Goal: Task Accomplishment & Management: Manage account settings

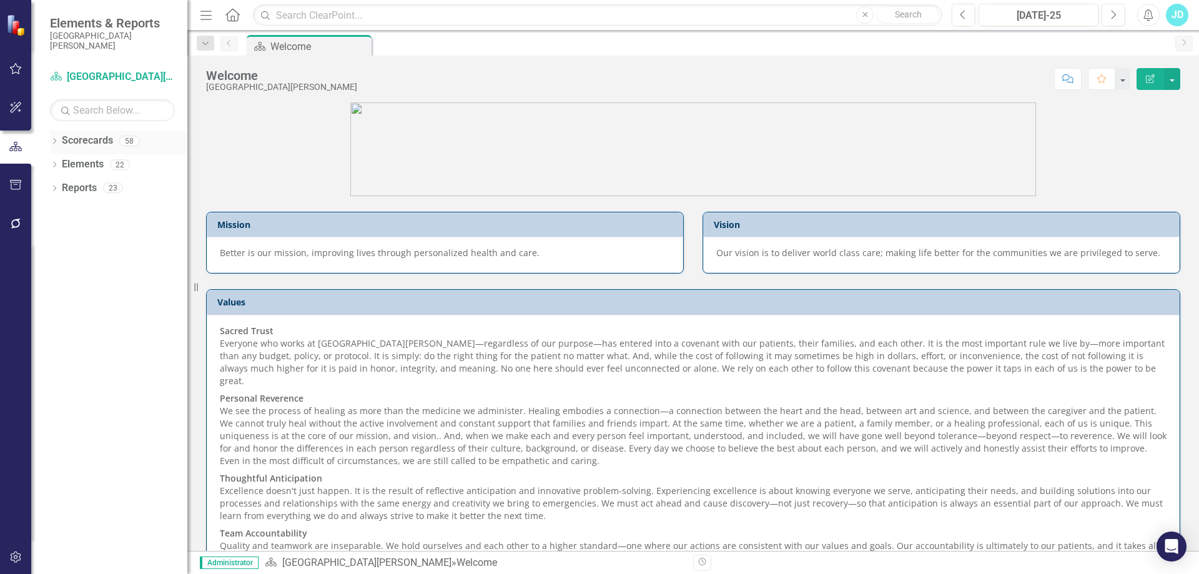
click at [57, 142] on icon "Dropdown" at bounding box center [54, 142] width 9 height 7
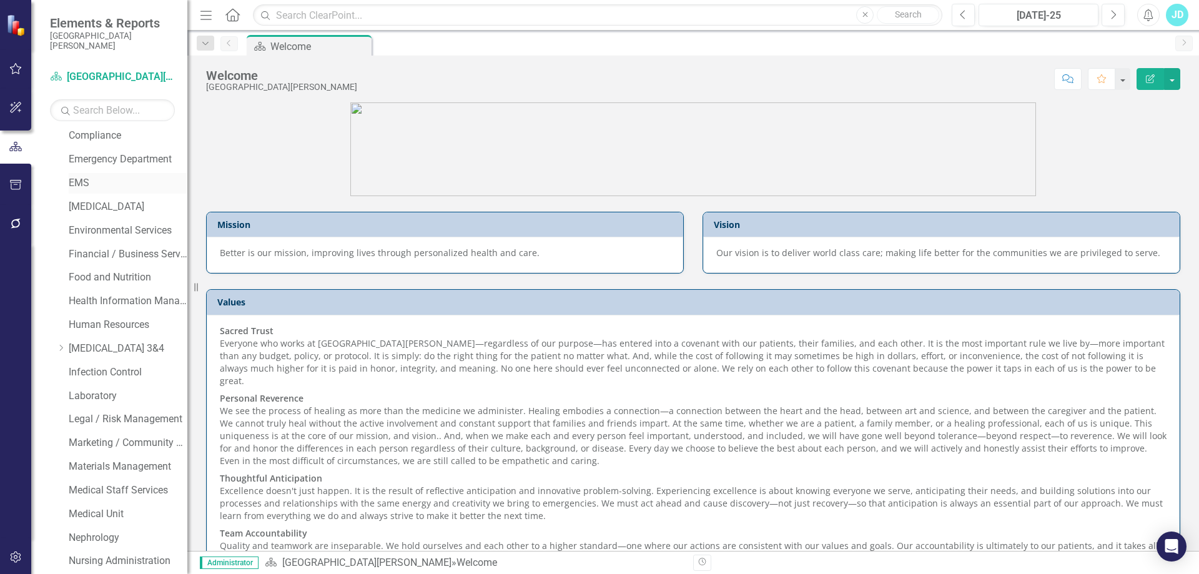
scroll to position [125, 0]
click at [100, 228] on link "Case Management" at bounding box center [128, 229] width 119 height 14
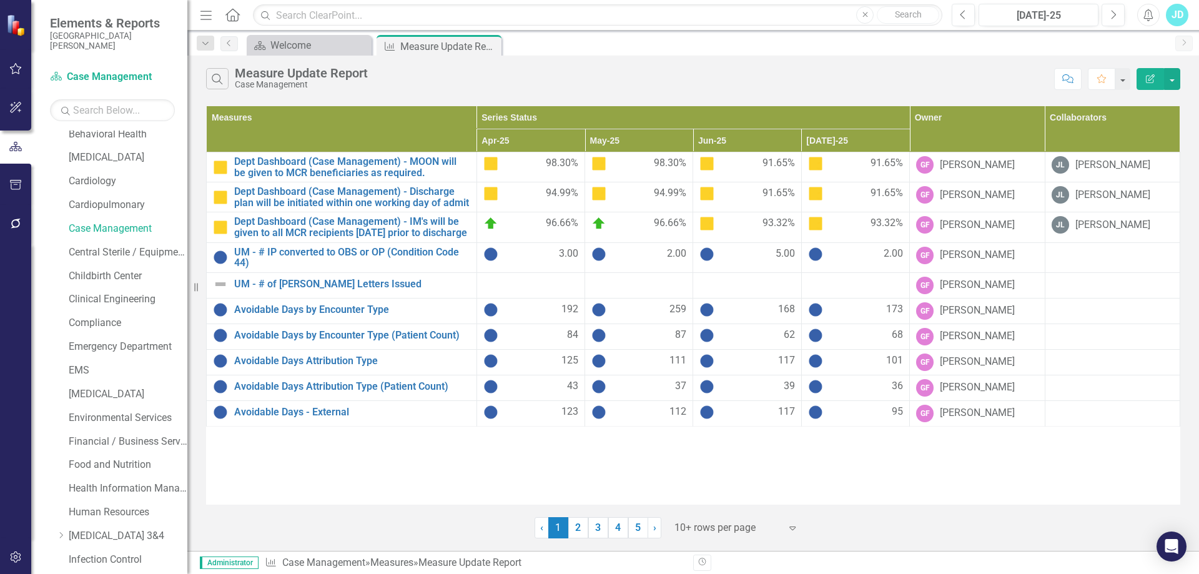
click at [727, 524] on div at bounding box center [728, 528] width 106 height 17
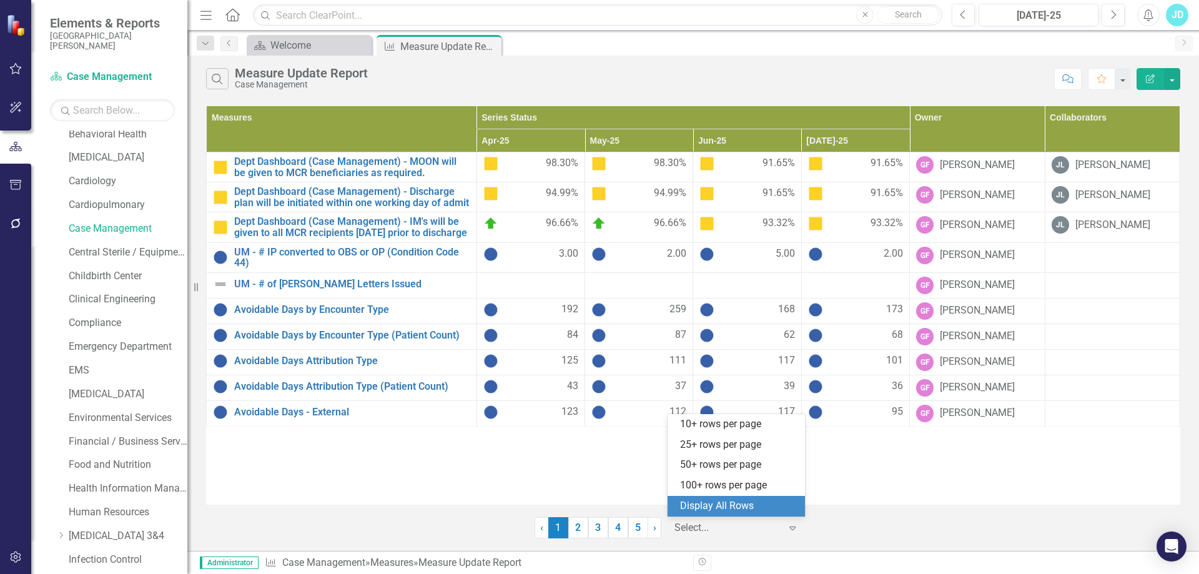
click at [725, 502] on div "Display All Rows" at bounding box center [738, 506] width 117 height 14
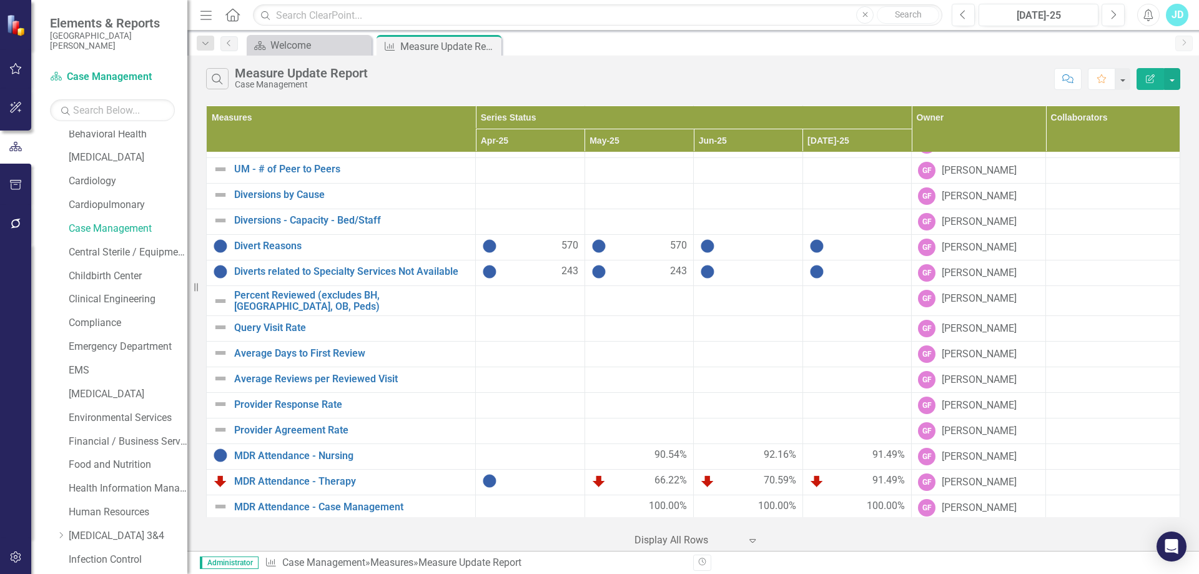
scroll to position [734, 0]
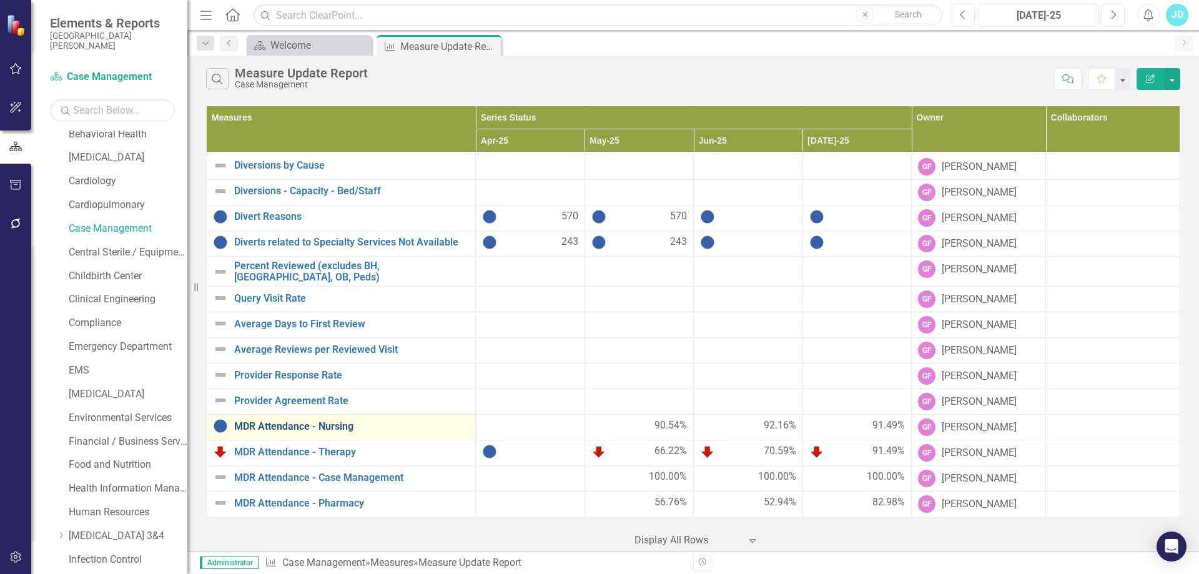
click at [270, 430] on link "MDR Attendance - Nursing" at bounding box center [351, 426] width 235 height 11
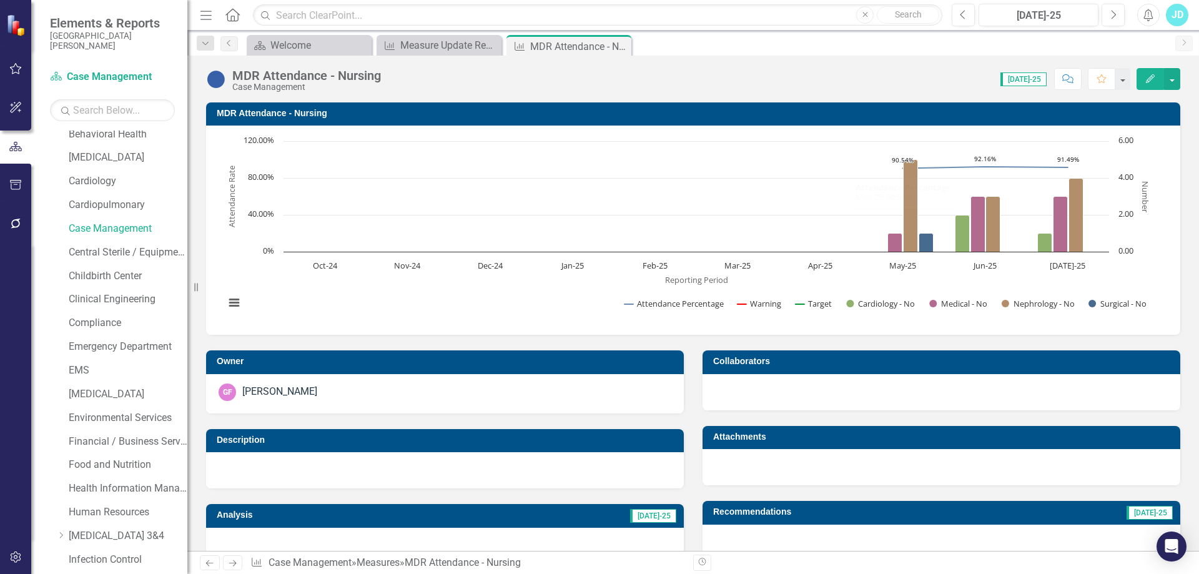
click at [282, 109] on h3 "MDR Attendance - Nursing" at bounding box center [696, 113] width 958 height 9
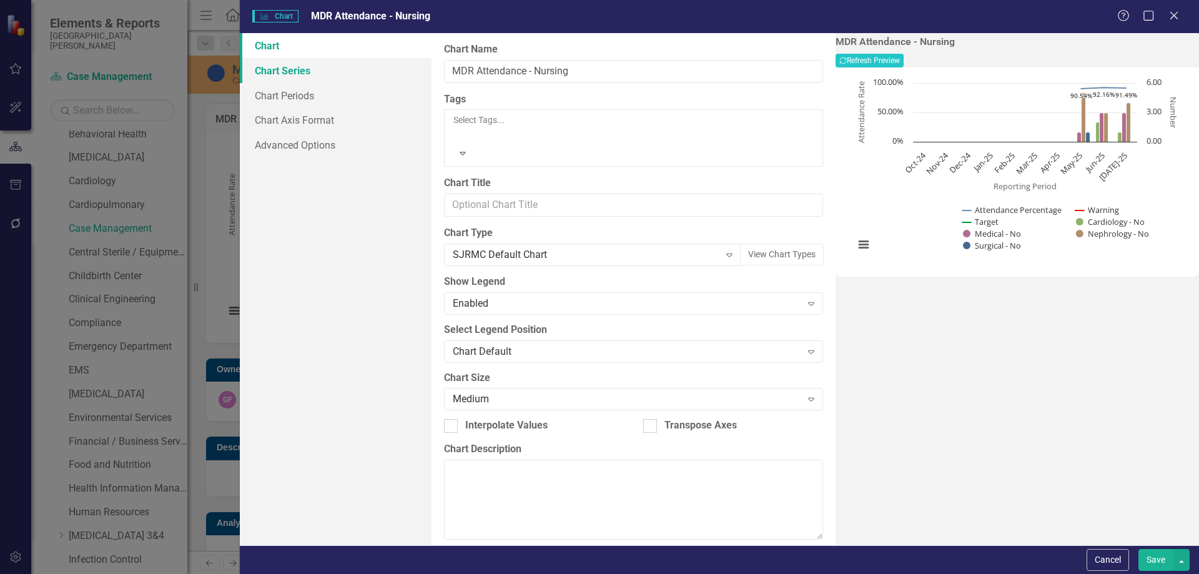
click at [290, 68] on link "Chart Series" at bounding box center [336, 70] width 192 height 25
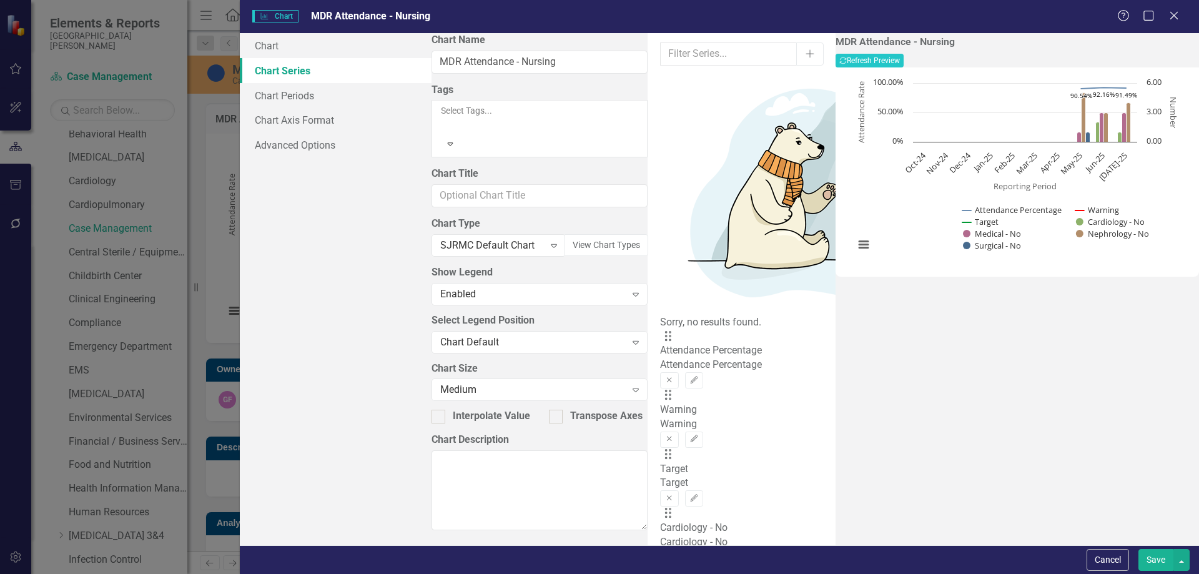
click at [732, 550] on button "Remove" at bounding box center [723, 558] width 18 height 16
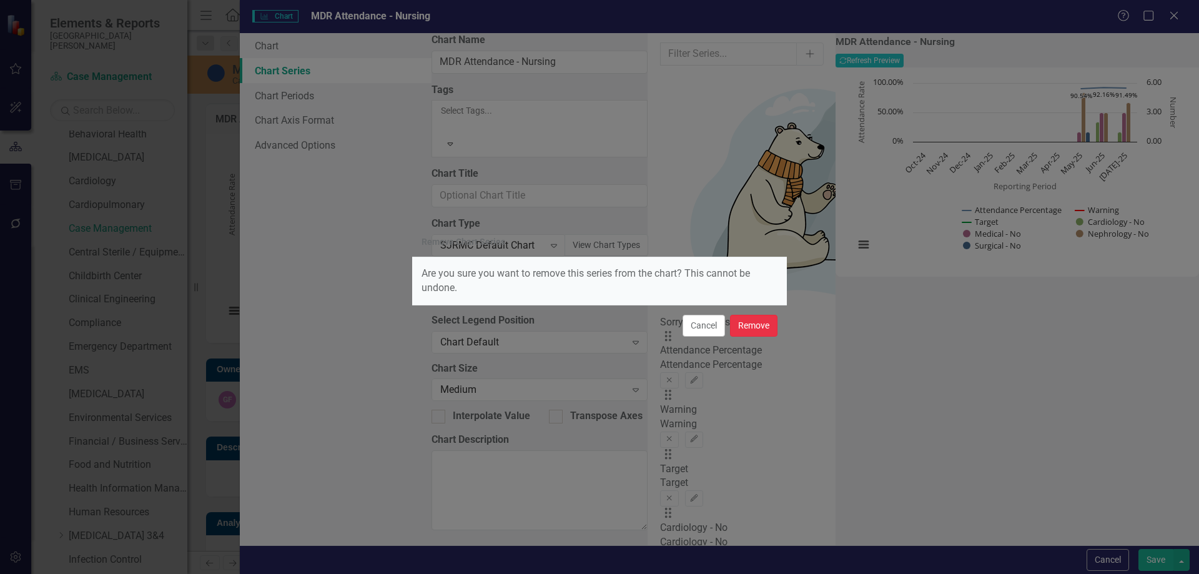
drag, startPoint x: 756, startPoint y: 323, endPoint x: 758, endPoint y: 297, distance: 26.3
click at [756, 320] on button "Remove" at bounding box center [753, 326] width 47 height 22
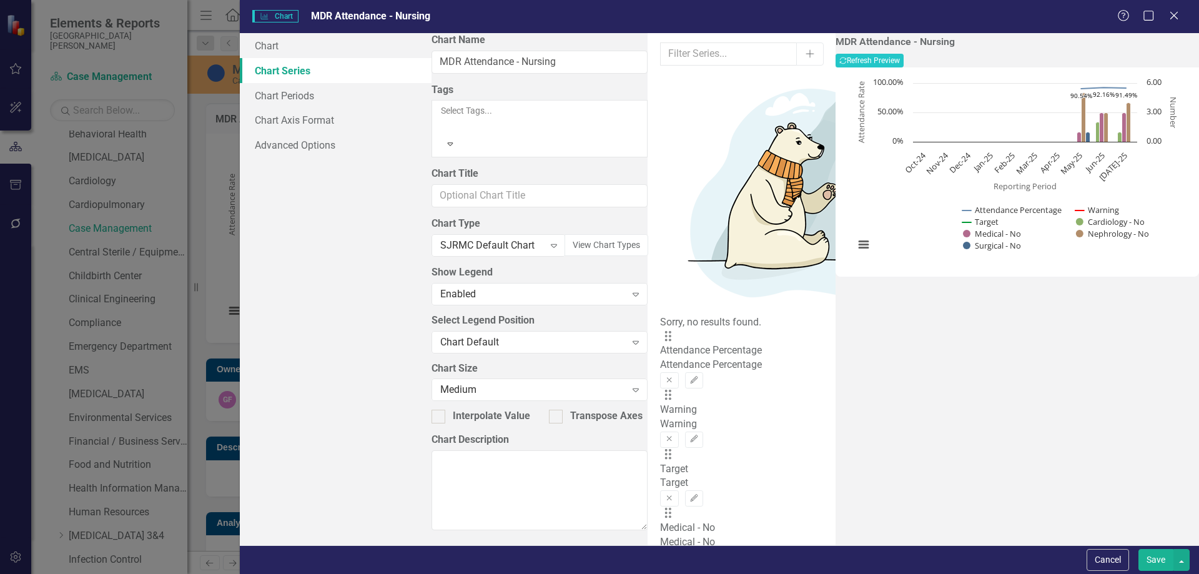
click at [728, 553] on icon "Remove" at bounding box center [722, 556] width 9 height 7
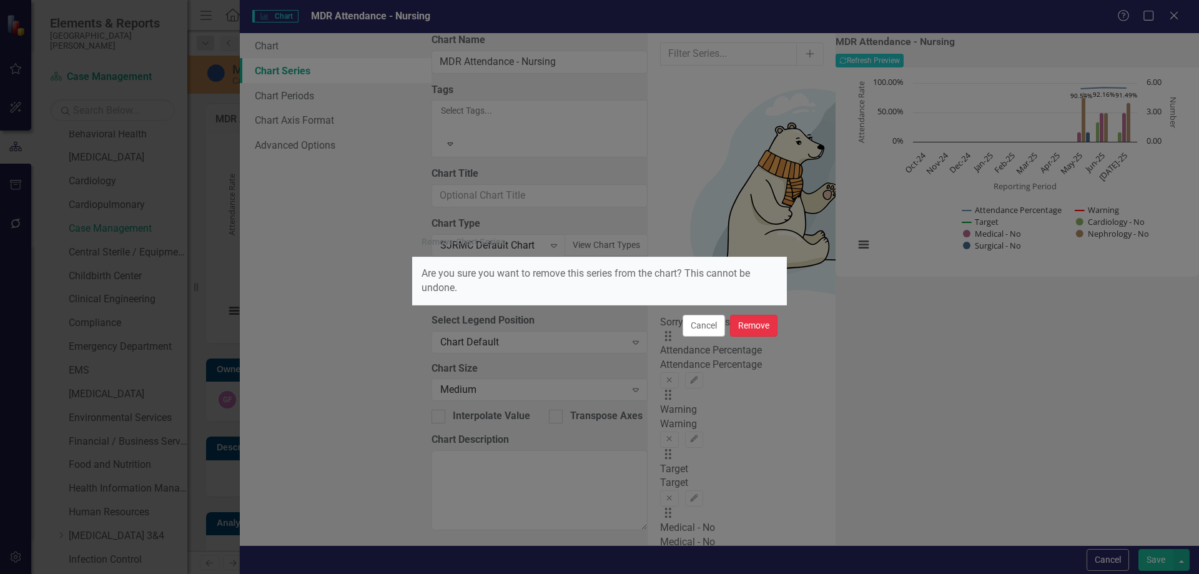
drag, startPoint x: 762, startPoint y: 328, endPoint x: 763, endPoint y: 248, distance: 80.0
click at [762, 327] on button "Remove" at bounding box center [753, 326] width 47 height 22
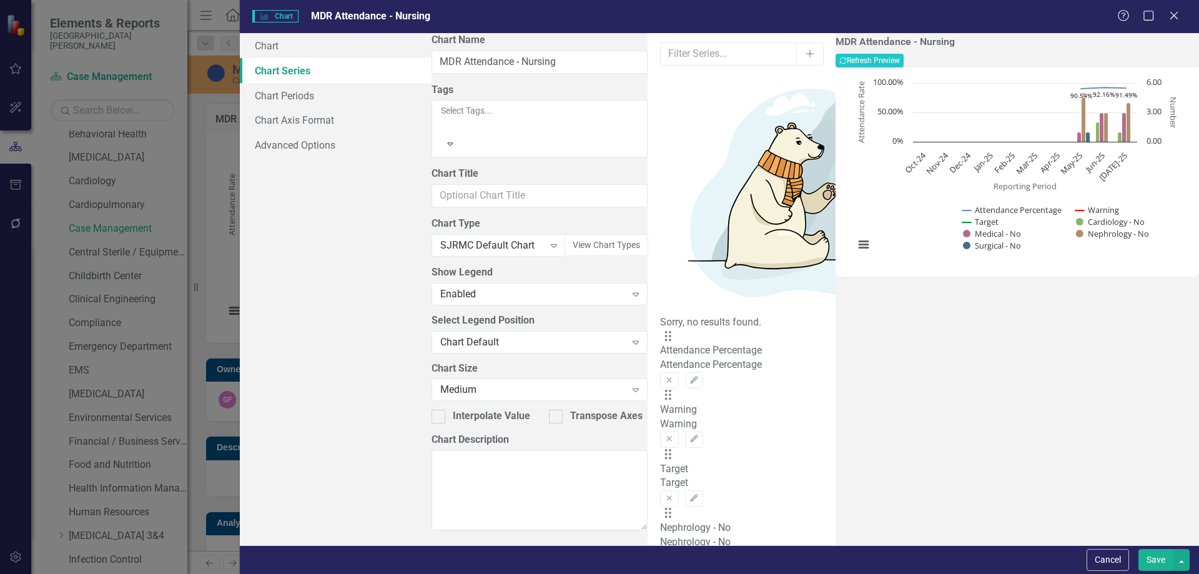
click at [728, 553] on icon "Remove" at bounding box center [722, 556] width 9 height 7
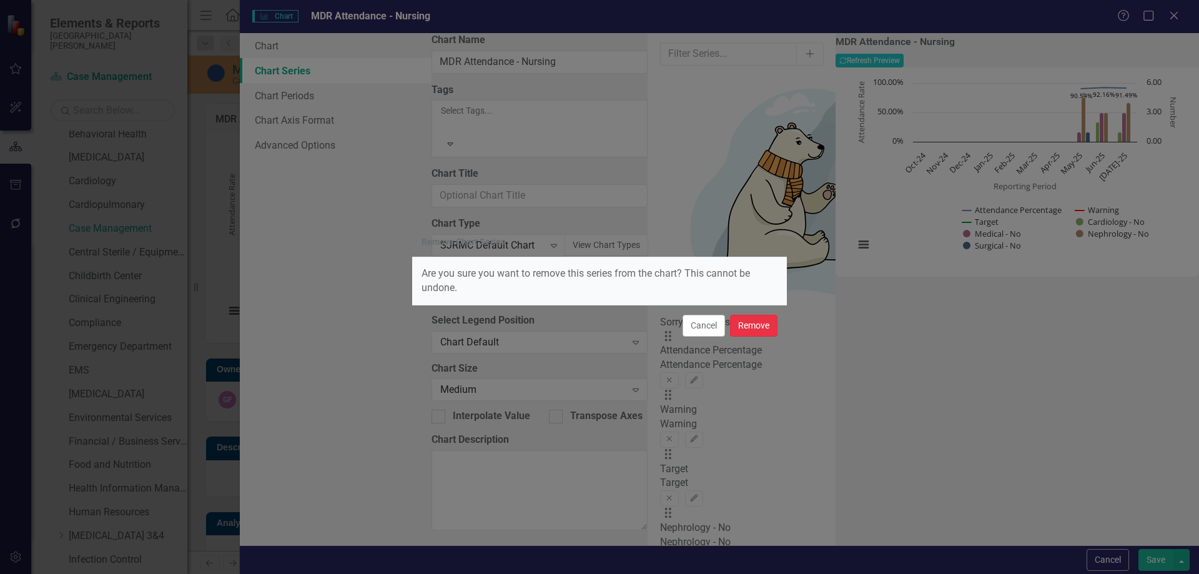
drag, startPoint x: 761, startPoint y: 329, endPoint x: 752, endPoint y: 255, distance: 74.2
click at [760, 329] on button "Remove" at bounding box center [753, 326] width 47 height 22
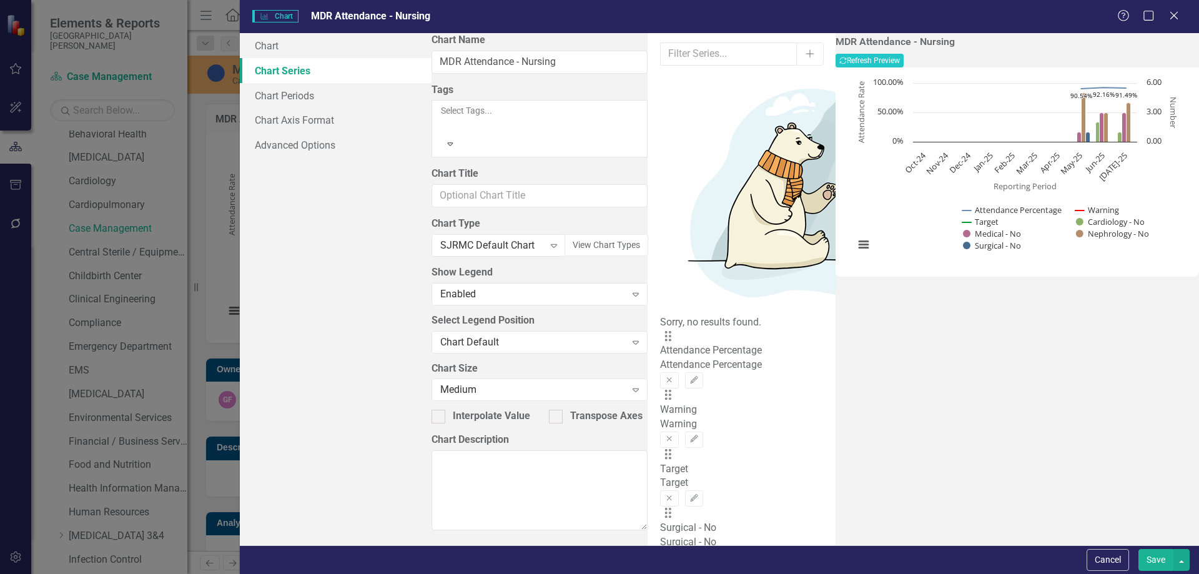
click at [728, 553] on icon "Remove" at bounding box center [722, 556] width 9 height 7
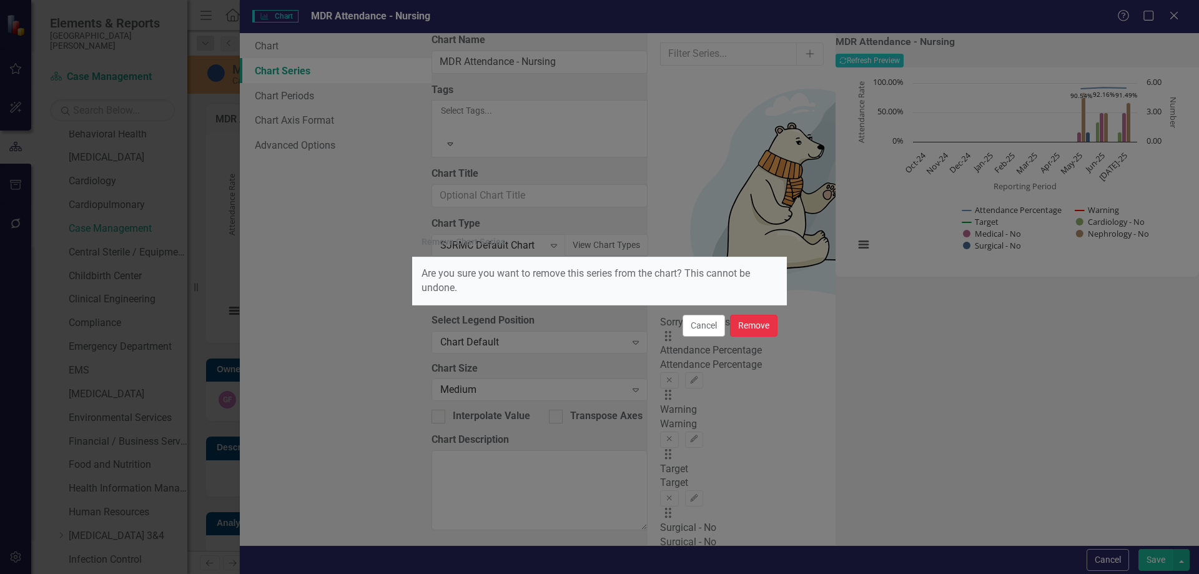
click at [763, 329] on button "Remove" at bounding box center [753, 326] width 47 height 22
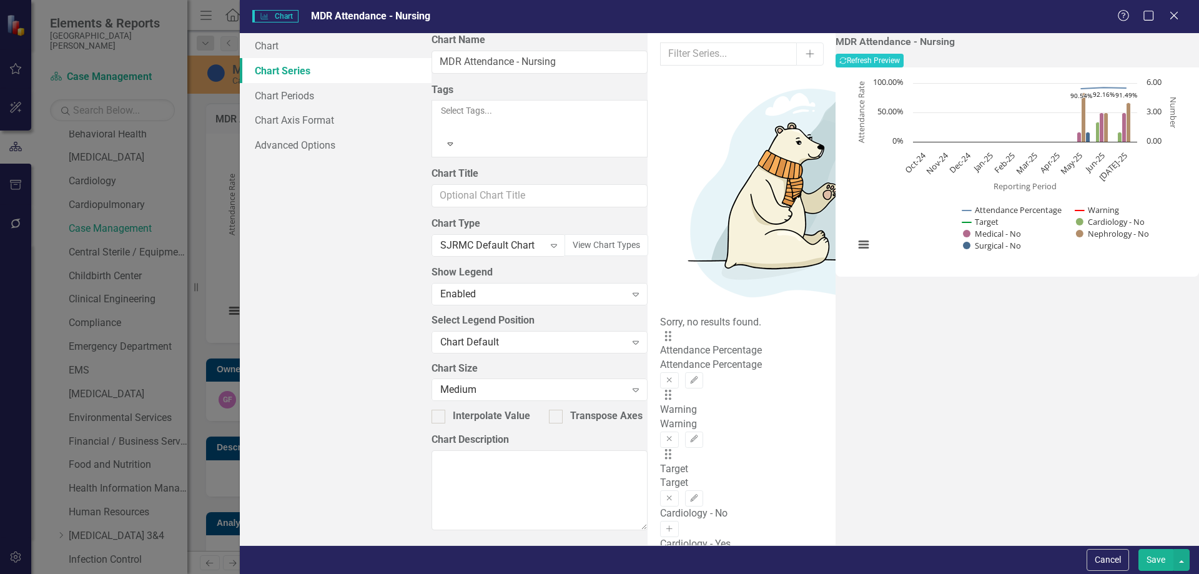
scroll to position [62, 0]
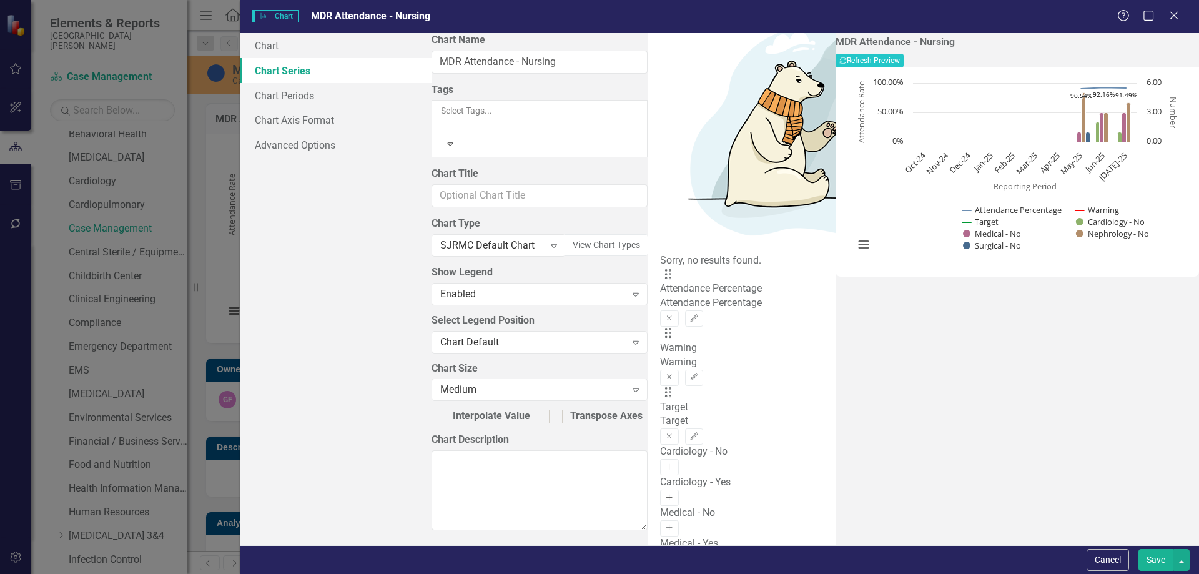
click at [674, 494] on icon "Activate" at bounding box center [669, 497] width 9 height 7
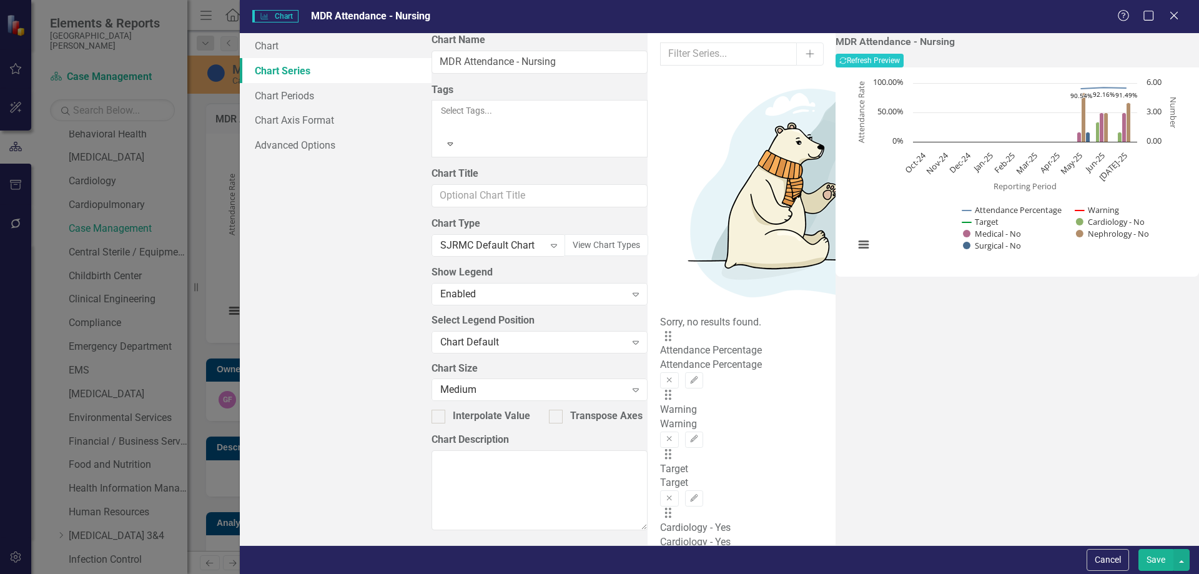
click at [698, 553] on icon "button" at bounding box center [693, 556] width 7 height 7
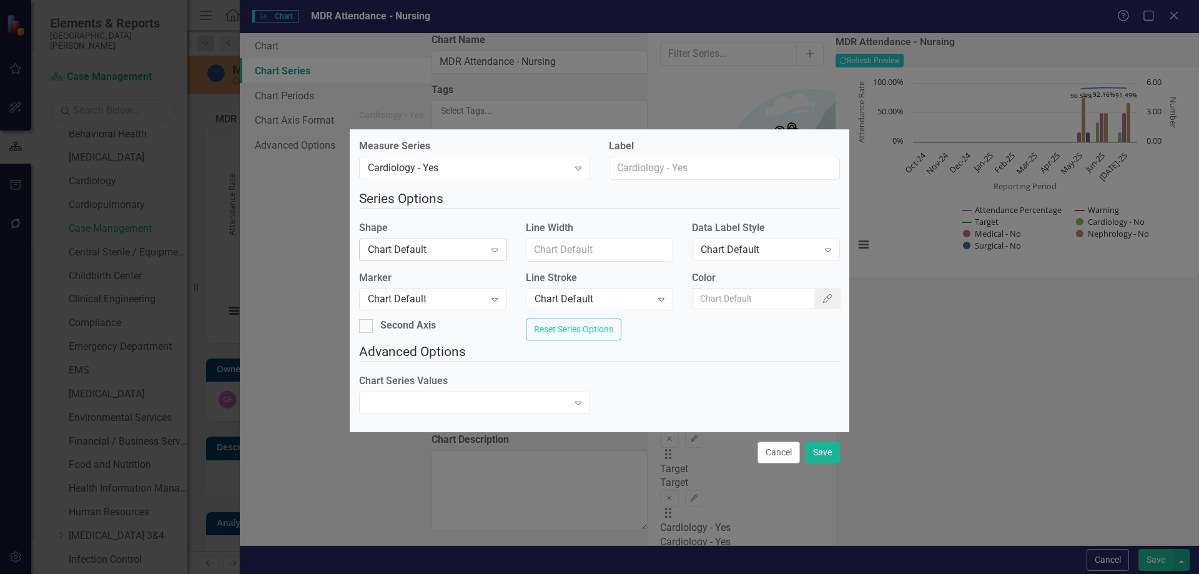
click at [417, 250] on div "Chart Default" at bounding box center [426, 249] width 117 height 14
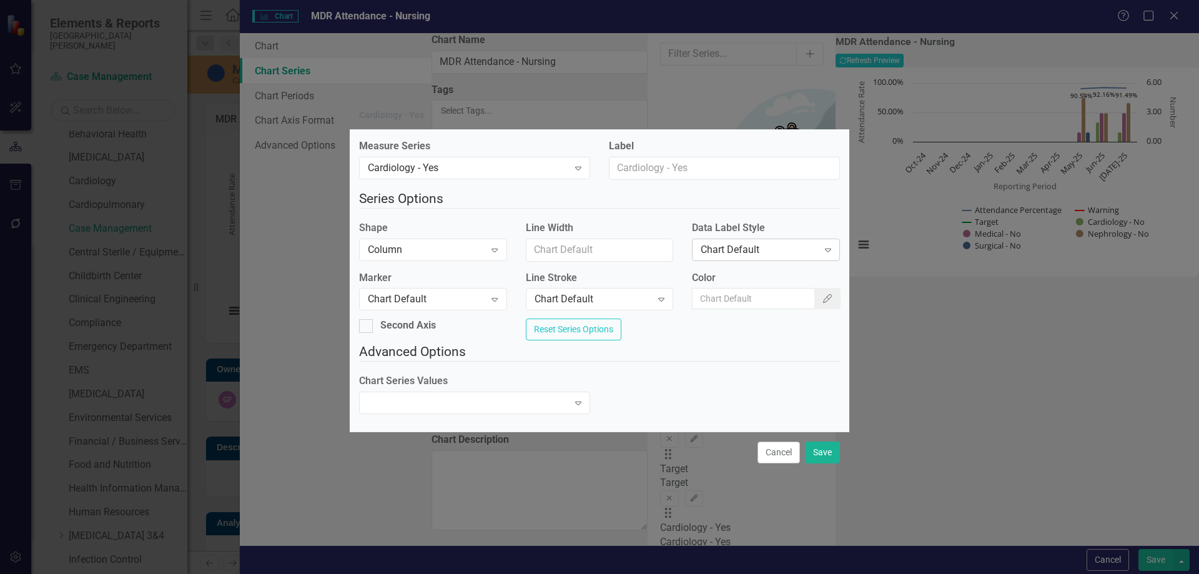
click at [750, 249] on div "Chart Default" at bounding box center [759, 249] width 117 height 14
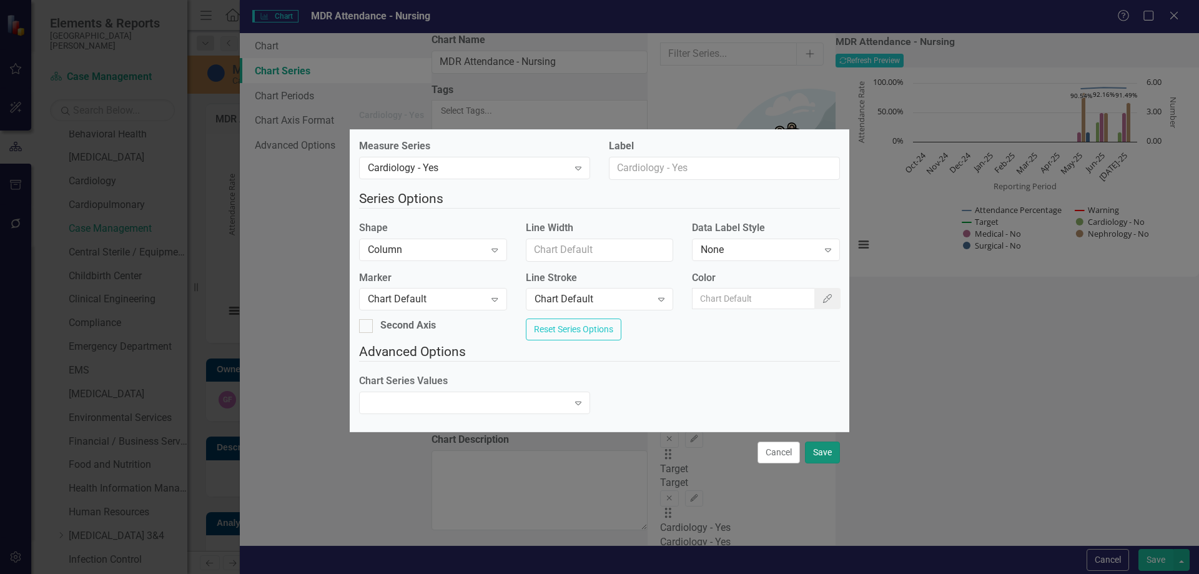
click at [824, 463] on button "Save" at bounding box center [822, 453] width 35 height 22
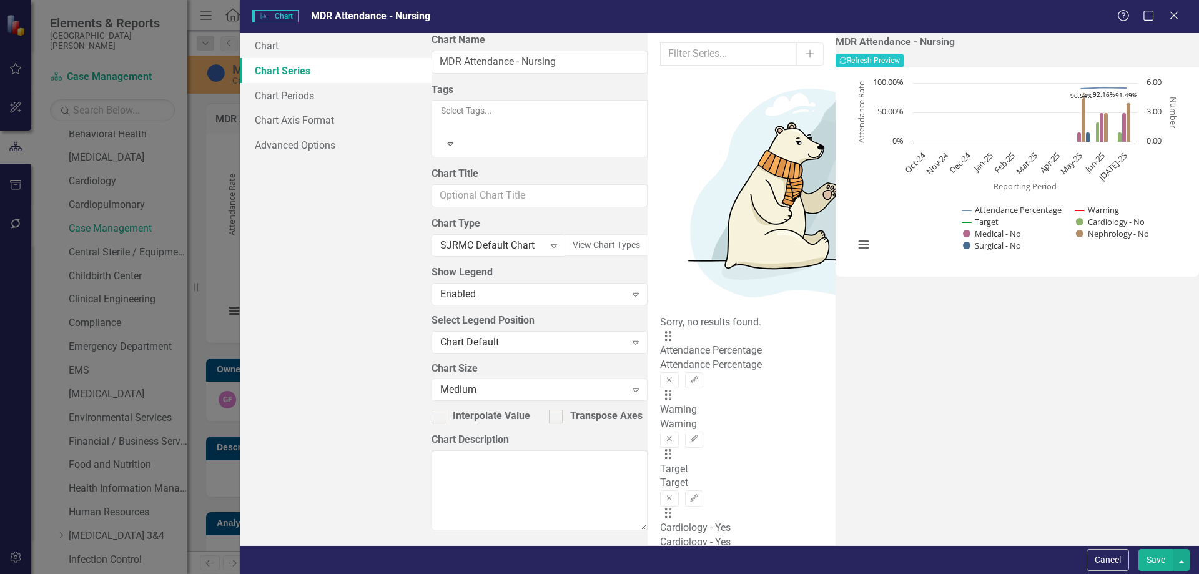
click at [699, 553] on icon "Edit" at bounding box center [694, 556] width 9 height 7
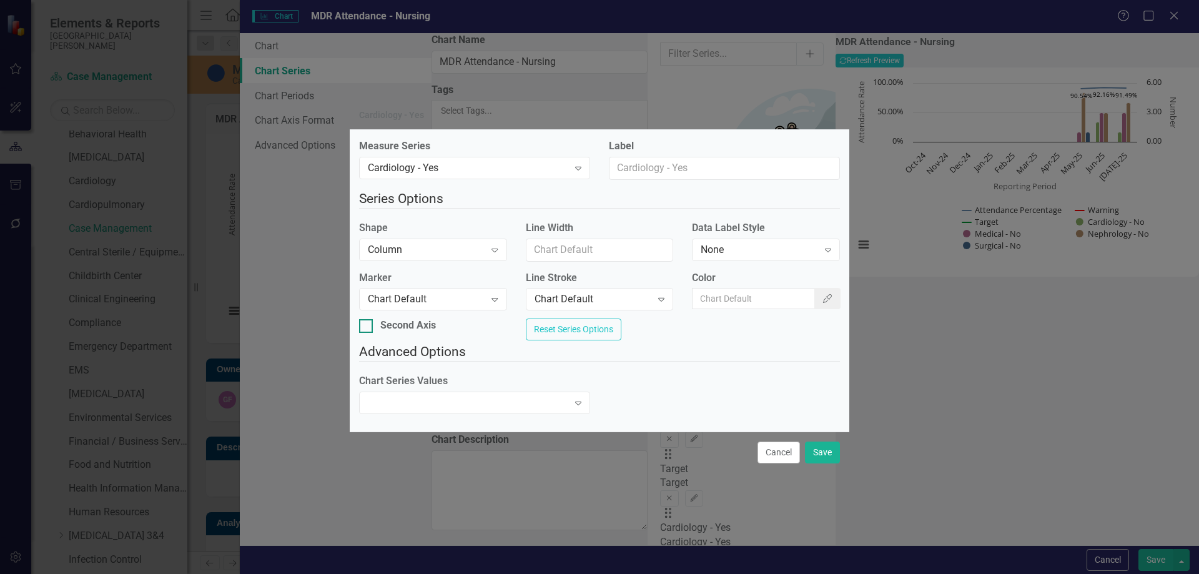
click at [373, 325] on div at bounding box center [366, 326] width 14 height 14
click at [367, 325] on input "Second Axis" at bounding box center [363, 323] width 8 height 8
checkbox input "true"
click at [820, 457] on button "Save" at bounding box center [822, 453] width 35 height 22
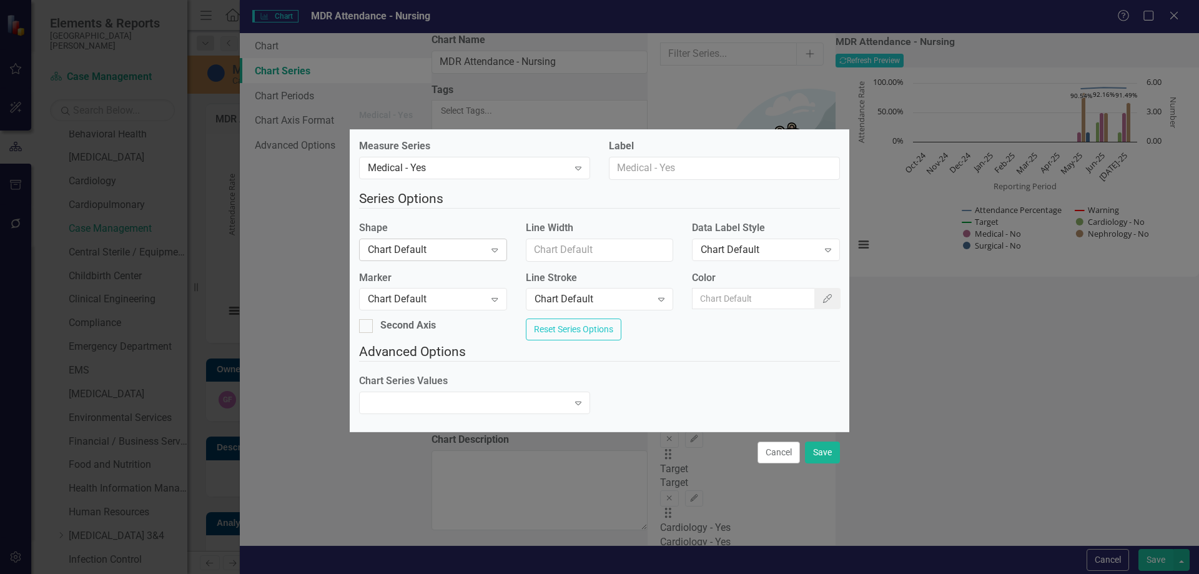
click at [432, 249] on div "Chart Default" at bounding box center [426, 249] width 117 height 14
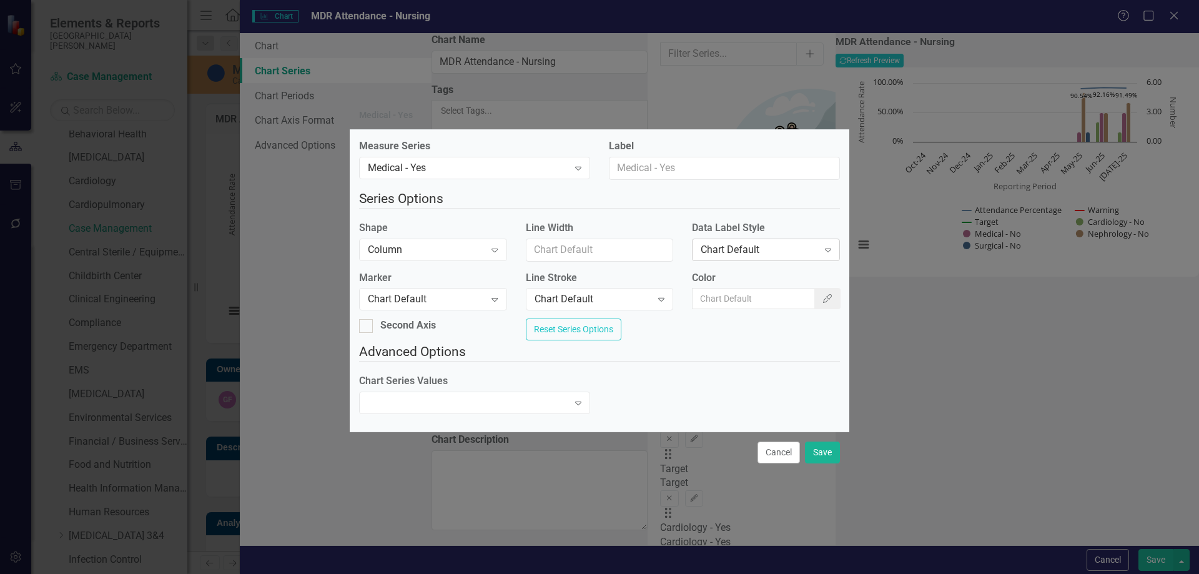
click at [746, 243] on div "Chart Default" at bounding box center [759, 249] width 117 height 14
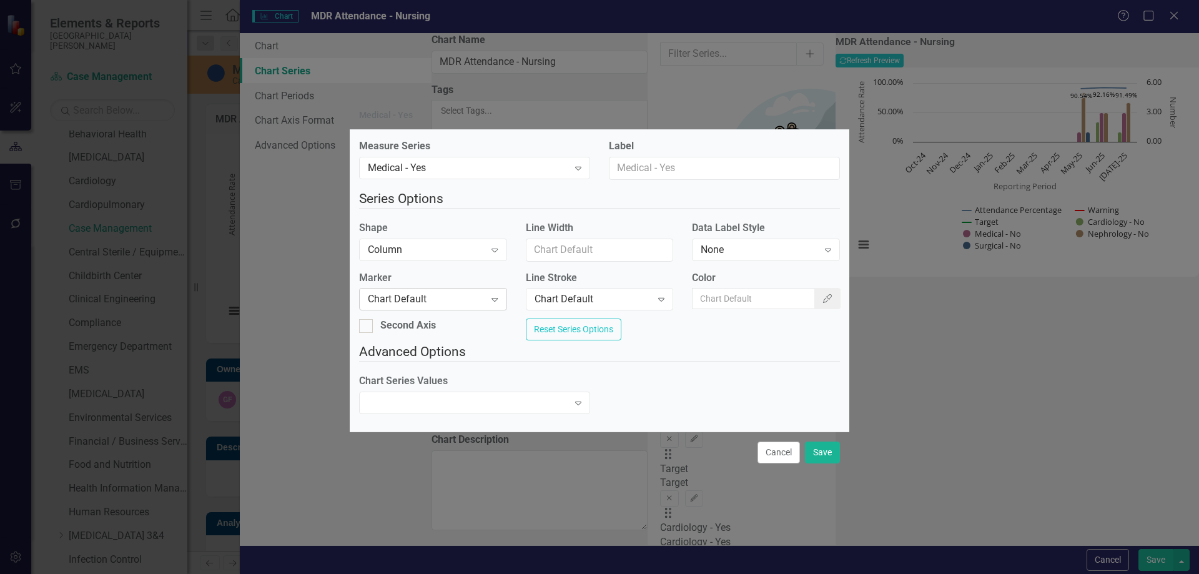
click at [401, 299] on div "Chart Default" at bounding box center [426, 299] width 117 height 14
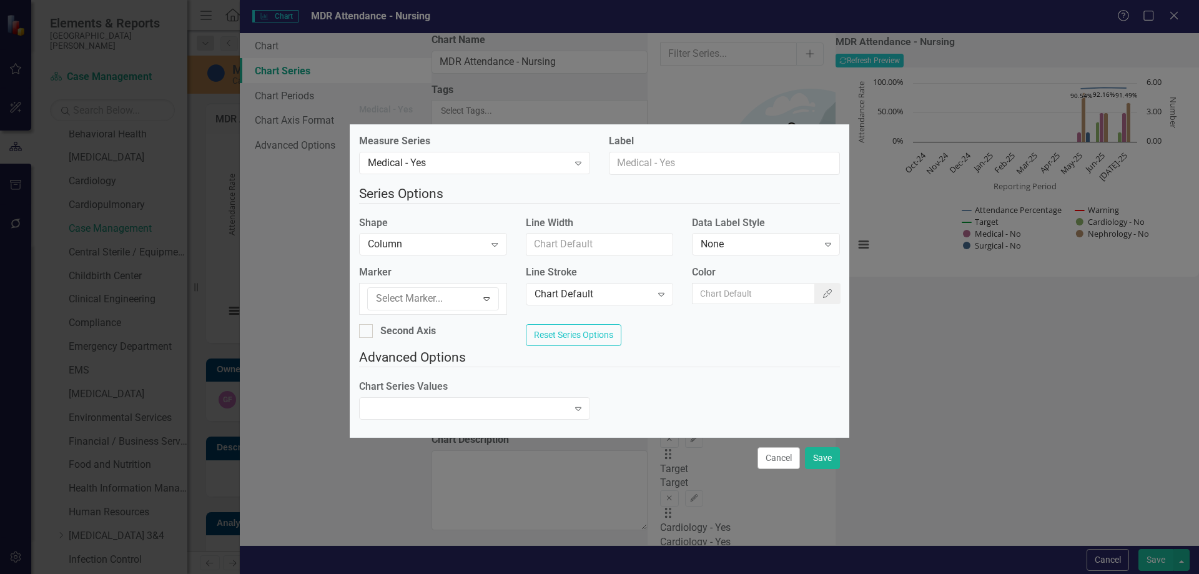
click at [580, 355] on div "Measure Series Medical - Yes Expand Label Series Options Shape Column Expand Li…" at bounding box center [600, 281] width 500 height 312
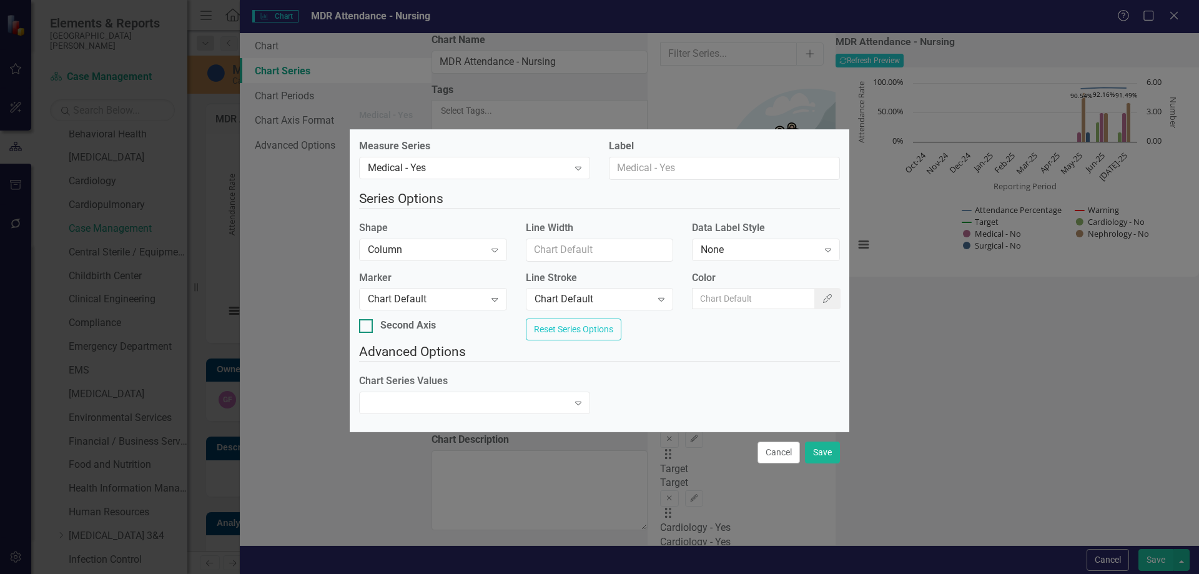
click at [373, 325] on div at bounding box center [366, 326] width 14 height 14
click at [367, 325] on input "Second Axis" at bounding box center [363, 323] width 8 height 8
checkbox input "true"
click at [823, 463] on button "Save" at bounding box center [822, 453] width 35 height 22
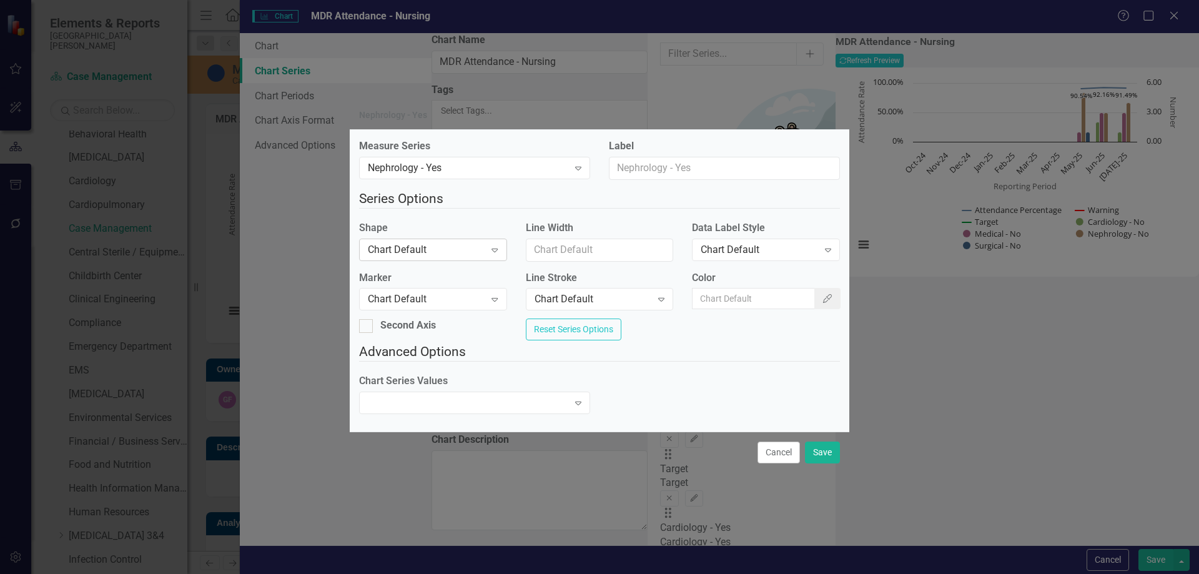
click at [413, 249] on div "Chart Default" at bounding box center [426, 249] width 117 height 14
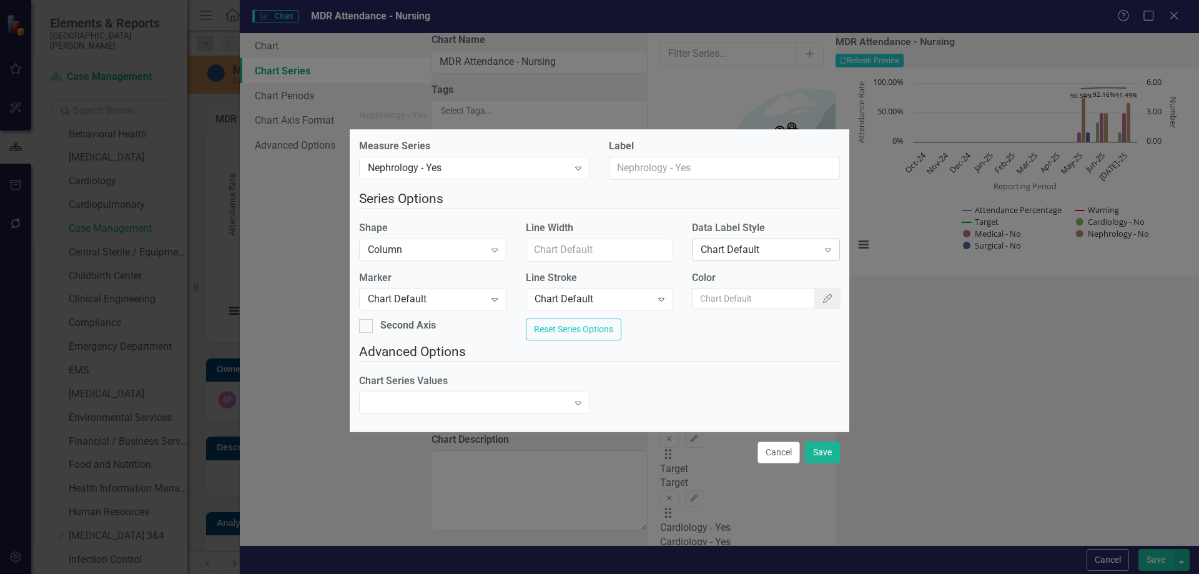
click at [765, 242] on div "Chart Default" at bounding box center [759, 249] width 117 height 14
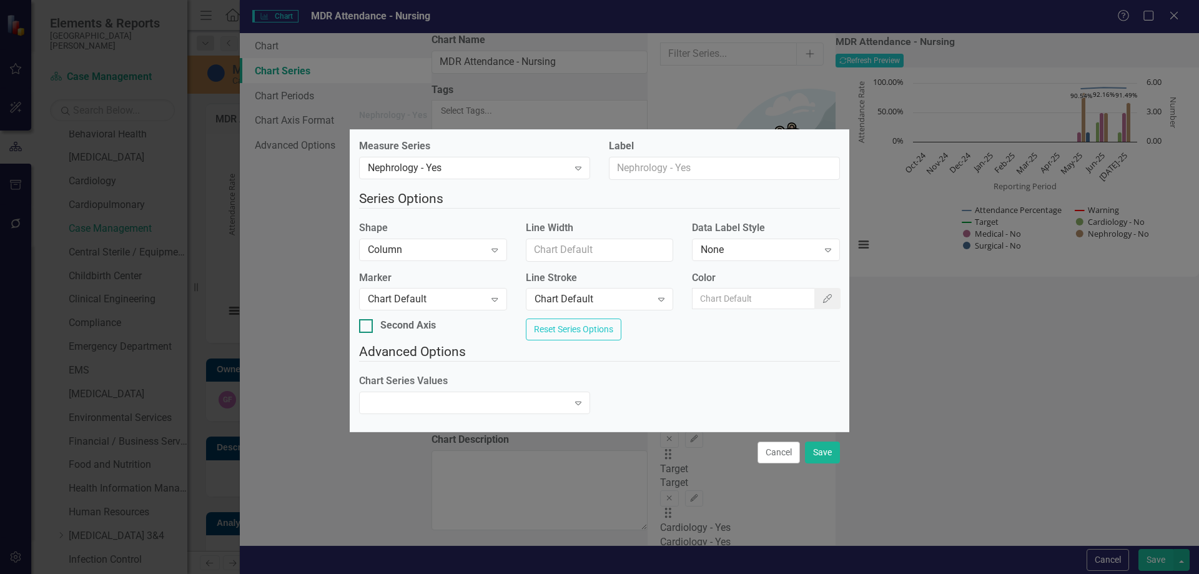
click at [367, 324] on input "Second Axis" at bounding box center [363, 323] width 8 height 8
checkbox input "true"
click at [819, 458] on button "Save" at bounding box center [822, 453] width 35 height 22
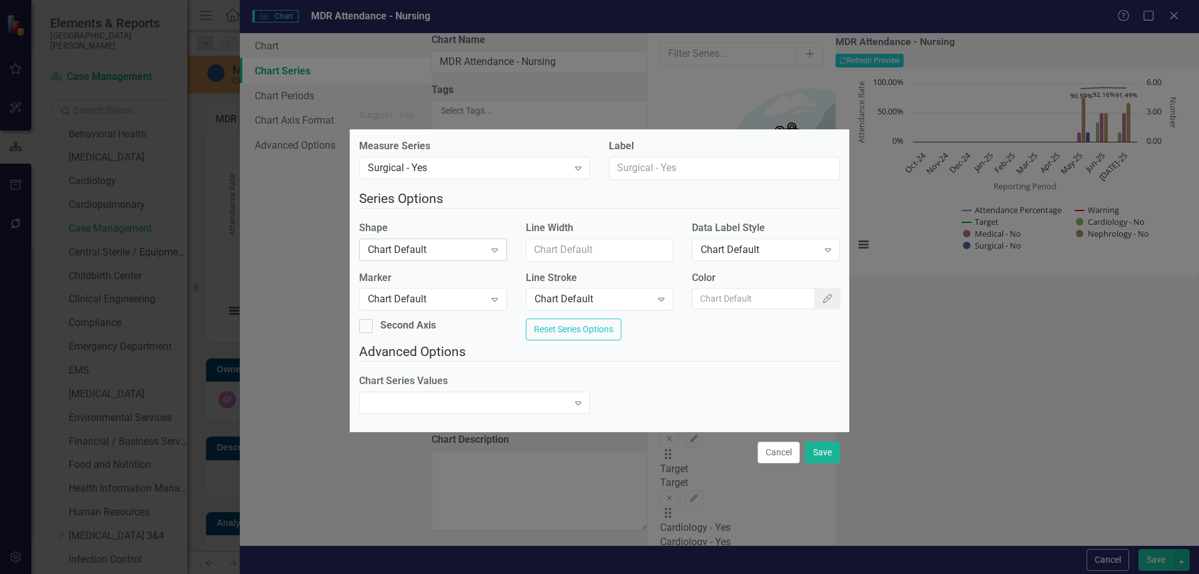
click at [428, 252] on div "Chart Default Expand" at bounding box center [433, 250] width 148 height 22
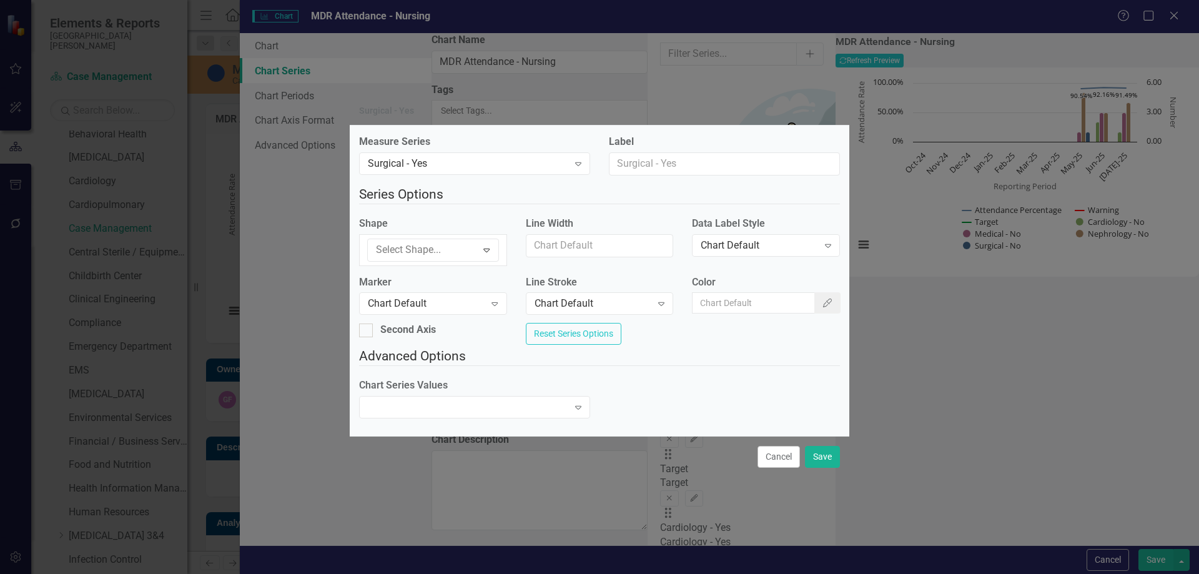
drag, startPoint x: 420, startPoint y: 279, endPoint x: 443, endPoint y: 282, distance: 23.9
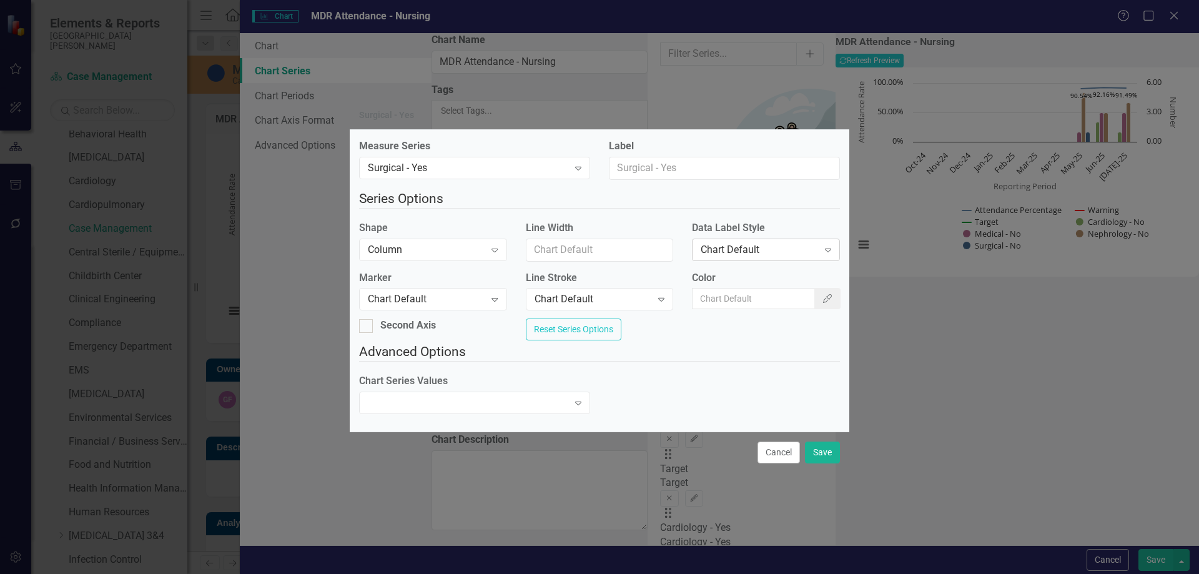
click at [766, 250] on div "Chart Default" at bounding box center [759, 249] width 117 height 14
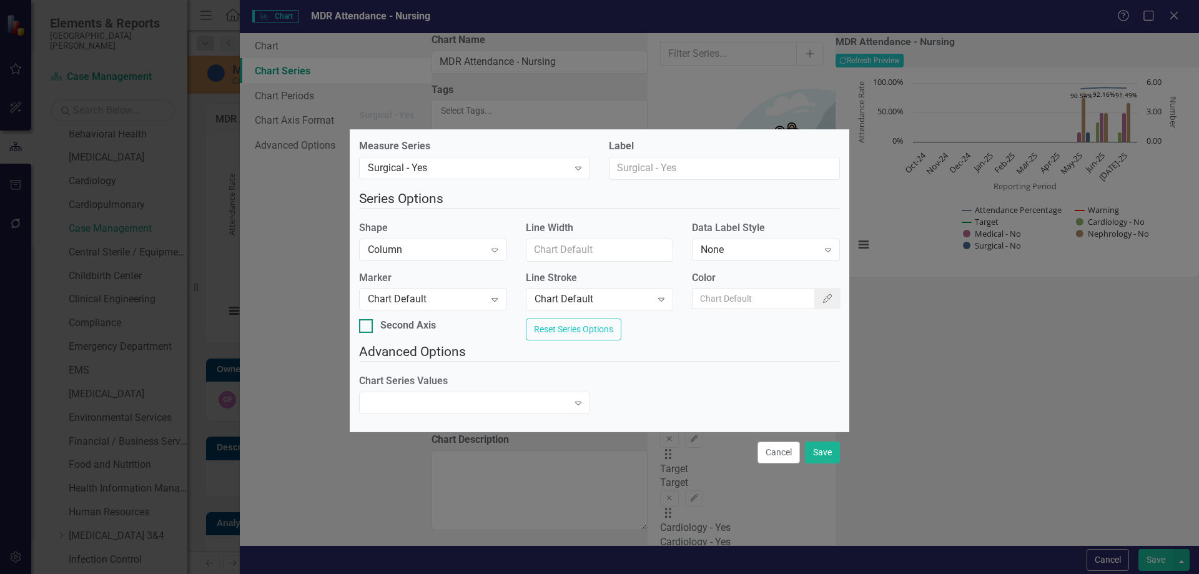
click at [367, 323] on input "Second Axis" at bounding box center [363, 323] width 8 height 8
checkbox input "true"
click at [815, 459] on button "Save" at bounding box center [822, 453] width 35 height 22
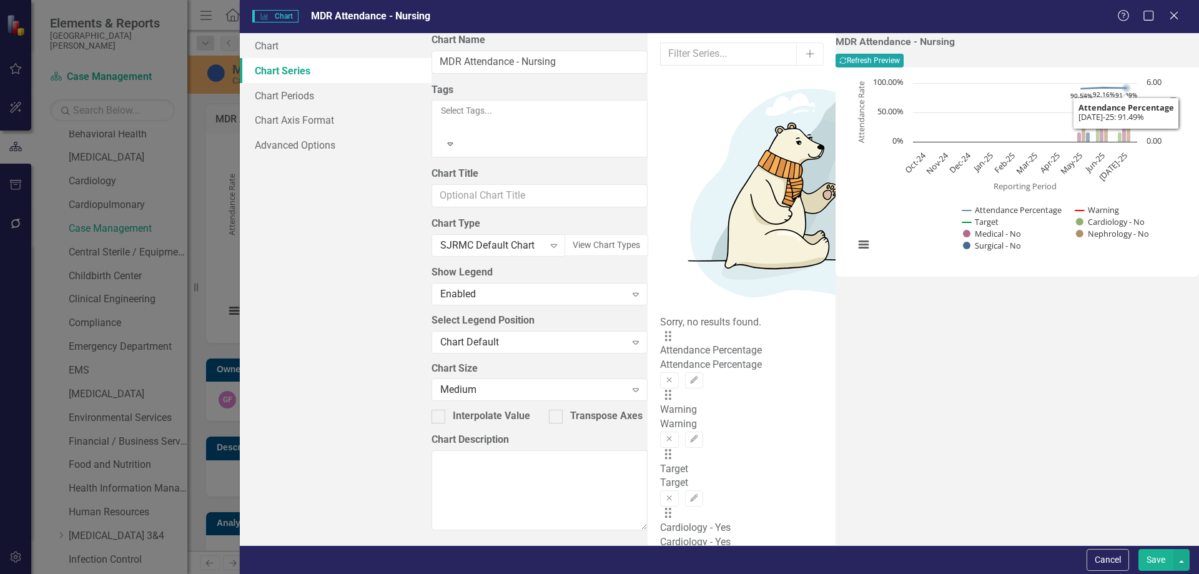
click at [904, 56] on button "Recalculate Refresh Preview" at bounding box center [870, 61] width 68 height 14
click at [1157, 558] on button "Save" at bounding box center [1156, 560] width 35 height 22
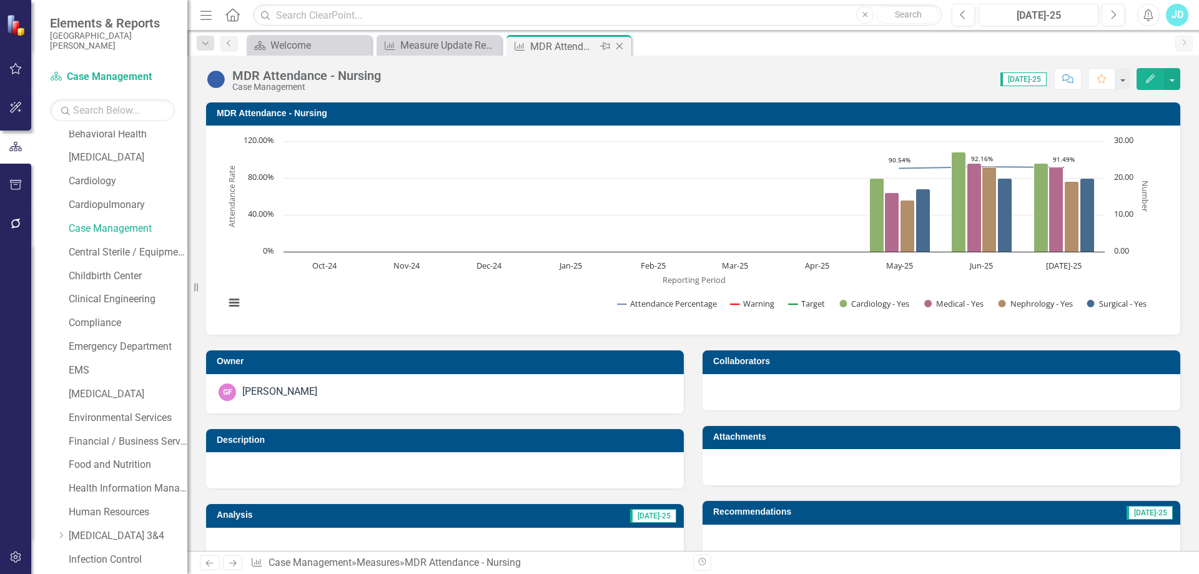
click at [616, 44] on icon "Close" at bounding box center [619, 46] width 12 height 10
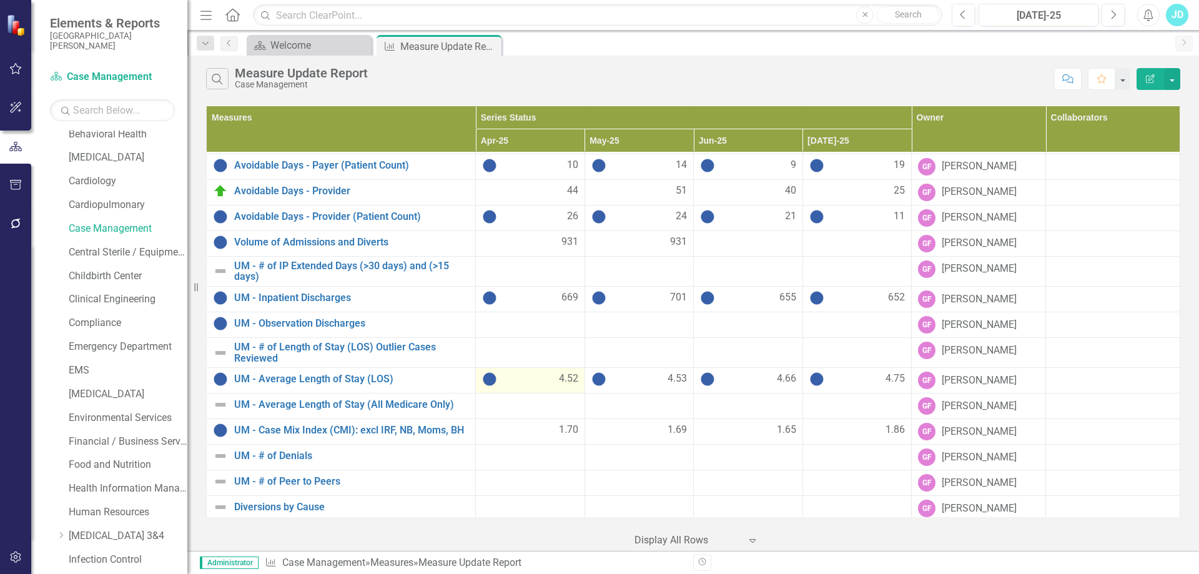
scroll to position [734, 0]
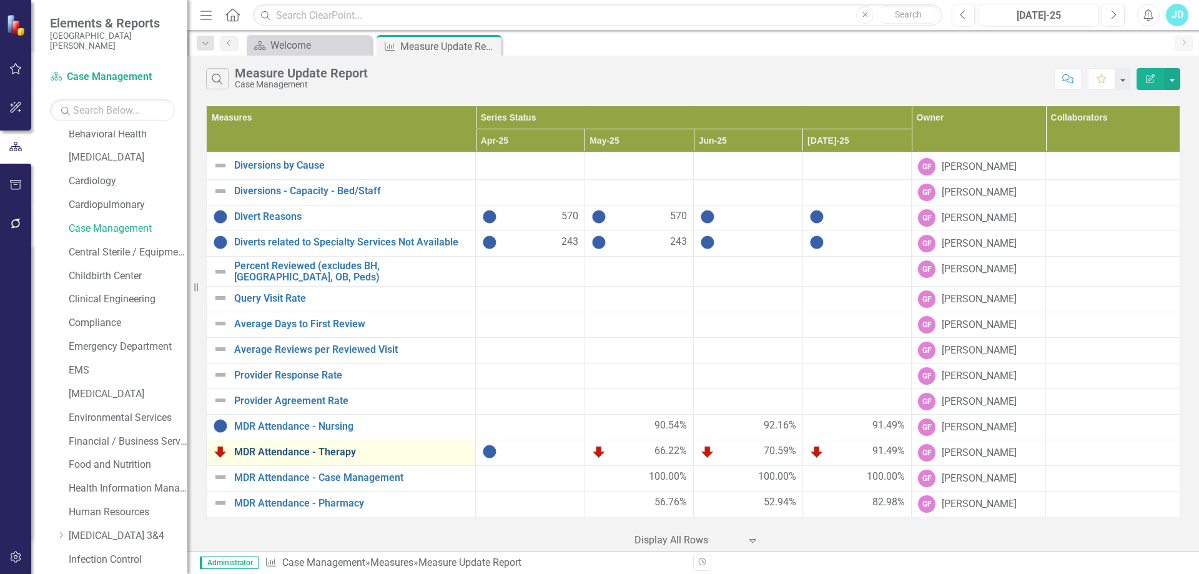
click at [332, 450] on link "MDR Attendance - Therapy" at bounding box center [351, 452] width 235 height 11
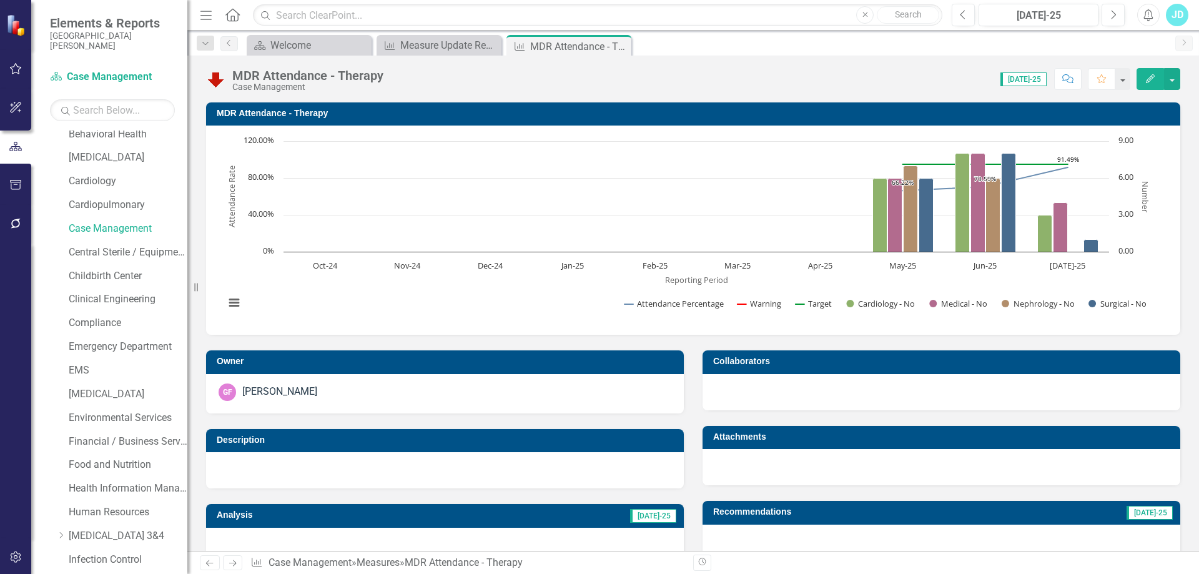
click at [291, 112] on h3 "MDR Attendance - Therapy" at bounding box center [696, 113] width 958 height 9
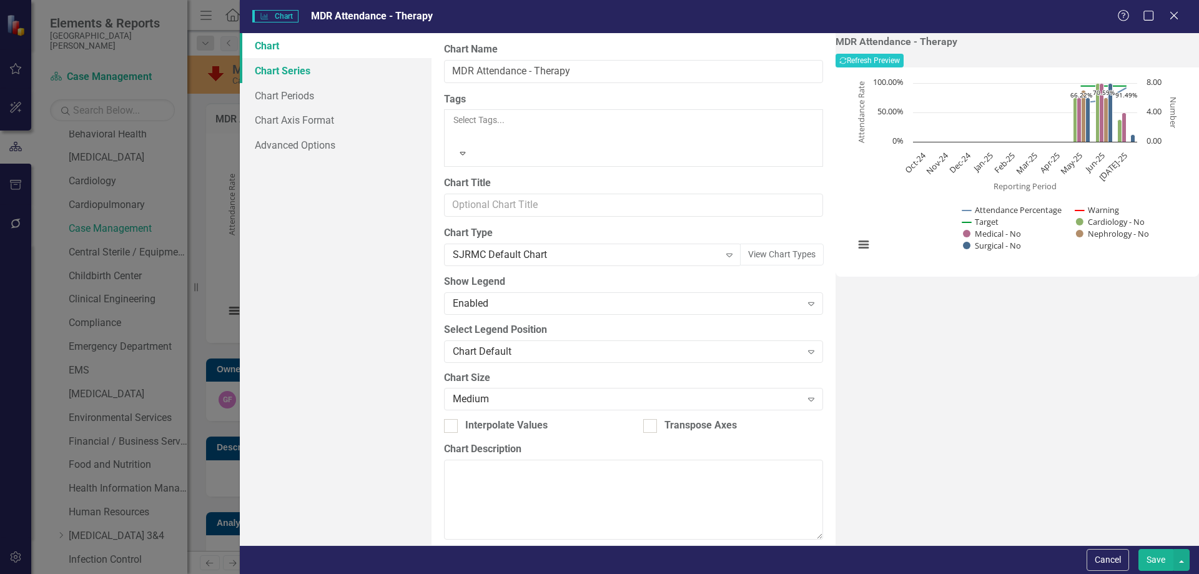
click at [292, 74] on link "Chart Series" at bounding box center [336, 70] width 192 height 25
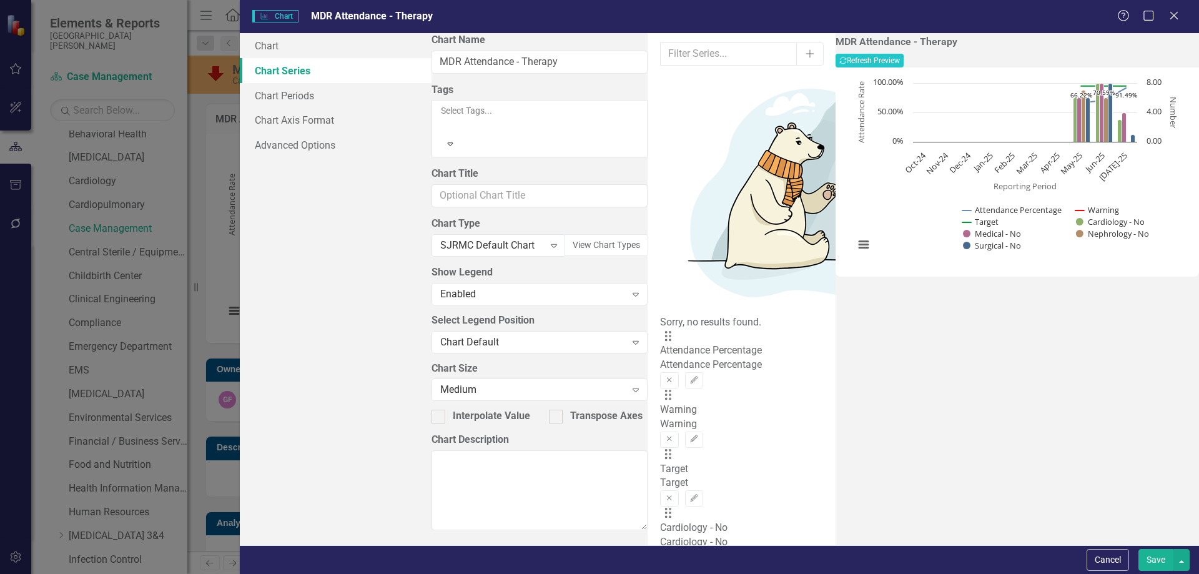
click at [732, 550] on button "Remove" at bounding box center [723, 558] width 18 height 16
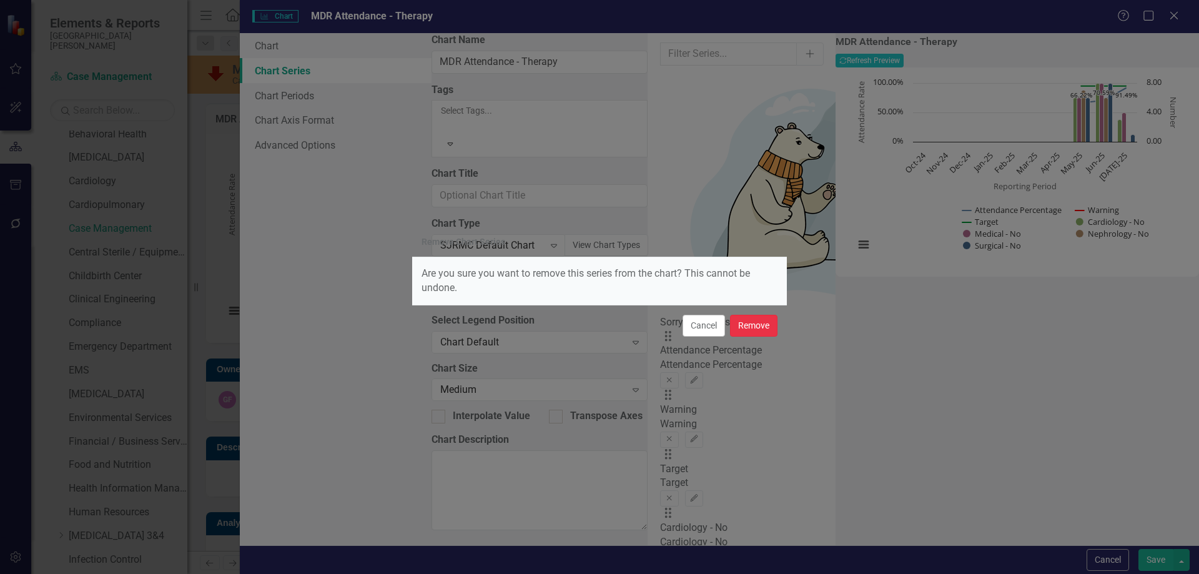
click at [756, 320] on button "Remove" at bounding box center [753, 326] width 47 height 22
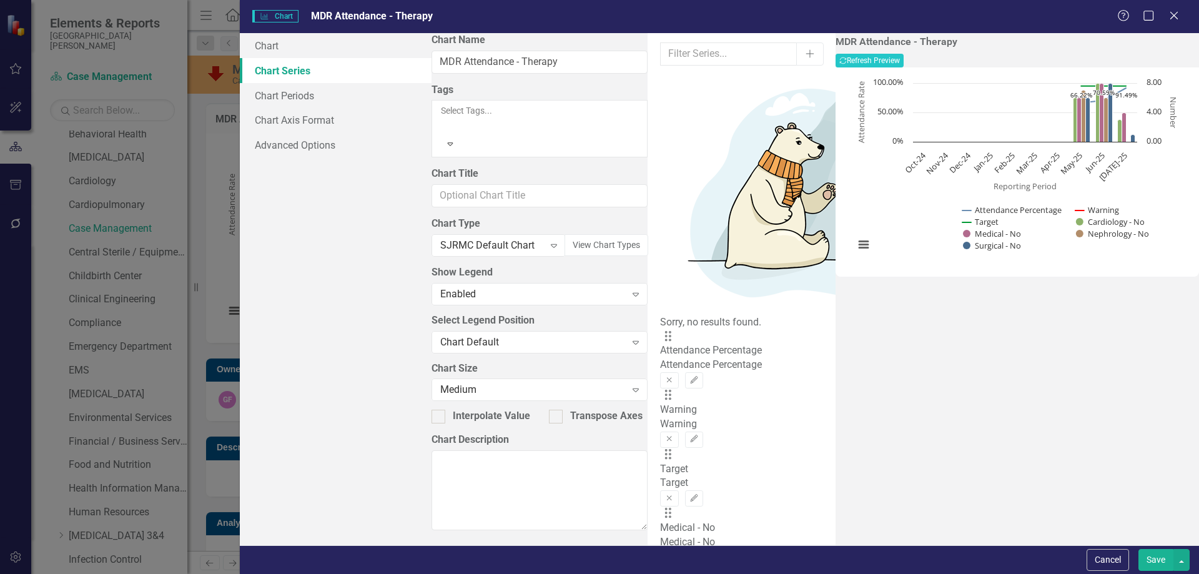
click at [732, 550] on button "Remove" at bounding box center [723, 558] width 18 height 16
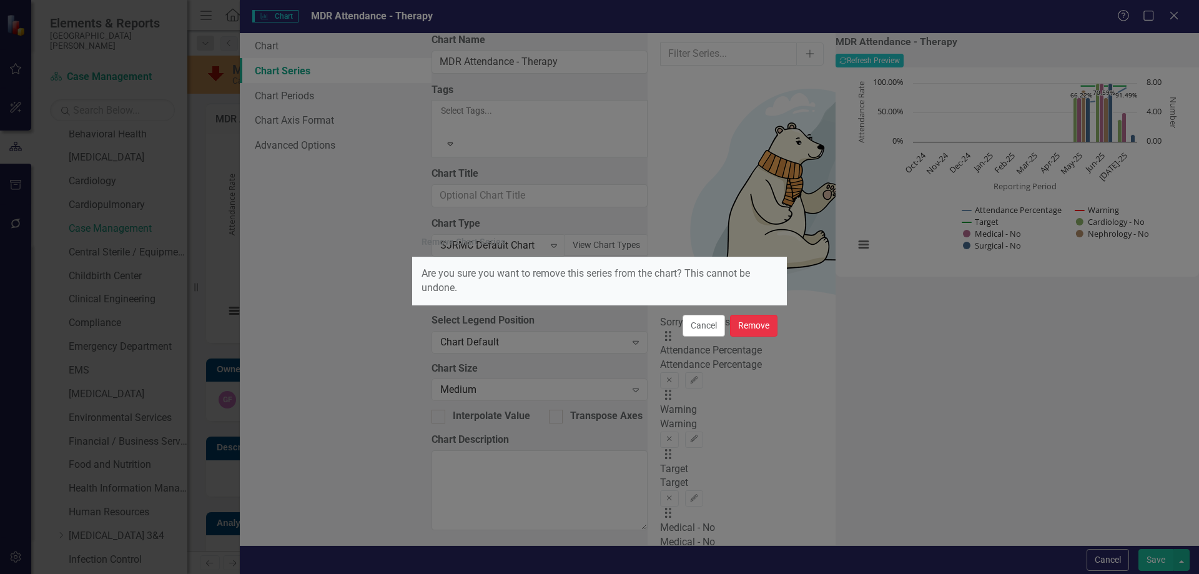
drag, startPoint x: 753, startPoint y: 328, endPoint x: 751, endPoint y: 292, distance: 35.7
click at [753, 327] on button "Remove" at bounding box center [753, 326] width 47 height 22
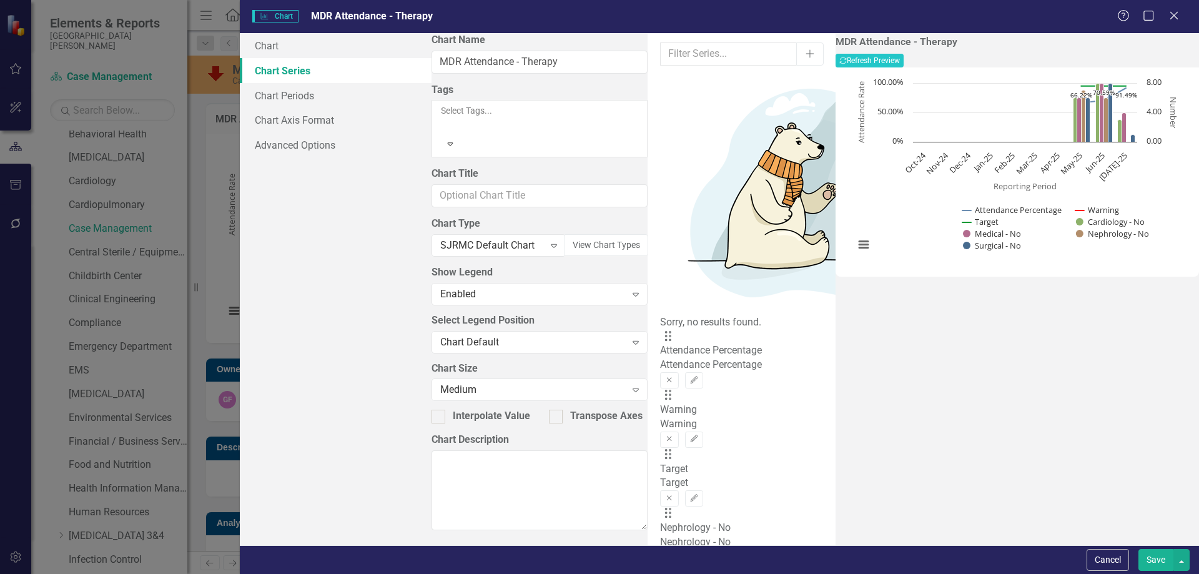
click at [732, 550] on button "Remove" at bounding box center [723, 558] width 18 height 16
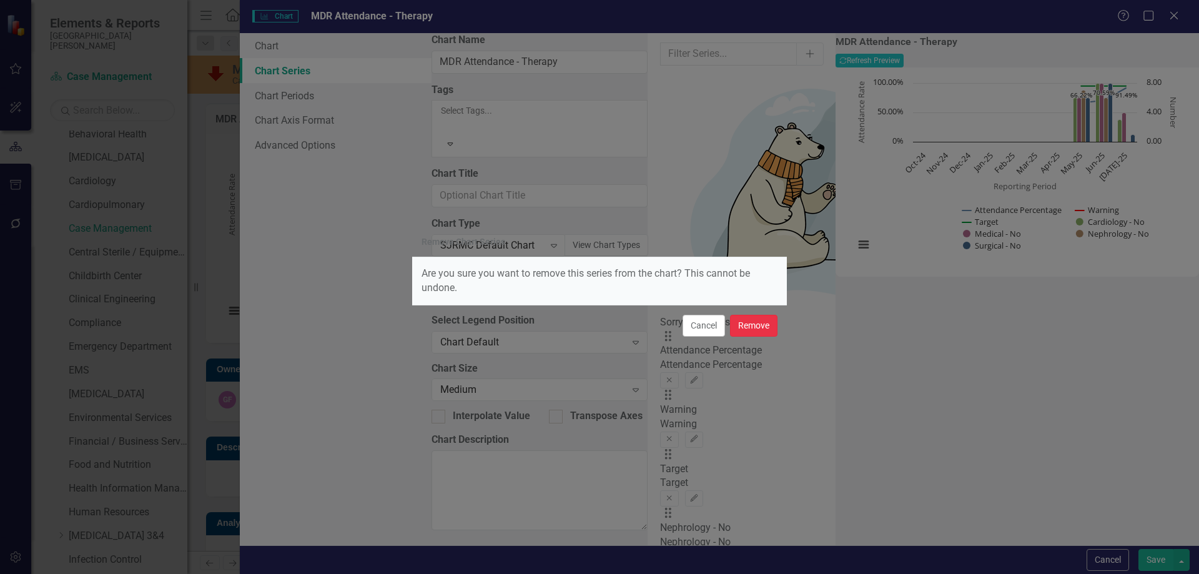
click at [749, 320] on button "Remove" at bounding box center [753, 326] width 47 height 22
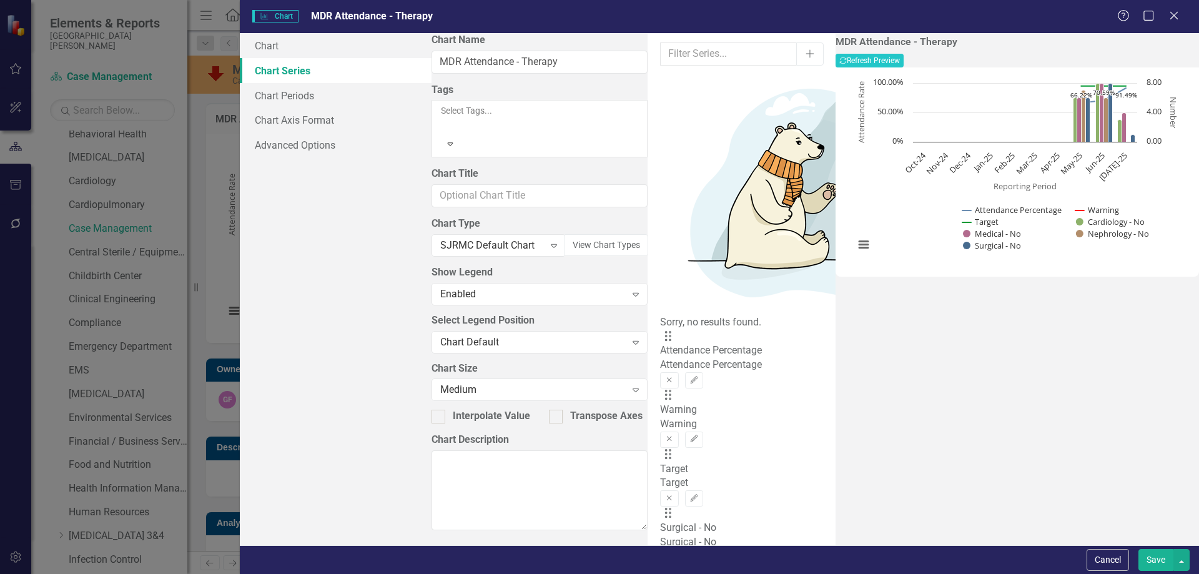
click at [728, 553] on icon "Remove" at bounding box center [722, 556] width 9 height 7
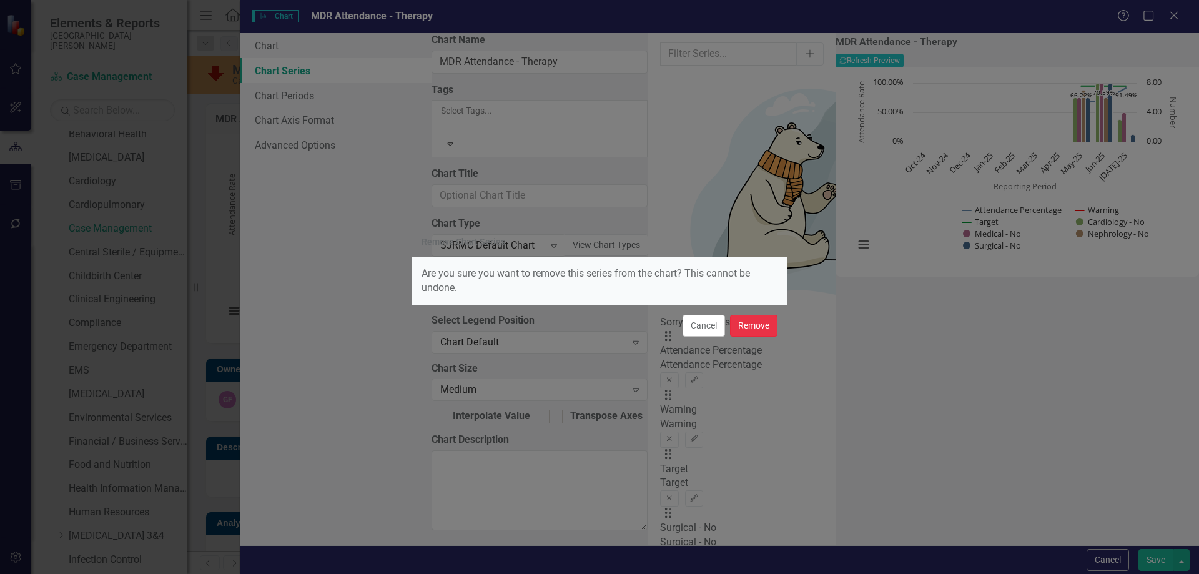
click at [754, 325] on button "Remove" at bounding box center [753, 326] width 47 height 22
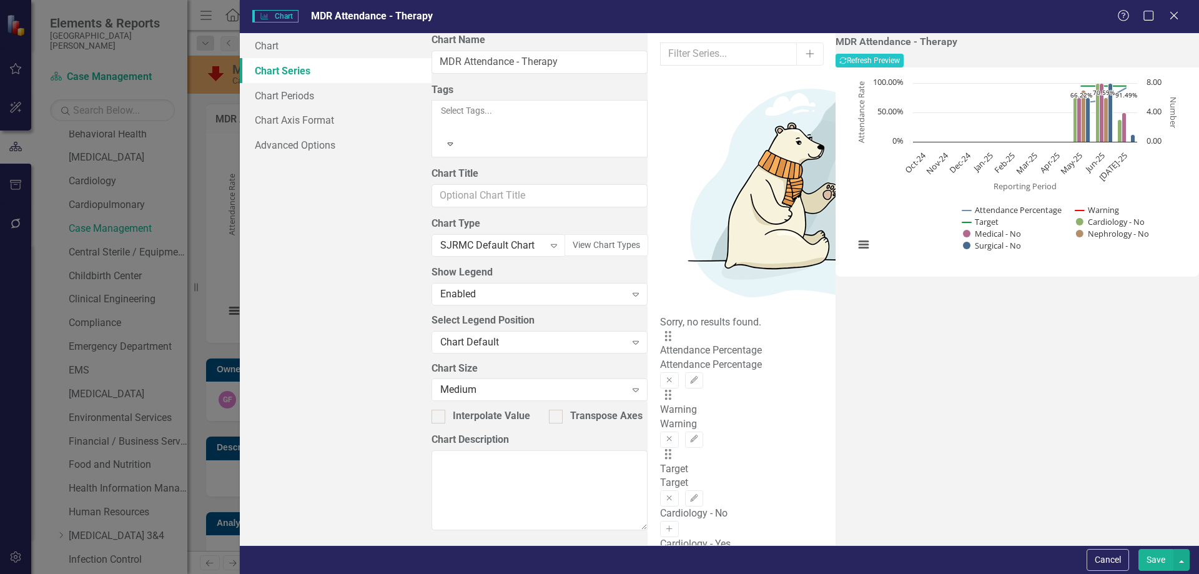
click at [674, 556] on icon "Activate" at bounding box center [669, 559] width 9 height 7
click at [698, 553] on icon "button" at bounding box center [693, 556] width 7 height 7
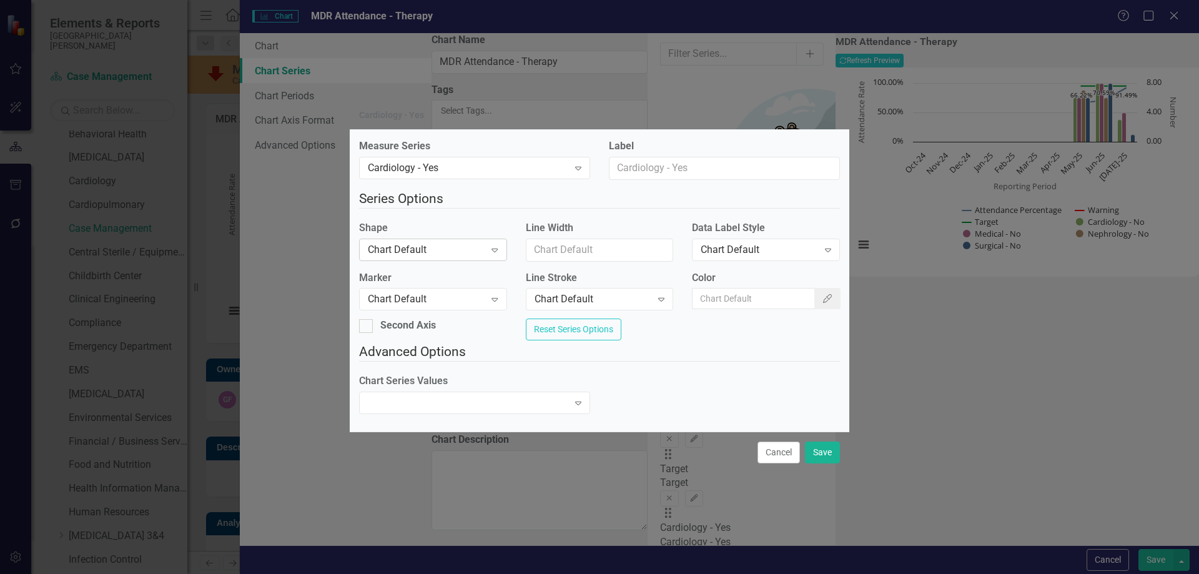
click at [452, 245] on div "Chart Default" at bounding box center [426, 249] width 117 height 14
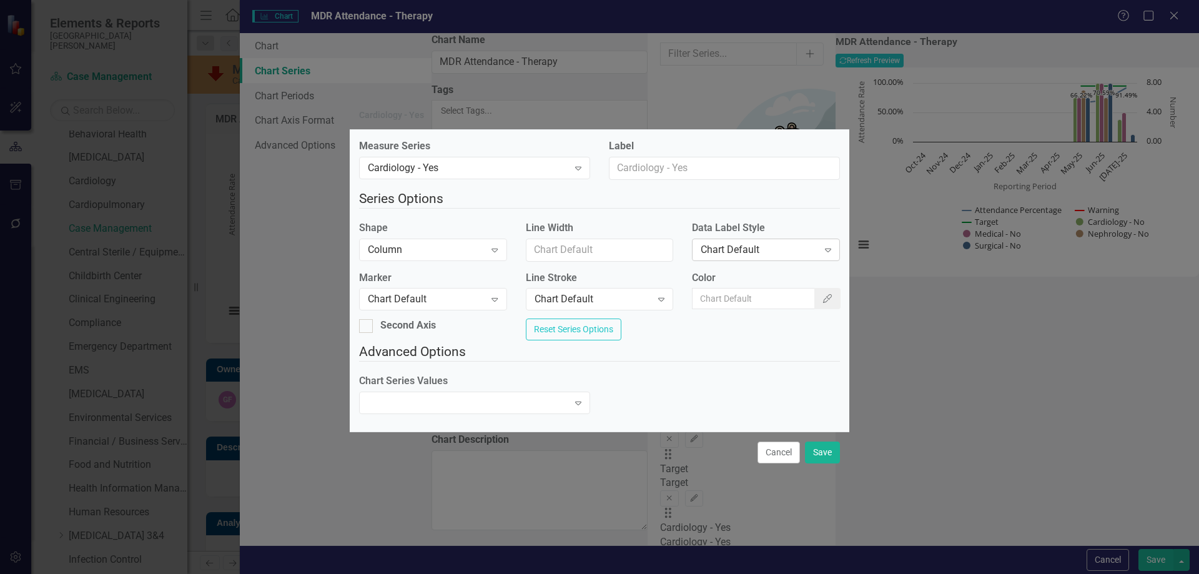
click at [735, 242] on div "Chart Default" at bounding box center [759, 249] width 117 height 14
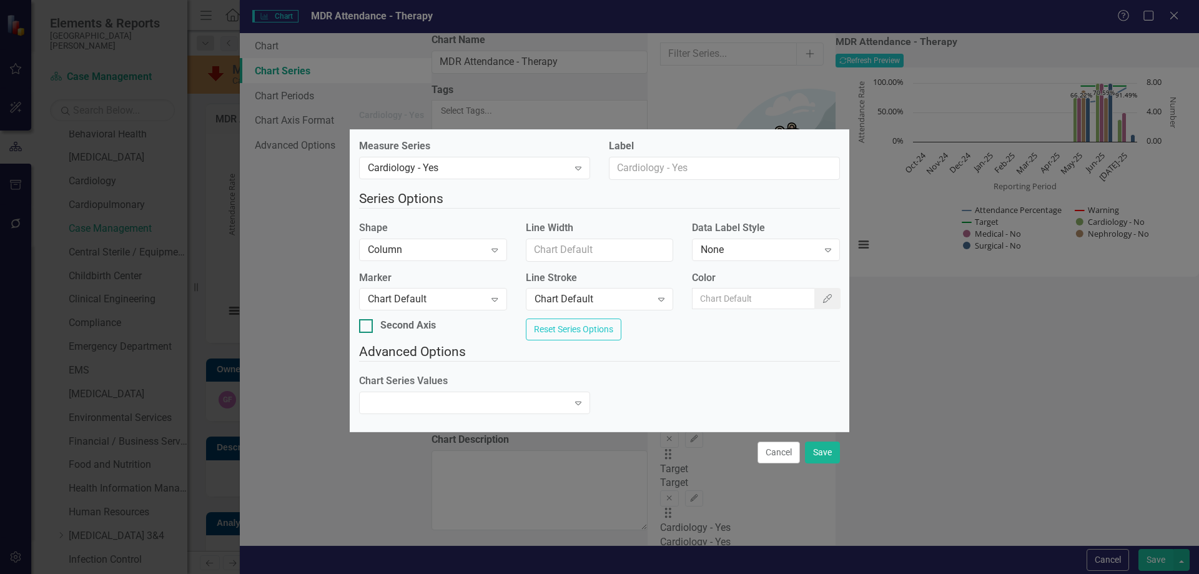
click at [373, 320] on div at bounding box center [366, 326] width 14 height 14
click at [367, 320] on input "Second Axis" at bounding box center [363, 323] width 8 height 8
checkbox input "true"
click at [824, 460] on button "Save" at bounding box center [822, 453] width 35 height 22
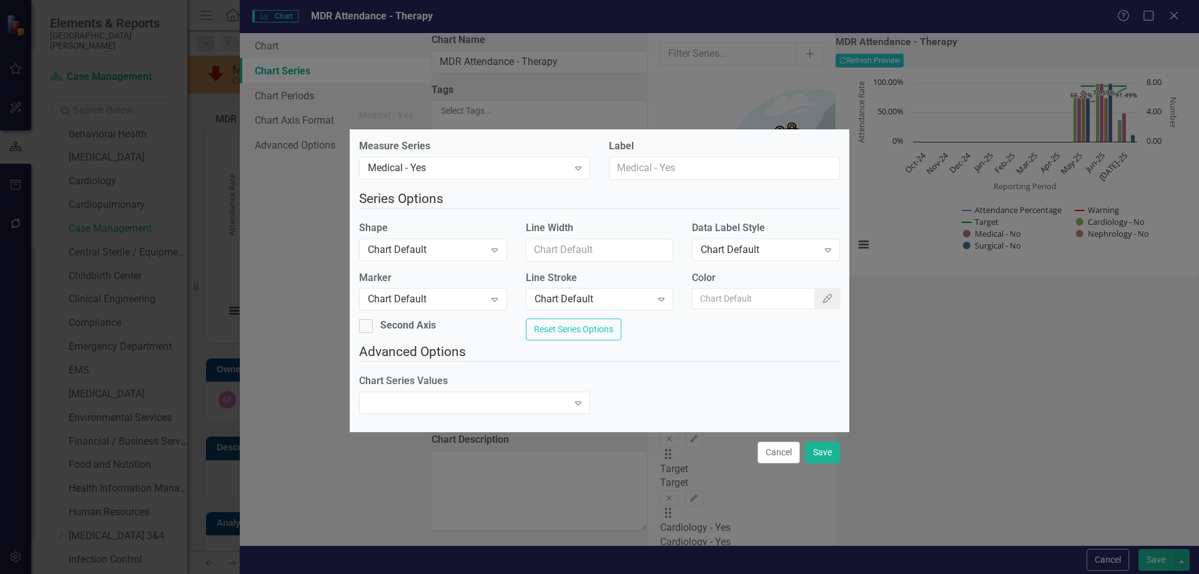
click at [448, 260] on div "Shape Chart Default Expand" at bounding box center [433, 245] width 167 height 48
click at [437, 253] on div "Chart Default Expand" at bounding box center [433, 250] width 148 height 22
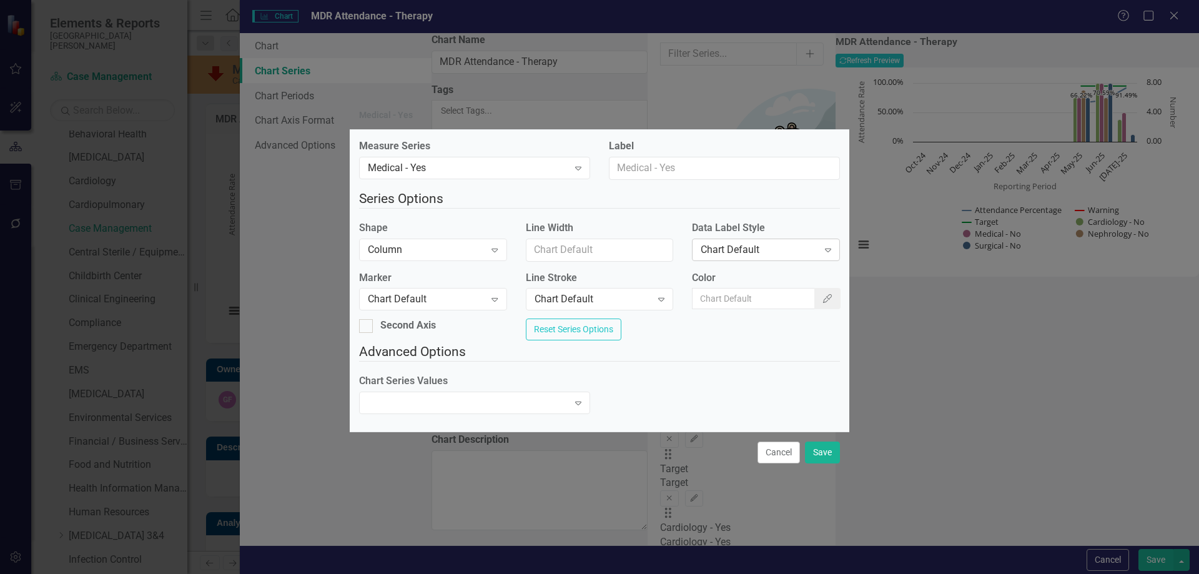
click at [710, 247] on div "Chart Default" at bounding box center [759, 249] width 117 height 14
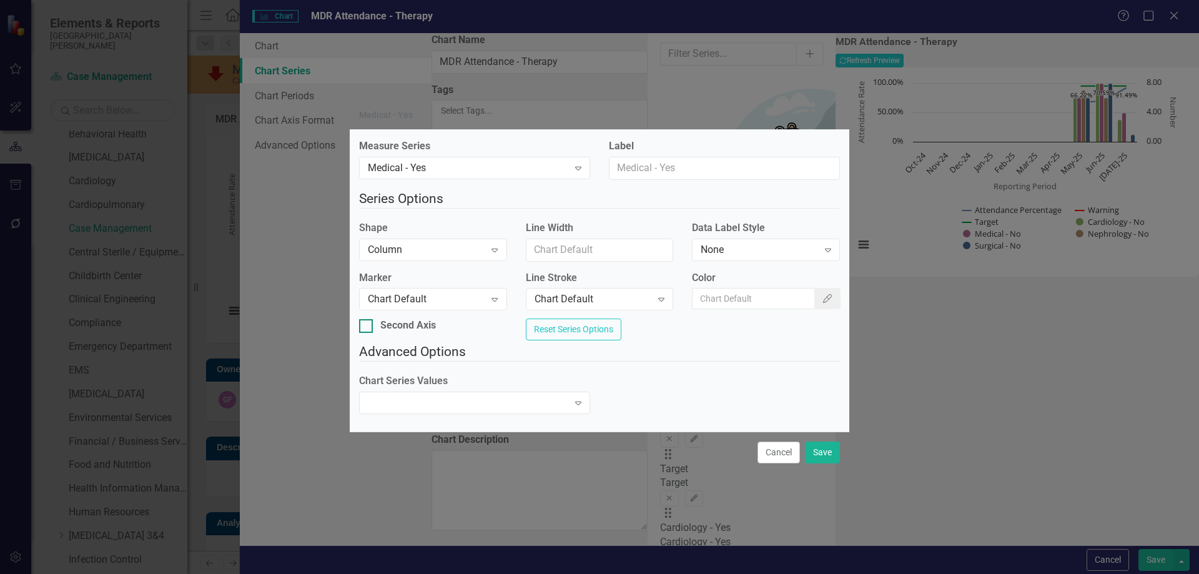
click at [367, 323] on input "Second Axis" at bounding box center [363, 323] width 8 height 8
checkbox input "true"
click at [829, 454] on button "Save" at bounding box center [822, 453] width 35 height 22
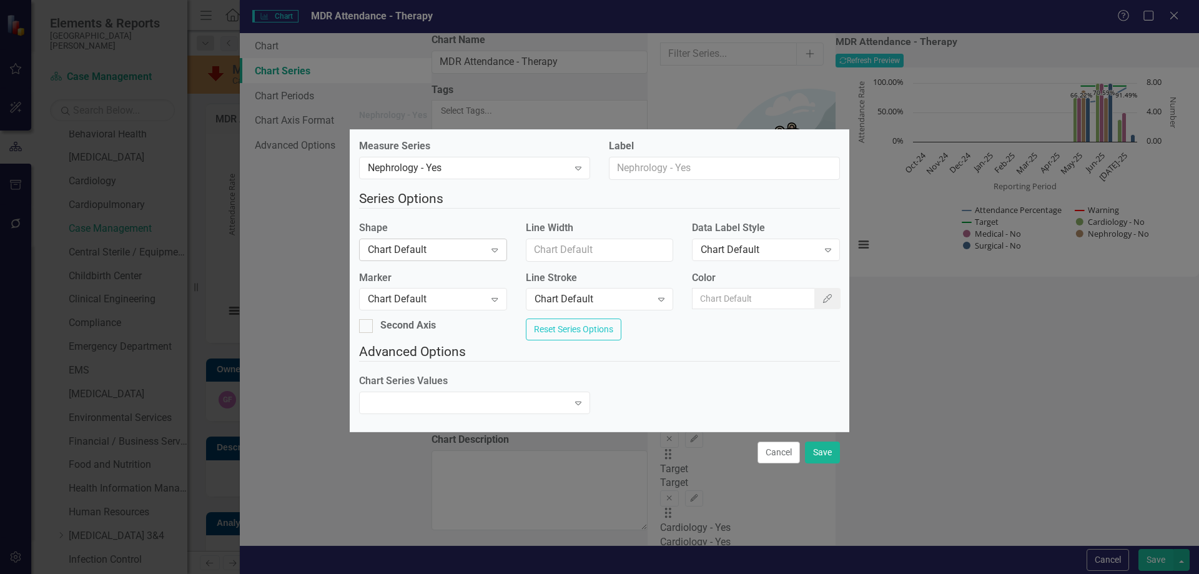
click at [445, 245] on div "Chart Default" at bounding box center [426, 249] width 117 height 14
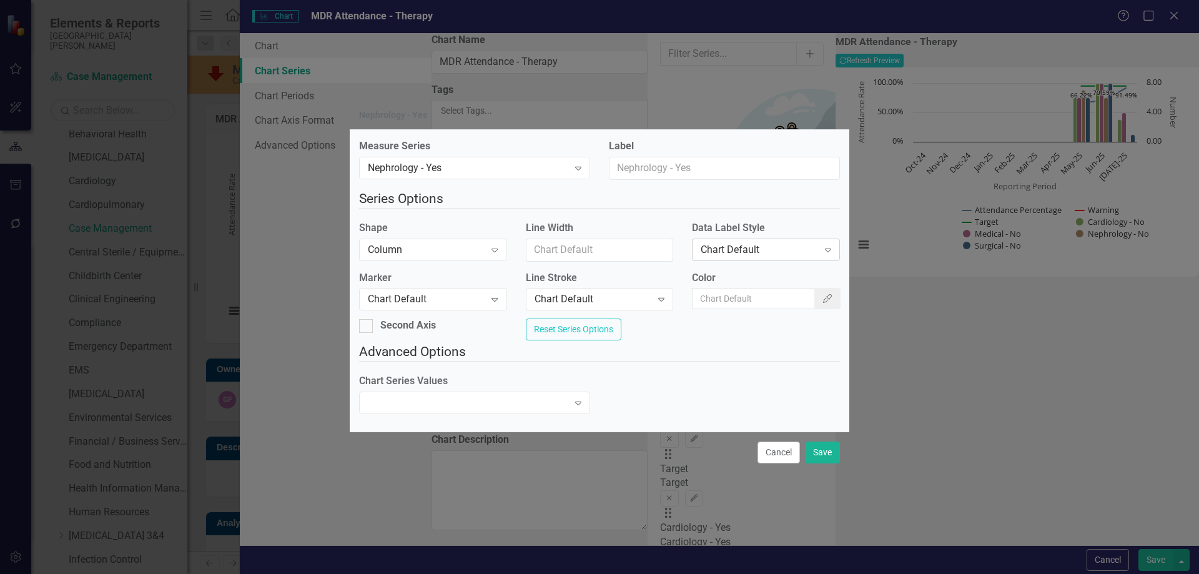
click at [767, 247] on div "Chart Default" at bounding box center [759, 249] width 117 height 14
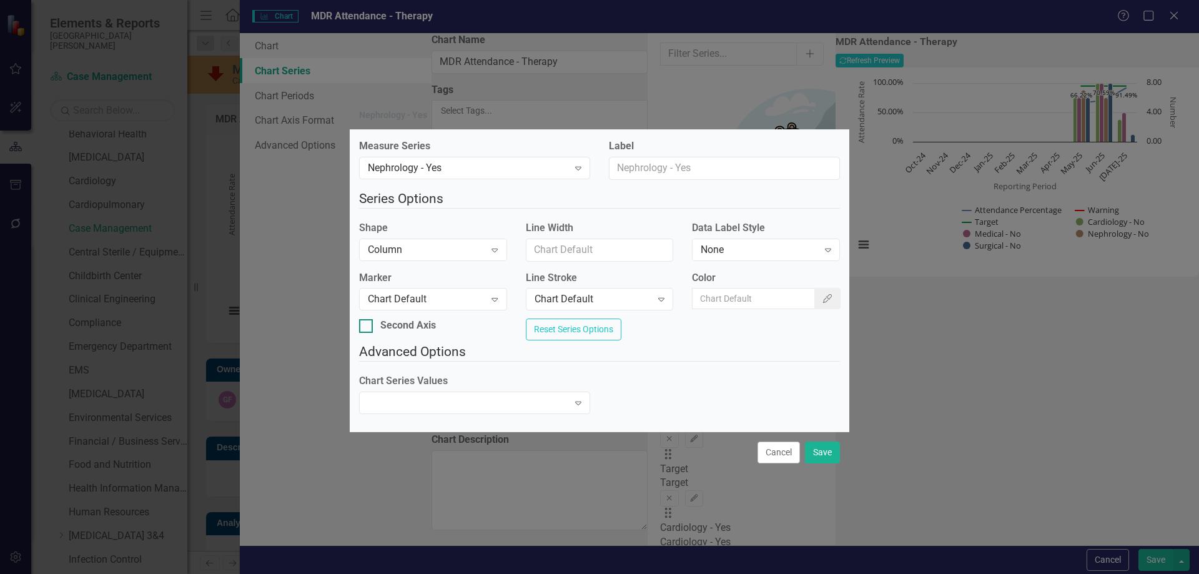
click at [367, 324] on input "Second Axis" at bounding box center [363, 323] width 8 height 8
checkbox input "true"
click at [832, 459] on button "Save" at bounding box center [822, 453] width 35 height 22
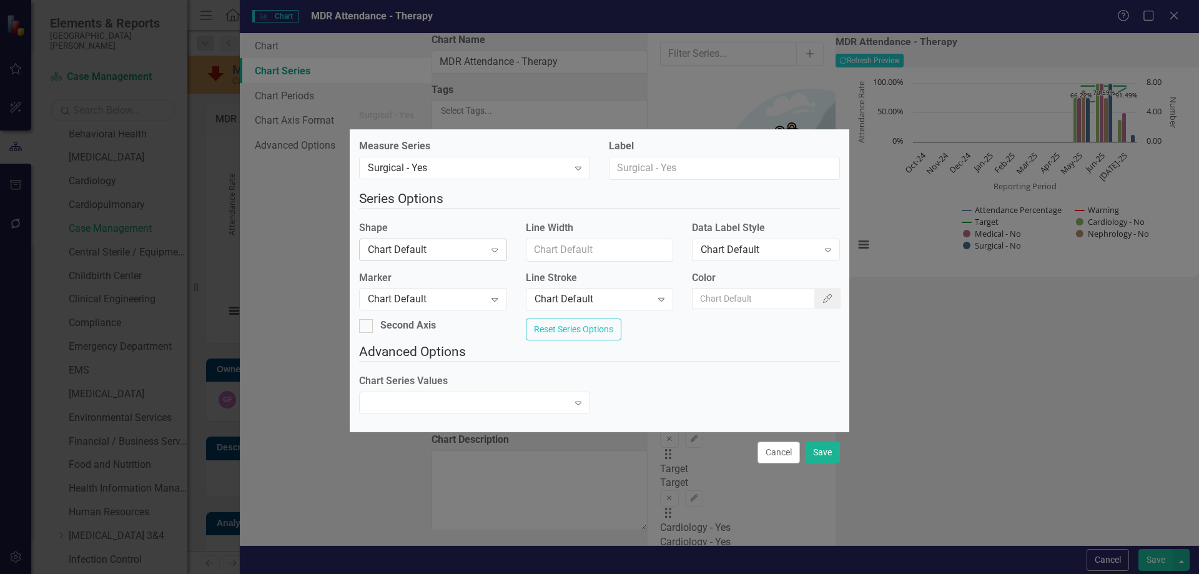
click at [403, 251] on div "Chart Default" at bounding box center [426, 249] width 117 height 14
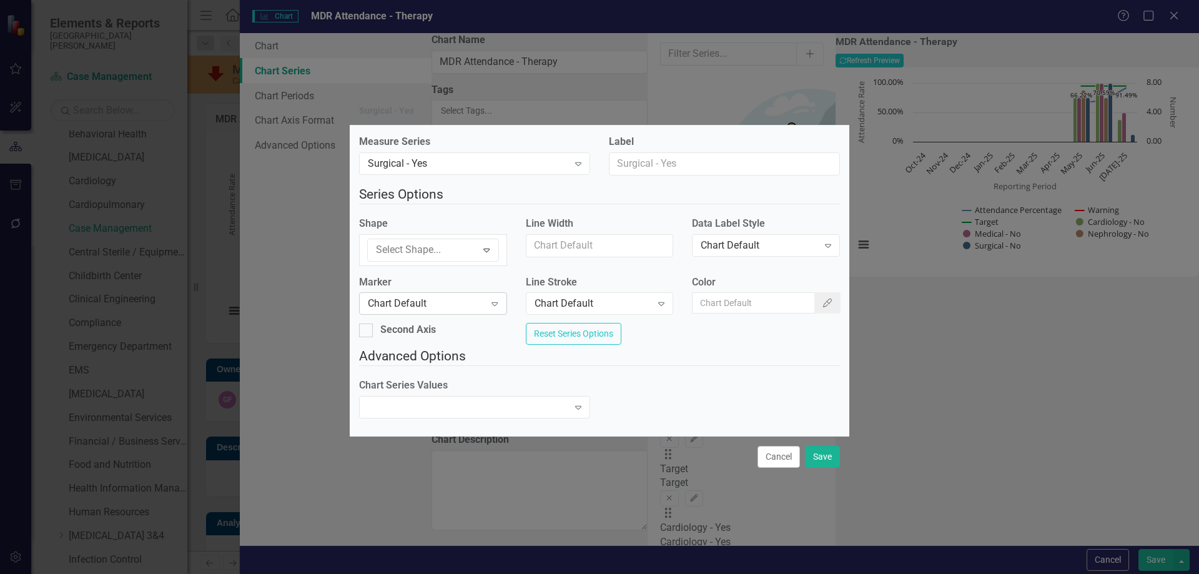
drag, startPoint x: 400, startPoint y: 290, endPoint x: 477, endPoint y: 286, distance: 77.6
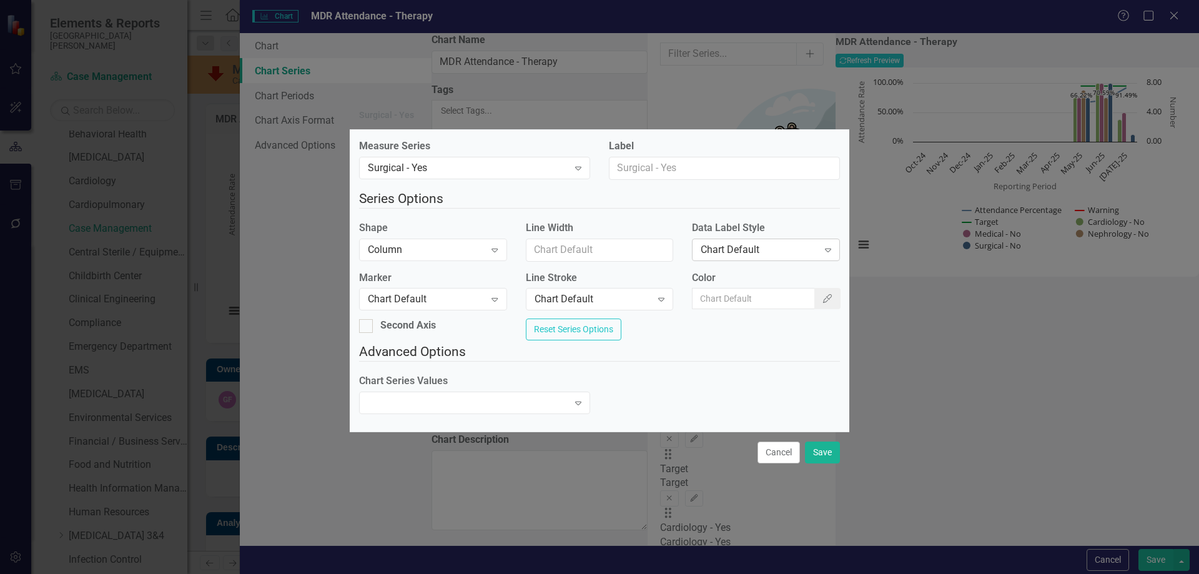
click at [762, 247] on div "Chart Default" at bounding box center [759, 249] width 117 height 14
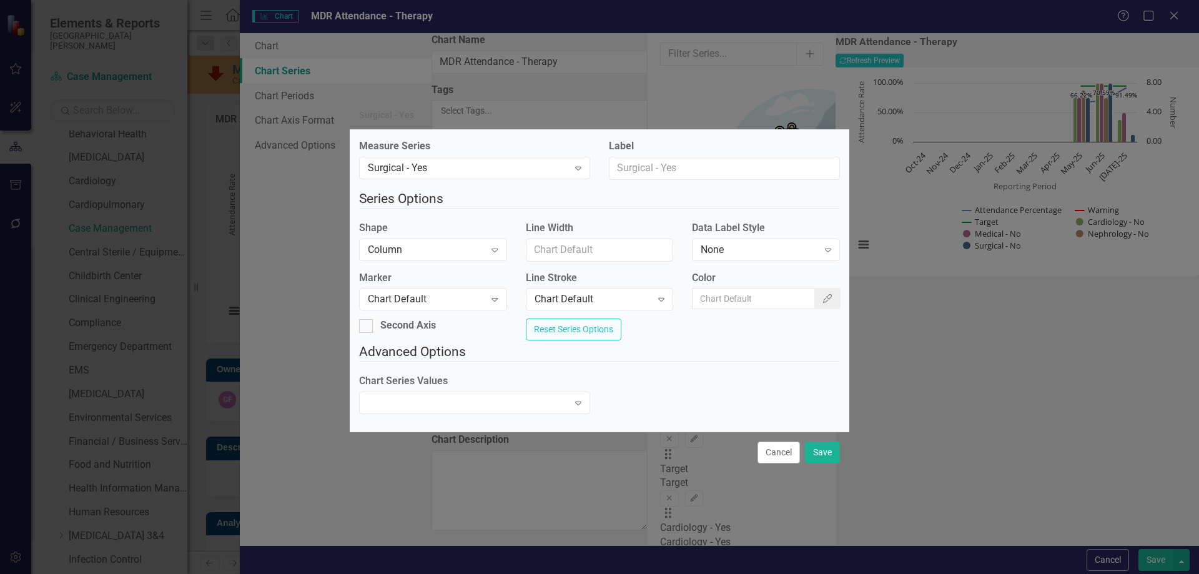
click at [372, 315] on div "Marker Chart Default Expand Line Stroke Chart Default Expand Color Color Picker" at bounding box center [600, 295] width 500 height 48
click at [373, 327] on div at bounding box center [366, 326] width 14 height 14
click at [367, 327] on input "Second Axis" at bounding box center [363, 323] width 8 height 8
checkbox input "true"
click at [829, 454] on button "Save" at bounding box center [822, 453] width 35 height 22
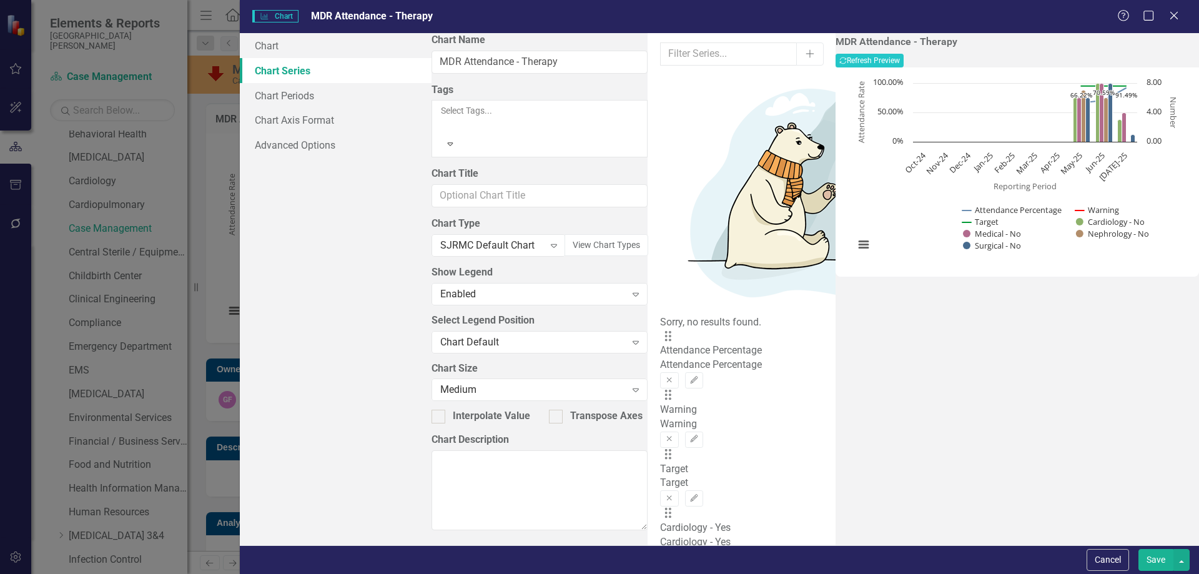
click at [1154, 555] on button "Save" at bounding box center [1156, 560] width 35 height 22
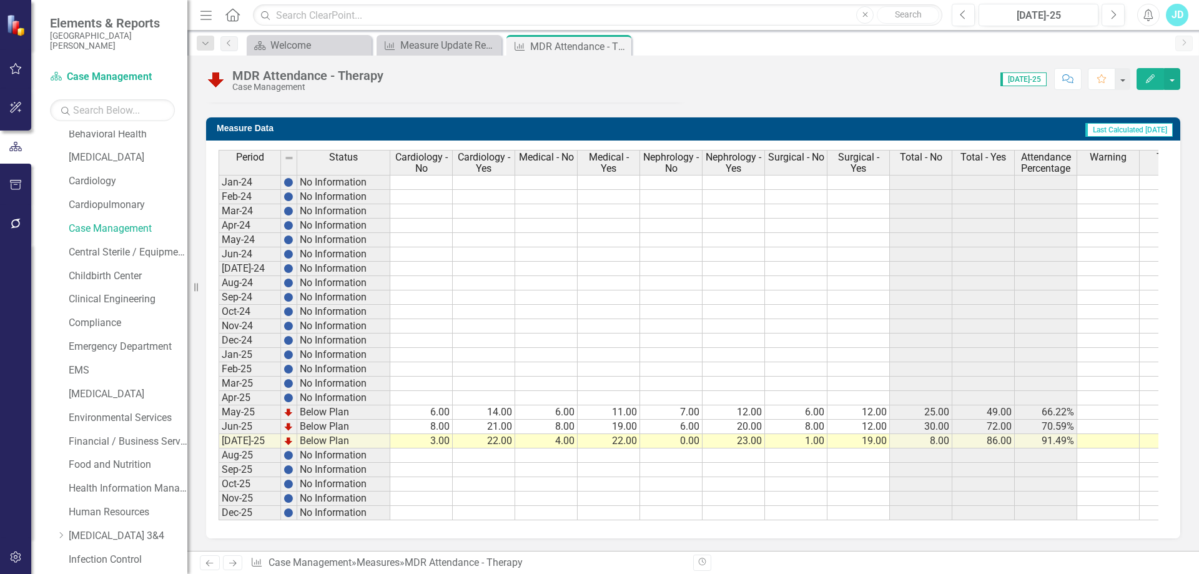
scroll to position [0, 44]
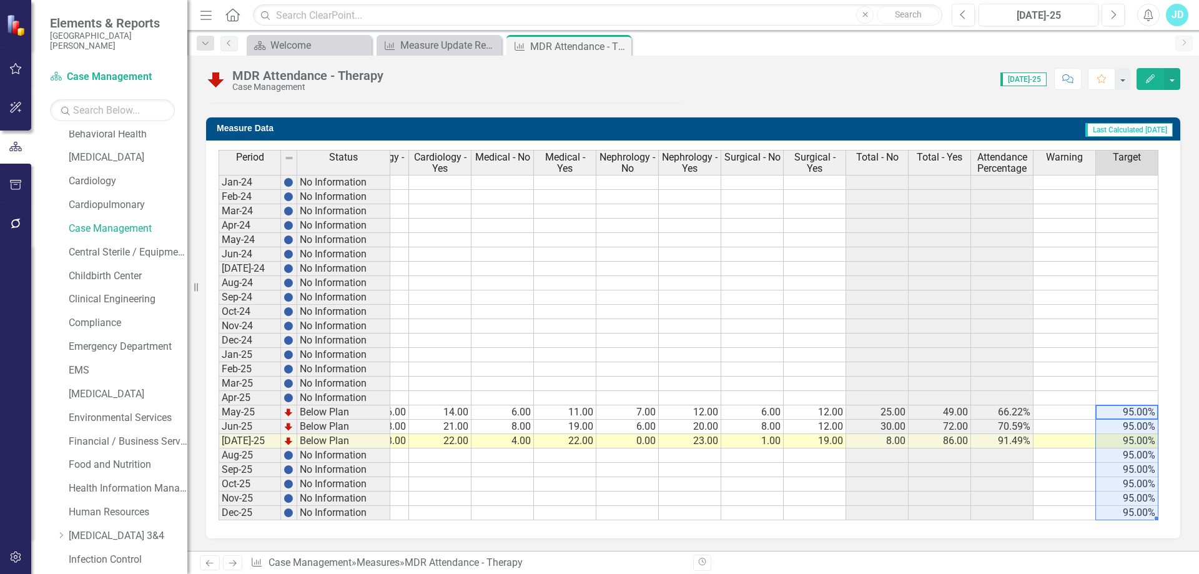
drag, startPoint x: 1111, startPoint y: 404, endPoint x: 1109, endPoint y: 498, distance: 93.7
click at [1109, 498] on tbody "Jan-24 No Information Feb-24 No Information Mar-24 No Information Apr-24 No Inf…" at bounding box center [667, 347] width 984 height 345
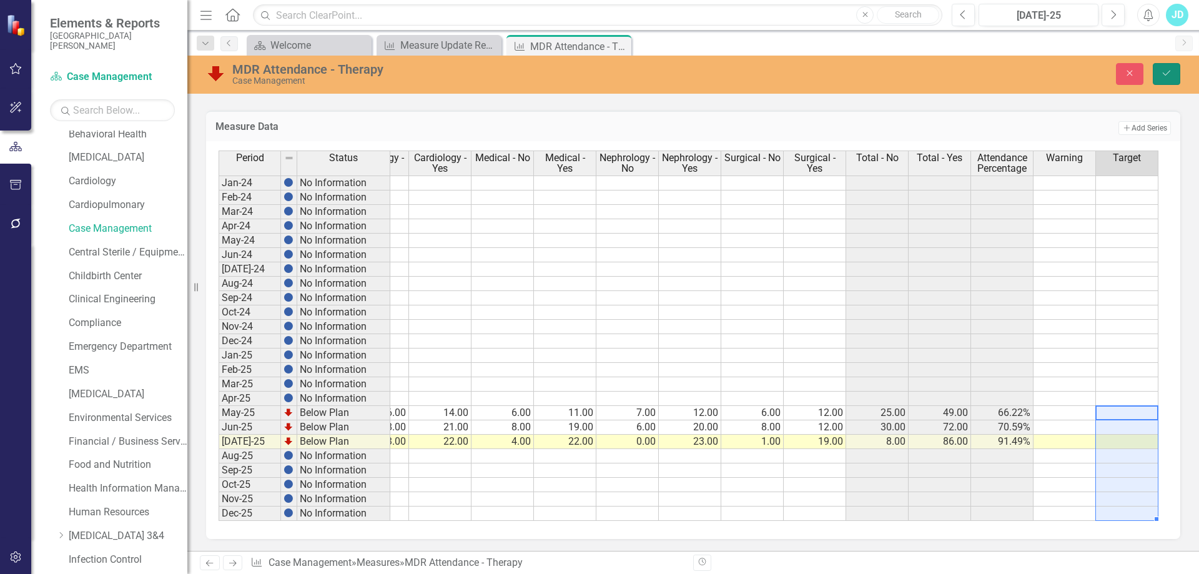
click at [1167, 77] on icon "Save" at bounding box center [1166, 73] width 11 height 9
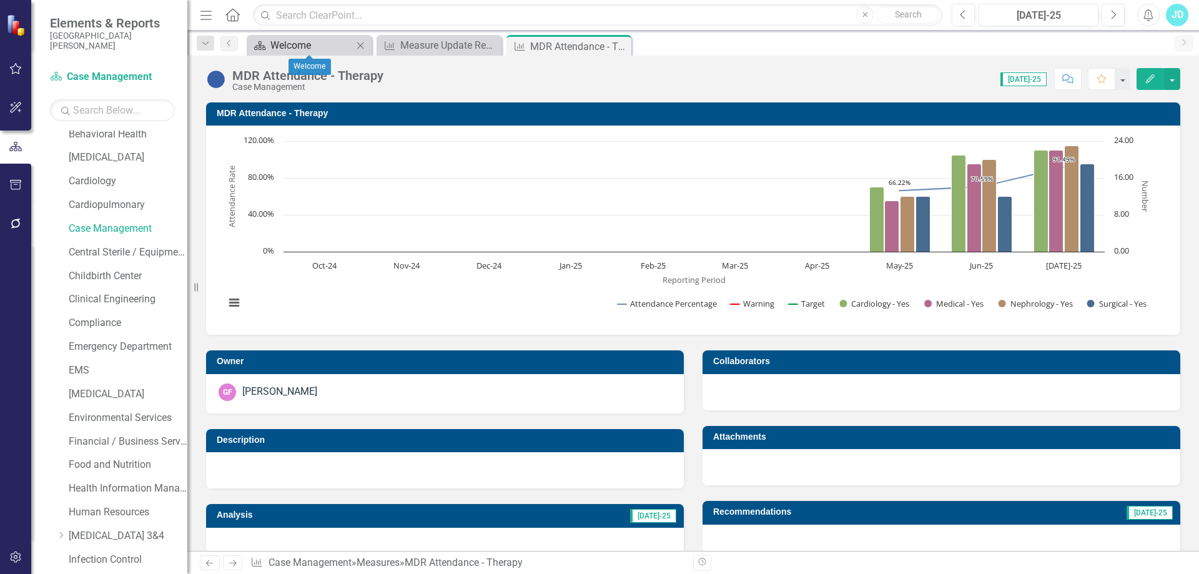
click at [320, 44] on div "Welcome" at bounding box center [311, 45] width 82 height 16
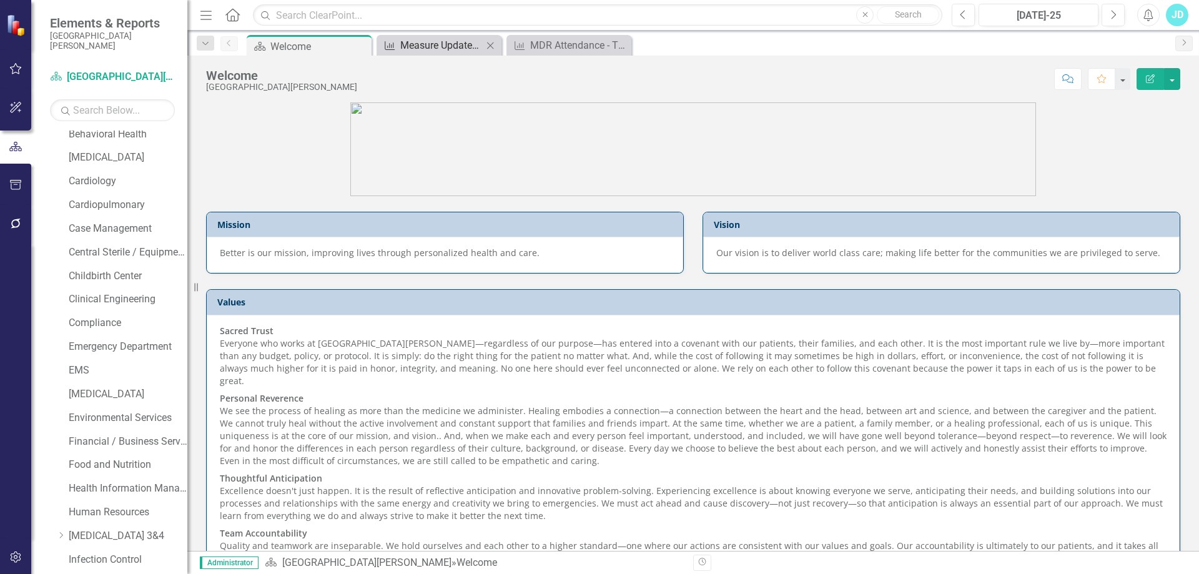
click at [438, 37] on div "Measure Update Report" at bounding box center [441, 45] width 82 height 16
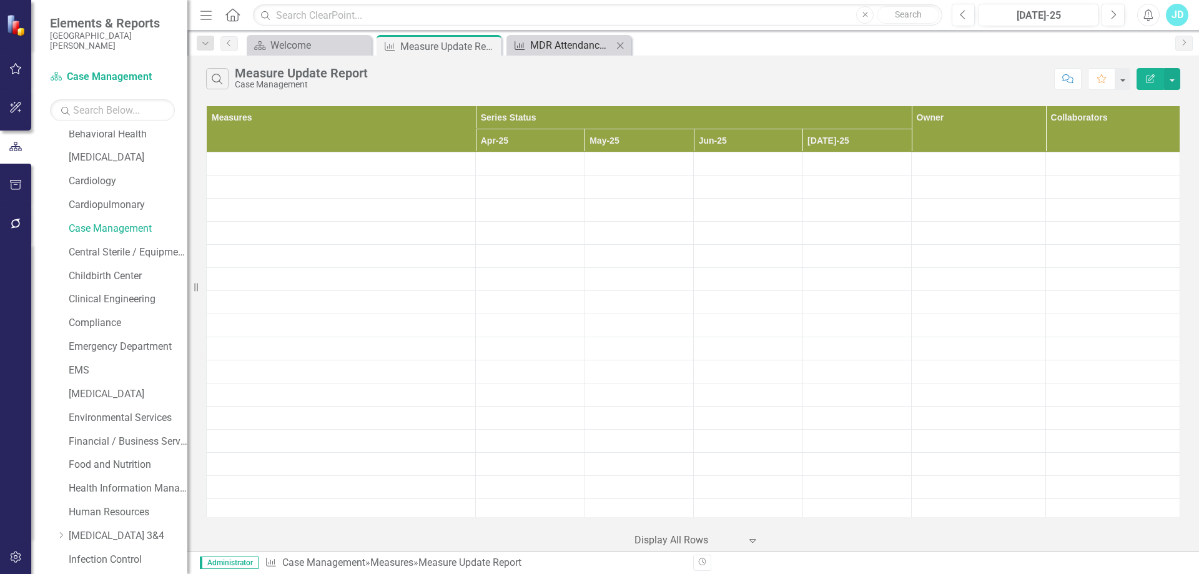
click at [572, 47] on div "MDR Attendance - Therapy" at bounding box center [571, 45] width 82 height 16
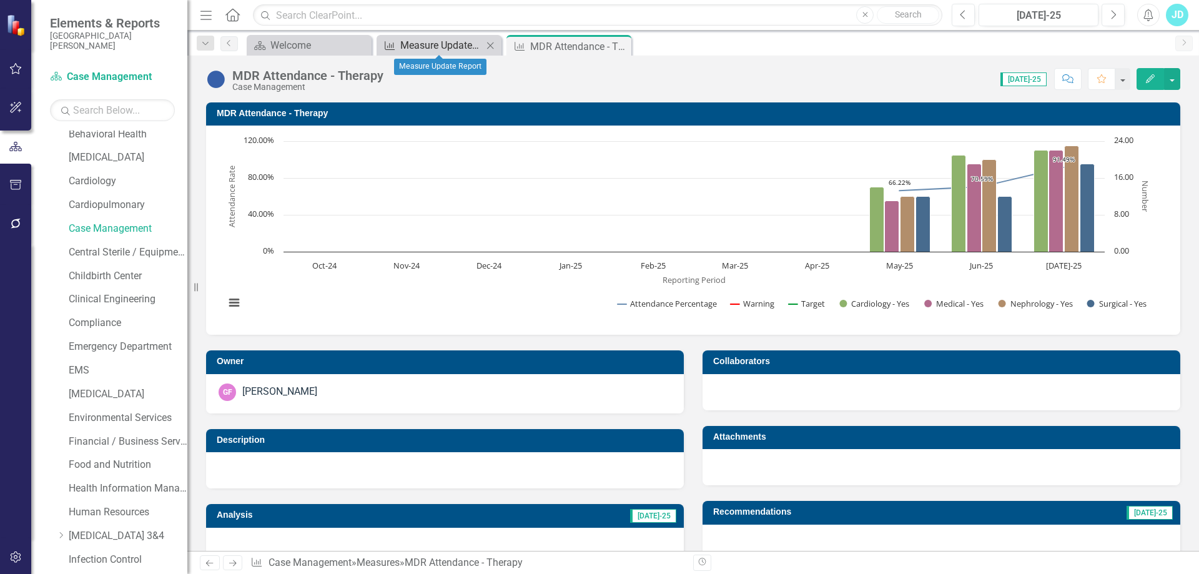
click at [428, 42] on div "Measure Update Report" at bounding box center [441, 45] width 82 height 16
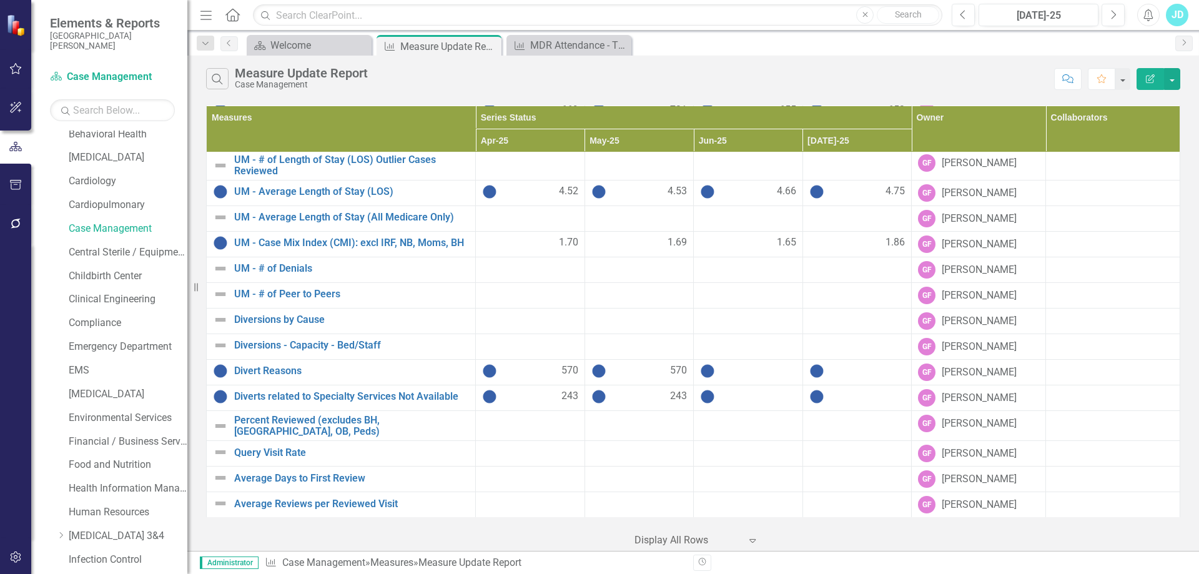
scroll to position [734, 0]
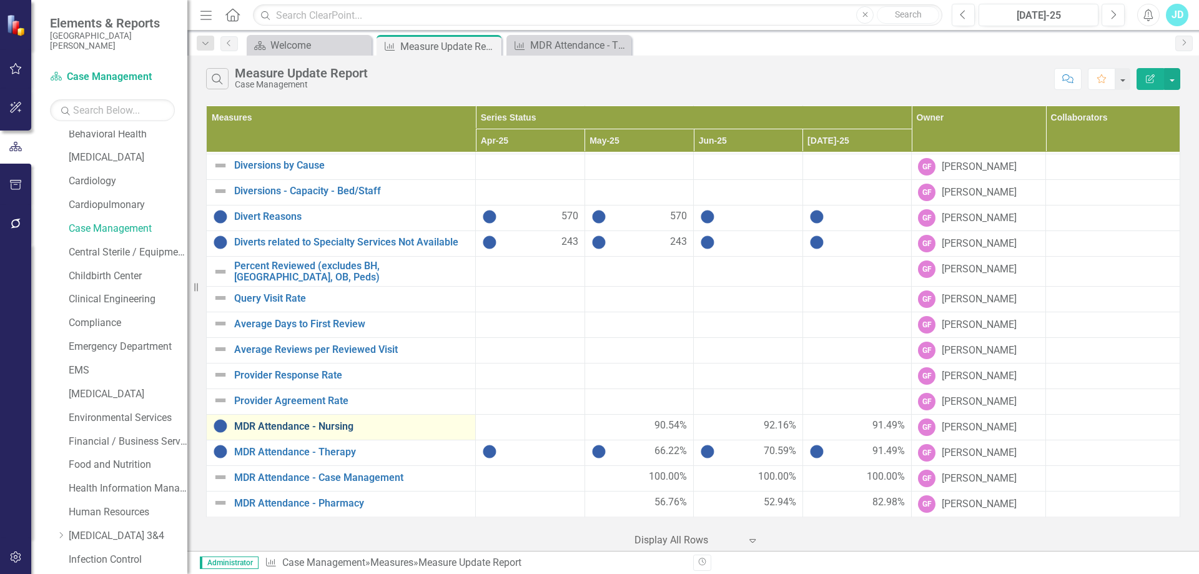
click at [332, 422] on link "MDR Attendance - Nursing" at bounding box center [351, 426] width 235 height 11
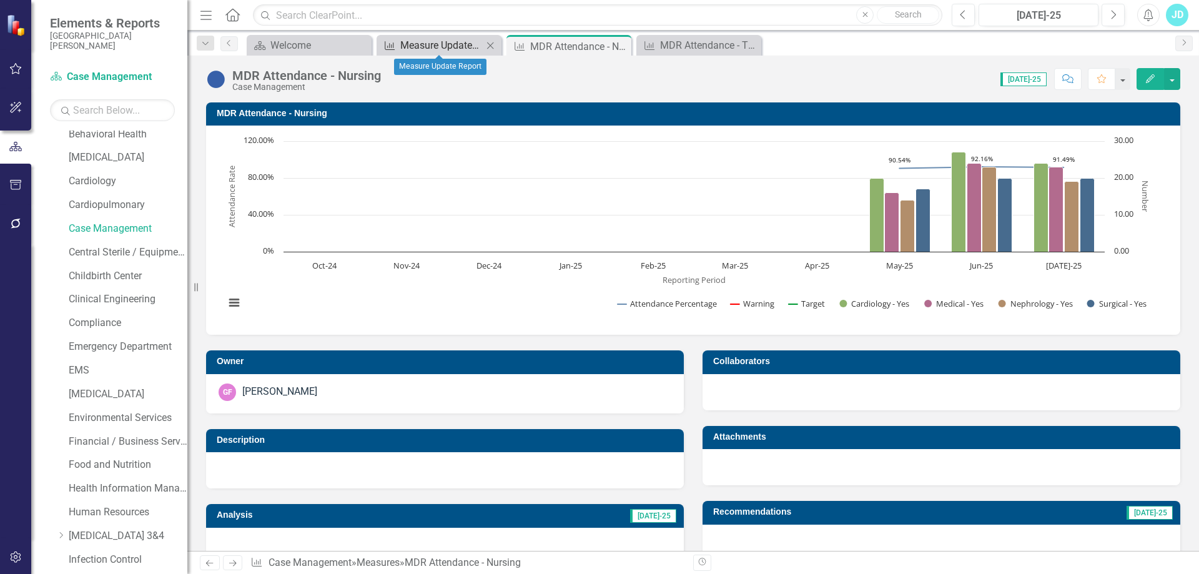
click at [441, 47] on div "Measure Update Report" at bounding box center [441, 45] width 82 height 16
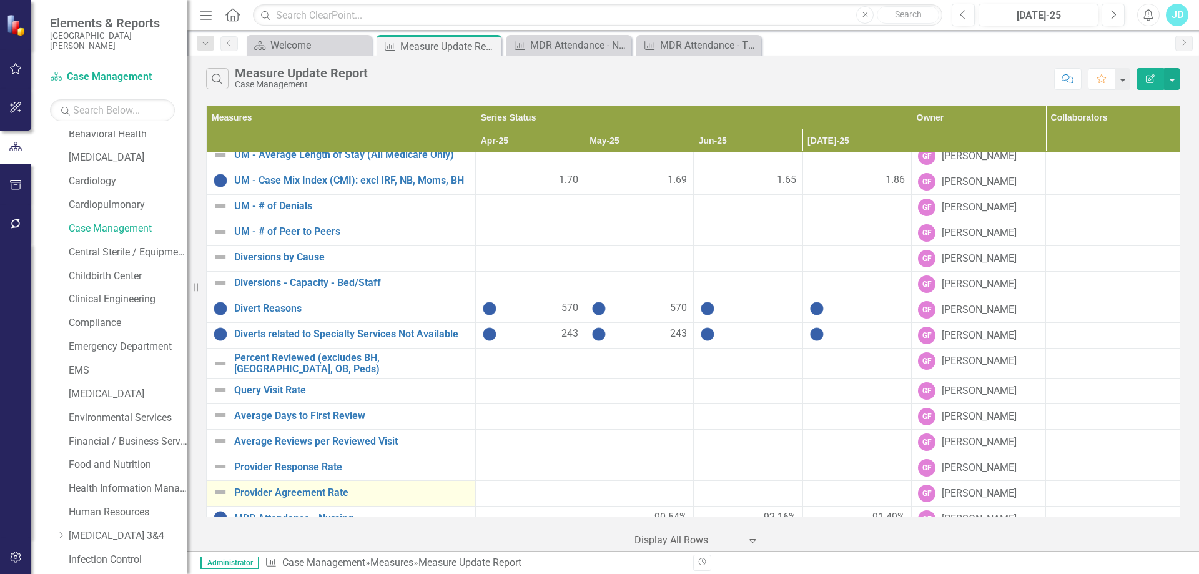
scroll to position [734, 0]
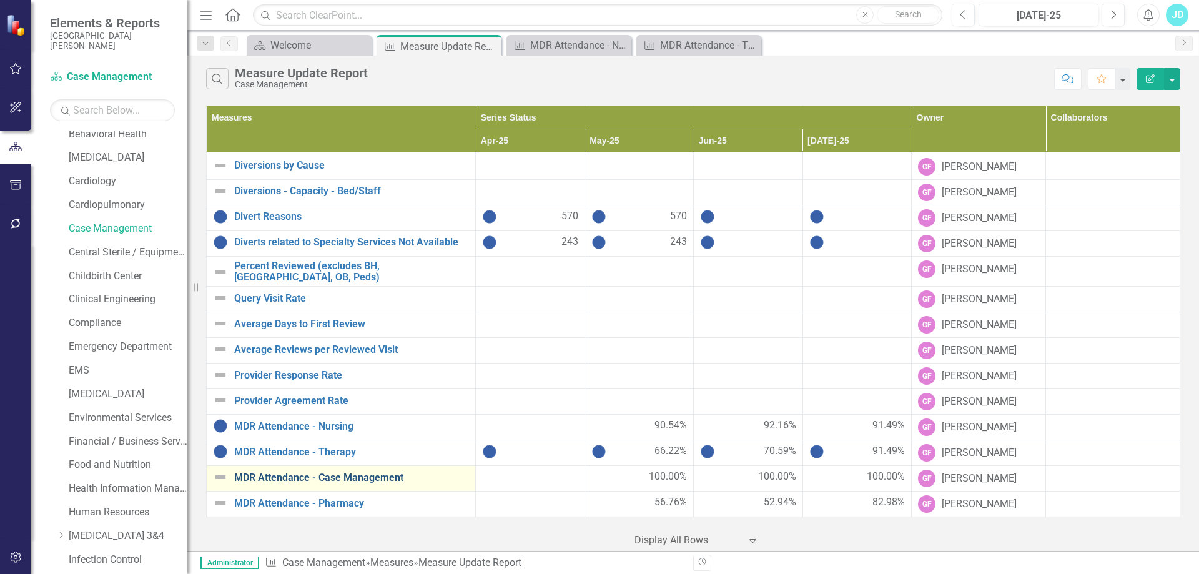
click at [360, 475] on link "MDR Attendance - Case Management" at bounding box center [351, 477] width 235 height 11
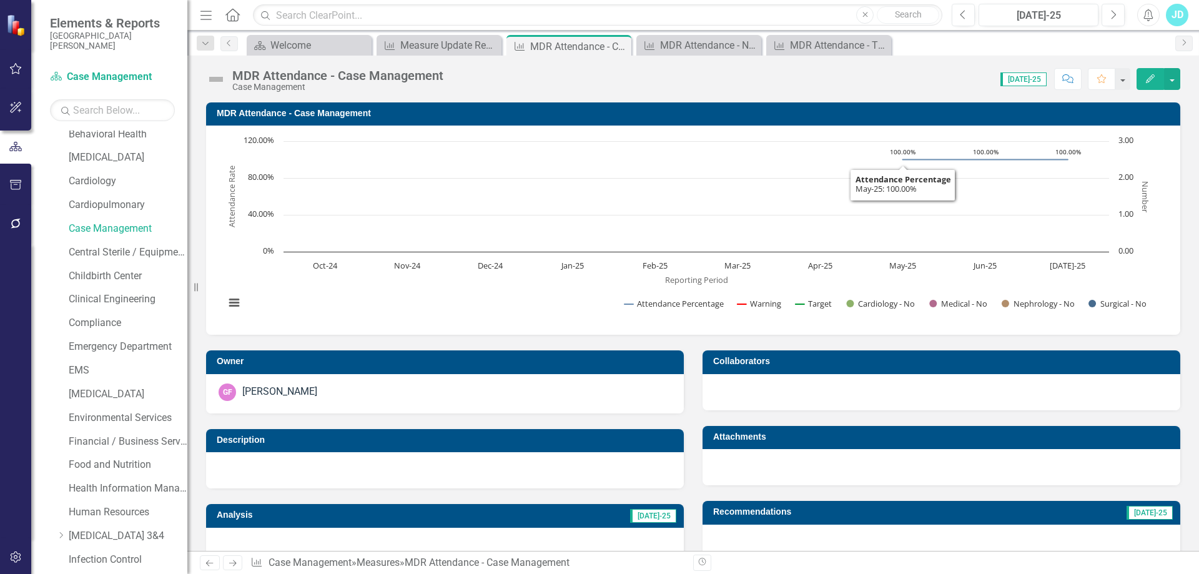
click at [259, 110] on h3 "MDR Attendance - Case Management" at bounding box center [696, 113] width 958 height 9
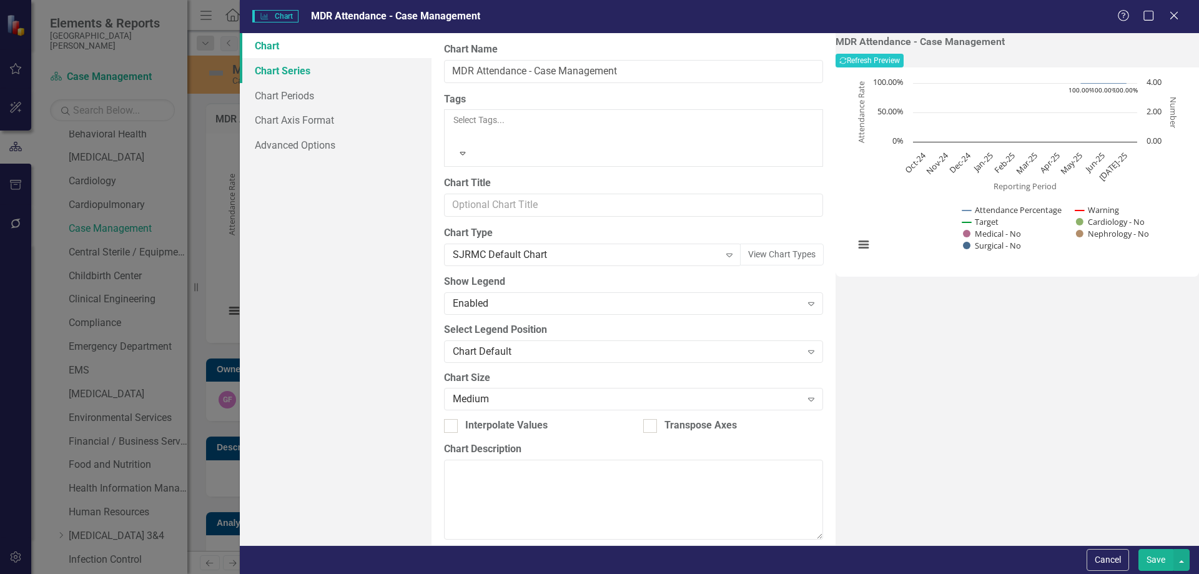
click at [277, 66] on link "Chart Series" at bounding box center [336, 70] width 192 height 25
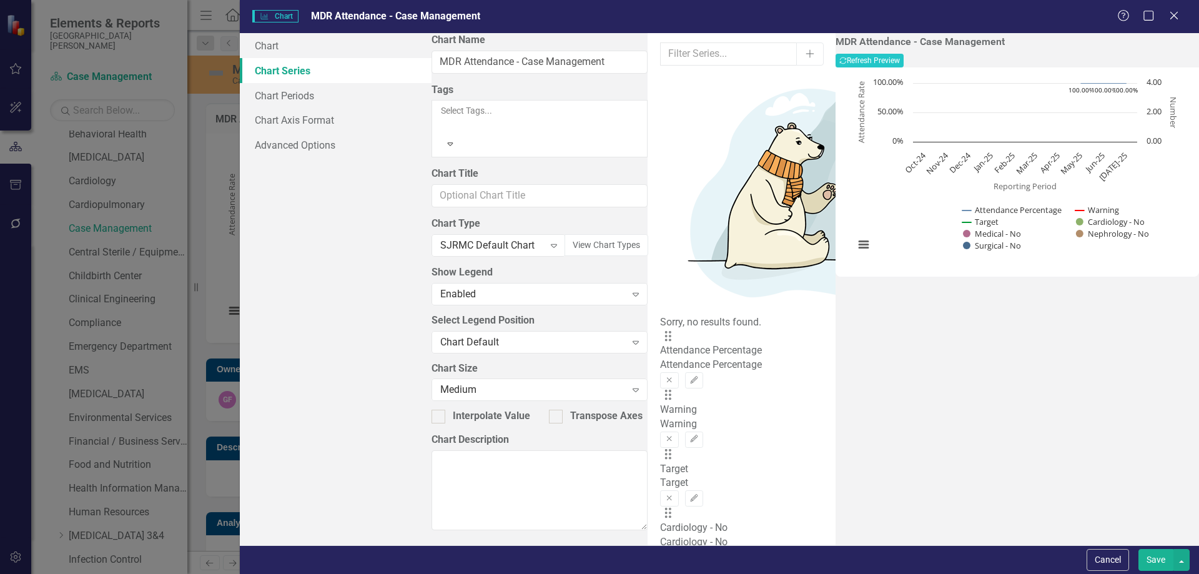
click at [728, 553] on icon "Remove" at bounding box center [722, 556] width 9 height 7
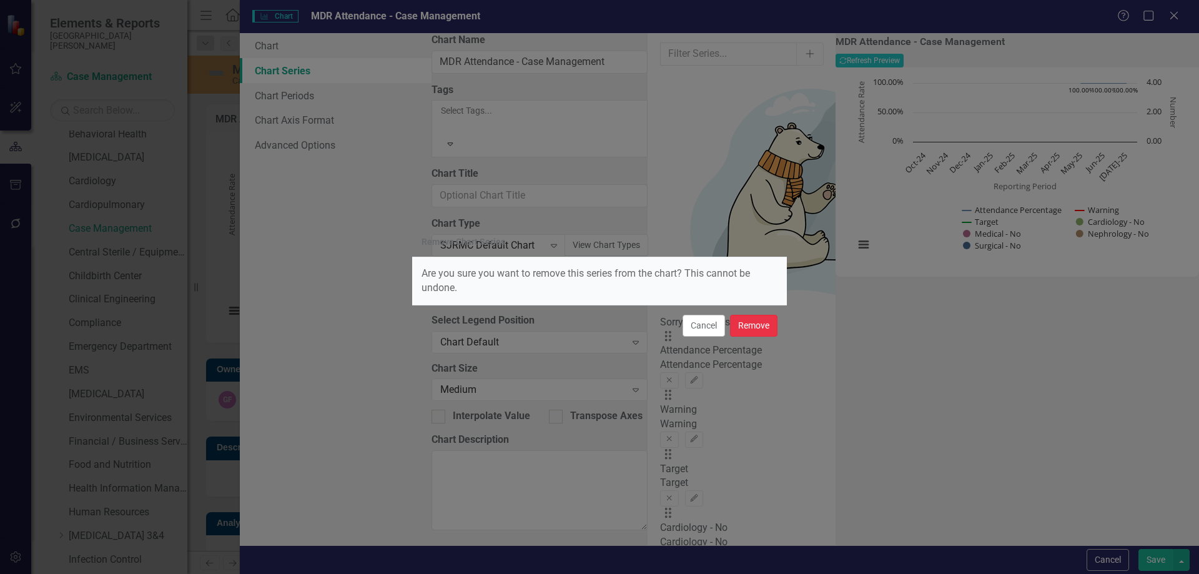
drag, startPoint x: 755, startPoint y: 324, endPoint x: 754, endPoint y: 302, distance: 22.5
click at [756, 325] on button "Remove" at bounding box center [753, 326] width 47 height 22
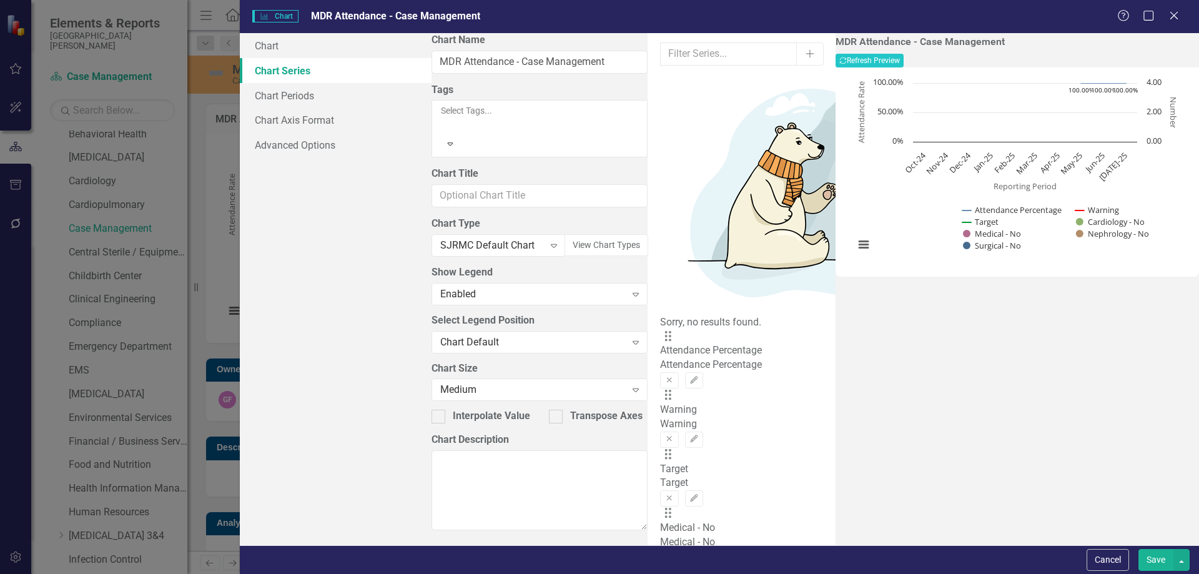
click at [728, 553] on icon "Remove" at bounding box center [722, 556] width 9 height 7
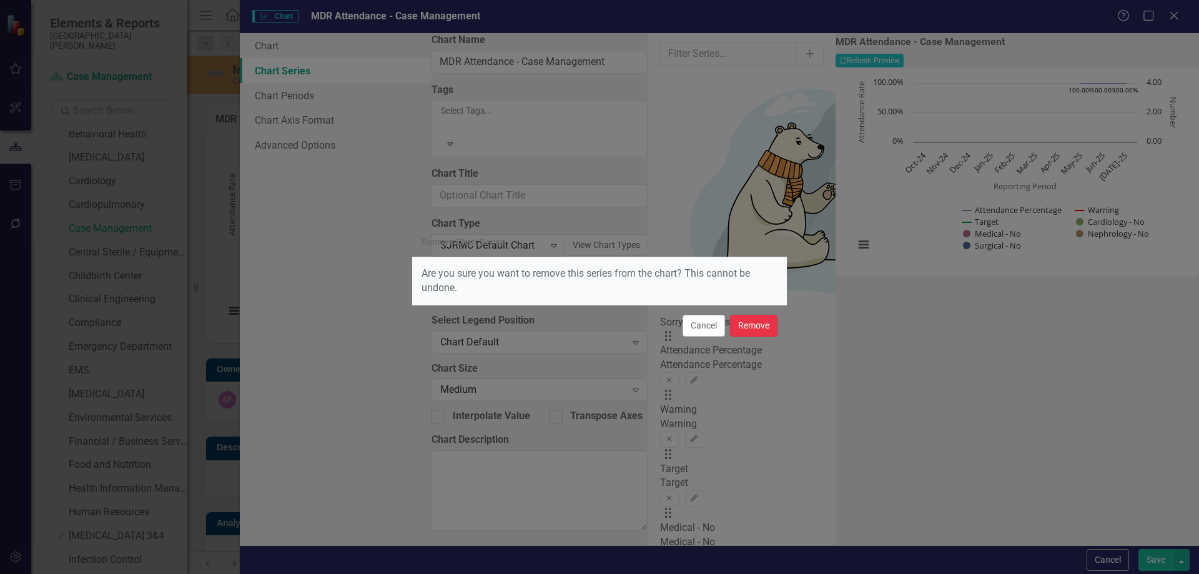
click at [747, 324] on button "Remove" at bounding box center [753, 326] width 47 height 22
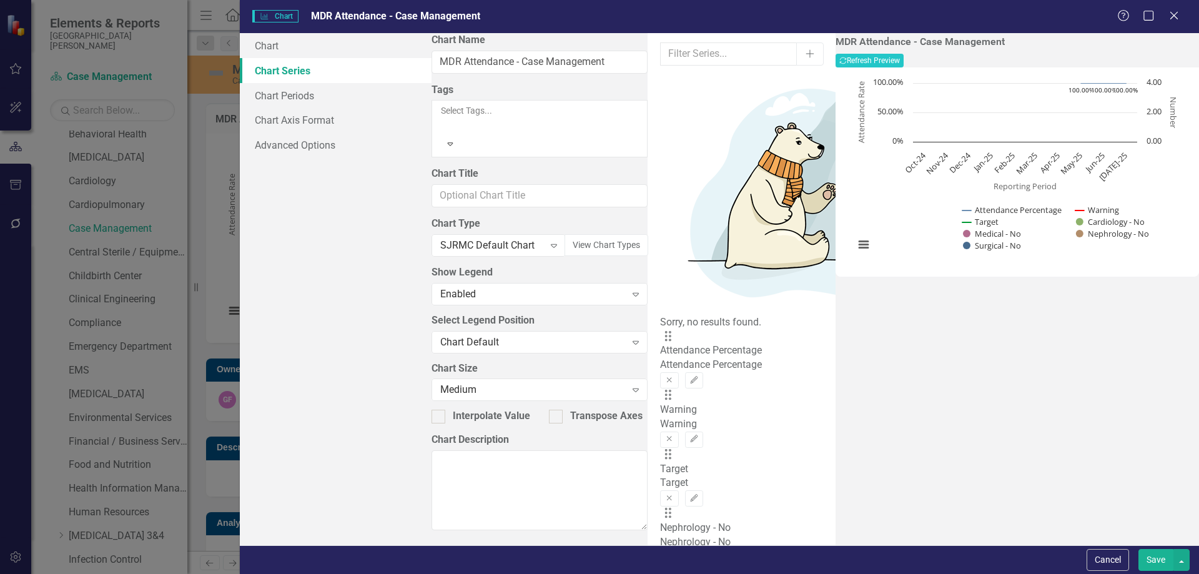
click at [728, 553] on icon "Remove" at bounding box center [722, 556] width 9 height 7
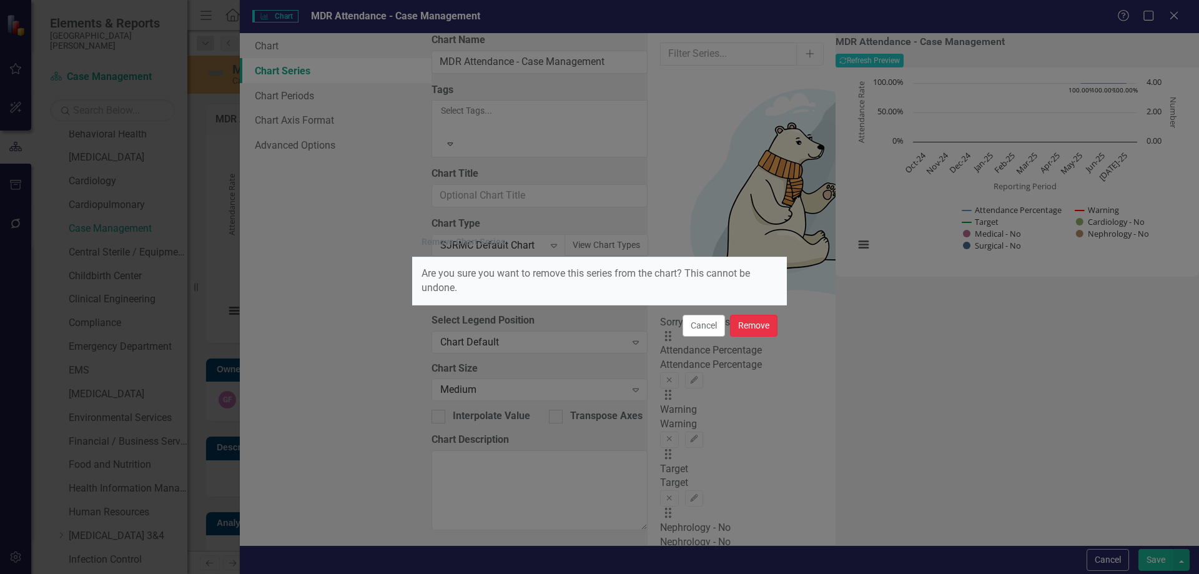
click at [756, 329] on button "Remove" at bounding box center [753, 326] width 47 height 22
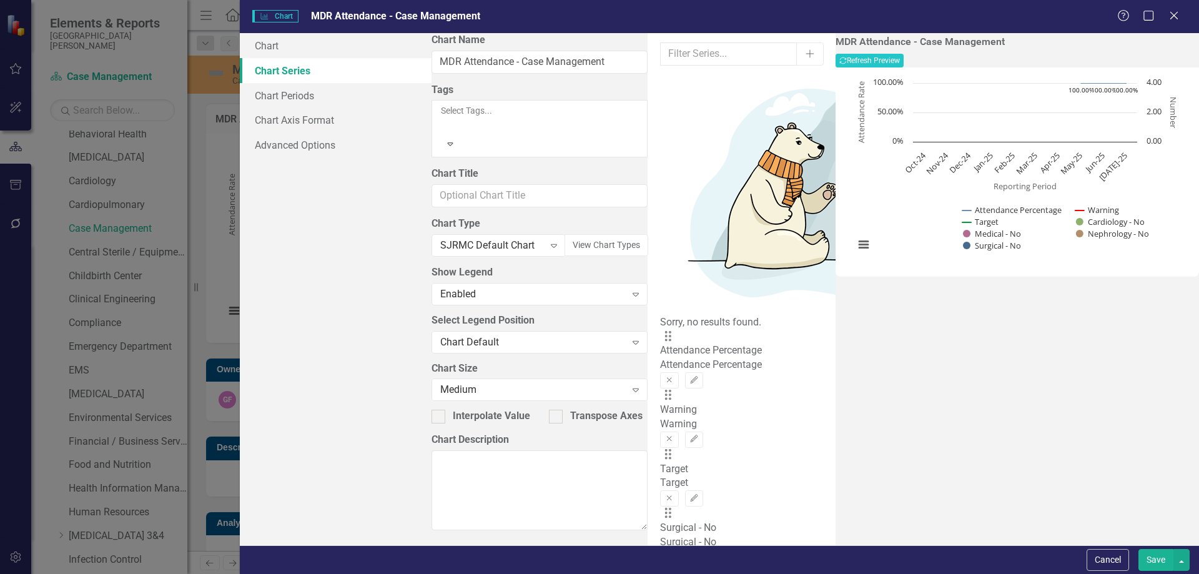
click at [728, 553] on icon "Remove" at bounding box center [722, 556] width 9 height 7
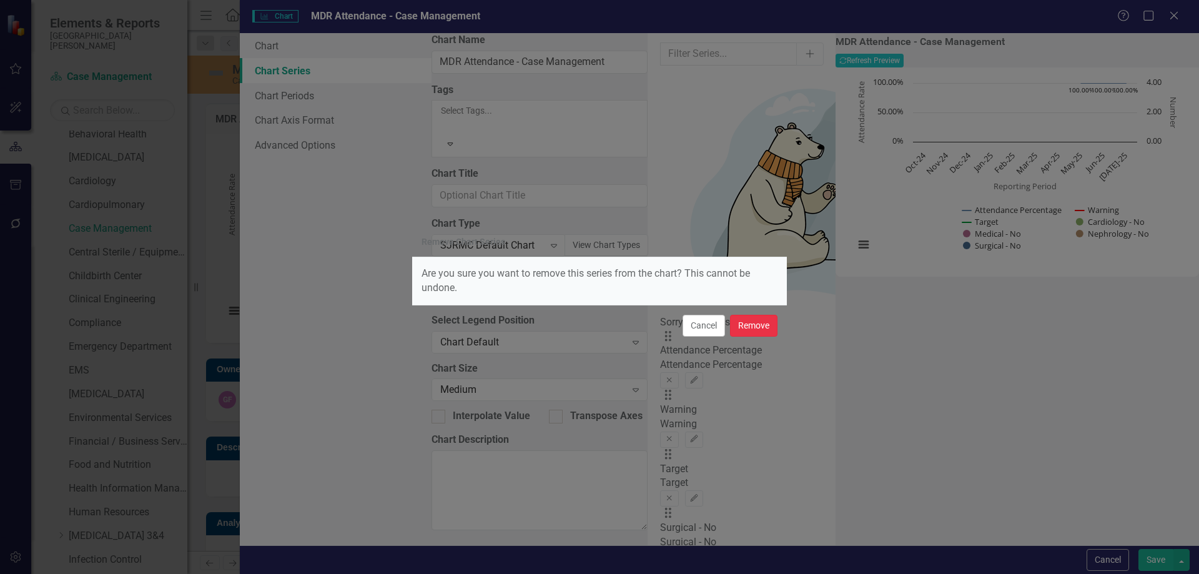
click at [758, 327] on button "Remove" at bounding box center [753, 326] width 47 height 22
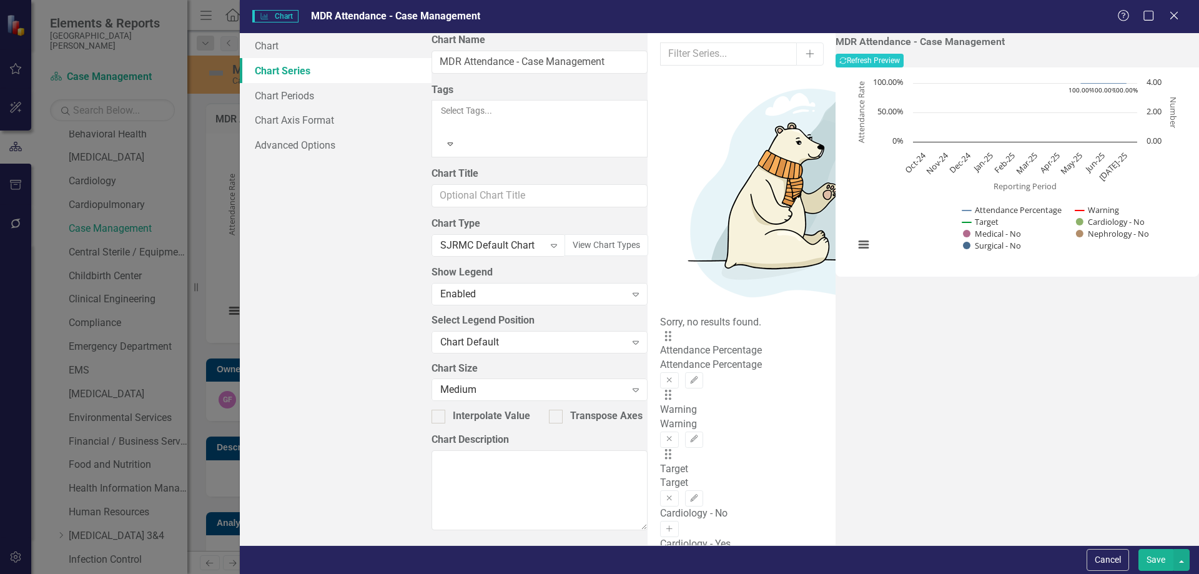
click at [673, 556] on icon "button" at bounding box center [669, 559] width 6 height 6
click at [703, 550] on button "Edit" at bounding box center [694, 558] width 18 height 16
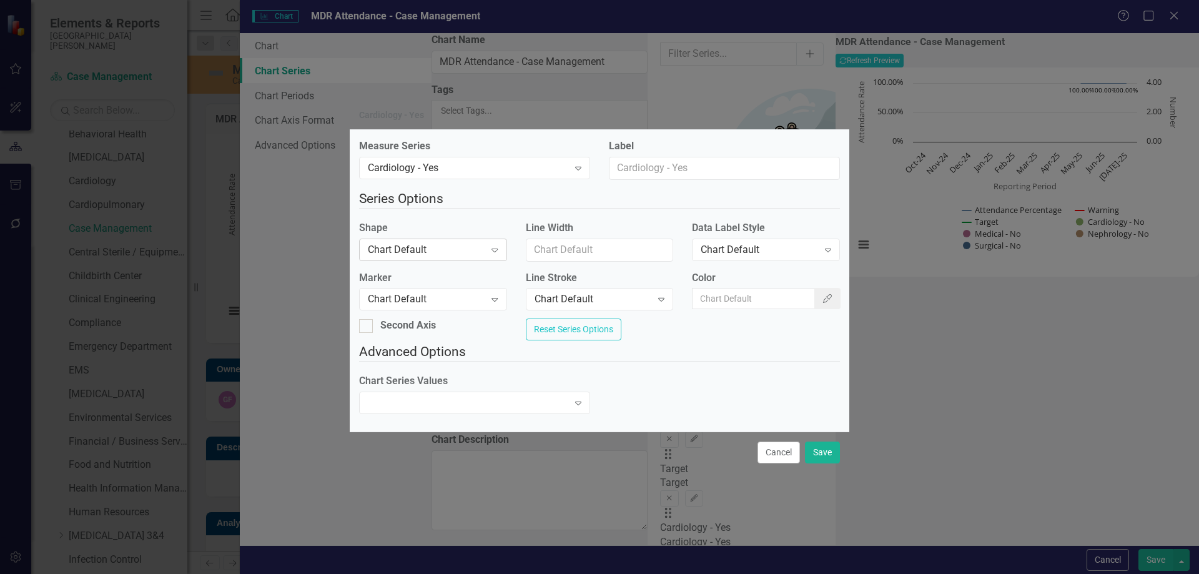
click at [452, 249] on div "Chart Default" at bounding box center [426, 249] width 117 height 14
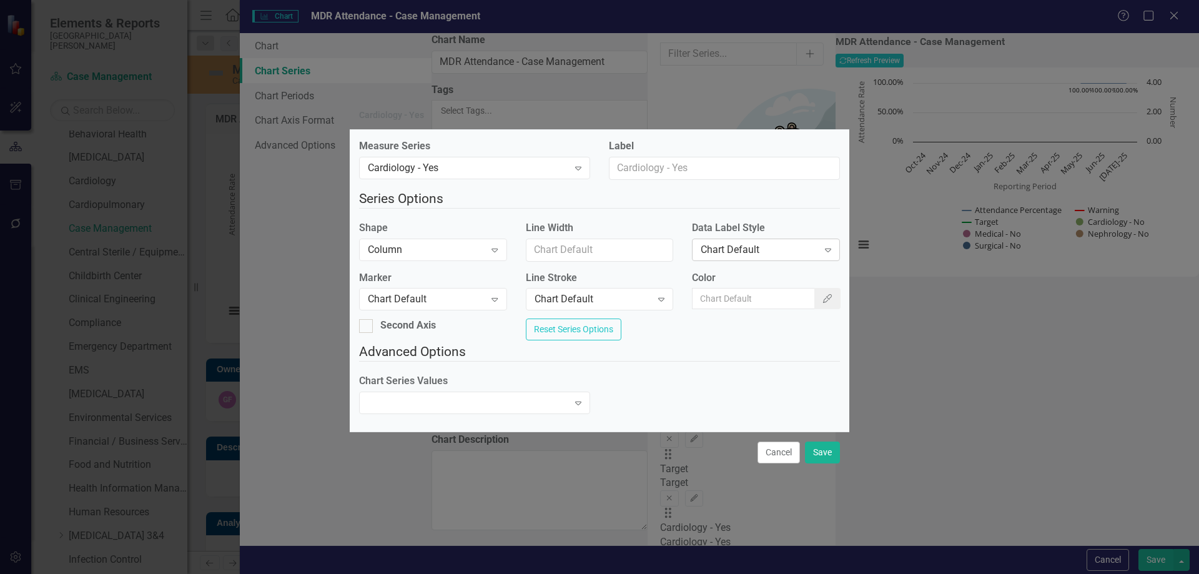
click at [728, 243] on div "Chart Default" at bounding box center [759, 249] width 117 height 14
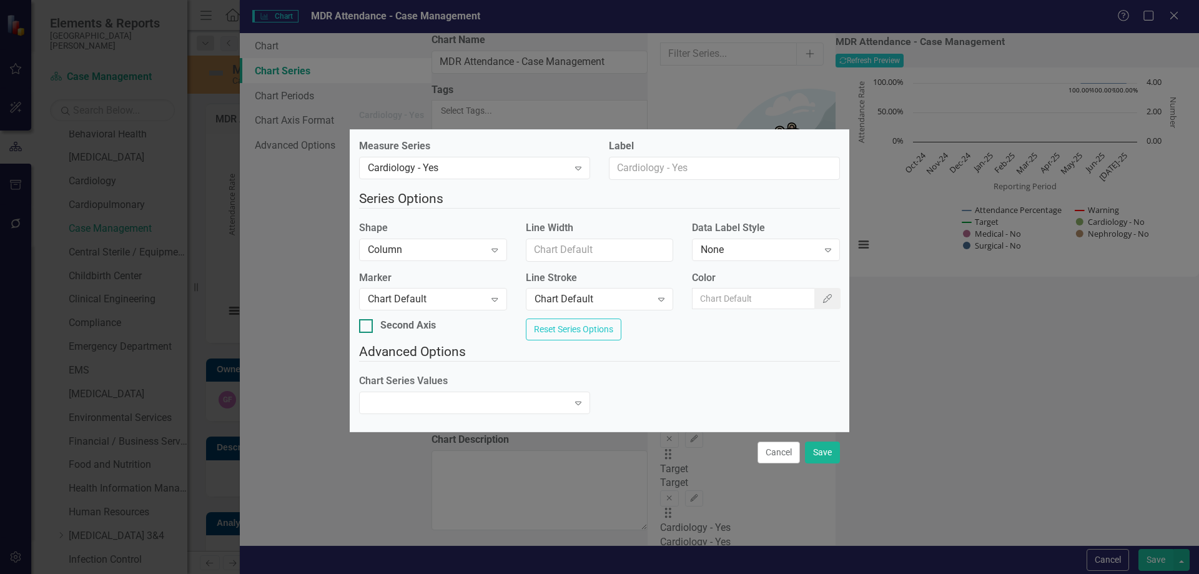
click at [373, 324] on div at bounding box center [366, 326] width 14 height 14
click at [367, 324] on input "Second Axis" at bounding box center [363, 323] width 8 height 8
checkbox input "true"
click at [818, 458] on button "Save" at bounding box center [822, 453] width 35 height 22
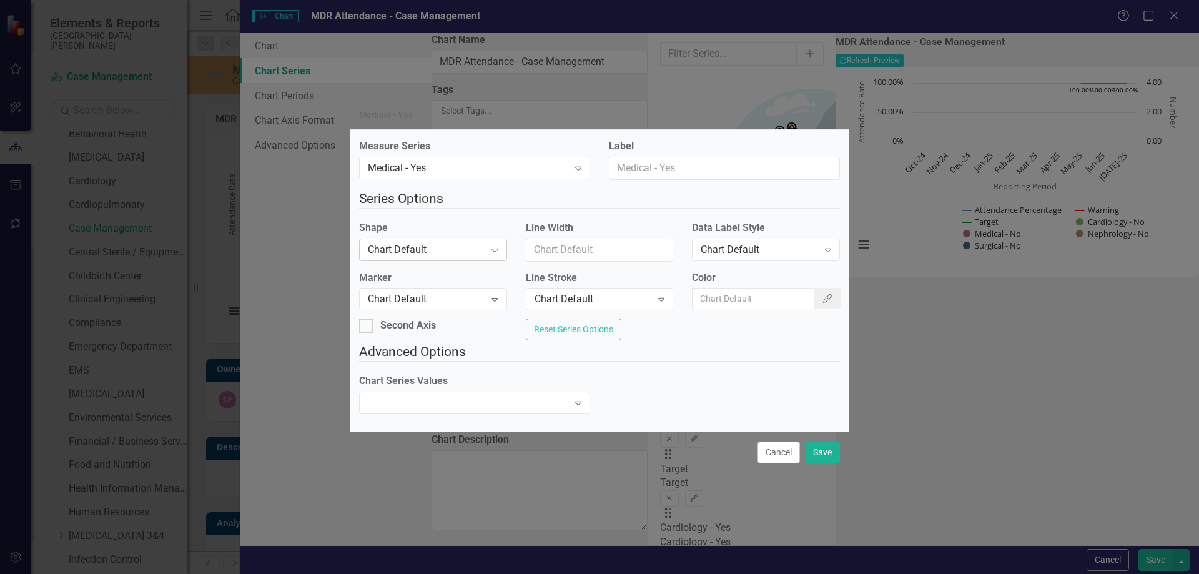
click at [477, 249] on div "Chart Default" at bounding box center [426, 249] width 117 height 14
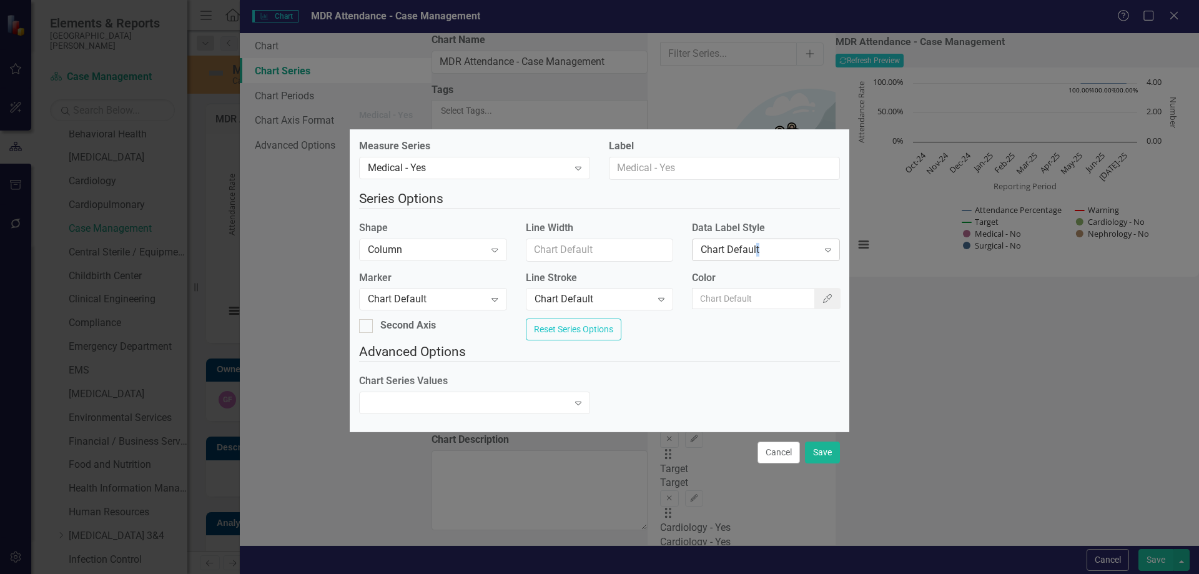
click at [755, 242] on div "Chart Default" at bounding box center [759, 249] width 117 height 14
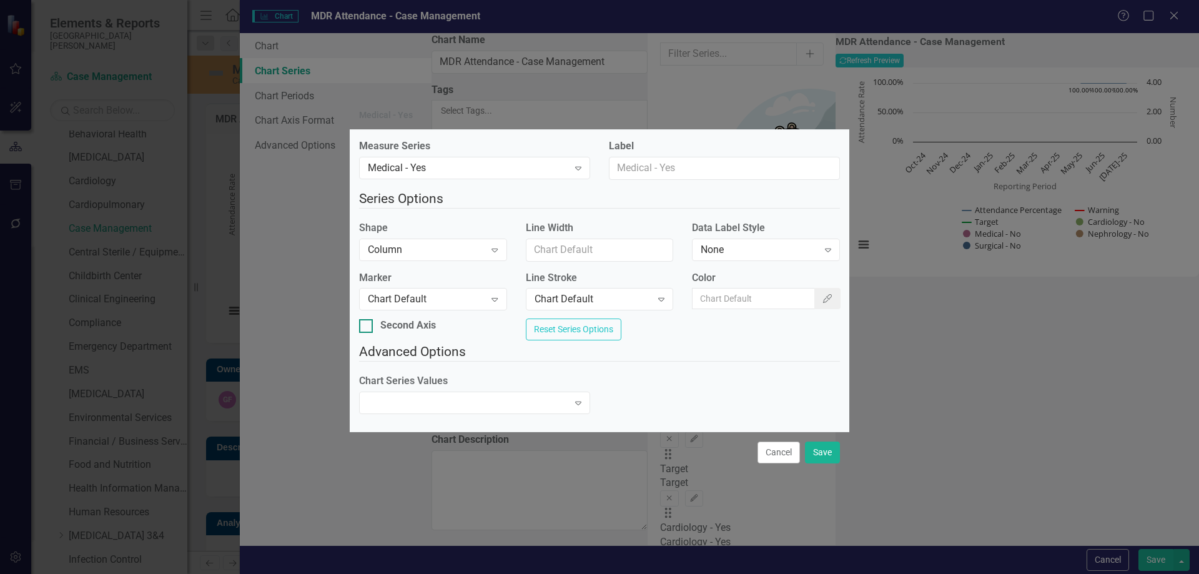
click at [373, 328] on div at bounding box center [366, 326] width 14 height 14
click at [367, 327] on input "Second Axis" at bounding box center [363, 323] width 8 height 8
checkbox input "true"
click at [824, 455] on button "Save" at bounding box center [822, 453] width 35 height 22
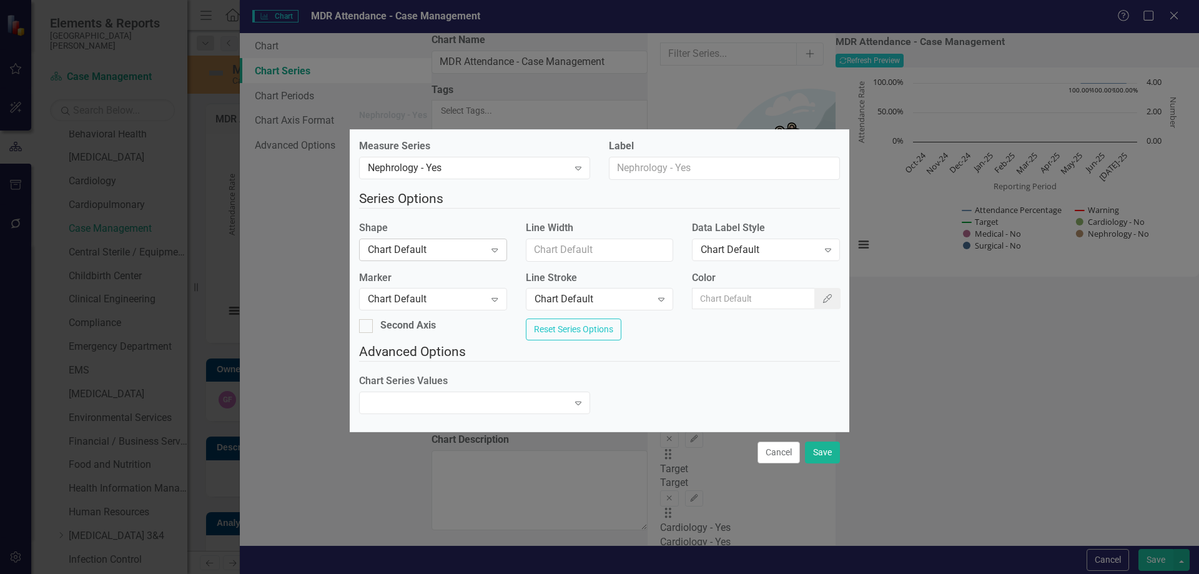
click at [388, 245] on div "Chart Default" at bounding box center [426, 249] width 117 height 14
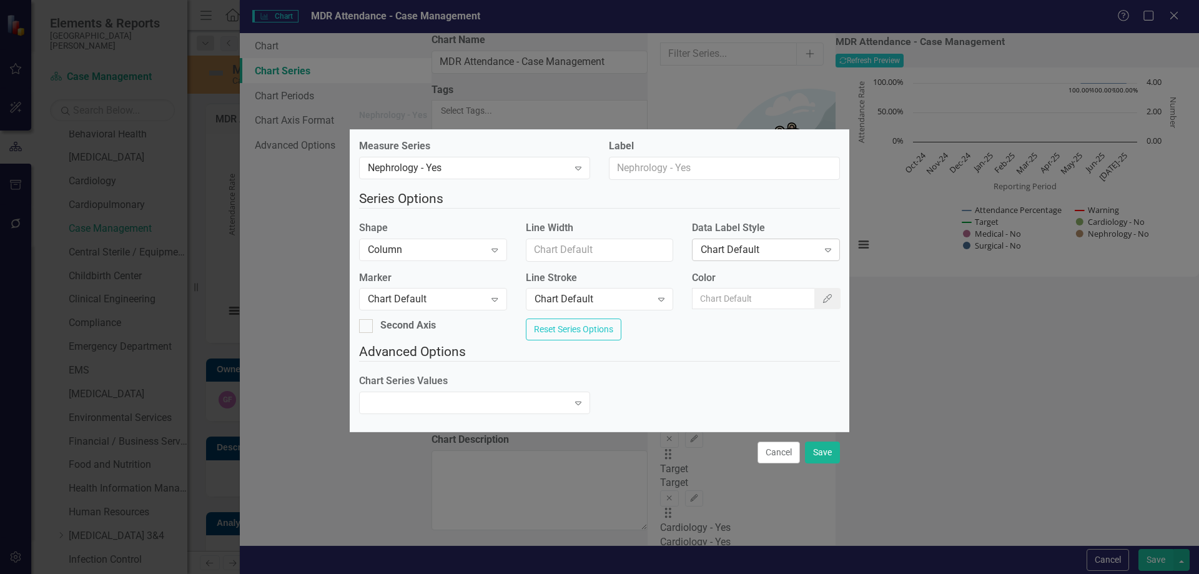
click at [711, 249] on div "Chart Default" at bounding box center [759, 249] width 117 height 14
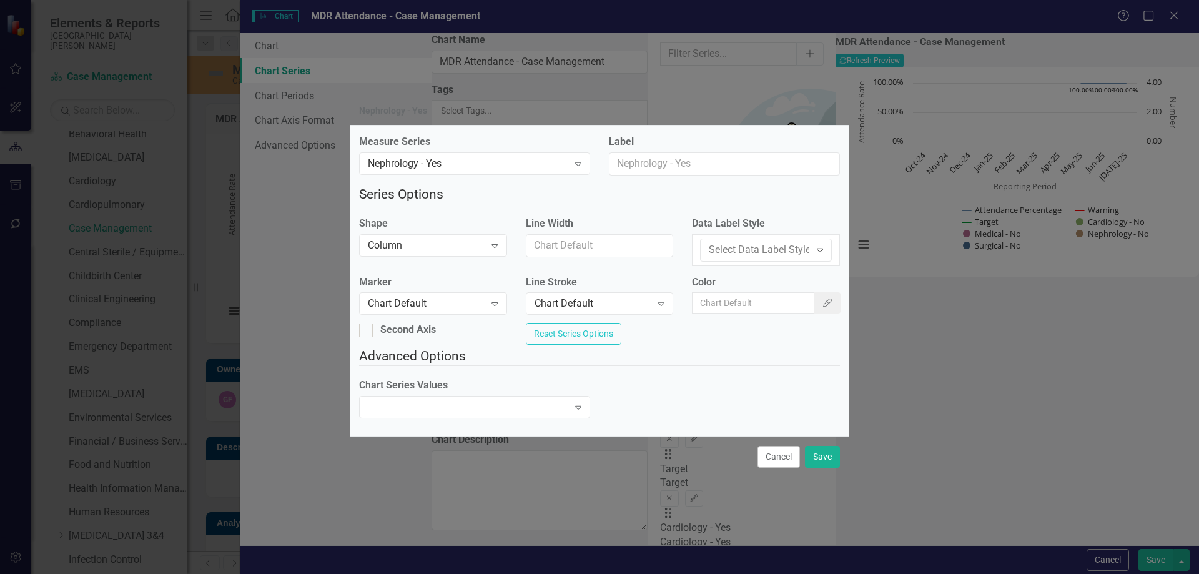
drag, startPoint x: 710, startPoint y: 284, endPoint x: 701, endPoint y: 290, distance: 10.4
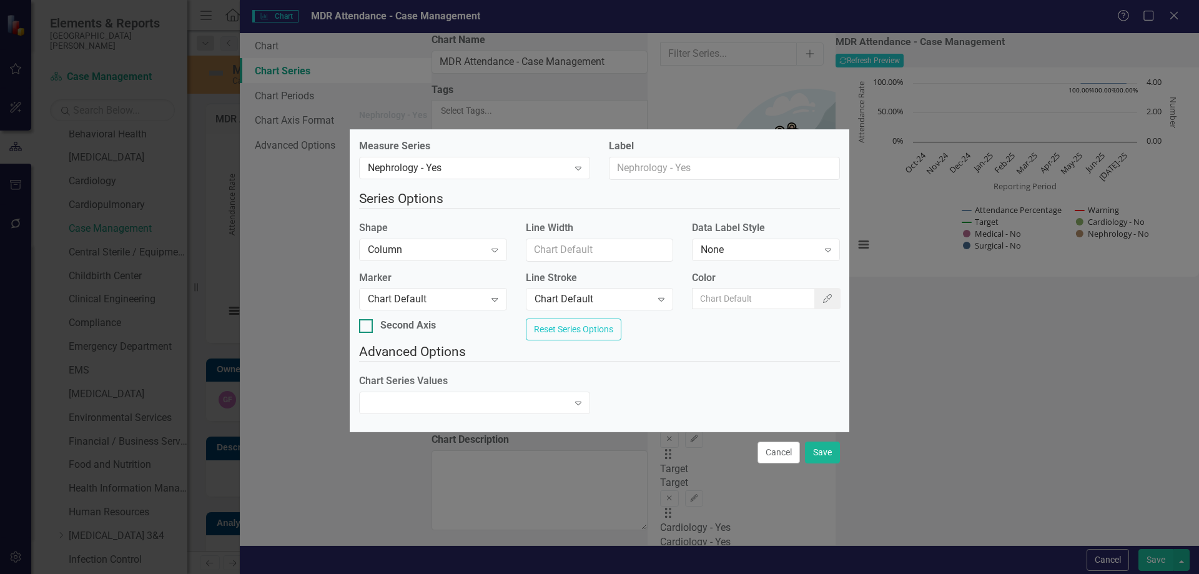
click at [367, 324] on input "Second Axis" at bounding box center [363, 323] width 8 height 8
checkbox input "true"
click at [818, 463] on button "Save" at bounding box center [822, 453] width 35 height 22
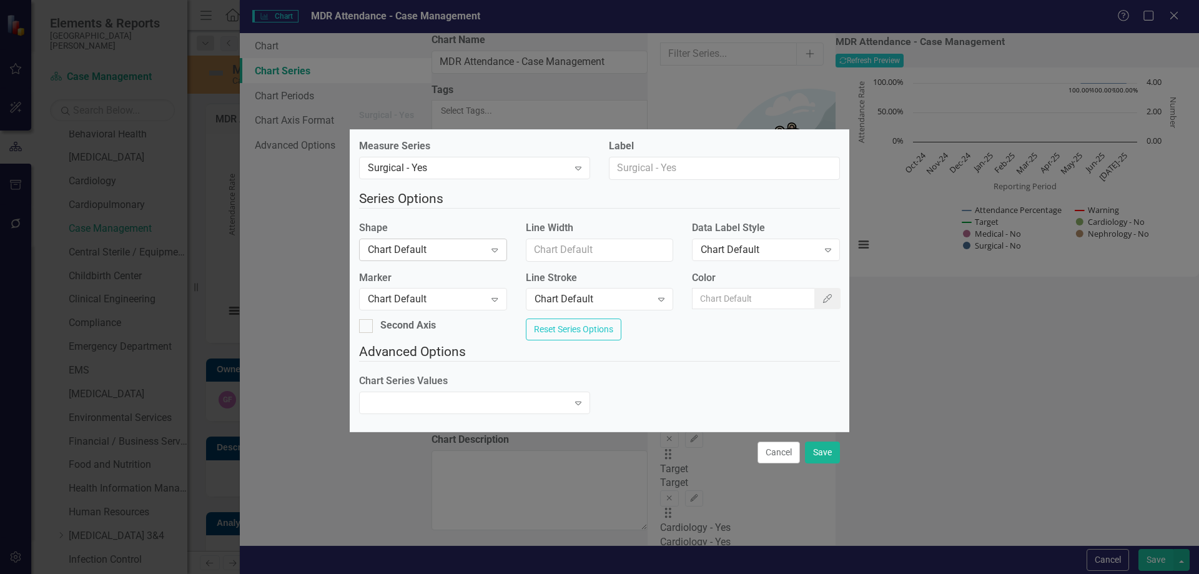
click at [430, 249] on div "Chart Default" at bounding box center [426, 249] width 117 height 14
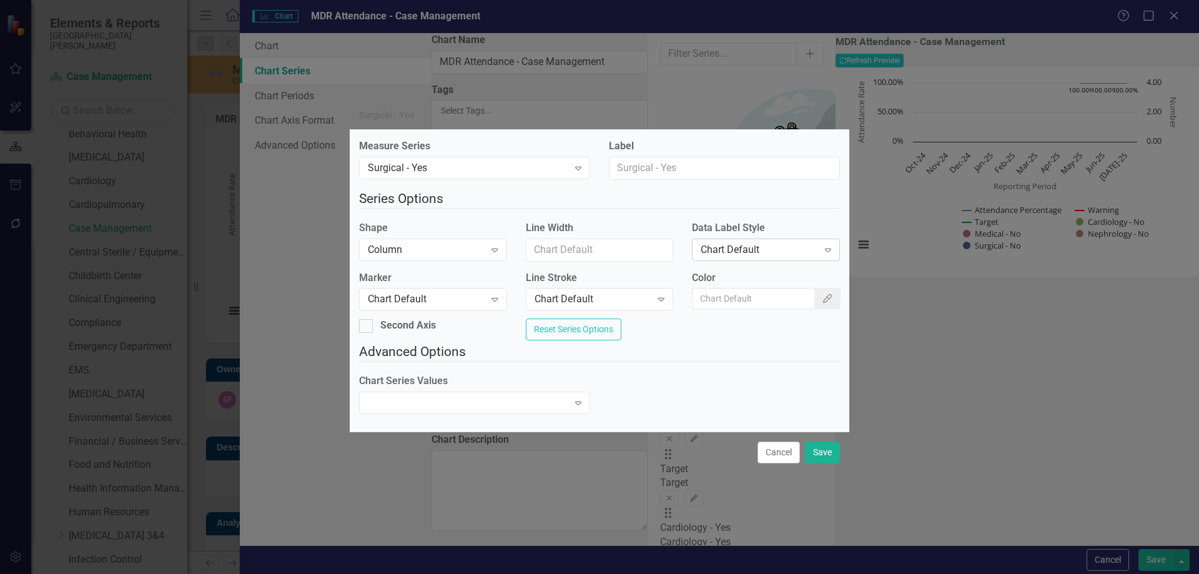
click at [730, 242] on div "Chart Default" at bounding box center [759, 249] width 117 height 14
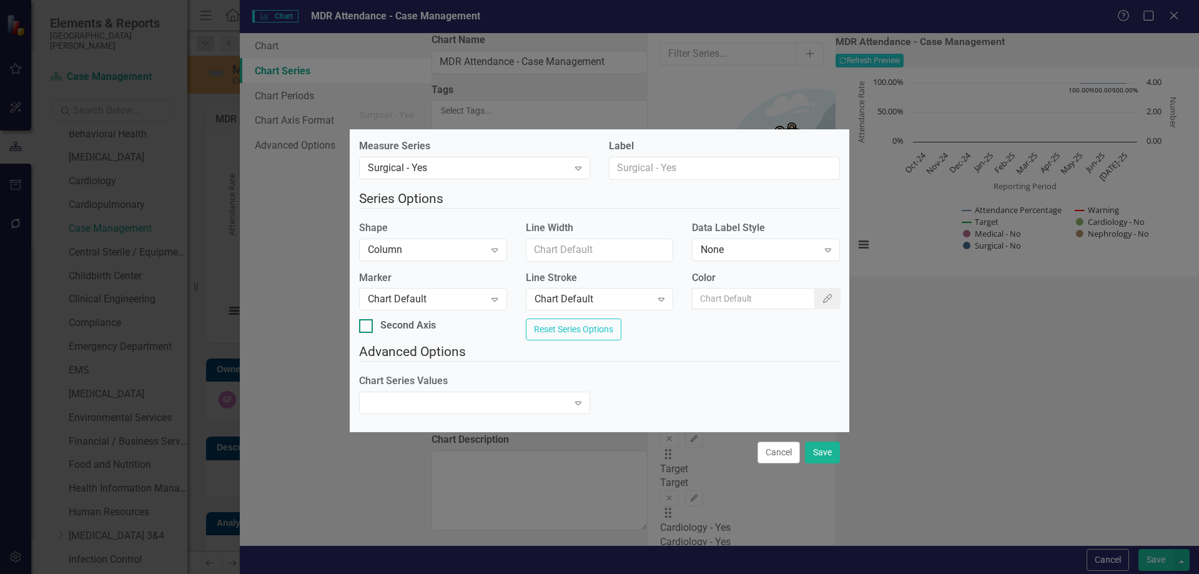
click at [373, 322] on div at bounding box center [366, 326] width 14 height 14
click at [367, 322] on input "Second Axis" at bounding box center [363, 323] width 8 height 8
checkbox input "true"
click at [818, 460] on button "Save" at bounding box center [822, 453] width 35 height 22
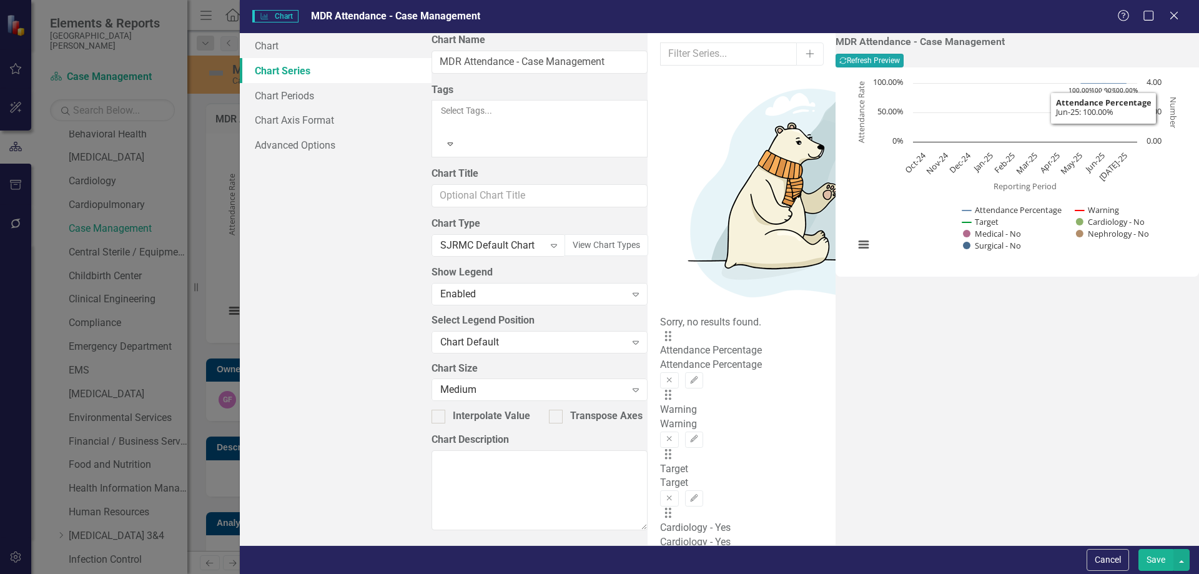
click at [904, 61] on button "Recalculate Refresh Preview" at bounding box center [870, 61] width 68 height 14
click at [1153, 562] on button "Save" at bounding box center [1156, 560] width 35 height 22
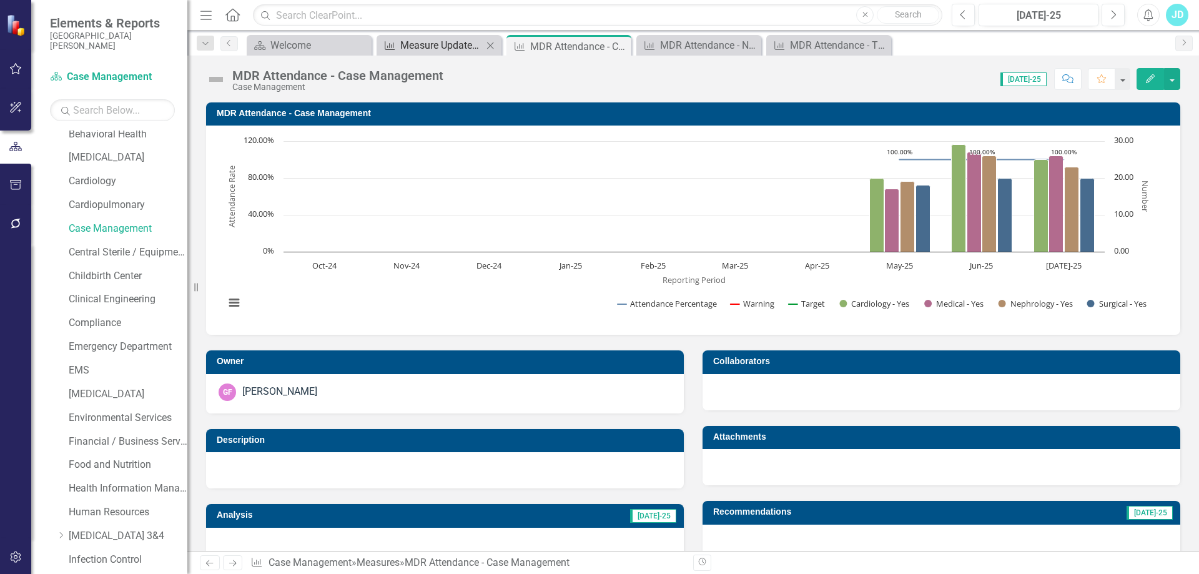
click at [442, 49] on div "Measure Update Report" at bounding box center [441, 45] width 82 height 16
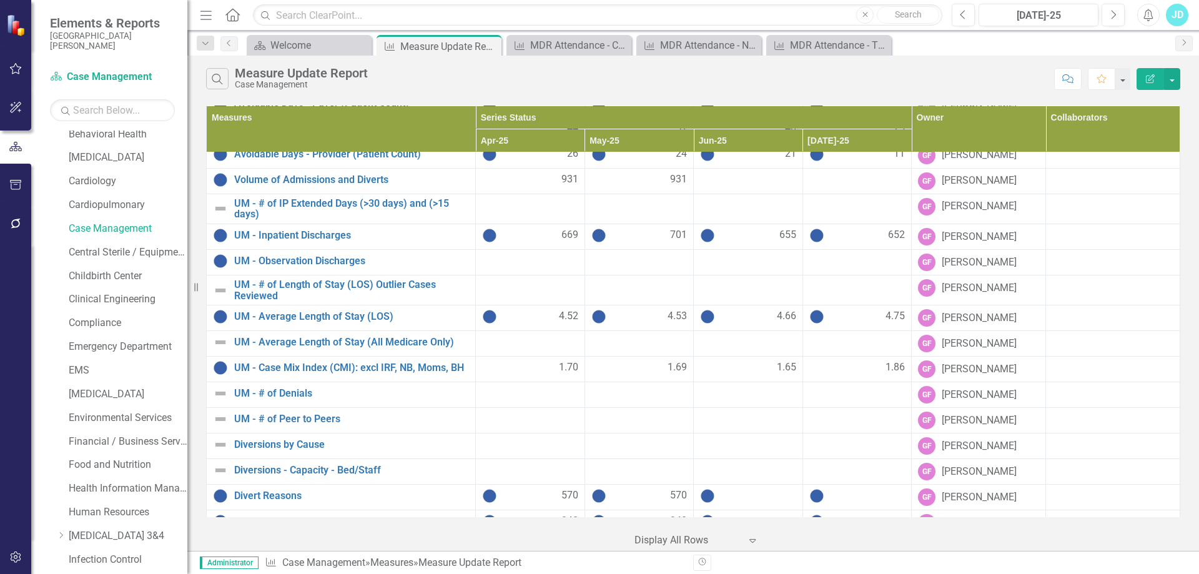
scroll to position [734, 0]
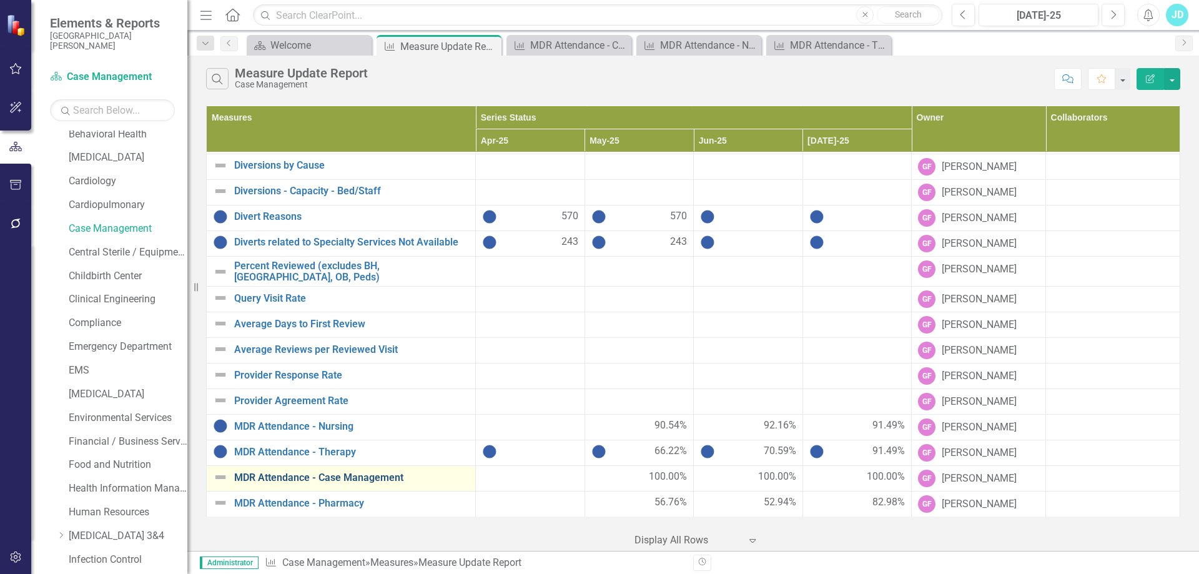
click at [342, 475] on link "MDR Attendance - Case Management" at bounding box center [351, 477] width 235 height 11
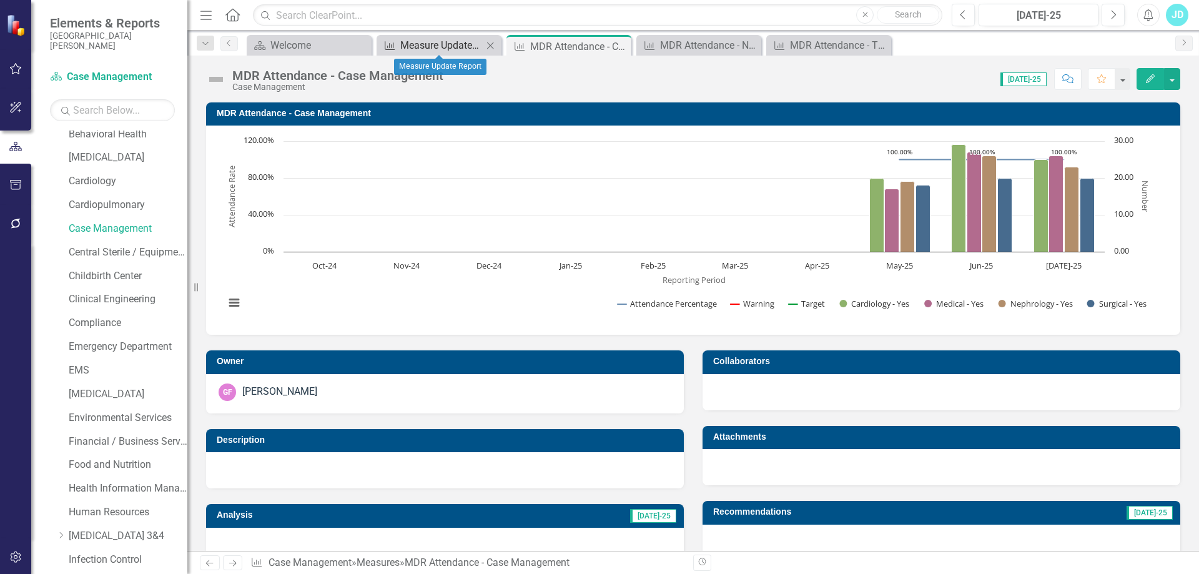
click at [433, 48] on div "Measure Update Report" at bounding box center [441, 45] width 82 height 16
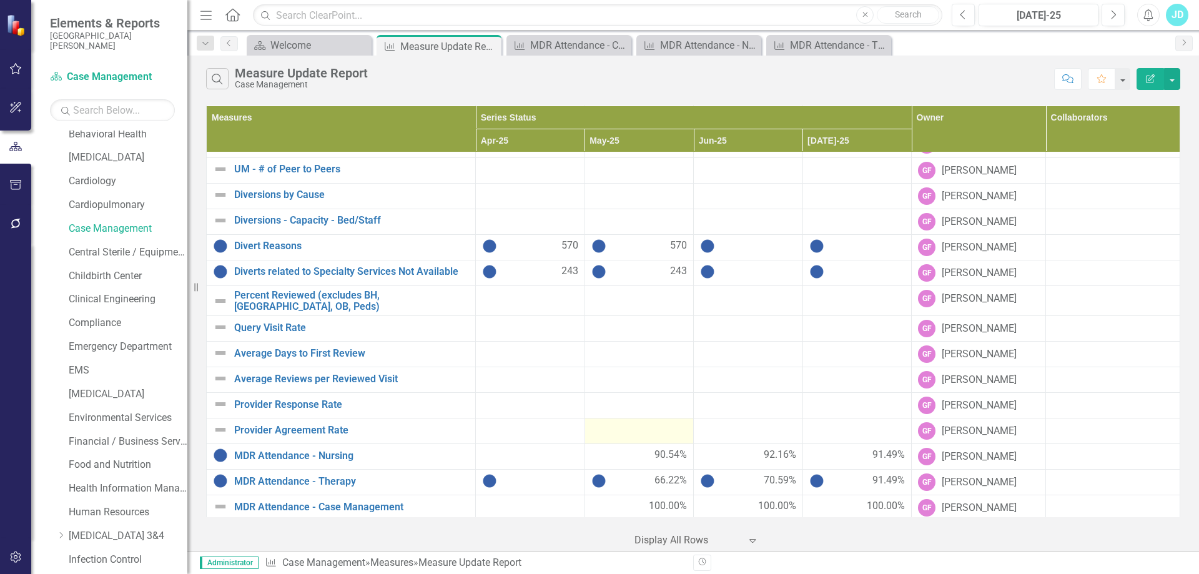
scroll to position [734, 0]
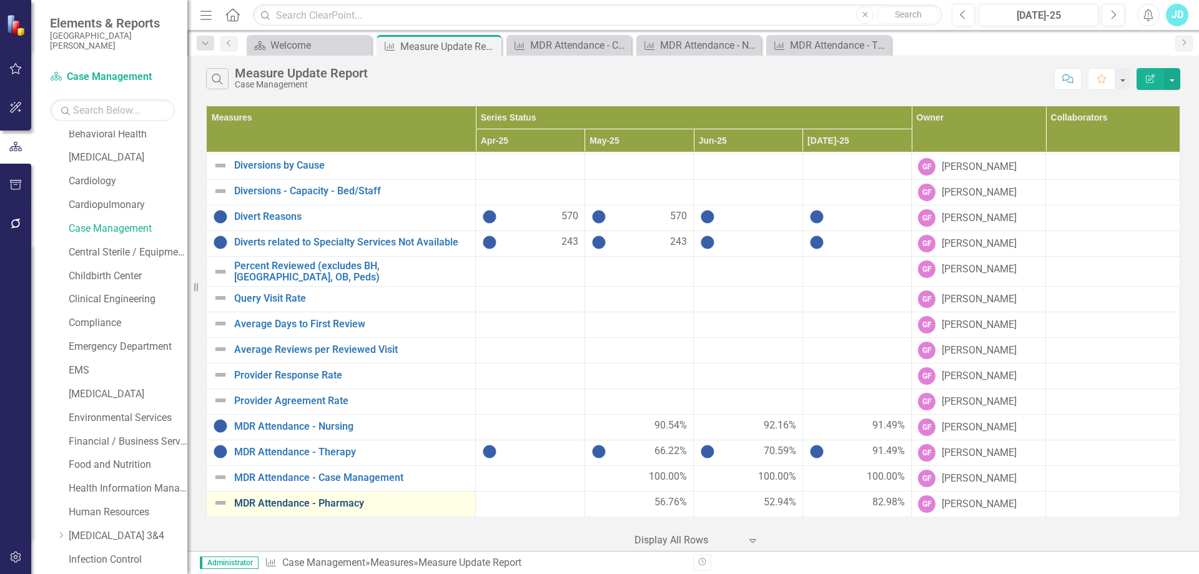
click at [342, 499] on link "MDR Attendance - Pharmacy" at bounding box center [351, 503] width 235 height 11
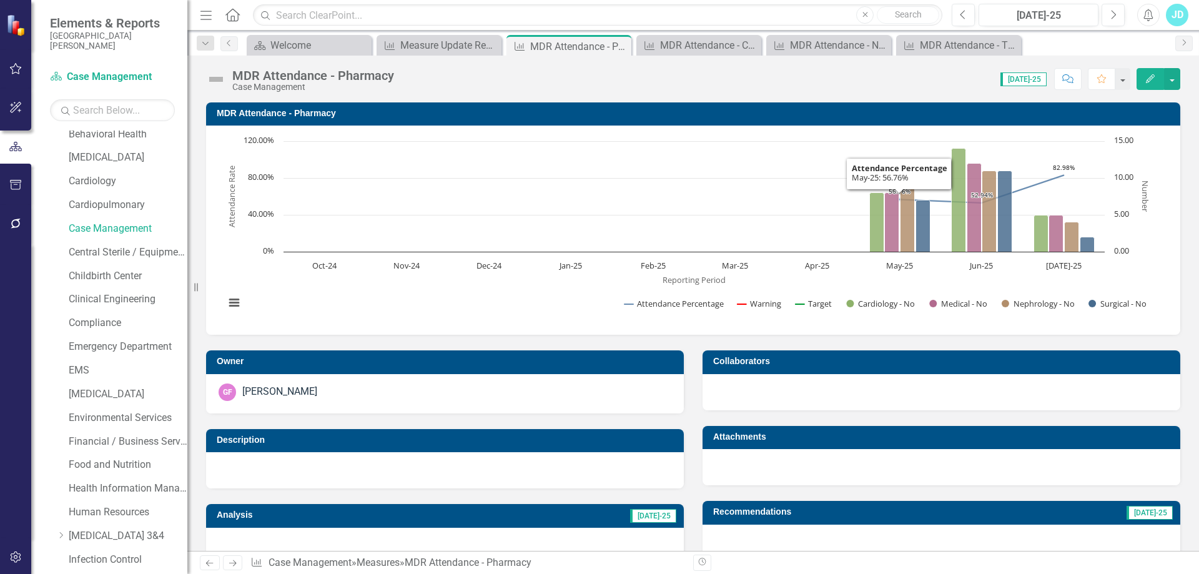
click at [351, 112] on h3 "MDR Attendance - Pharmacy" at bounding box center [696, 113] width 958 height 9
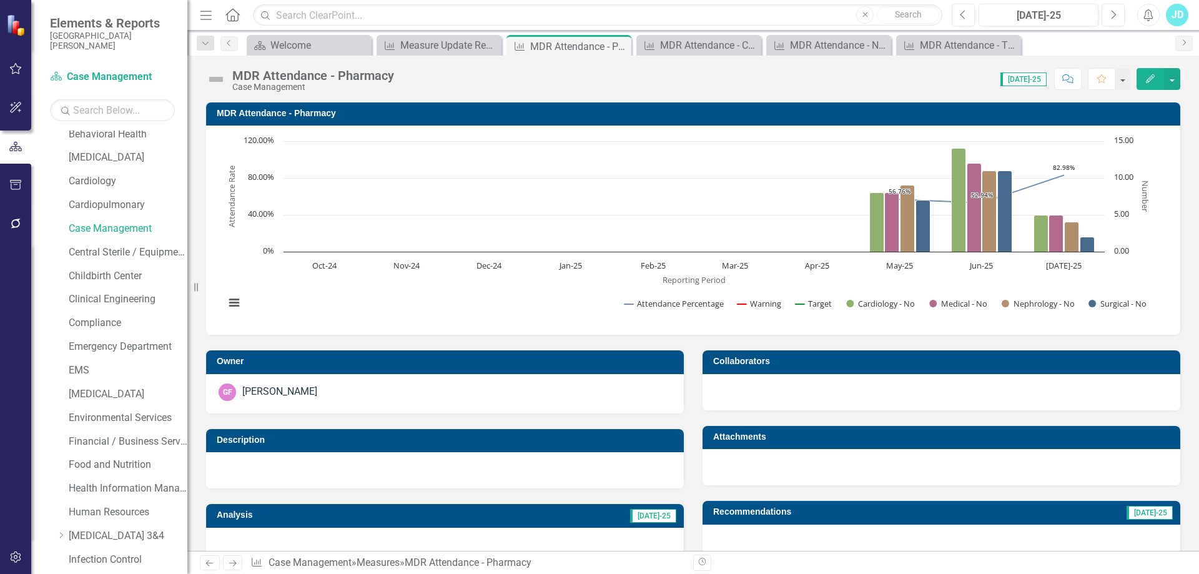
click at [351, 112] on h3 "MDR Attendance - Pharmacy" at bounding box center [696, 113] width 958 height 9
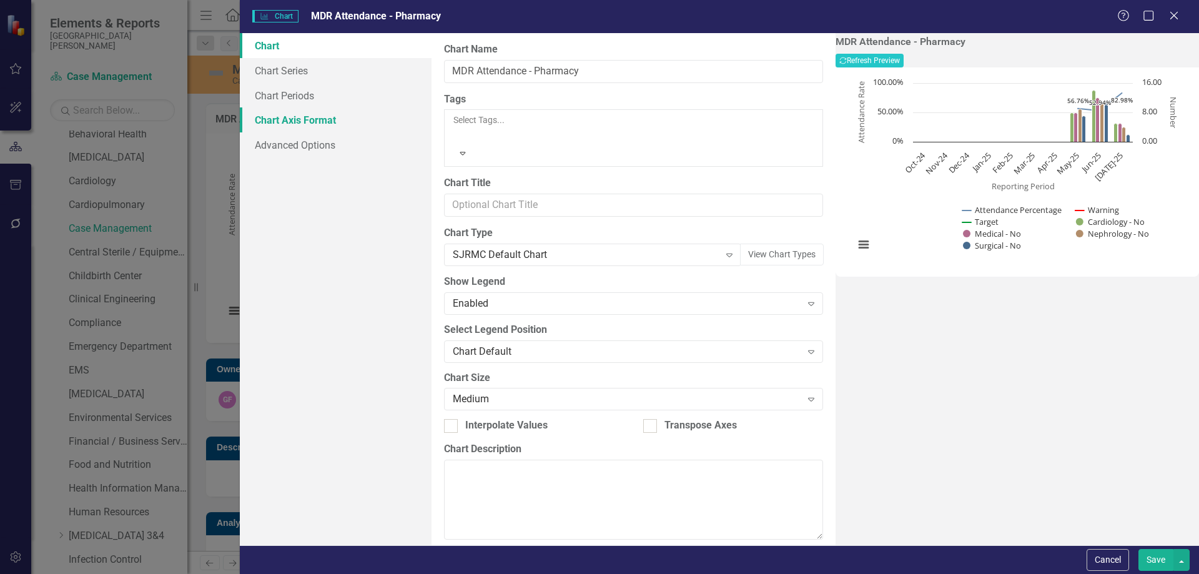
click at [316, 122] on link "Chart Axis Format" at bounding box center [336, 119] width 192 height 25
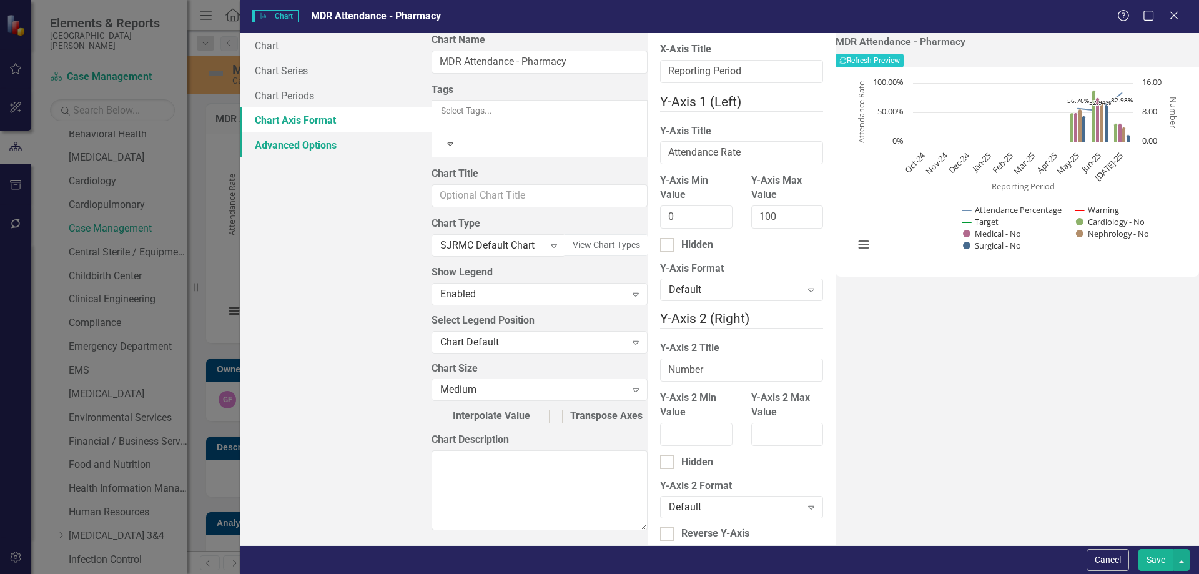
click at [316, 146] on link "Advanced Options" at bounding box center [336, 144] width 192 height 25
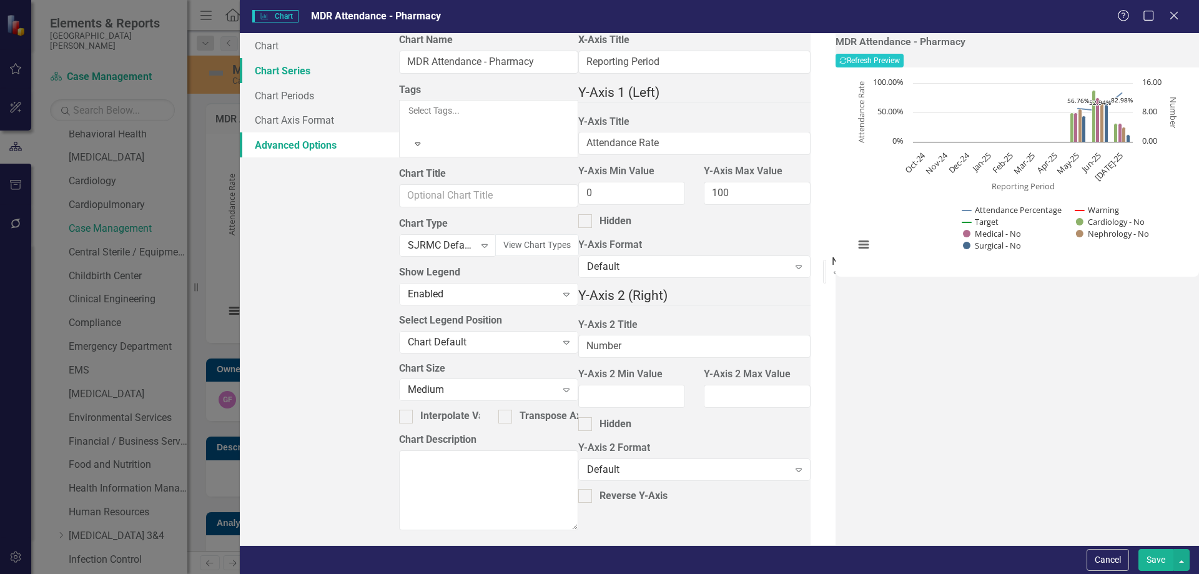
click at [311, 71] on link "Chart Series" at bounding box center [319, 70] width 159 height 25
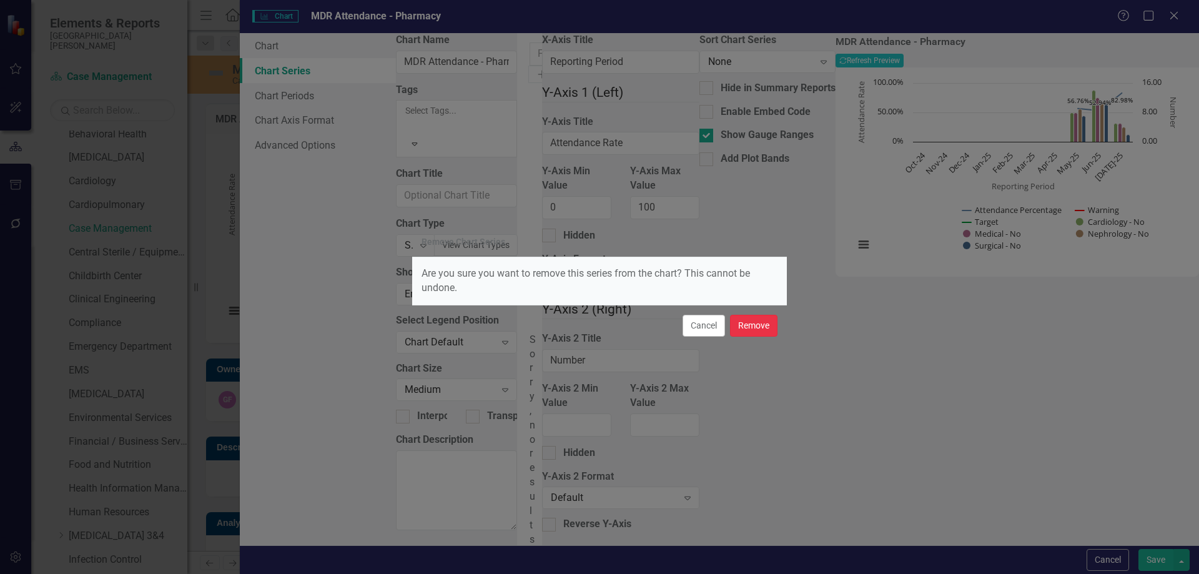
click at [750, 324] on button "Remove" at bounding box center [753, 326] width 47 height 22
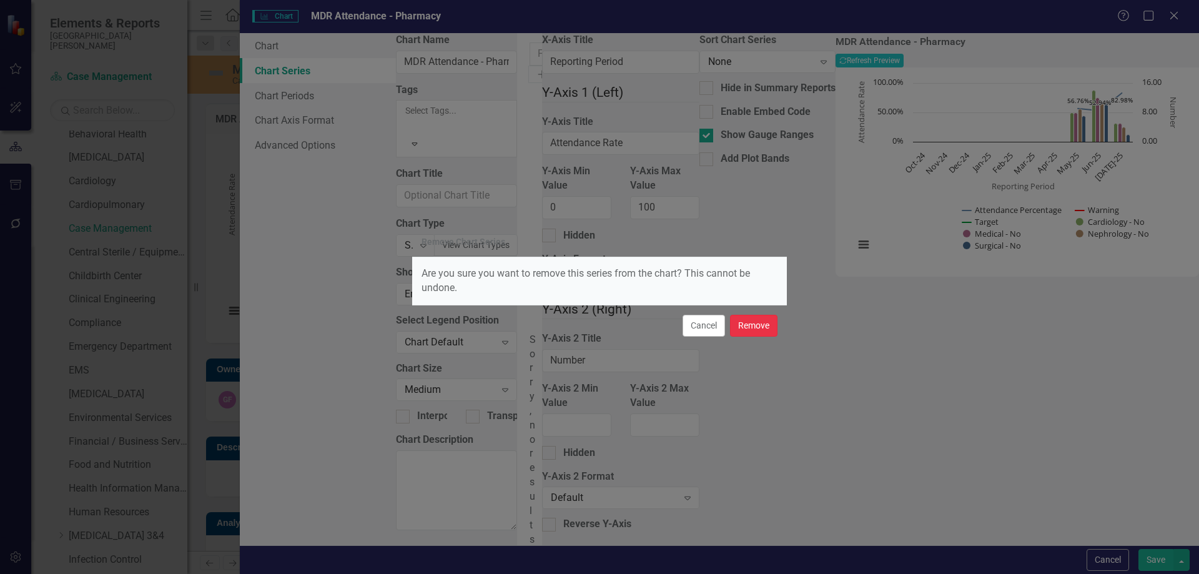
click at [748, 327] on button "Remove" at bounding box center [753, 326] width 47 height 22
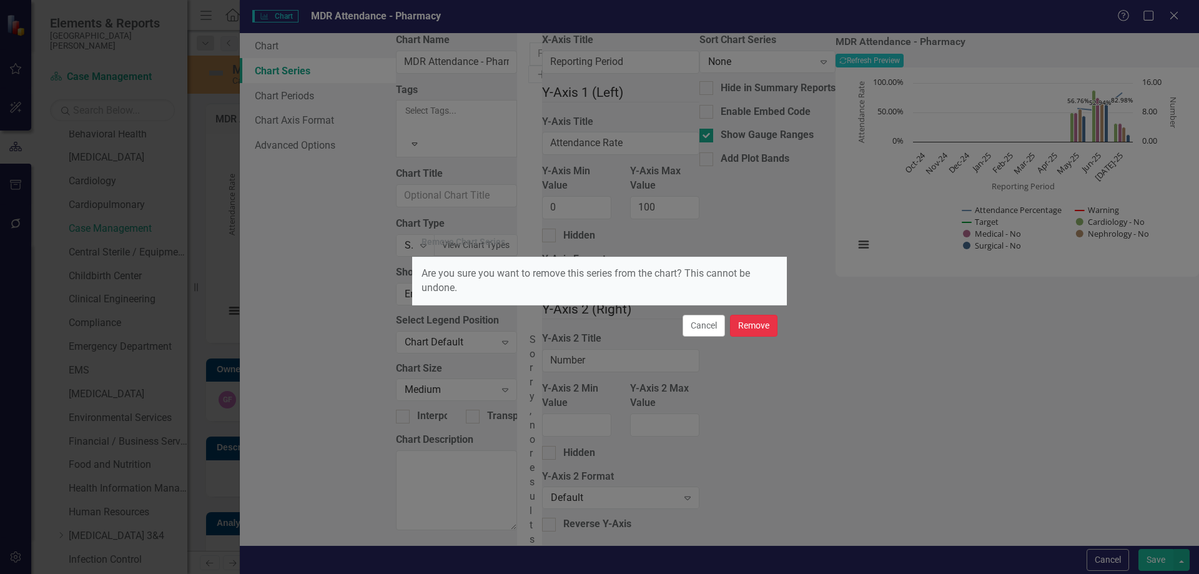
click at [750, 323] on button "Remove" at bounding box center [753, 326] width 47 height 22
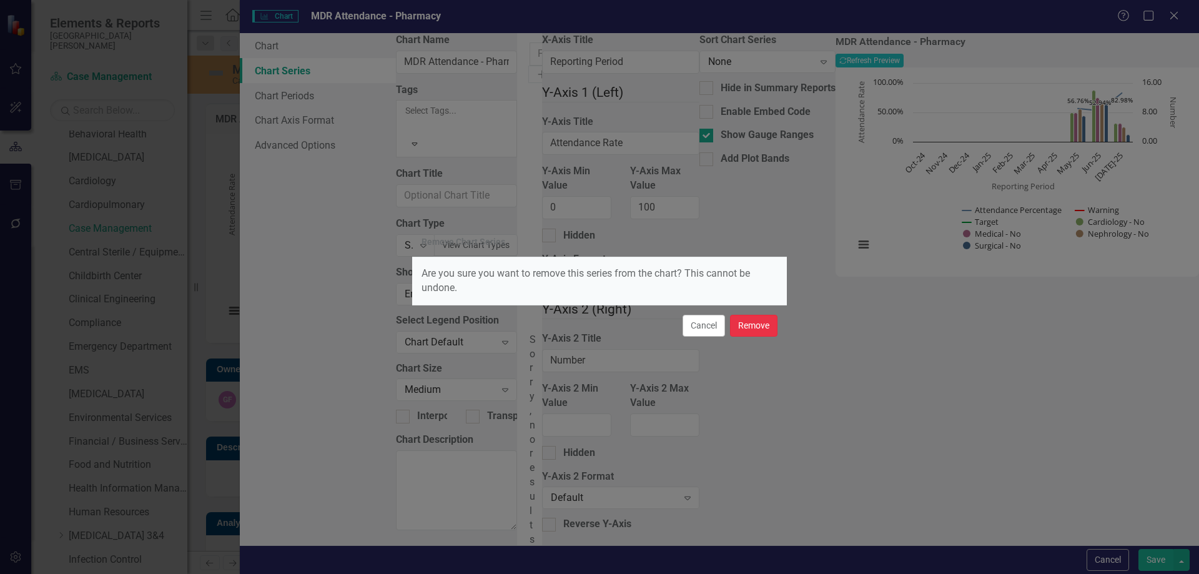
click at [764, 333] on button "Remove" at bounding box center [753, 326] width 47 height 22
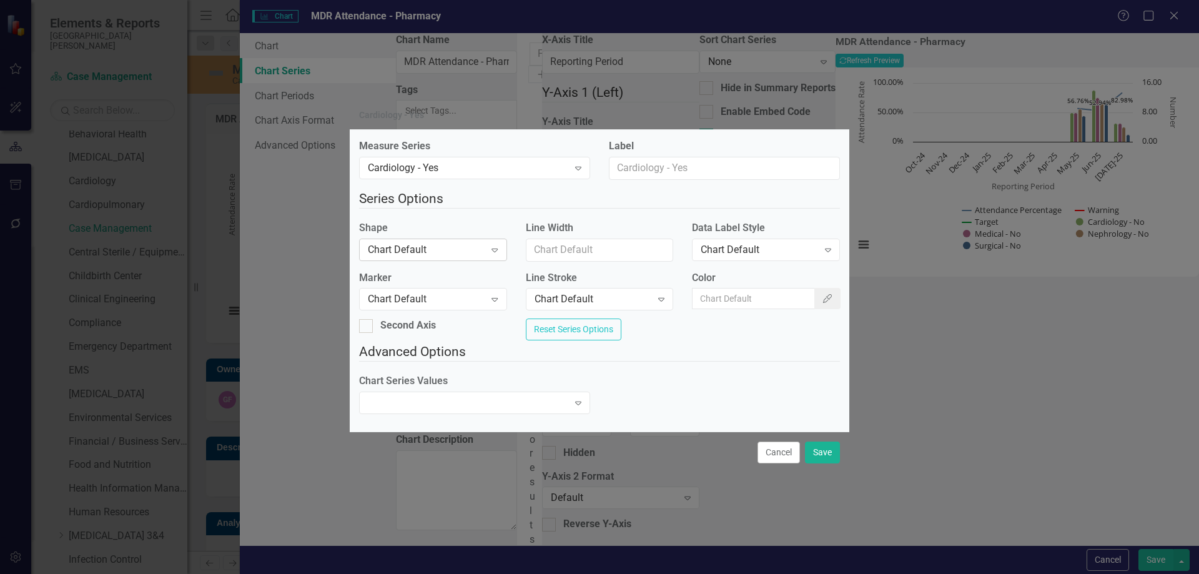
click at [465, 242] on div "Chart Default" at bounding box center [426, 249] width 117 height 14
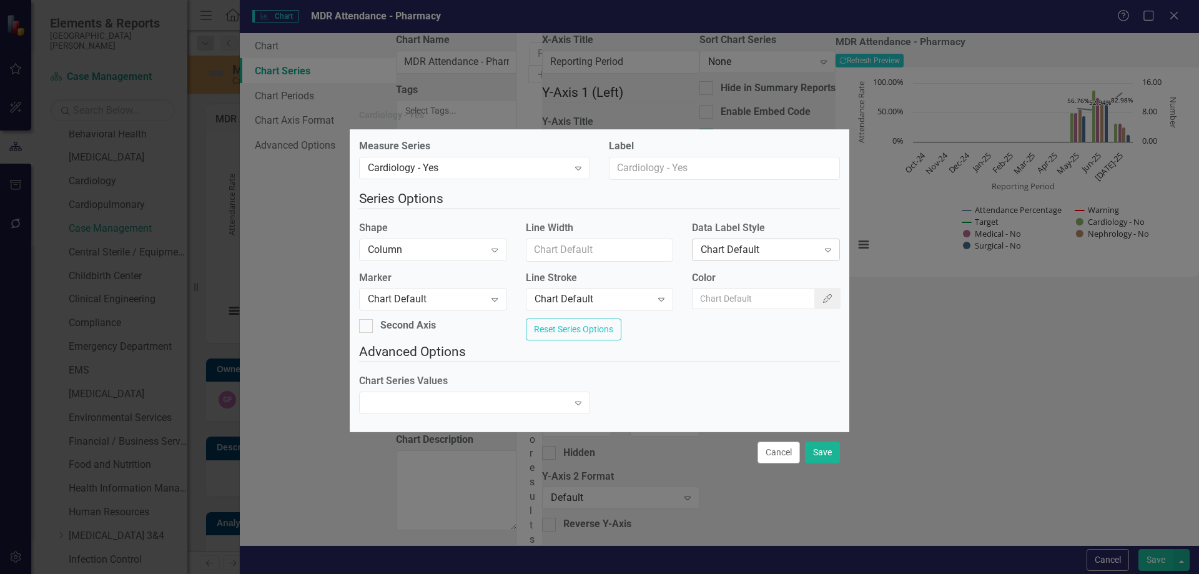
click at [713, 249] on div "Chart Default" at bounding box center [759, 249] width 117 height 14
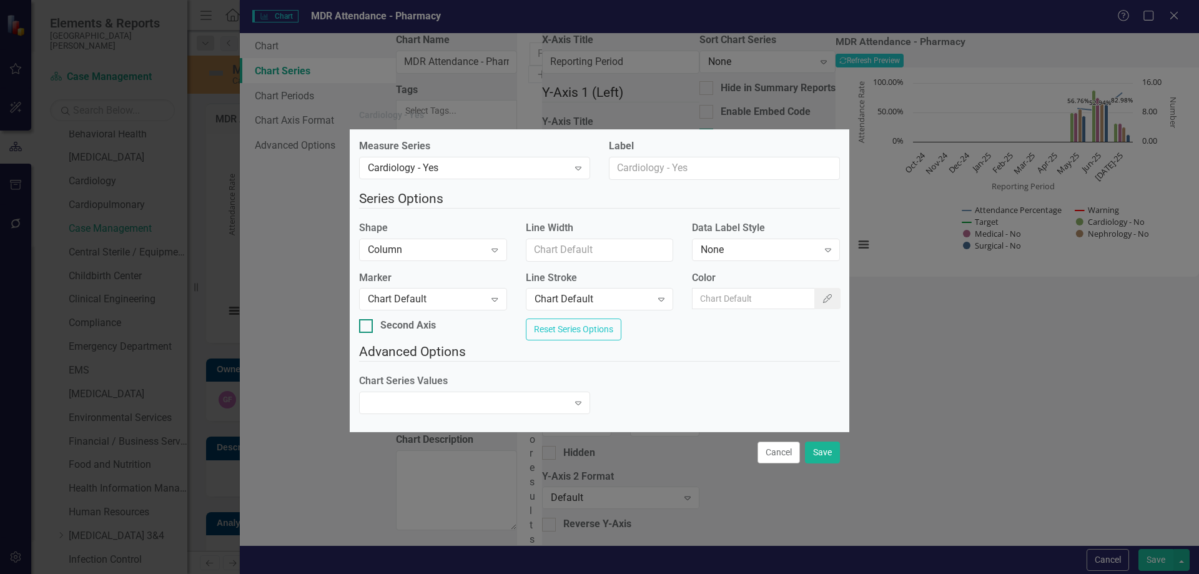
click at [373, 323] on div at bounding box center [366, 326] width 14 height 14
click at [367, 323] on input "Second Axis" at bounding box center [363, 323] width 8 height 8
checkbox input "true"
click at [819, 461] on button "Save" at bounding box center [822, 453] width 35 height 22
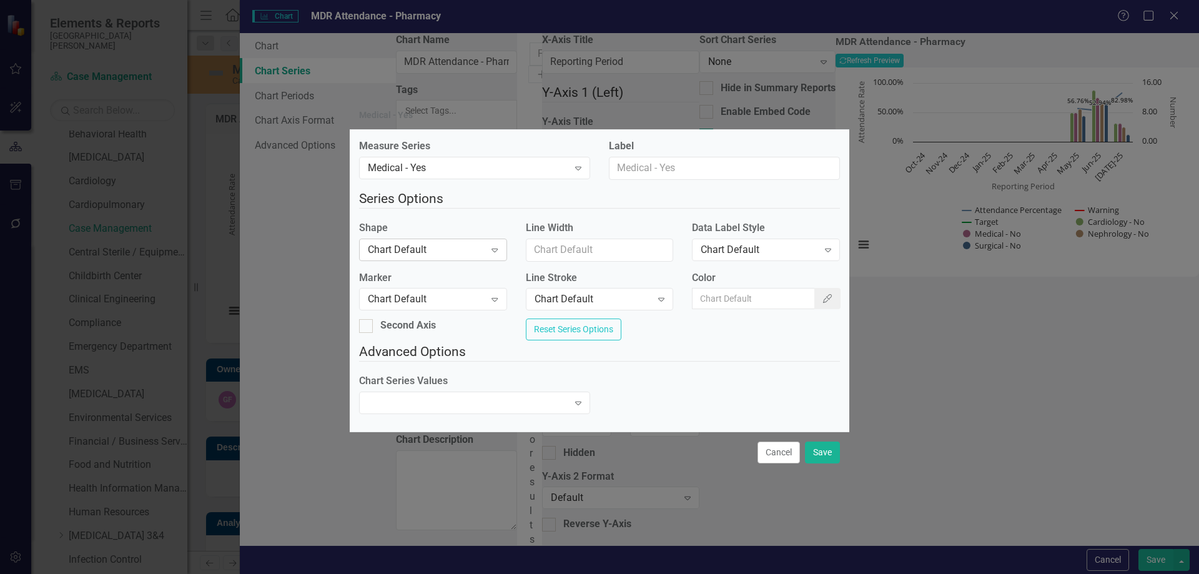
click at [470, 243] on div "Chart Default" at bounding box center [426, 249] width 117 height 14
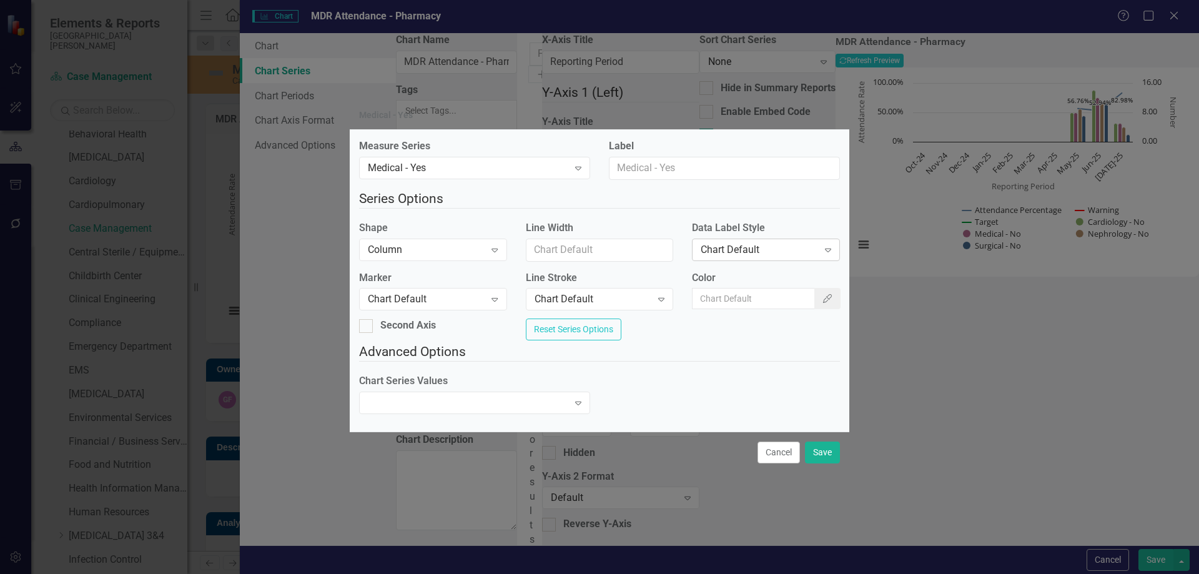
click at [704, 249] on div "Chart Default" at bounding box center [759, 249] width 117 height 14
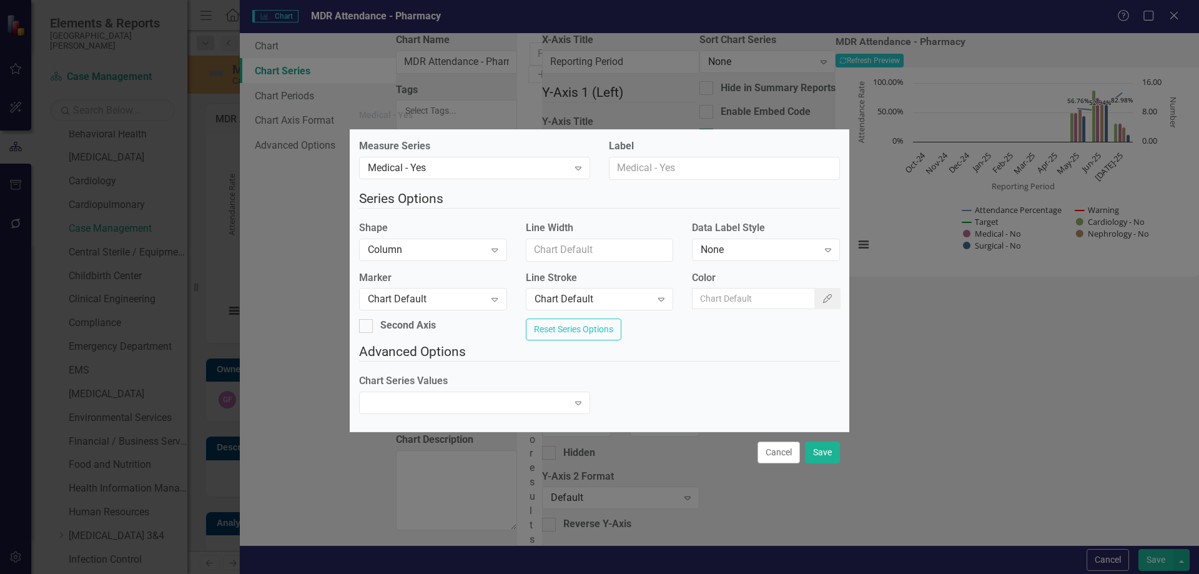
drag, startPoint x: 368, startPoint y: 323, endPoint x: 433, endPoint y: 334, distance: 66.4
click at [369, 323] on div "Second Axis" at bounding box center [433, 331] width 167 height 24
click at [373, 326] on div at bounding box center [366, 326] width 14 height 14
click at [367, 326] on input "Second Axis" at bounding box center [363, 323] width 8 height 8
checkbox input "true"
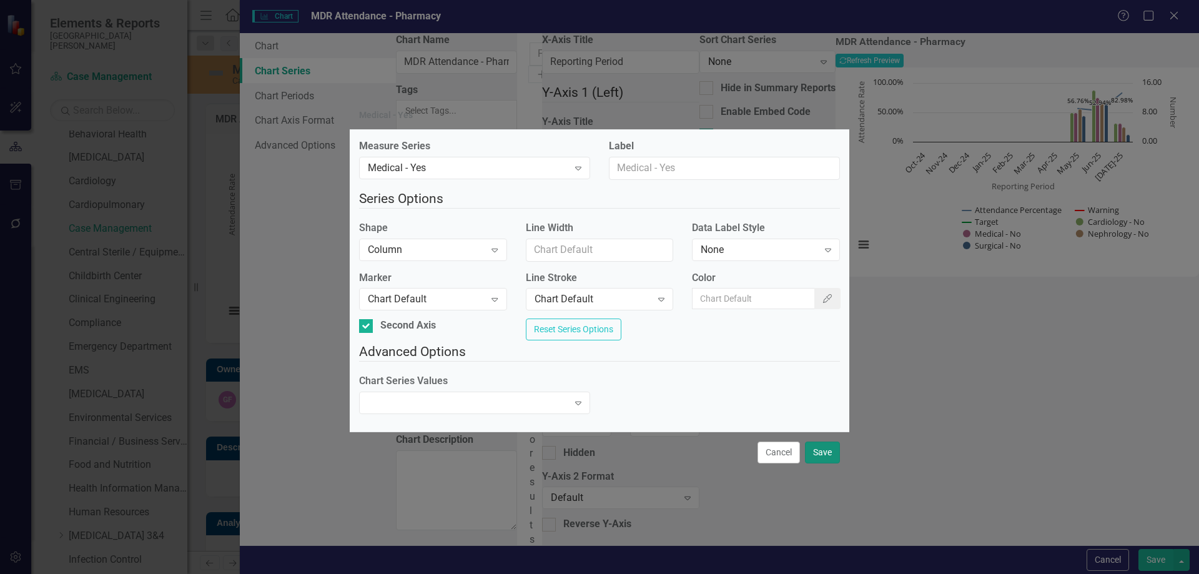
click at [822, 463] on button "Save" at bounding box center [822, 453] width 35 height 22
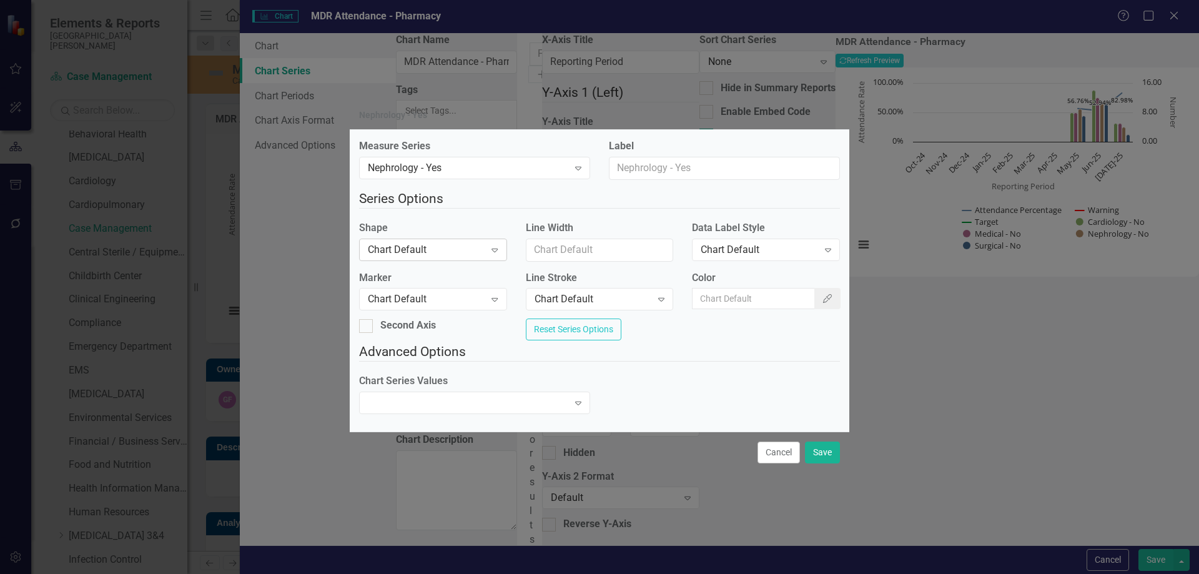
click at [425, 249] on div "Chart Default" at bounding box center [426, 249] width 117 height 14
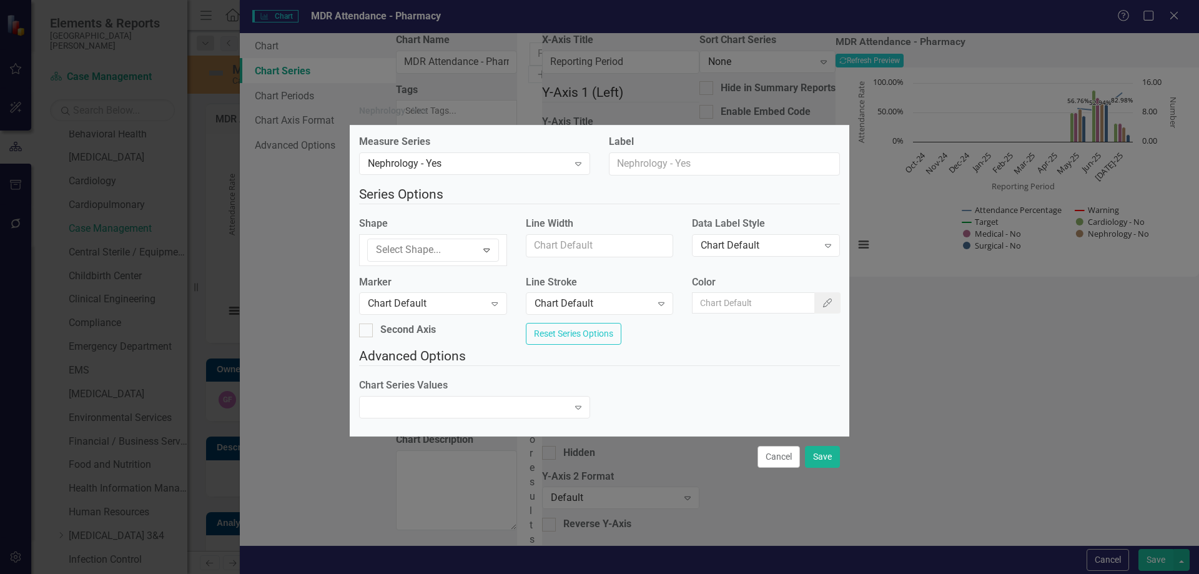
drag, startPoint x: 411, startPoint y: 284, endPoint x: 582, endPoint y: 267, distance: 171.4
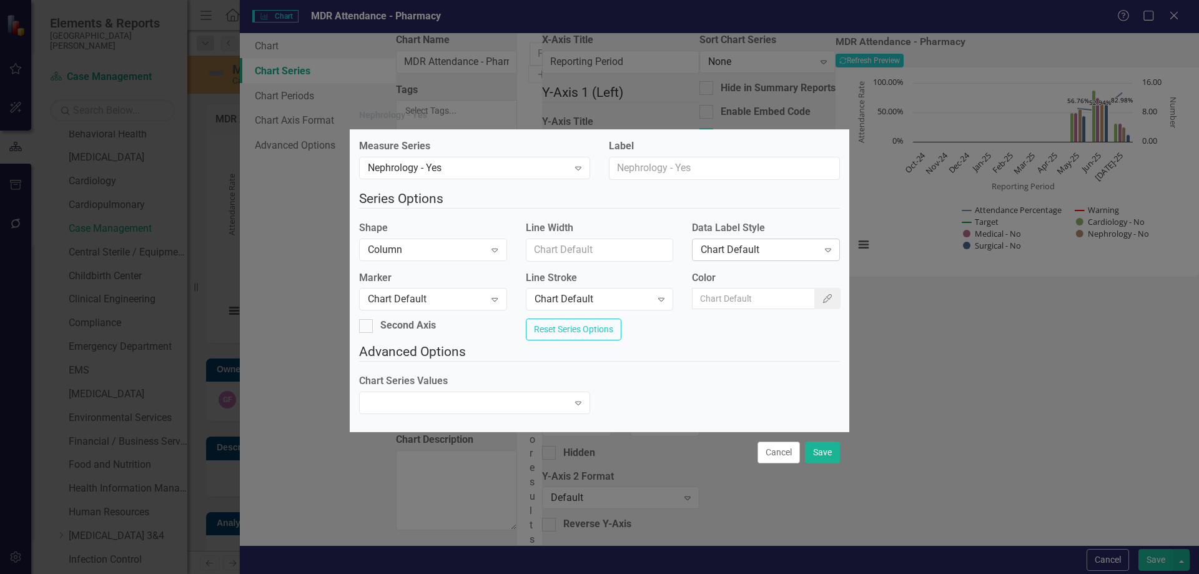
click at [721, 248] on div "Chart Default" at bounding box center [759, 249] width 117 height 14
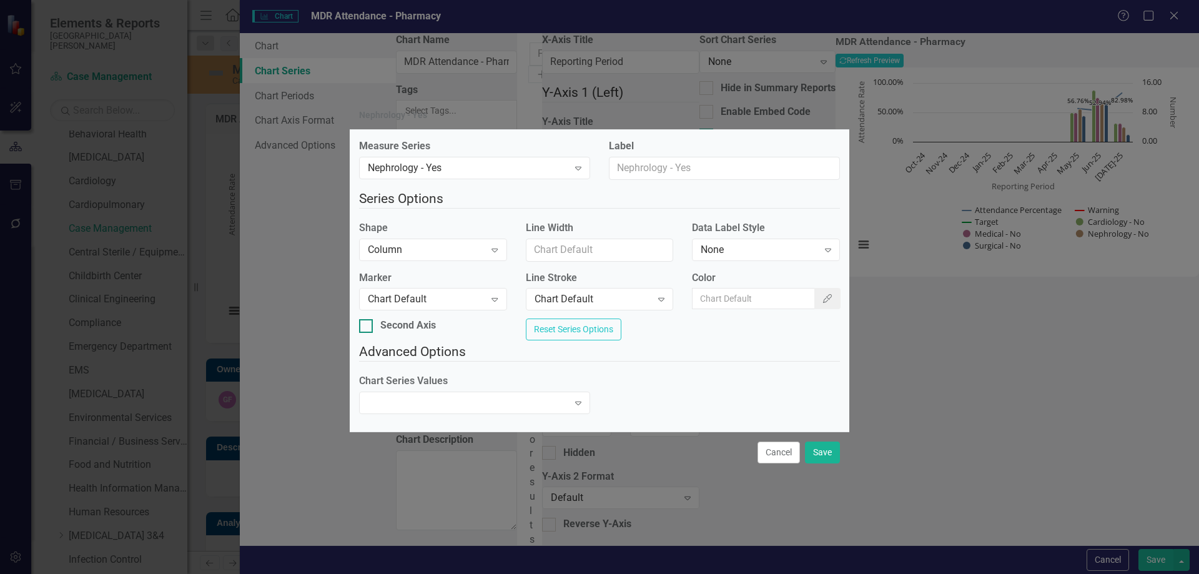
click at [373, 325] on div at bounding box center [366, 326] width 14 height 14
click at [367, 325] on input "Second Axis" at bounding box center [363, 323] width 8 height 8
checkbox input "true"
click at [822, 452] on button "Save" at bounding box center [822, 453] width 35 height 22
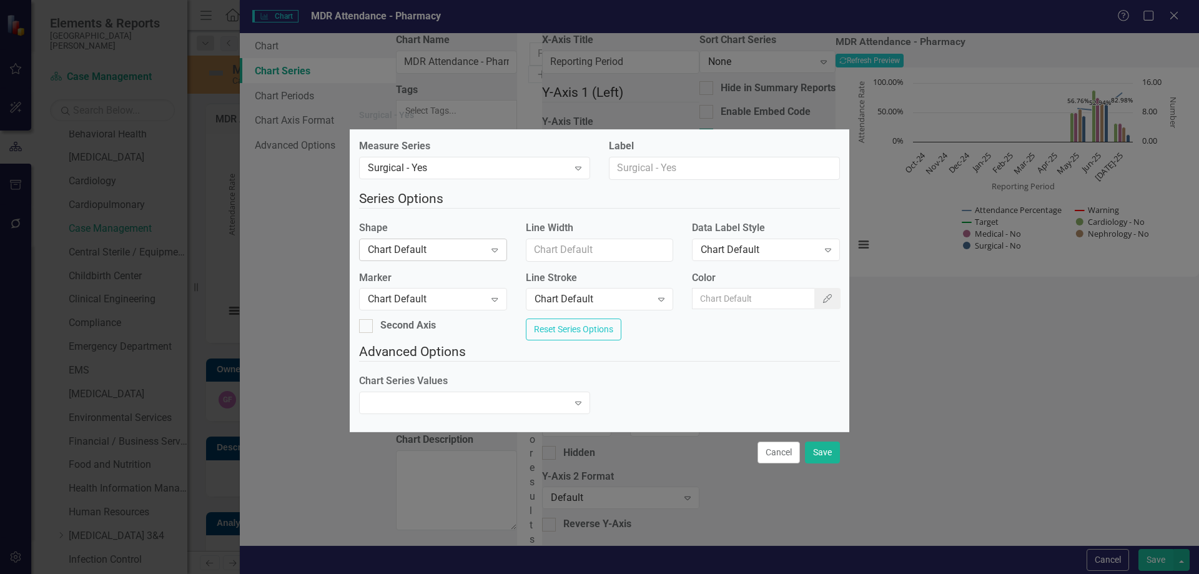
click at [435, 242] on div "Chart Default" at bounding box center [426, 249] width 117 height 14
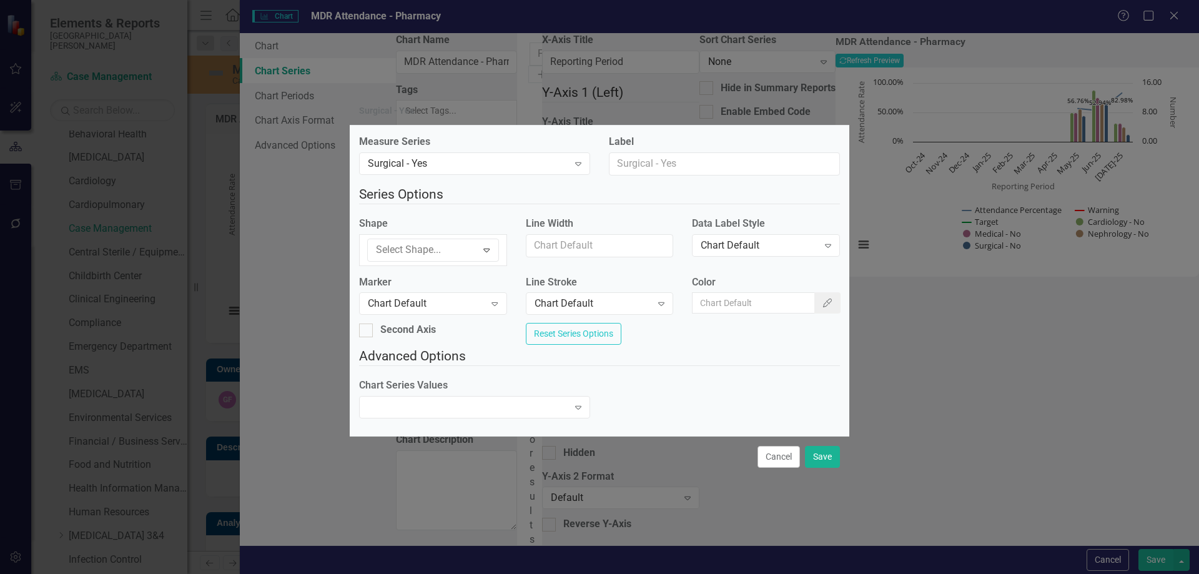
drag, startPoint x: 426, startPoint y: 279, endPoint x: 497, endPoint y: 275, distance: 70.7
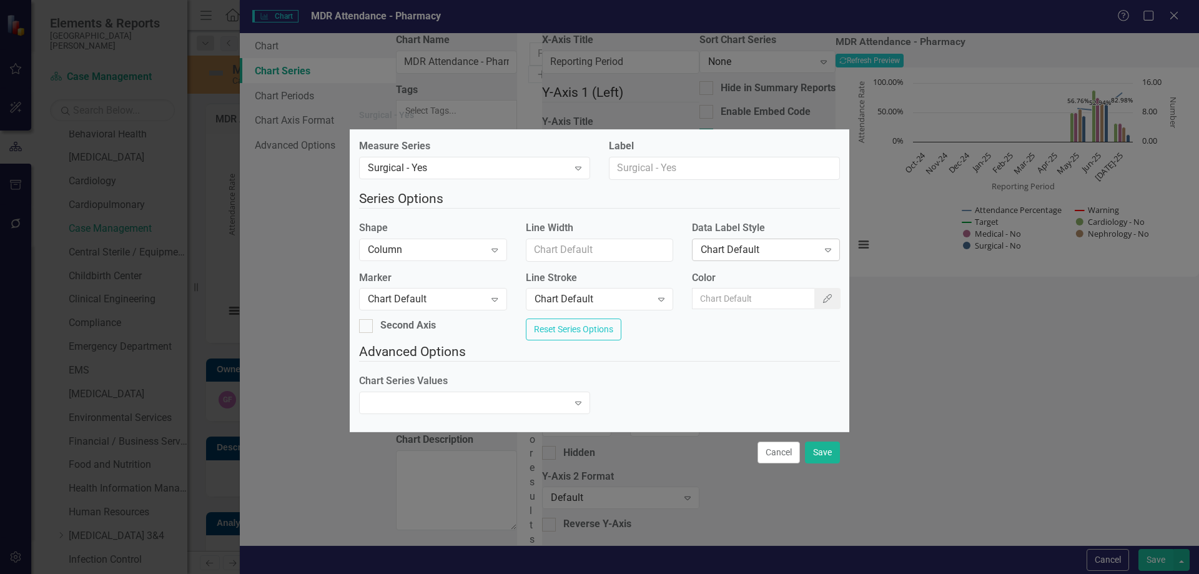
click at [705, 245] on div "Chart Default" at bounding box center [759, 249] width 117 height 14
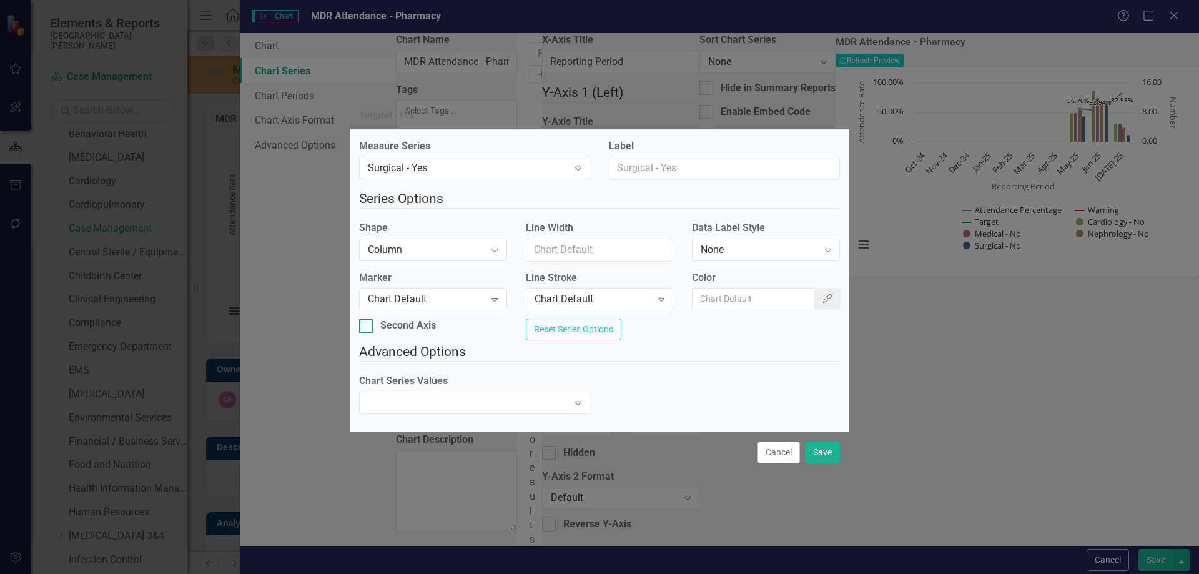
click at [367, 319] on input "Second Axis" at bounding box center [363, 323] width 8 height 8
checkbox input "true"
click at [829, 459] on button "Save" at bounding box center [822, 453] width 35 height 22
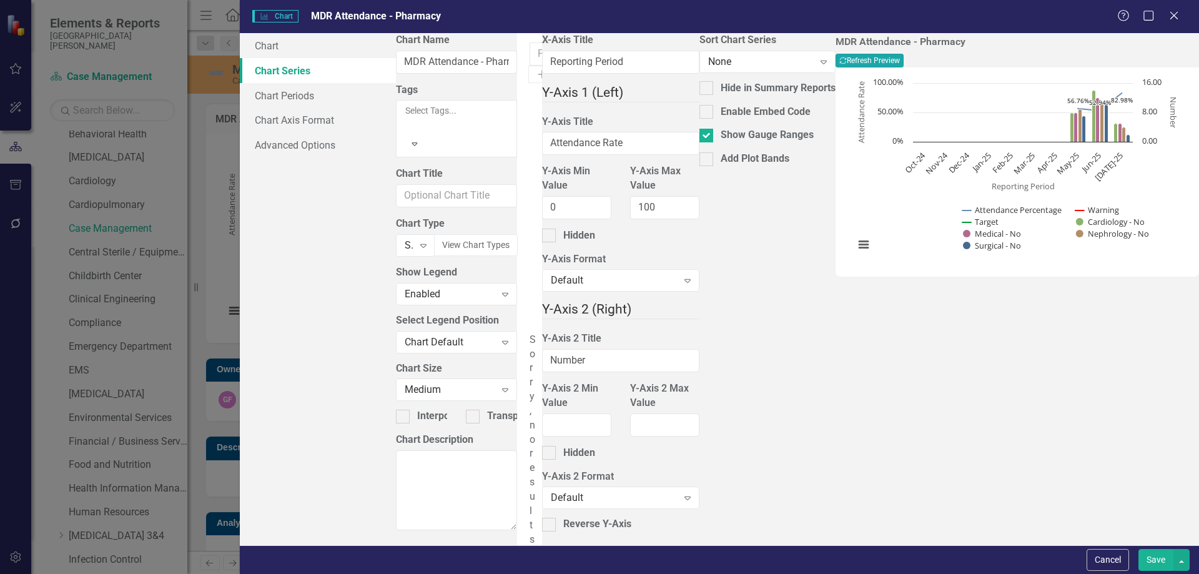
click at [904, 65] on button "Recalculate Refresh Preview" at bounding box center [870, 61] width 68 height 14
click at [1156, 560] on button "Save" at bounding box center [1156, 560] width 35 height 22
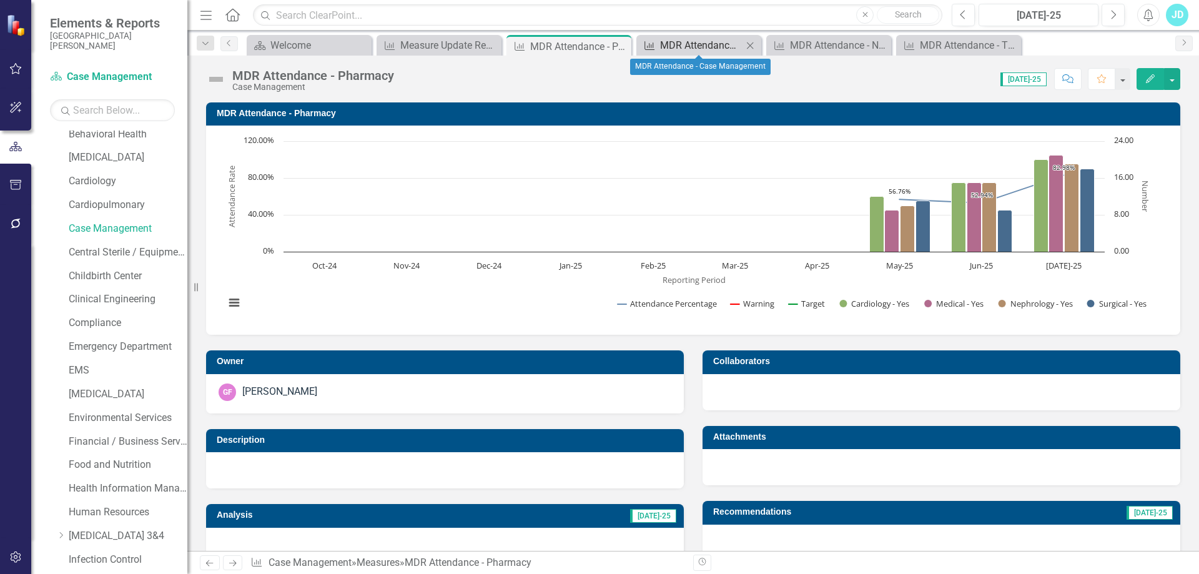
click at [679, 48] on div "MDR Attendance - Case Management" at bounding box center [701, 45] width 82 height 16
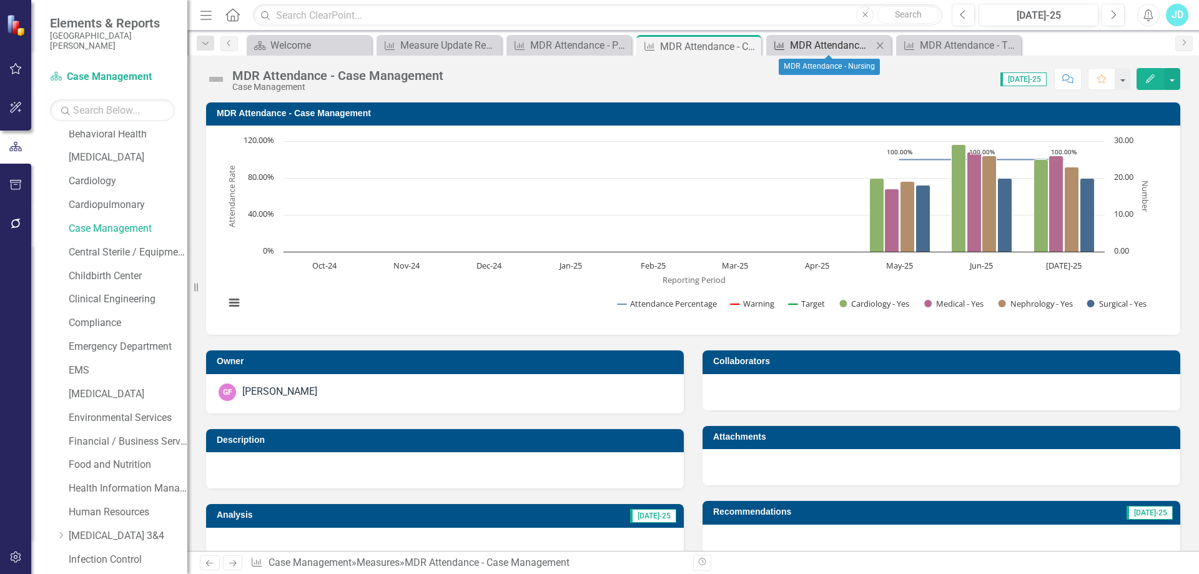
click at [802, 43] on div "MDR Attendance - Nursing" at bounding box center [831, 45] width 82 height 16
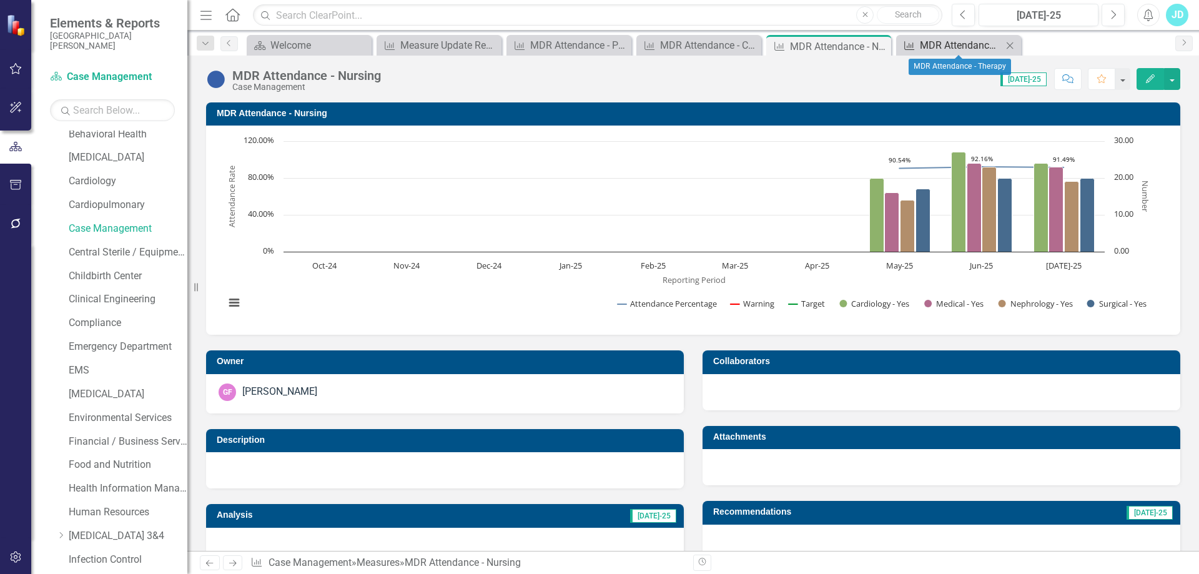
click at [926, 47] on div "MDR Attendance - Therapy" at bounding box center [961, 45] width 82 height 16
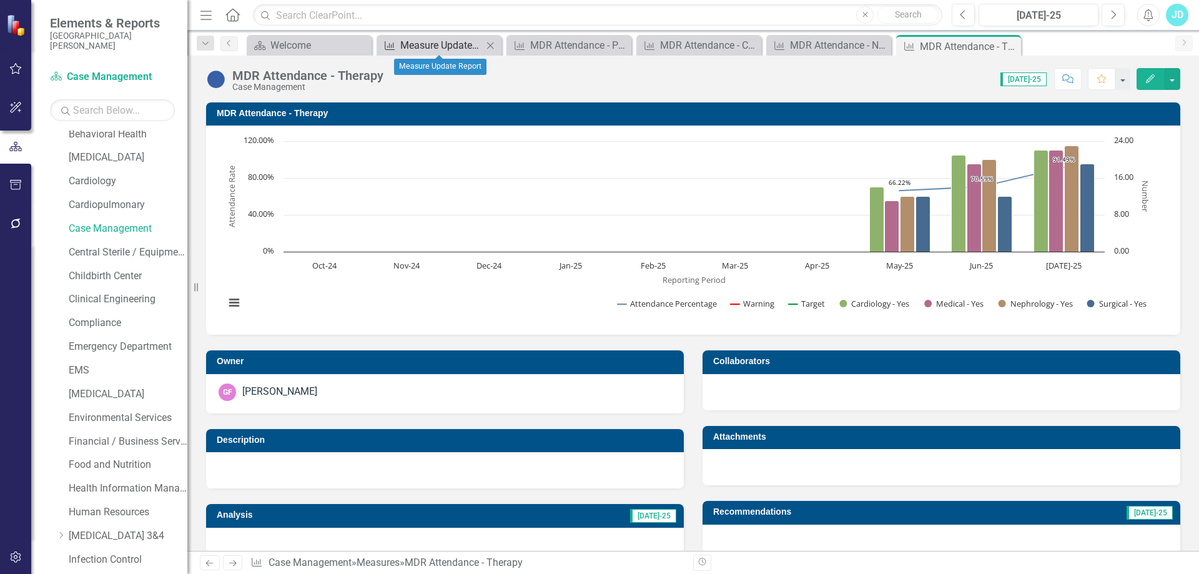
click at [442, 46] on div "Measure Update Report" at bounding box center [441, 45] width 82 height 16
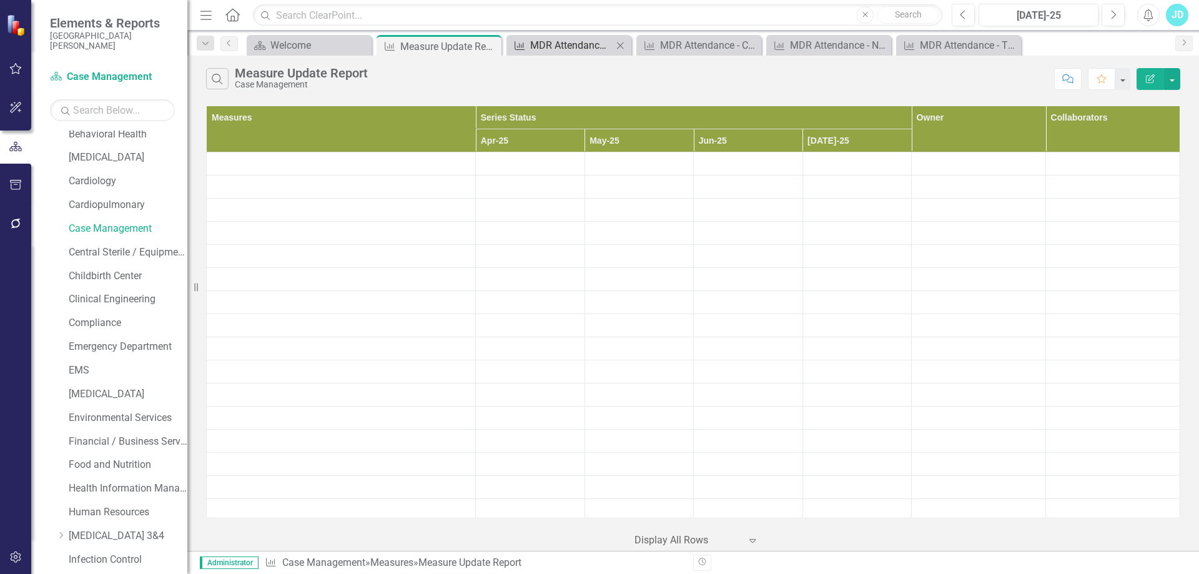
click at [581, 46] on div "MDR Attendance - Pharmacy" at bounding box center [571, 45] width 82 height 16
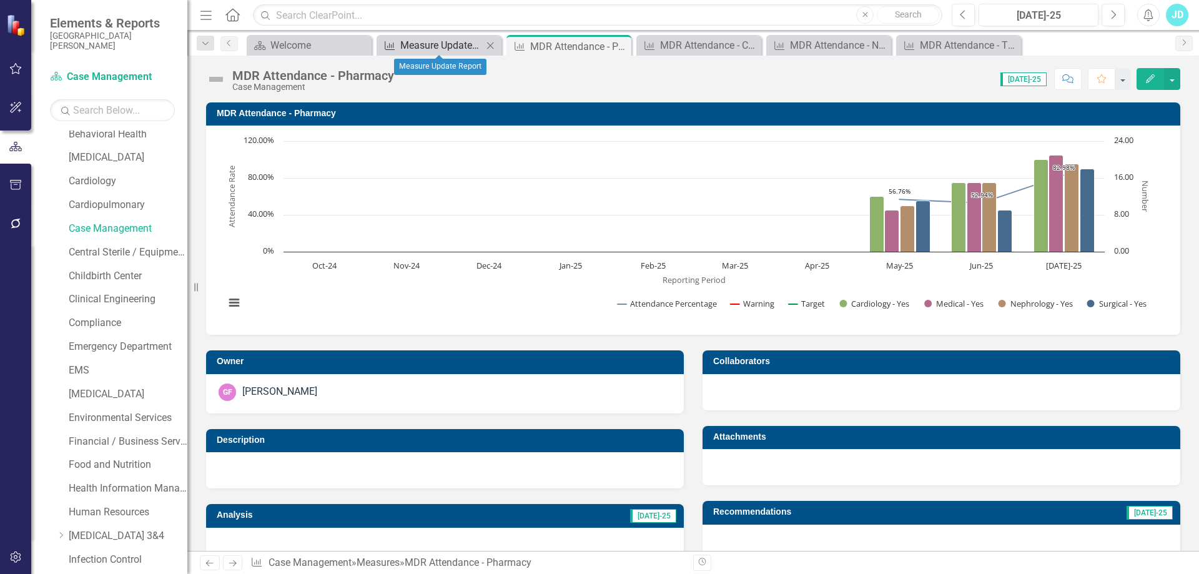
click at [431, 45] on div "Measure Update Report" at bounding box center [441, 45] width 82 height 16
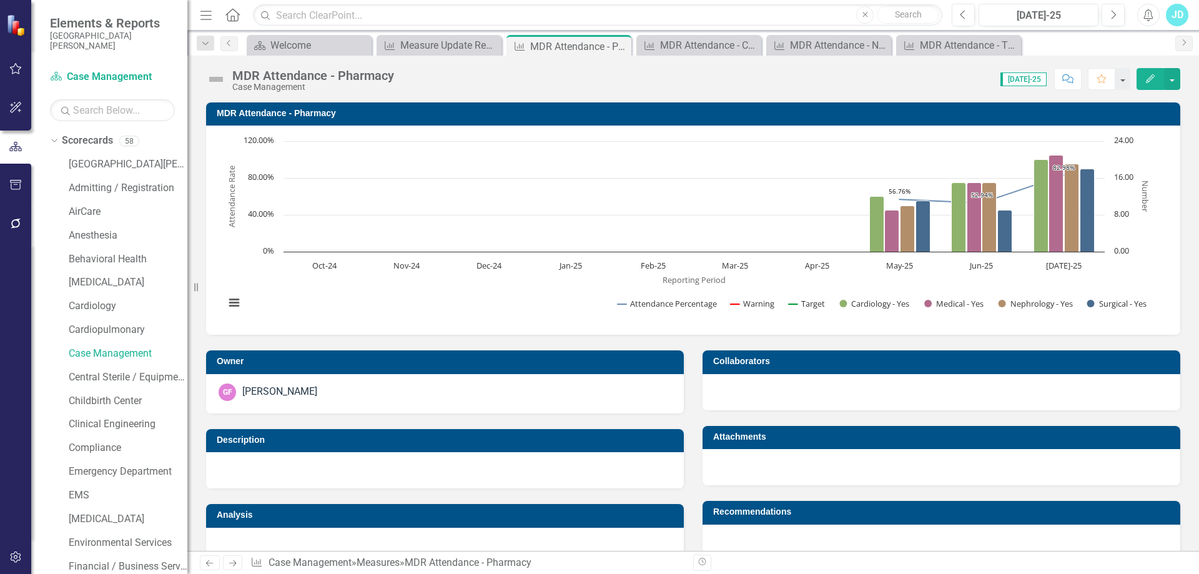
scroll to position [125, 0]
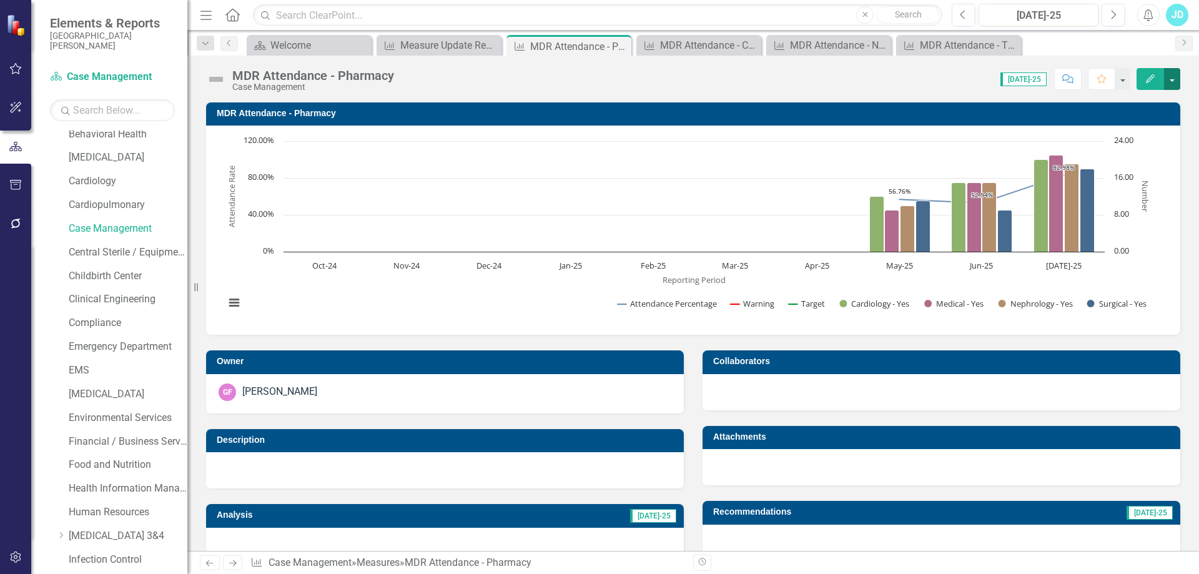
click at [1177, 84] on button "button" at bounding box center [1172, 79] width 16 height 22
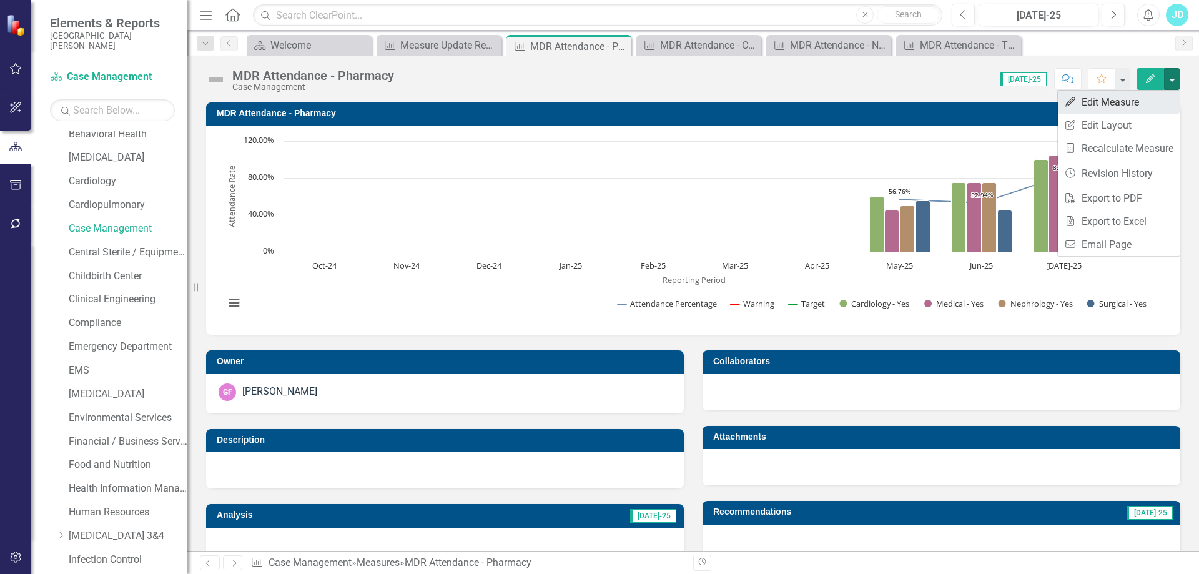
click at [1124, 100] on link "Edit Edit Measure" at bounding box center [1119, 102] width 122 height 23
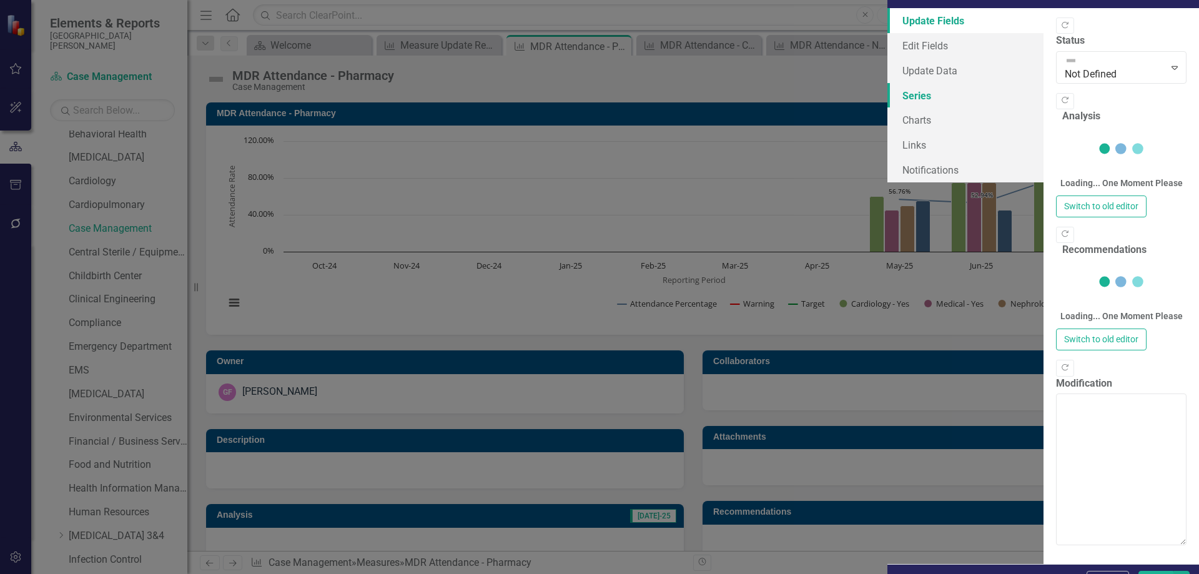
click at [888, 108] on link "Series" at bounding box center [966, 95] width 156 height 25
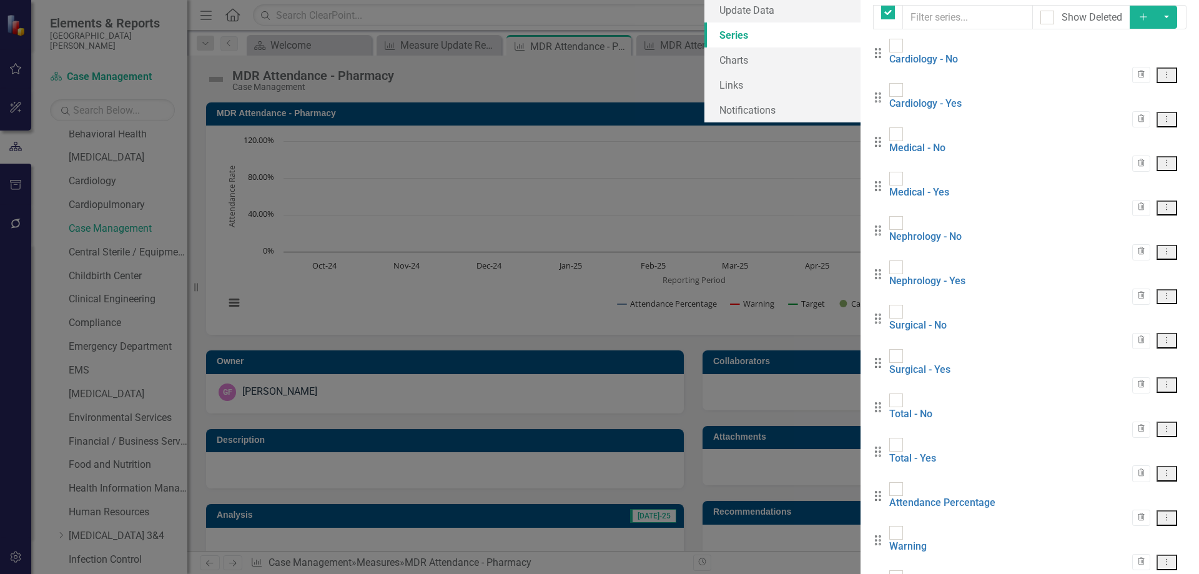
checkbox input "false"
click at [705, 72] on link "Charts" at bounding box center [783, 59] width 156 height 25
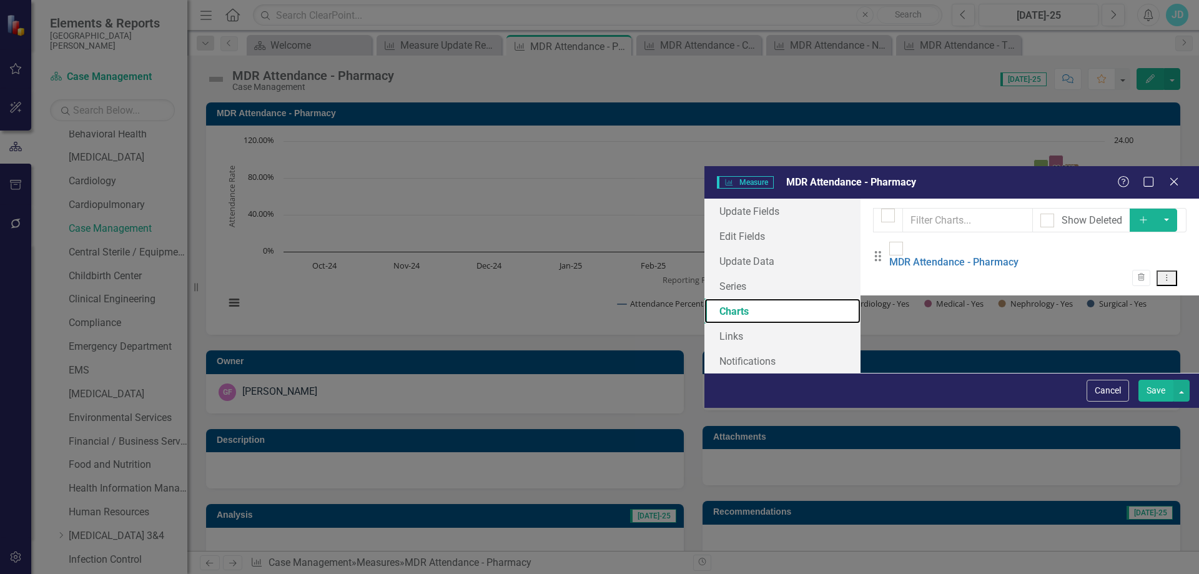
checkbox input "false"
click at [1149, 215] on icon "Add" at bounding box center [1143, 219] width 11 height 9
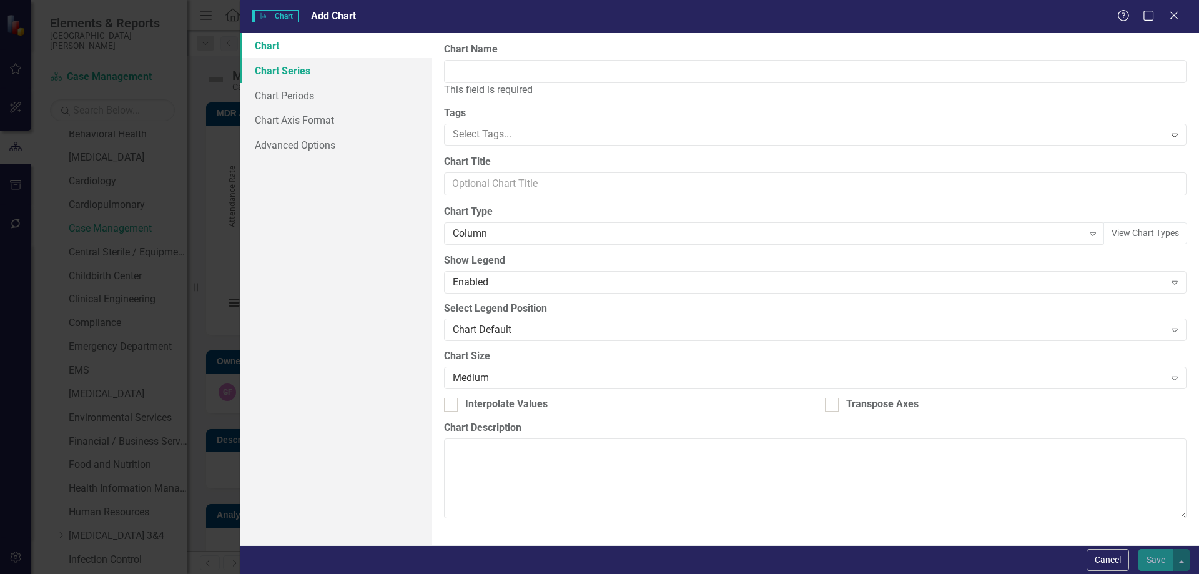
click at [292, 71] on link "Chart Series" at bounding box center [336, 70] width 192 height 25
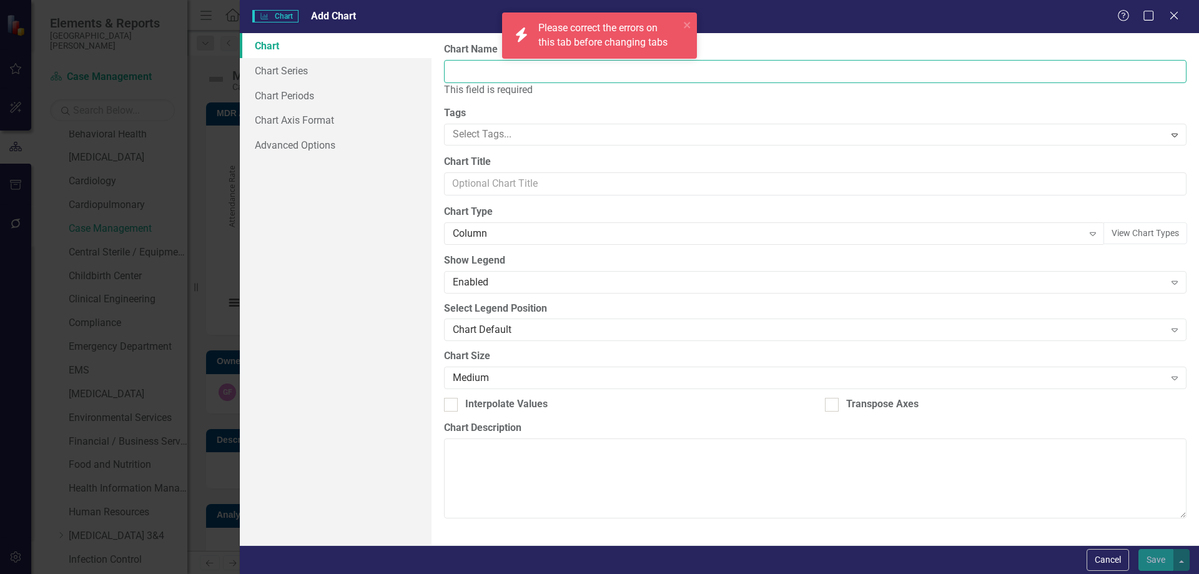
click at [483, 77] on input "Chart Name" at bounding box center [815, 71] width 743 height 23
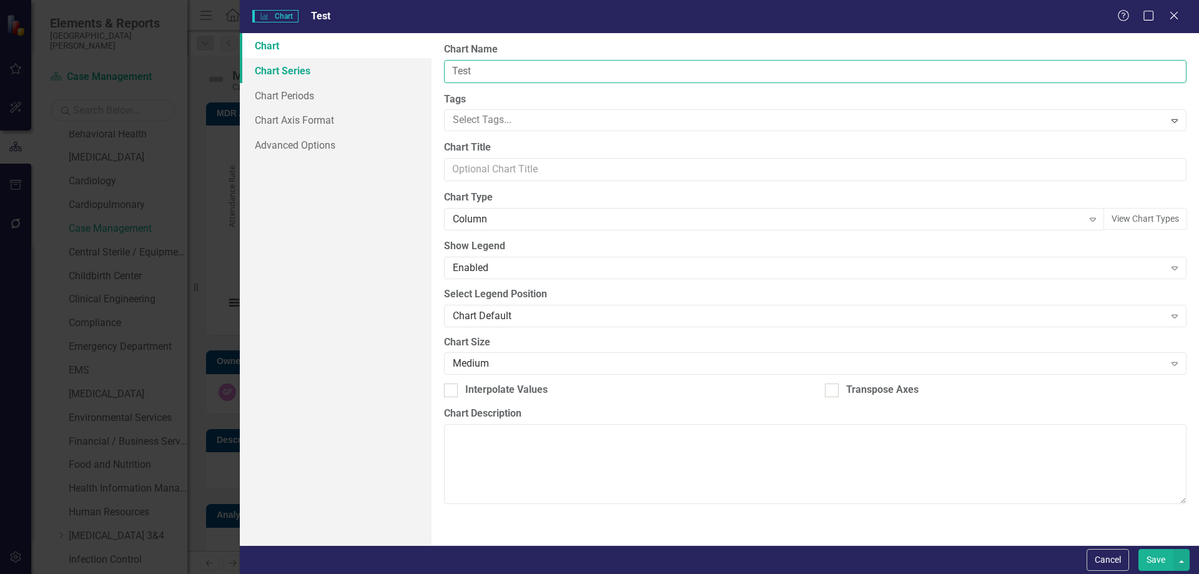
type input "Test"
click at [280, 63] on link "Chart Series" at bounding box center [336, 70] width 192 height 25
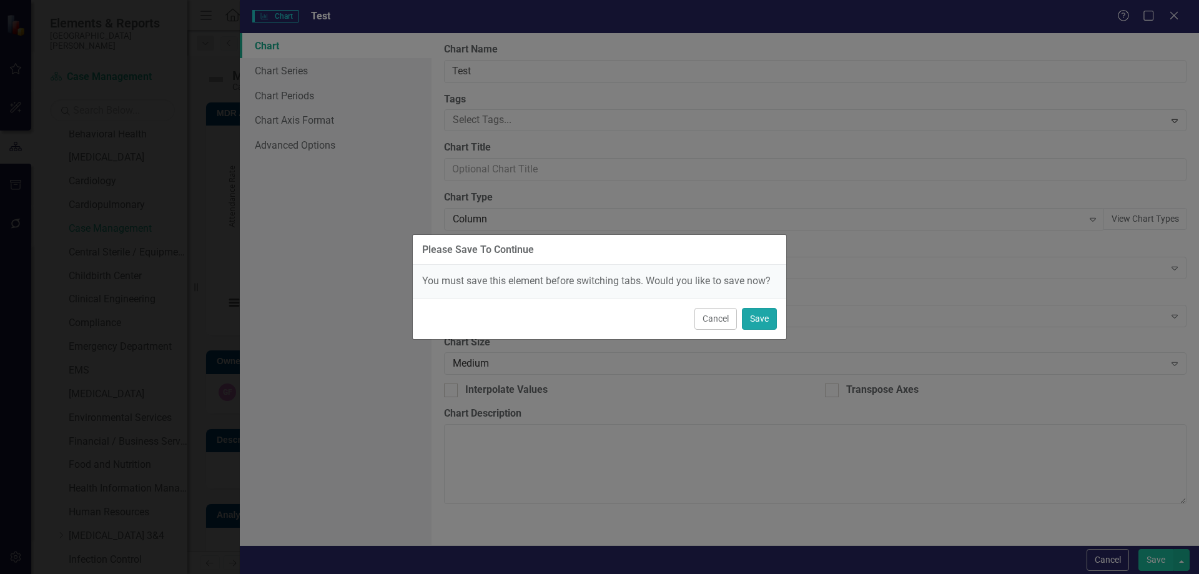
click at [765, 320] on button "Save" at bounding box center [759, 319] width 35 height 22
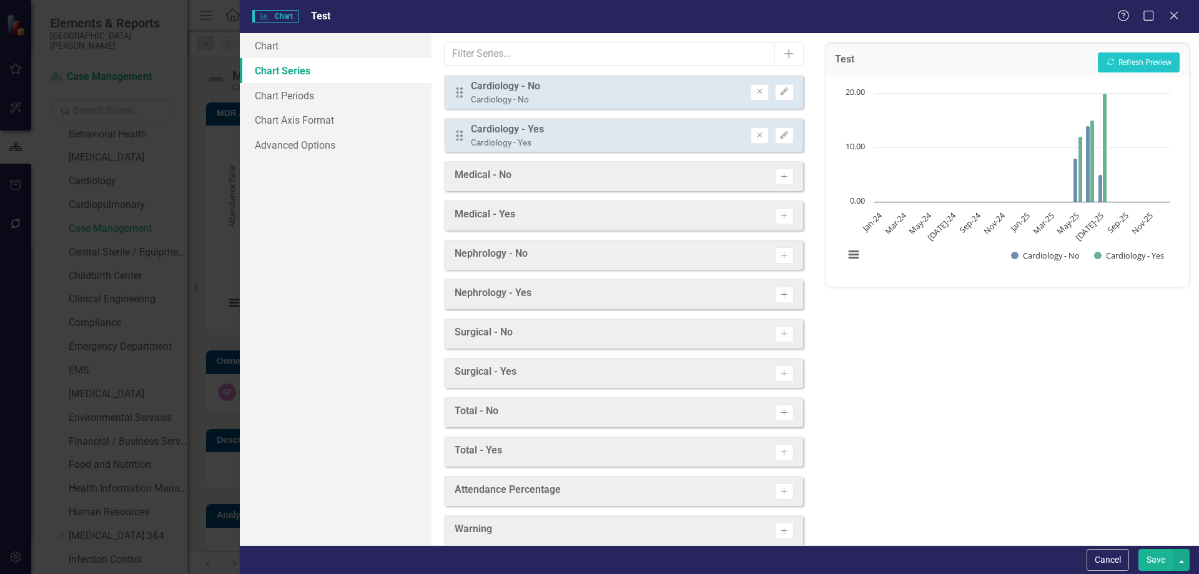
drag, startPoint x: 811, startPoint y: 430, endPoint x: 815, endPoint y: 527, distance: 97.5
click at [815, 527] on div "Please Save To Continue You must save this element before switching tabs. Would…" at bounding box center [599, 287] width 1199 height 574
click at [1104, 561] on button "Cancel" at bounding box center [1108, 560] width 42 height 22
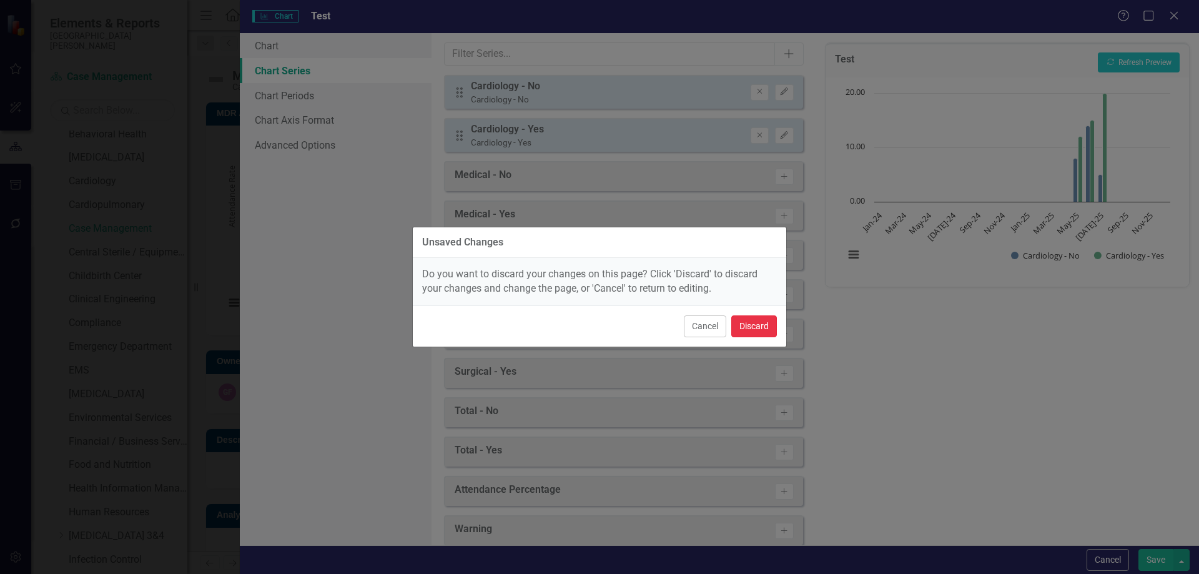
click at [750, 328] on button "Discard" at bounding box center [754, 326] width 46 height 22
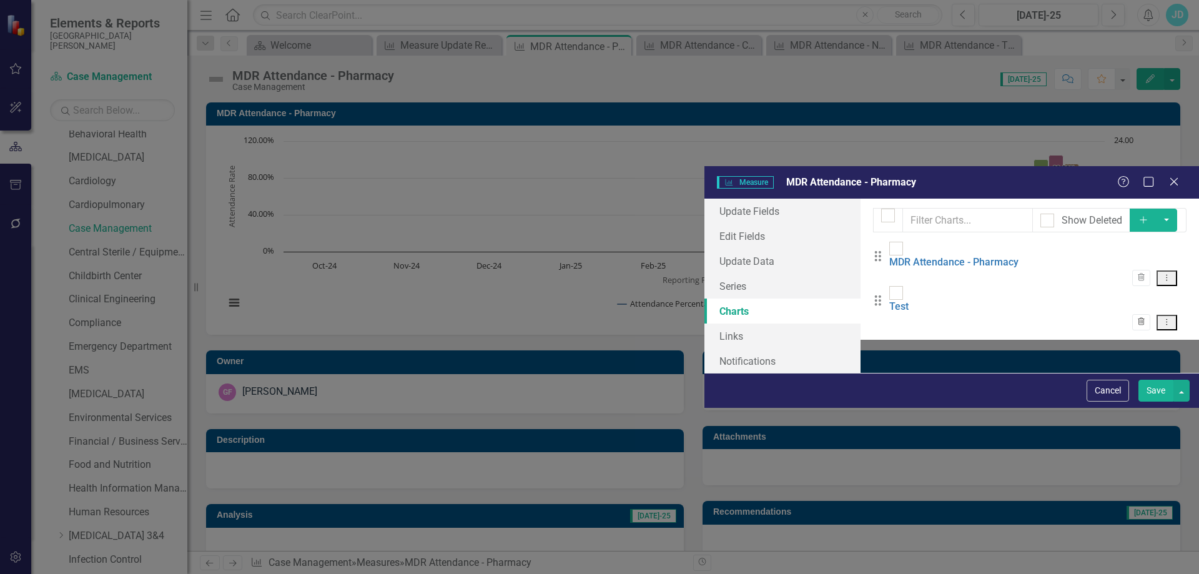
click at [1145, 317] on icon "button" at bounding box center [1141, 320] width 7 height 7
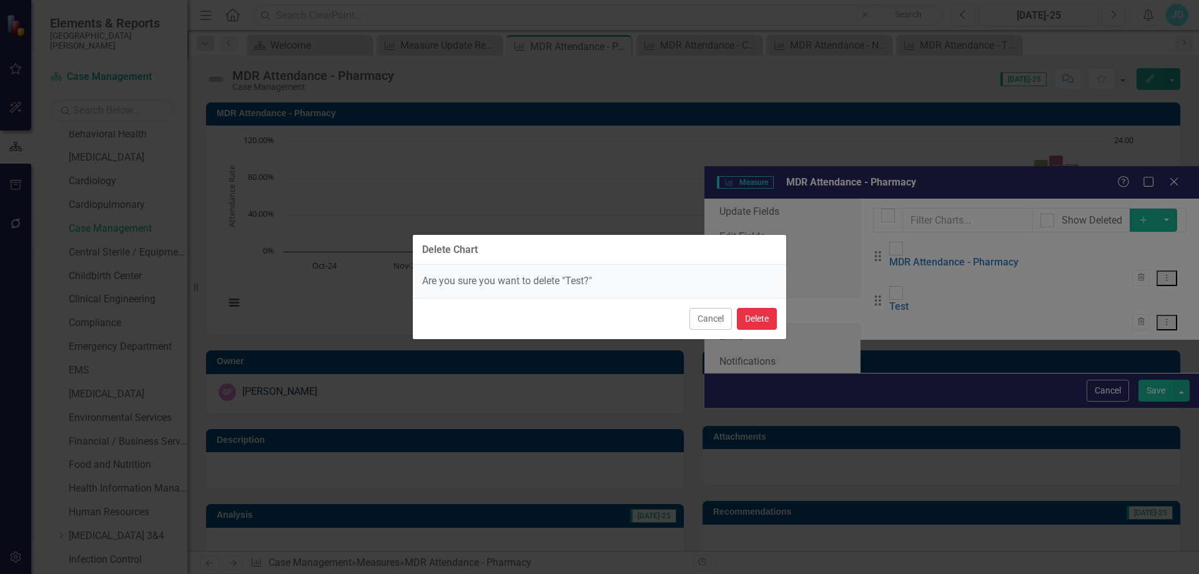
click at [763, 312] on button "Delete" at bounding box center [757, 319] width 40 height 22
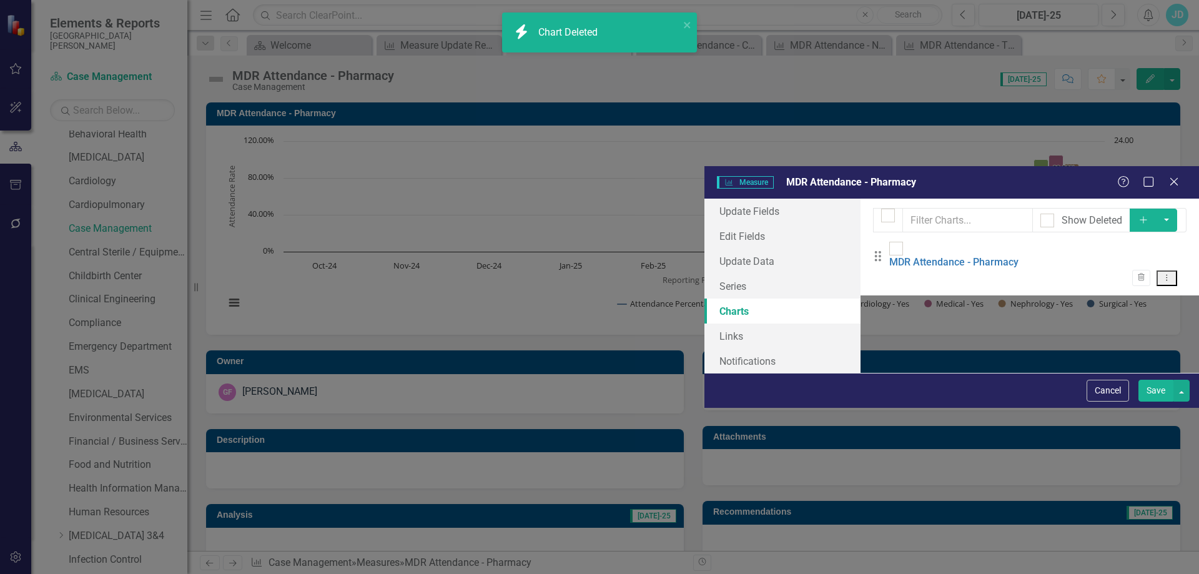
click at [1147, 402] on button "Save" at bounding box center [1156, 391] width 35 height 22
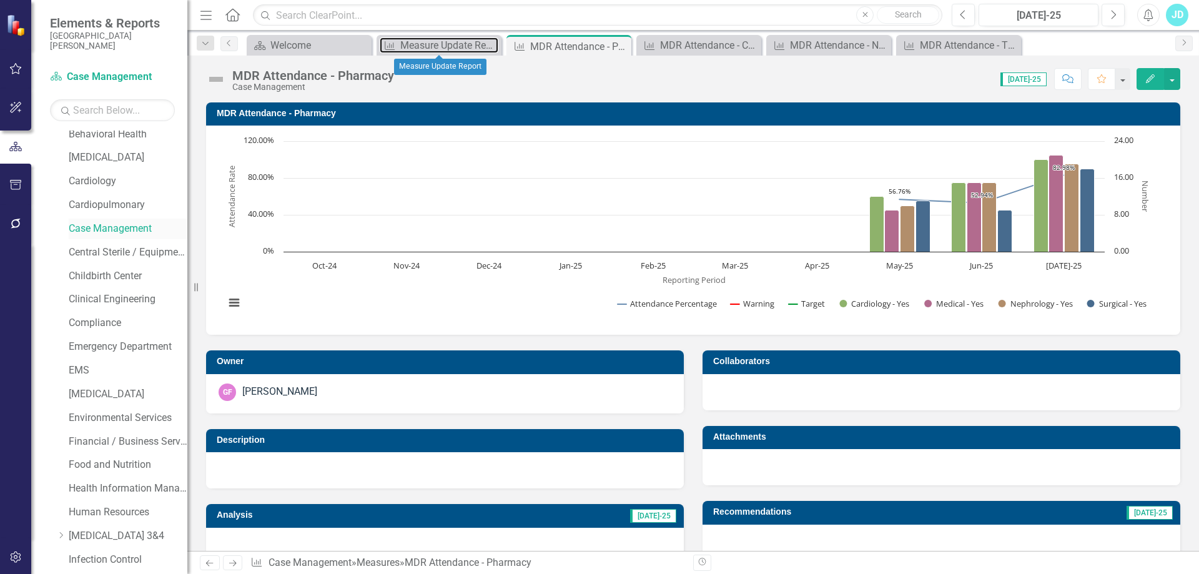
drag, startPoint x: 447, startPoint y: 42, endPoint x: 170, endPoint y: 222, distance: 330.6
click at [448, 43] on div "Measure Update Report" at bounding box center [449, 45] width 98 height 16
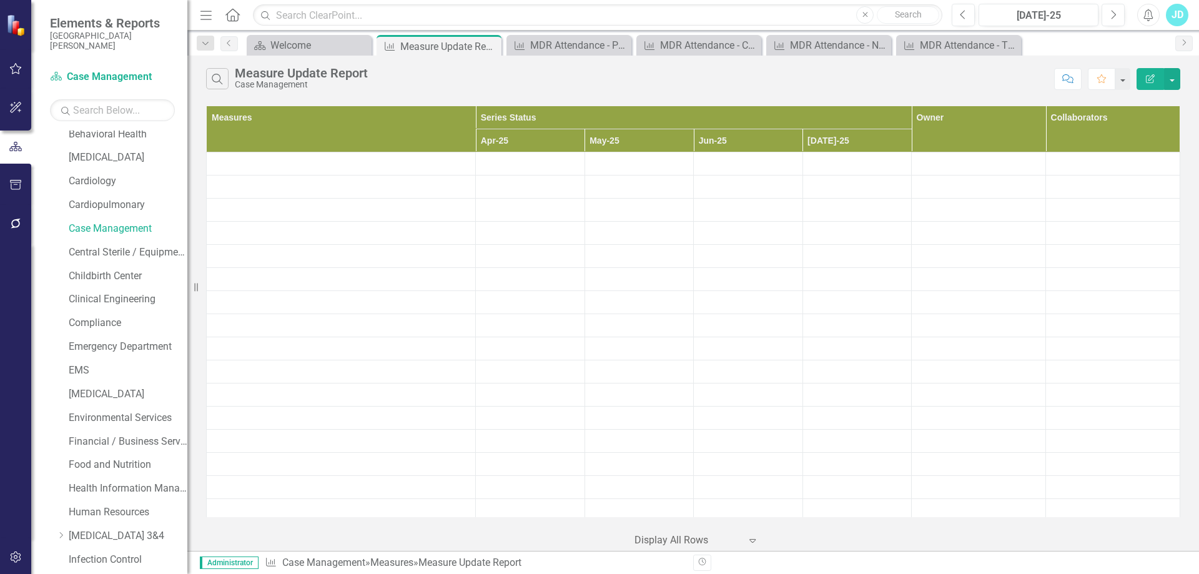
scroll to position [880, 0]
click at [54, 538] on icon "Dropdown" at bounding box center [54, 538] width 9 height 7
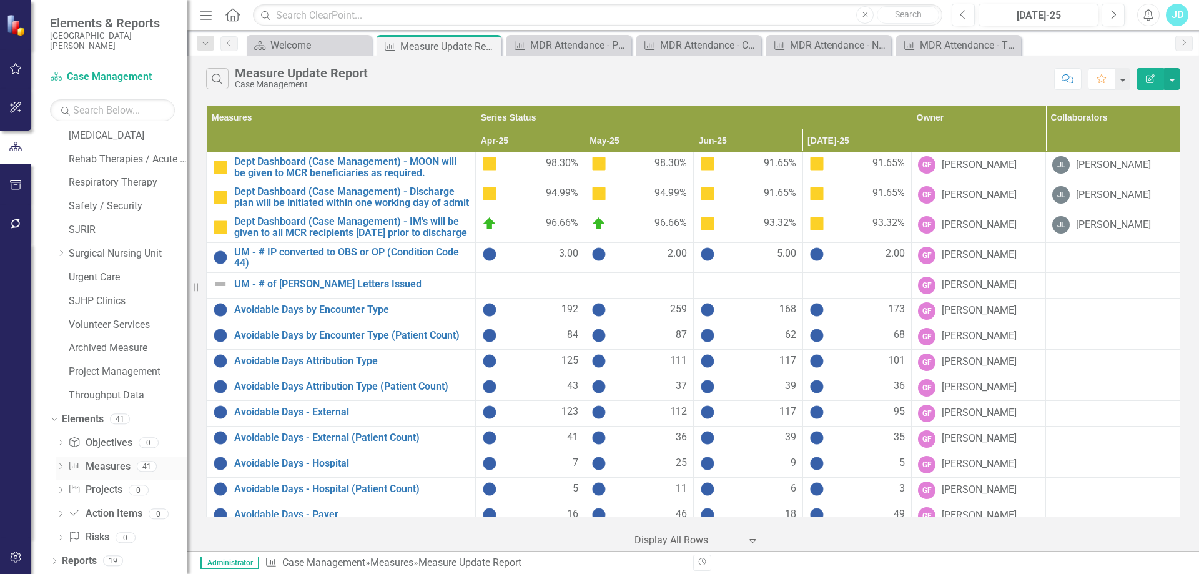
click at [111, 466] on link "Measure Measures" at bounding box center [99, 467] width 62 height 14
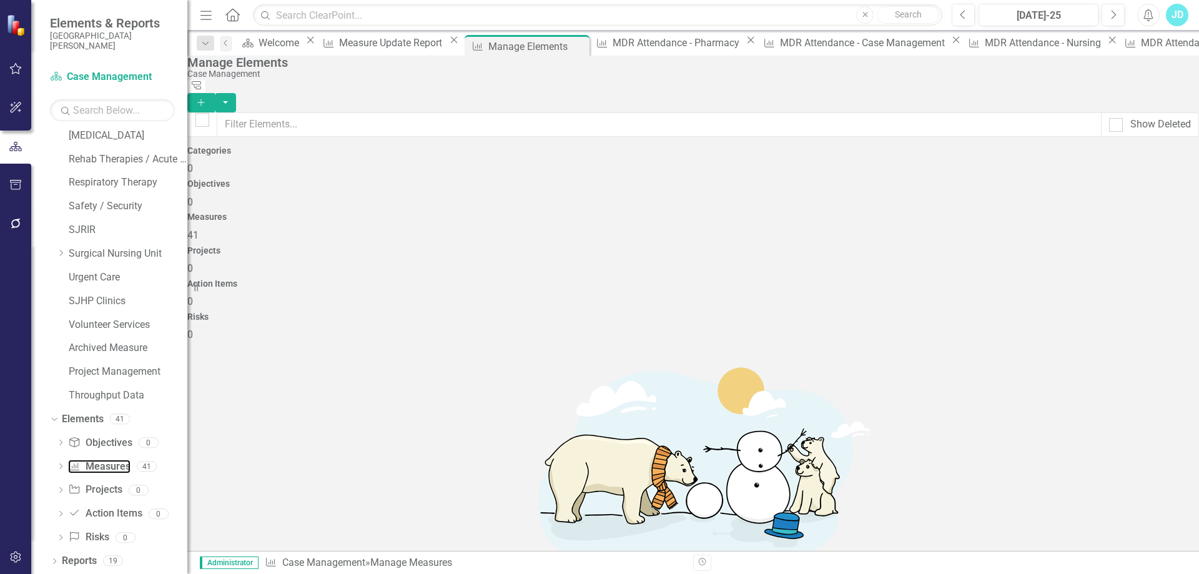
scroll to position [1288, 0]
click at [1127, 478] on link "Copy Duplicate Measure" at bounding box center [1114, 476] width 112 height 23
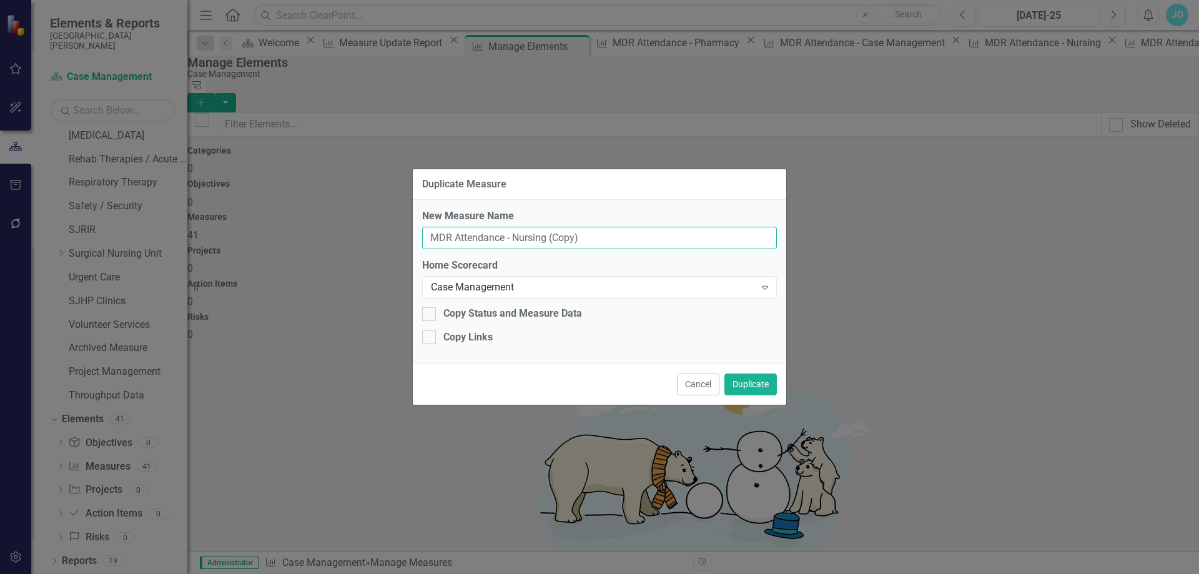
drag, startPoint x: 515, startPoint y: 237, endPoint x: 623, endPoint y: 232, distance: 108.2
click at [623, 232] on input "MDR Attendance - Nursing (Copy)" at bounding box center [599, 238] width 355 height 23
click at [560, 237] on input "MDR Attendance - Comparision" at bounding box center [599, 238] width 355 height 23
type input "MDR Attendance - Comparison"
click at [735, 387] on button "Duplicate" at bounding box center [751, 385] width 52 height 22
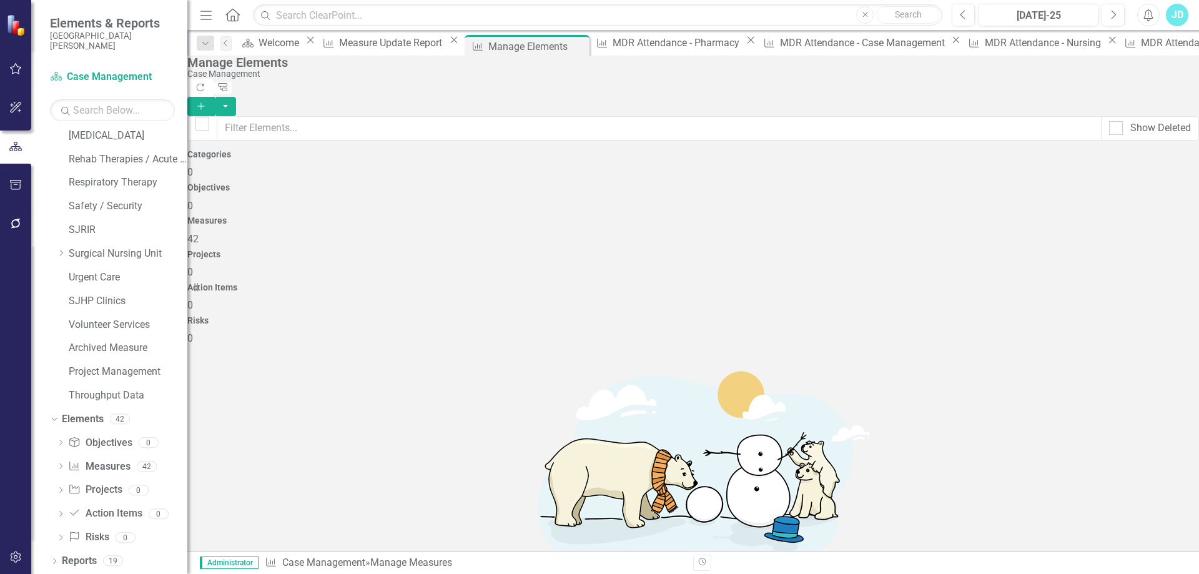
scroll to position [1327, 0]
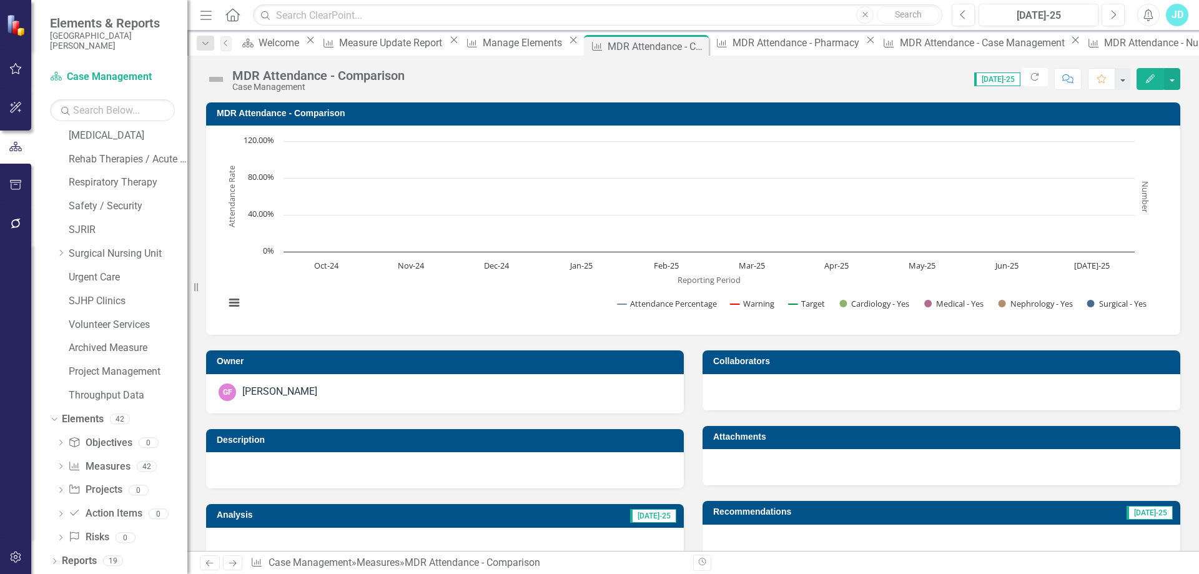
scroll to position [312, 0]
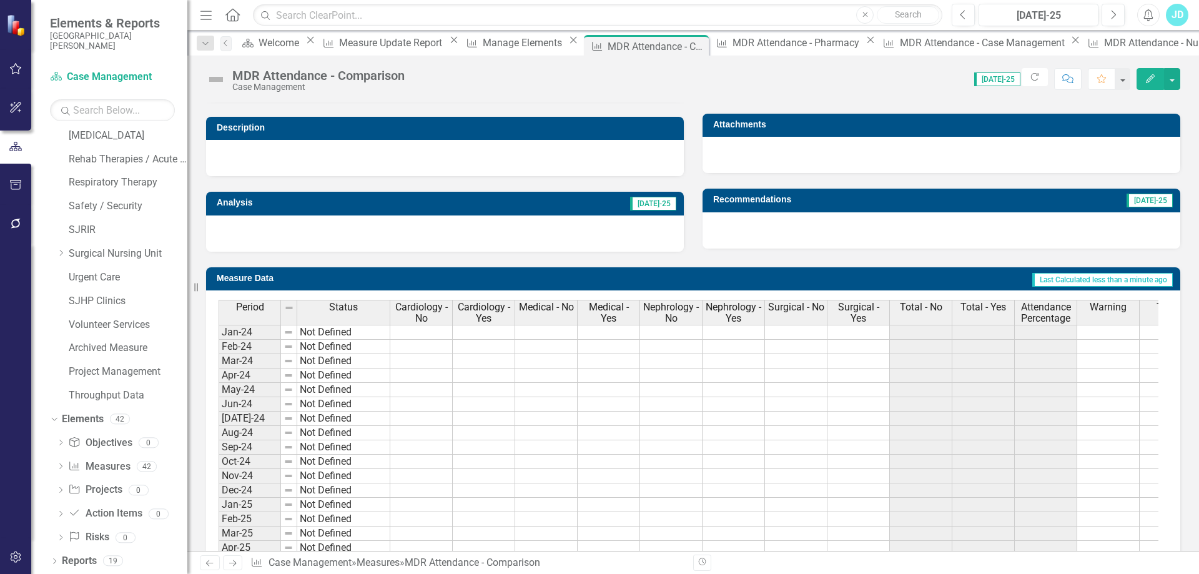
click at [415, 314] on span "Cardiology - No" at bounding box center [421, 313] width 57 height 22
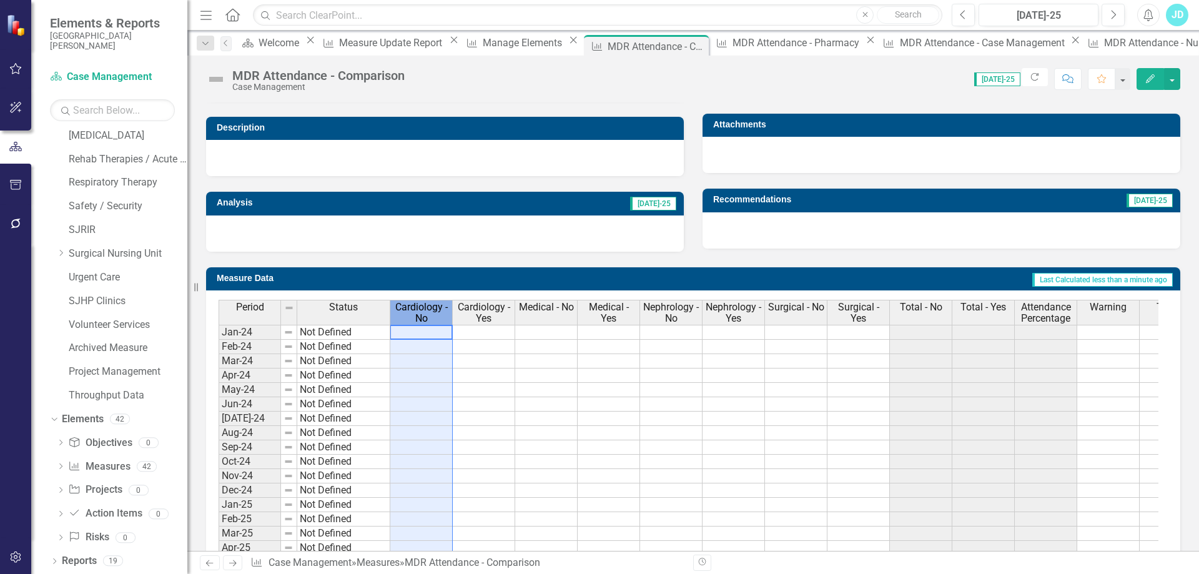
click at [415, 314] on span "Cardiology - No" at bounding box center [421, 313] width 57 height 22
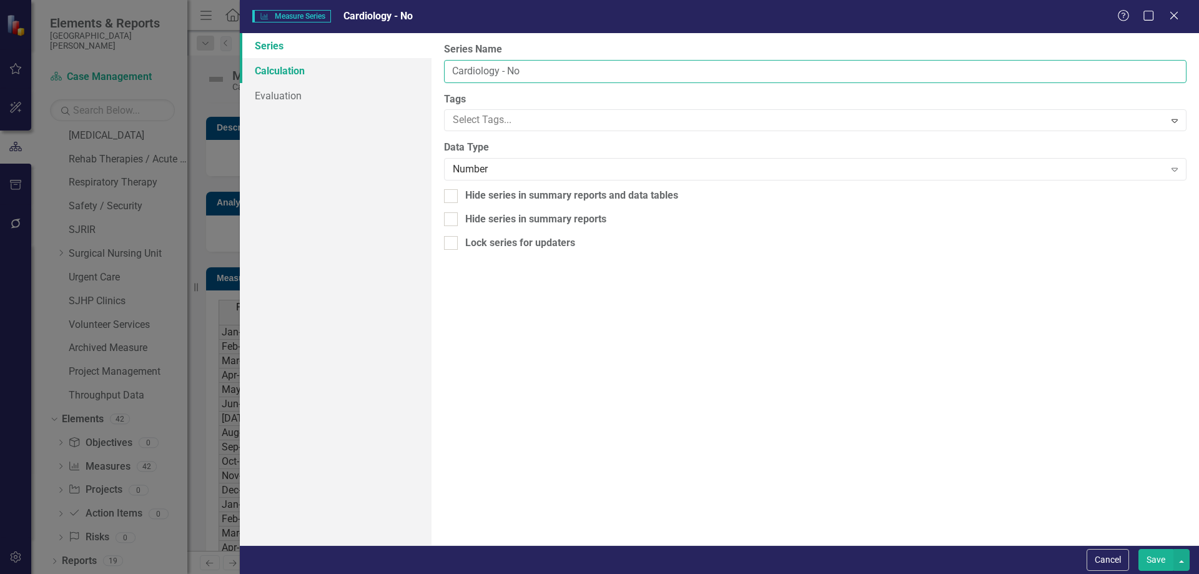
drag, startPoint x: 527, startPoint y: 72, endPoint x: 415, endPoint y: 72, distance: 112.4
click at [415, 72] on div "Series Calculation Evaluation From this page, you can edit the name, type, and …" at bounding box center [719, 289] width 959 height 512
type input "Nursing"
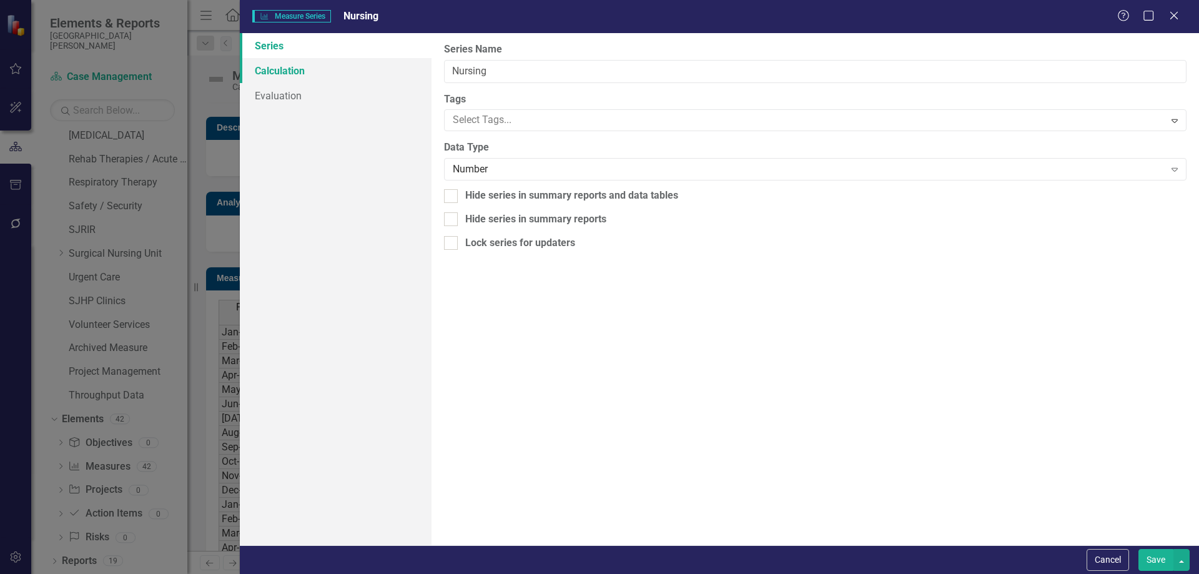
click at [323, 72] on link "Calculation" at bounding box center [336, 70] width 192 height 25
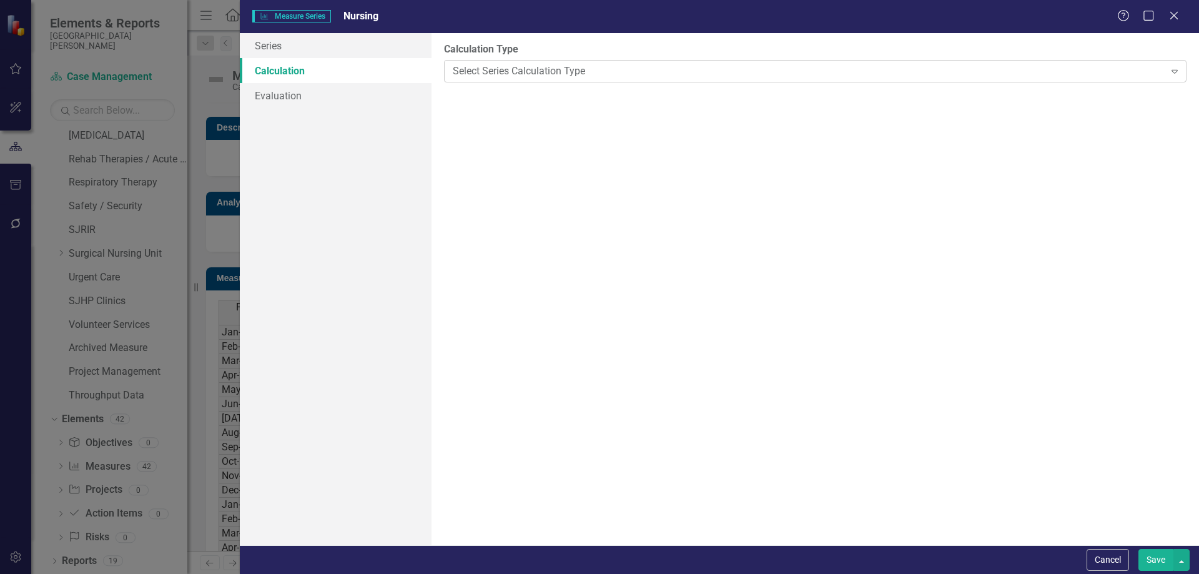
click at [510, 69] on div "Select Series Calculation Type" at bounding box center [808, 71] width 711 height 14
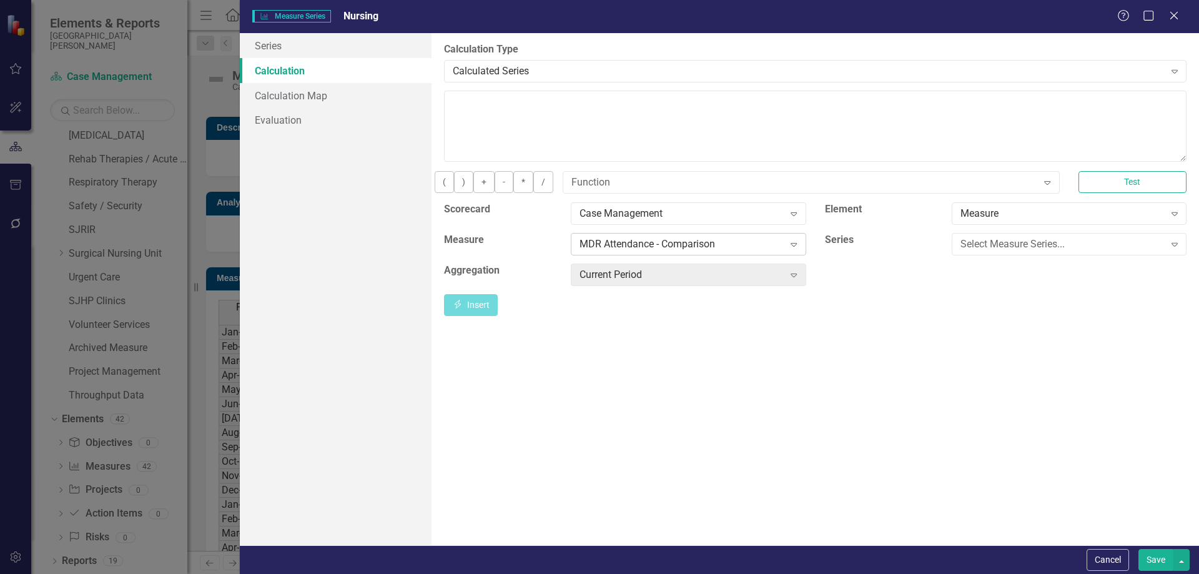
click at [649, 251] on div "MDR Attendance - Comparison" at bounding box center [682, 244] width 204 height 14
drag, startPoint x: 686, startPoint y: 355, endPoint x: 794, endPoint y: 326, distance: 111.2
click at [981, 251] on div "Select Measure Series..." at bounding box center [1063, 244] width 204 height 14
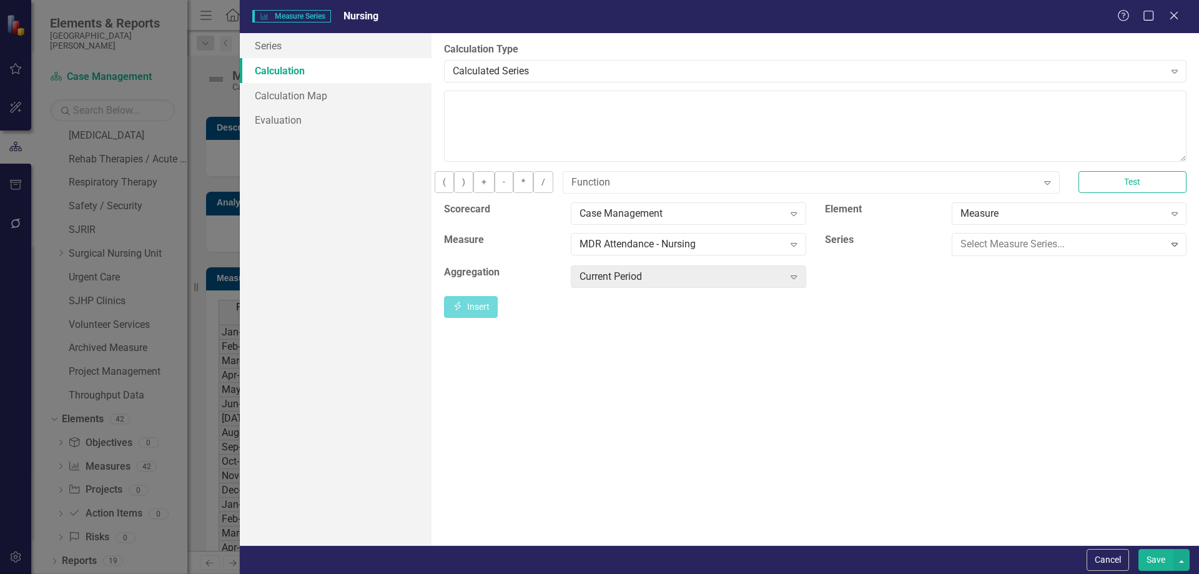
scroll to position [79, 0]
click at [498, 309] on button "Insert Insert" at bounding box center [471, 305] width 54 height 22
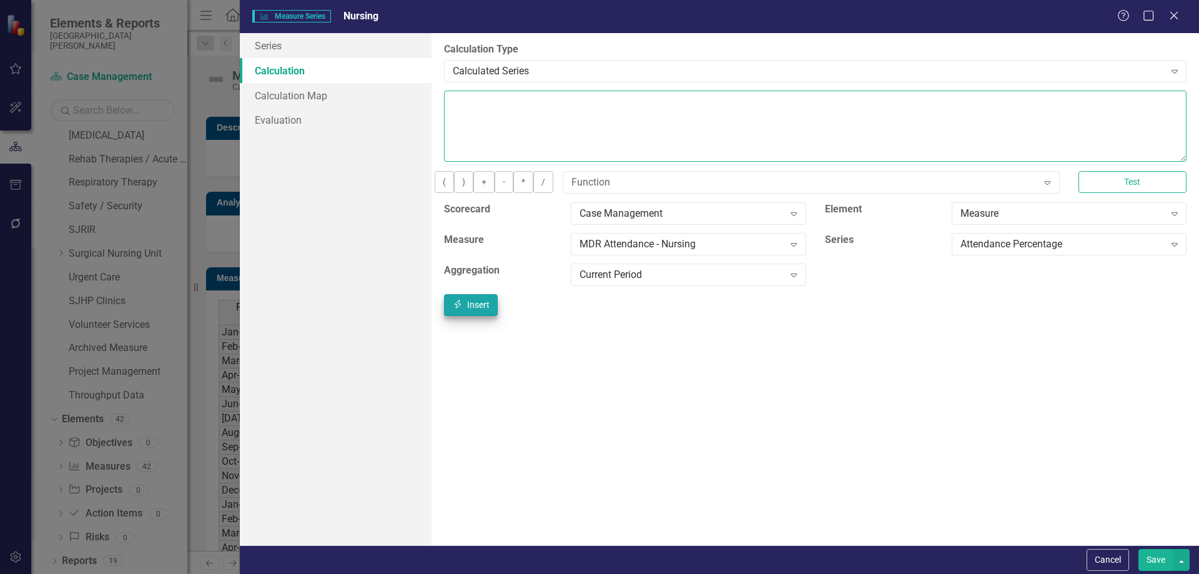
type textarea "[m2009283][Attendance Percentage][CurrentPeriod]"
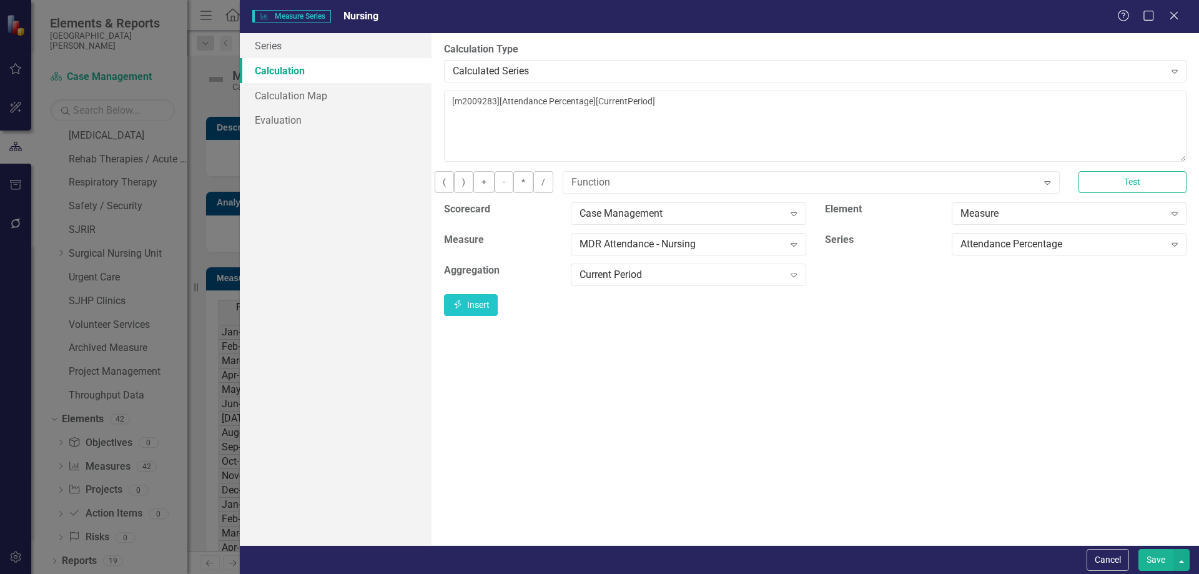
click at [1161, 560] on button "Save" at bounding box center [1156, 560] width 35 height 22
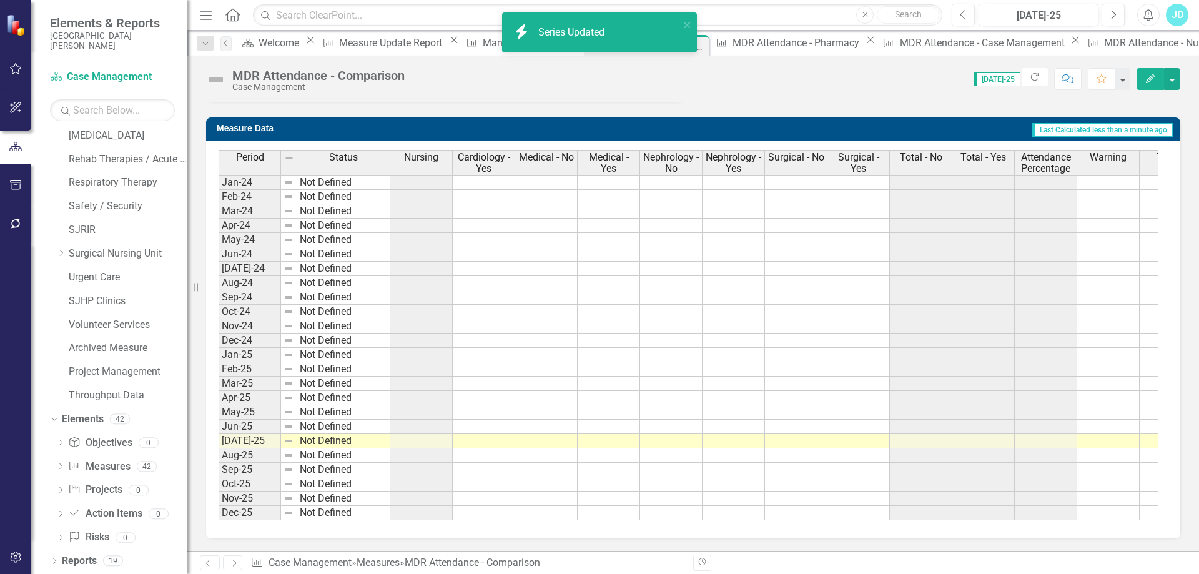
scroll to position [222, 0]
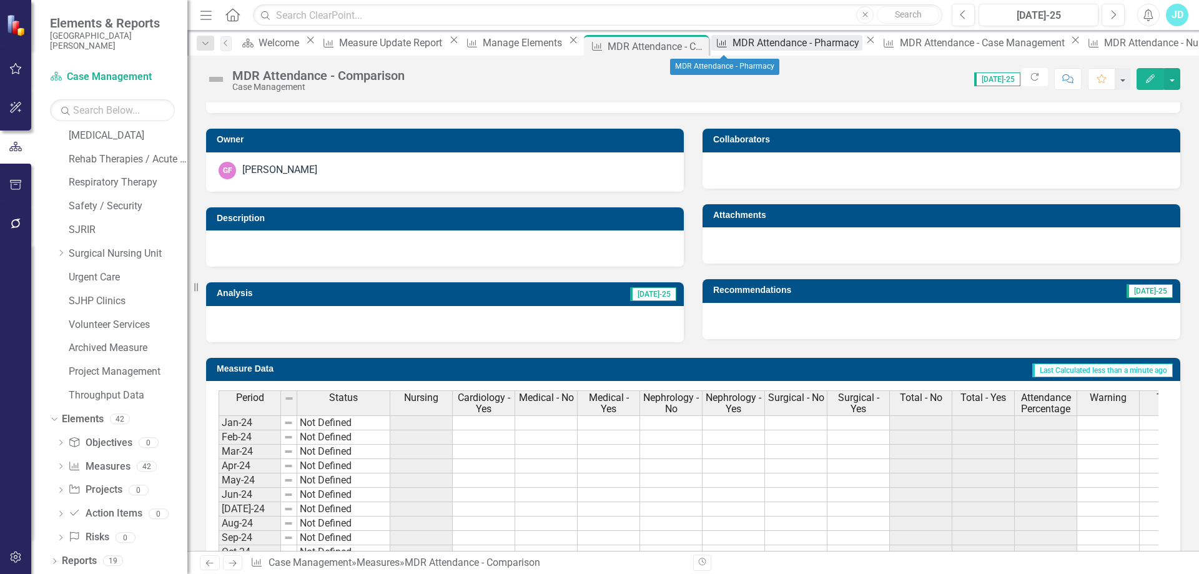
click at [733, 47] on div "MDR Attendance - Pharmacy" at bounding box center [798, 43] width 131 height 16
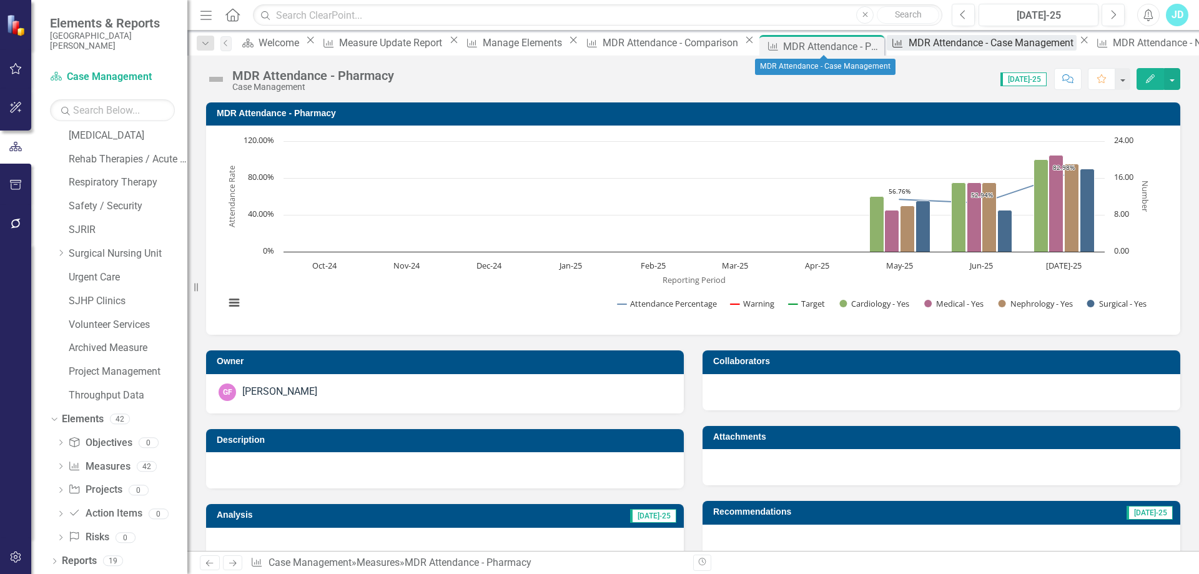
click at [909, 45] on div "MDR Attendance - Case Management" at bounding box center [993, 43] width 168 height 16
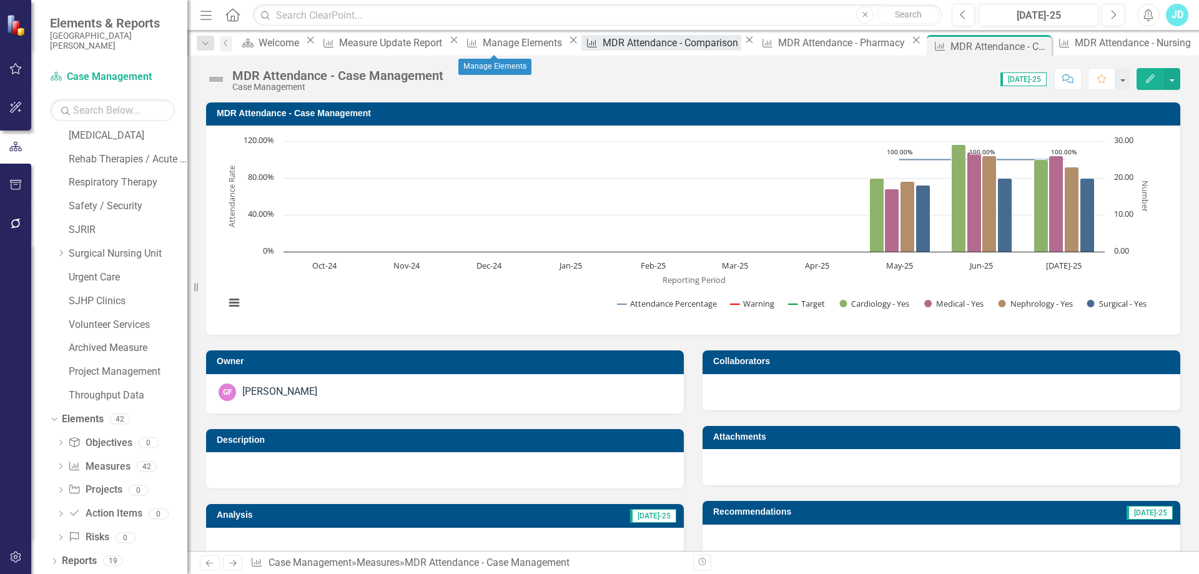
click at [603, 46] on div "MDR Attendance - Comparison" at bounding box center [672, 43] width 139 height 16
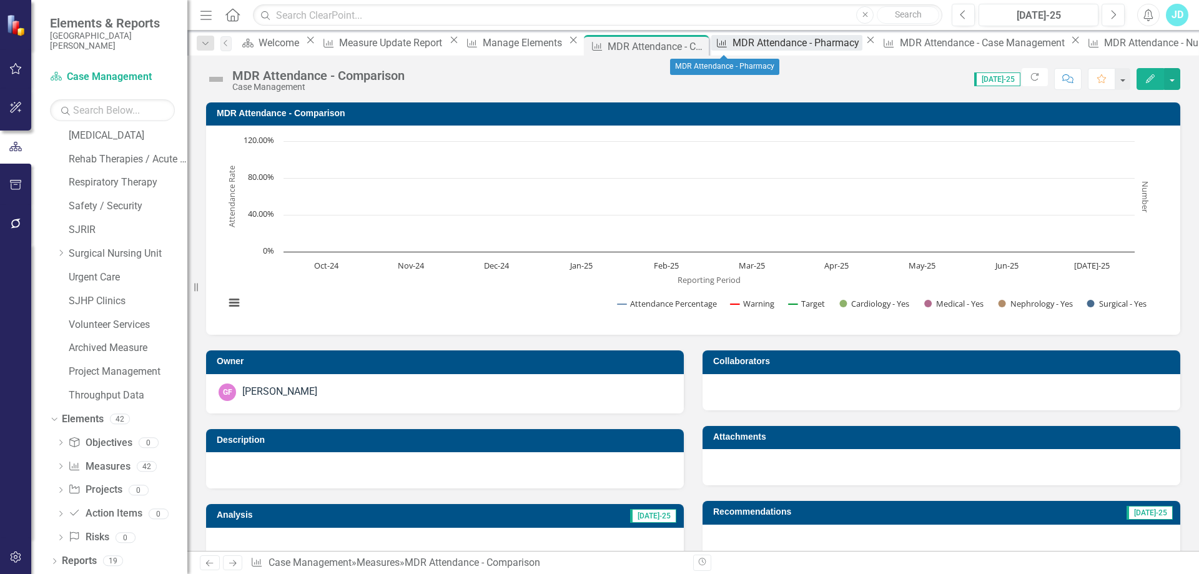
click at [733, 44] on div "MDR Attendance - Pharmacy" at bounding box center [798, 43] width 131 height 16
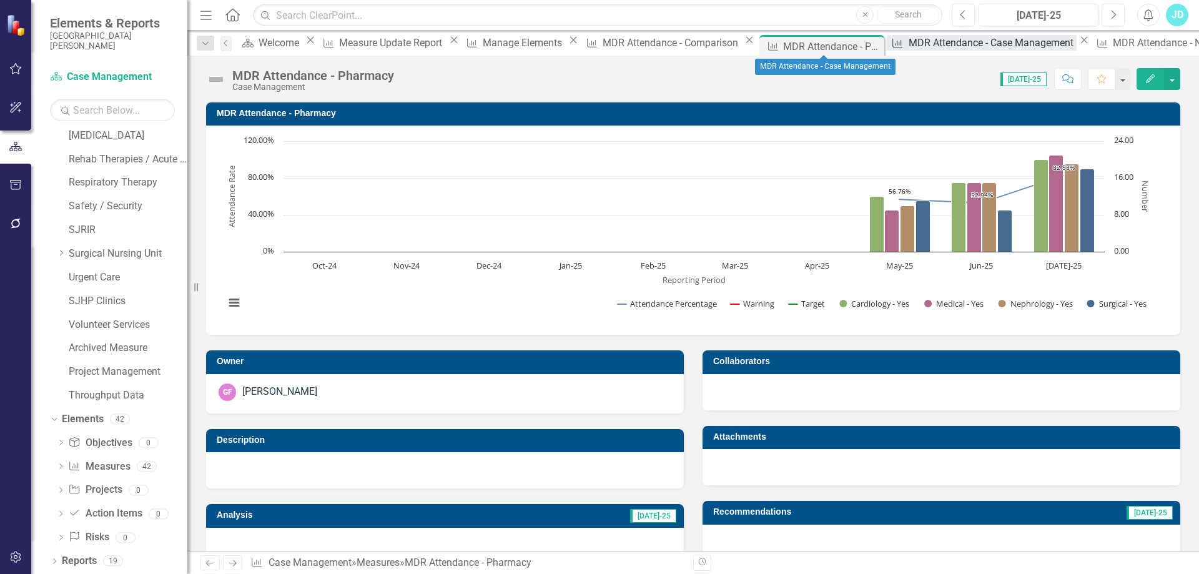
click at [909, 43] on div "MDR Attendance - Case Management" at bounding box center [993, 43] width 168 height 16
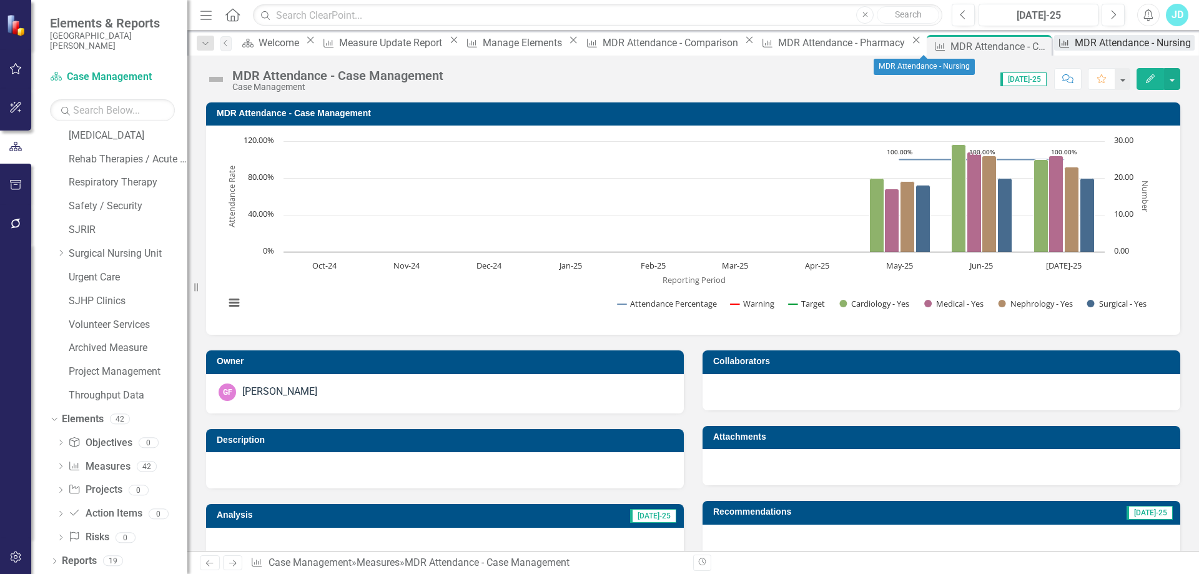
click at [1075, 44] on div "MDR Attendance - Nursing" at bounding box center [1135, 43] width 120 height 16
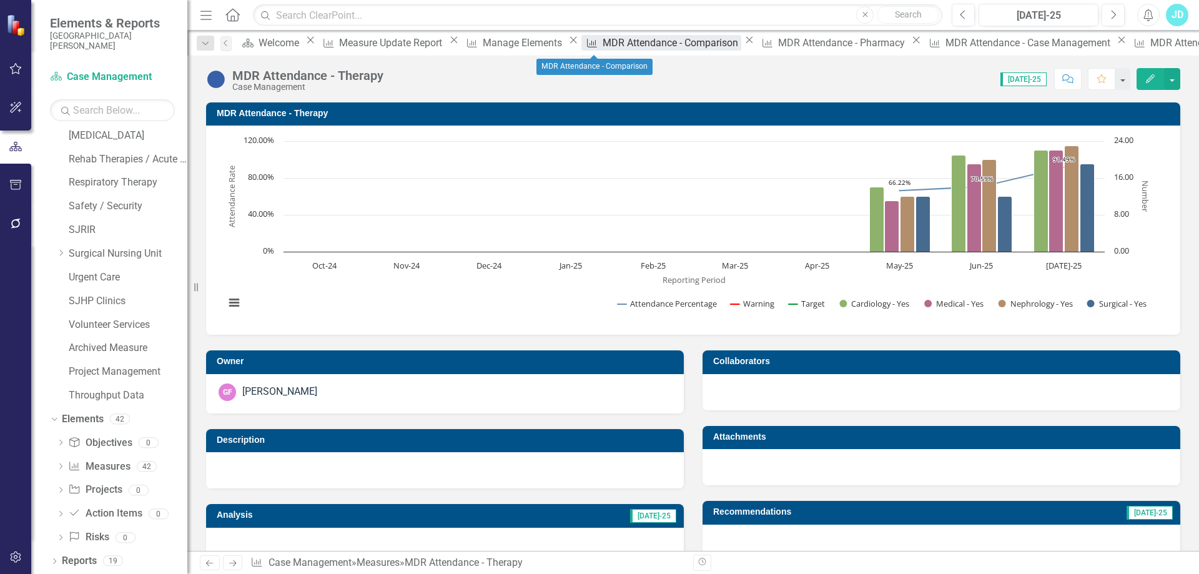
click at [603, 48] on div "MDR Attendance - Comparison" at bounding box center [672, 43] width 139 height 16
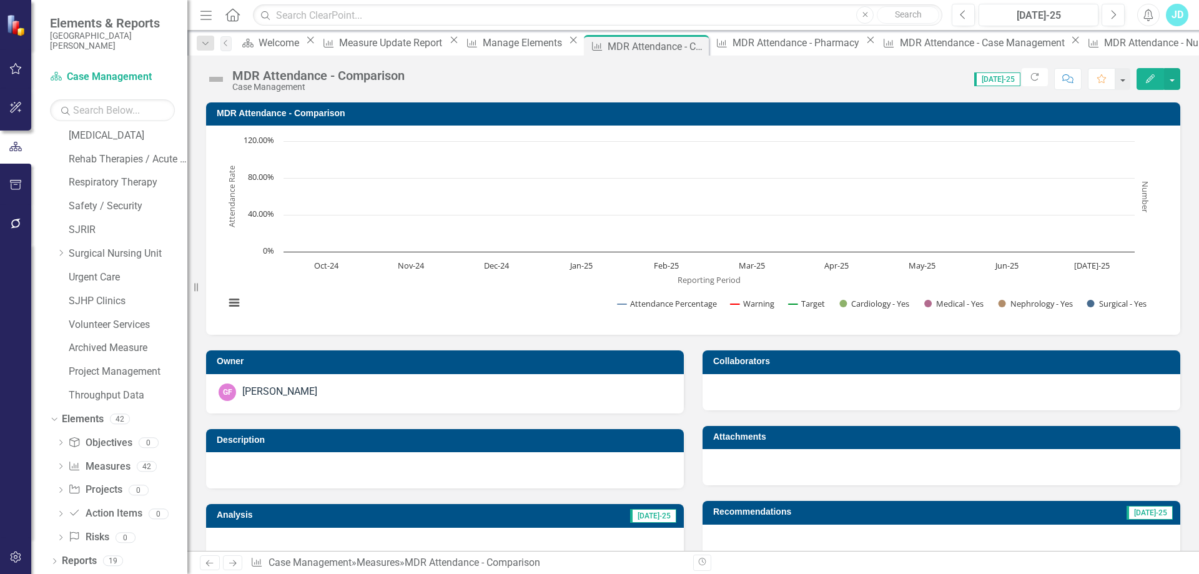
scroll to position [312, 0]
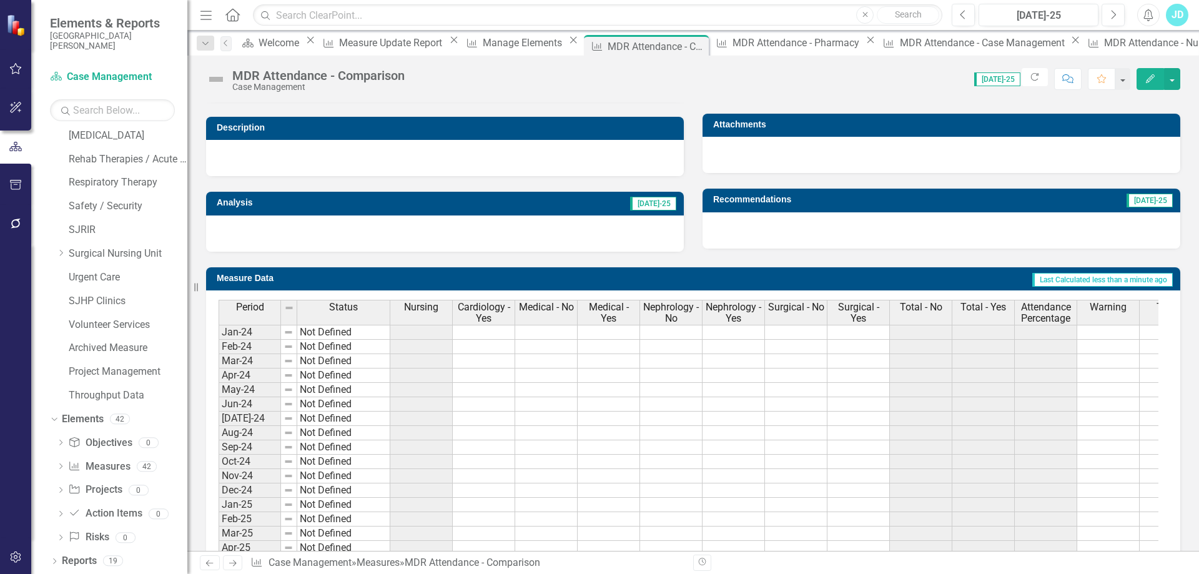
click at [480, 310] on span "Cardiology - Yes" at bounding box center [483, 313] width 57 height 22
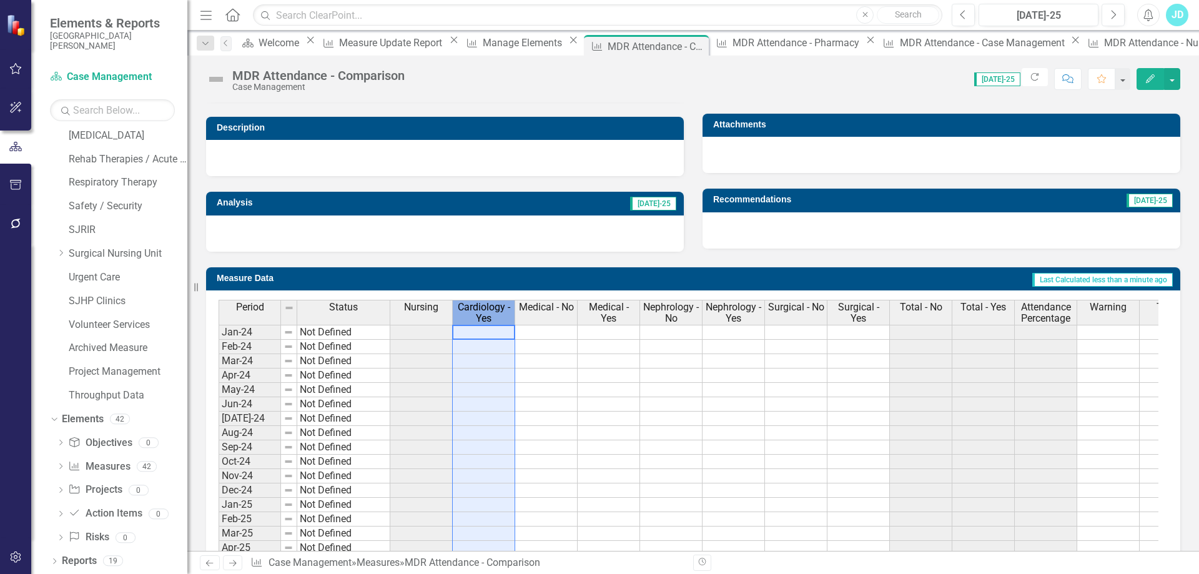
click at [480, 310] on span "Cardiology - Yes" at bounding box center [483, 313] width 57 height 22
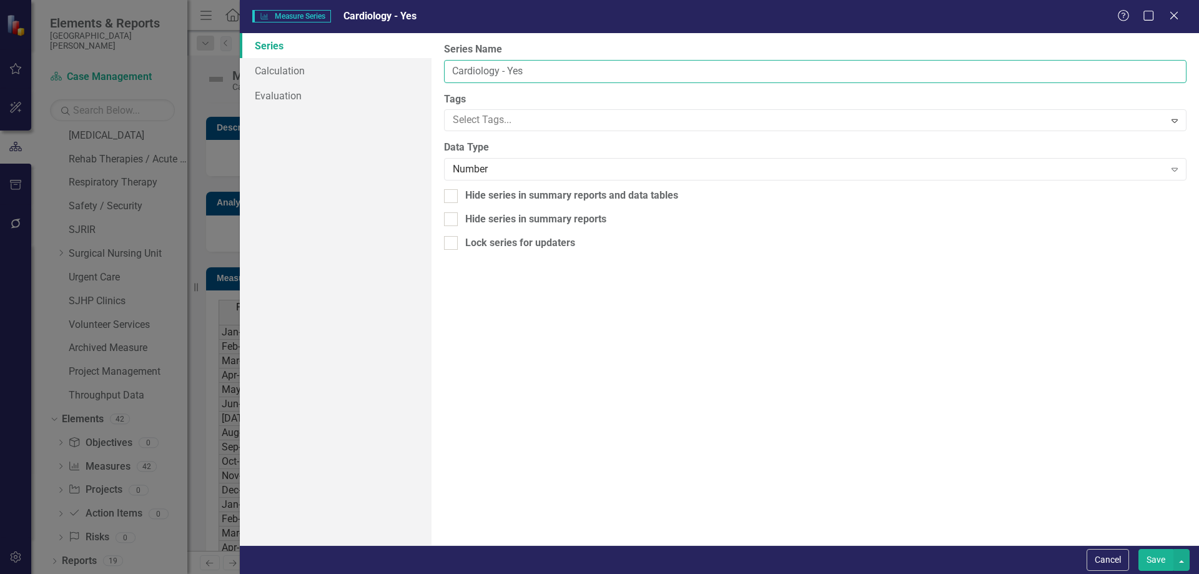
drag, startPoint x: 543, startPoint y: 67, endPoint x: 435, endPoint y: 74, distance: 108.3
click at [435, 74] on div "From this page, you can edit the name, type, and visibility options of your ser…" at bounding box center [816, 289] width 768 height 512
type input "Therapy"
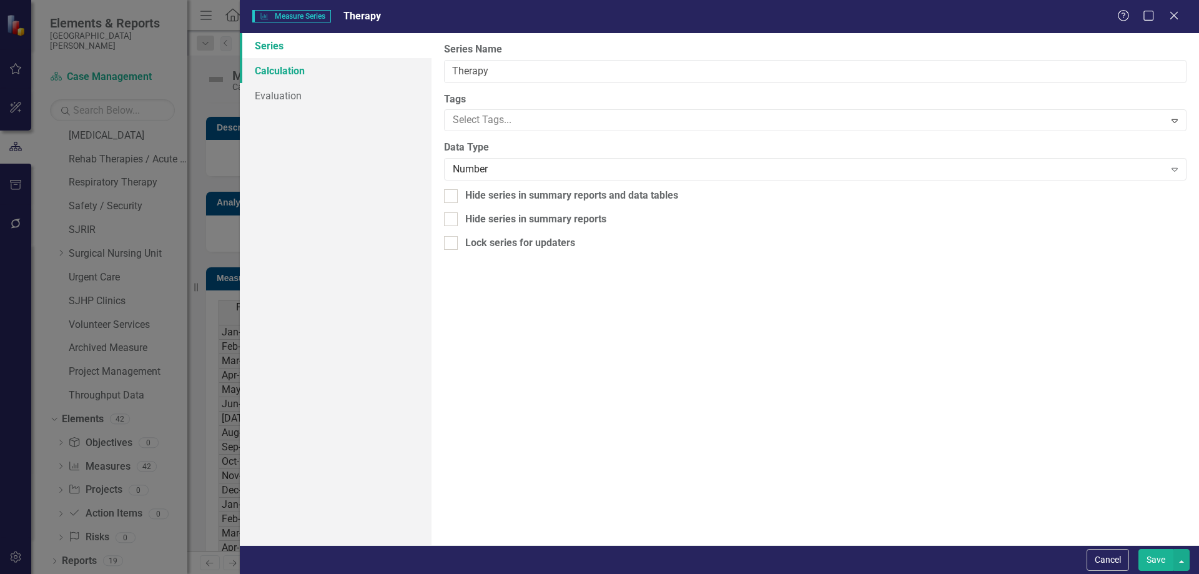
click at [320, 71] on link "Calculation" at bounding box center [336, 70] width 192 height 25
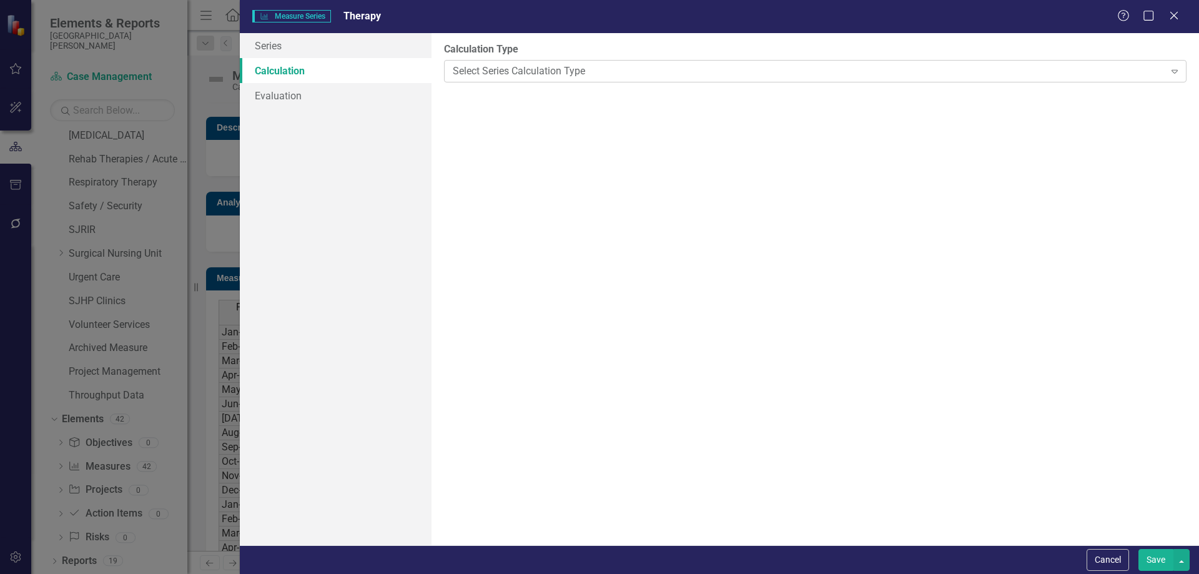
click at [490, 76] on div "Select Series Calculation Type" at bounding box center [808, 71] width 711 height 14
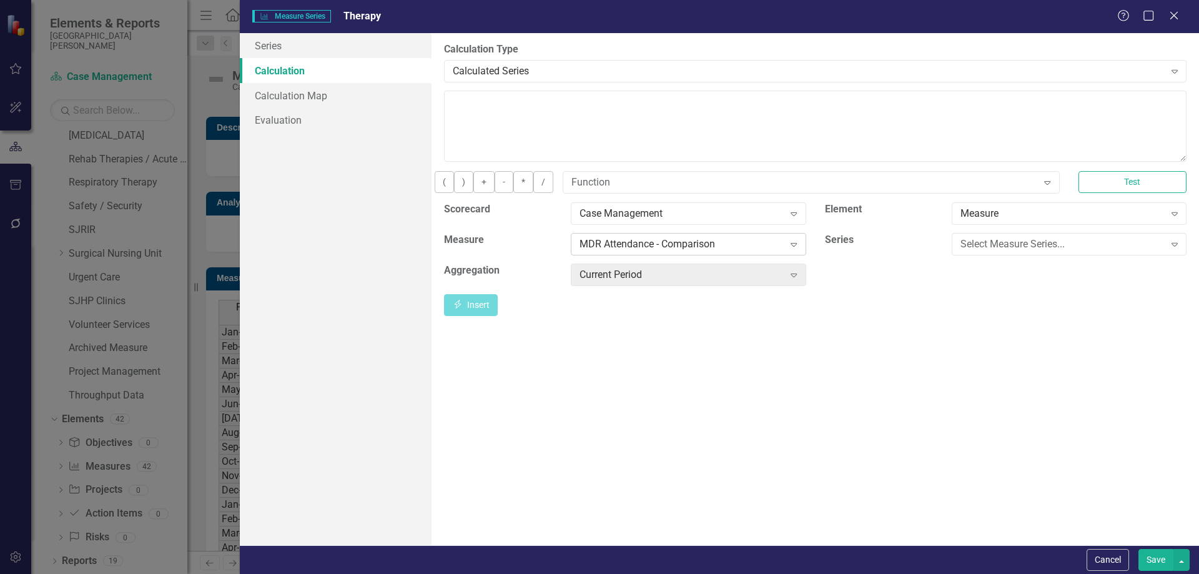
click at [685, 249] on div "MDR Attendance - Comparison" at bounding box center [682, 244] width 204 height 14
click at [968, 251] on div "Select Measure Series..." at bounding box center [1063, 244] width 204 height 14
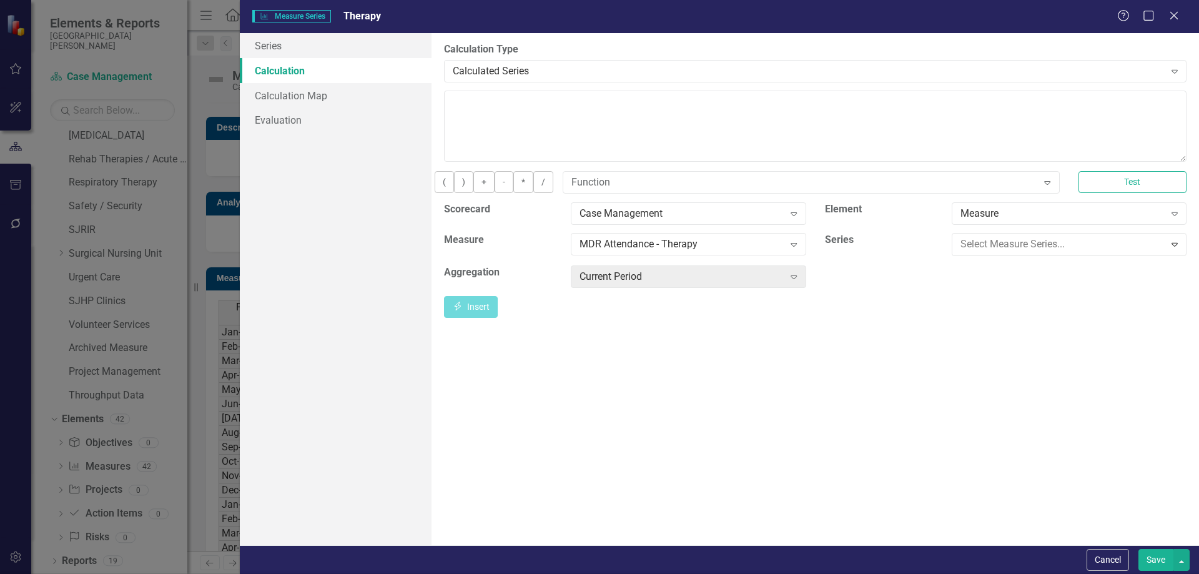
click at [498, 310] on button "Insert Insert" at bounding box center [471, 305] width 54 height 22
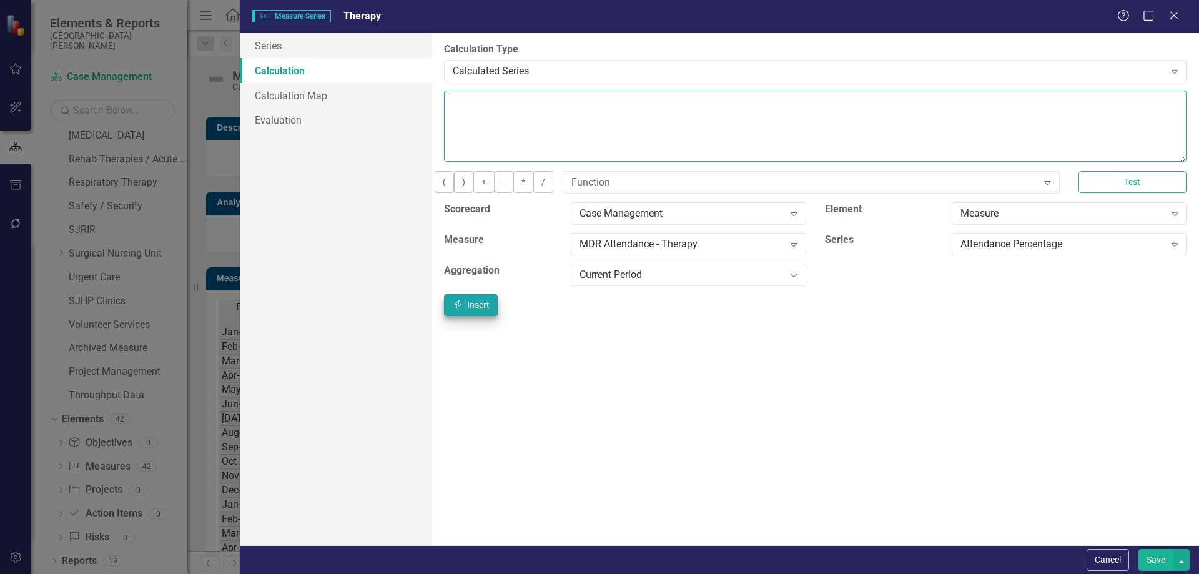
type textarea "[m2009285][Attendance Percentage][CurrentPeriod]"
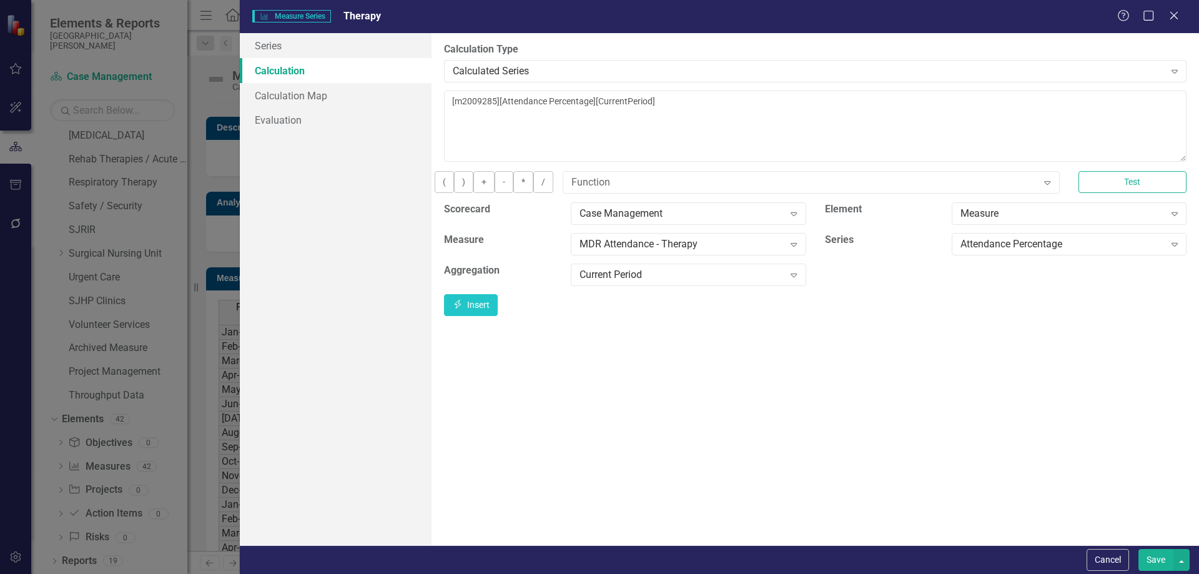
click at [1147, 565] on button "Save" at bounding box center [1156, 560] width 35 height 22
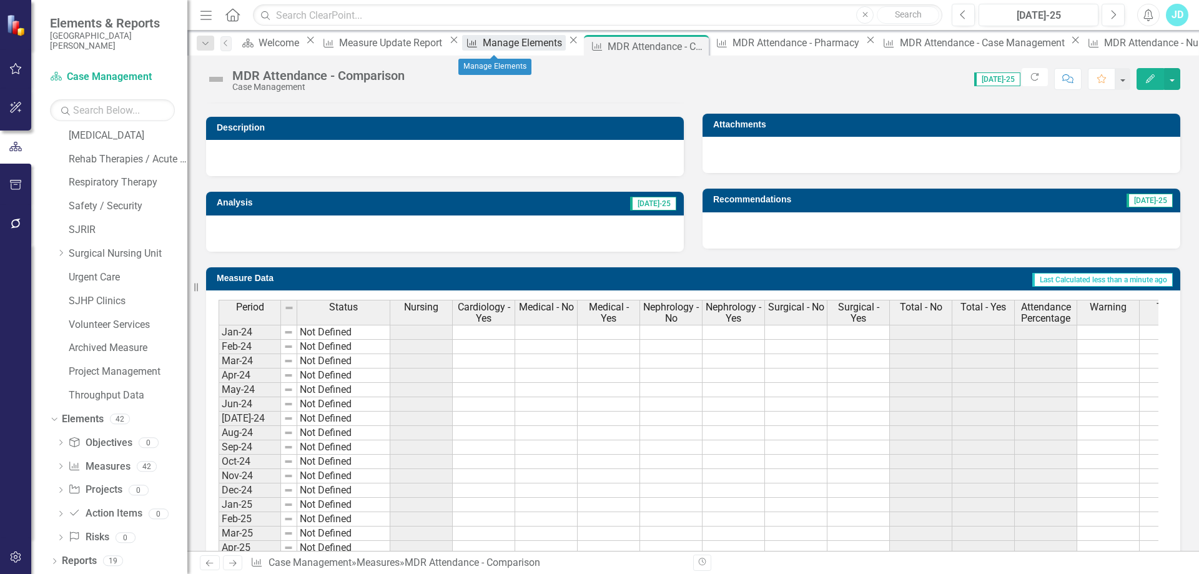
click at [494, 44] on div "Manage Elements" at bounding box center [524, 43] width 83 height 16
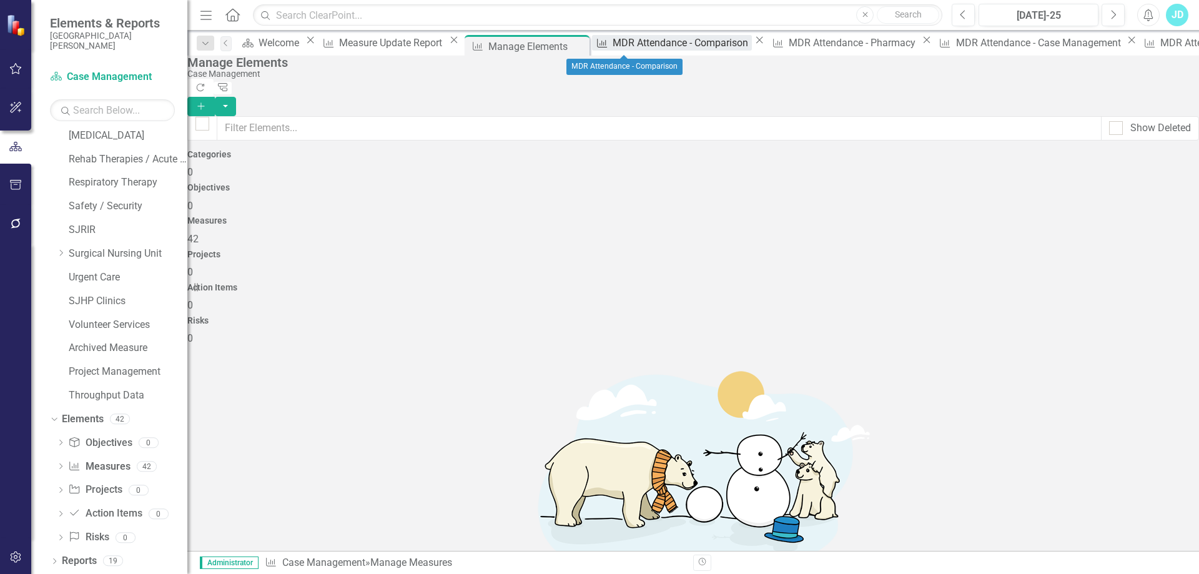
click at [626, 41] on div "MDR Attendance - Comparison" at bounding box center [682, 43] width 139 height 16
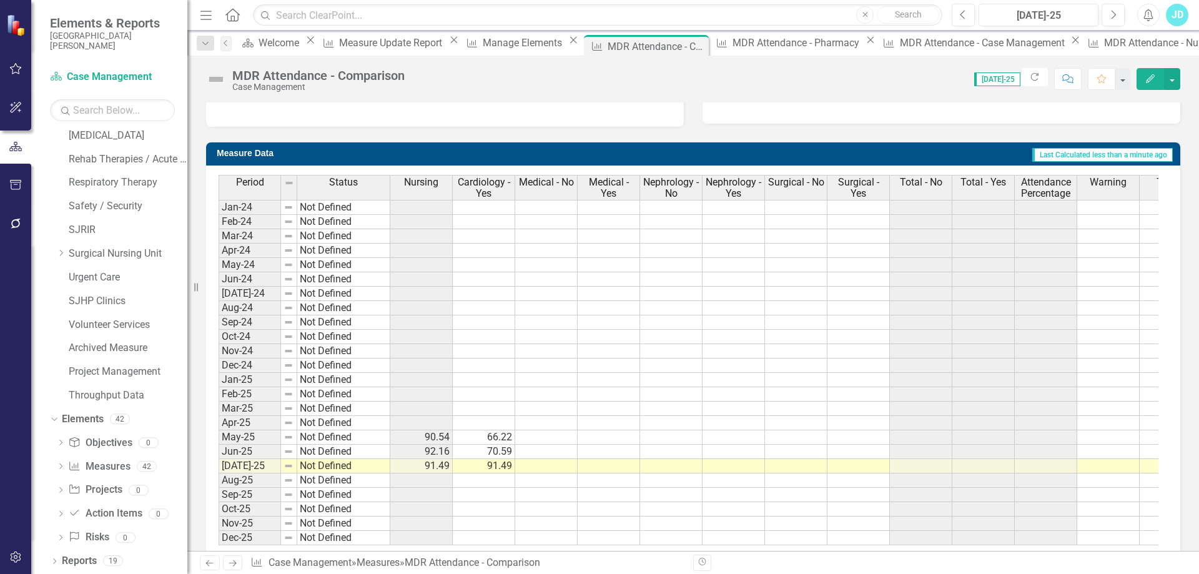
scroll to position [472, 0]
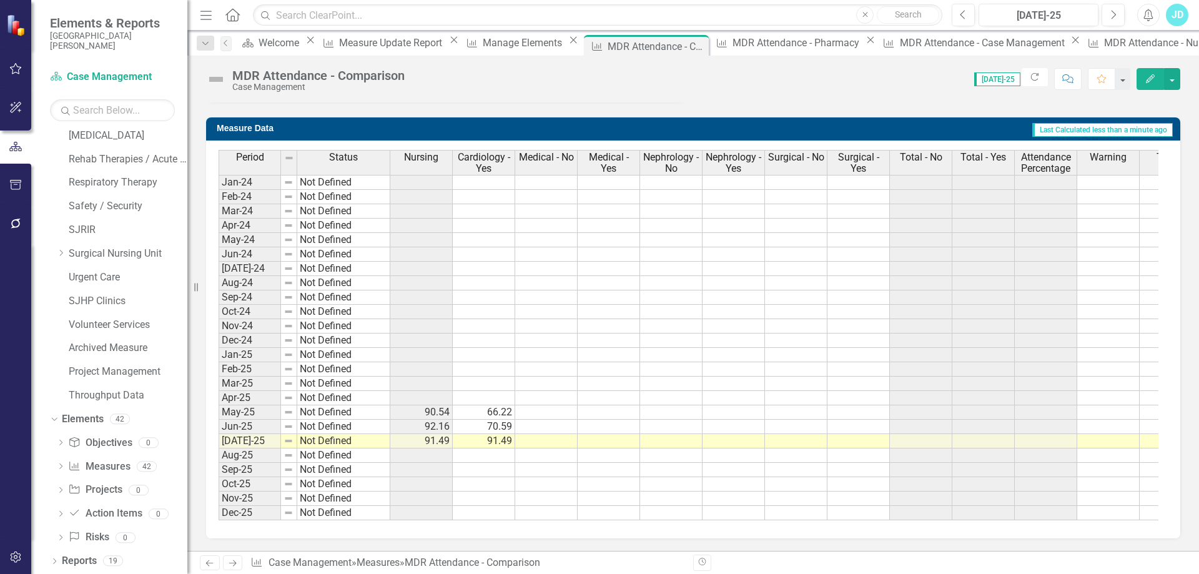
click at [491, 156] on span "Cardiology - Yes" at bounding box center [483, 163] width 57 height 22
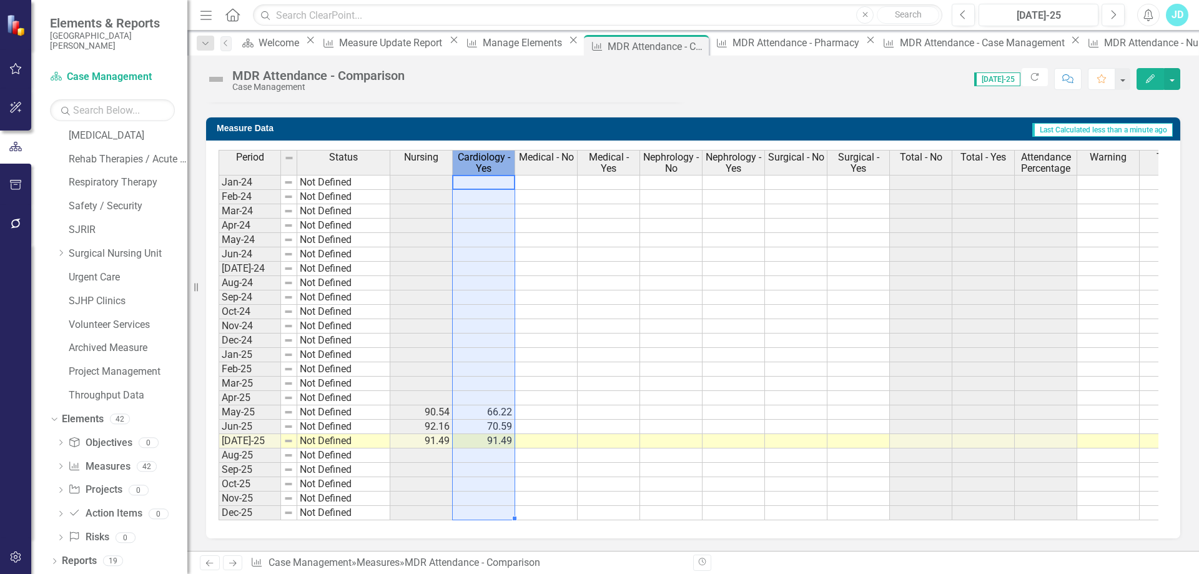
click at [491, 156] on span "Cardiology - Yes" at bounding box center [483, 163] width 57 height 22
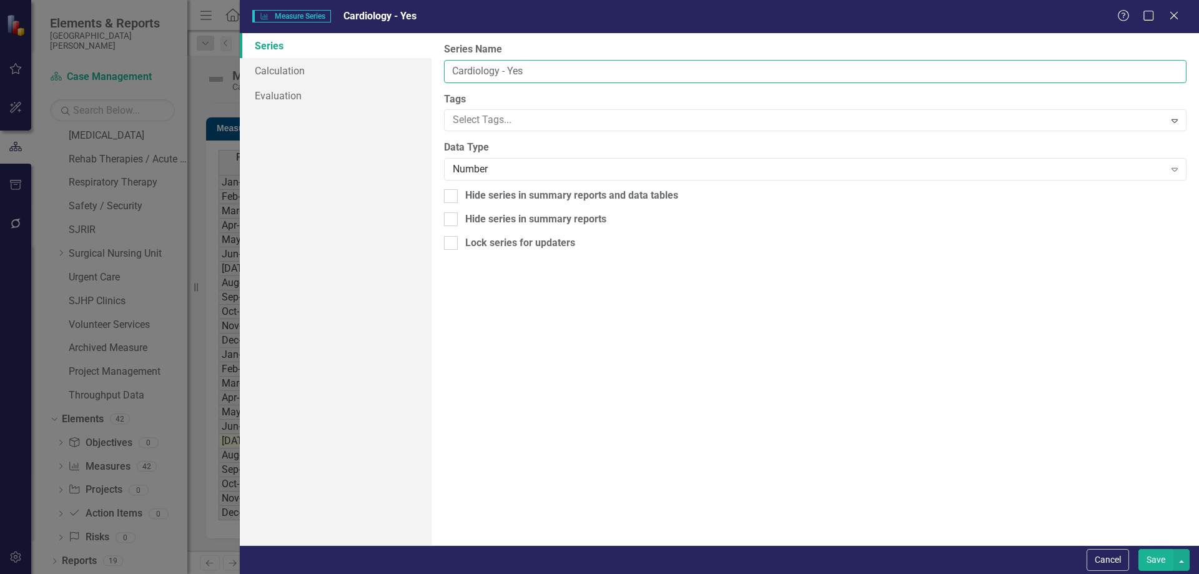
drag, startPoint x: 547, startPoint y: 65, endPoint x: 443, endPoint y: 66, distance: 103.7
click at [443, 66] on div "From this page, you can edit the name, type, and visibility options of your ser…" at bounding box center [816, 289] width 768 height 512
type input "Therapy"
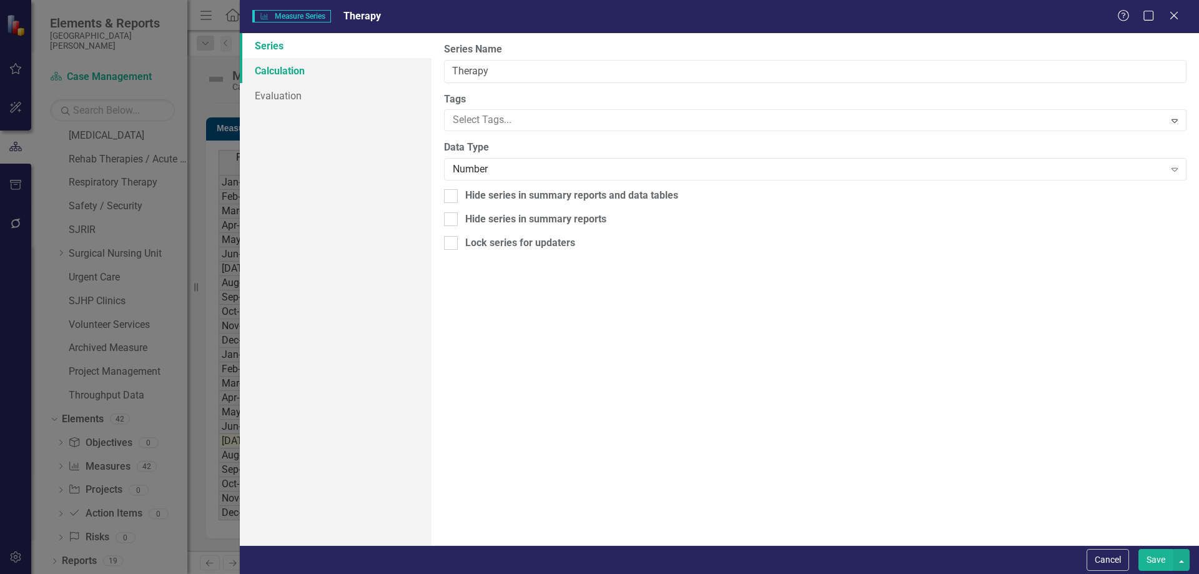
click at [305, 64] on link "Calculation" at bounding box center [336, 70] width 192 height 25
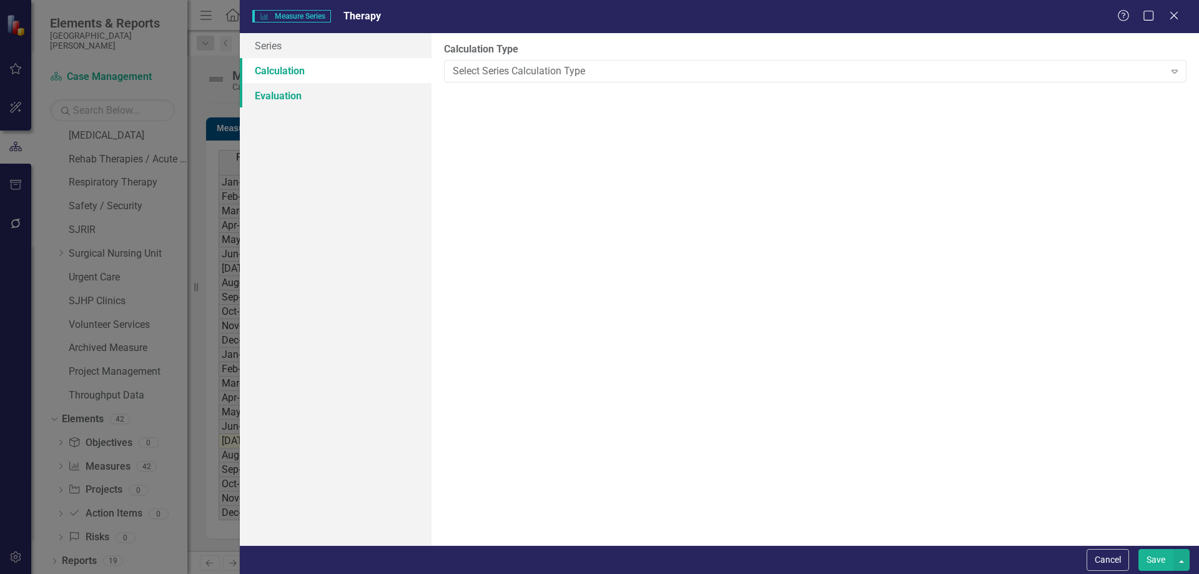
click at [302, 92] on link "Evaluation" at bounding box center [336, 95] width 192 height 25
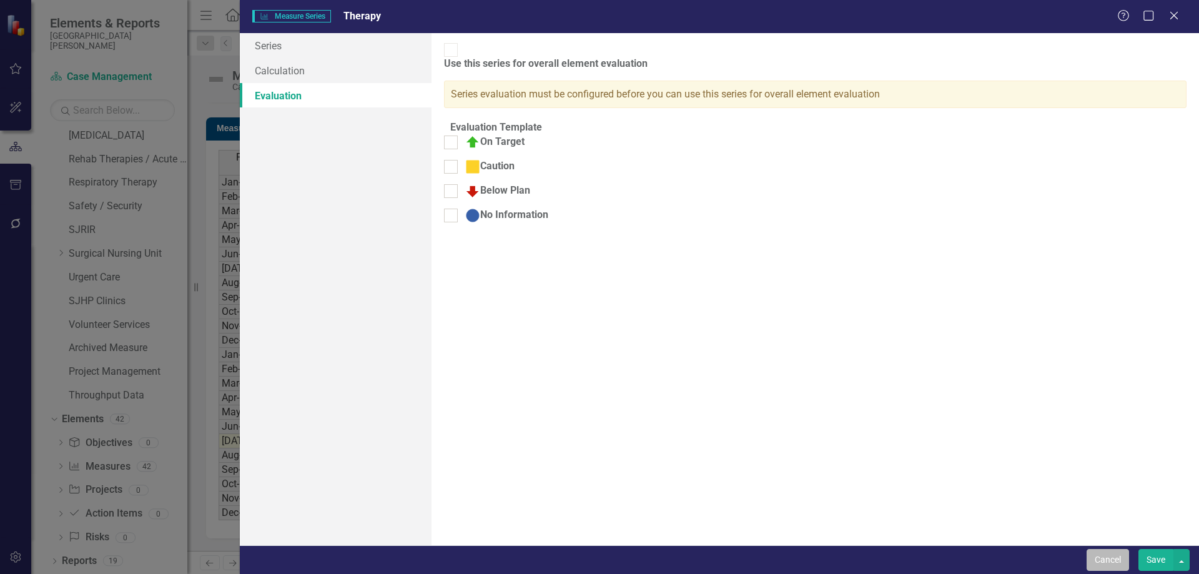
click at [1098, 558] on button "Cancel" at bounding box center [1108, 560] width 42 height 22
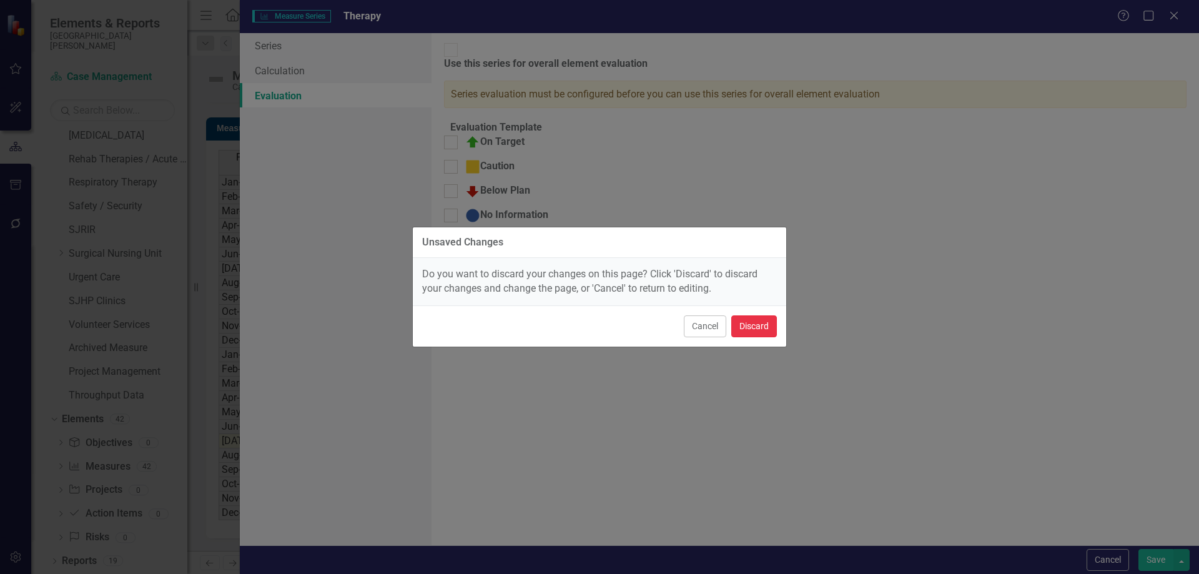
click at [746, 320] on button "Discard" at bounding box center [754, 326] width 46 height 22
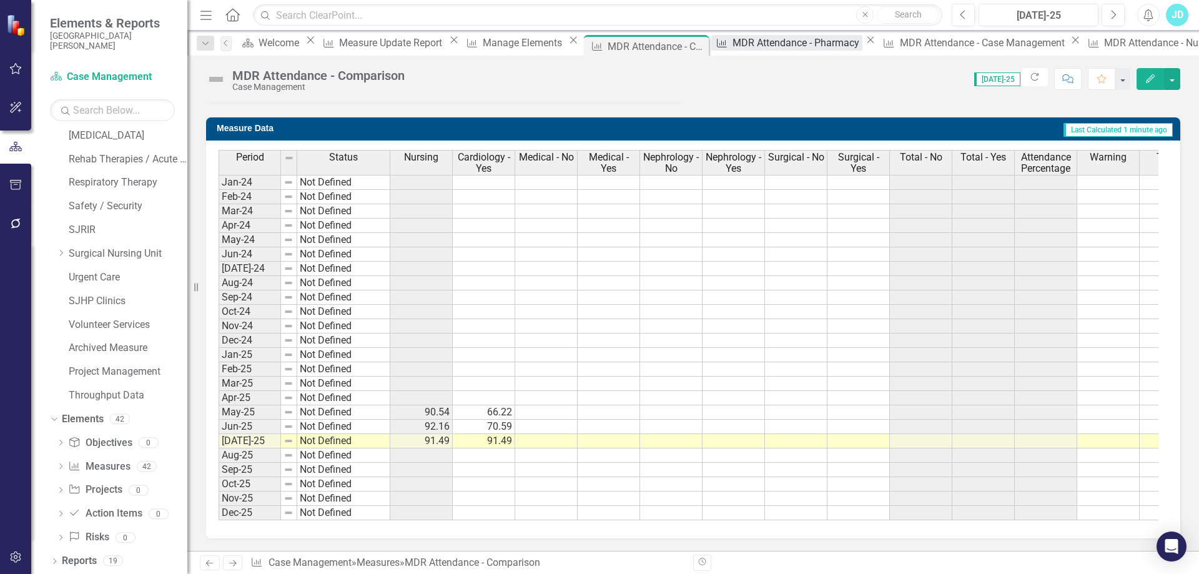
click at [733, 44] on div "MDR Attendance - Pharmacy" at bounding box center [798, 43] width 131 height 16
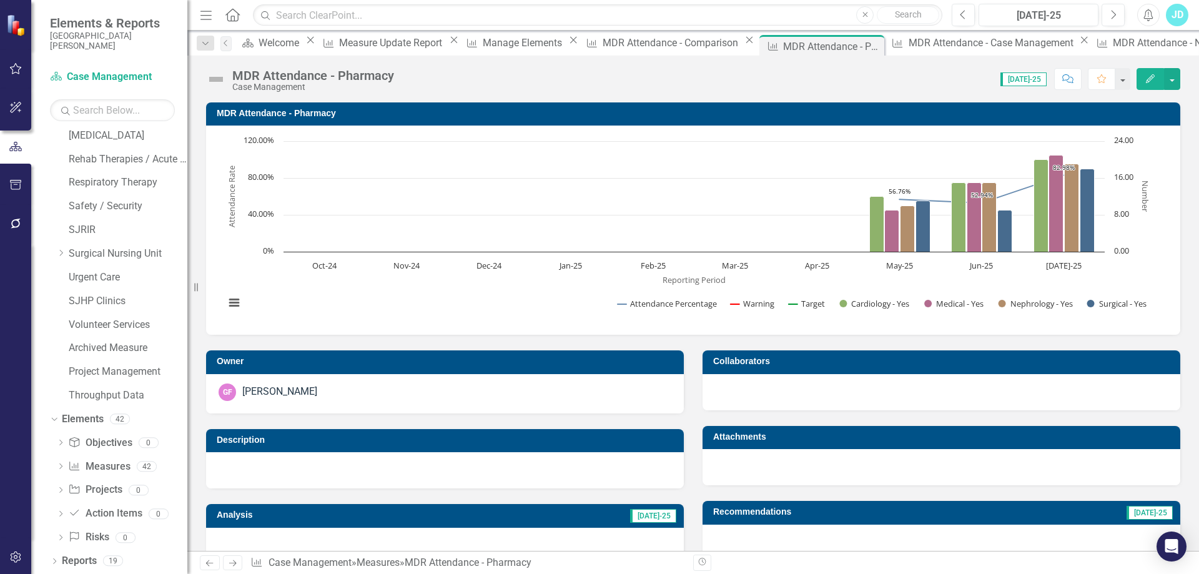
scroll to position [312, 0]
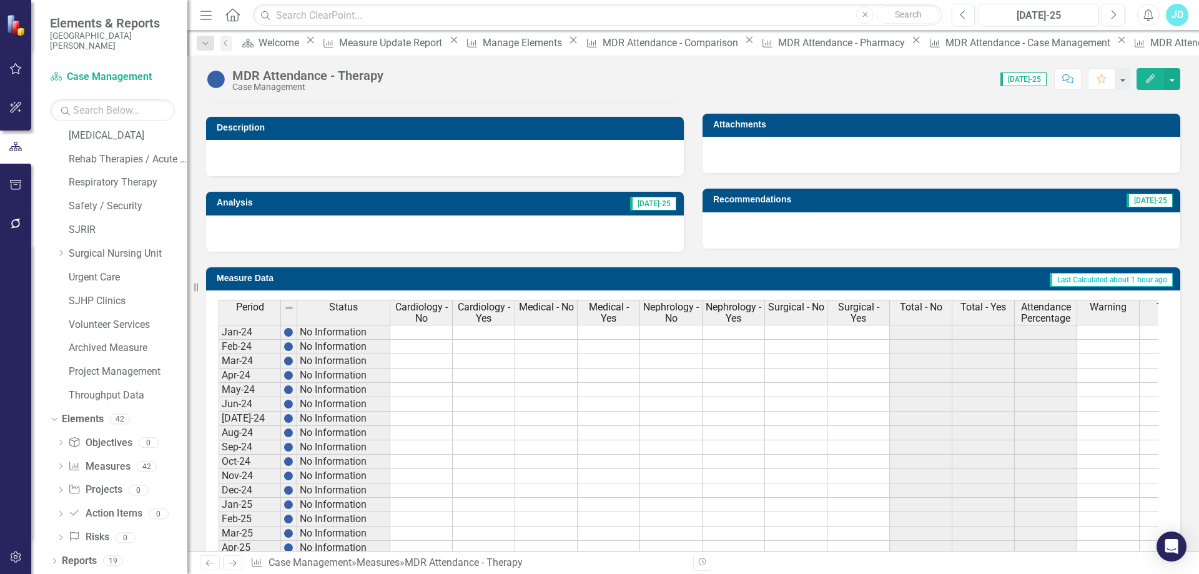
scroll to position [472, 0]
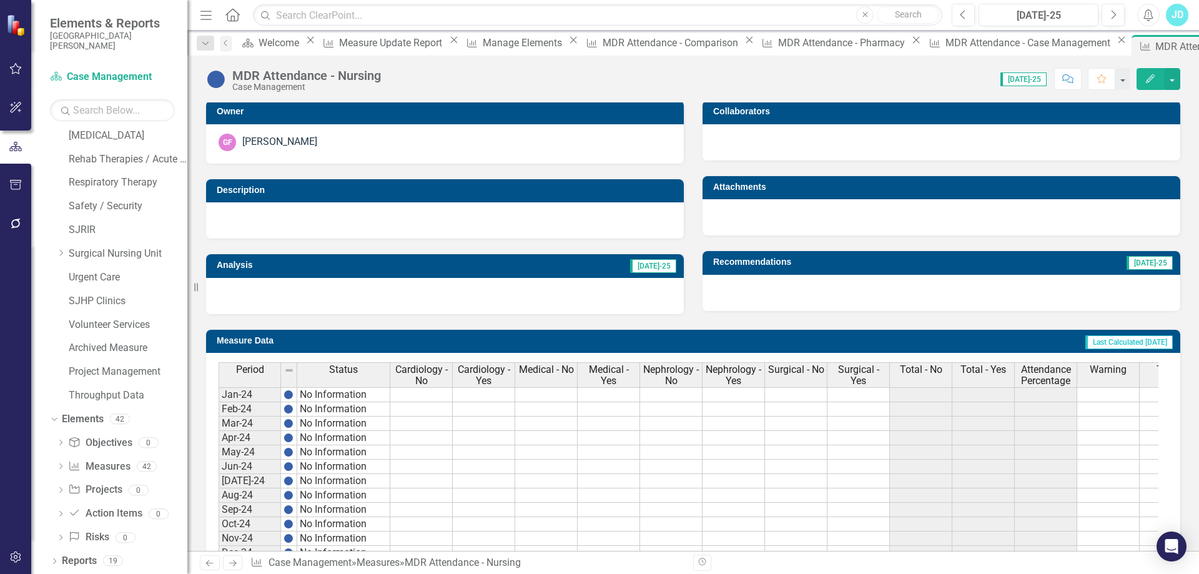
scroll to position [472, 0]
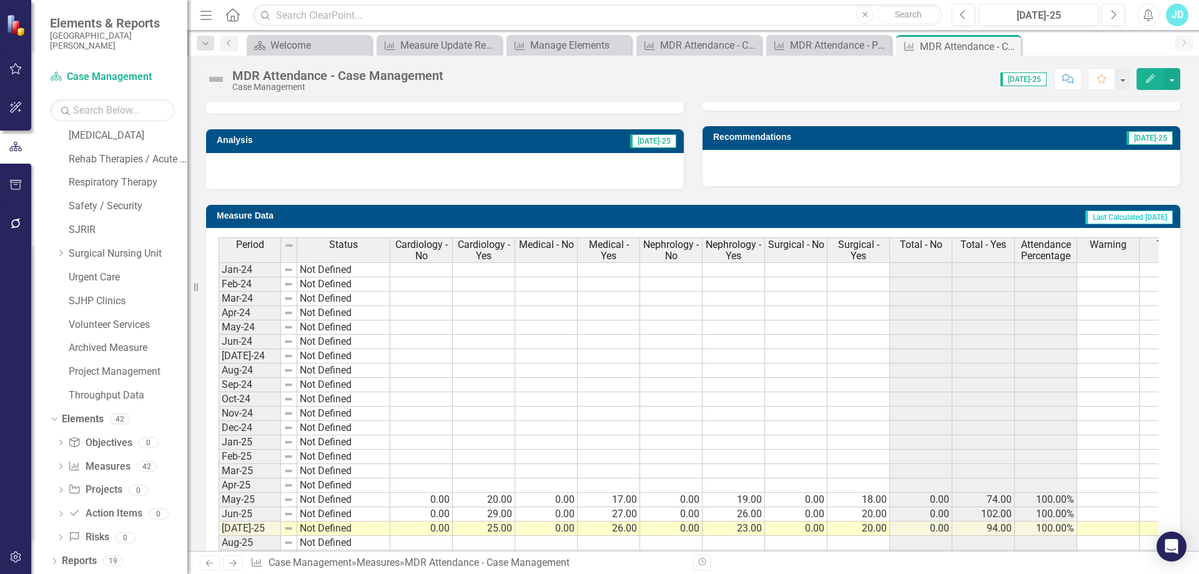
scroll to position [472, 0]
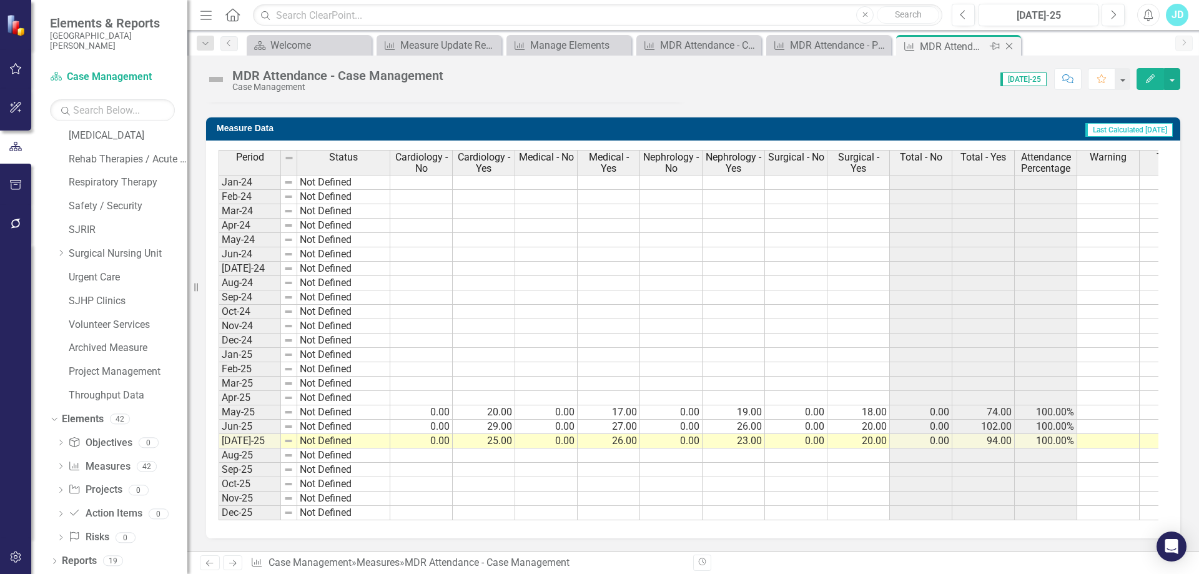
click at [1011, 47] on icon "Close" at bounding box center [1009, 46] width 12 height 10
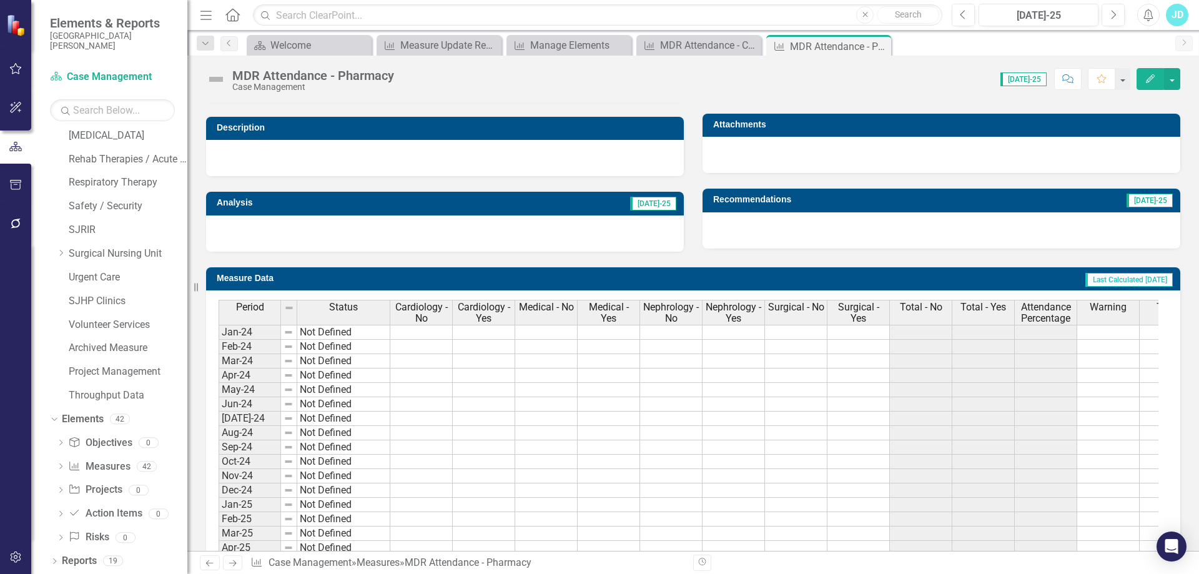
scroll to position [472, 0]
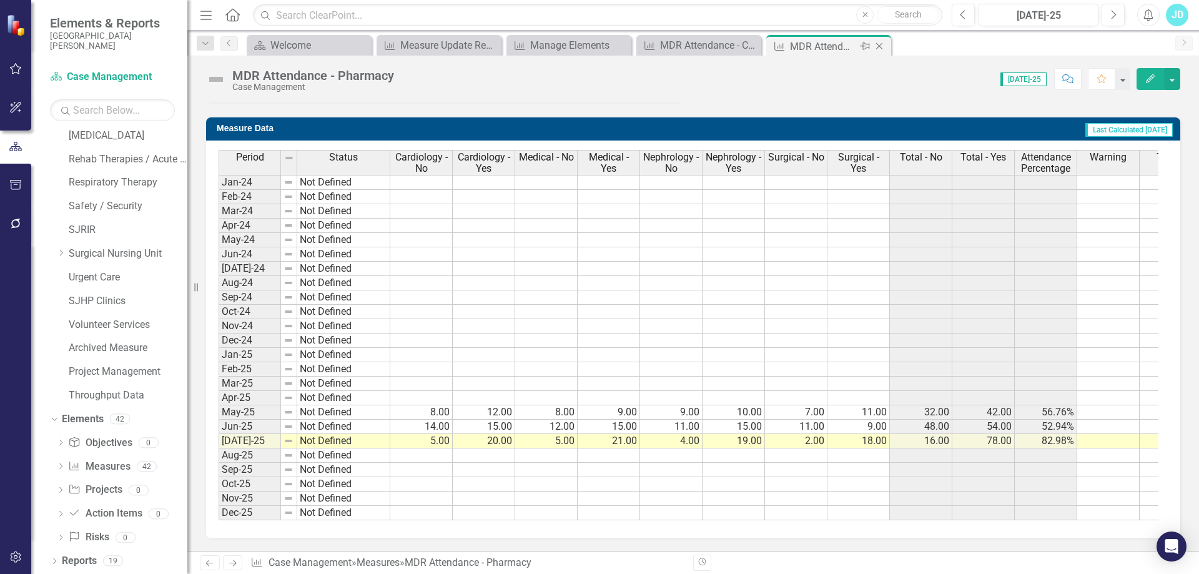
click at [880, 50] on icon "Close" at bounding box center [879, 46] width 12 height 10
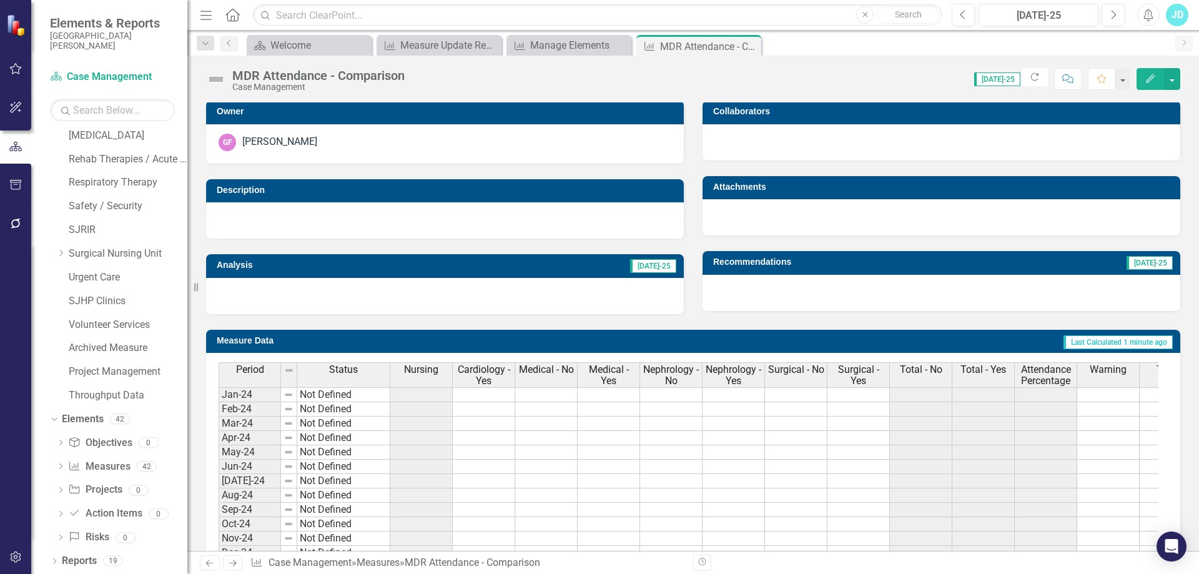
scroll to position [437, 0]
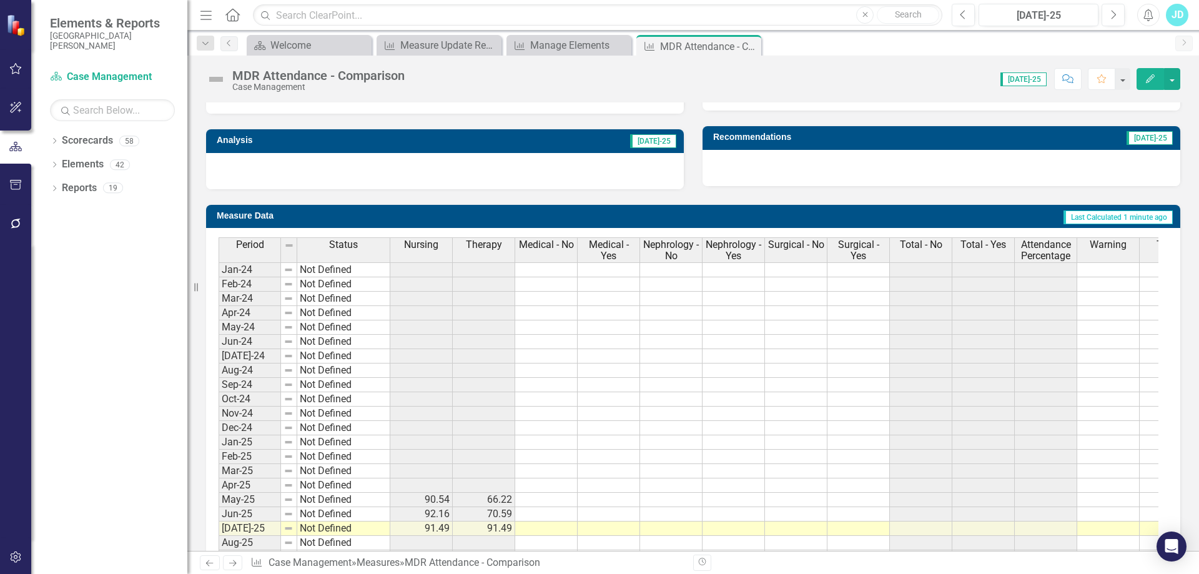
scroll to position [437, 0]
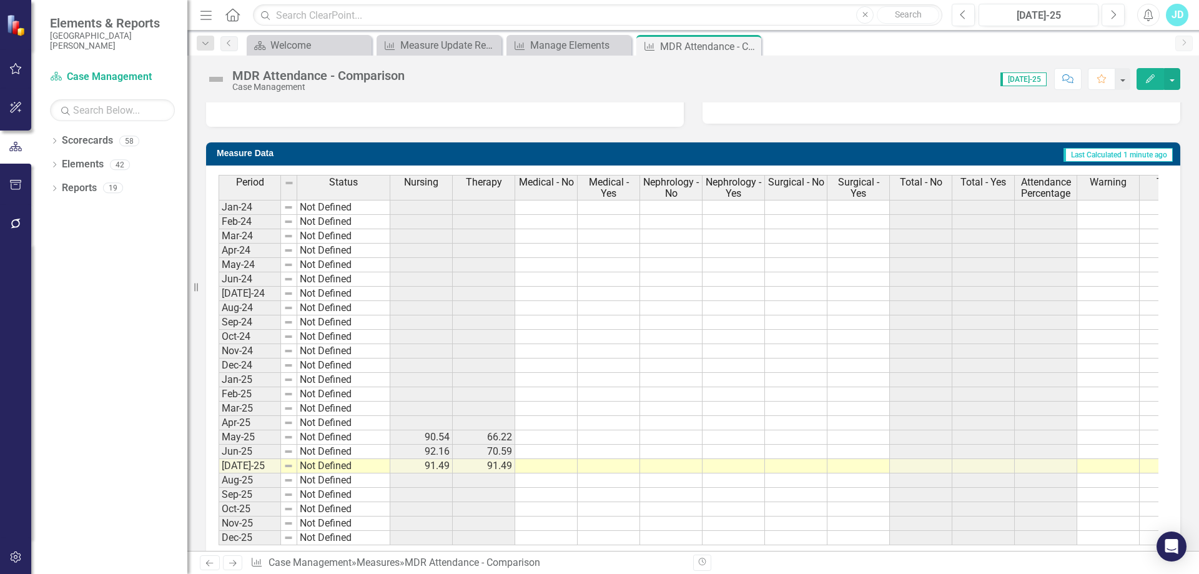
click at [545, 188] on span "Medical - No" at bounding box center [546, 182] width 55 height 11
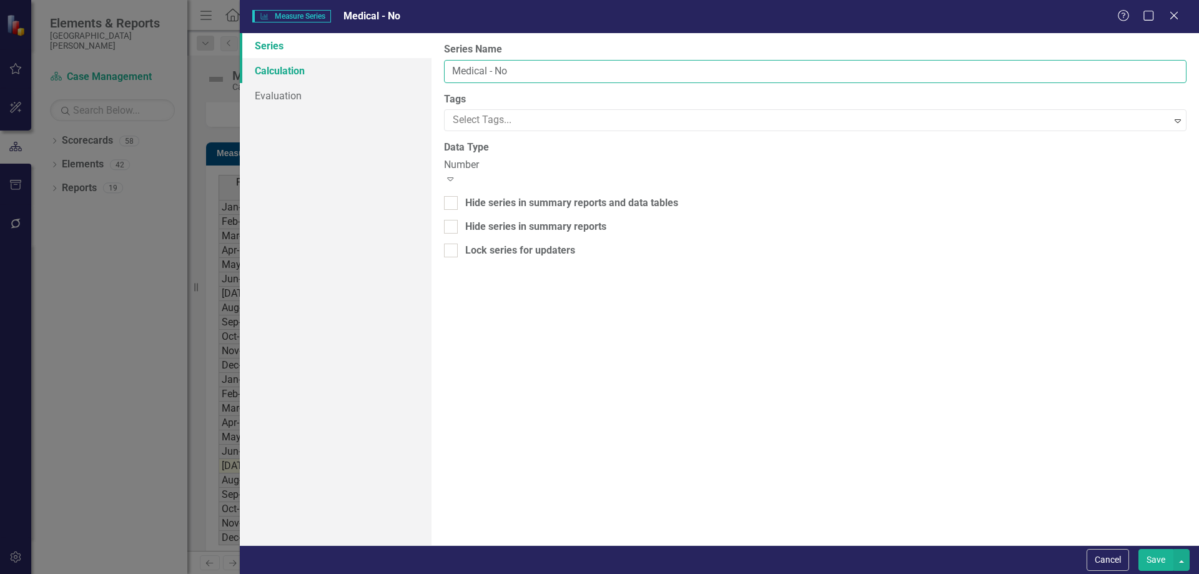
drag, startPoint x: 545, startPoint y: 64, endPoint x: 410, endPoint y: 64, distance: 135.5
click at [410, 64] on div "Series Calculation Evaluation From this page, you can edit the name, type, and …" at bounding box center [719, 289] width 959 height 512
type input "Pharmacy"
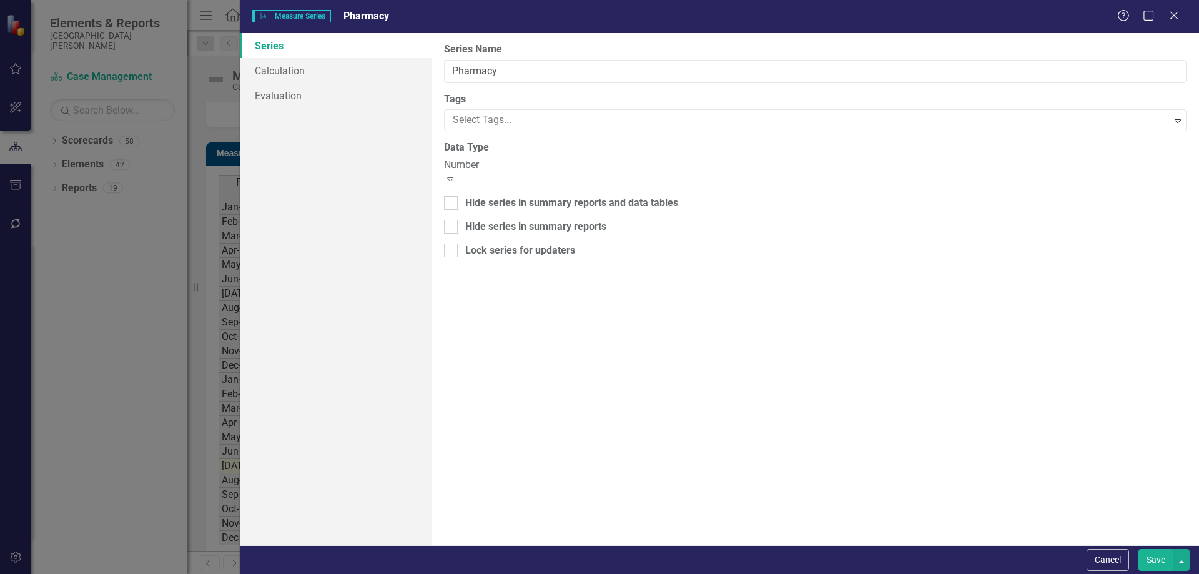
click at [462, 163] on div "Number" at bounding box center [815, 165] width 743 height 14
click at [332, 66] on link "Calculation" at bounding box center [336, 70] width 192 height 25
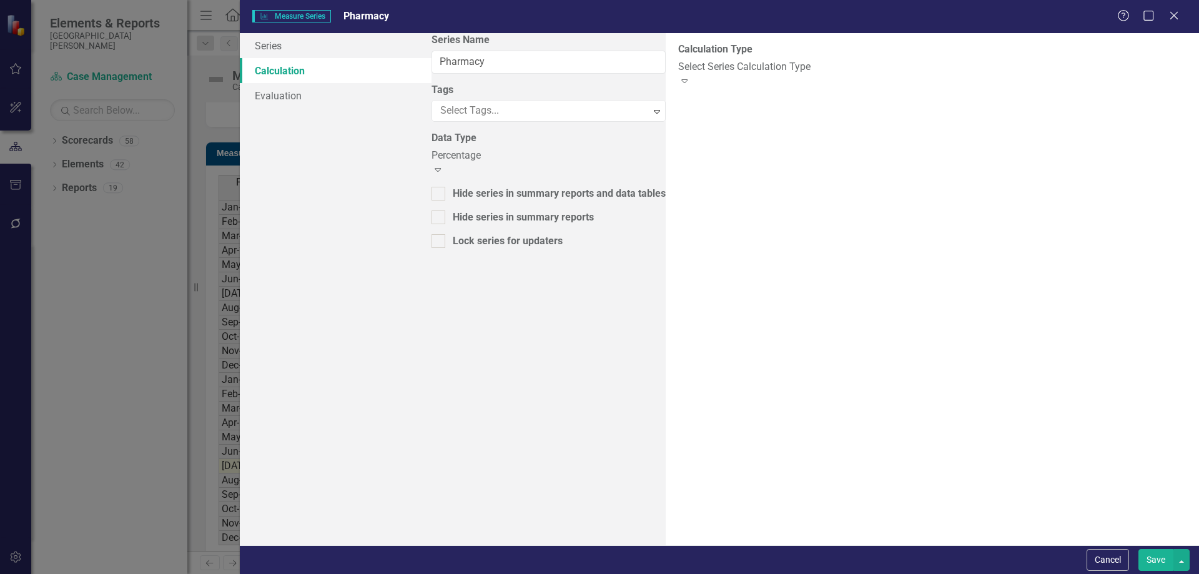
click at [678, 69] on div "Select Series Calculation Type" at bounding box center [932, 67] width 508 height 14
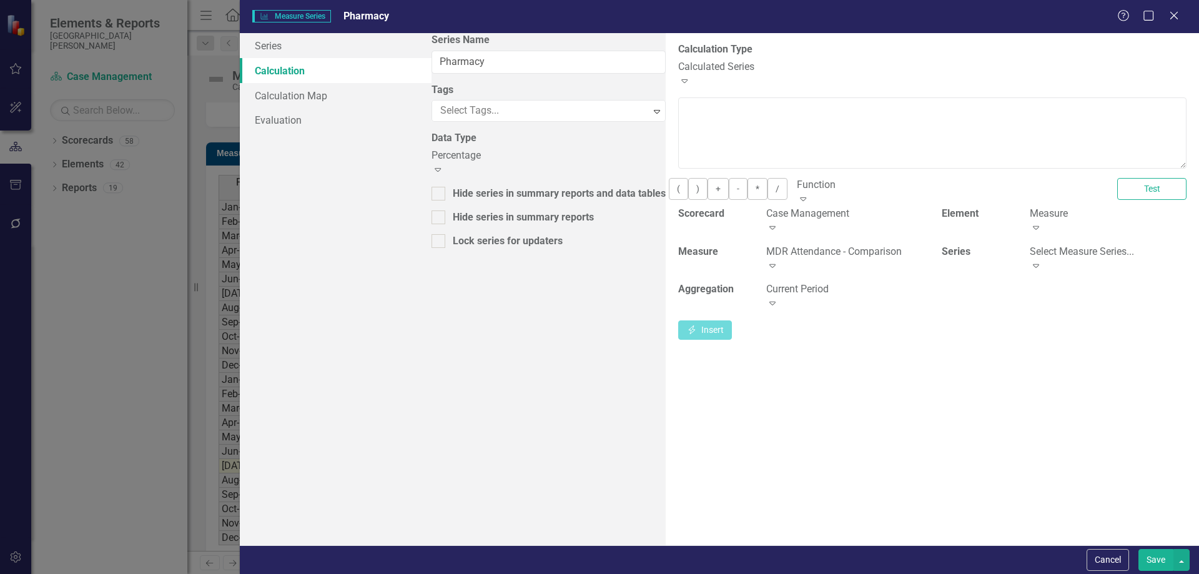
click at [766, 254] on div "MDR Attendance - Comparison" at bounding box center [844, 252] width 157 height 14
click at [1030, 253] on div "Select Measure Series..." at bounding box center [1108, 252] width 157 height 14
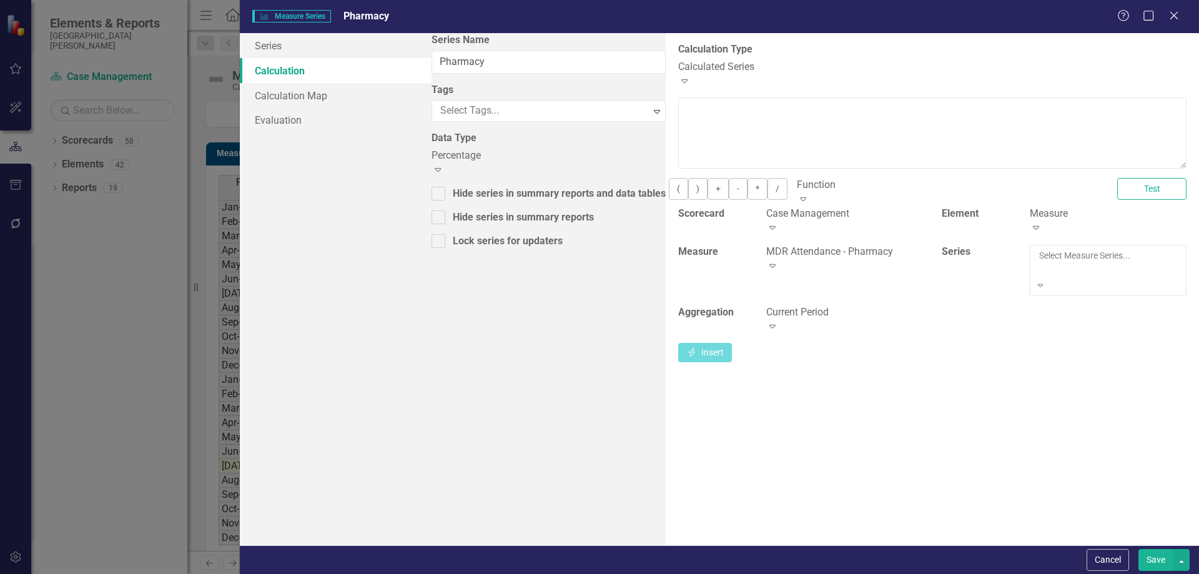
click at [732, 320] on button "Insert Insert" at bounding box center [705, 331] width 54 height 22
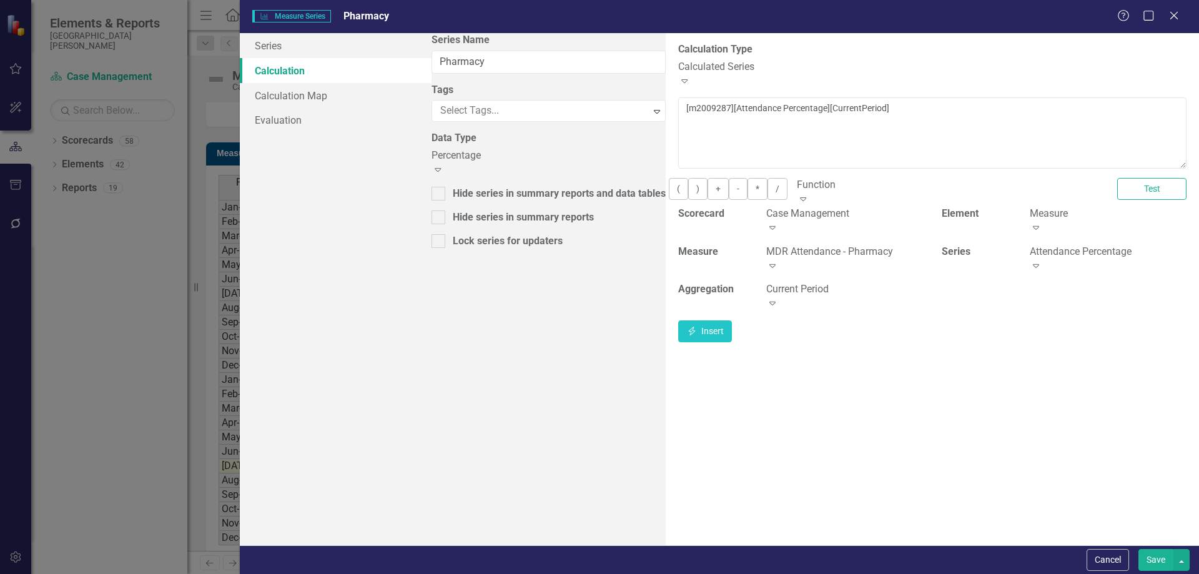
click at [1161, 560] on button "Save" at bounding box center [1156, 560] width 35 height 22
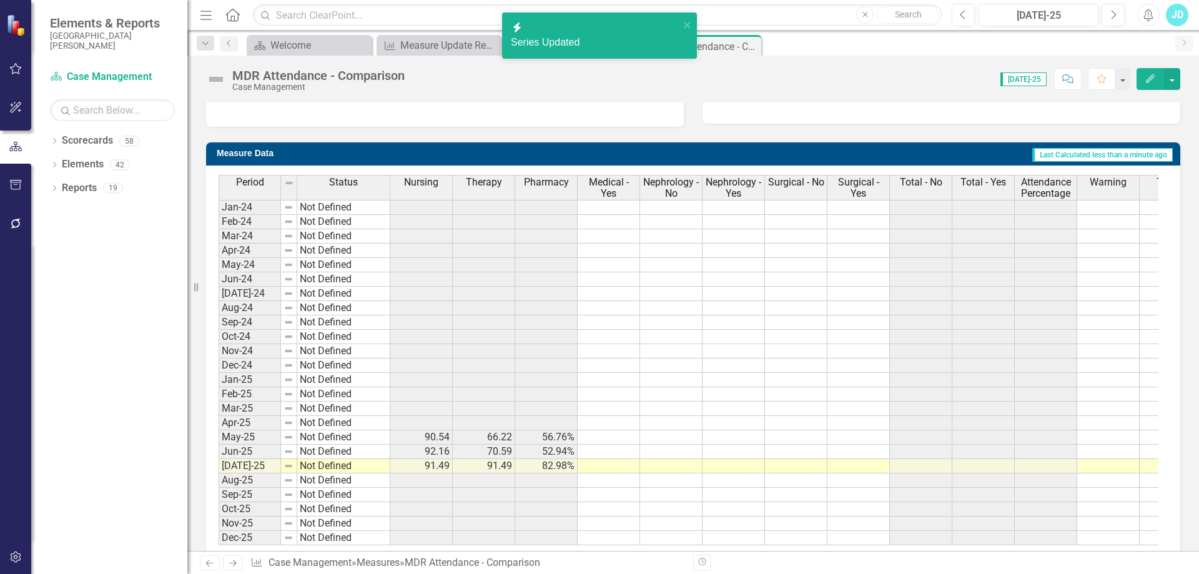
click at [483, 188] on span "Therapy" at bounding box center [484, 182] width 36 height 11
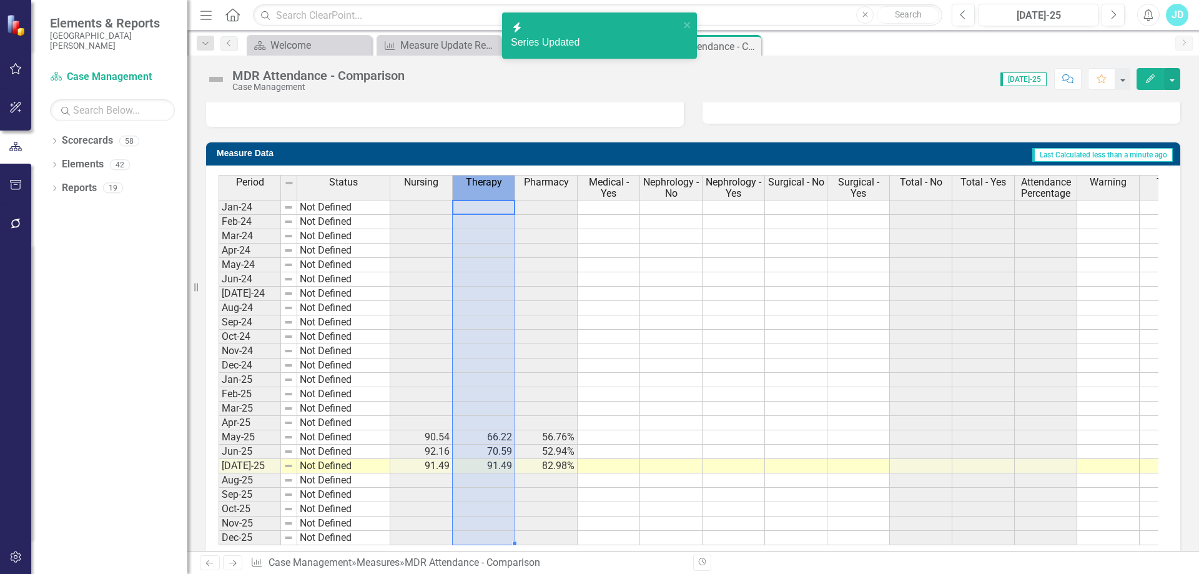
click at [483, 188] on span "Therapy" at bounding box center [484, 182] width 36 height 11
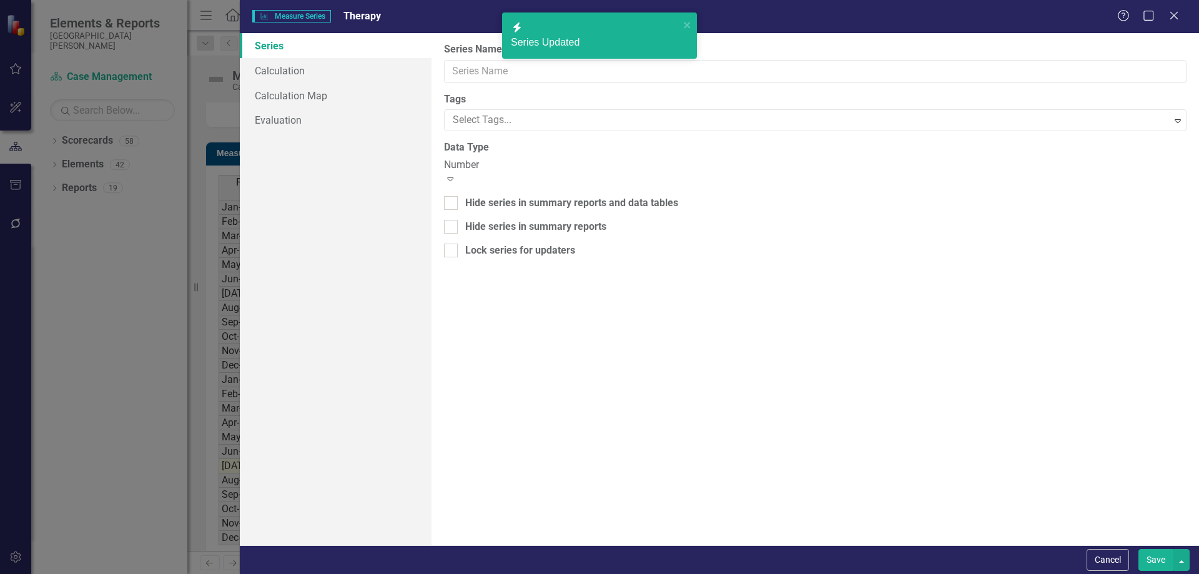
type input "Therapy"
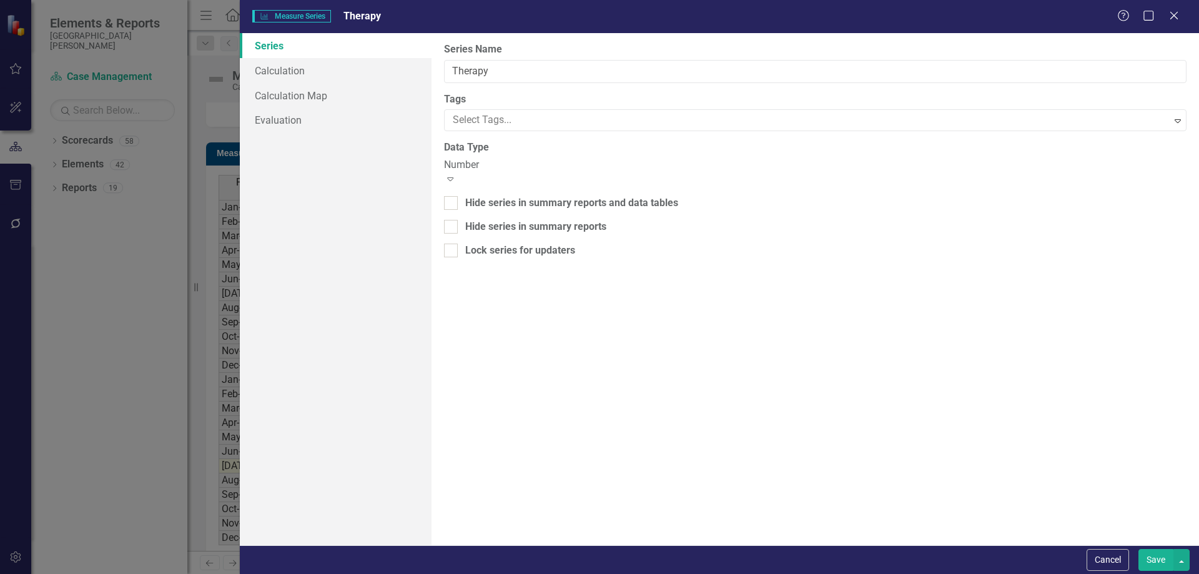
click at [462, 168] on div "Number" at bounding box center [815, 165] width 743 height 14
click at [1152, 562] on button "Save" at bounding box center [1156, 560] width 35 height 22
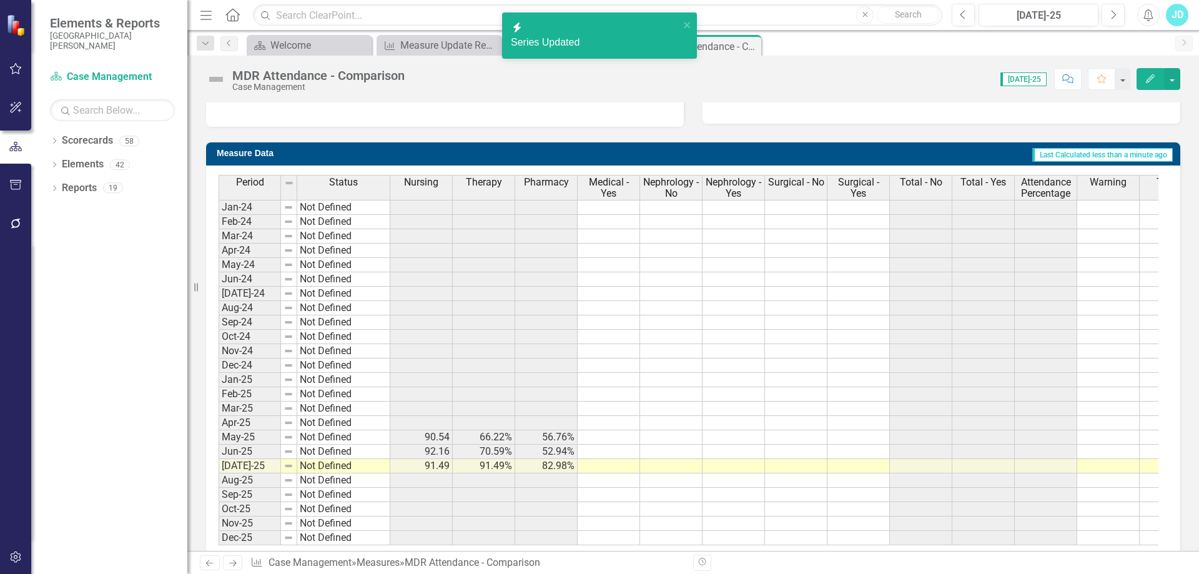
click at [428, 187] on span "Nursing" at bounding box center [421, 182] width 34 height 11
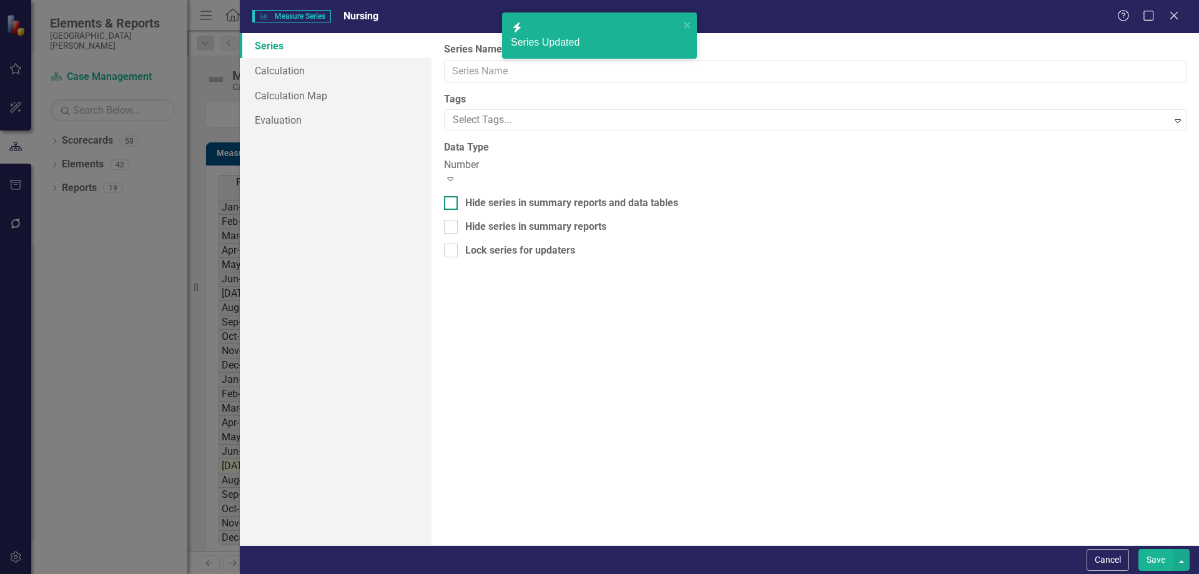
type input "Nursing"
click at [506, 172] on div "Number" at bounding box center [815, 165] width 743 height 14
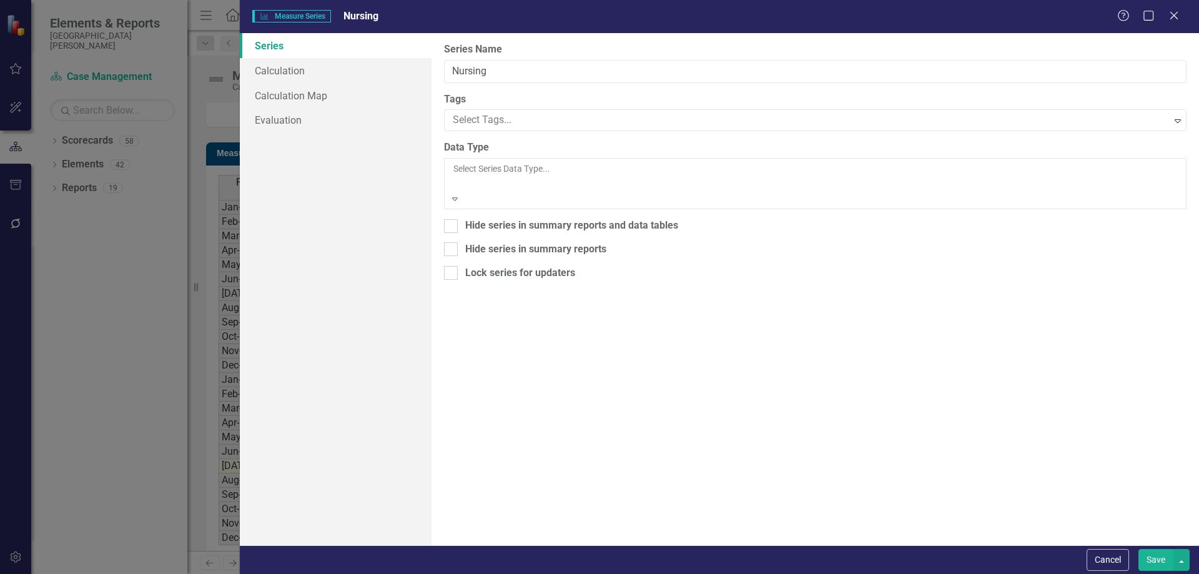
click at [1146, 555] on button "Save" at bounding box center [1156, 560] width 35 height 22
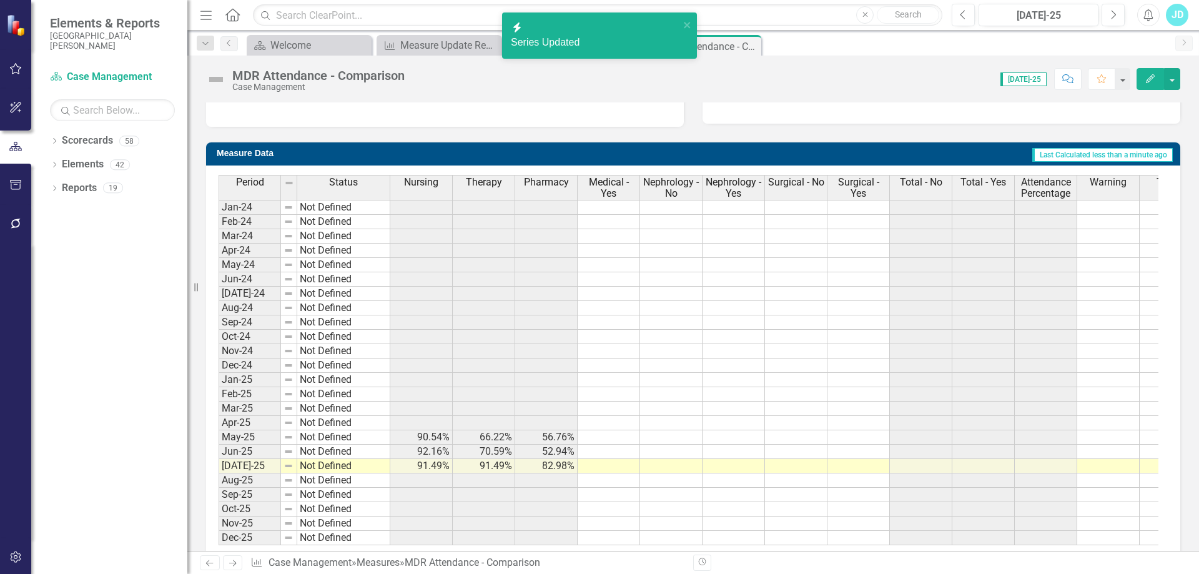
click at [619, 183] on span "Medical - Yes" at bounding box center [608, 188] width 57 height 22
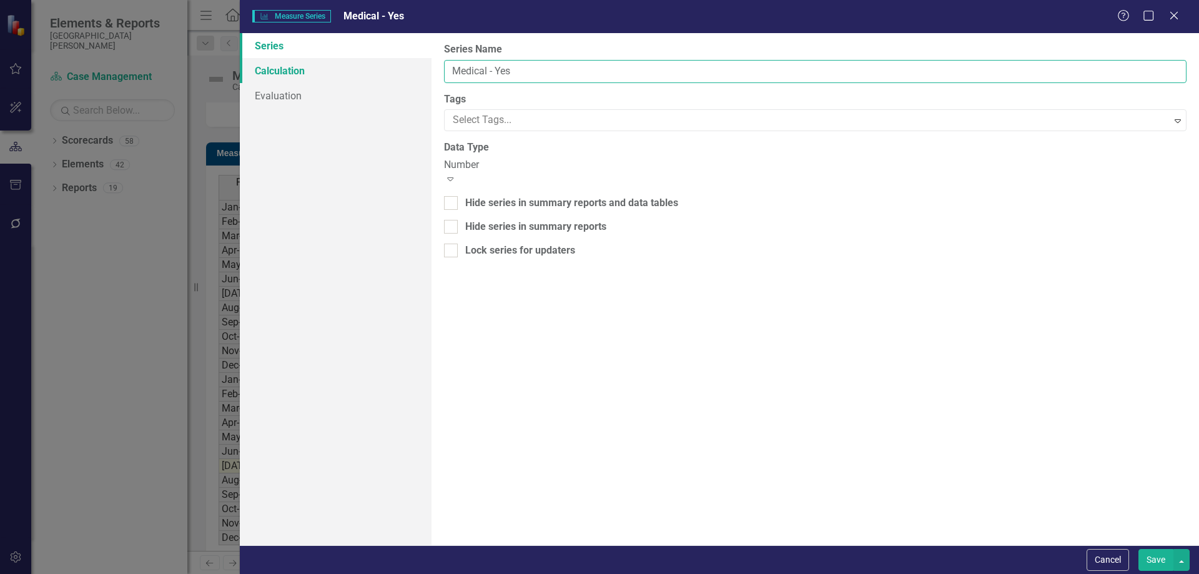
drag, startPoint x: 457, startPoint y: 71, endPoint x: 422, endPoint y: 71, distance: 35.0
click at [422, 71] on div "Series Calculation Evaluation From this page, you can edit the name, type, and …" at bounding box center [719, 289] width 959 height 512
type input "Case Management"
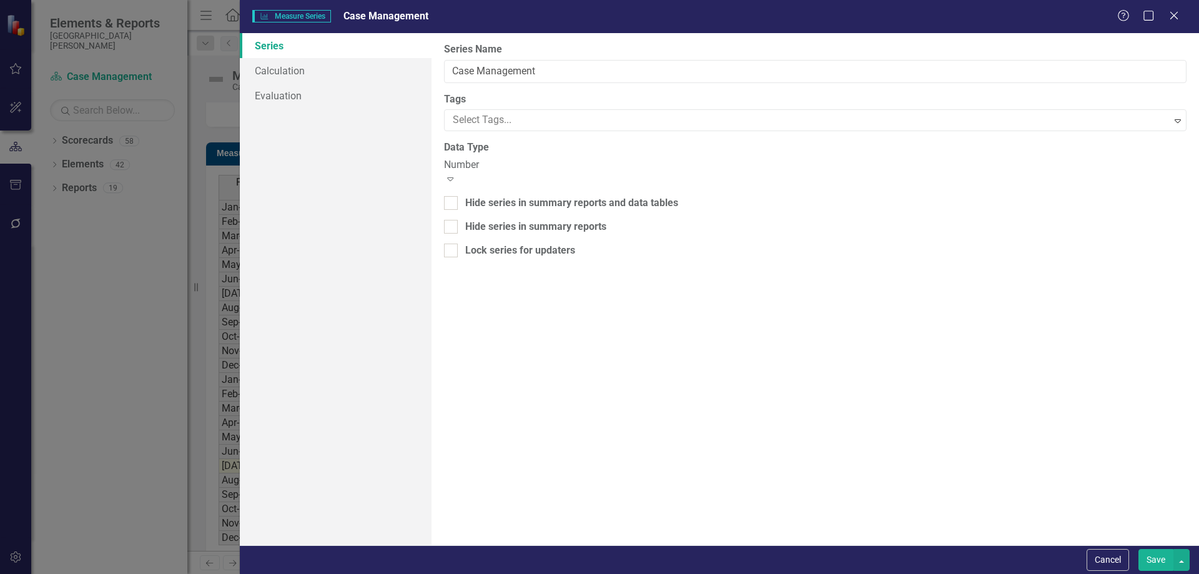
click at [467, 165] on div "Number" at bounding box center [815, 165] width 743 height 14
click at [296, 89] on link "Evaluation" at bounding box center [336, 95] width 192 height 25
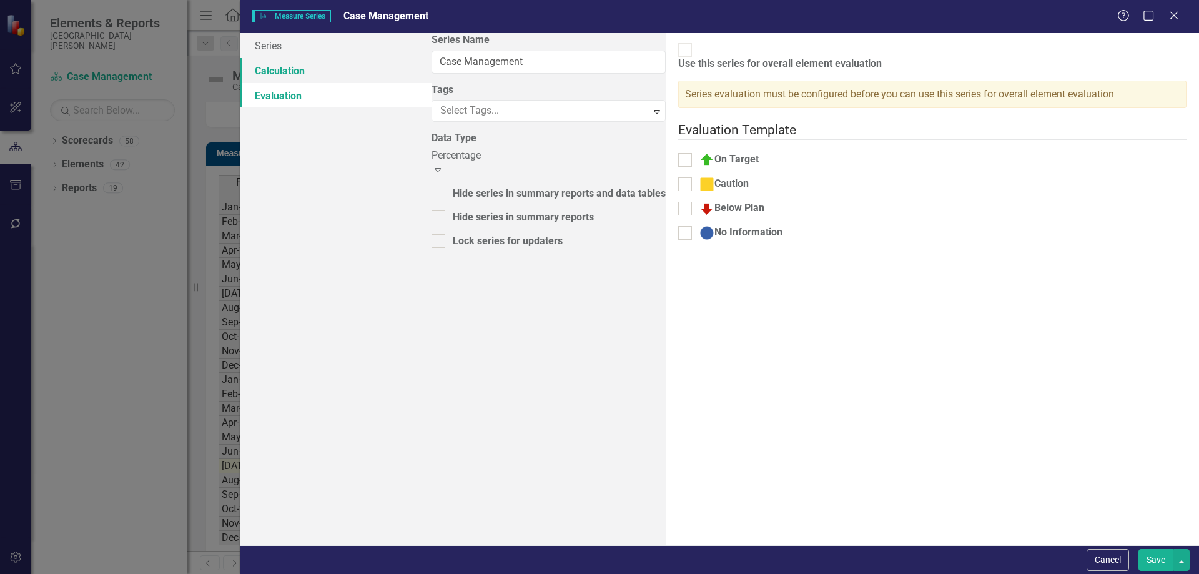
click at [294, 70] on link "Calculation" at bounding box center [336, 70] width 192 height 25
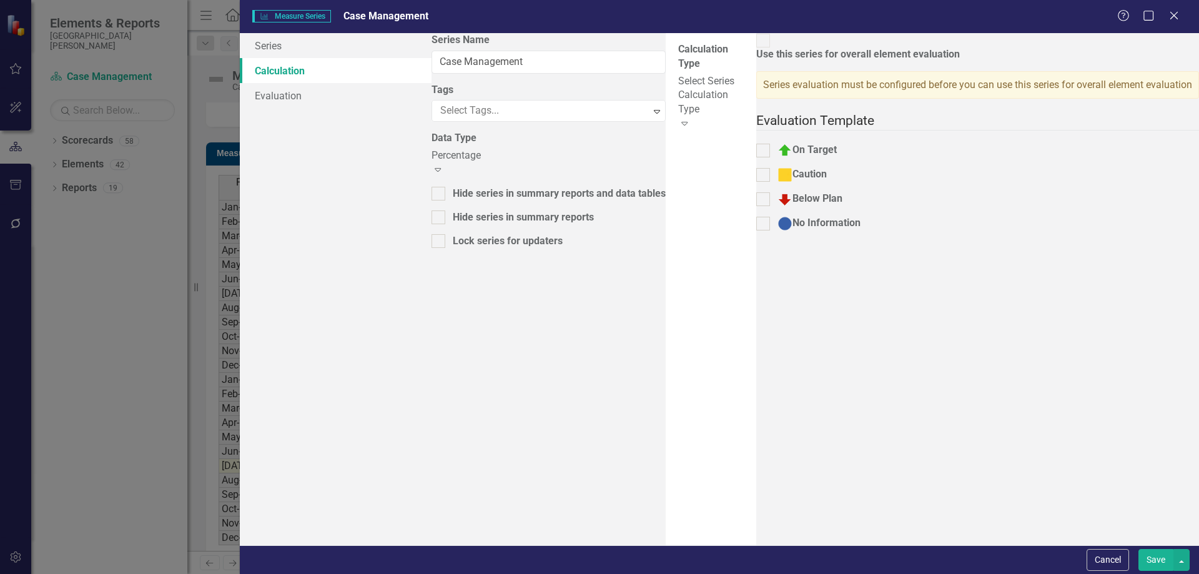
click at [678, 77] on div "Select Series Calculation Type" at bounding box center [711, 95] width 66 height 43
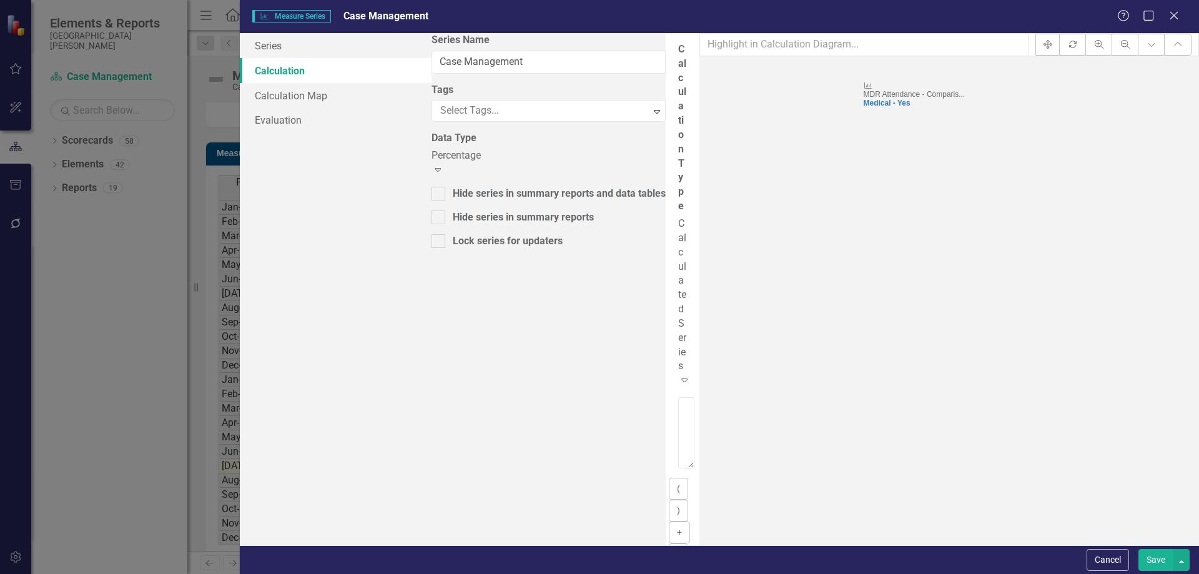
drag, startPoint x: 723, startPoint y: 102, endPoint x: 996, endPoint y: 114, distance: 273.2
click at [695, 397] on textarea "[m2009286][Attendance Percentage][CurrentPeriod] [m2009286][Attendance Percenta…" at bounding box center [686, 432] width 16 height 71
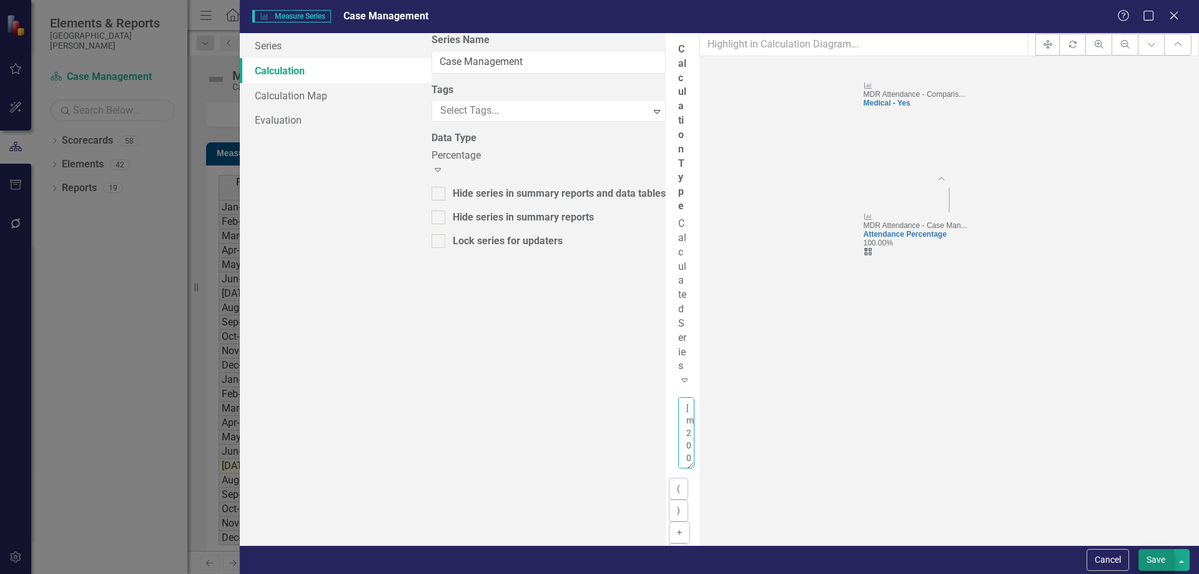
type textarea "[m2009286][Attendance Percentage][CurrentPeriod]"
click at [1160, 565] on button "Save" at bounding box center [1156, 560] width 35 height 22
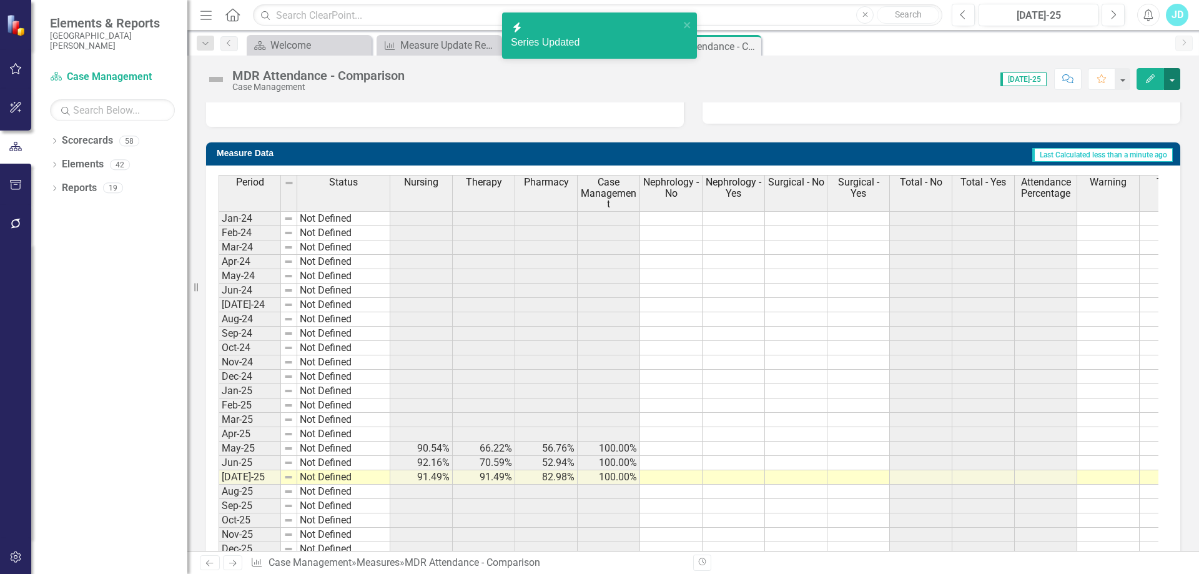
click at [1177, 81] on button "button" at bounding box center [1172, 79] width 16 height 22
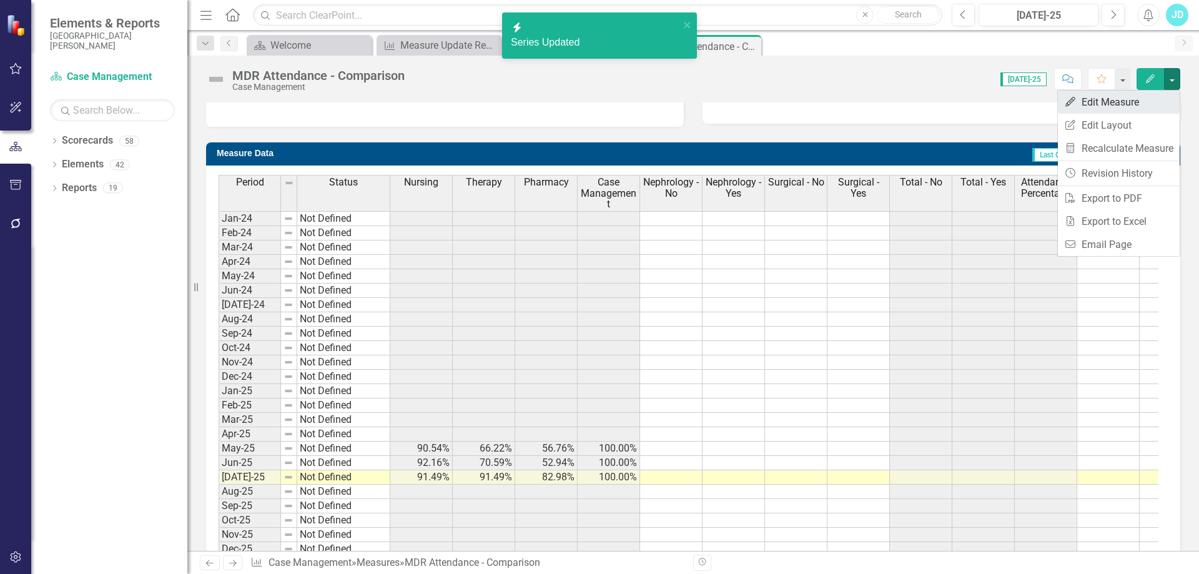
click at [1162, 96] on link "Edit Edit Measure" at bounding box center [1119, 102] width 122 height 23
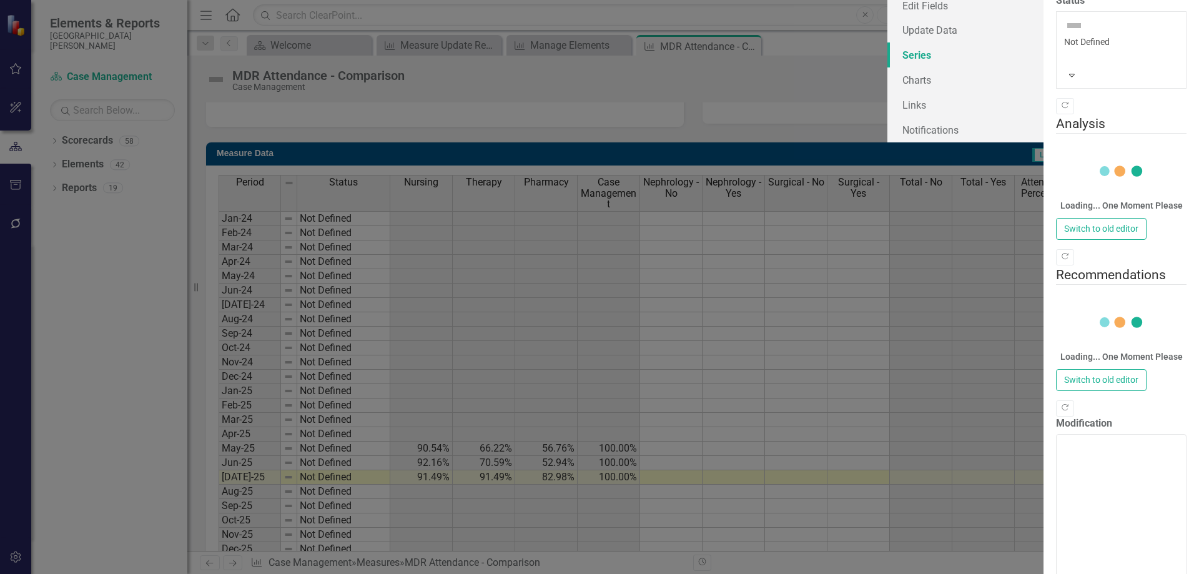
click at [888, 67] on link "Series" at bounding box center [966, 54] width 156 height 25
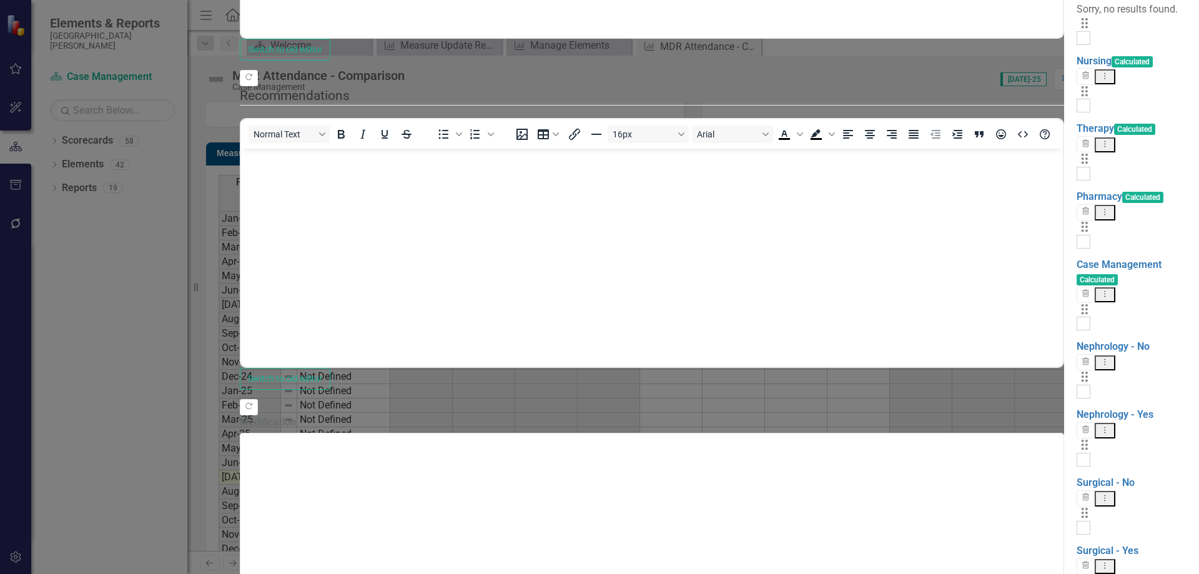
scroll to position [0, 0]
click at [1077, 317] on input "checkbox" at bounding box center [1081, 321] width 8 height 8
checkbox input "true"
click at [1077, 385] on div at bounding box center [1084, 392] width 14 height 14
click at [1077, 385] on input "checkbox" at bounding box center [1081, 389] width 8 height 8
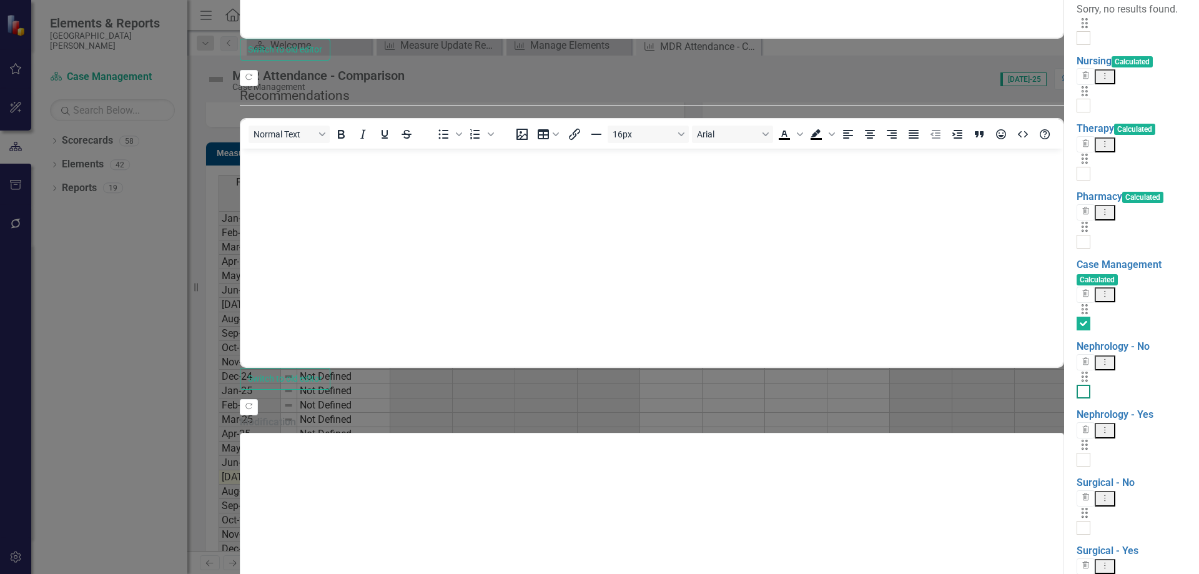
checkbox input "true"
drag, startPoint x: 380, startPoint y: 311, endPoint x: 386, endPoint y: 329, distance: 18.6
click at [1077, 453] on input "checkbox" at bounding box center [1081, 457] width 8 height 8
checkbox input "true"
click at [1077, 521] on div at bounding box center [1084, 528] width 14 height 14
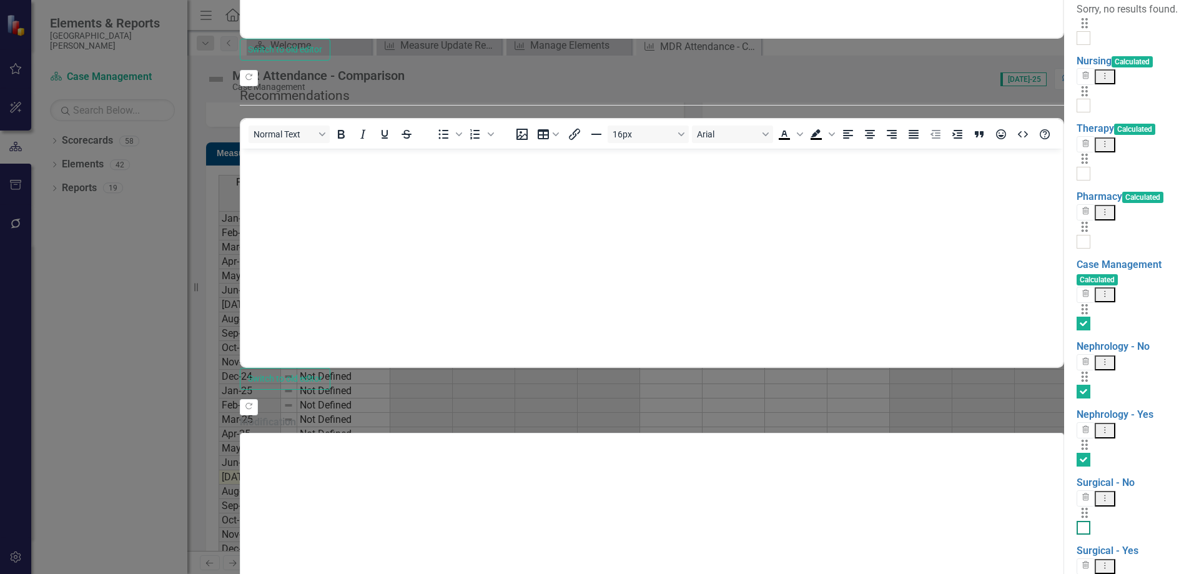
click at [1077, 521] on input "checkbox" at bounding box center [1081, 525] width 8 height 8
checkbox input "true"
drag, startPoint x: 379, startPoint y: 392, endPoint x: 379, endPoint y: 413, distance: 20.6
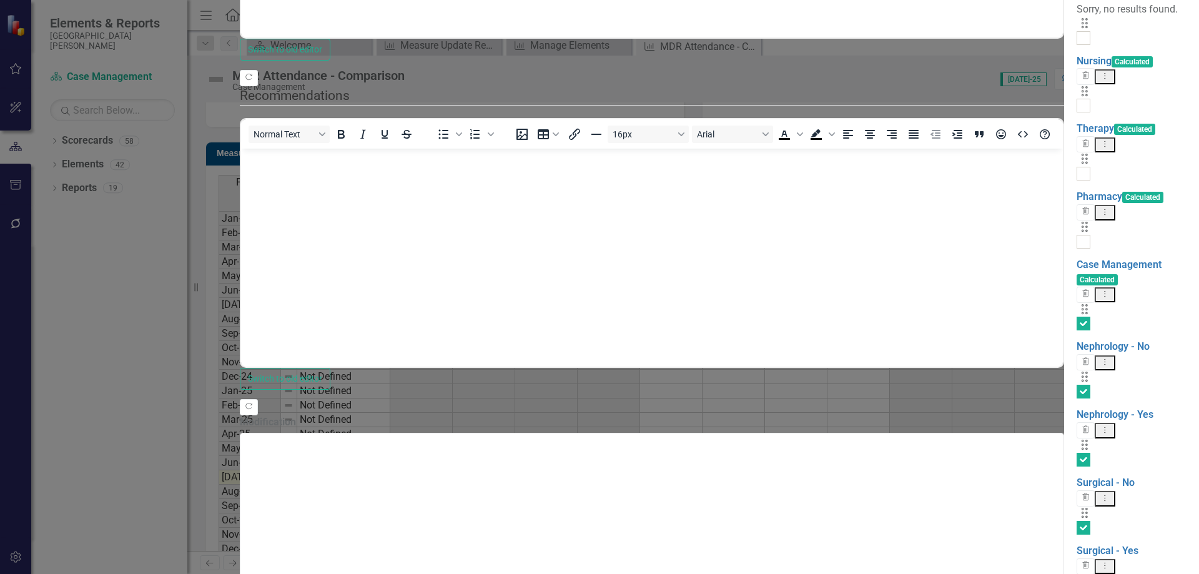
checkbox input "true"
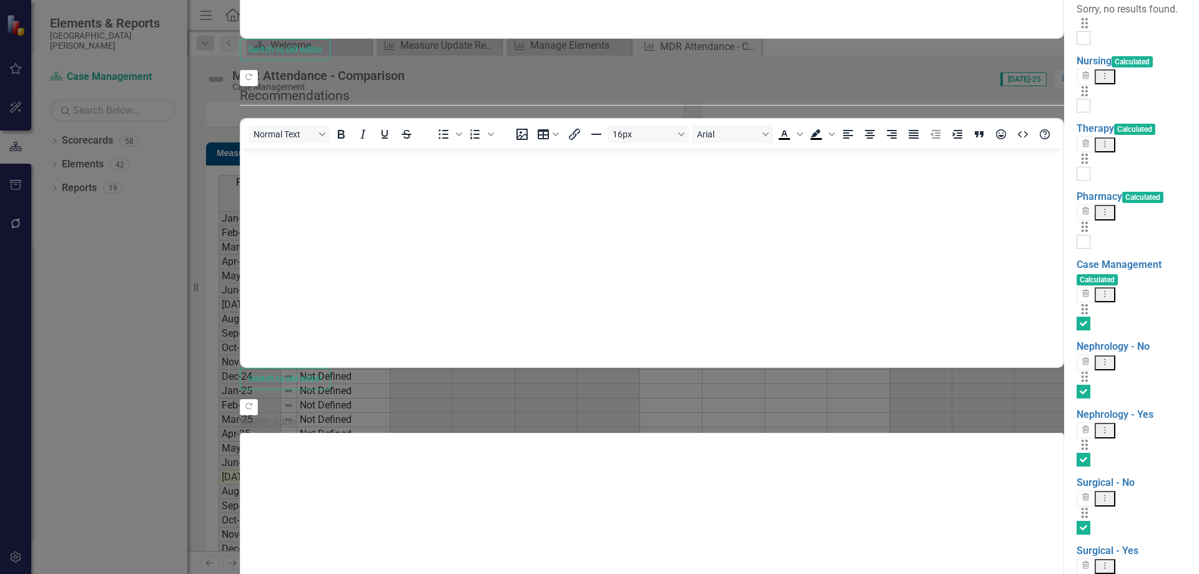
checkbox input "true"
click at [1123, 193] on link "Trash Delete Multiple" at bounding box center [1127, 194] width 99 height 23
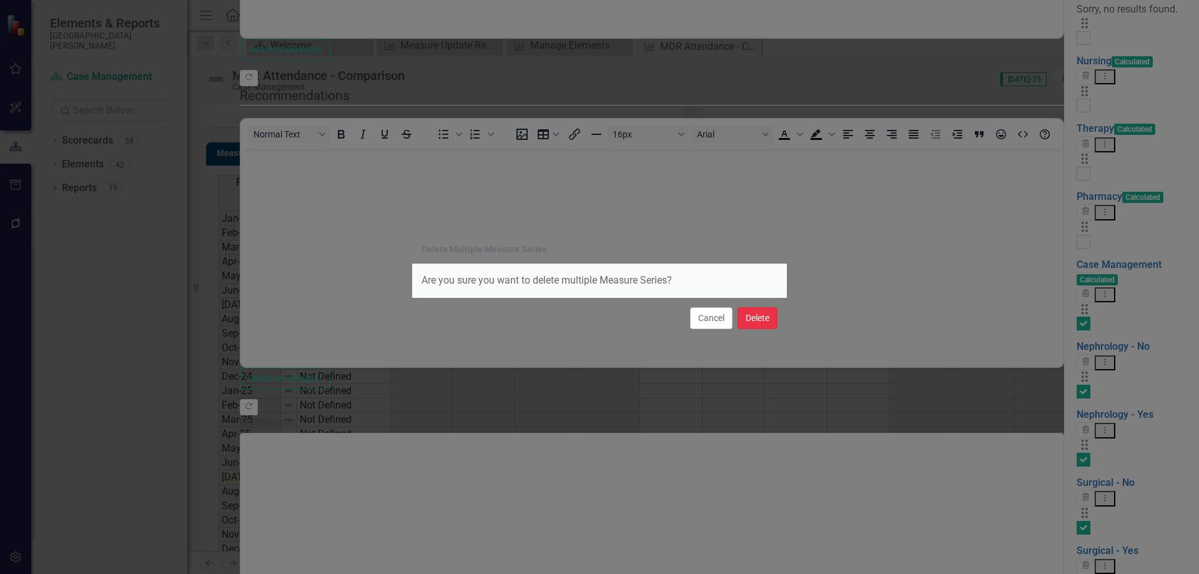
click at [753, 315] on button "Delete" at bounding box center [758, 318] width 40 height 22
checkbox input "false"
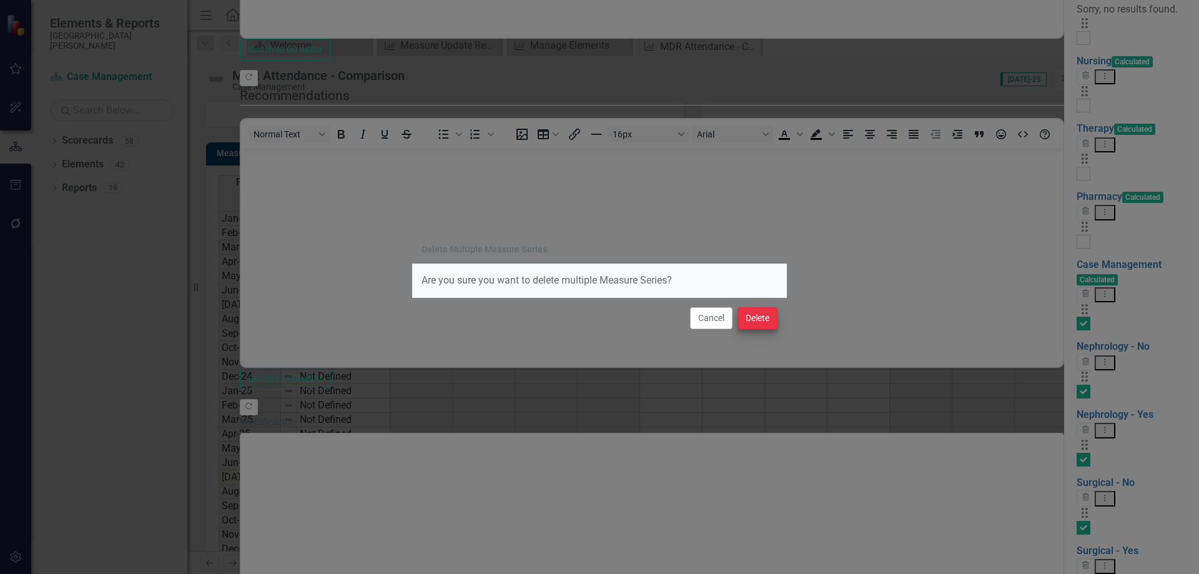
checkbox input "false"
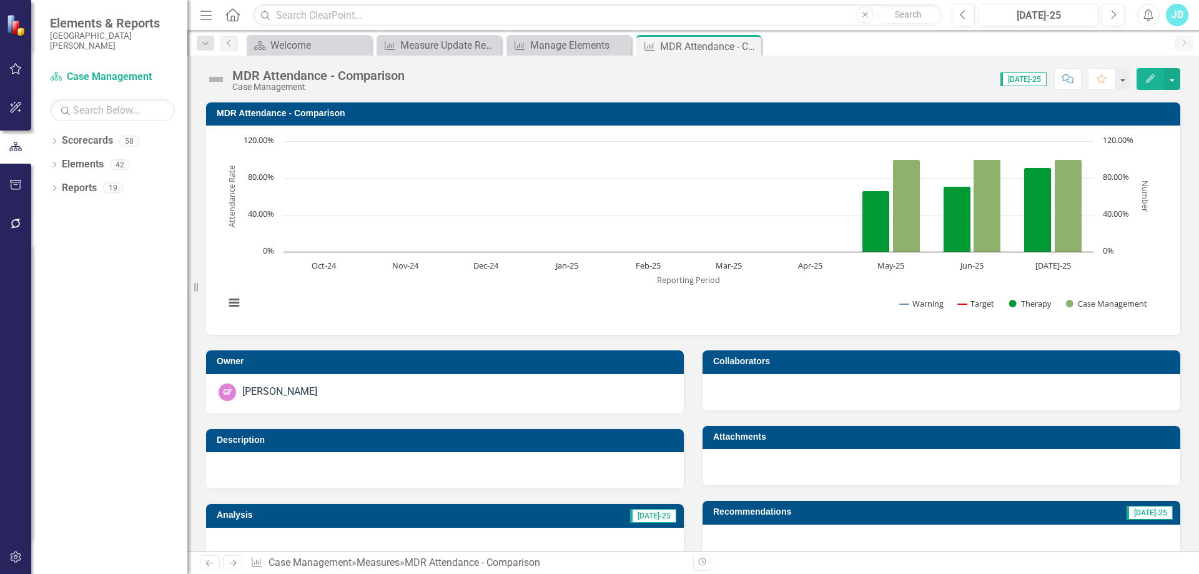
click at [312, 116] on h3 "MDR Attendance - Comparison" at bounding box center [696, 113] width 958 height 9
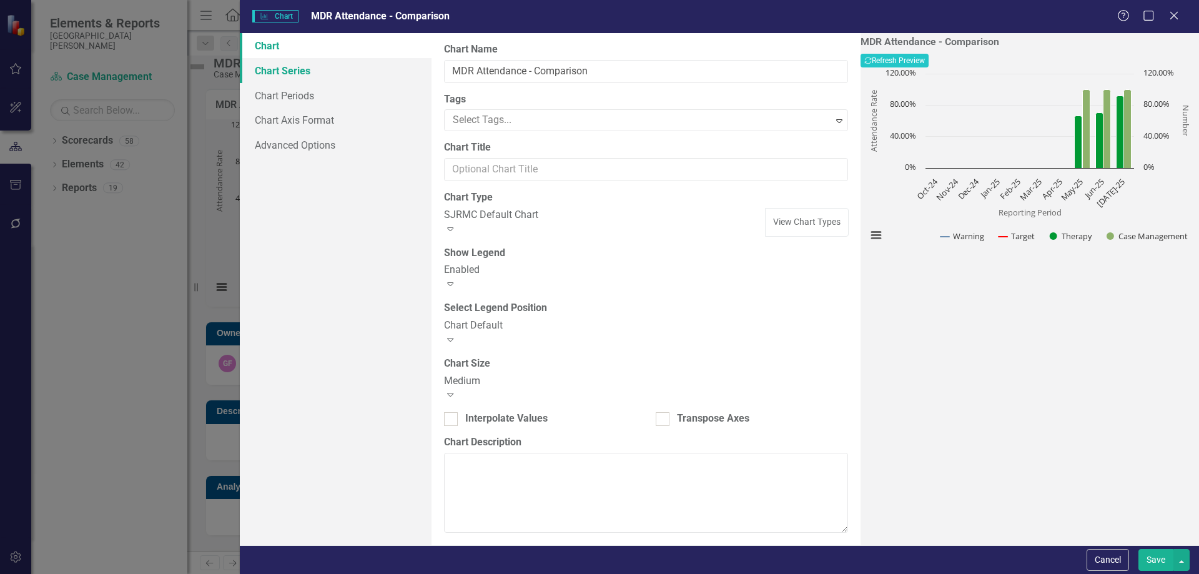
click at [310, 60] on link "Chart Series" at bounding box center [336, 70] width 192 height 25
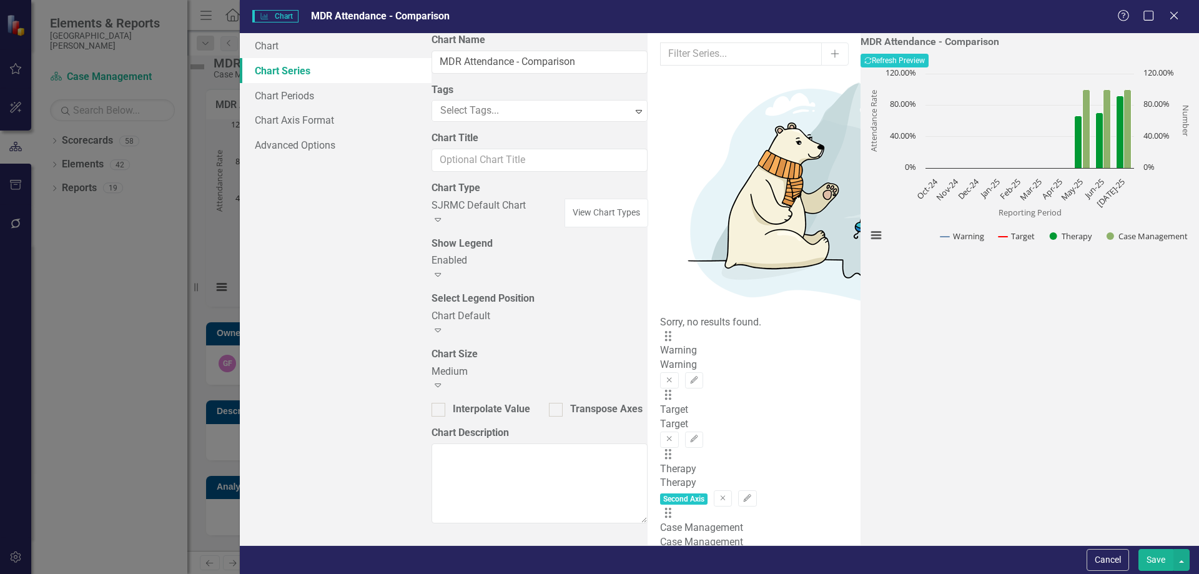
click at [752, 495] on icon "Edit" at bounding box center [747, 498] width 9 height 7
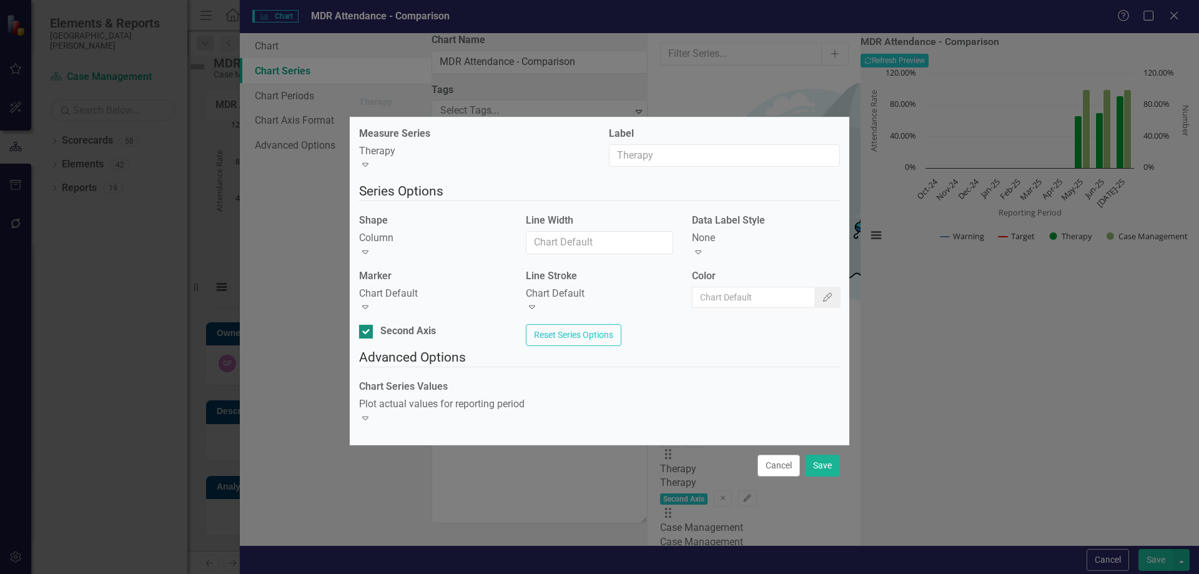
click at [371, 325] on div at bounding box center [366, 332] width 14 height 14
click at [367, 325] on input "Second Axis" at bounding box center [363, 329] width 8 height 8
checkbox input "false"
click at [411, 254] on div "Column Expand" at bounding box center [433, 245] width 148 height 29
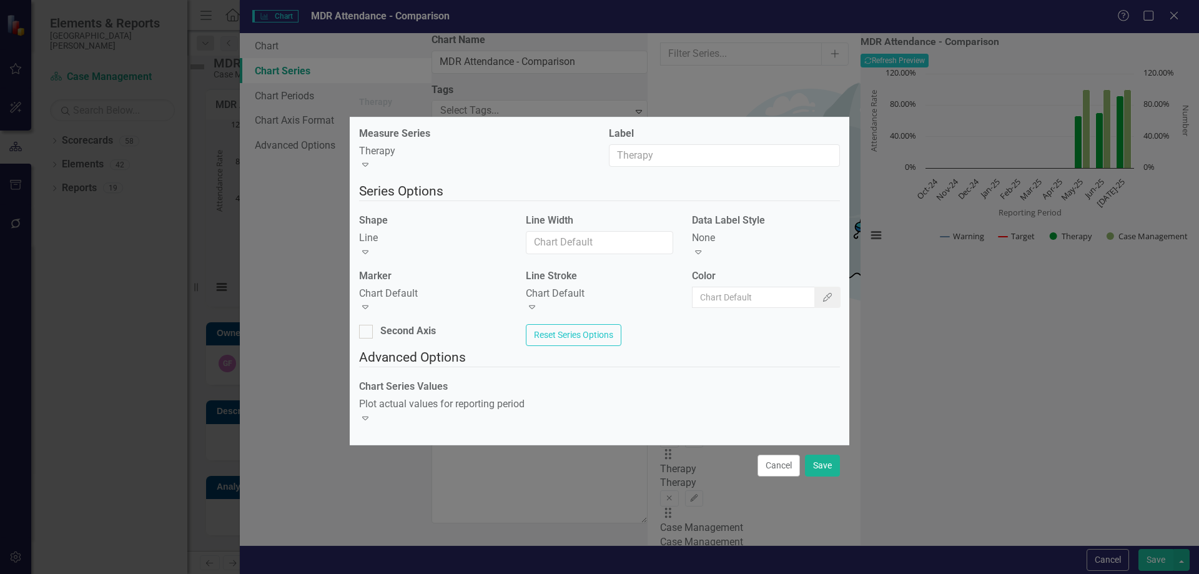
click at [743, 245] on div "None" at bounding box center [766, 238] width 148 height 14
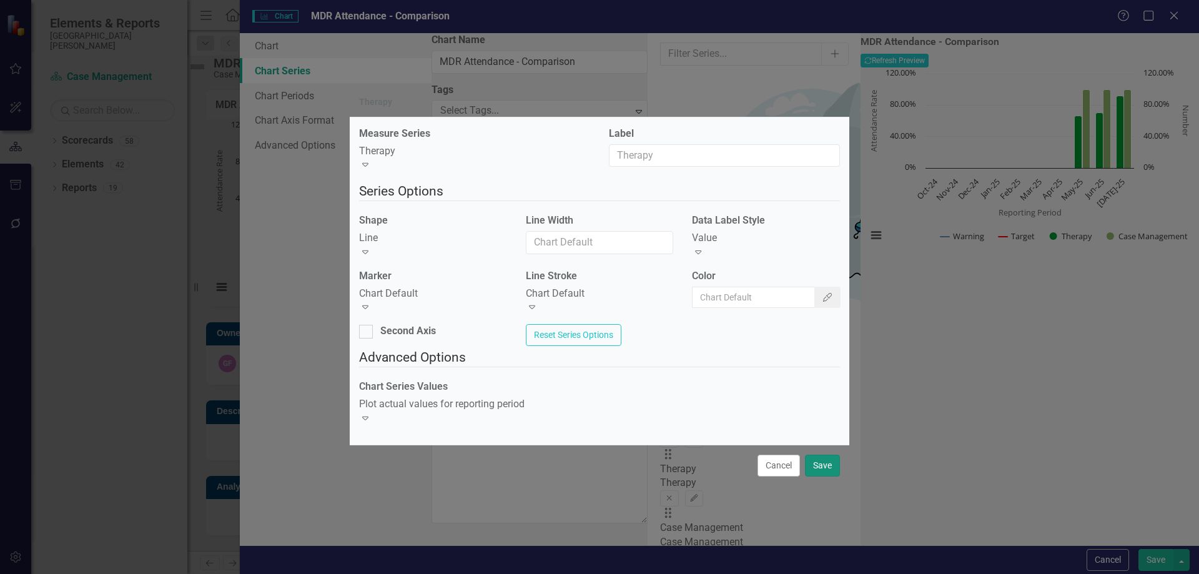
click at [823, 457] on button "Save" at bounding box center [822, 466] width 35 height 22
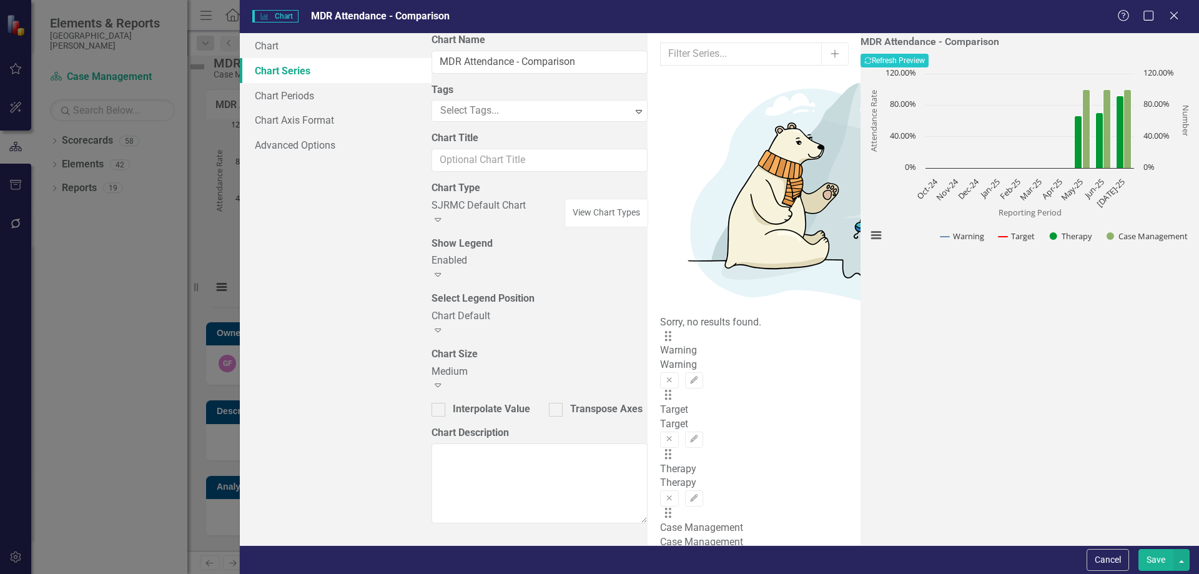
click at [756, 550] on button "Edit" at bounding box center [747, 558] width 18 height 16
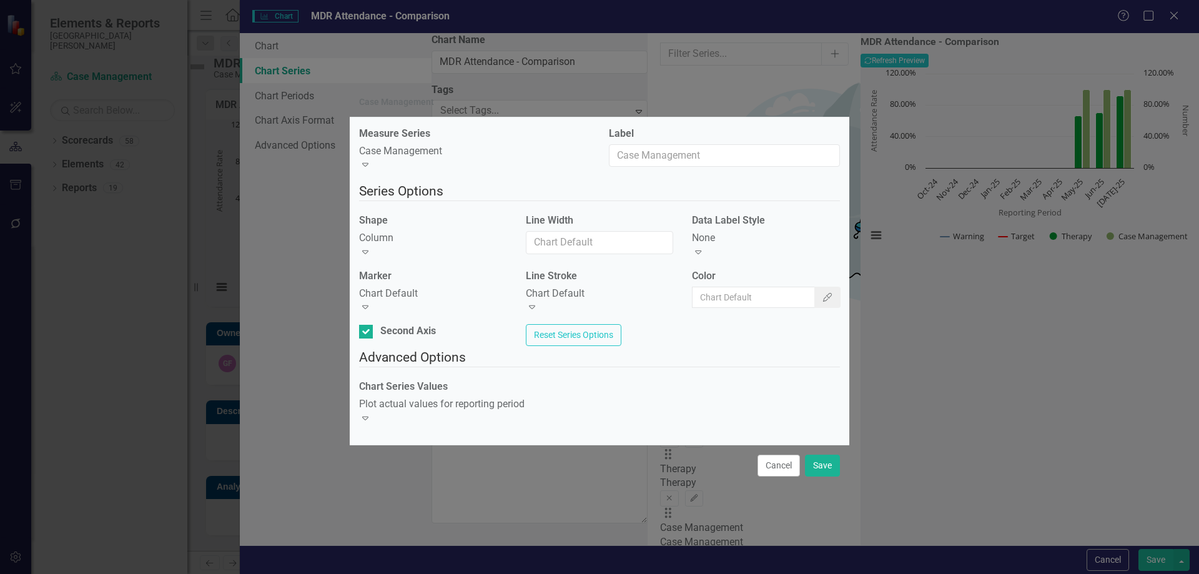
drag, startPoint x: 374, startPoint y: 328, endPoint x: 412, endPoint y: 270, distance: 68.9
click at [373, 325] on div at bounding box center [366, 332] width 14 height 14
click at [367, 325] on input "Second Axis" at bounding box center [363, 329] width 8 height 8
checkbox input "false"
click at [415, 245] on div "Column" at bounding box center [433, 238] width 148 height 14
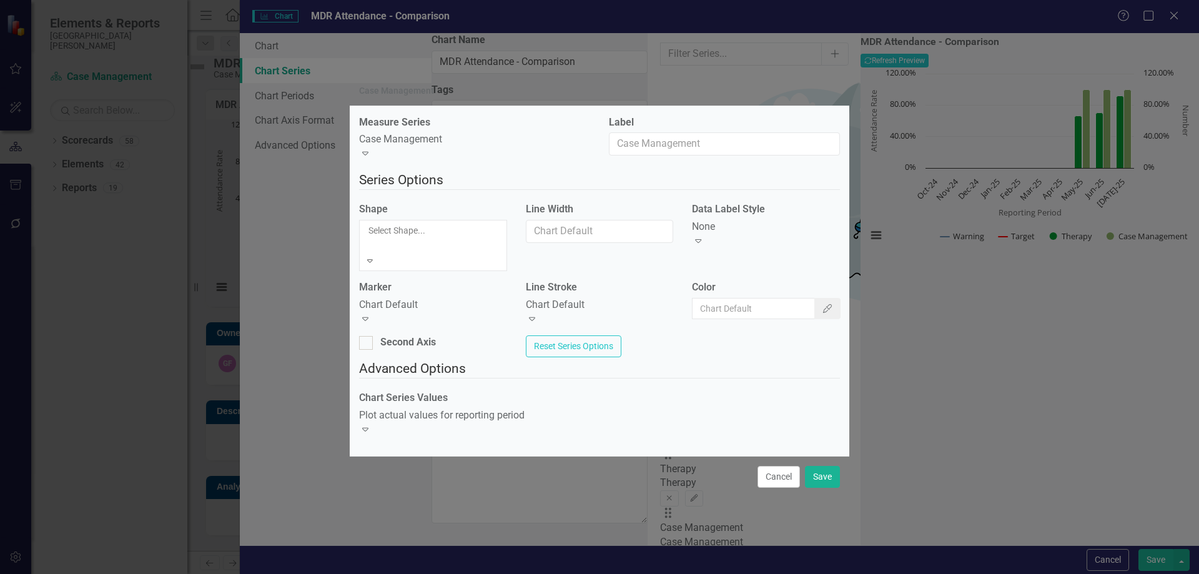
drag, startPoint x: 419, startPoint y: 299, endPoint x: 711, endPoint y: 239, distance: 297.9
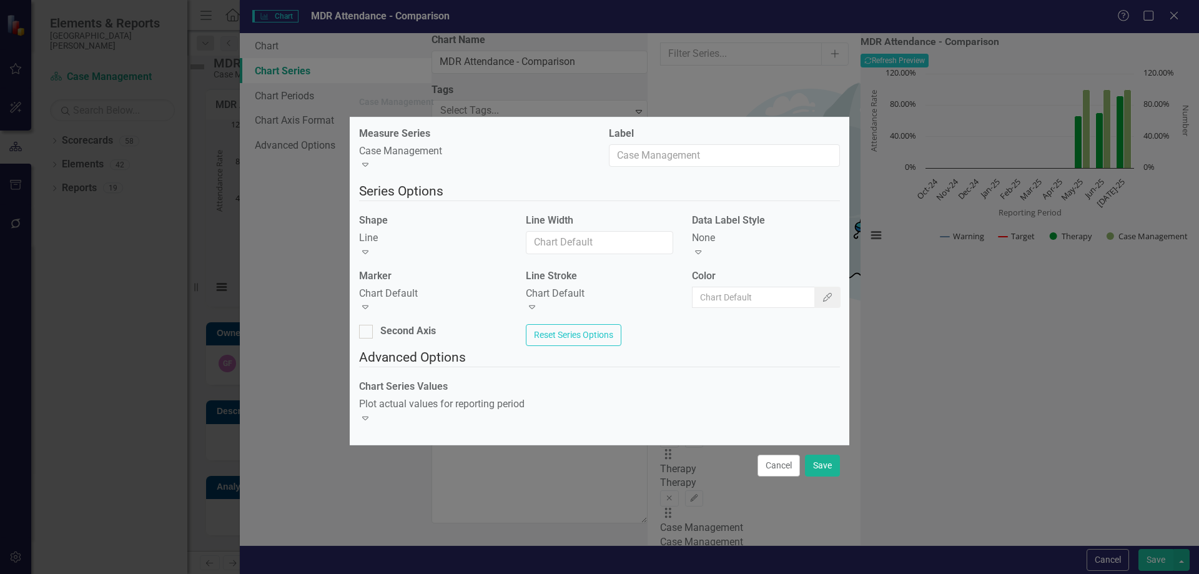
click at [750, 245] on div "None" at bounding box center [766, 238] width 148 height 14
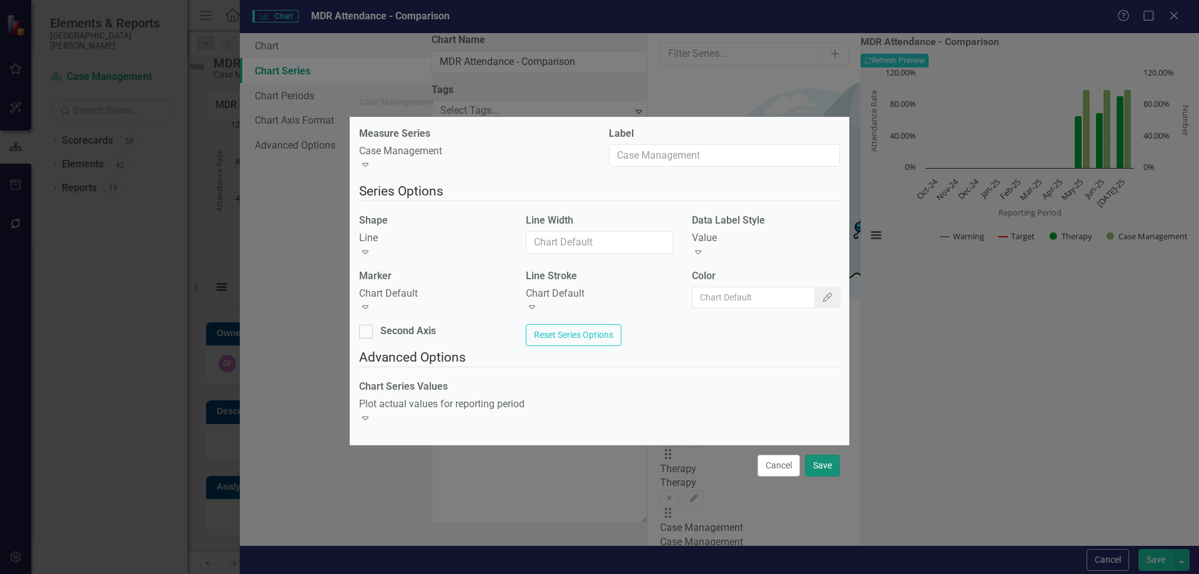
click at [823, 462] on button "Save" at bounding box center [822, 466] width 35 height 22
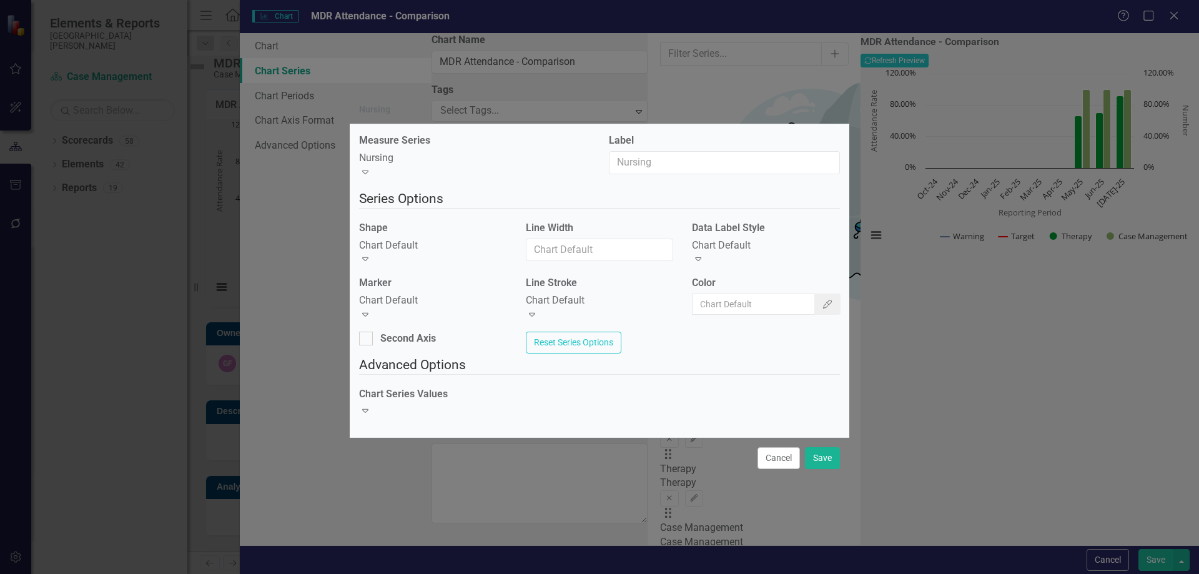
click at [436, 254] on div "Chart Default Expand" at bounding box center [433, 253] width 148 height 29
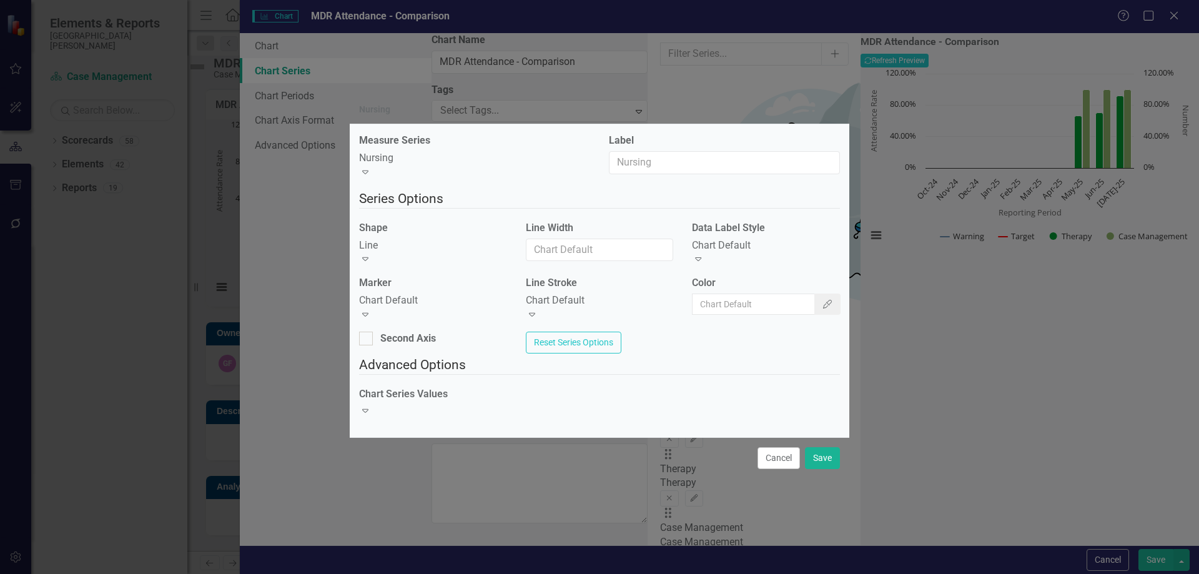
click at [733, 246] on div "Chart Default" at bounding box center [766, 246] width 148 height 14
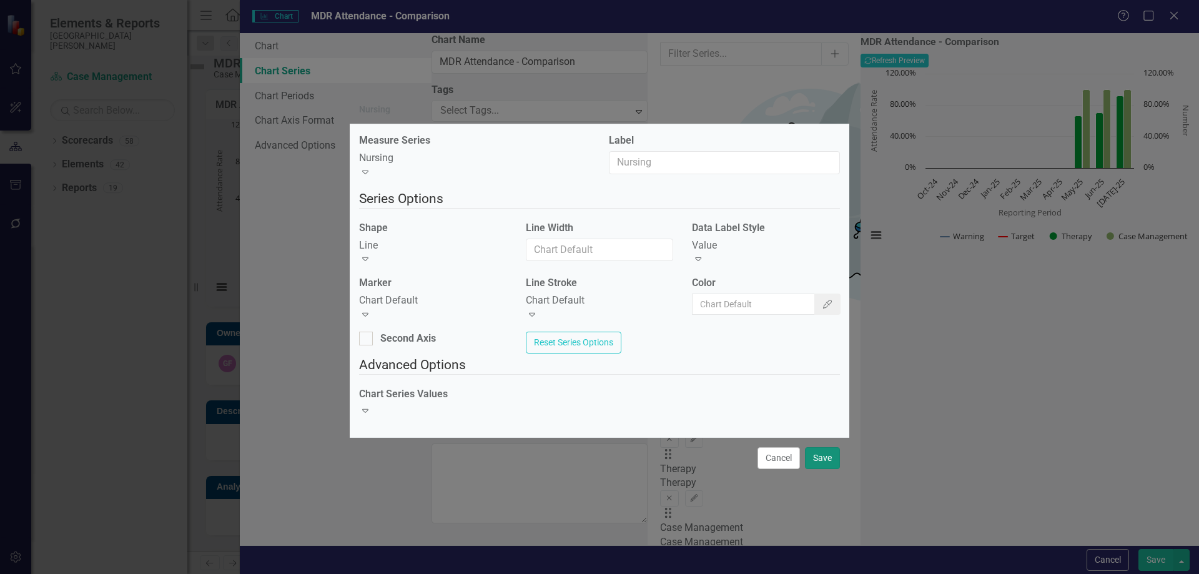
click at [824, 457] on button "Save" at bounding box center [822, 458] width 35 height 22
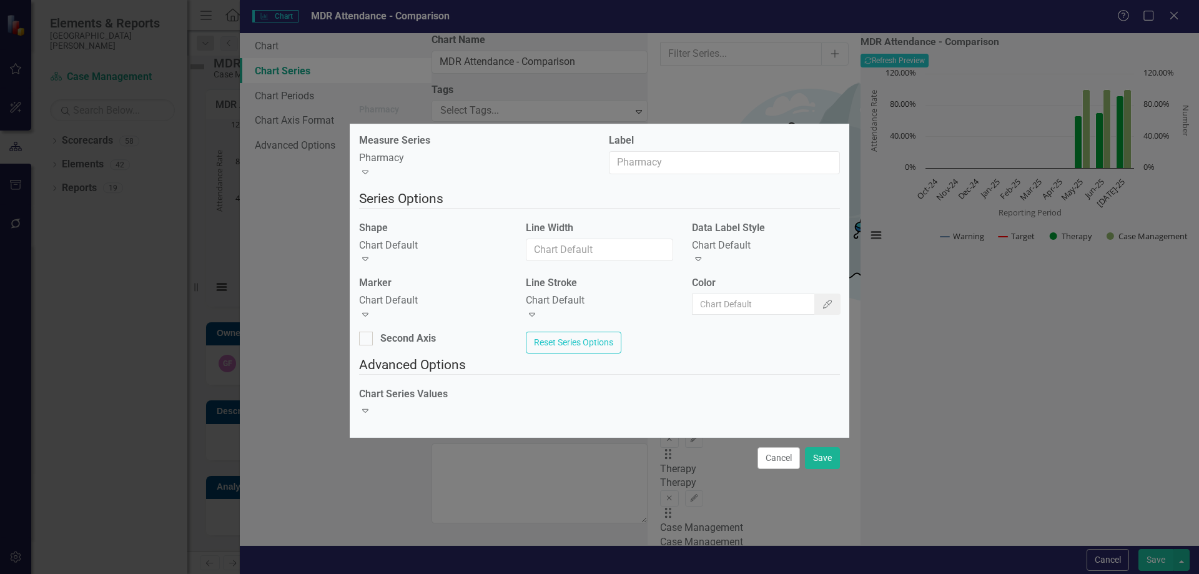
click at [431, 245] on div "Chart Default" at bounding box center [433, 246] width 148 height 14
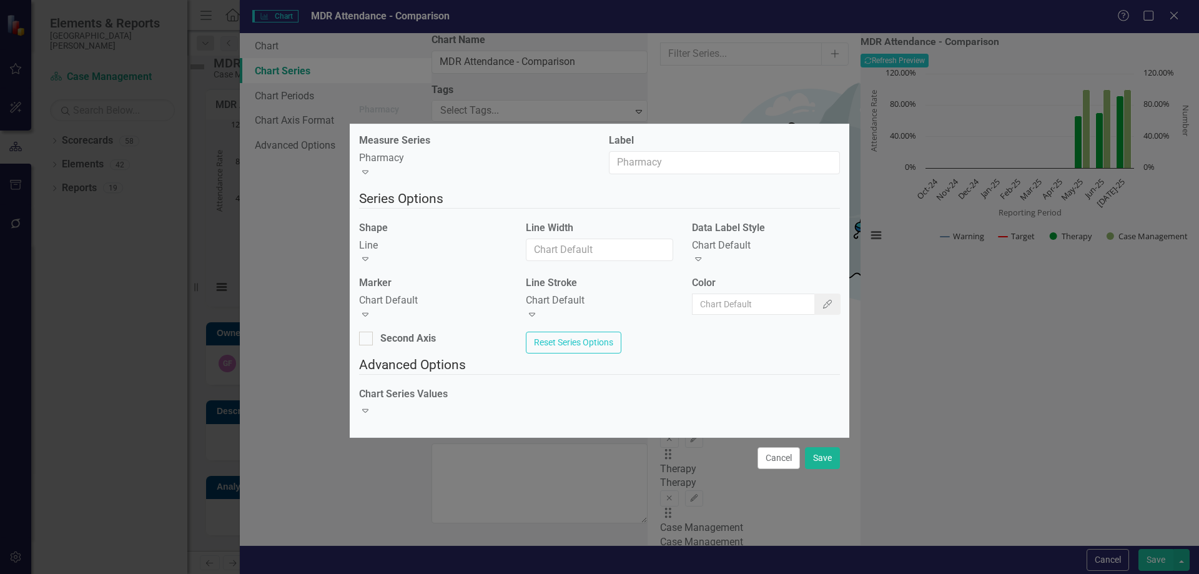
click at [727, 245] on div "Chart Default" at bounding box center [766, 246] width 148 height 14
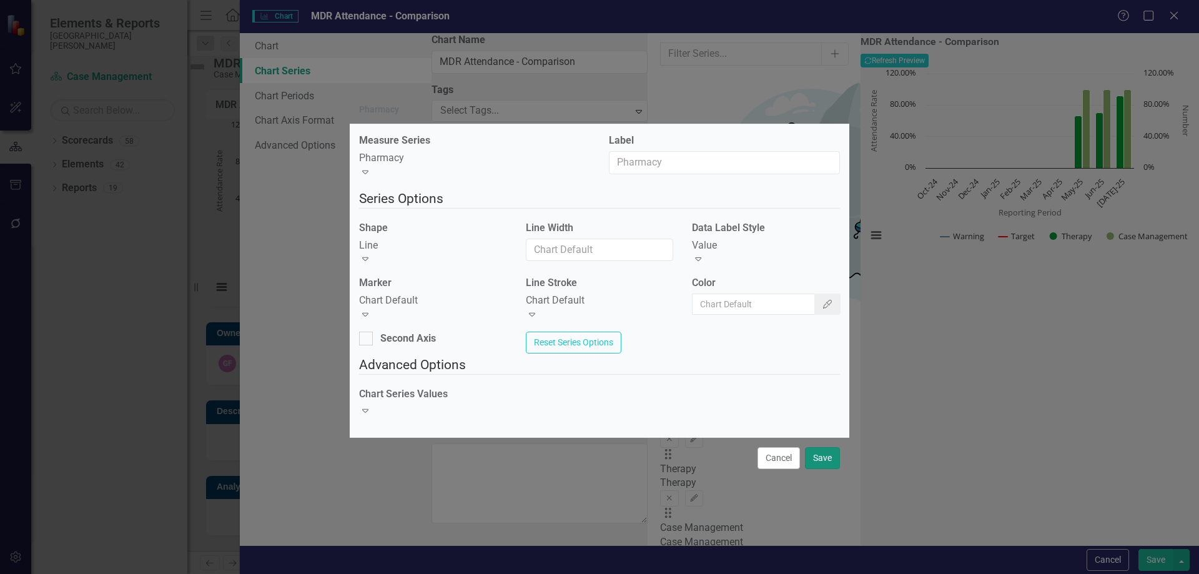
click at [828, 450] on button "Save" at bounding box center [822, 458] width 35 height 22
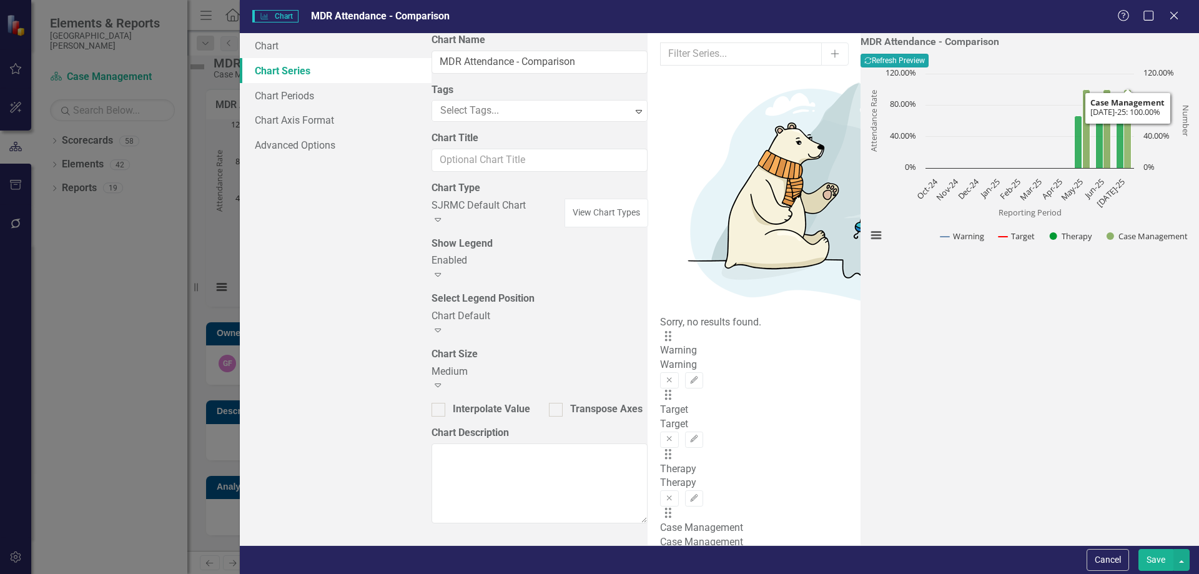
click at [929, 65] on button "Recalculate Refresh Preview" at bounding box center [895, 61] width 68 height 14
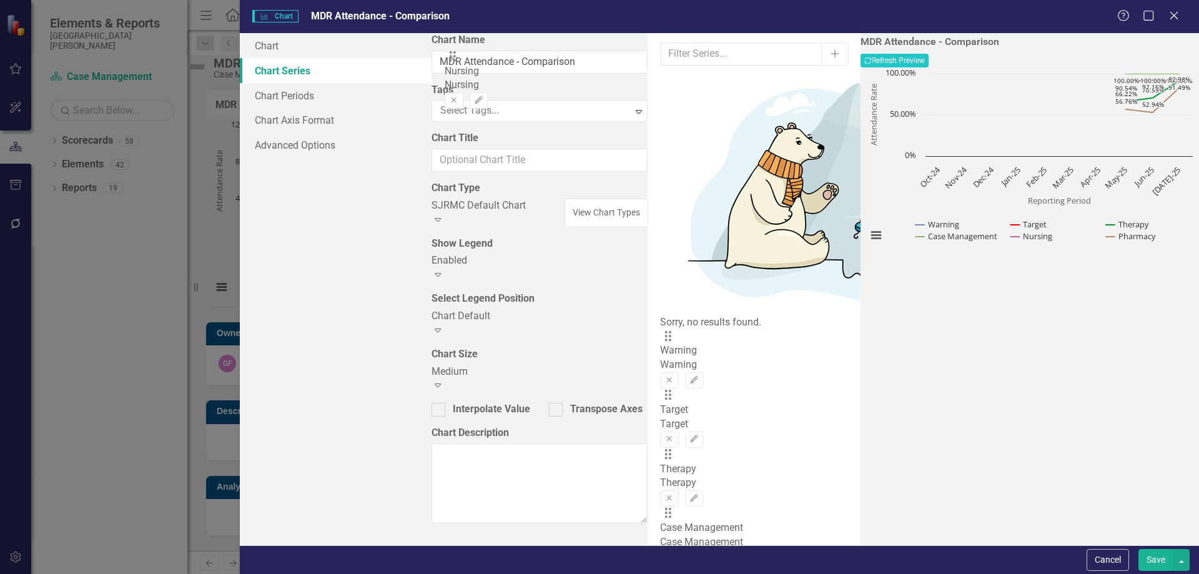
drag, startPoint x: 458, startPoint y: 259, endPoint x: 458, endPoint y: 69, distance: 189.3
click at [648, 69] on div "From this tab, you can select the series that you want to include in your chart…" at bounding box center [754, 289] width 213 height 512
drag, startPoint x: 459, startPoint y: 268, endPoint x: 460, endPoint y: 79, distance: 189.3
click at [660, 330] on div "Drag Warning Warning Remove Edit Drag Target Target Remove Edit Drag Therapy Th…" at bounding box center [754, 507] width 188 height 355
drag, startPoint x: 459, startPoint y: 265, endPoint x: 460, endPoint y: 315, distance: 49.3
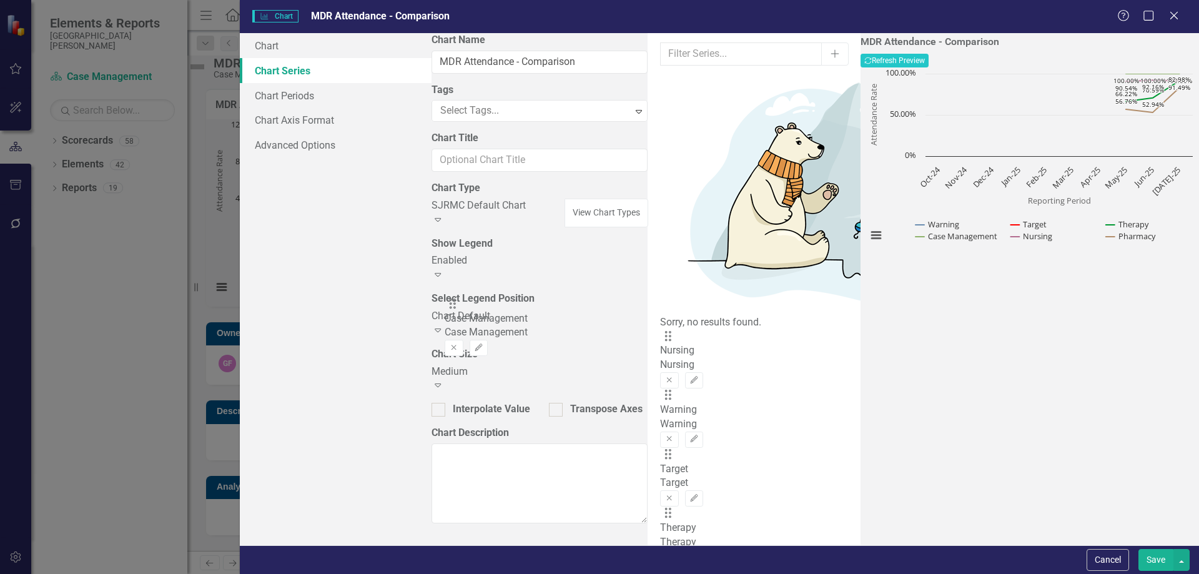
click at [660, 330] on div "Drag Nursing Nursing Remove Edit Drag Warning Warning Remove Edit Drag Target T…" at bounding box center [754, 507] width 188 height 355
click at [929, 64] on button "Recalculate Refresh Preview" at bounding box center [895, 61] width 68 height 14
click at [699, 377] on icon "Edit" at bounding box center [694, 380] width 9 height 7
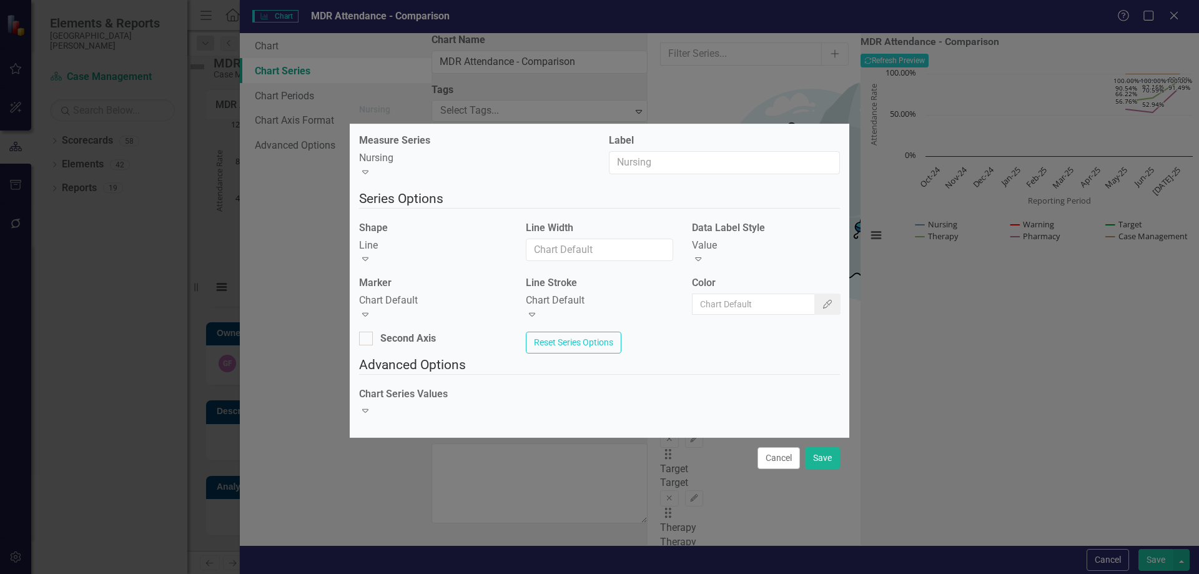
click at [740, 253] on div "Value Expand" at bounding box center [766, 253] width 148 height 29
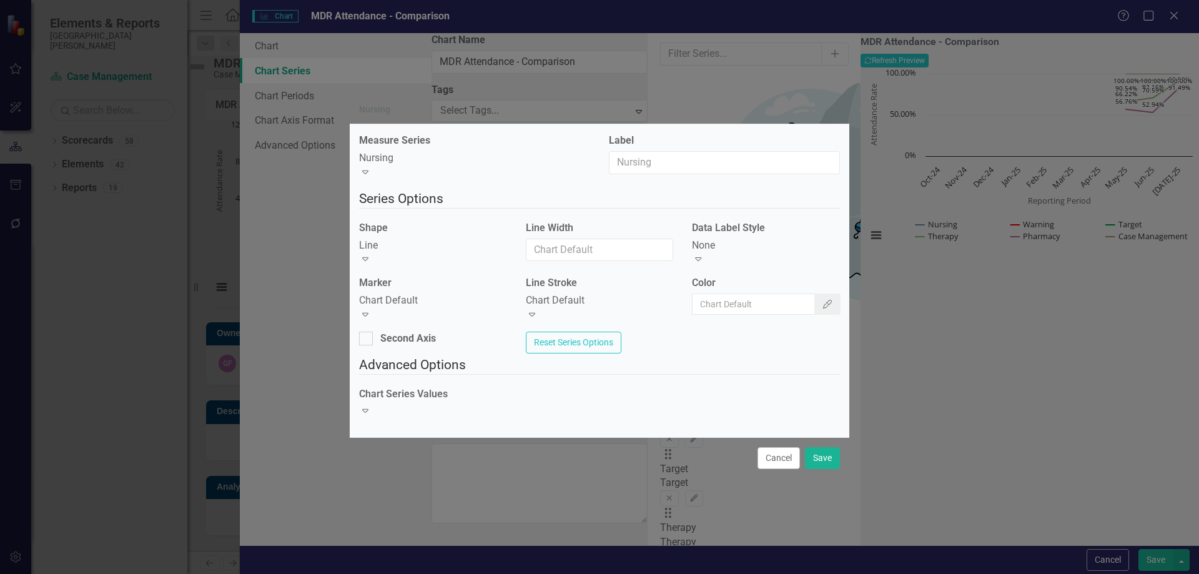
click at [749, 240] on div "None" at bounding box center [766, 246] width 148 height 14
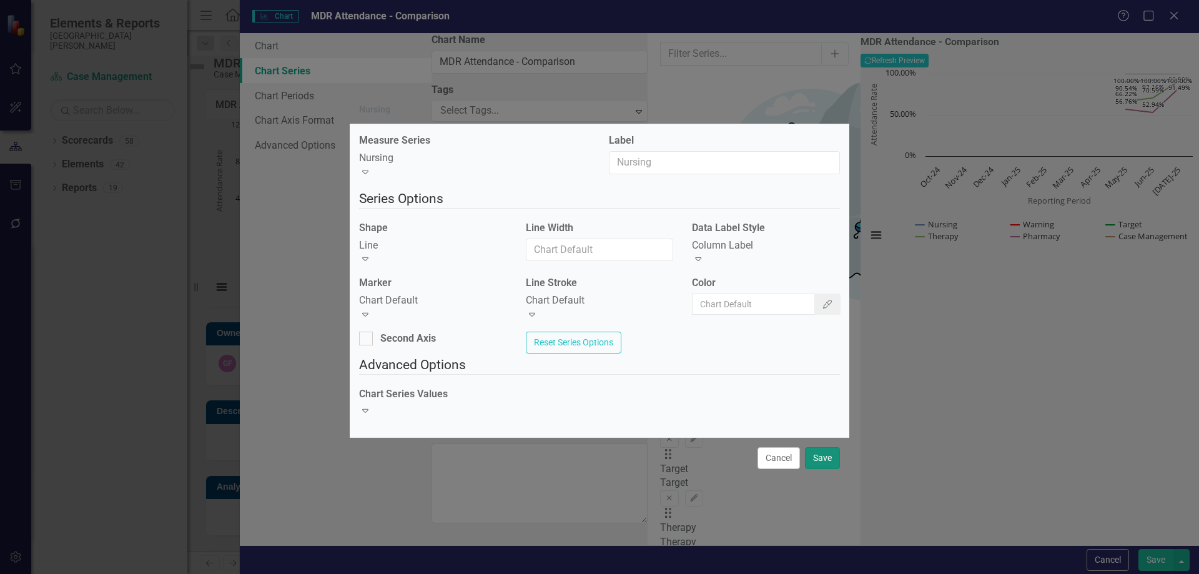
click at [824, 455] on button "Save" at bounding box center [822, 458] width 35 height 22
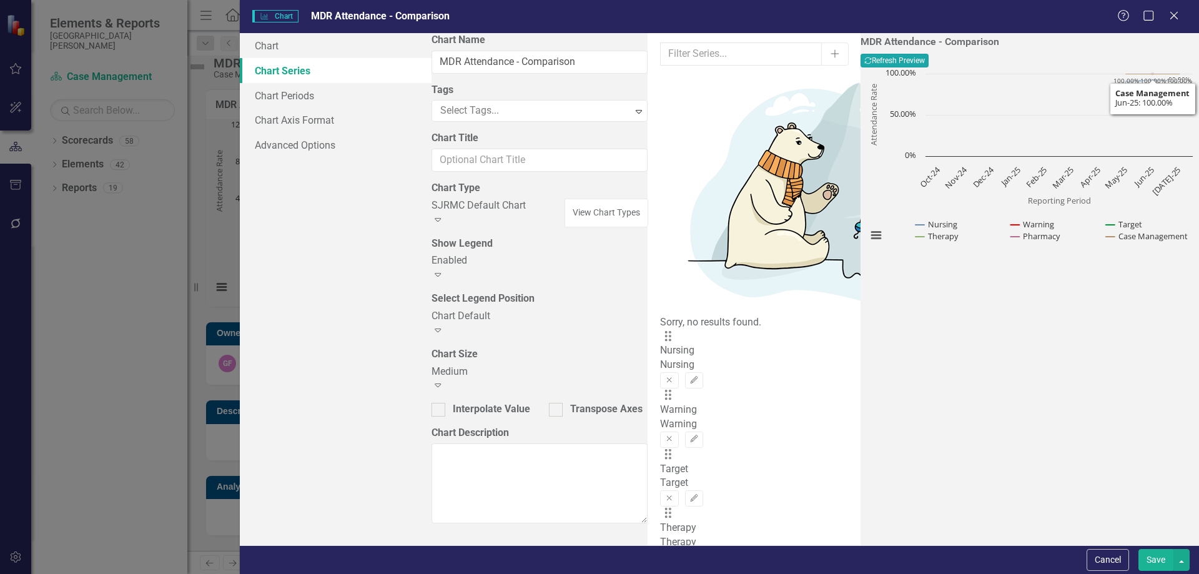
click at [929, 65] on button "Recalculate Refresh Preview" at bounding box center [895, 61] width 68 height 14
click at [699, 377] on icon "Edit" at bounding box center [694, 380] width 9 height 7
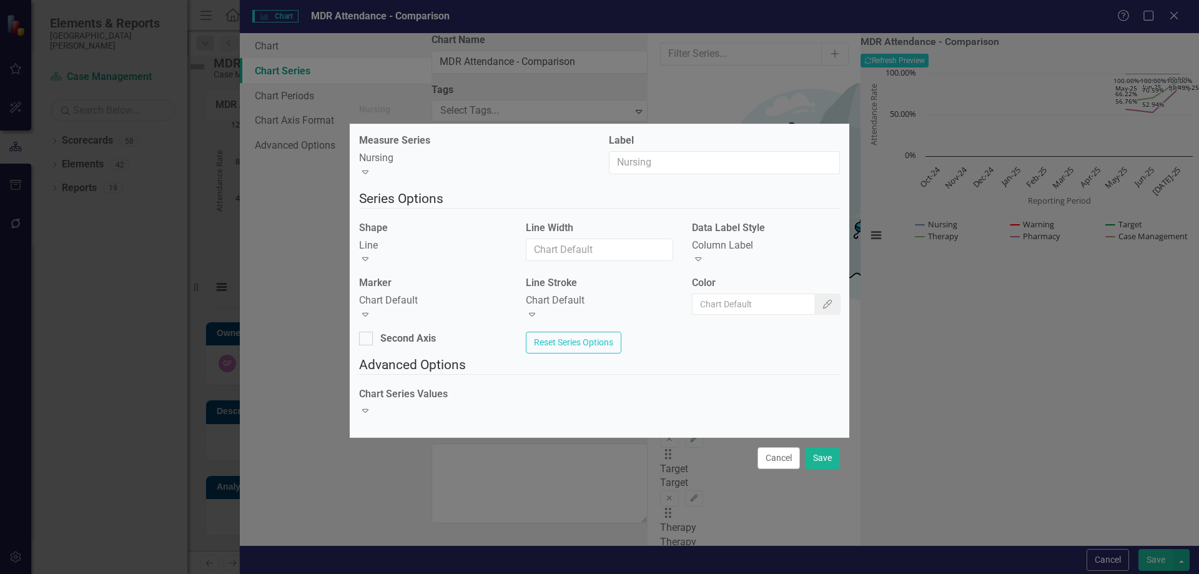
click at [733, 249] on div "Column Label" at bounding box center [766, 246] width 148 height 14
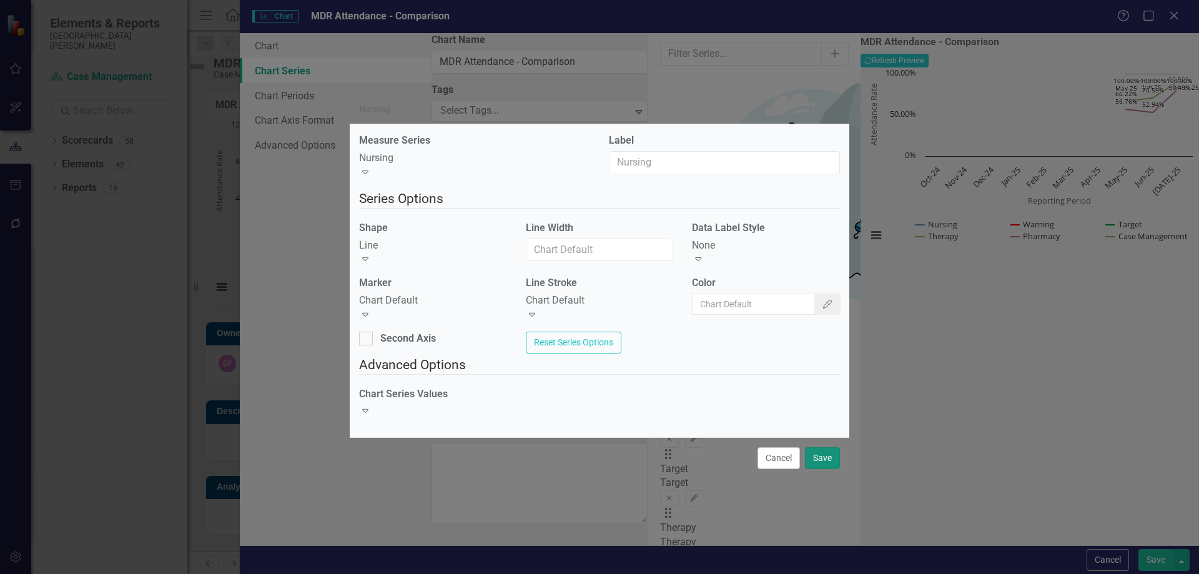
click at [820, 465] on button "Save" at bounding box center [822, 458] width 35 height 22
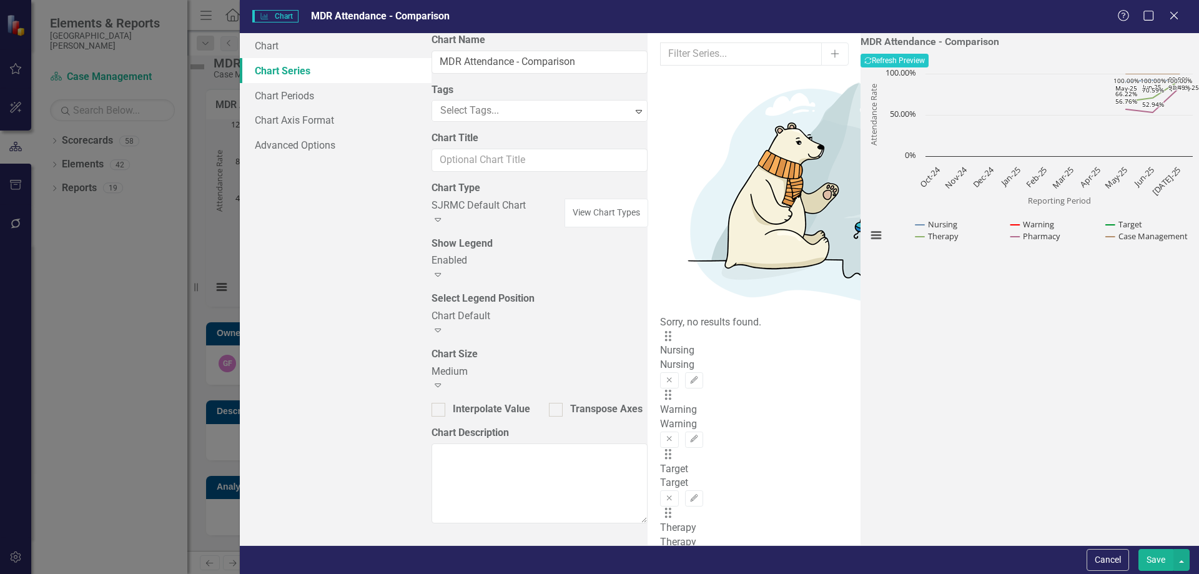
click at [703, 550] on button "Edit" at bounding box center [694, 558] width 18 height 16
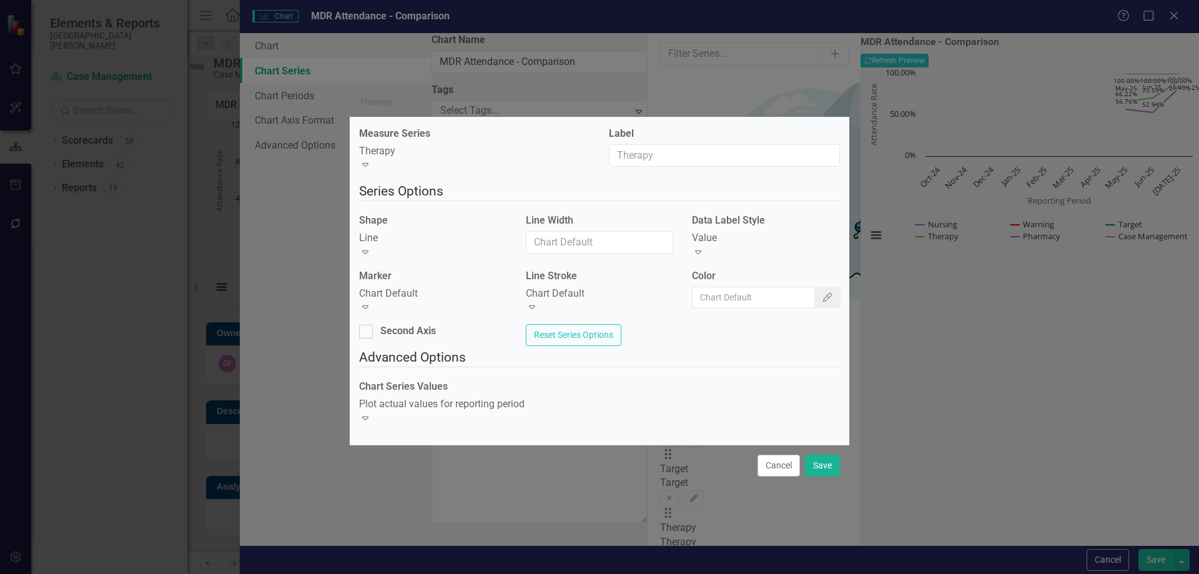
click at [750, 245] on div "Value" at bounding box center [766, 238] width 148 height 14
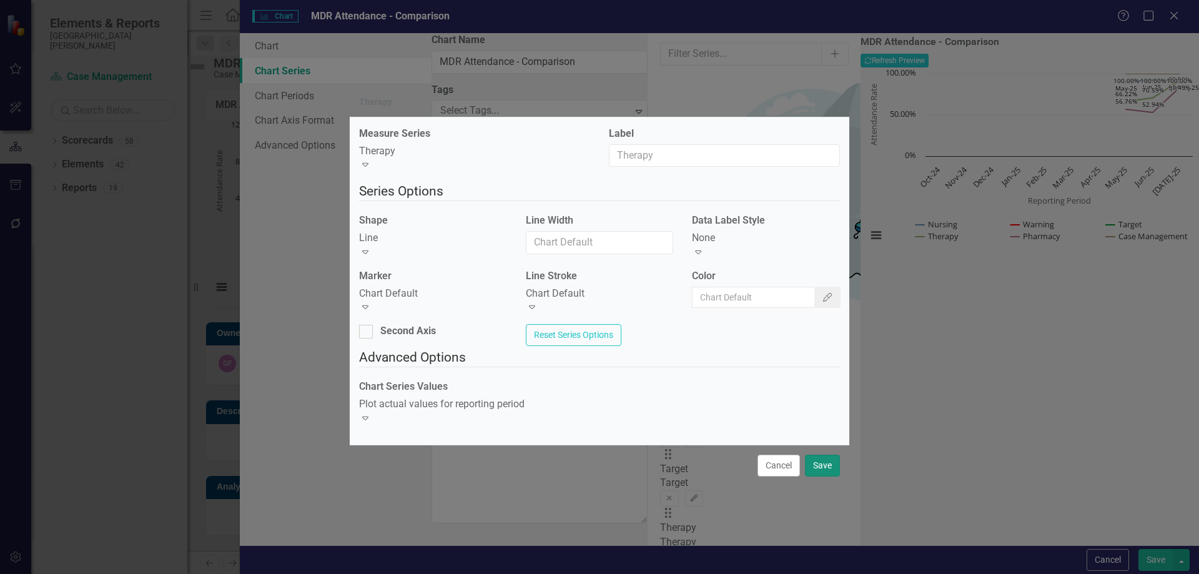
click at [817, 455] on button "Save" at bounding box center [822, 466] width 35 height 22
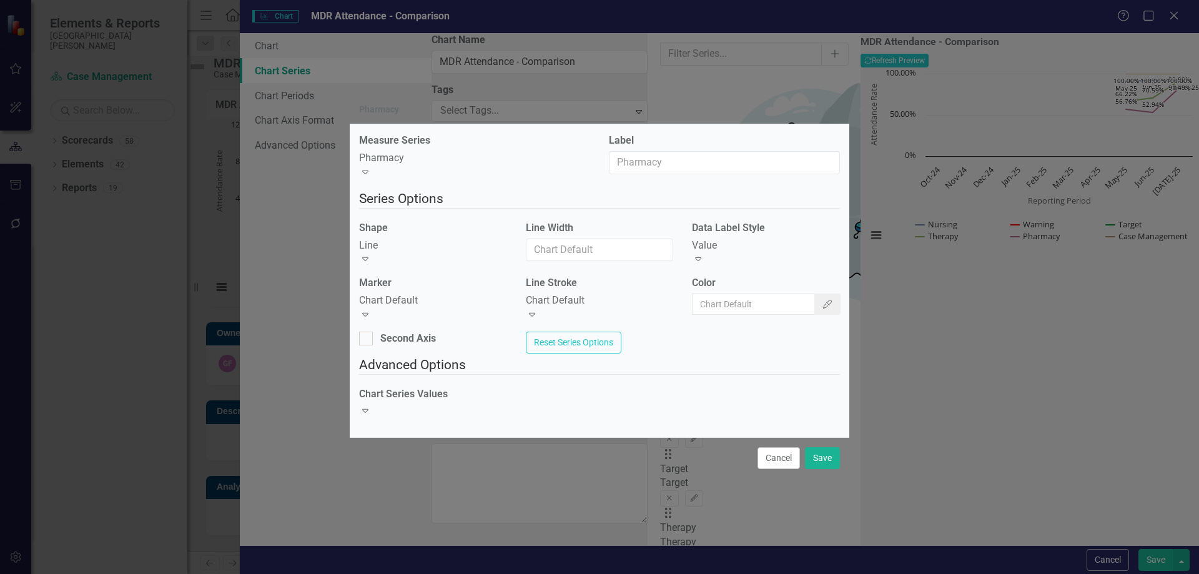
click at [743, 244] on div "Value" at bounding box center [766, 246] width 148 height 14
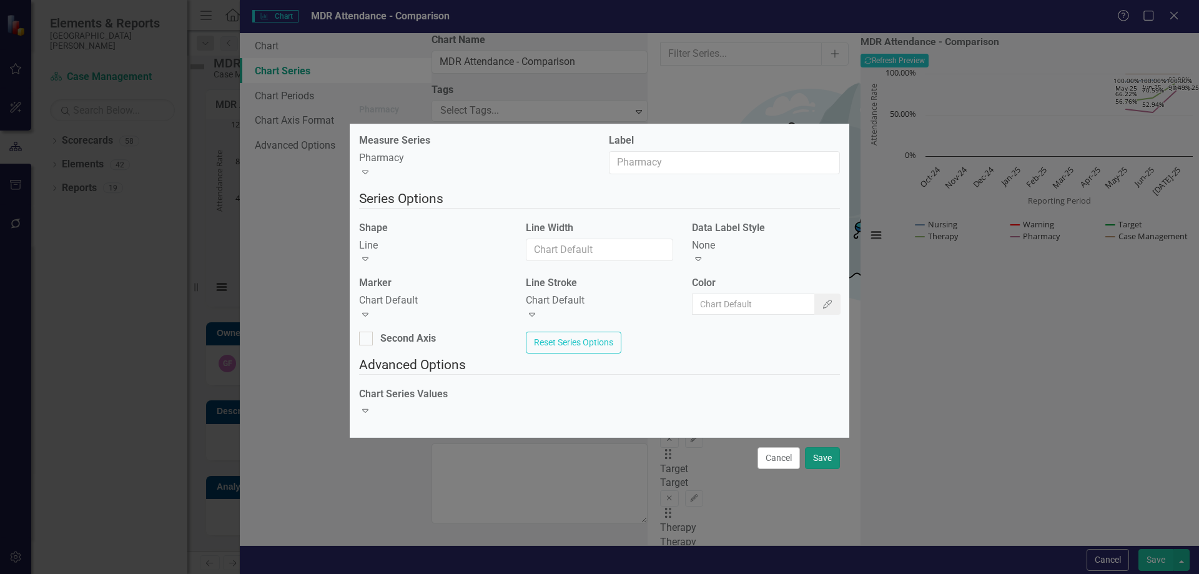
drag, startPoint x: 834, startPoint y: 462, endPoint x: 814, endPoint y: 411, distance: 55.0
click at [834, 462] on button "Save" at bounding box center [822, 458] width 35 height 22
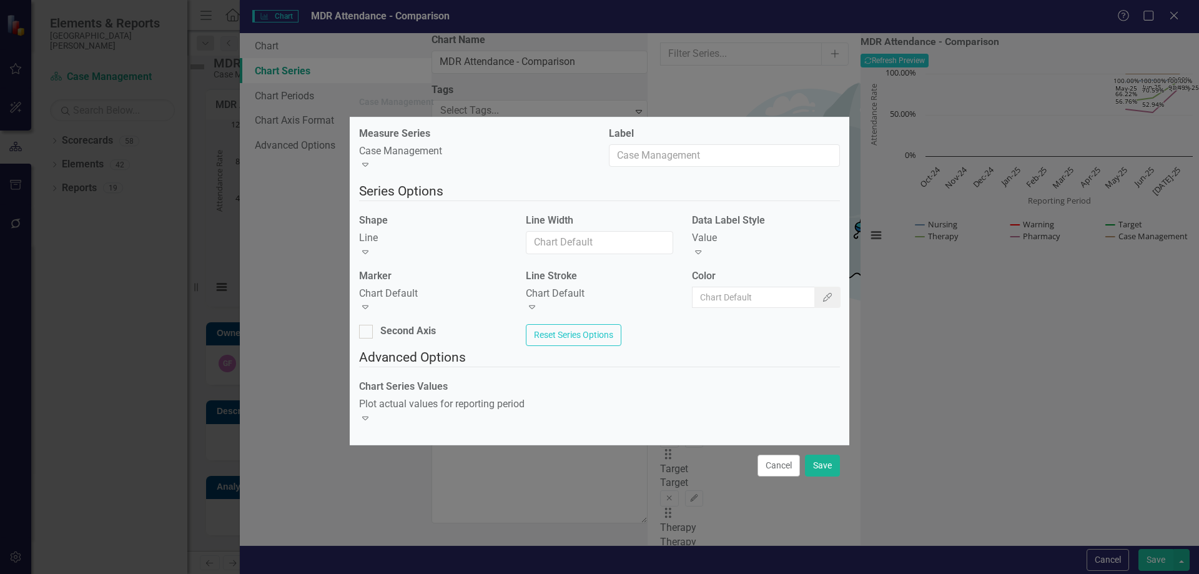
click at [715, 244] on div "Value" at bounding box center [766, 238] width 148 height 14
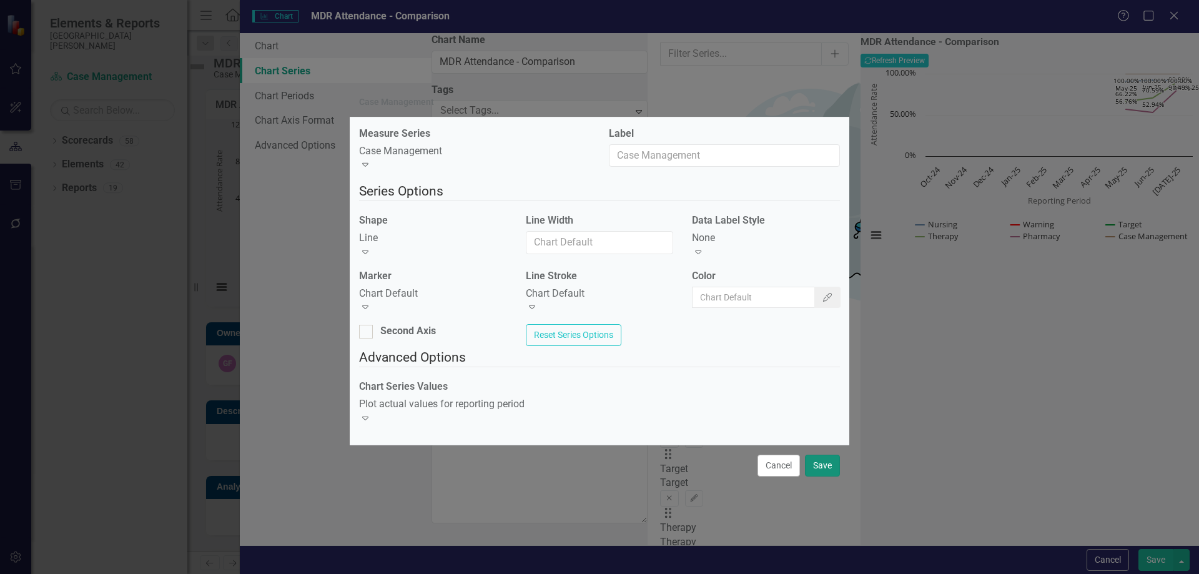
drag, startPoint x: 823, startPoint y: 460, endPoint x: 985, endPoint y: 238, distance: 274.8
click at [823, 459] on button "Save" at bounding box center [822, 466] width 35 height 22
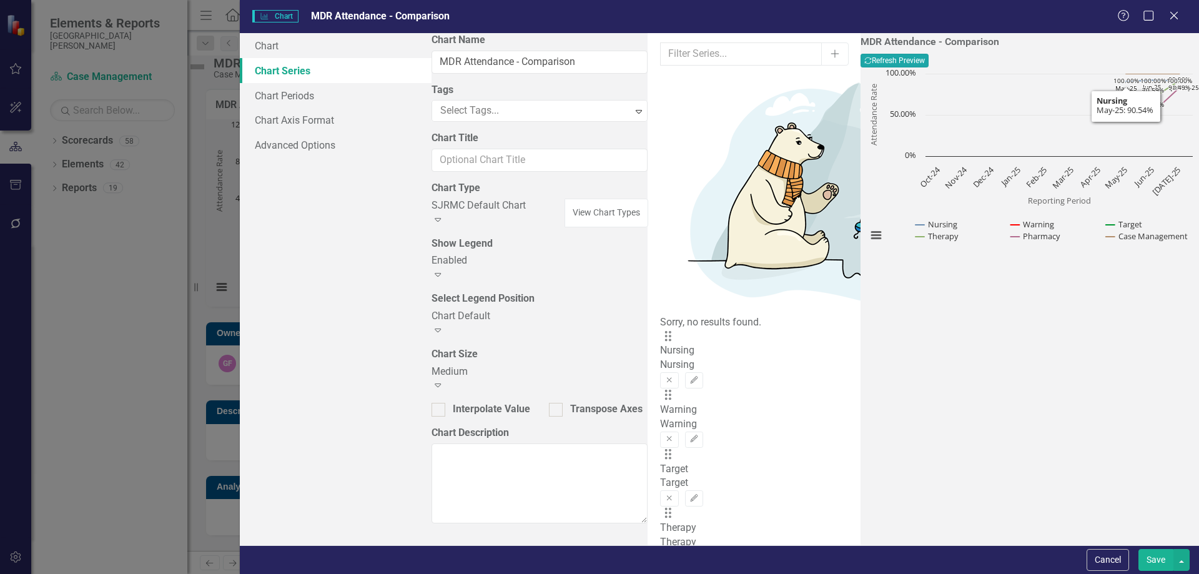
click at [872, 64] on icon "Recalculate" at bounding box center [867, 60] width 7 height 7
click at [1151, 558] on button "Save" at bounding box center [1156, 560] width 35 height 22
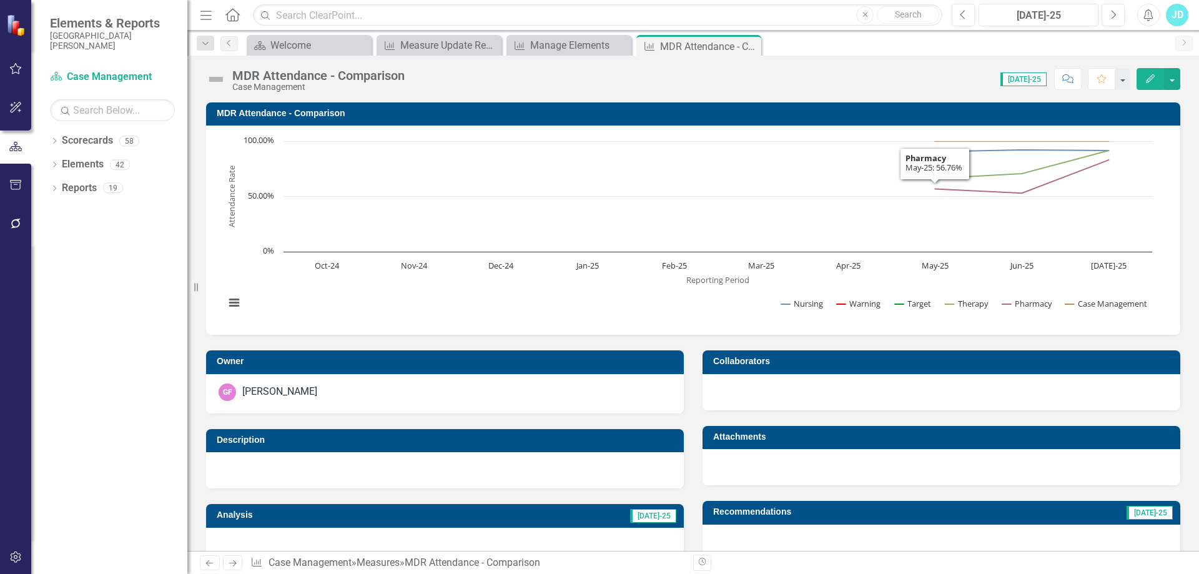
click at [250, 117] on h3 "MDR Attendance - Comparison" at bounding box center [696, 113] width 958 height 9
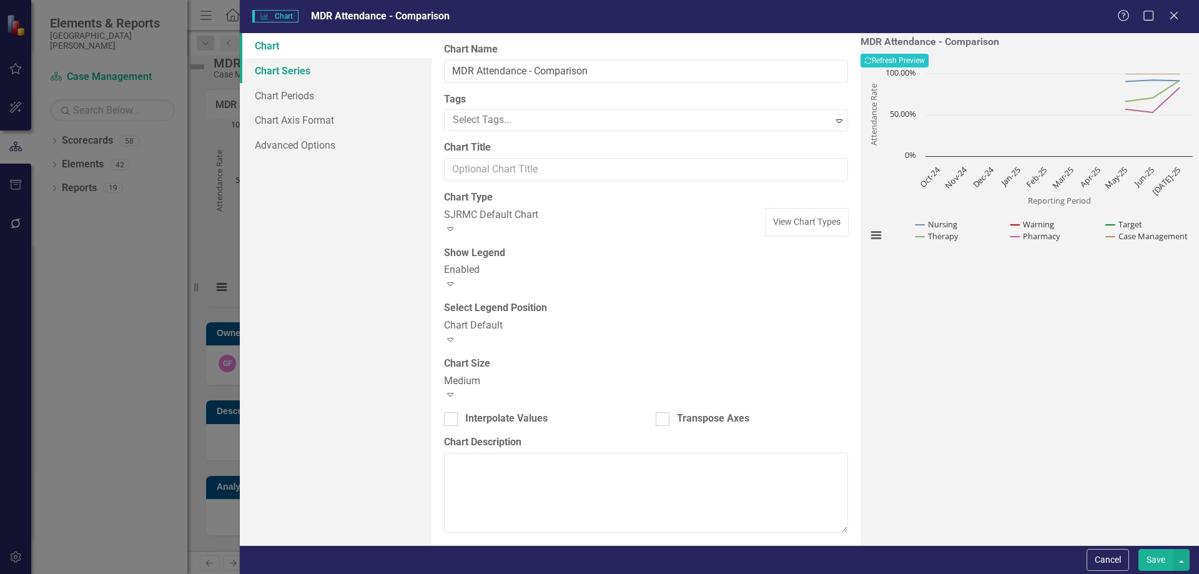
click at [313, 69] on link "Chart Series" at bounding box center [336, 70] width 192 height 25
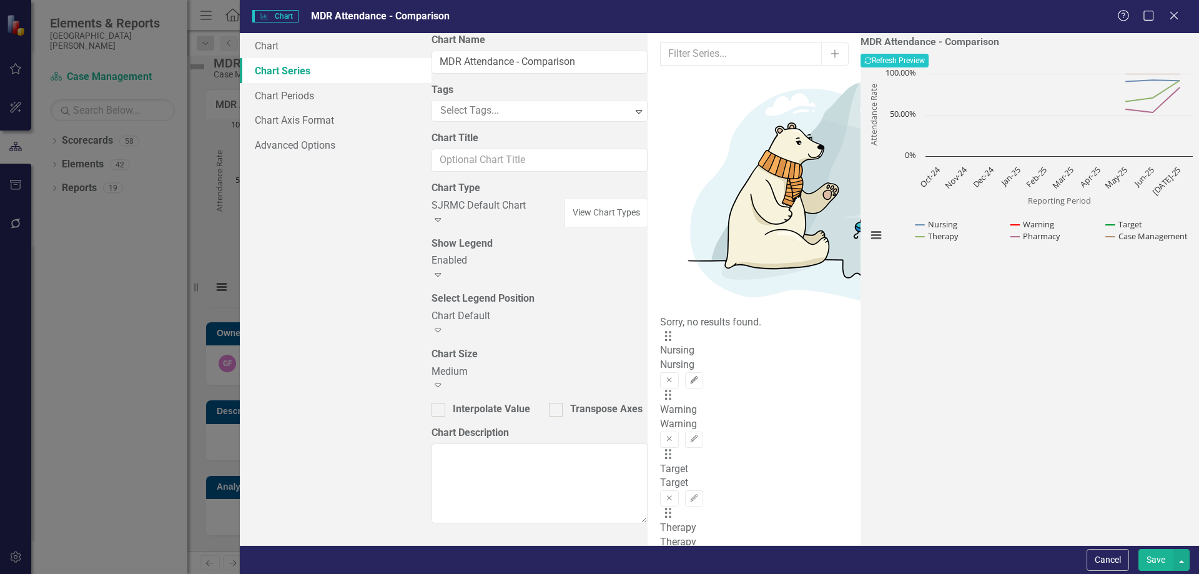
click at [699, 377] on icon "Edit" at bounding box center [694, 380] width 9 height 7
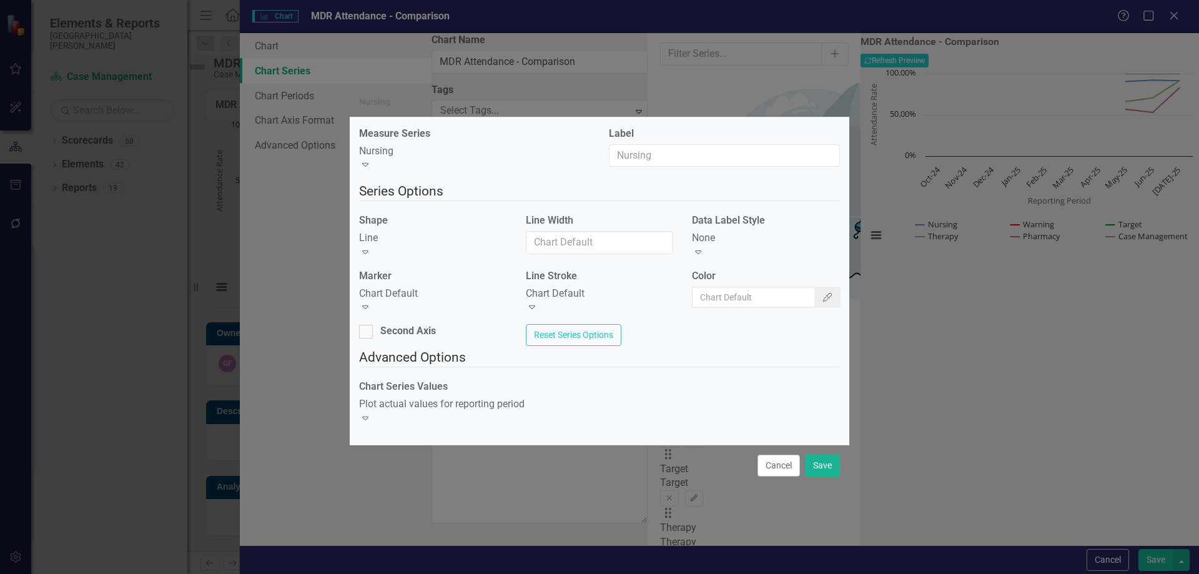
click at [612, 289] on div "Chart Default" at bounding box center [600, 294] width 148 height 14
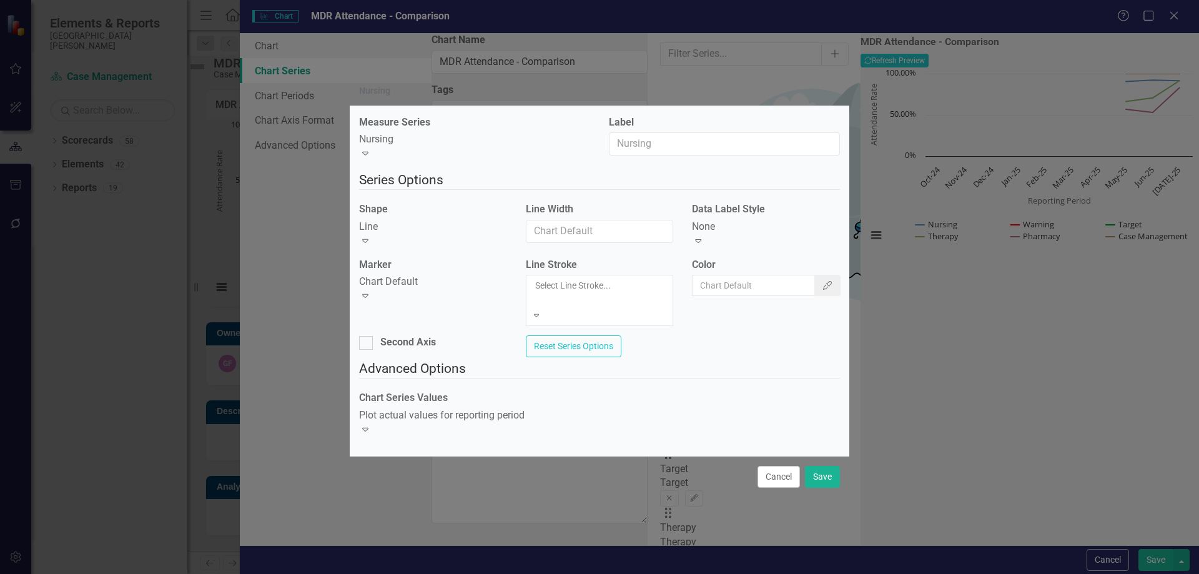
click at [722, 369] on fieldset "Advanced Options Chart Series Values Plot actual values for reporting period Ex…" at bounding box center [599, 402] width 481 height 87
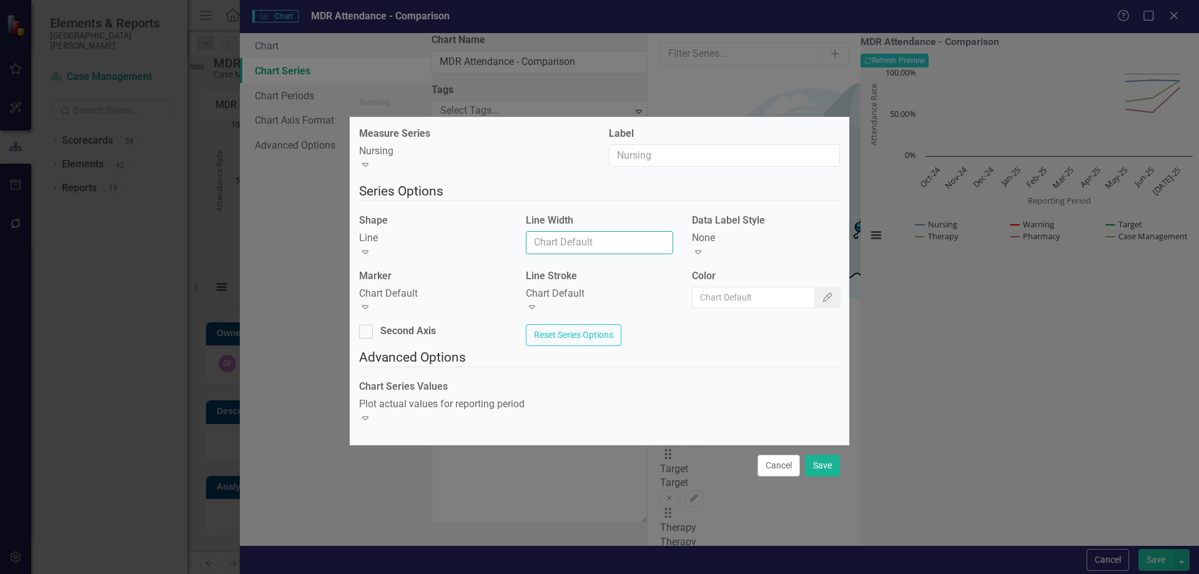
click at [580, 244] on input "Line Width" at bounding box center [600, 242] width 148 height 23
type input "2"
click at [819, 465] on button "Save" at bounding box center [822, 466] width 35 height 22
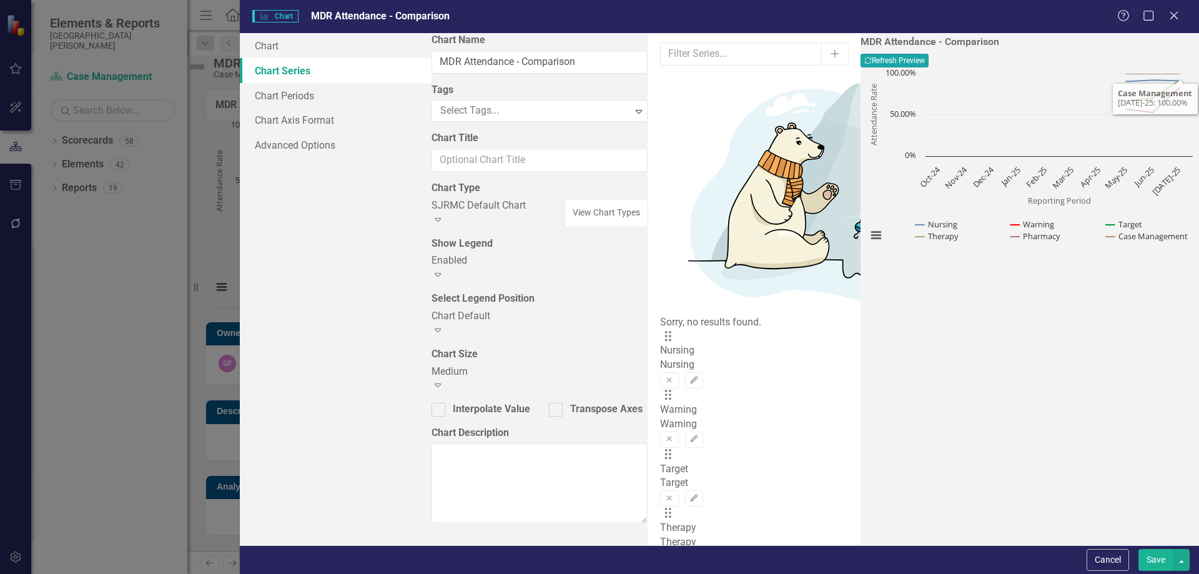
click at [929, 61] on button "Recalculate Refresh Preview" at bounding box center [895, 61] width 68 height 14
click at [699, 553] on icon "Edit" at bounding box center [694, 556] width 9 height 7
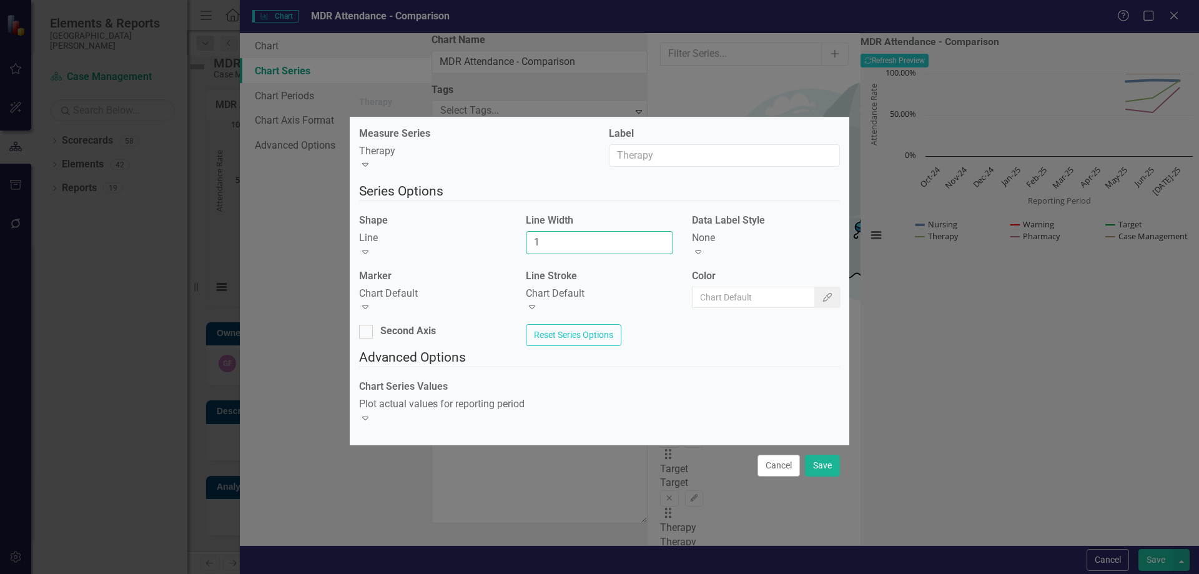
click at [572, 247] on input "1" at bounding box center [600, 242] width 148 height 23
type input "2"
click at [824, 467] on button "Save" at bounding box center [822, 466] width 35 height 22
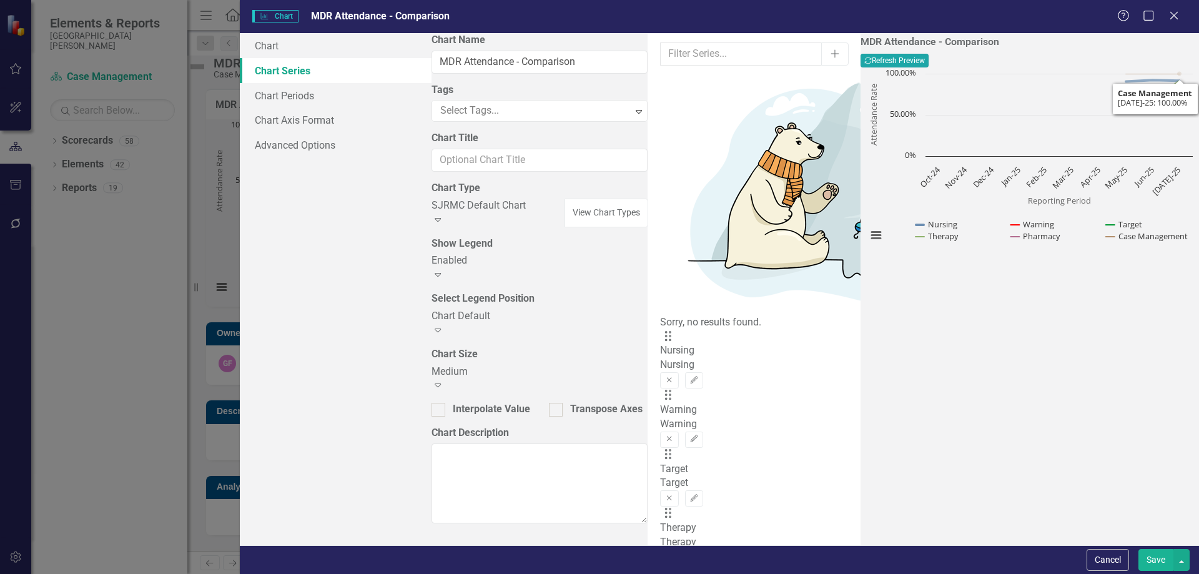
click at [929, 62] on button "Recalculate Refresh Preview" at bounding box center [895, 61] width 68 height 14
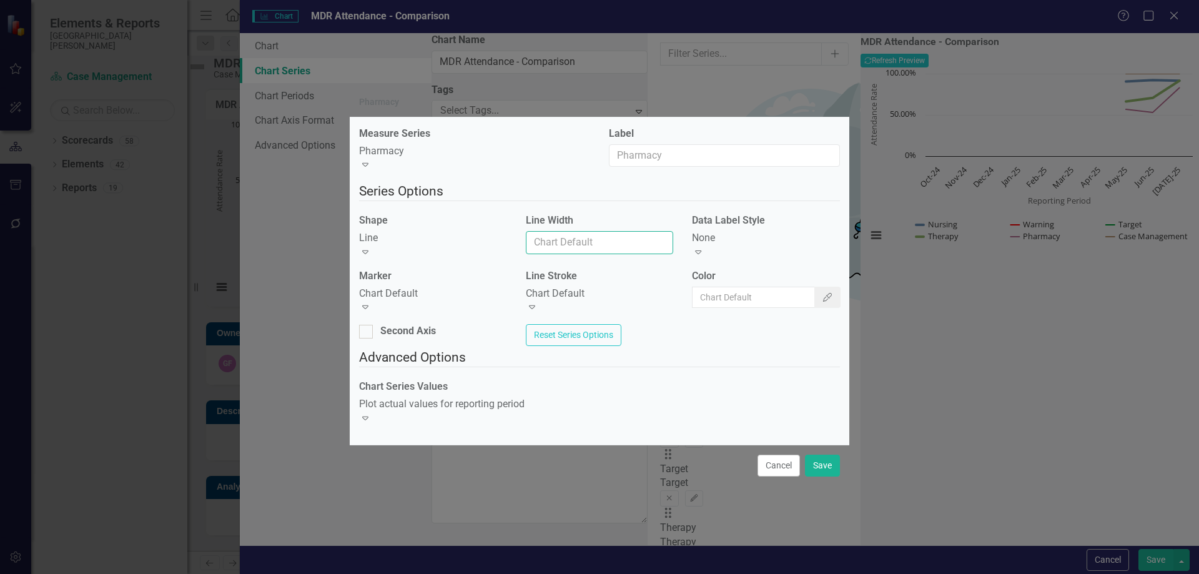
click at [577, 252] on input "Line Width" at bounding box center [600, 242] width 148 height 23
type input "2"
click at [818, 455] on button "Save" at bounding box center [822, 466] width 35 height 22
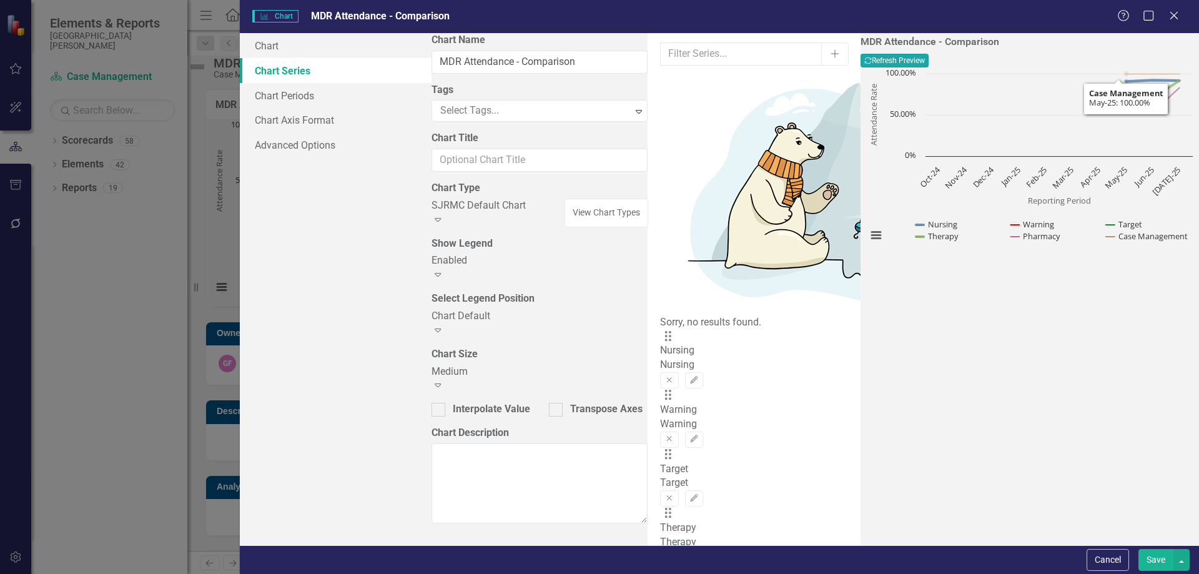
click at [929, 65] on button "Recalculate Refresh Preview" at bounding box center [895, 61] width 68 height 14
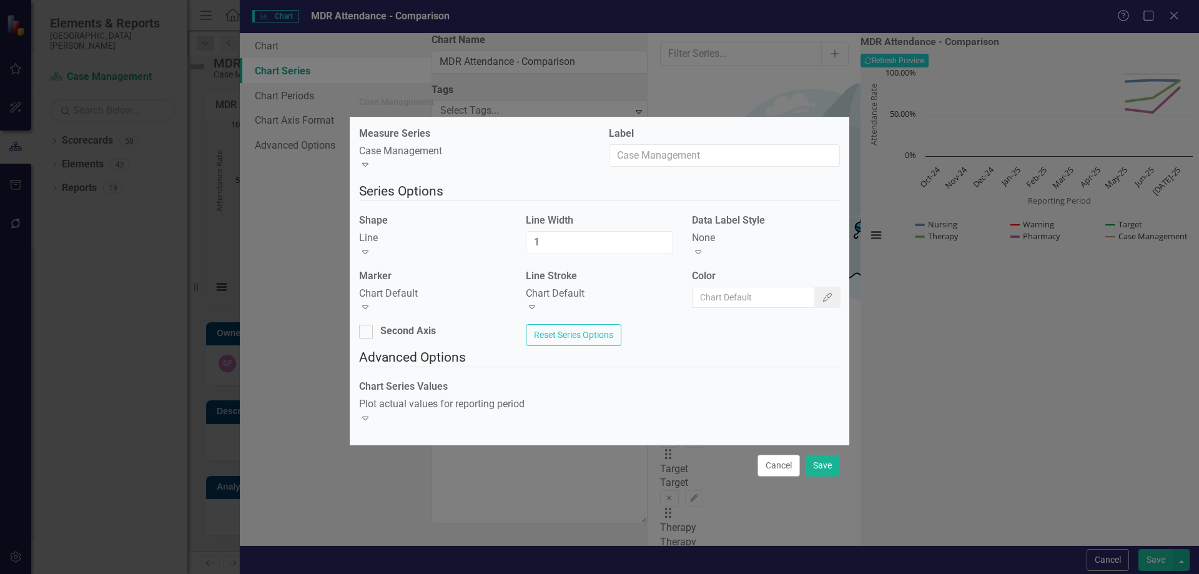
click at [567, 228] on label "Line Width" at bounding box center [600, 221] width 148 height 14
click at [567, 231] on input "1" at bounding box center [600, 242] width 148 height 23
click at [566, 242] on input "1" at bounding box center [600, 242] width 148 height 23
type input "2"
click at [823, 467] on button "Save" at bounding box center [822, 466] width 35 height 22
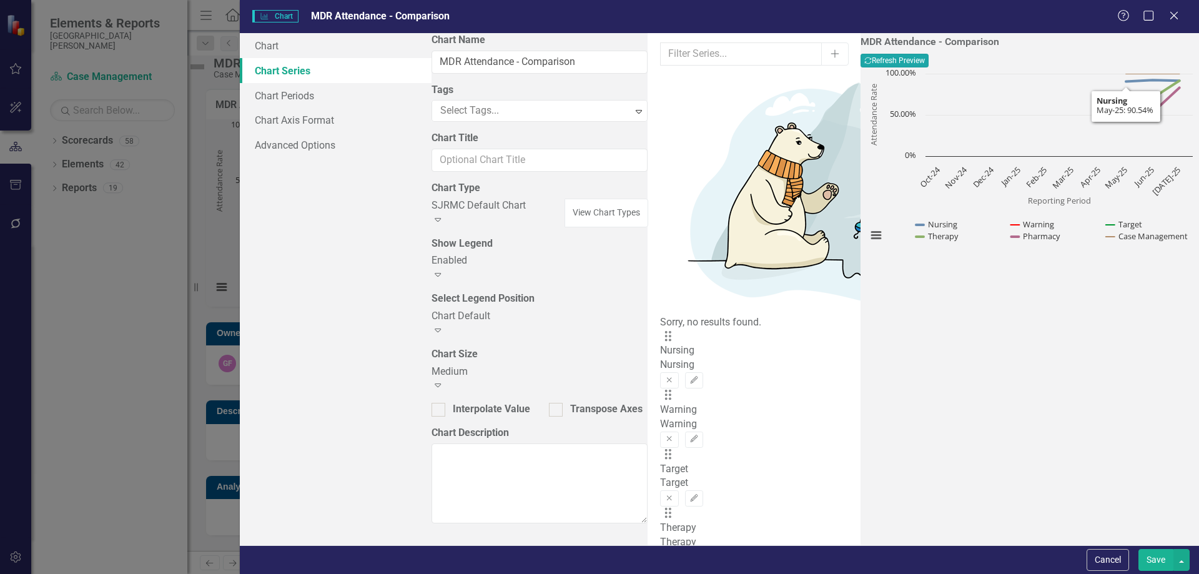
click at [872, 62] on icon "Recalculate" at bounding box center [867, 60] width 7 height 7
click at [1153, 562] on button "Save" at bounding box center [1156, 560] width 35 height 22
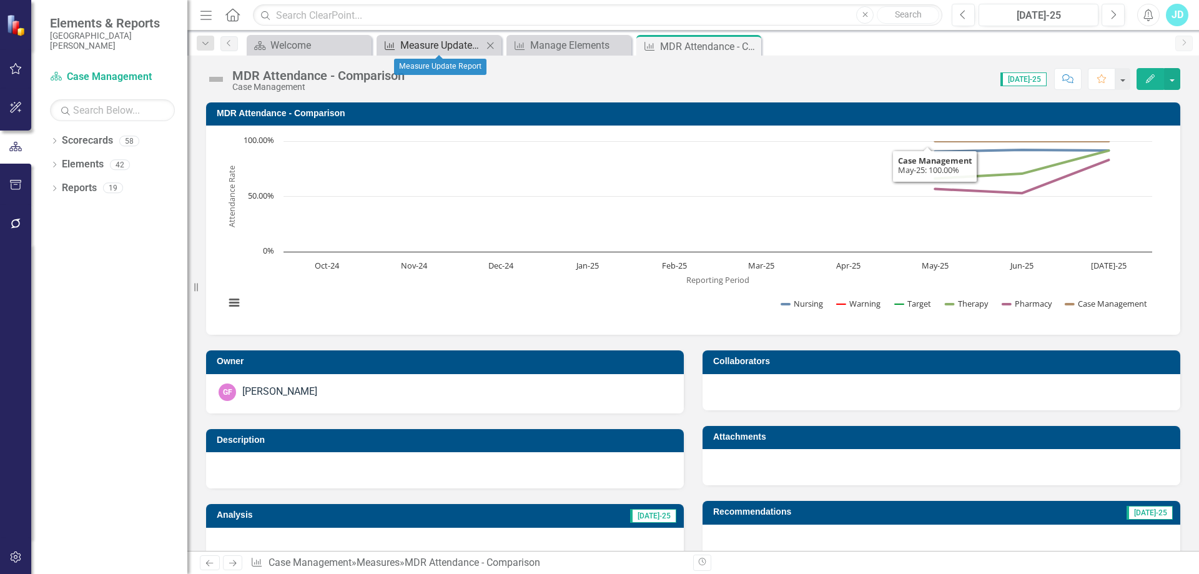
click at [420, 44] on div "Measure Update Report" at bounding box center [441, 45] width 82 height 16
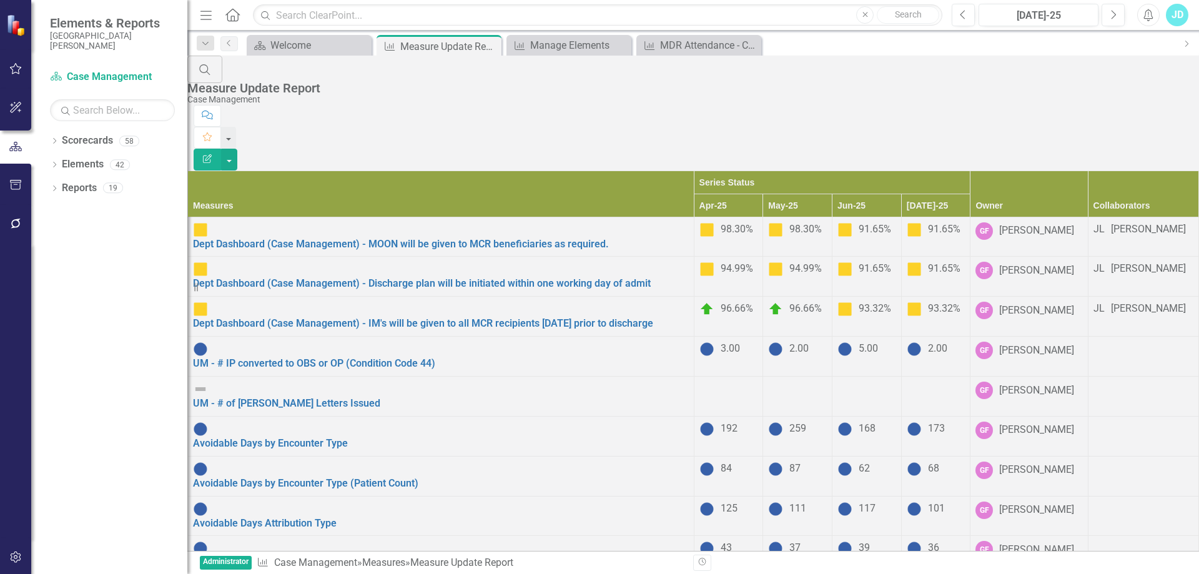
scroll to position [734, 0]
click at [674, 44] on div "MDR Attendance - Comparison" at bounding box center [701, 45] width 82 height 16
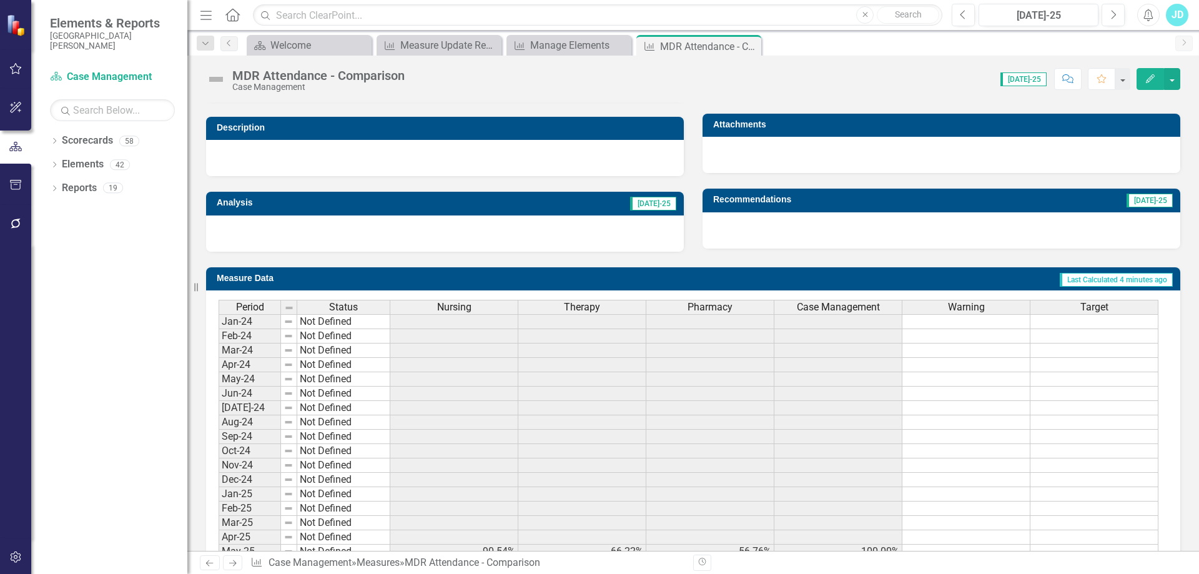
scroll to position [437, 0]
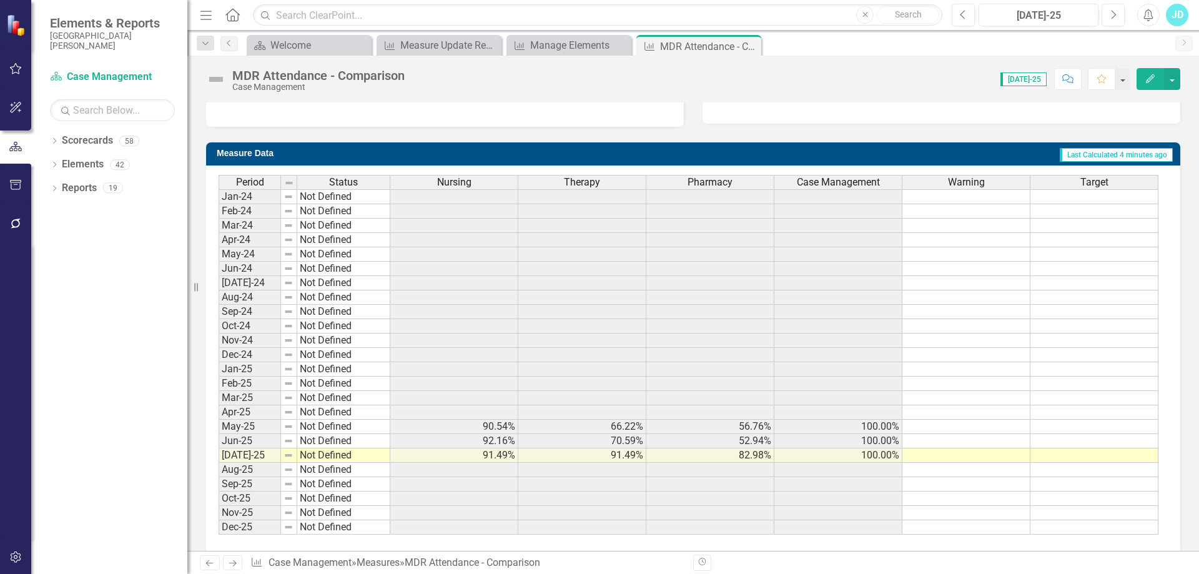
click at [465, 181] on span "Nursing" at bounding box center [454, 182] width 34 height 11
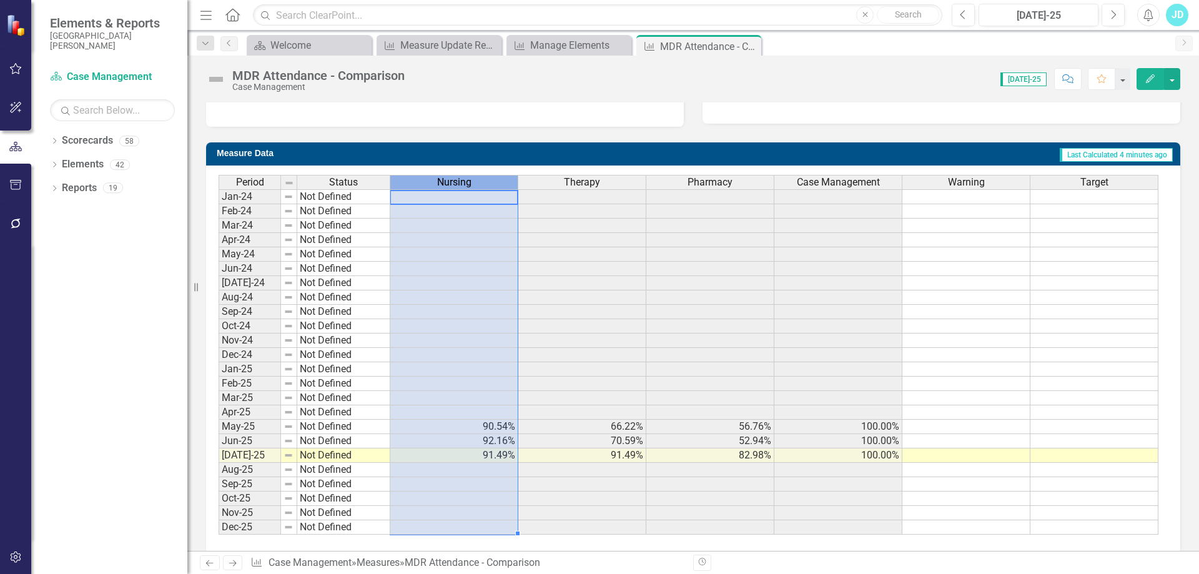
click at [465, 181] on span "Nursing" at bounding box center [454, 182] width 34 height 11
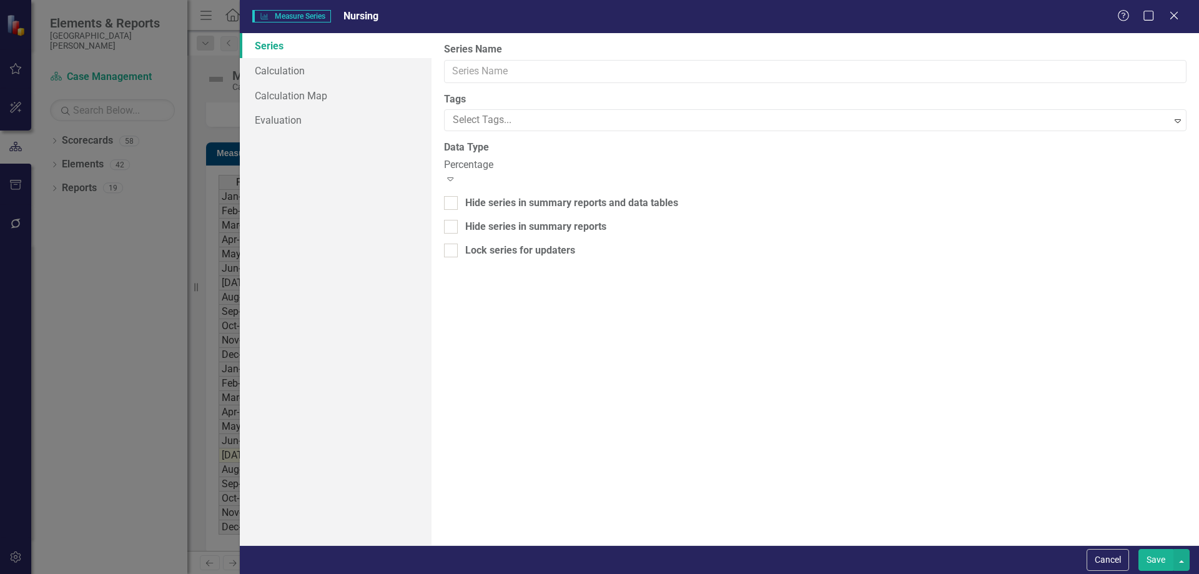
type input "Nursing"
click at [489, 116] on div at bounding box center [816, 118] width 743 height 15
click at [99, 573] on span "Evaluation - Value One" at bounding box center [49, 581] width 99 height 12
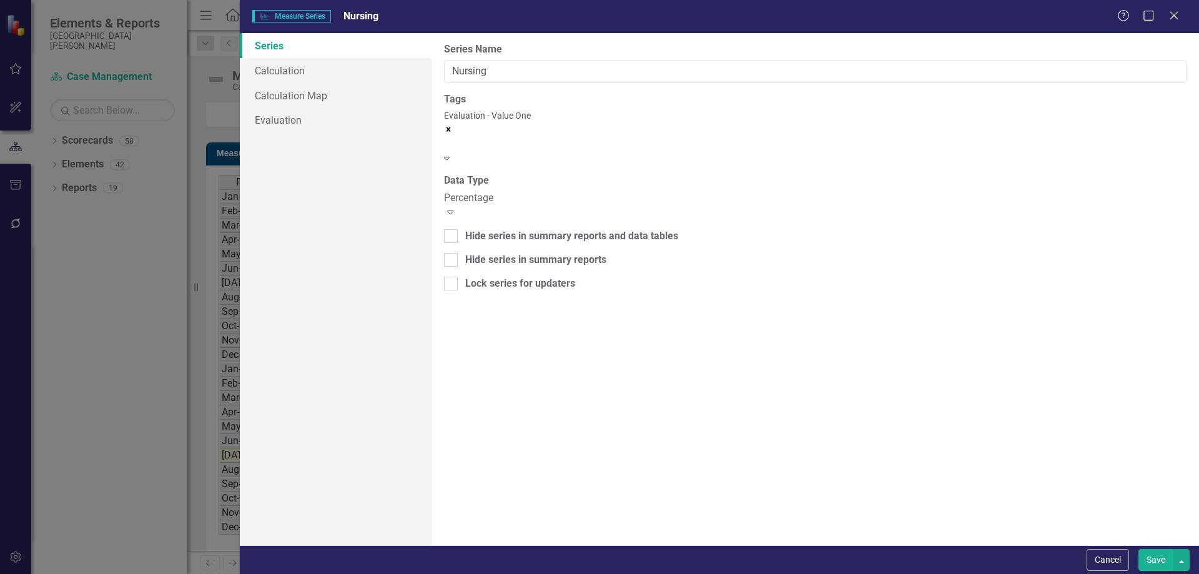
click at [1157, 552] on button "Save" at bounding box center [1156, 560] width 35 height 22
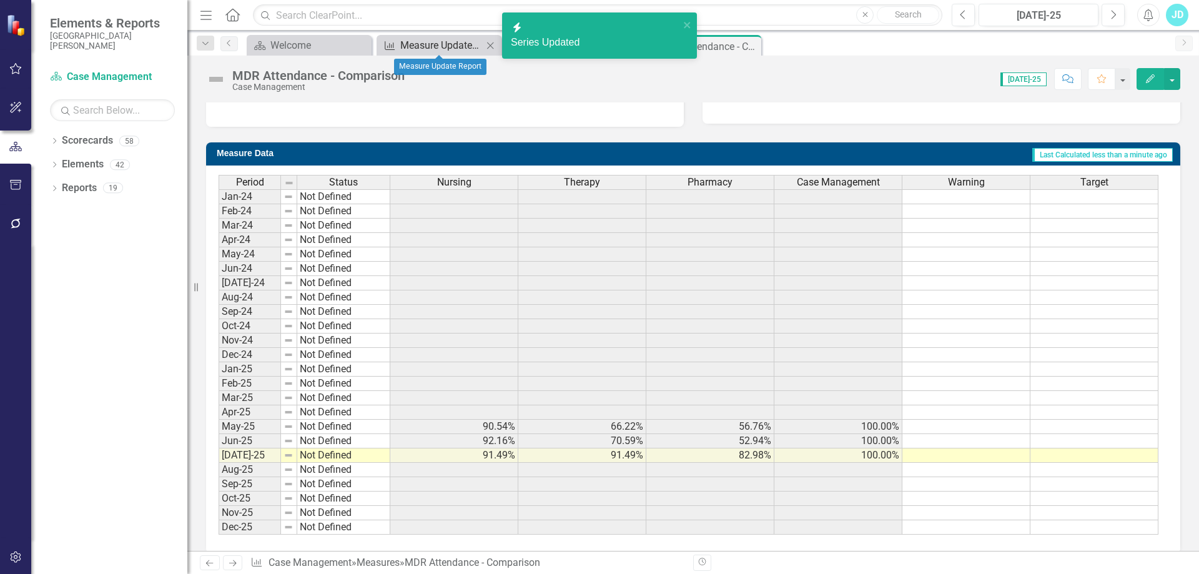
click at [440, 42] on div "Measure Update Report" at bounding box center [441, 45] width 82 height 16
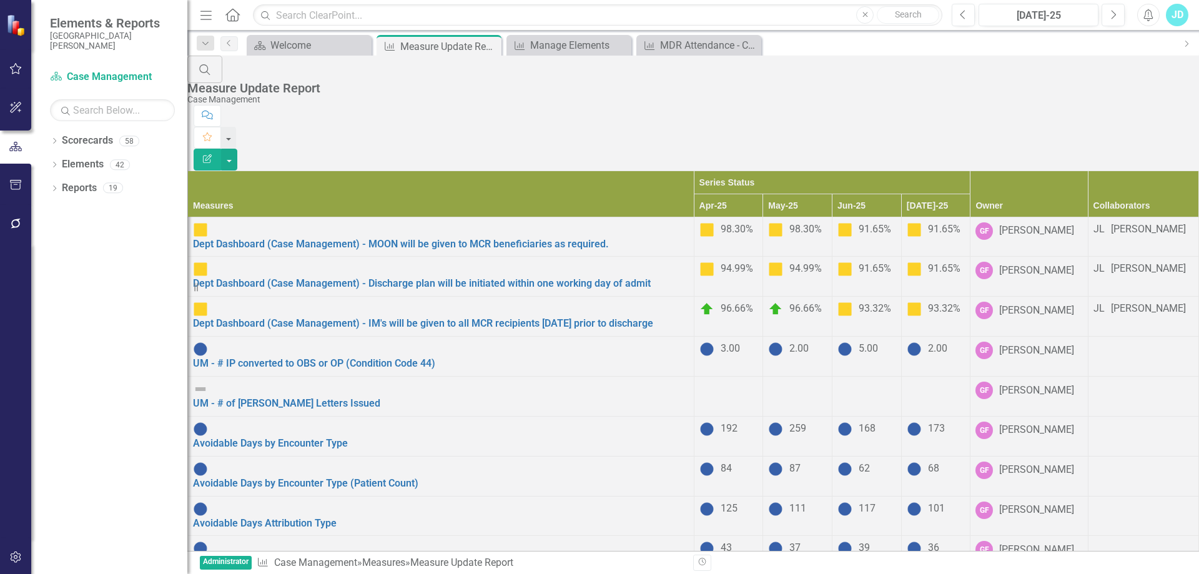
scroll to position [760, 0]
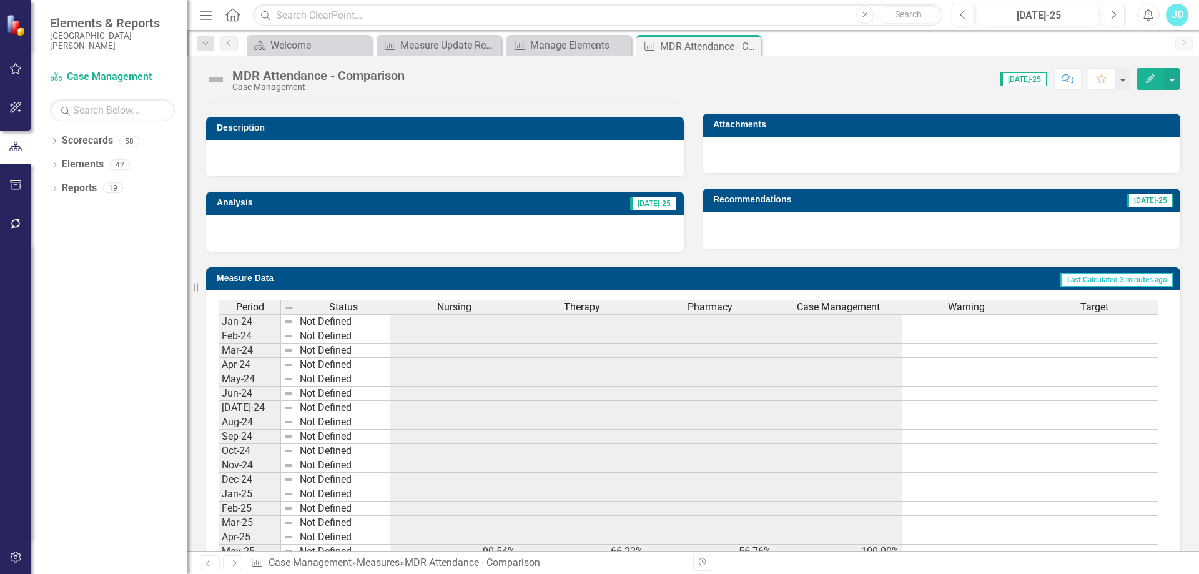
scroll to position [452, 0]
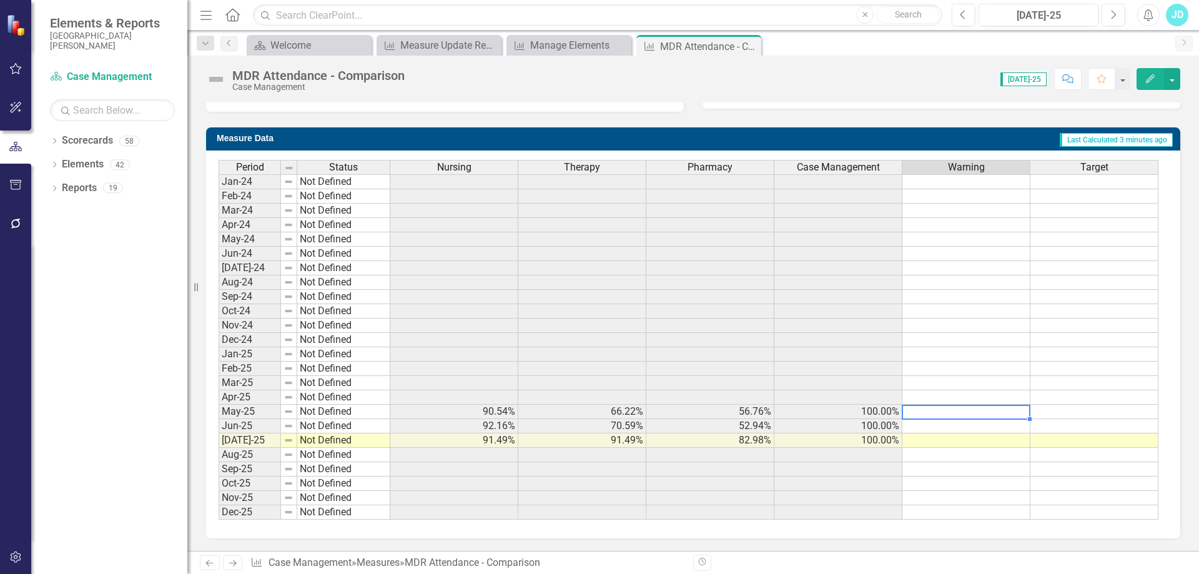
click at [981, 415] on td at bounding box center [967, 412] width 128 height 14
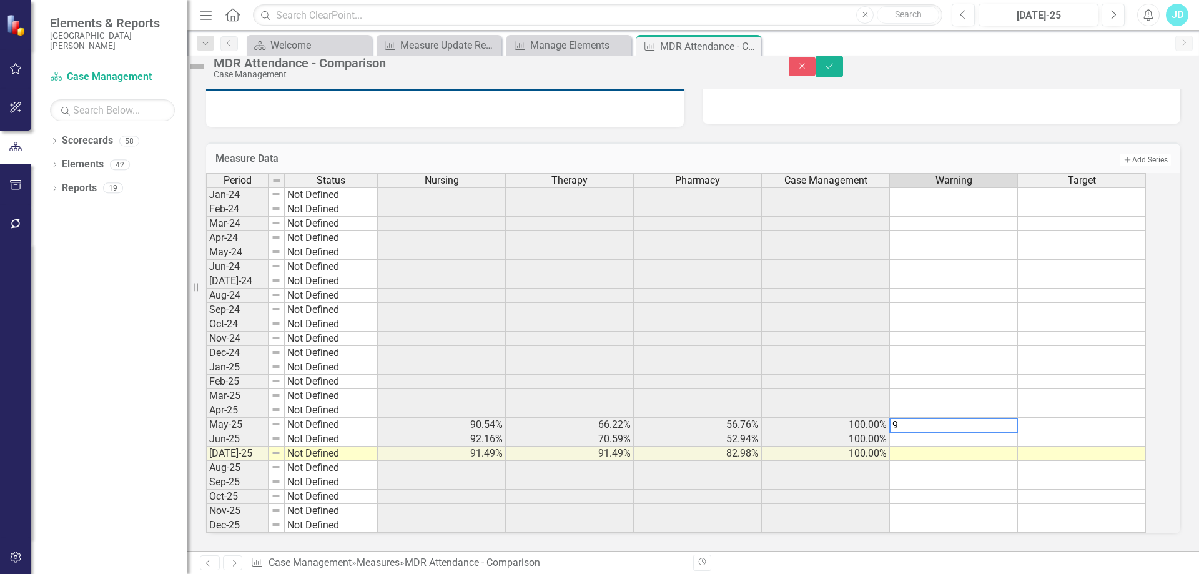
type textarea "90"
type textarea "100"
drag, startPoint x: 987, startPoint y: 421, endPoint x: 1134, endPoint y: 426, distance: 147.5
click at [1081, 420] on tr "May-25 Not Defined 90.54% 66.22% 56.76% 100.00% 90.00% 100.00%" at bounding box center [676, 425] width 940 height 14
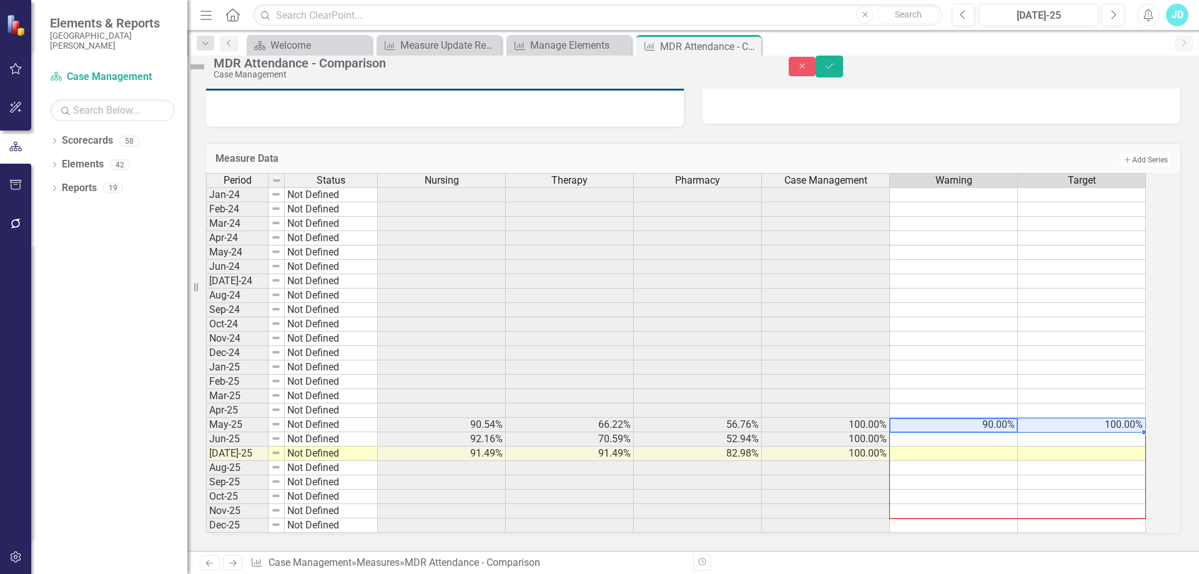
drag, startPoint x: 1156, startPoint y: 427, endPoint x: 1156, endPoint y: 505, distance: 78.1
click at [206, 505] on div "Period Status Nursing Therapy Pharmacy Case Management Warning Target Jan-24 No…" at bounding box center [206, 353] width 0 height 360
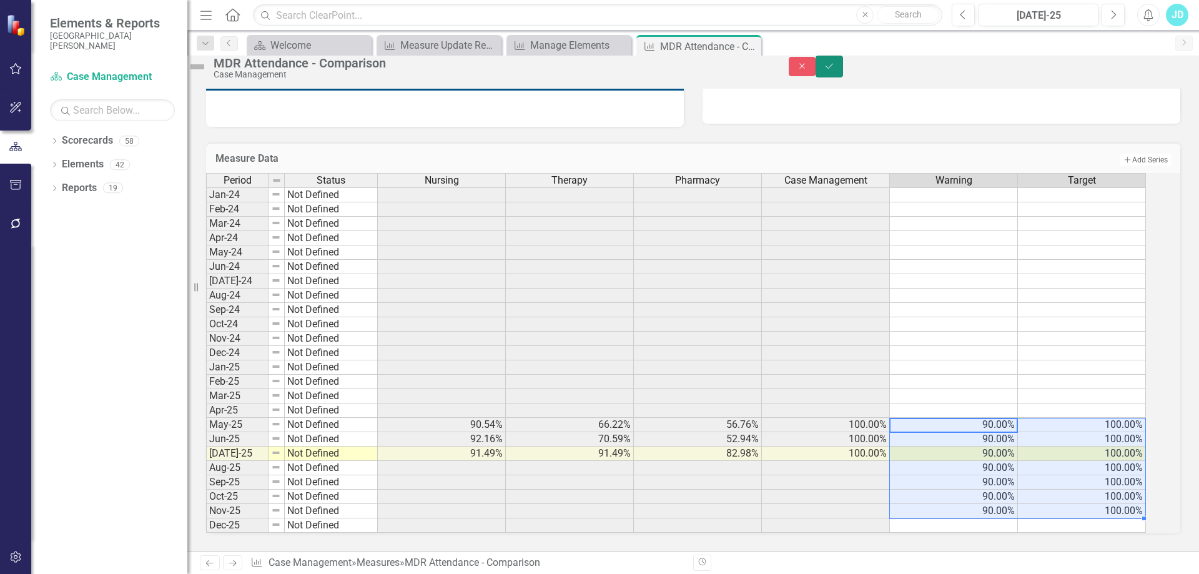
click at [843, 76] on button "Save" at bounding box center [829, 67] width 27 height 22
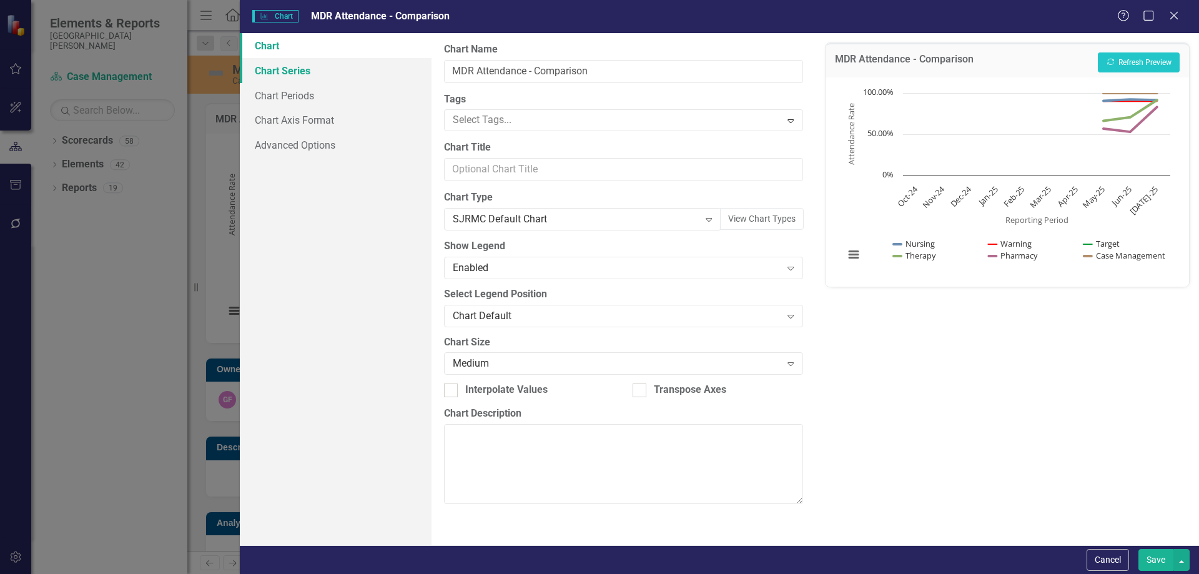
click at [305, 68] on link "Chart Series" at bounding box center [336, 70] width 192 height 25
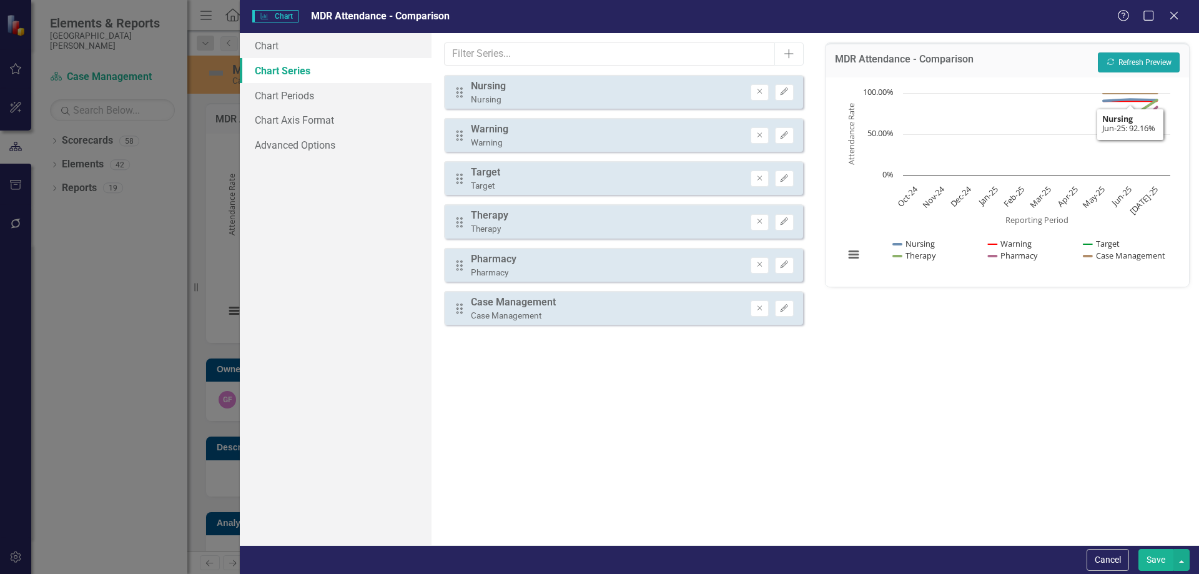
click at [1156, 66] on button "Recalculate Refresh Preview" at bounding box center [1139, 62] width 82 height 20
click at [761, 134] on icon "button" at bounding box center [760, 134] width 5 height 5
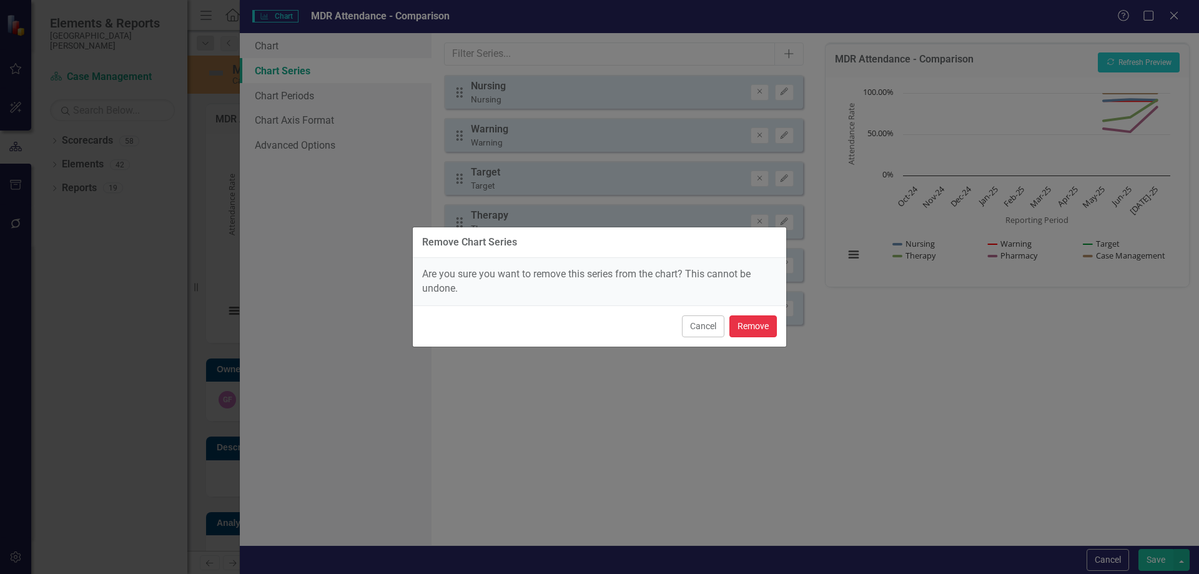
click at [748, 320] on button "Remove" at bounding box center [753, 326] width 47 height 22
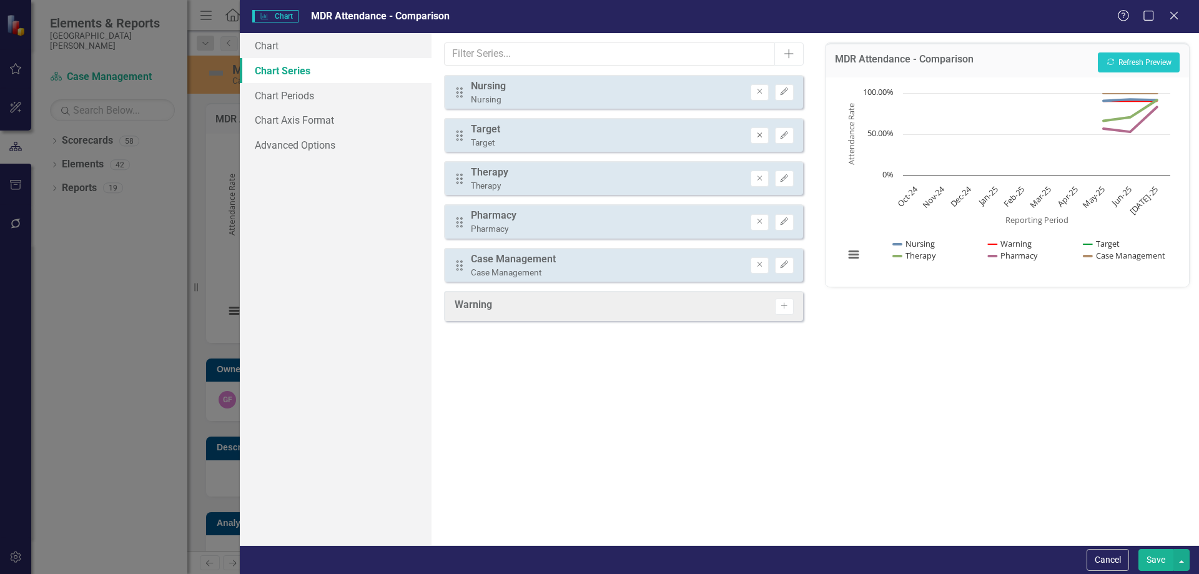
click at [763, 139] on button "Remove" at bounding box center [760, 135] width 18 height 16
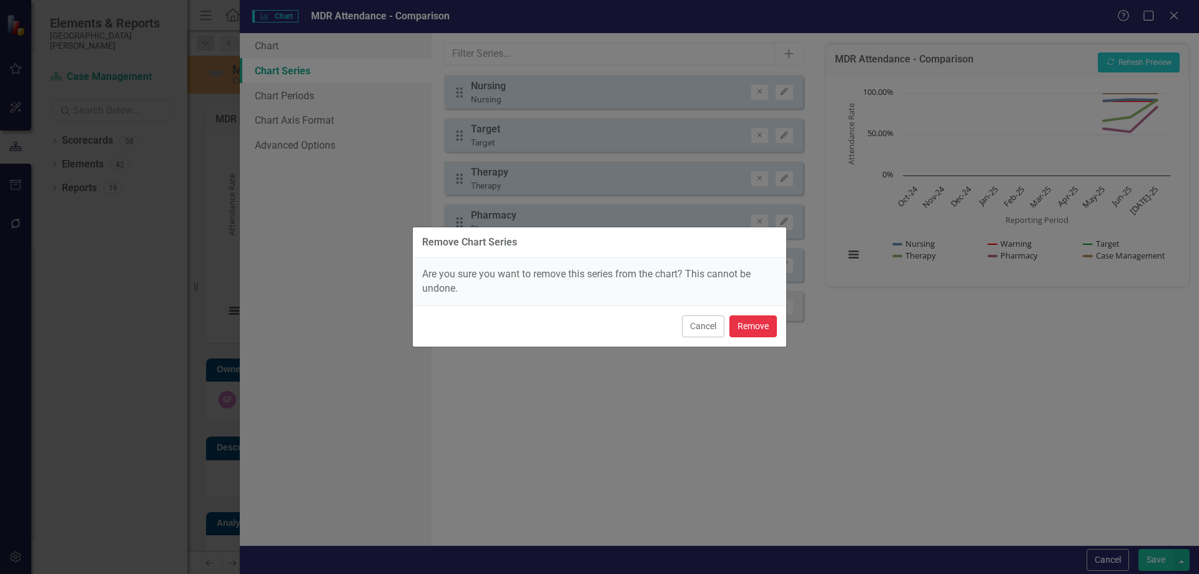
click at [762, 324] on button "Remove" at bounding box center [753, 326] width 47 height 22
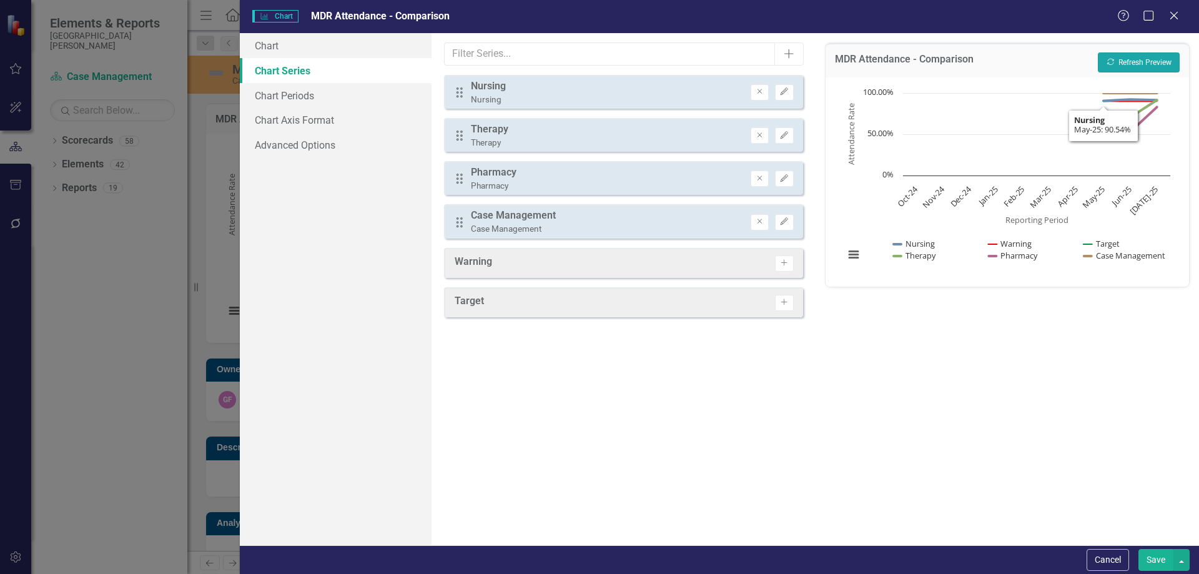
click at [1113, 60] on icon "button" at bounding box center [1110, 62] width 7 height 7
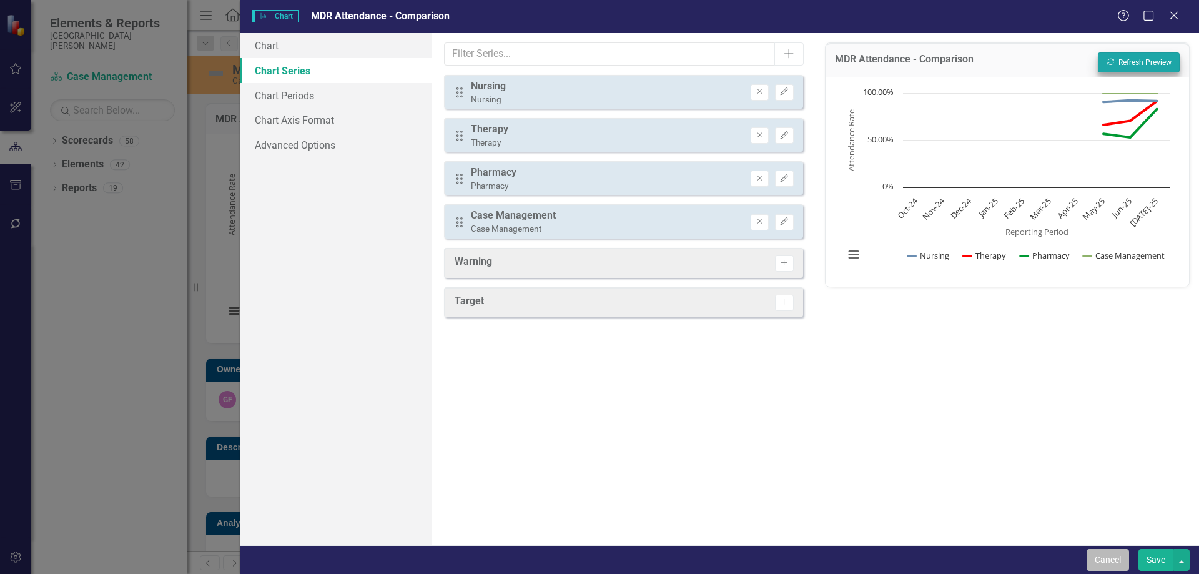
click at [1110, 560] on button "Cancel" at bounding box center [1108, 560] width 42 height 22
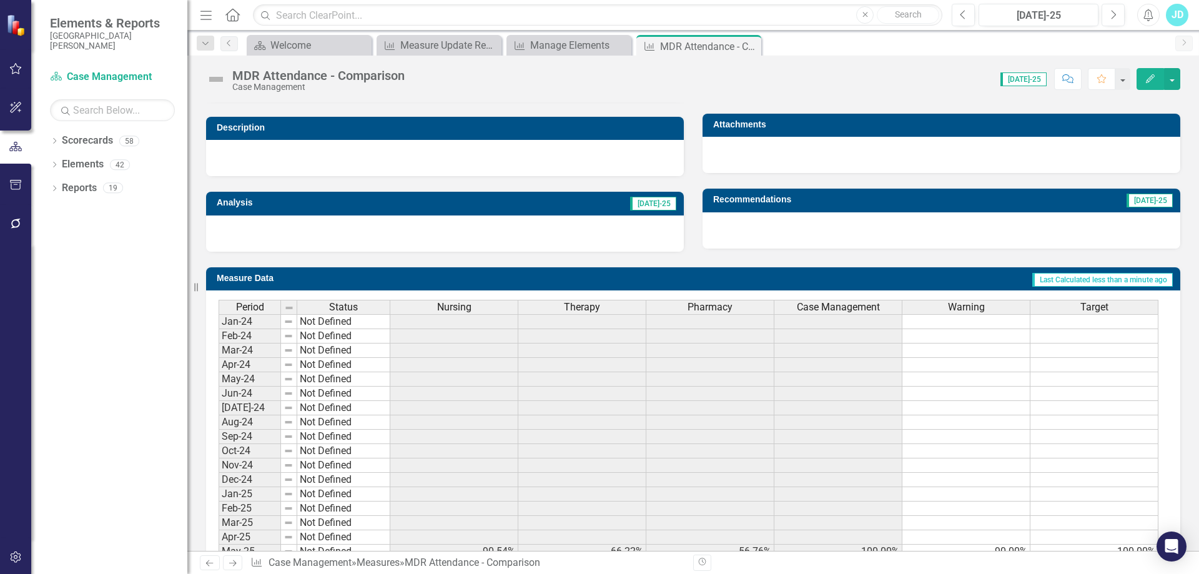
scroll to position [452, 0]
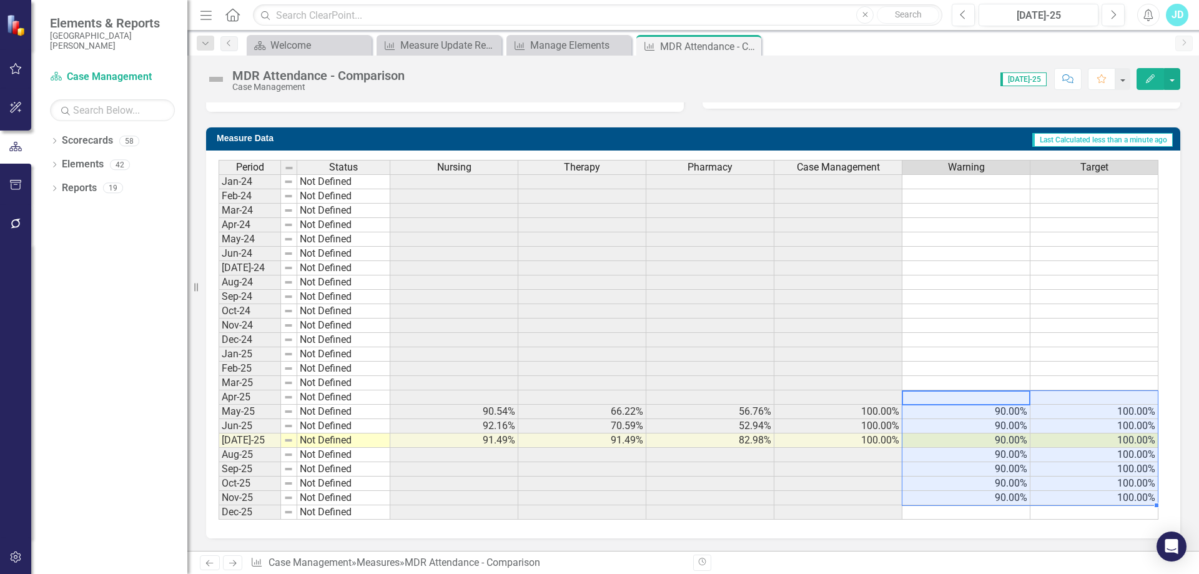
drag, startPoint x: 973, startPoint y: 399, endPoint x: 1101, endPoint y: 498, distance: 161.7
click at [1101, 498] on tbody "Jan-24 Not Defined Feb-24 Not Defined Mar-24 Not Defined Apr-24 Not Defined May…" at bounding box center [689, 346] width 940 height 345
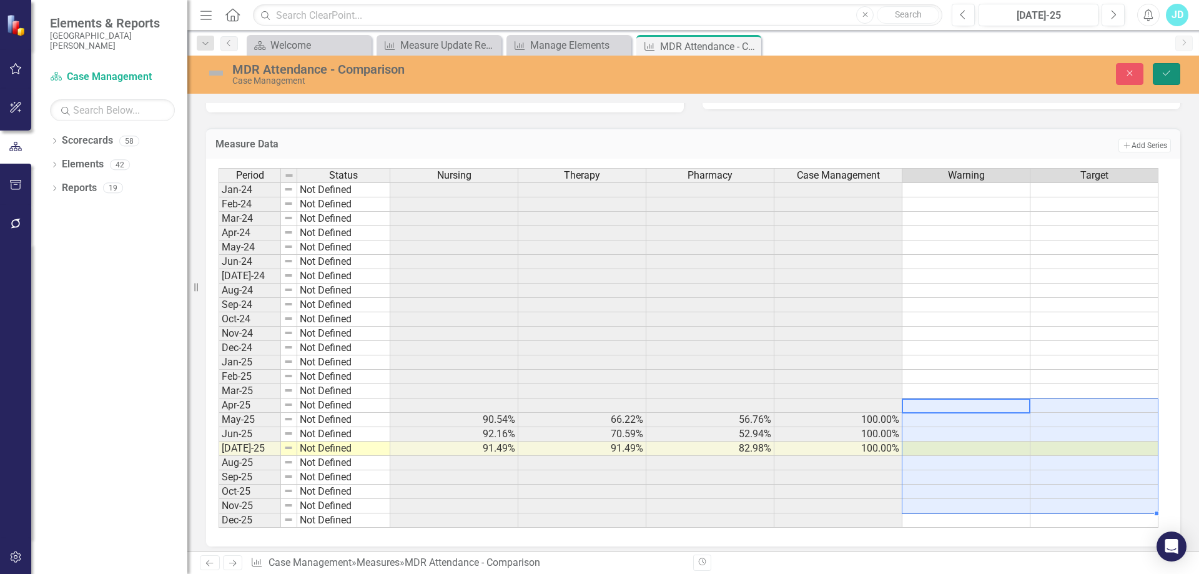
click at [1168, 74] on icon "Save" at bounding box center [1166, 73] width 11 height 9
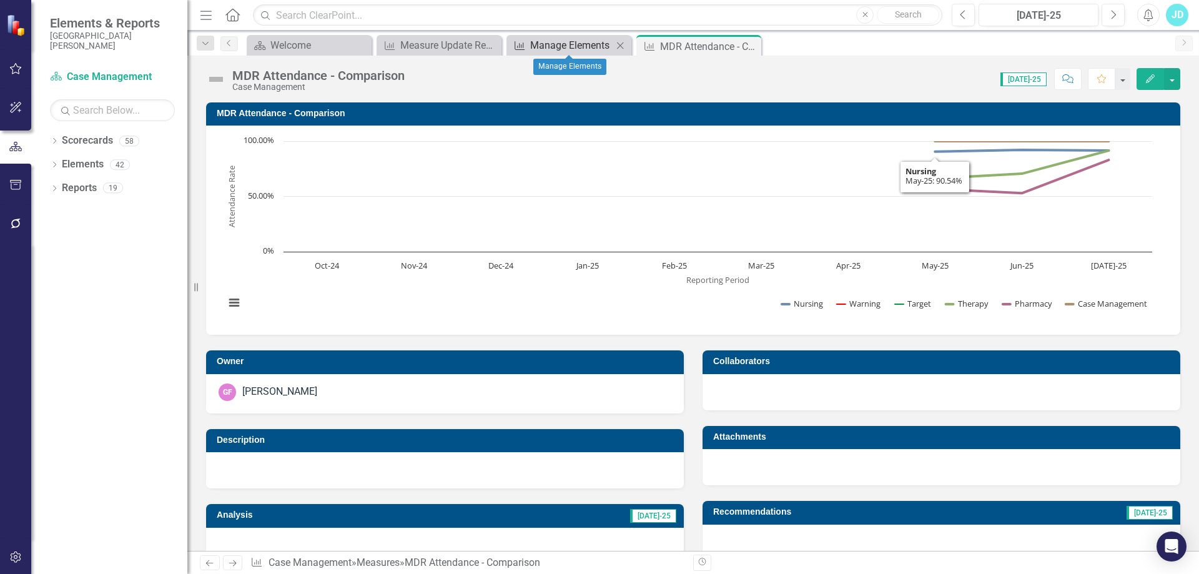
click at [560, 46] on div "Manage Elements" at bounding box center [571, 45] width 82 height 16
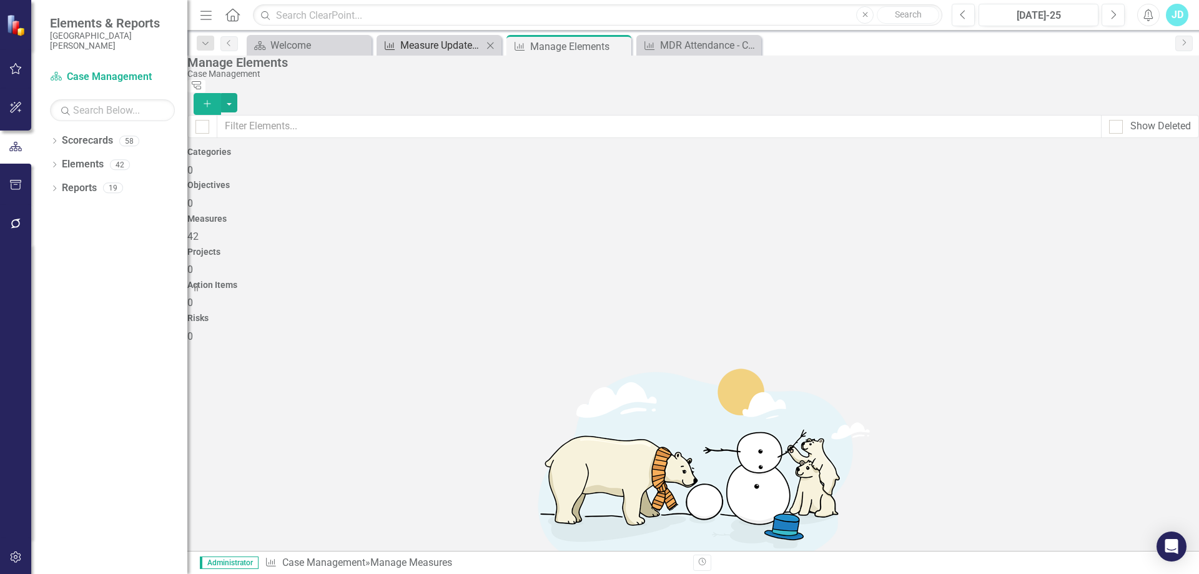
click at [434, 46] on div "Measure Update Report" at bounding box center [441, 45] width 82 height 16
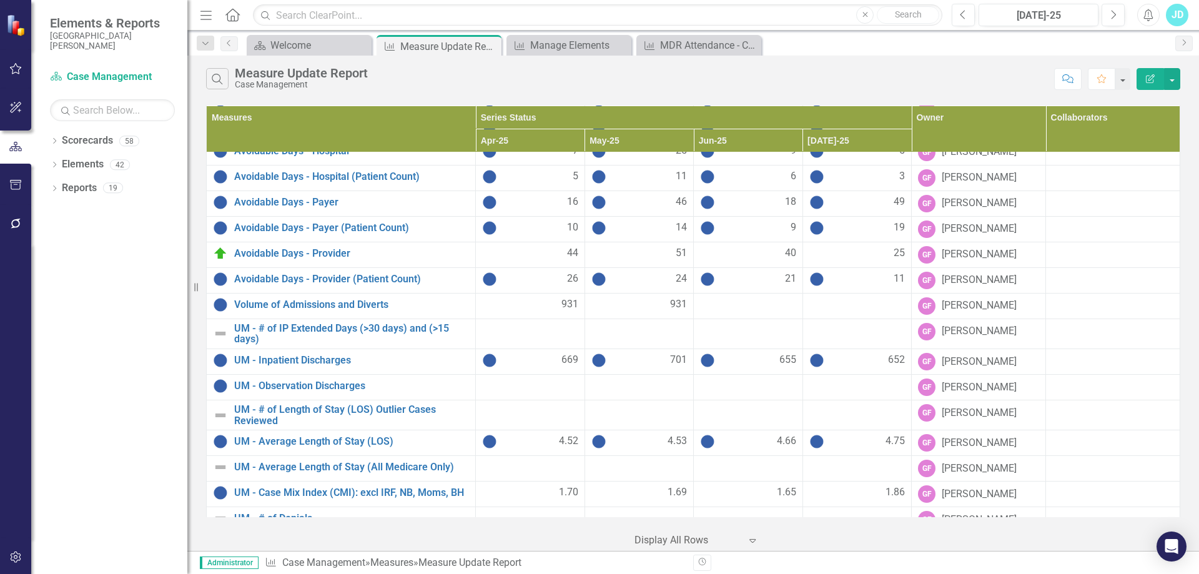
scroll to position [760, 0]
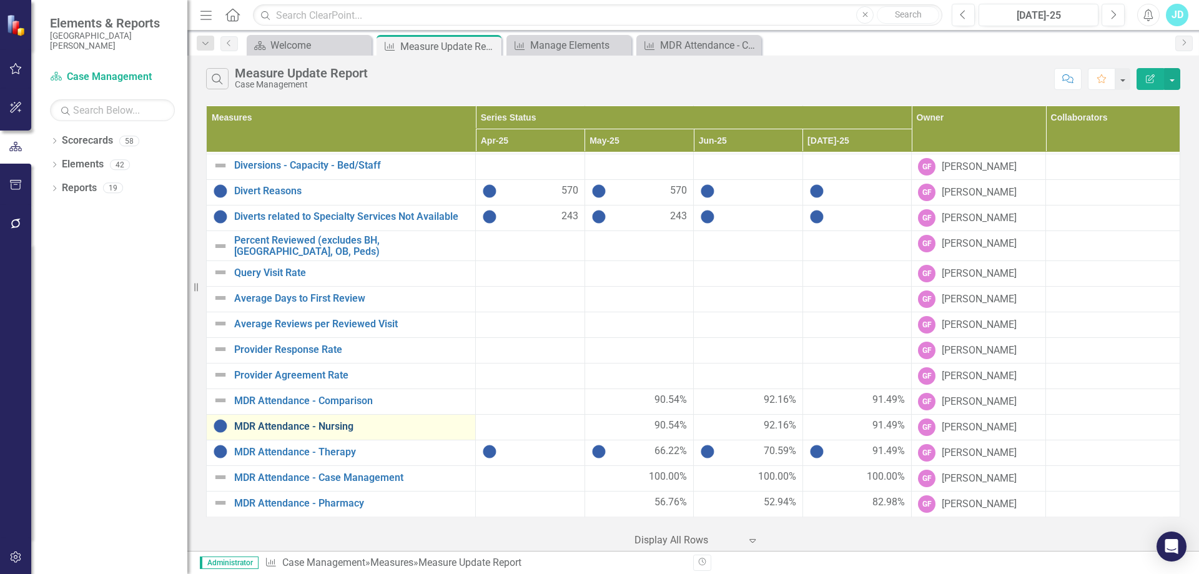
click at [339, 426] on link "MDR Attendance - Nursing" at bounding box center [351, 426] width 235 height 11
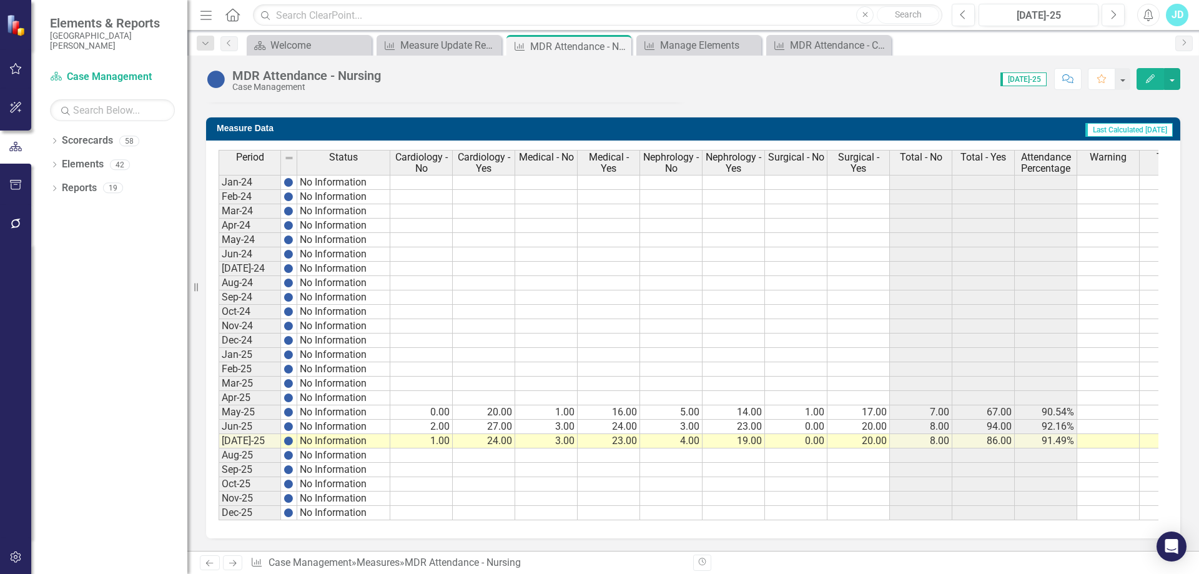
scroll to position [0, 44]
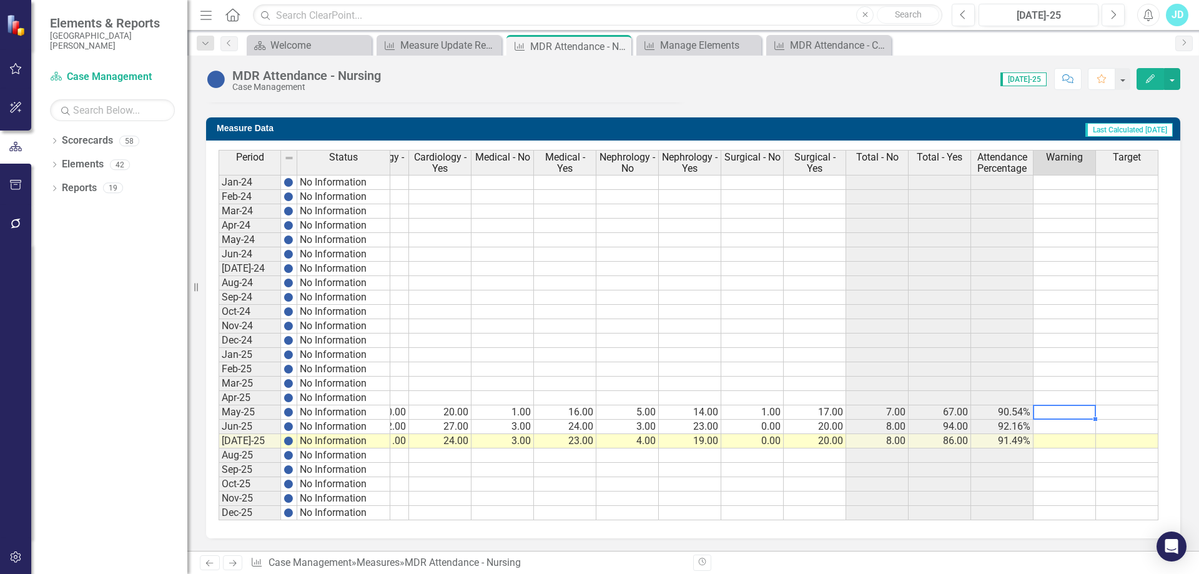
click at [1073, 405] on td at bounding box center [1065, 412] width 62 height 14
type textarea "90"
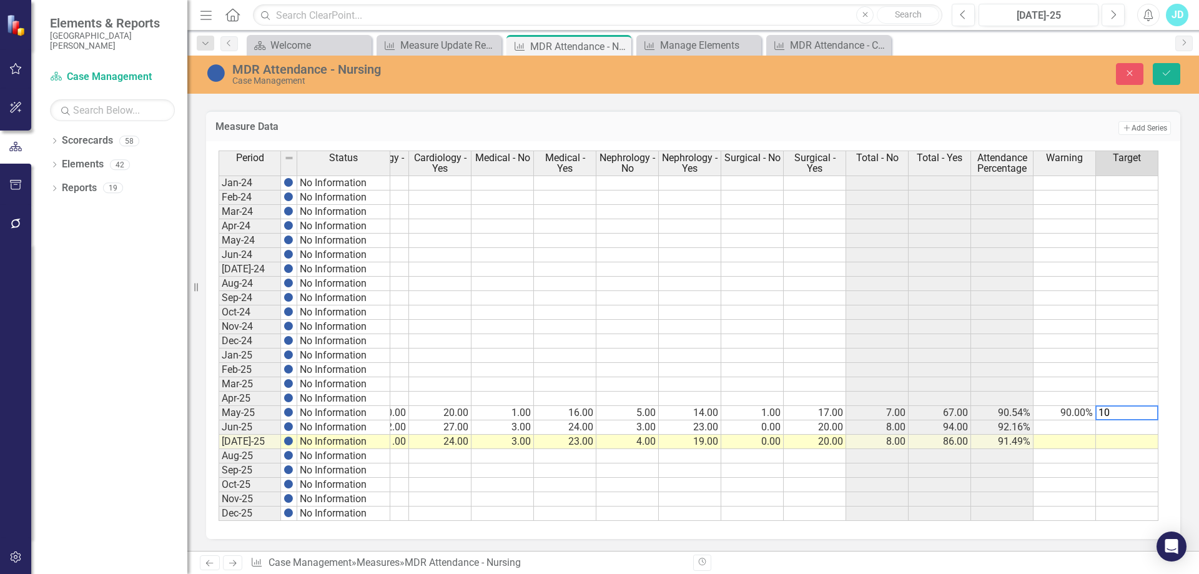
type textarea "100"
drag, startPoint x: 1074, startPoint y: 413, endPoint x: 1115, endPoint y: 413, distance: 41.2
click at [1115, 413] on tr "May-25 No Information 0.00 20.00 1.00 16.00 5.00 14.00 1.00 17.00 7.00 67.00 90…" at bounding box center [667, 413] width 984 height 14
drag, startPoint x: 1156, startPoint y: 418, endPoint x: 1148, endPoint y: 498, distance: 81.0
click at [175, 498] on div "Period Status Cardiology - No Cardiology - Yes Medical - No Medical - Yes Nephr…" at bounding box center [175, 336] width 0 height 370
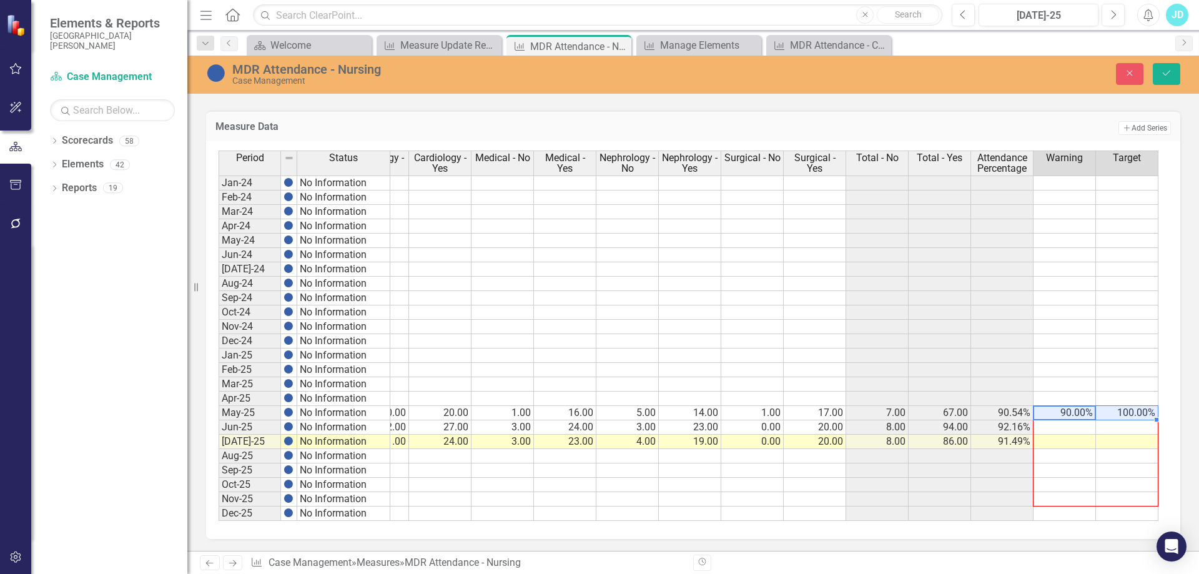
type textarea "90"
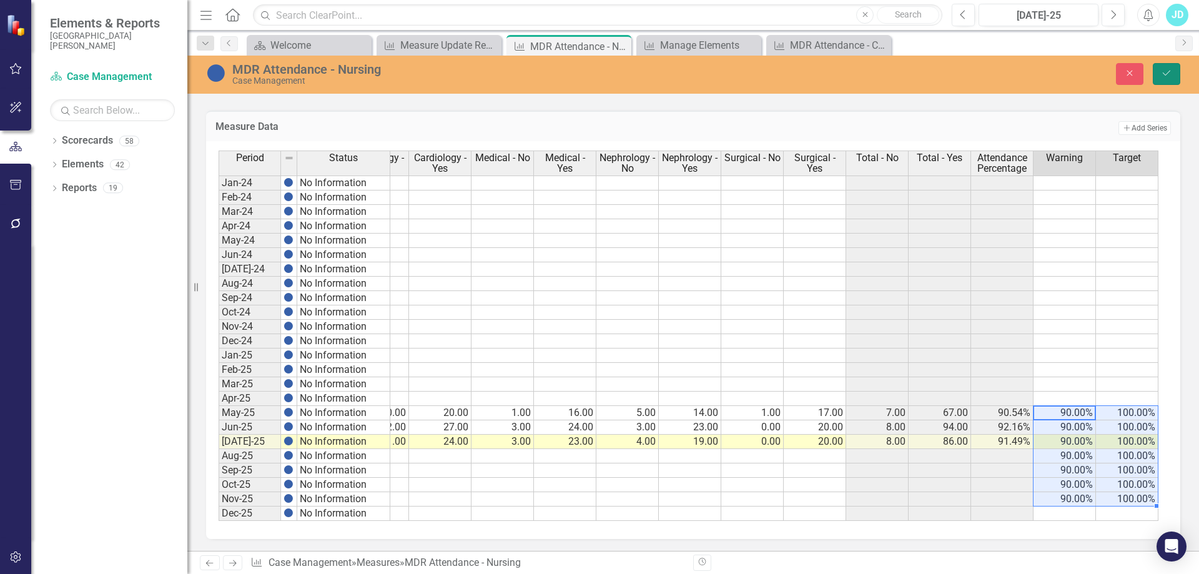
click at [1159, 76] on button "Save" at bounding box center [1166, 74] width 27 height 22
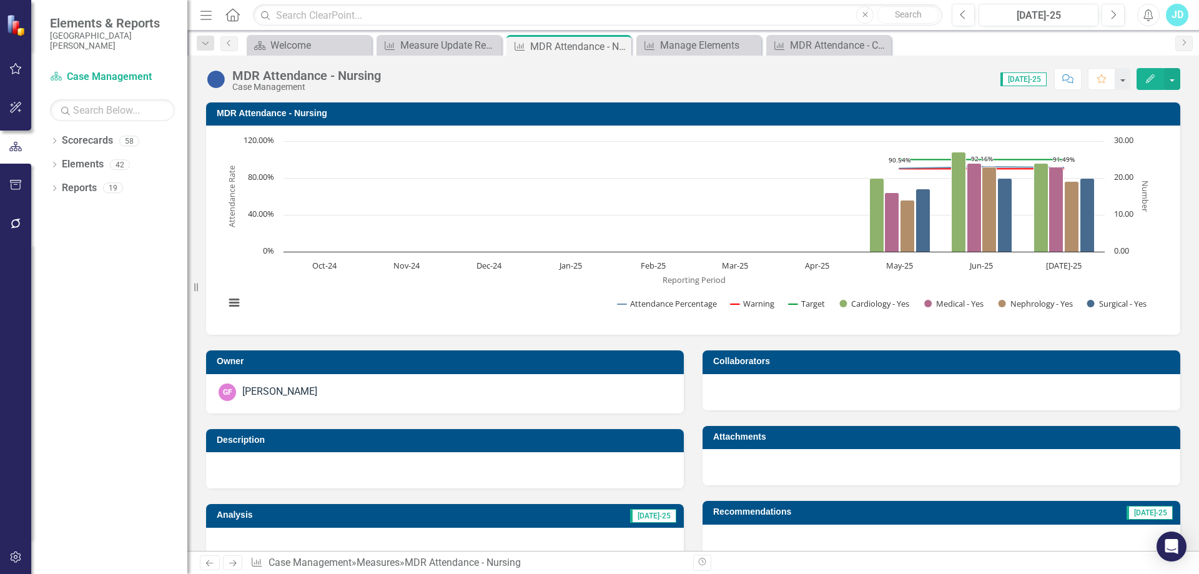
click at [263, 175] on text "80.00%" at bounding box center [261, 176] width 26 height 11
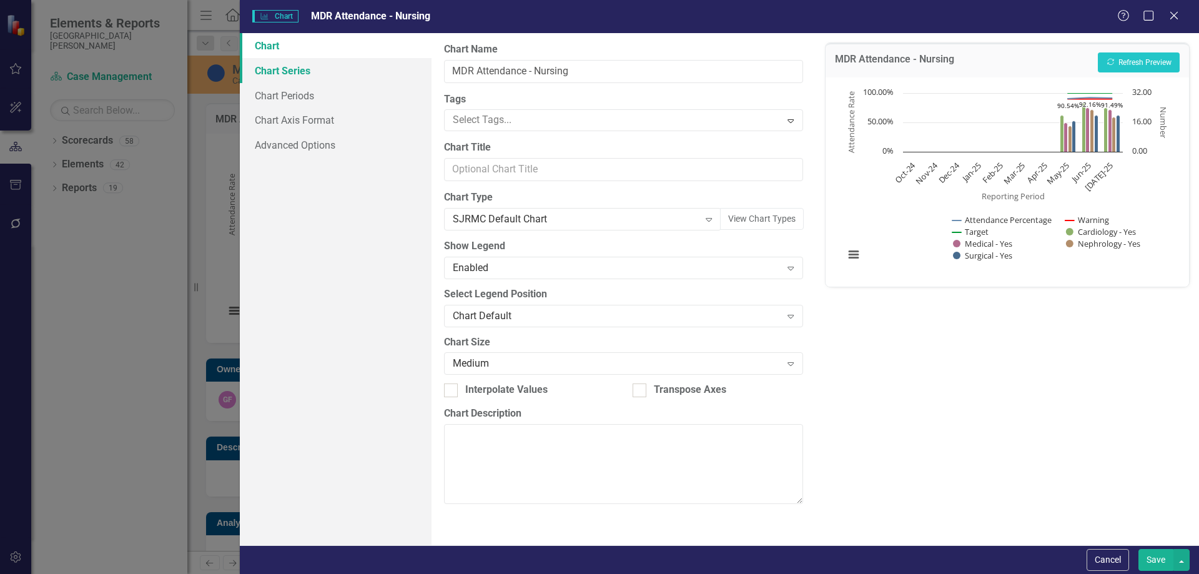
click at [294, 71] on link "Chart Series" at bounding box center [336, 70] width 192 height 25
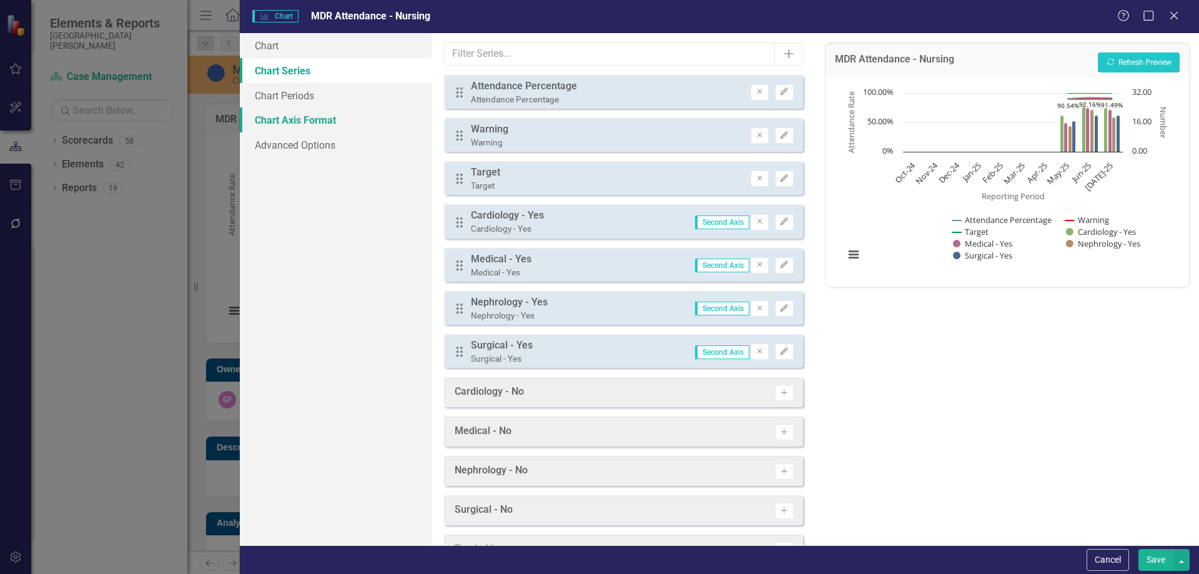
click at [300, 116] on link "Chart Axis Format" at bounding box center [336, 119] width 192 height 25
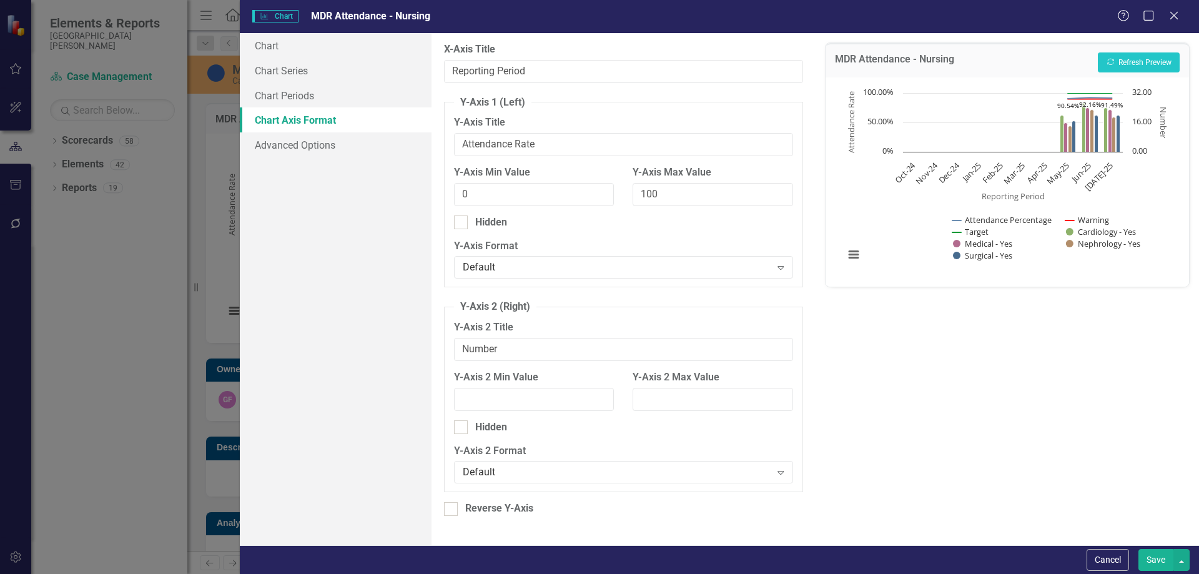
click at [1156, 557] on button "Save" at bounding box center [1156, 560] width 35 height 22
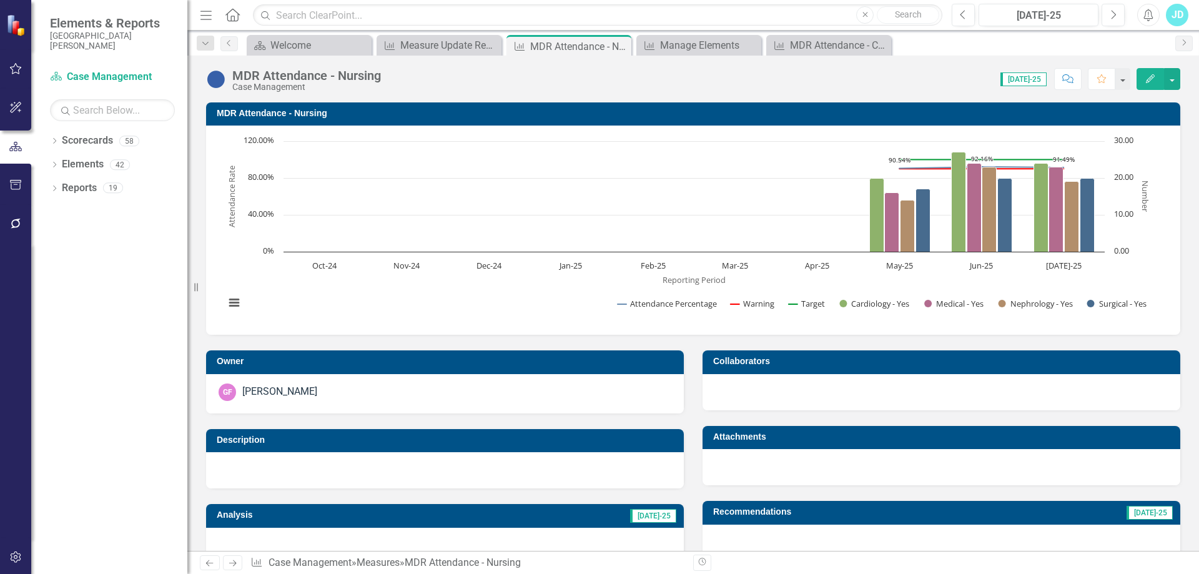
click at [255, 174] on text "80.00%" at bounding box center [261, 176] width 26 height 11
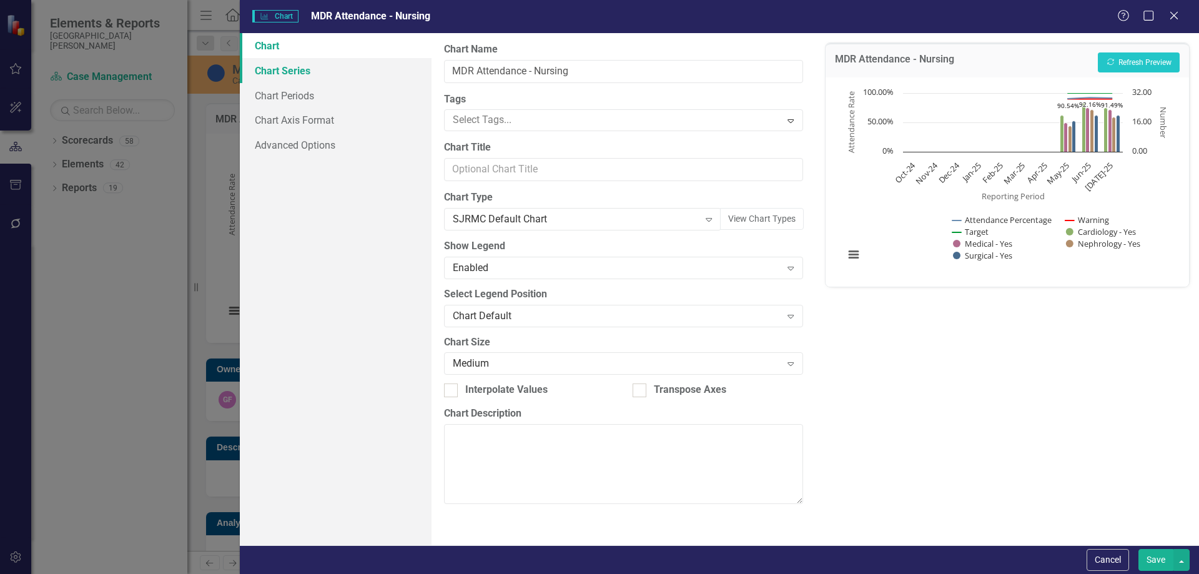
click at [285, 68] on link "Chart Series" at bounding box center [336, 70] width 192 height 25
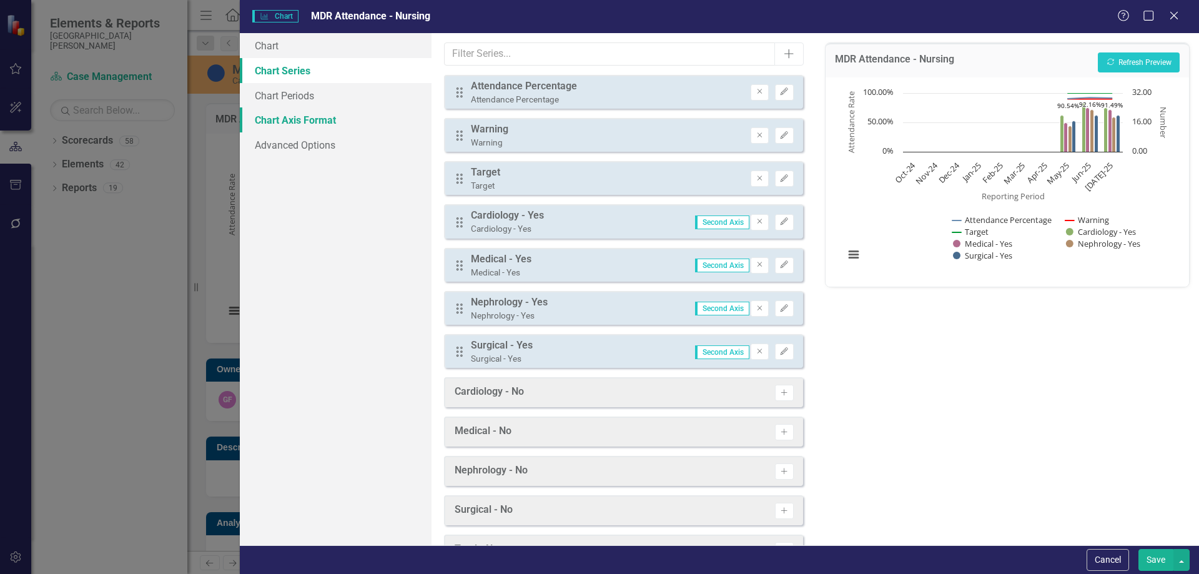
click at [299, 120] on link "Chart Axis Format" at bounding box center [336, 119] width 192 height 25
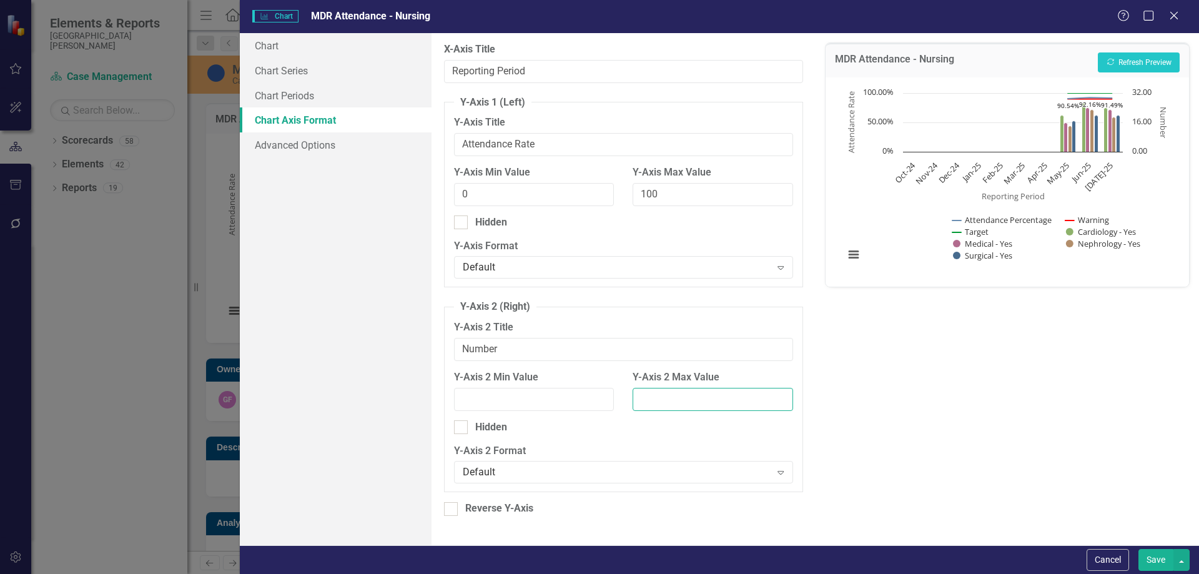
click at [668, 399] on input "Y-Axis 2 Max Value" at bounding box center [713, 399] width 160 height 23
type input "35"
click at [1139, 58] on button "Recalculate Refresh Preview" at bounding box center [1139, 62] width 82 height 20
click at [1151, 556] on button "Save" at bounding box center [1156, 560] width 35 height 22
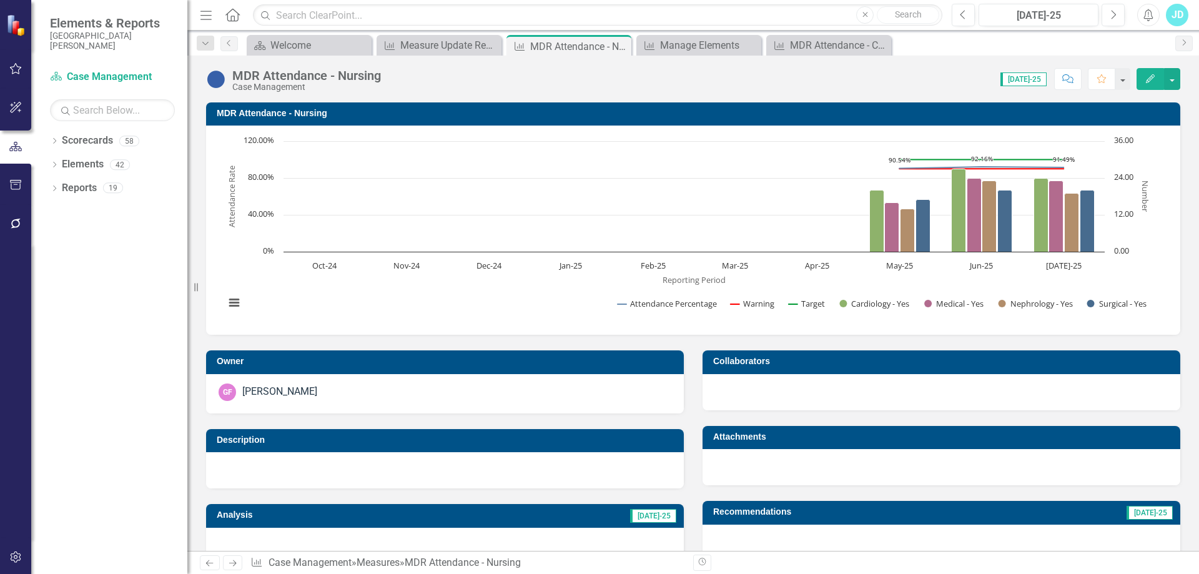
click at [285, 115] on h3 "MDR Attendance - Nursing" at bounding box center [696, 113] width 958 height 9
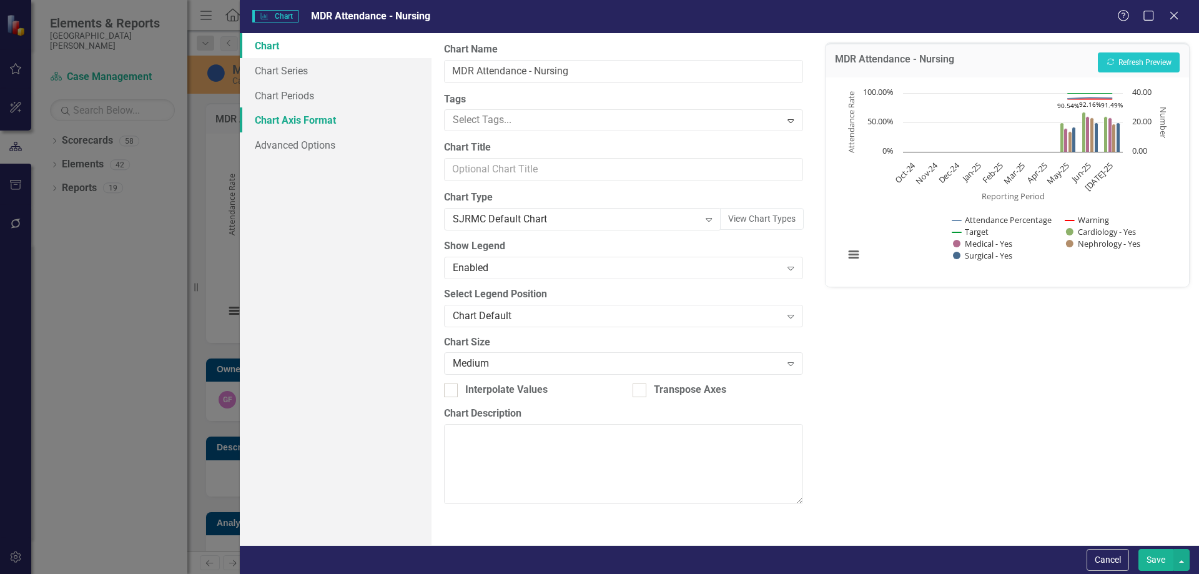
click at [294, 127] on link "Chart Axis Format" at bounding box center [336, 119] width 192 height 25
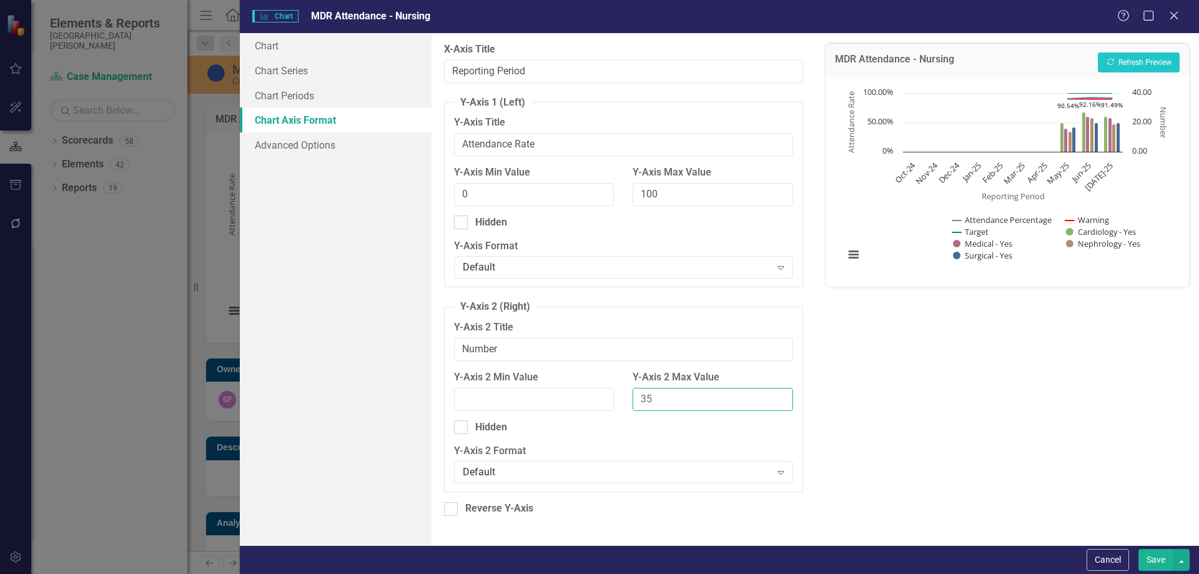
drag, startPoint x: 662, startPoint y: 401, endPoint x: 638, endPoint y: 400, distance: 23.7
click at [638, 400] on input "35" at bounding box center [713, 399] width 160 height 23
type input "40"
click at [1148, 69] on button "Recalculate Refresh Preview" at bounding box center [1139, 62] width 82 height 20
click at [1151, 558] on button "Save" at bounding box center [1156, 560] width 35 height 22
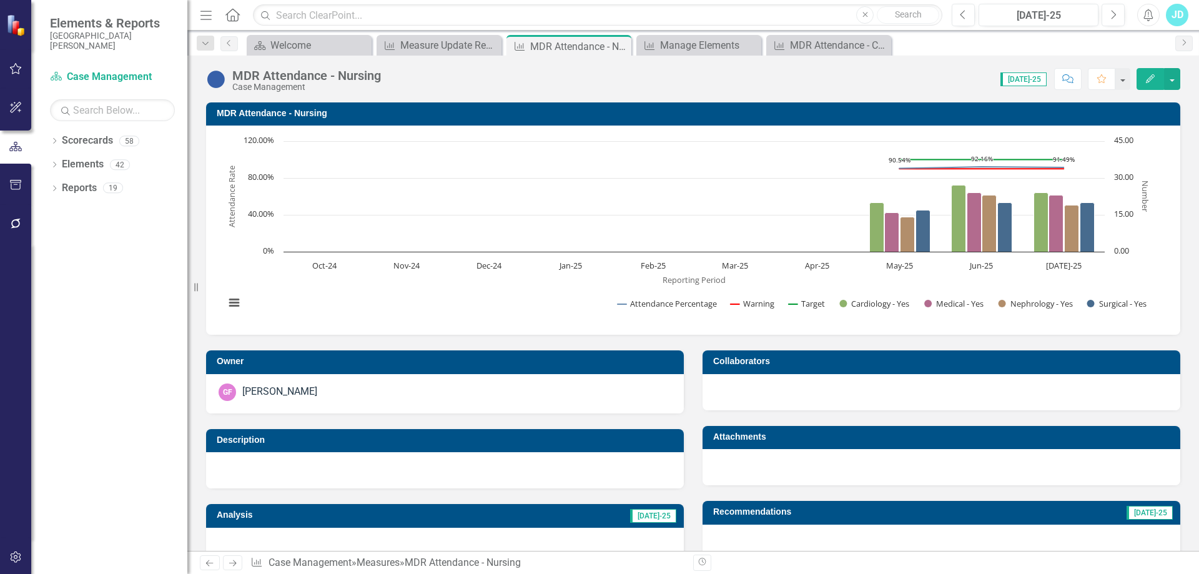
click at [258, 210] on text "40.00%" at bounding box center [261, 213] width 26 height 11
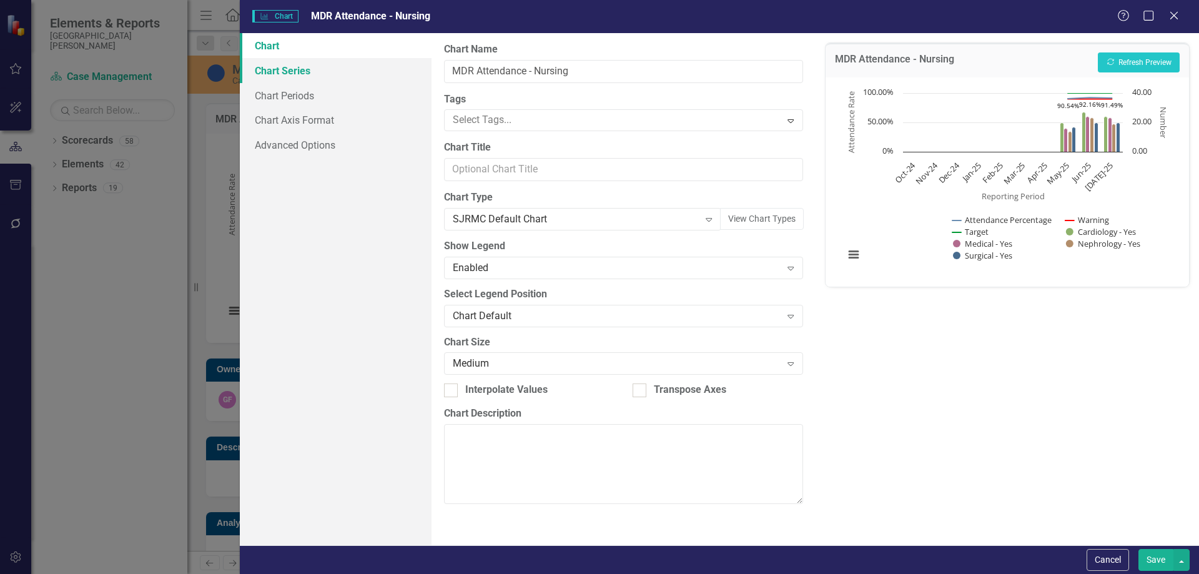
click at [341, 72] on link "Chart Series" at bounding box center [336, 70] width 192 height 25
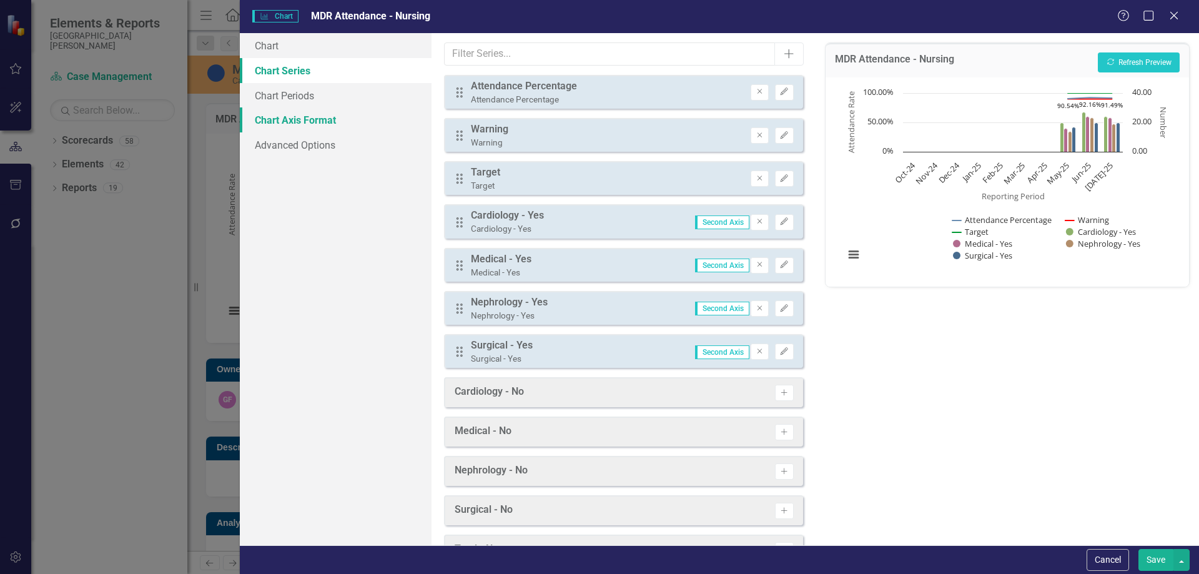
click at [327, 116] on link "Chart Axis Format" at bounding box center [336, 119] width 192 height 25
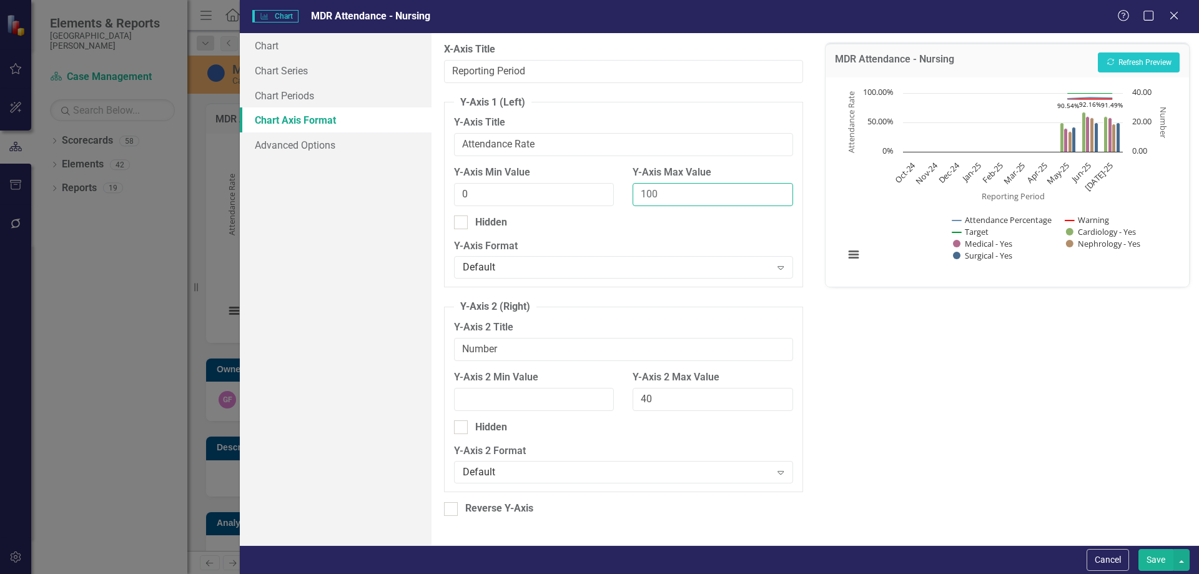
click at [673, 194] on input "100" at bounding box center [713, 194] width 160 height 23
click at [1146, 557] on button "Save" at bounding box center [1156, 560] width 35 height 22
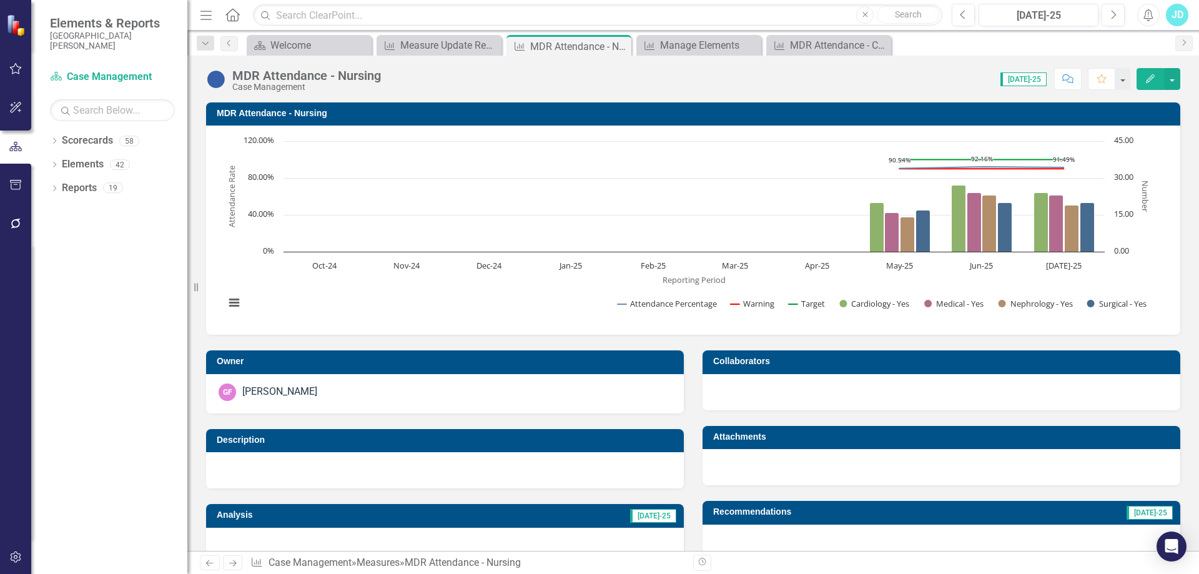
click at [263, 207] on rect "Interactive chart" at bounding box center [689, 228] width 940 height 187
click at [389, 112] on h3 "MDR Attendance - Nursing" at bounding box center [696, 113] width 958 height 9
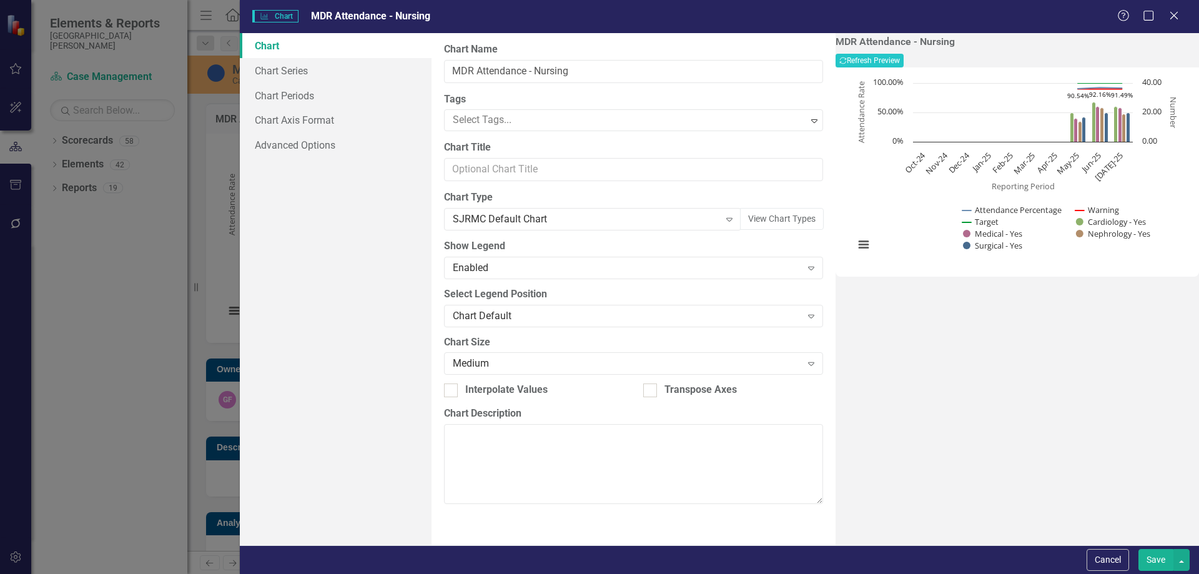
click at [145, 433] on div "Charts Chart MDR Attendance - Nursing Help Maximize Close Chart Chart Series Ch…" at bounding box center [599, 287] width 1199 height 574
click at [1120, 555] on button "Cancel" at bounding box center [1108, 560] width 42 height 22
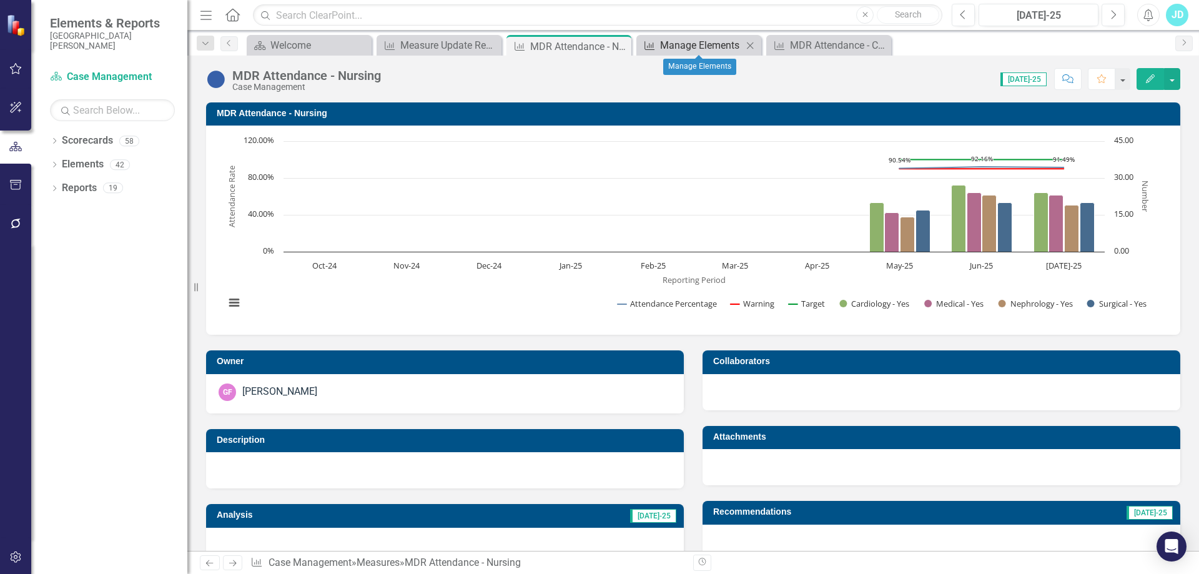
click at [677, 47] on div "Manage Elements" at bounding box center [701, 45] width 82 height 16
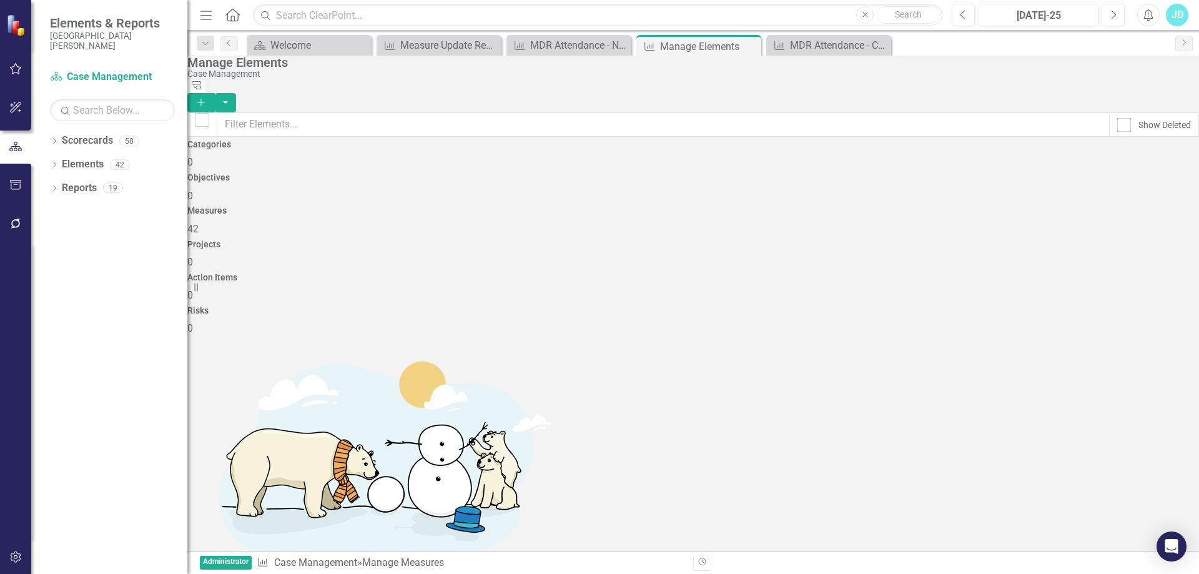
scroll to position [1327, 0]
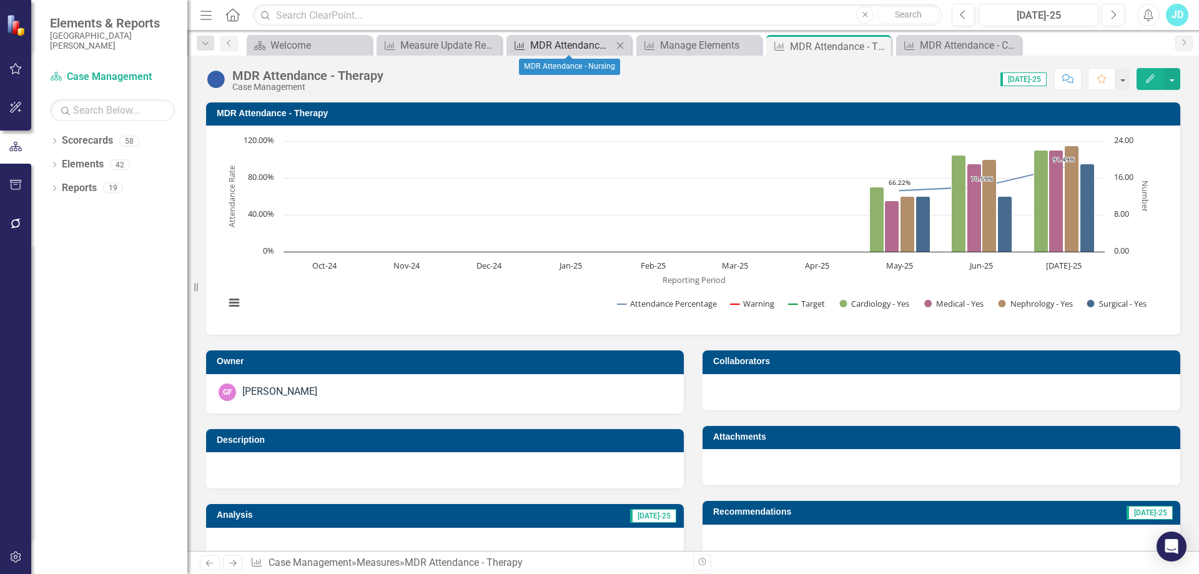
click at [555, 41] on div "MDR Attendance - Nursing" at bounding box center [571, 45] width 82 height 16
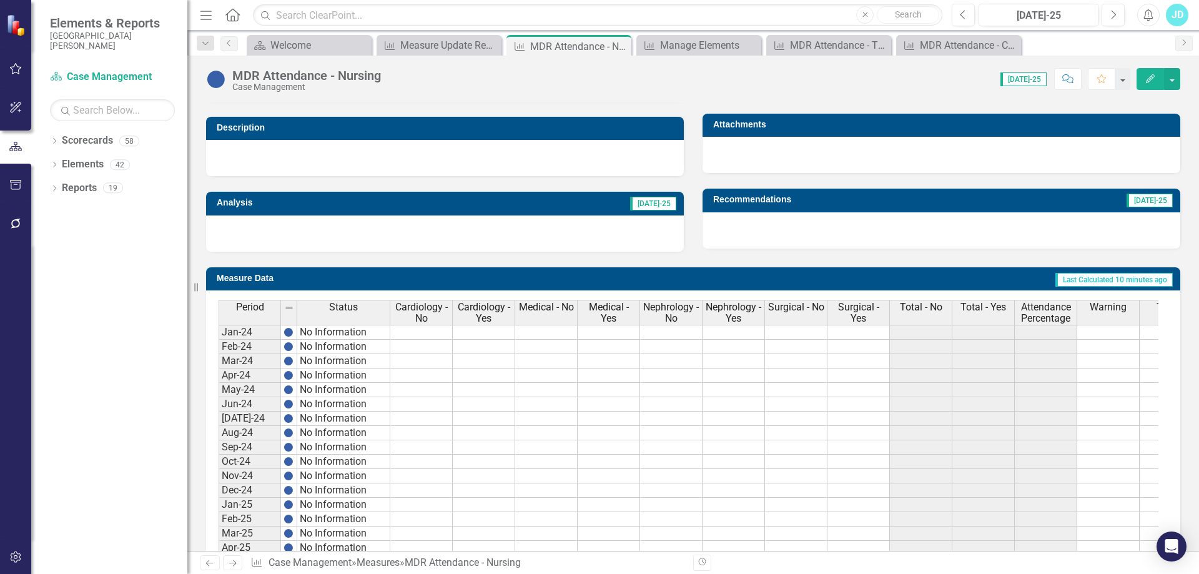
scroll to position [472, 0]
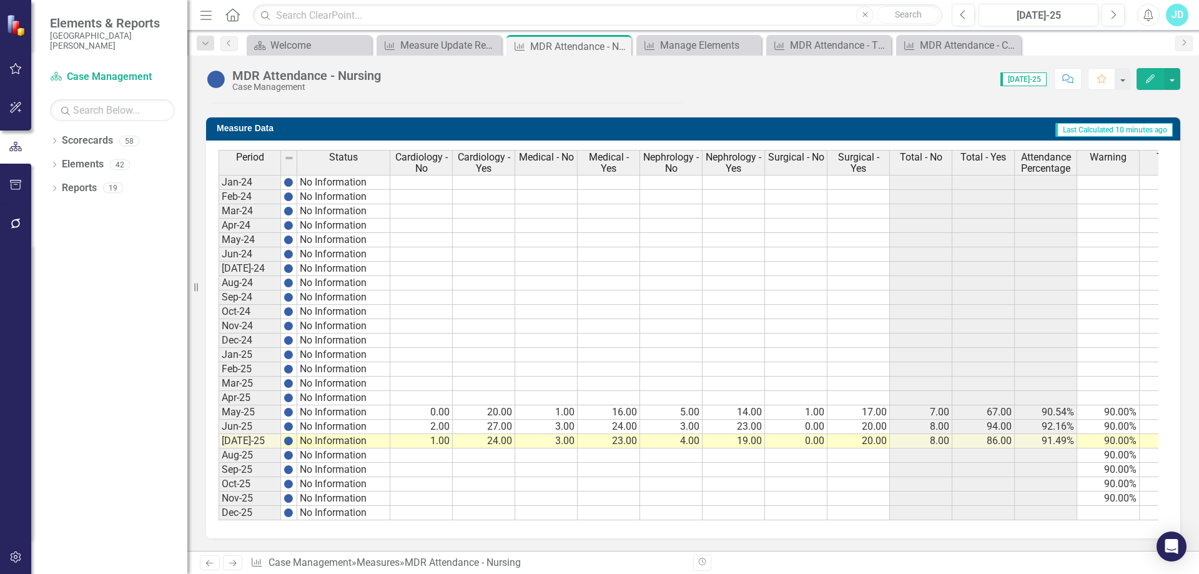
click at [1051, 152] on span "Attendance Percentage" at bounding box center [1045, 163] width 57 height 22
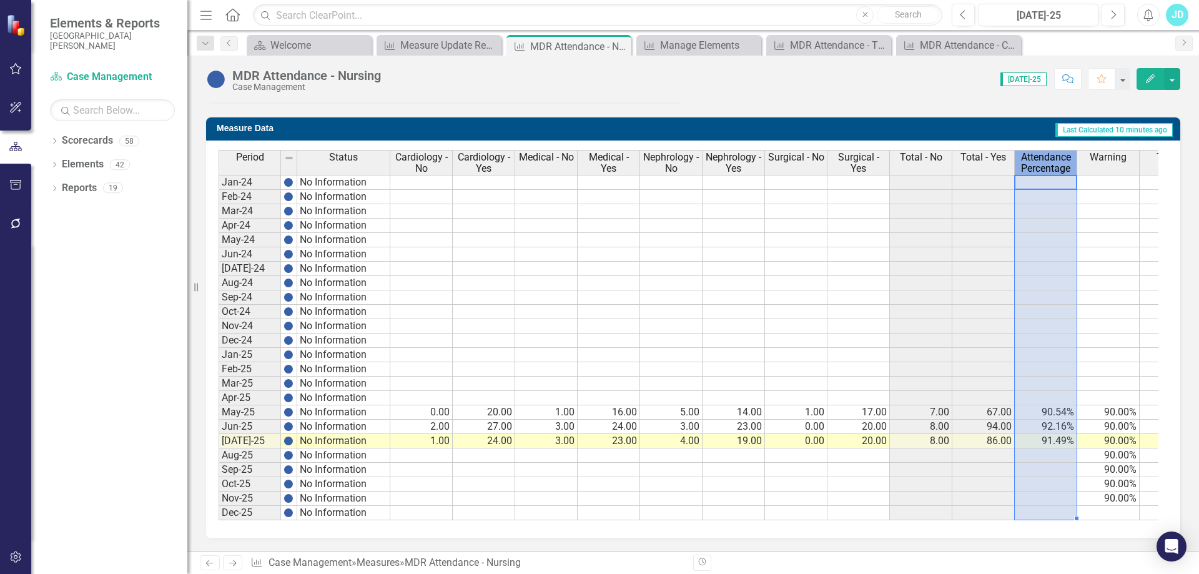
click at [1051, 152] on span "Attendance Percentage" at bounding box center [1045, 163] width 57 height 22
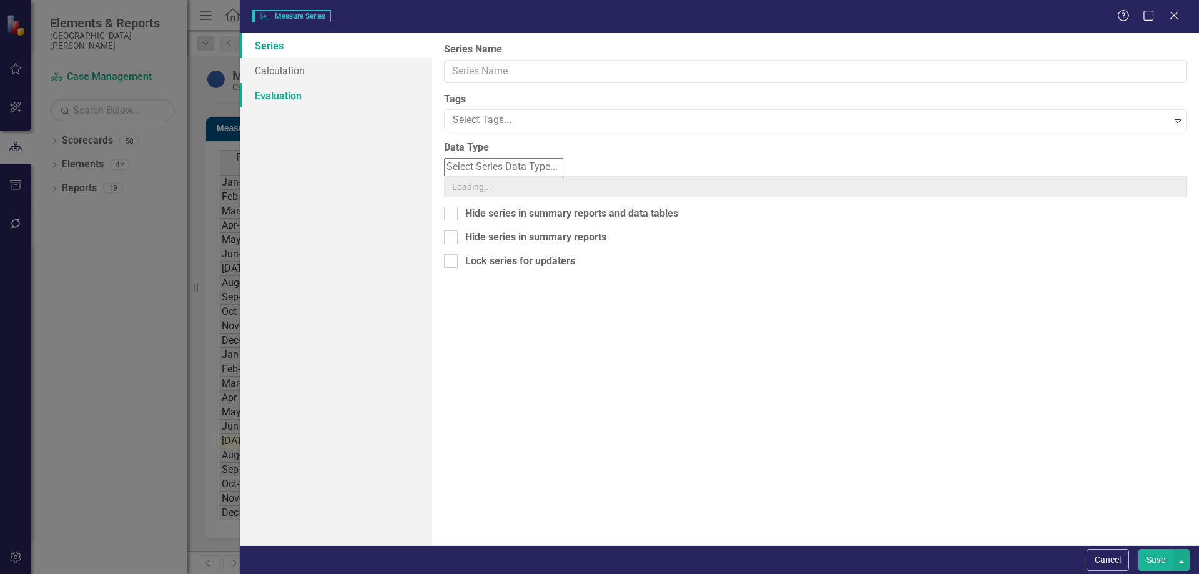
type input "Attendance Percentage"
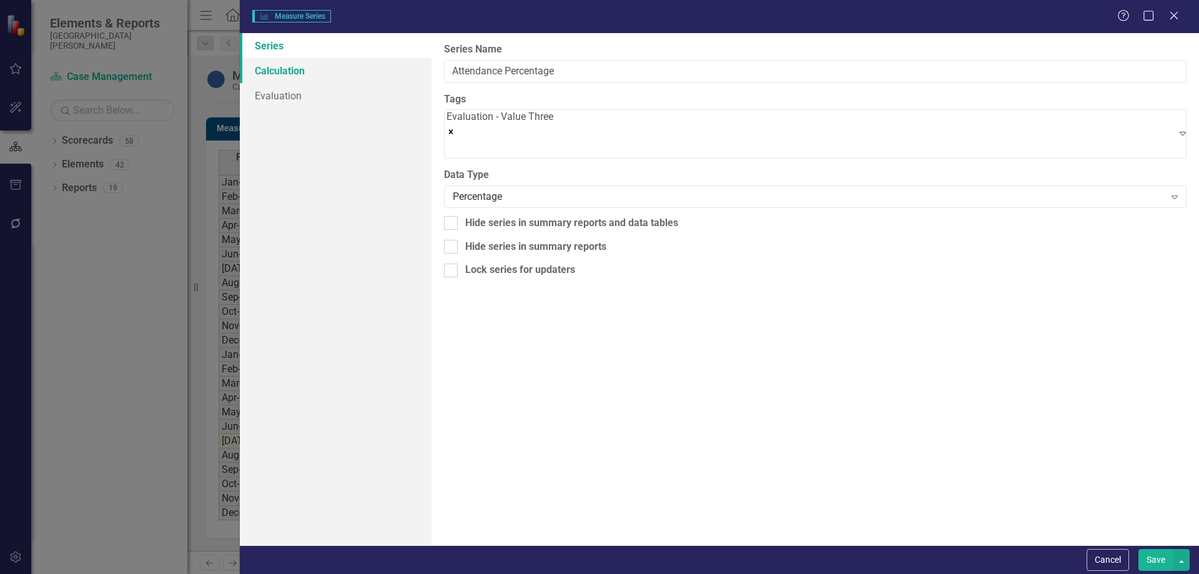
click at [264, 66] on link "Calculation" at bounding box center [336, 70] width 192 height 25
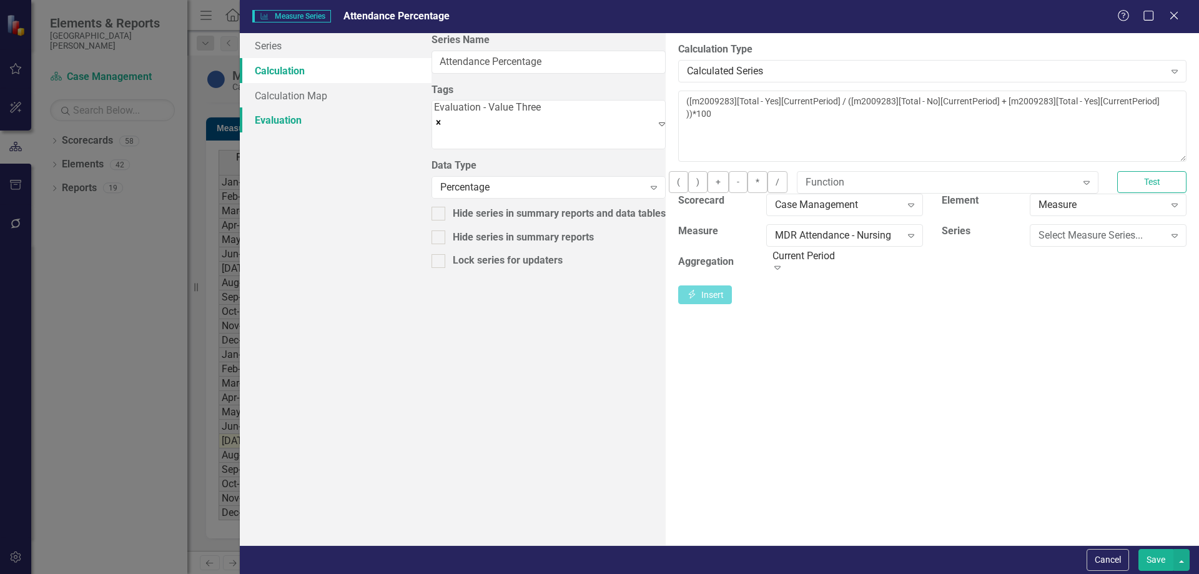
click at [279, 119] on link "Evaluation" at bounding box center [336, 119] width 192 height 25
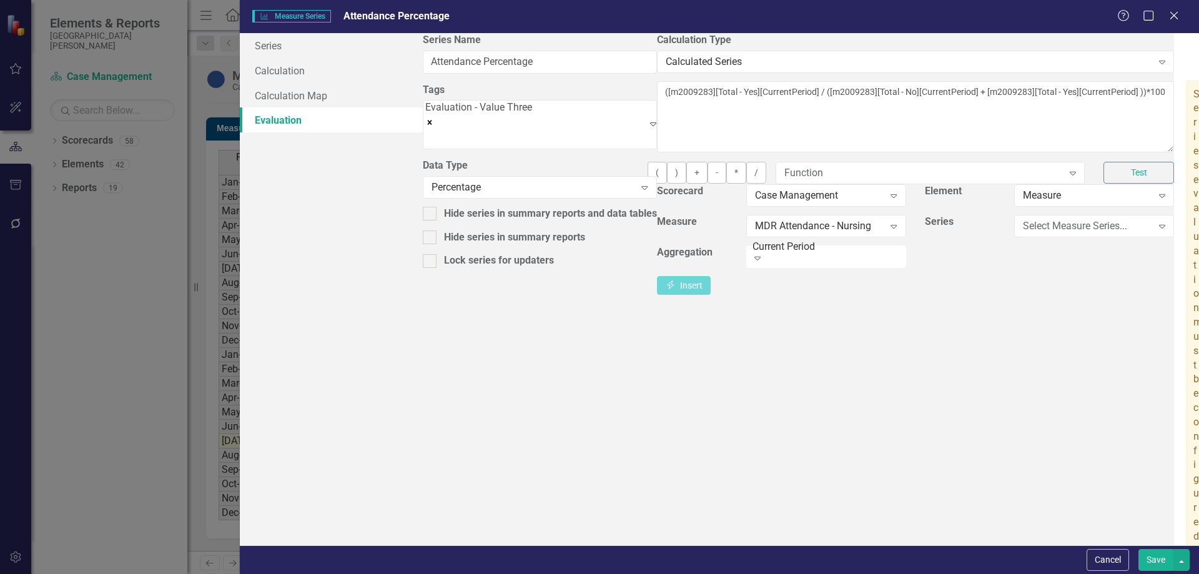
checkbox input "true"
click at [1187, 535] on div at bounding box center [1194, 542] width 14 height 14
click at [1187, 535] on input "Caution" at bounding box center [1191, 539] width 8 height 8
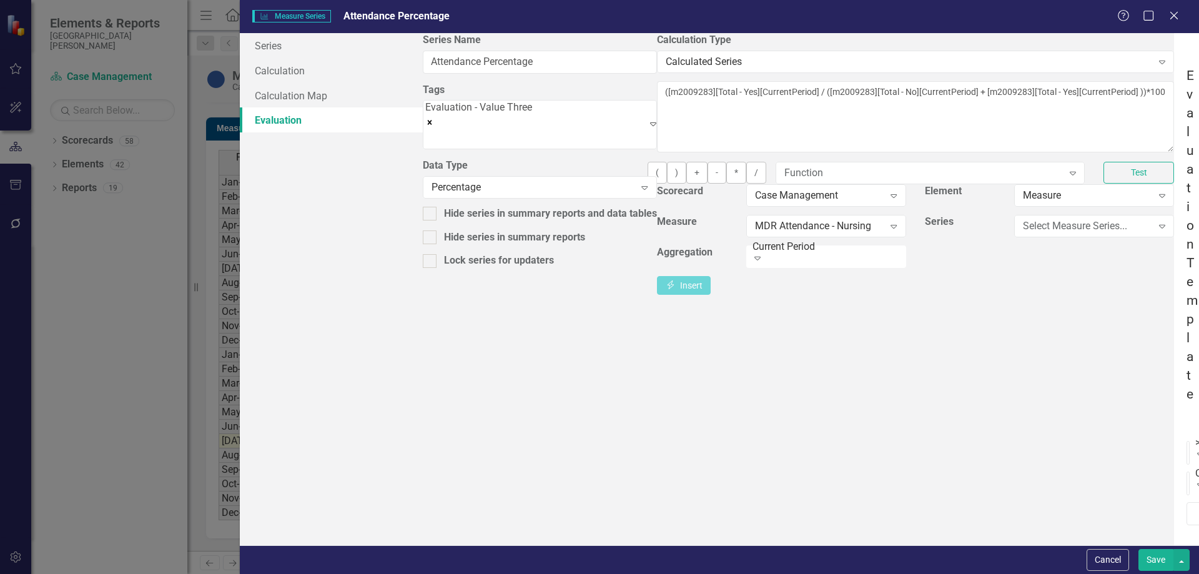
checkbox input "true"
drag, startPoint x: 461, startPoint y: 158, endPoint x: 462, endPoint y: 193, distance: 35.0
checkbox input "true"
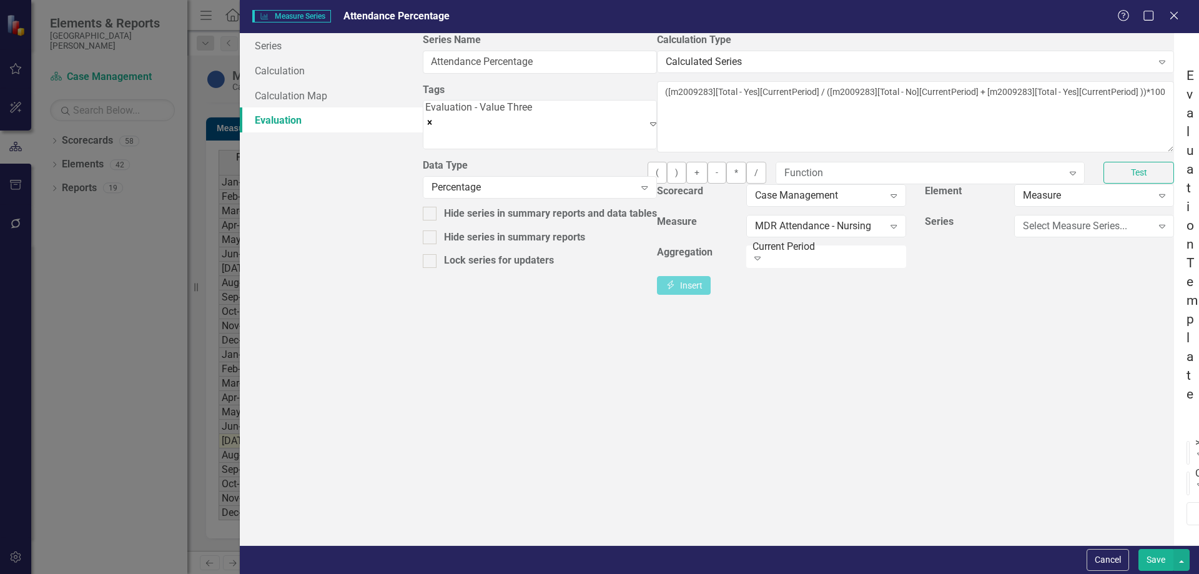
checkbox input "true"
click at [1187, 51] on div at bounding box center [1194, 49] width 14 height 14
click at [1187, 51] on input "Use this series for overall element evaluation" at bounding box center [1191, 46] width 8 height 8
checkbox input "true"
click at [1196, 435] on div ">" at bounding box center [1198, 442] width 5 height 14
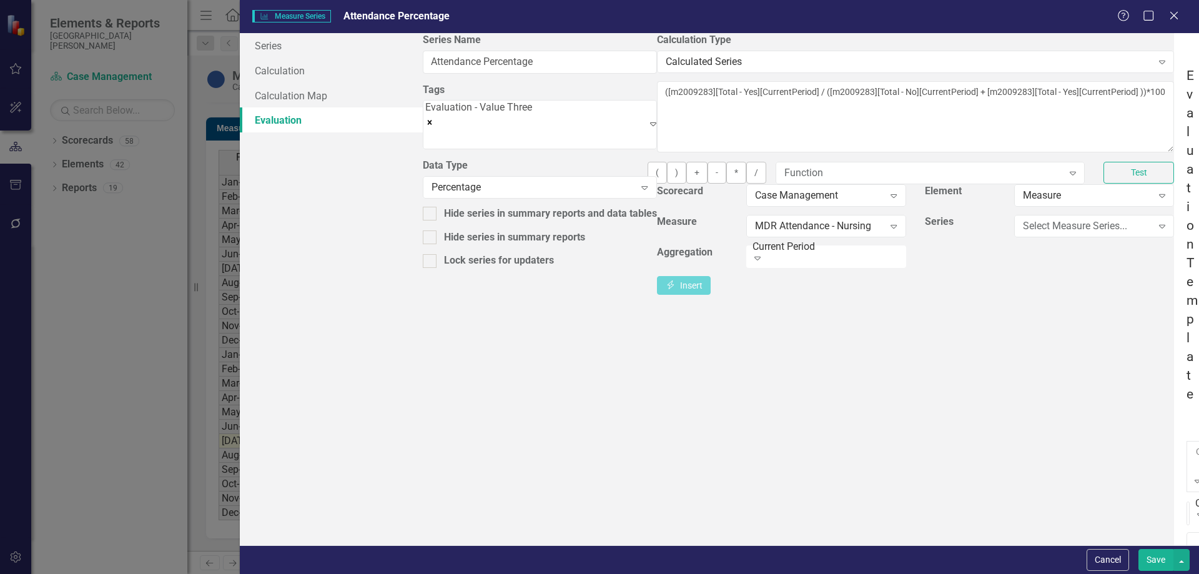
click at [1196, 466] on div "Cardiology - No" at bounding box center [1198, 473] width 5 height 14
click at [1196, 553] on div ">" at bounding box center [1198, 560] width 5 height 14
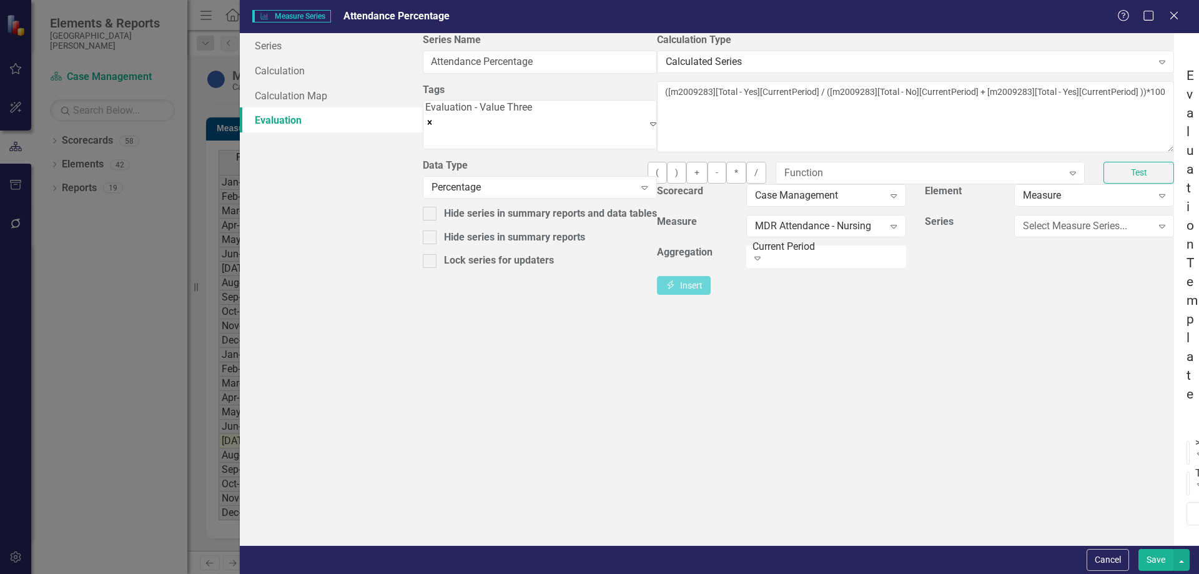
click at [731, 573] on div ">" at bounding box center [599, 581] width 1199 height 14
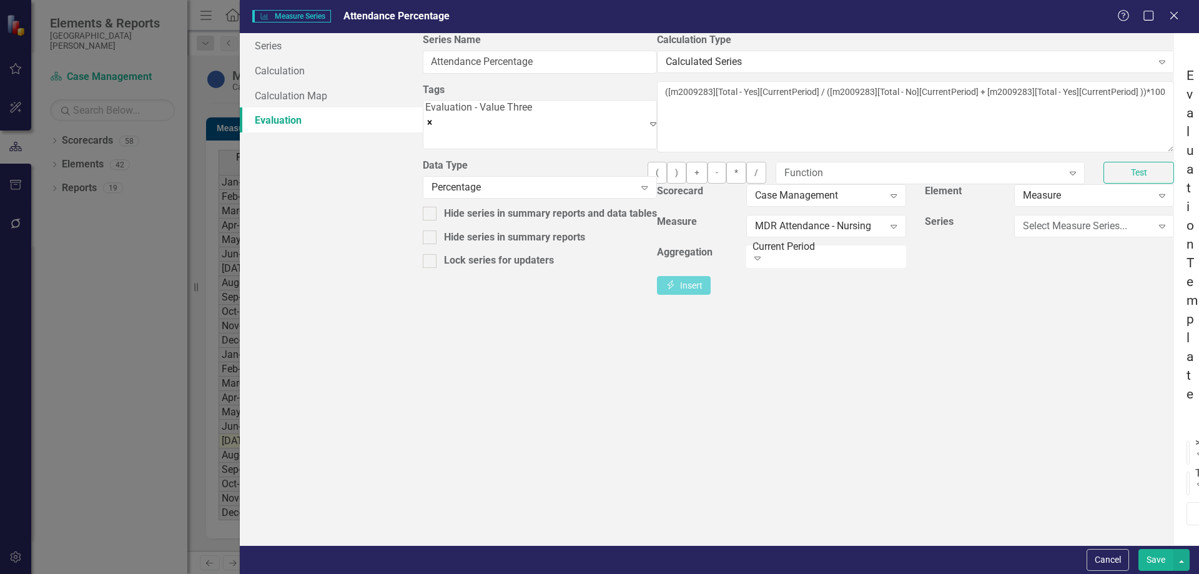
click at [1143, 557] on button "Save" at bounding box center [1156, 560] width 35 height 22
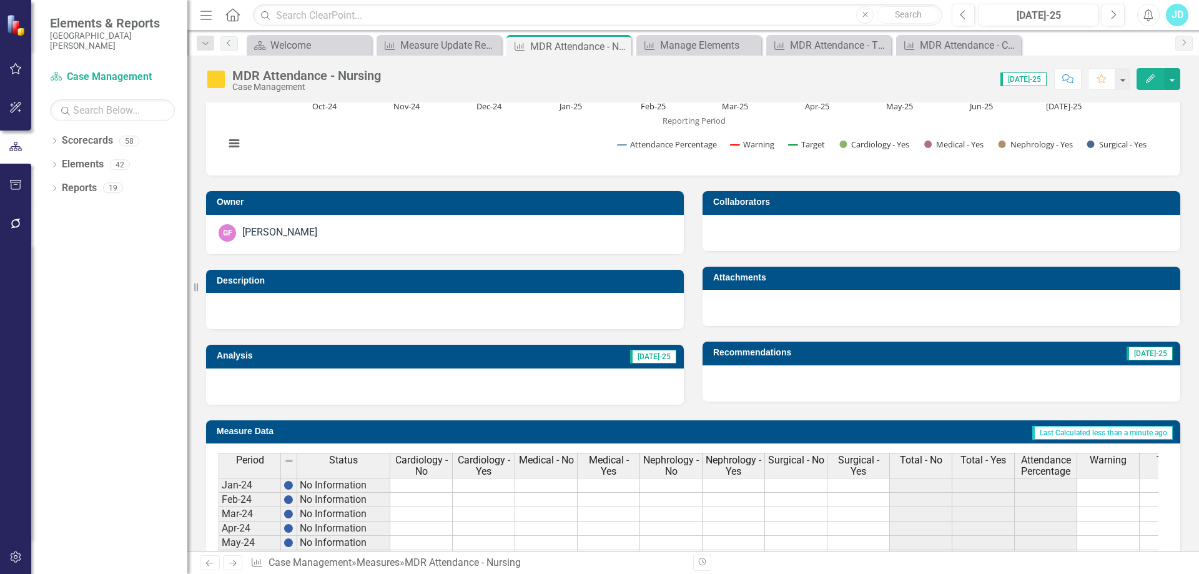
scroll to position [0, 0]
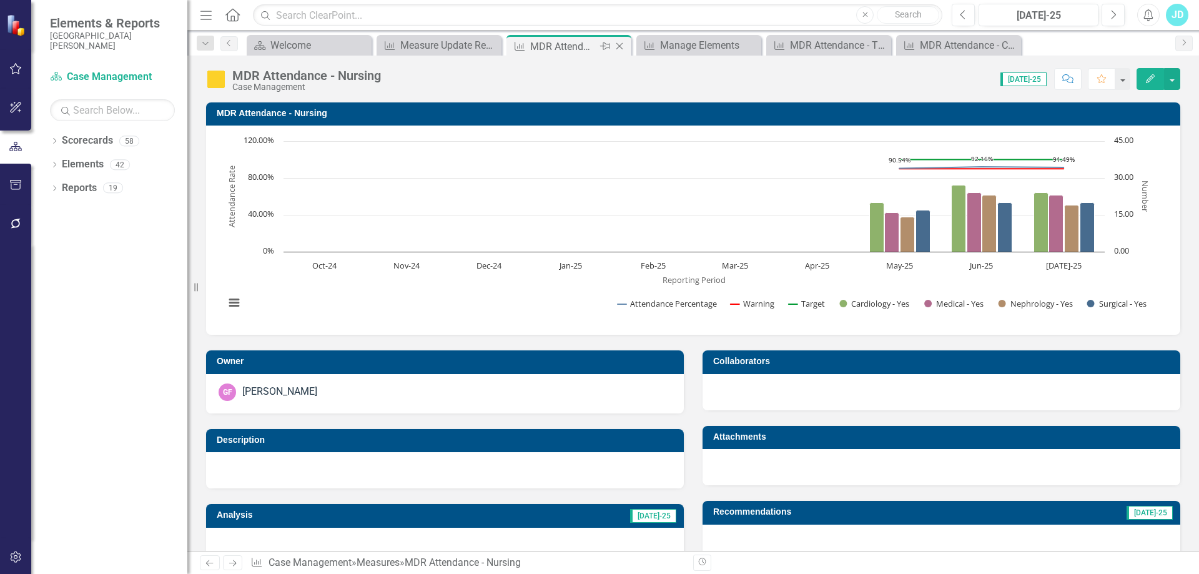
click at [621, 44] on icon "Close" at bounding box center [619, 46] width 12 height 10
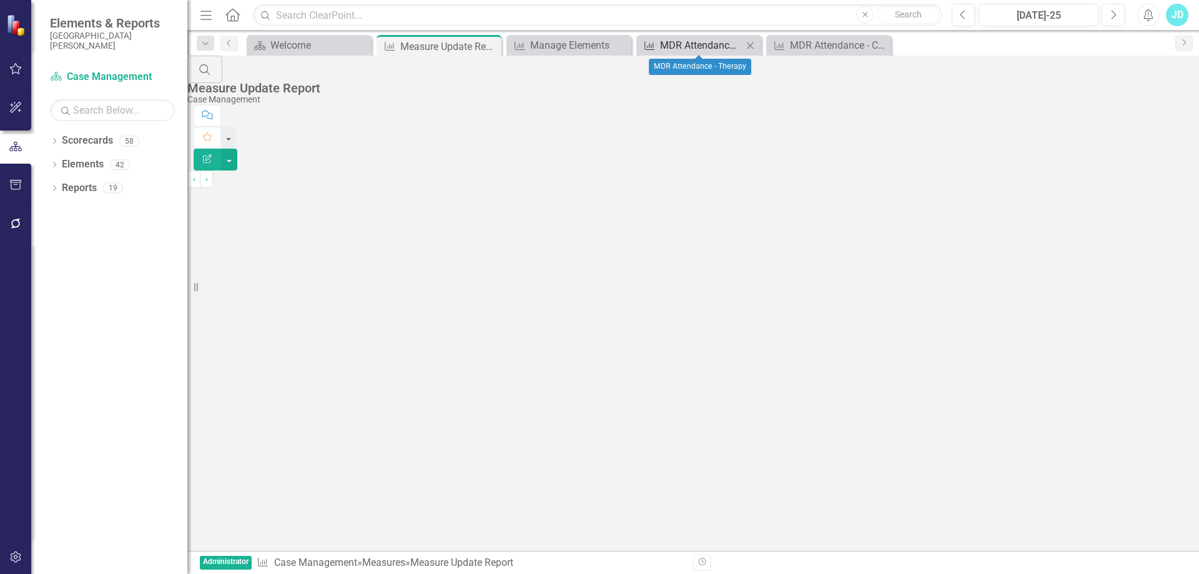
click at [687, 45] on div "MDR Attendance - Therapy" at bounding box center [701, 45] width 82 height 16
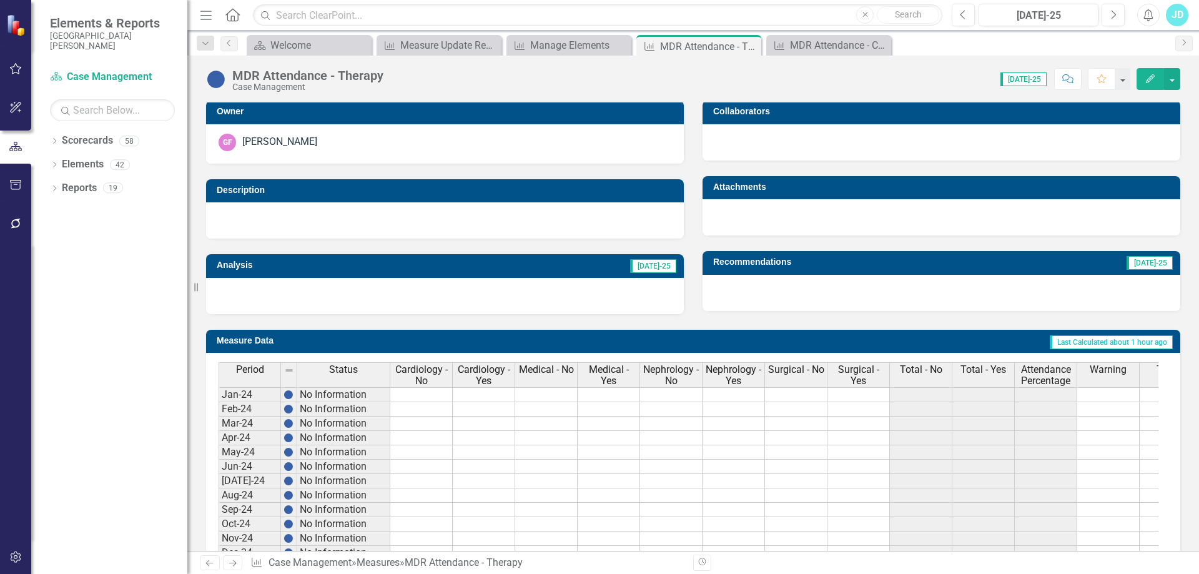
scroll to position [472, 0]
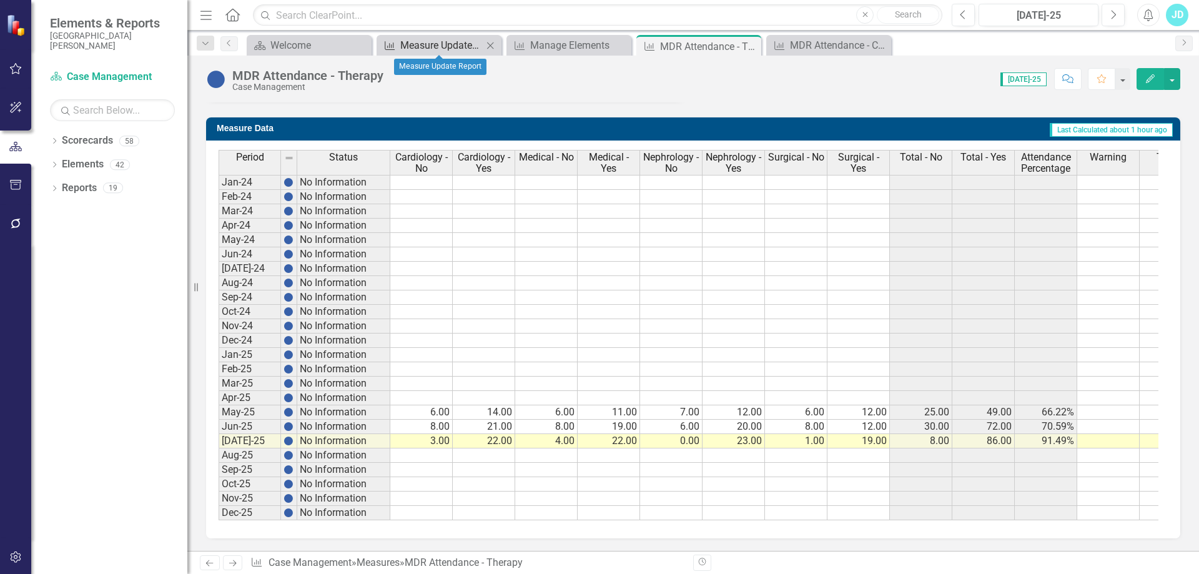
click at [456, 46] on div "Measure Update Report" at bounding box center [441, 45] width 82 height 16
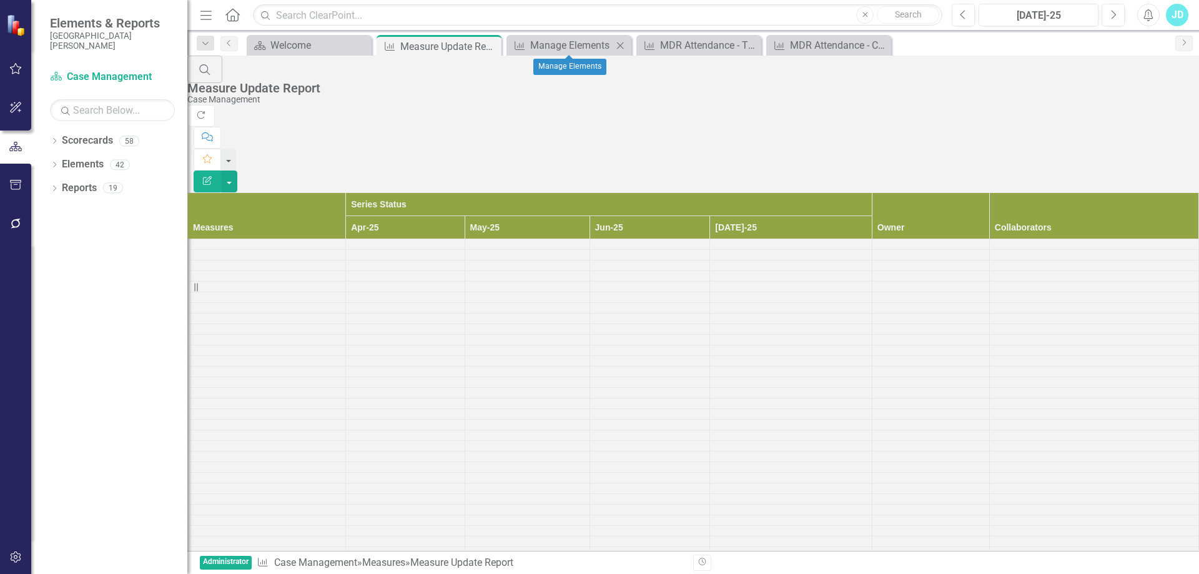
click at [618, 44] on icon "Close" at bounding box center [620, 46] width 12 height 10
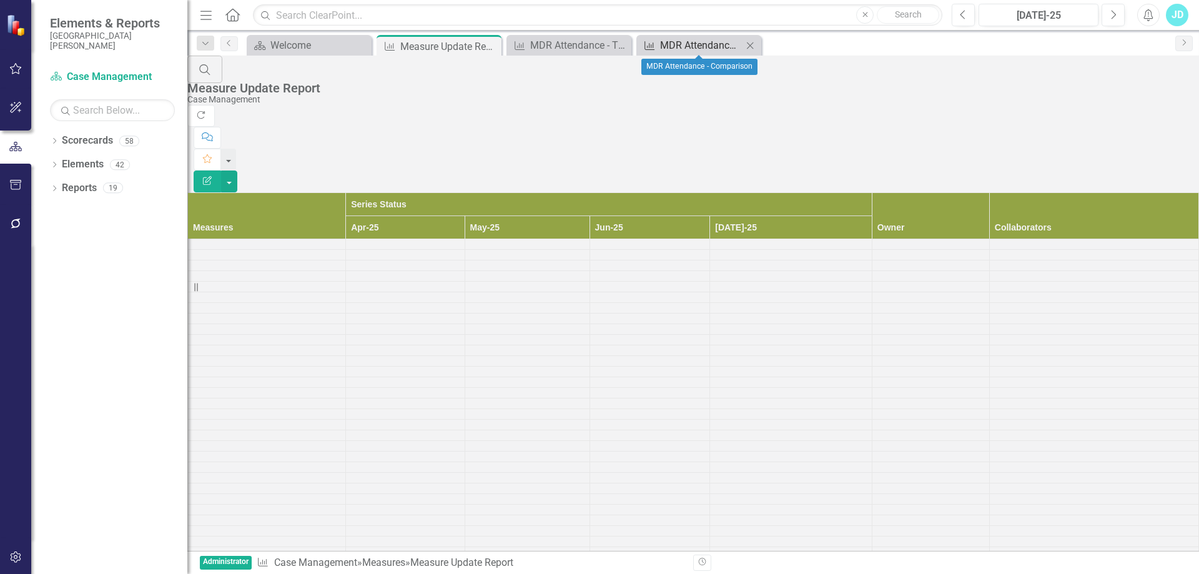
click at [708, 40] on div "MDR Attendance - Comparison" at bounding box center [701, 45] width 82 height 16
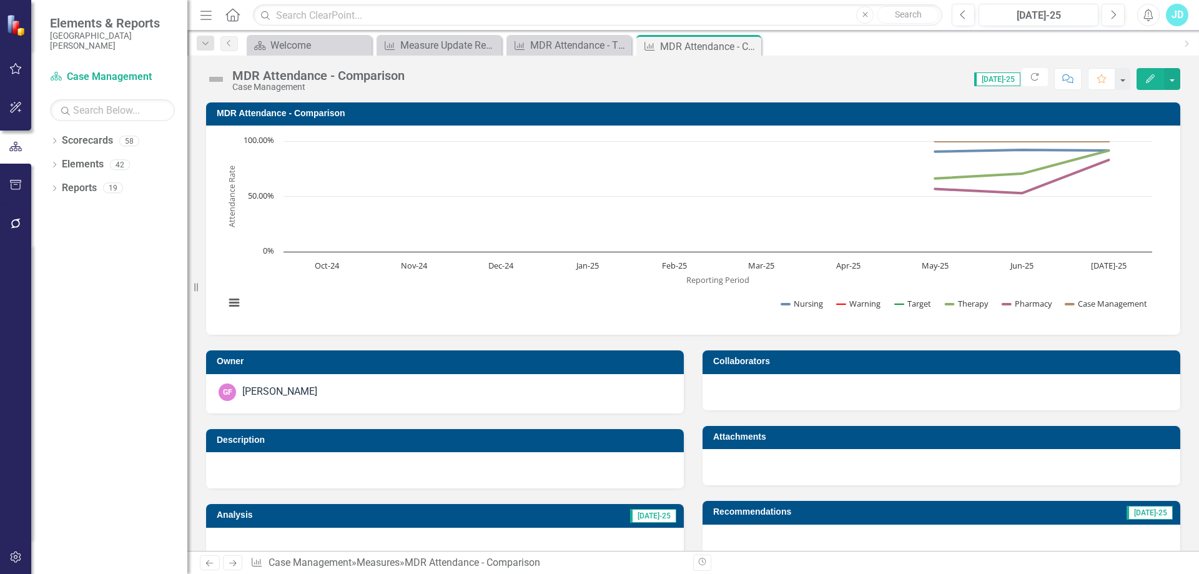
drag, startPoint x: 748, startPoint y: 47, endPoint x: 632, endPoint y: 47, distance: 116.2
click at [0, 0] on icon "Close" at bounding box center [0, 0] width 0 height 0
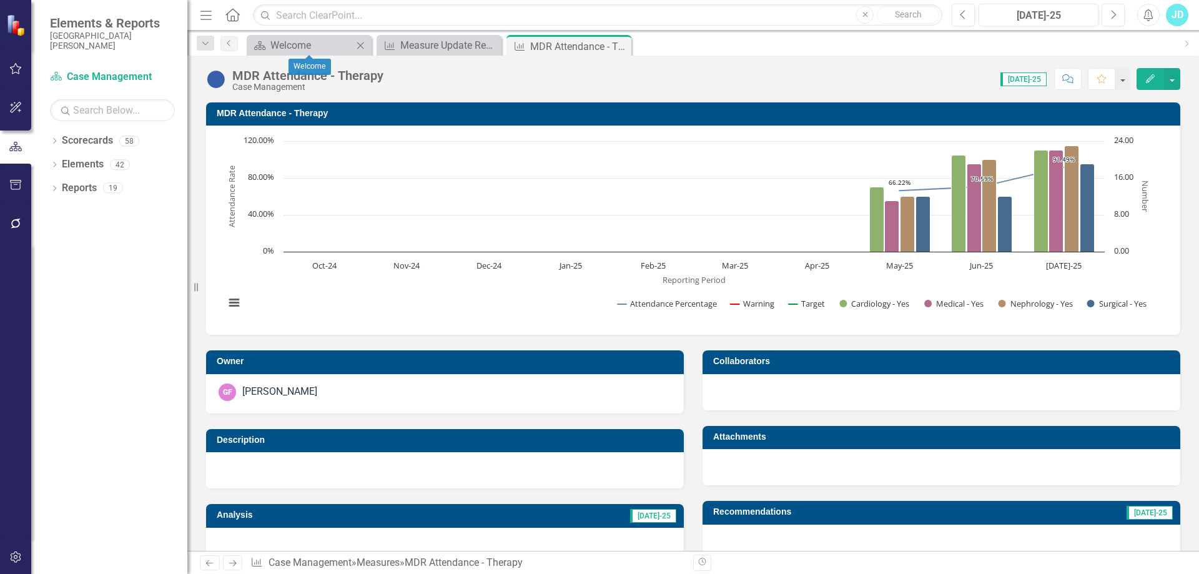
click at [363, 46] on icon "Close" at bounding box center [360, 46] width 12 height 10
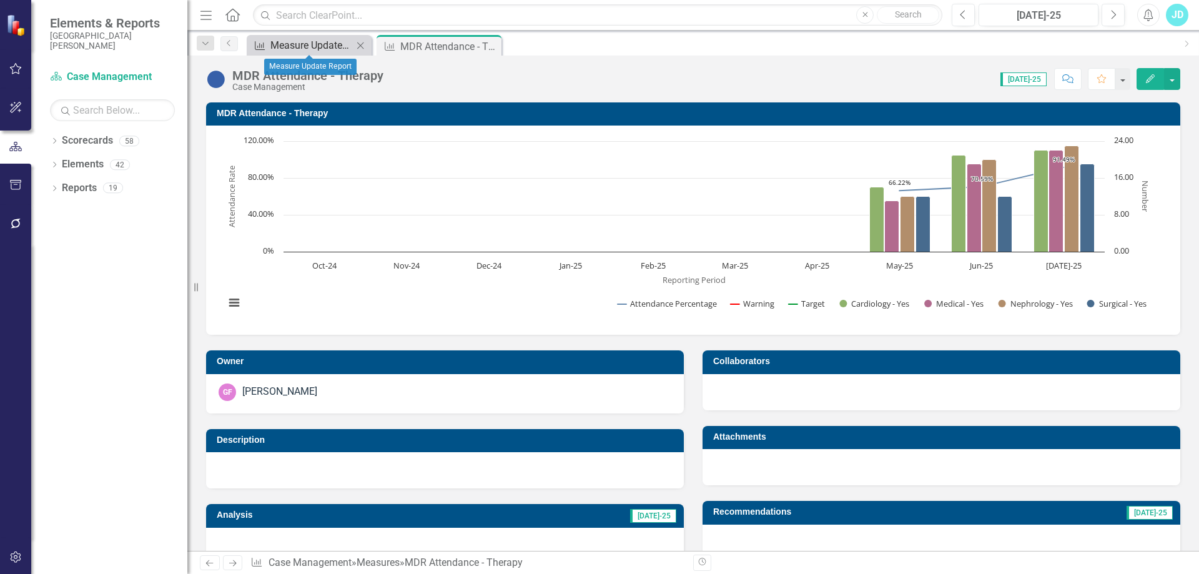
click at [312, 46] on div "Measure Update Report" at bounding box center [311, 45] width 82 height 16
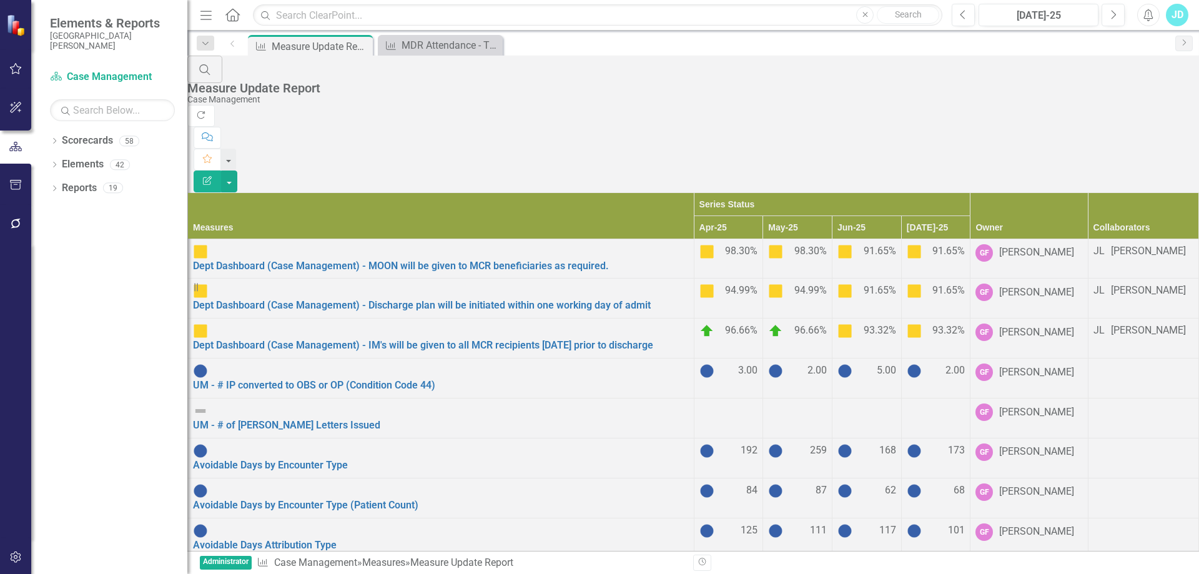
scroll to position [760, 0]
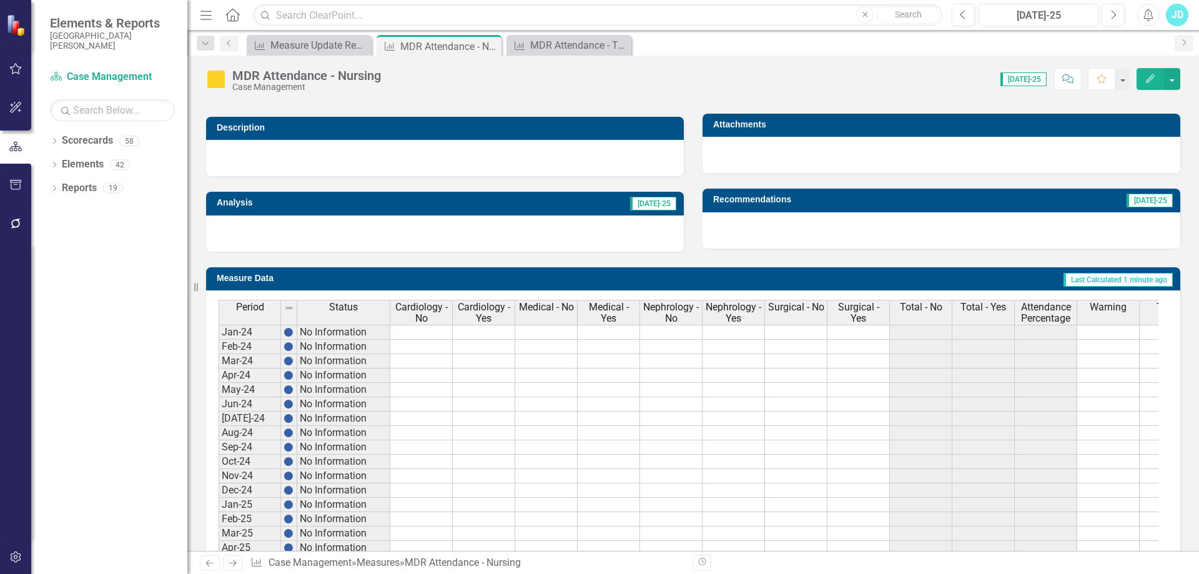
scroll to position [472, 0]
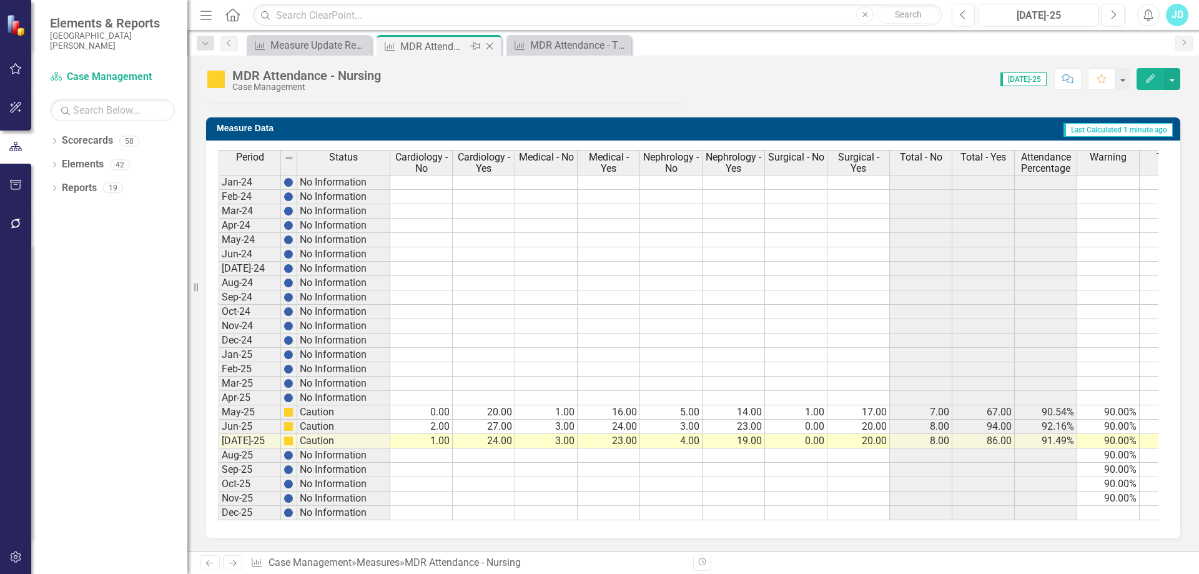
click at [489, 46] on icon at bounding box center [490, 46] width 7 height 7
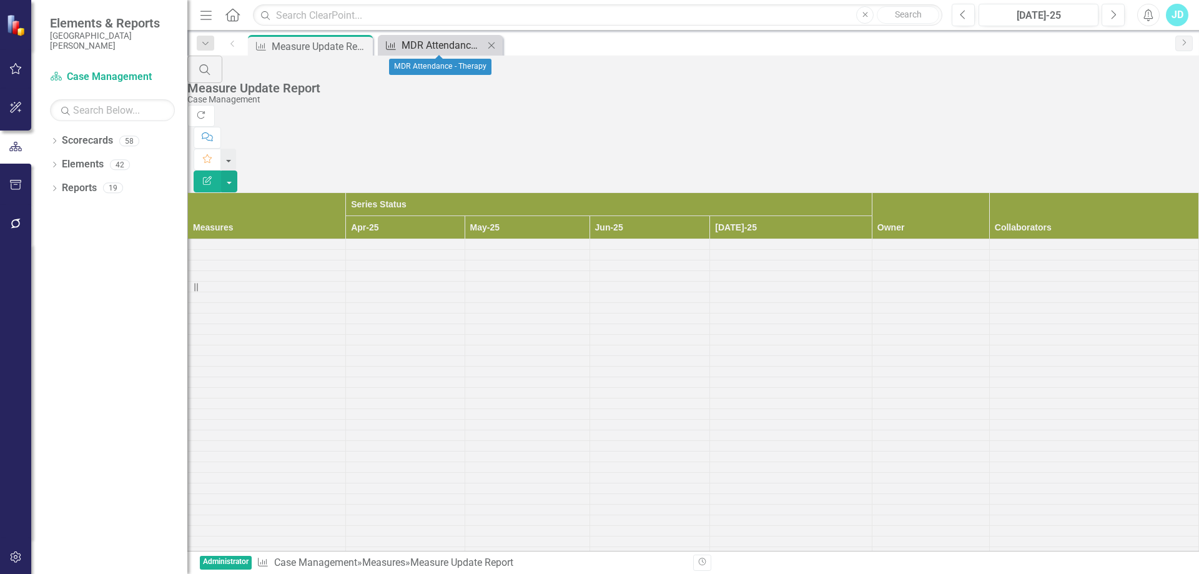
click at [437, 48] on div "MDR Attendance - Therapy" at bounding box center [443, 45] width 82 height 16
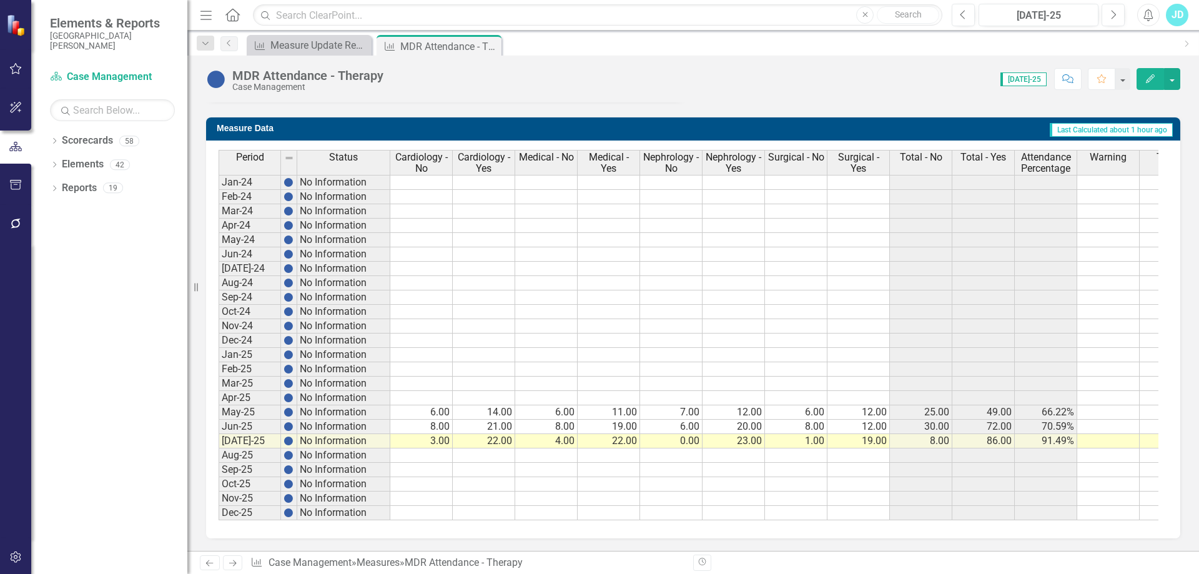
scroll to position [0, 44]
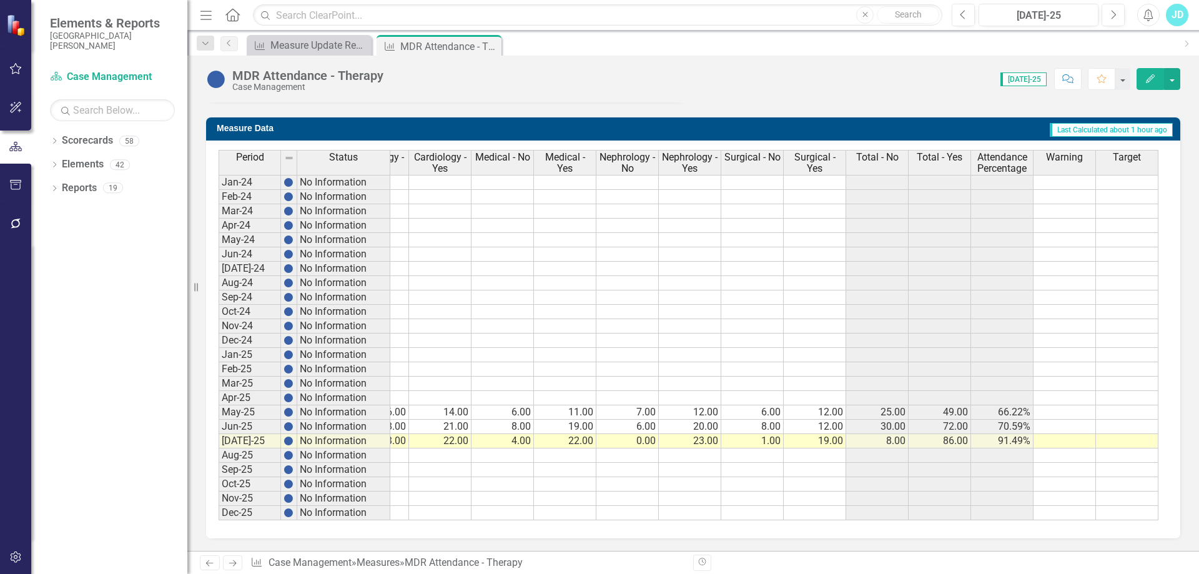
click at [1086, 405] on td at bounding box center [1065, 412] width 62 height 14
type textarea "90"
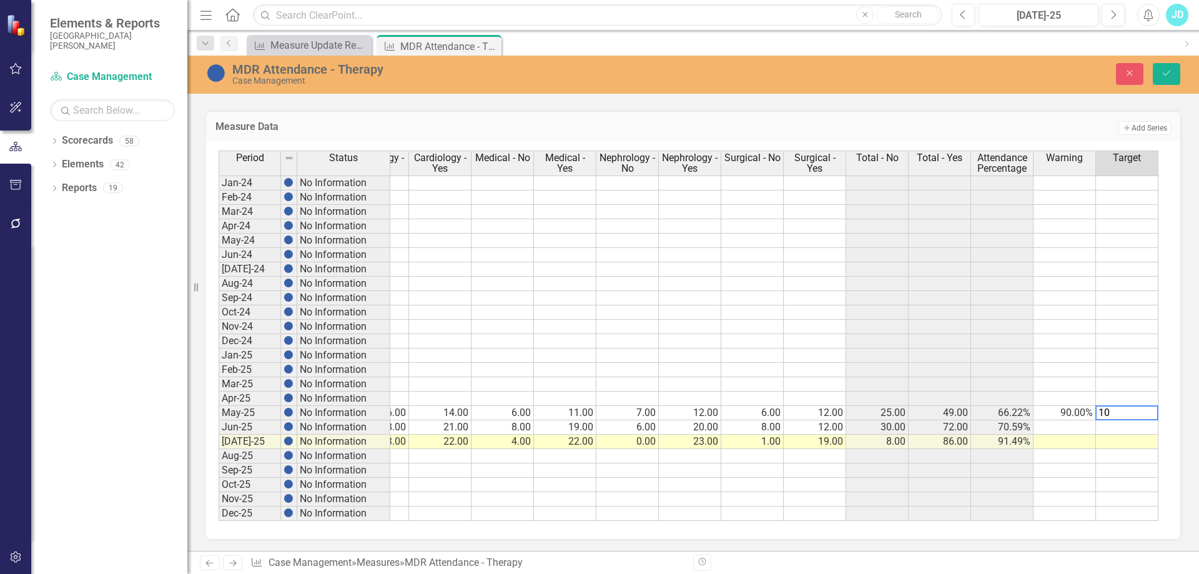
type textarea "100"
drag, startPoint x: 1076, startPoint y: 412, endPoint x: 1145, endPoint y: 408, distance: 69.4
click at [1145, 408] on tr "May-25 No Information 6.00 14.00 6.00 11.00 7.00 12.00 6.00 12.00 25.00 49.00 6…" at bounding box center [667, 413] width 984 height 14
drag, startPoint x: 1157, startPoint y: 418, endPoint x: 1159, endPoint y: 463, distance: 45.0
click at [175, 505] on div "Period Status Cardiology - No Cardiology - Yes Medical - No Medical - Yes Nephr…" at bounding box center [175, 336] width 0 height 370
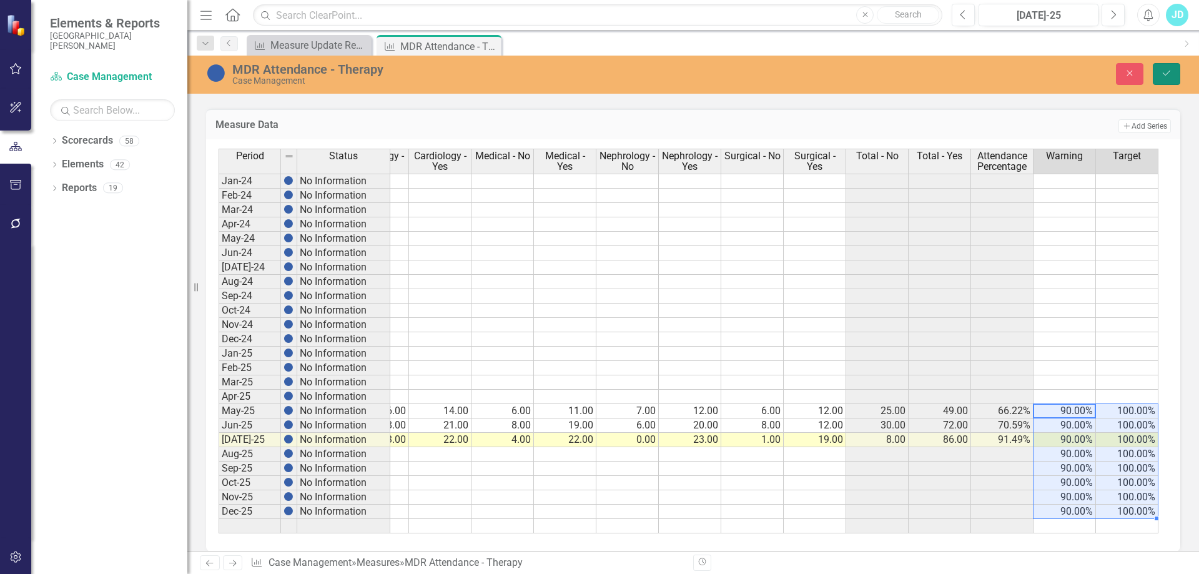
click at [1166, 77] on icon "Save" at bounding box center [1166, 73] width 11 height 9
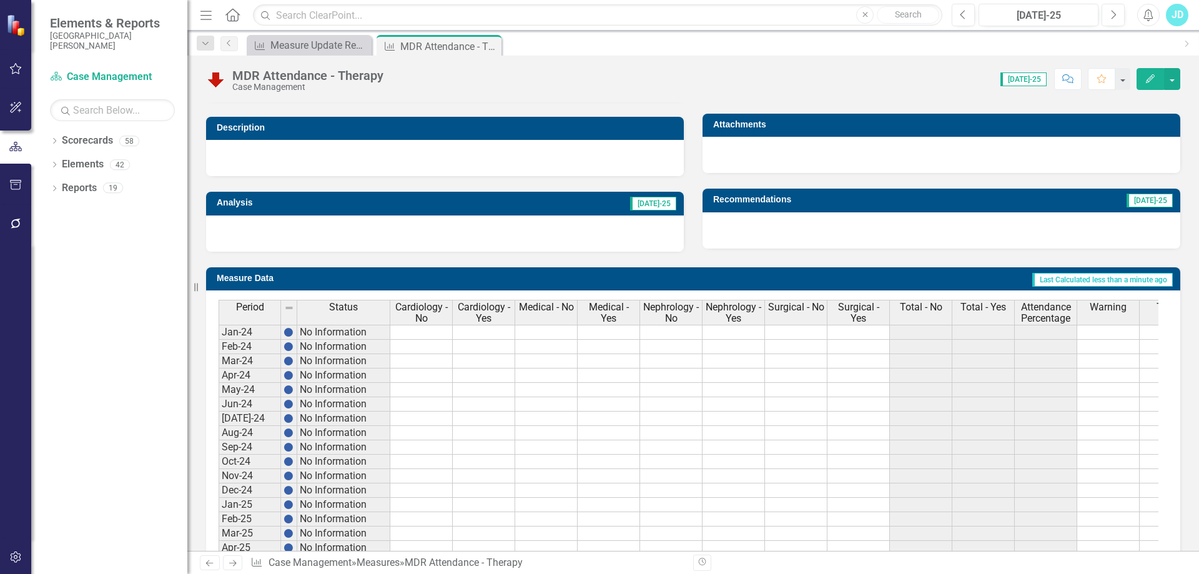
scroll to position [472, 0]
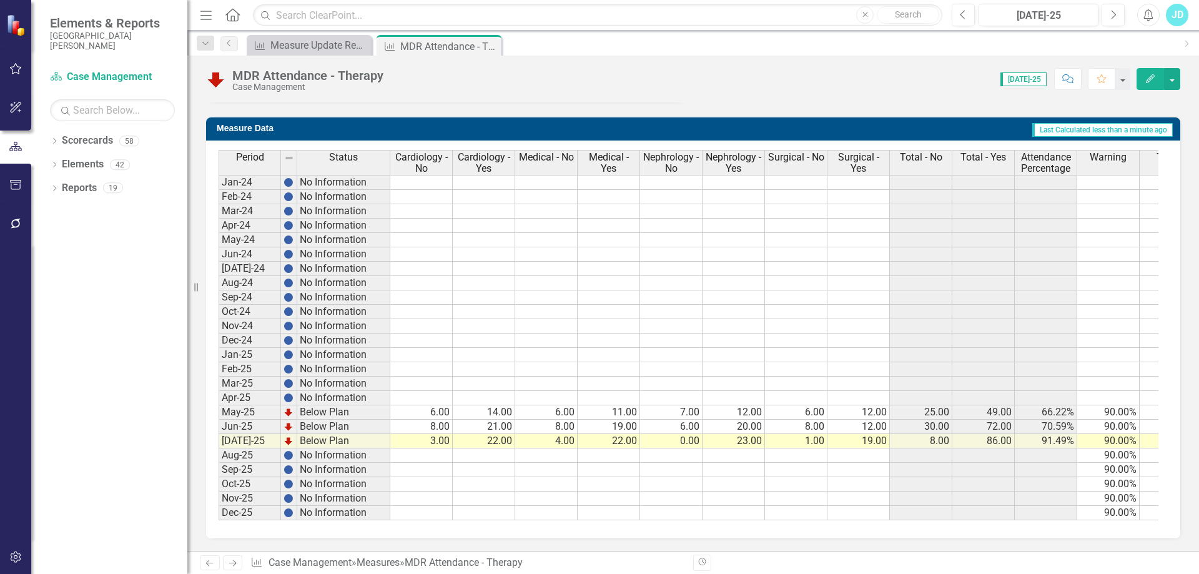
click at [1038, 152] on span "Attendance Percentage" at bounding box center [1045, 163] width 57 height 22
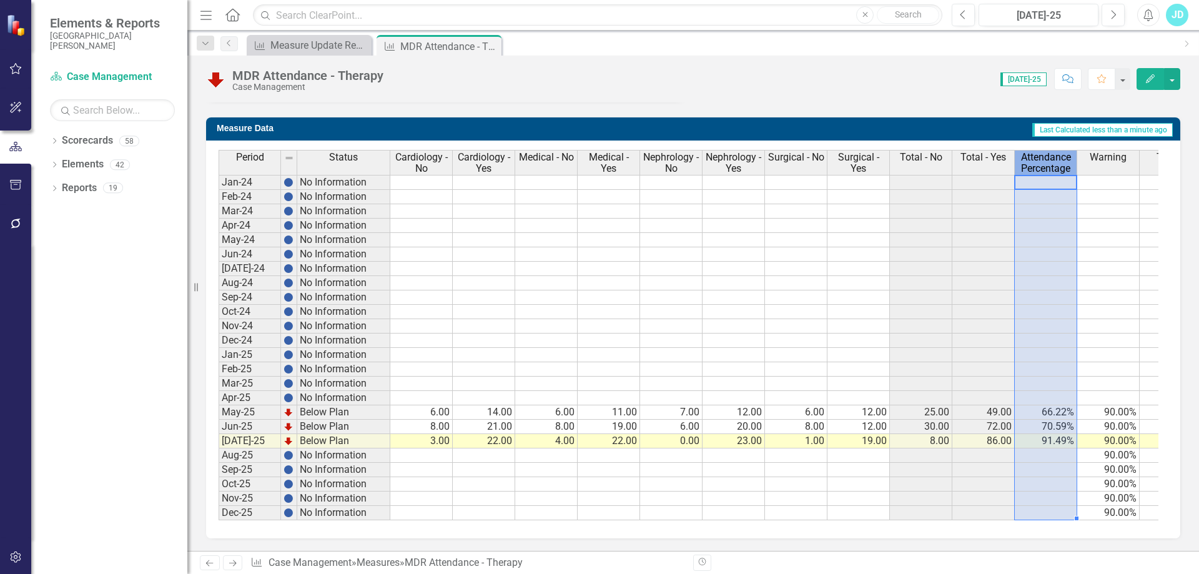
click at [1038, 152] on span "Attendance Percentage" at bounding box center [1045, 163] width 57 height 22
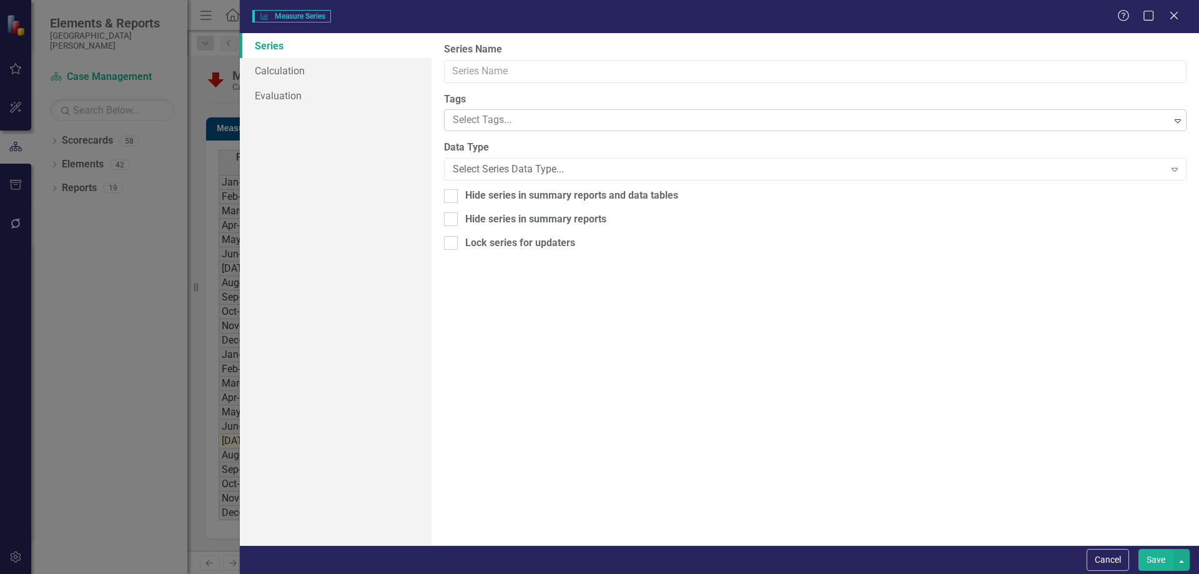
type input "Attendance Percentage"
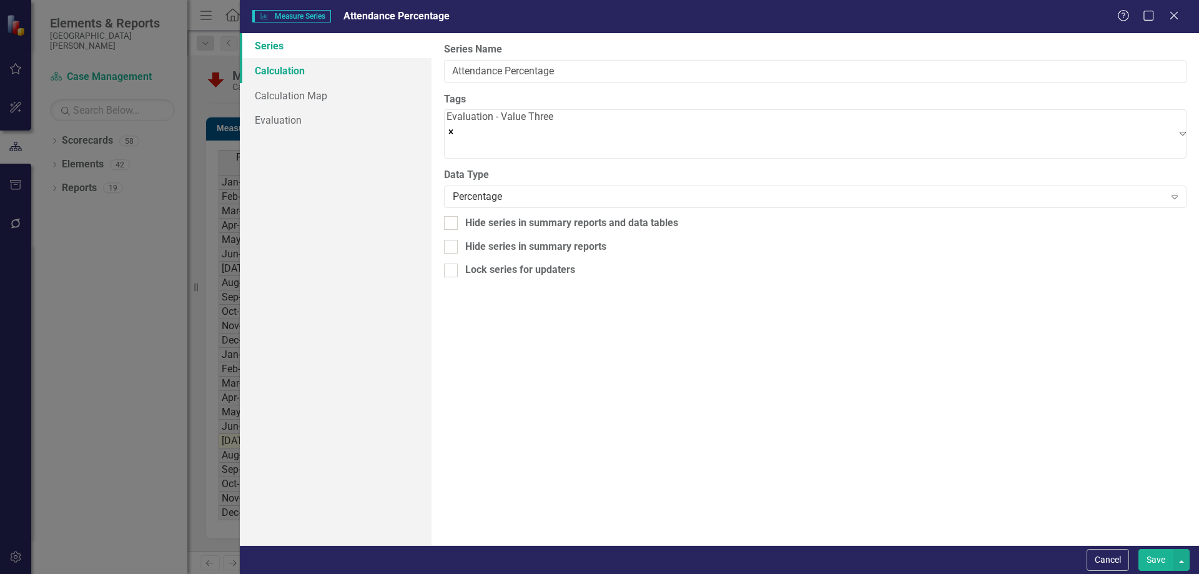
click at [267, 66] on link "Calculation" at bounding box center [336, 70] width 192 height 25
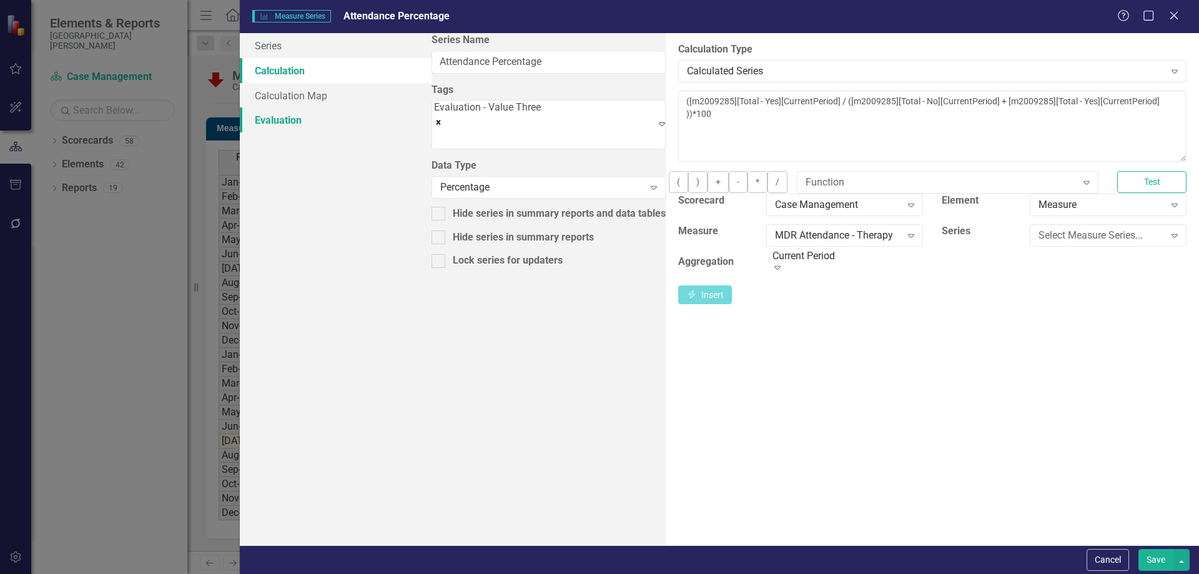
click at [267, 116] on link "Evaluation" at bounding box center [336, 119] width 192 height 25
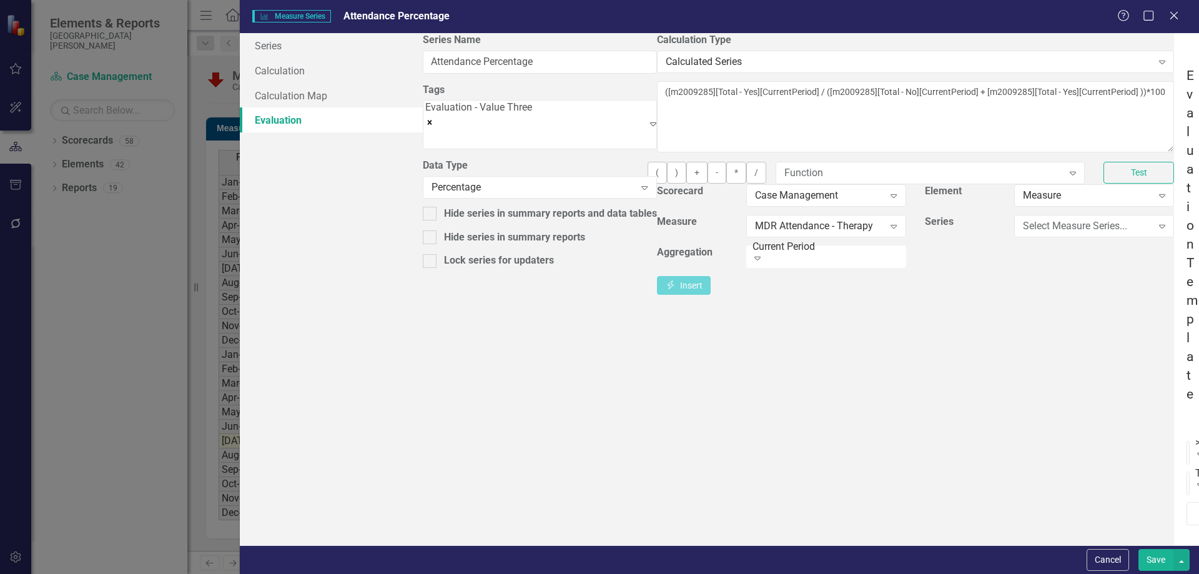
click at [1187, 535] on input "Caution" at bounding box center [1191, 539] width 8 height 8
checkbox input "true"
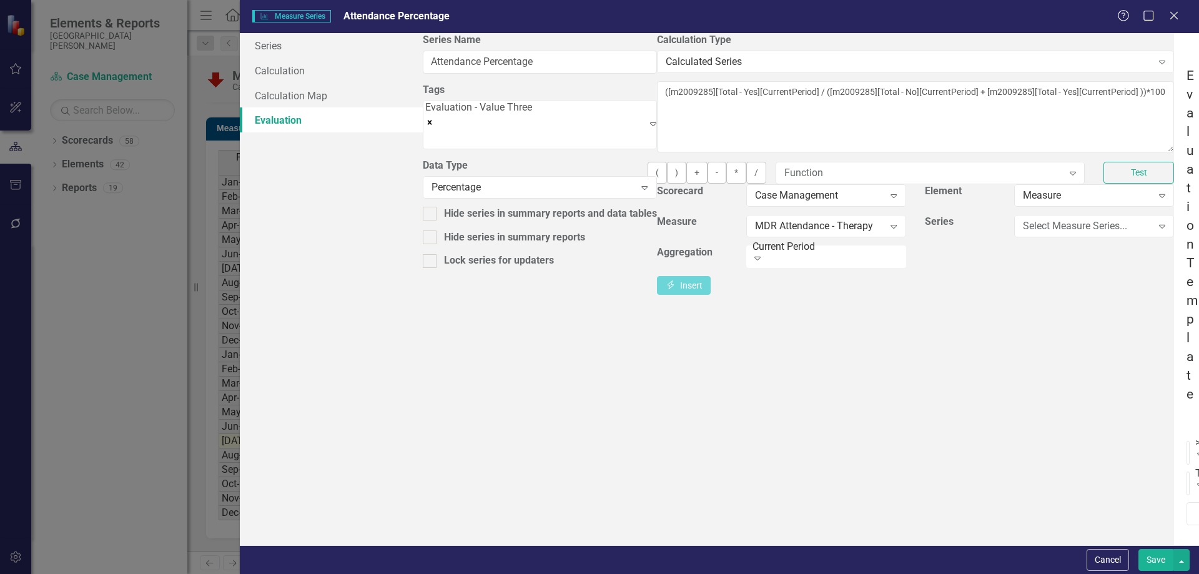
drag, startPoint x: 848, startPoint y: 325, endPoint x: 865, endPoint y: 337, distance: 20.8
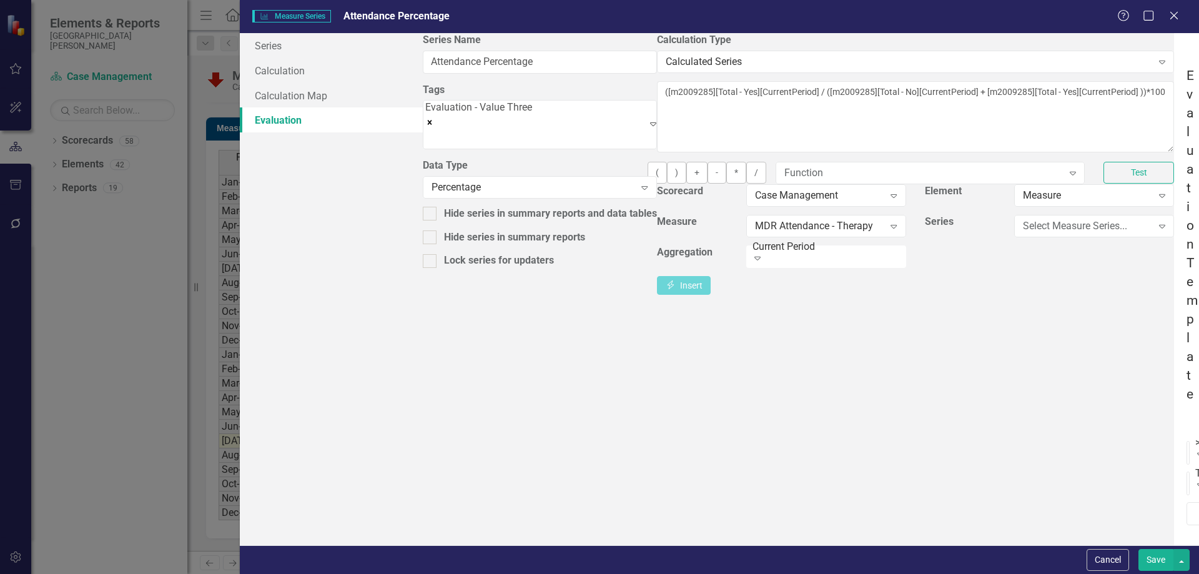
click at [1149, 561] on button "Save" at bounding box center [1156, 560] width 35 height 22
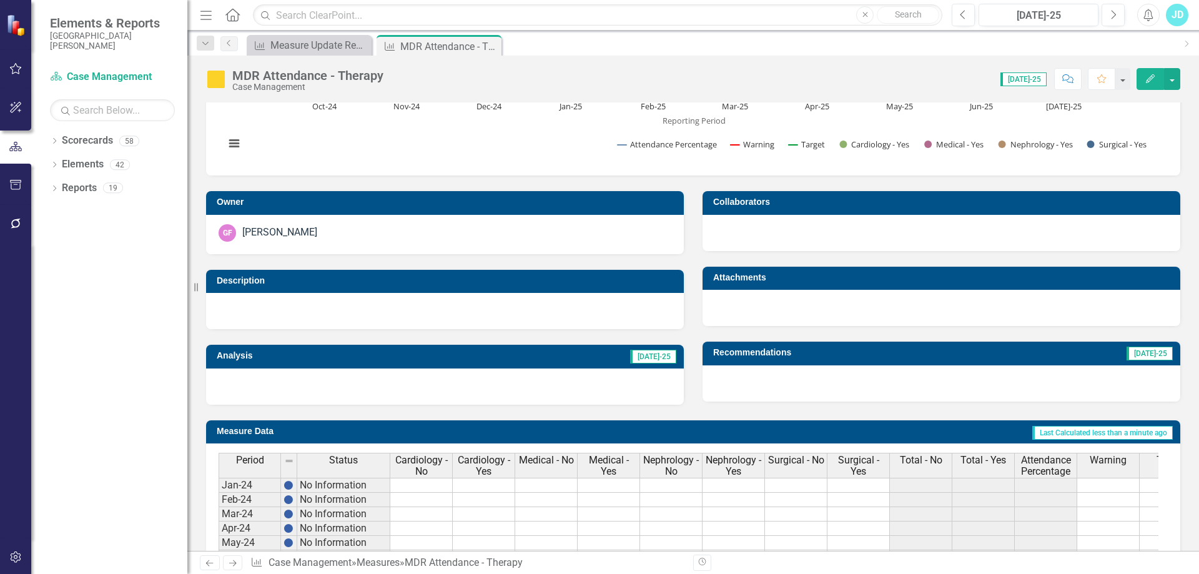
scroll to position [0, 0]
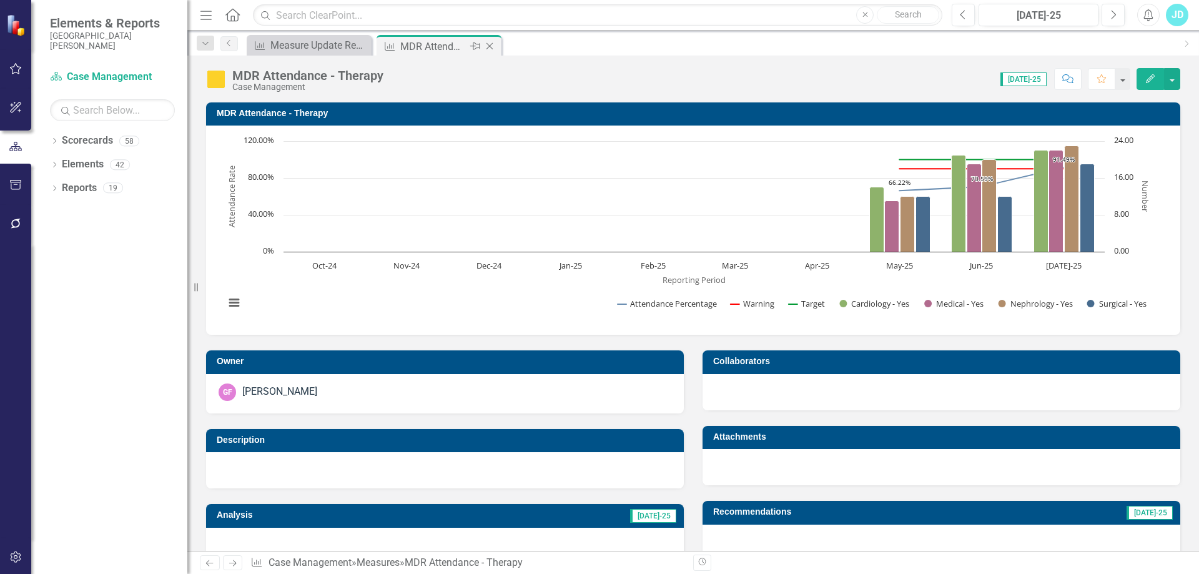
click at [490, 42] on icon "Close" at bounding box center [489, 46] width 12 height 10
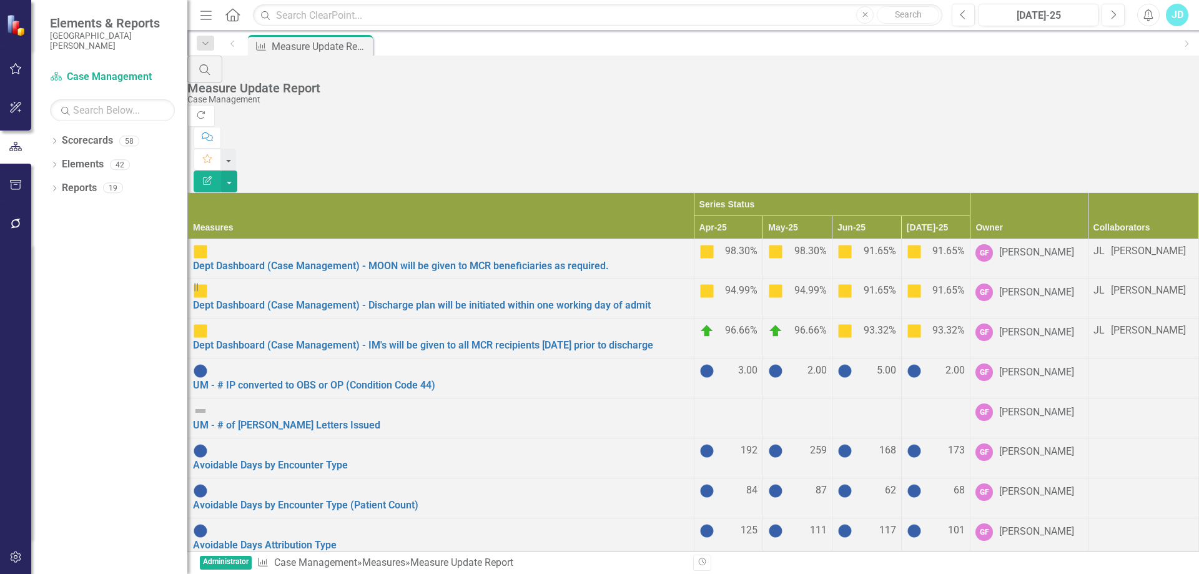
scroll to position [760, 0]
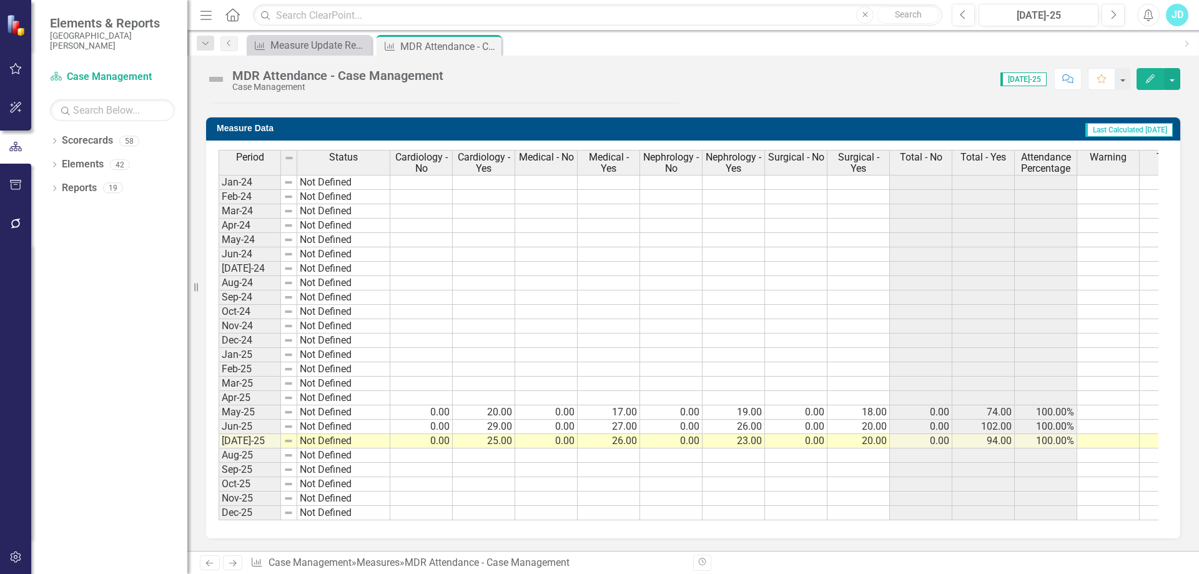
scroll to position [0, 44]
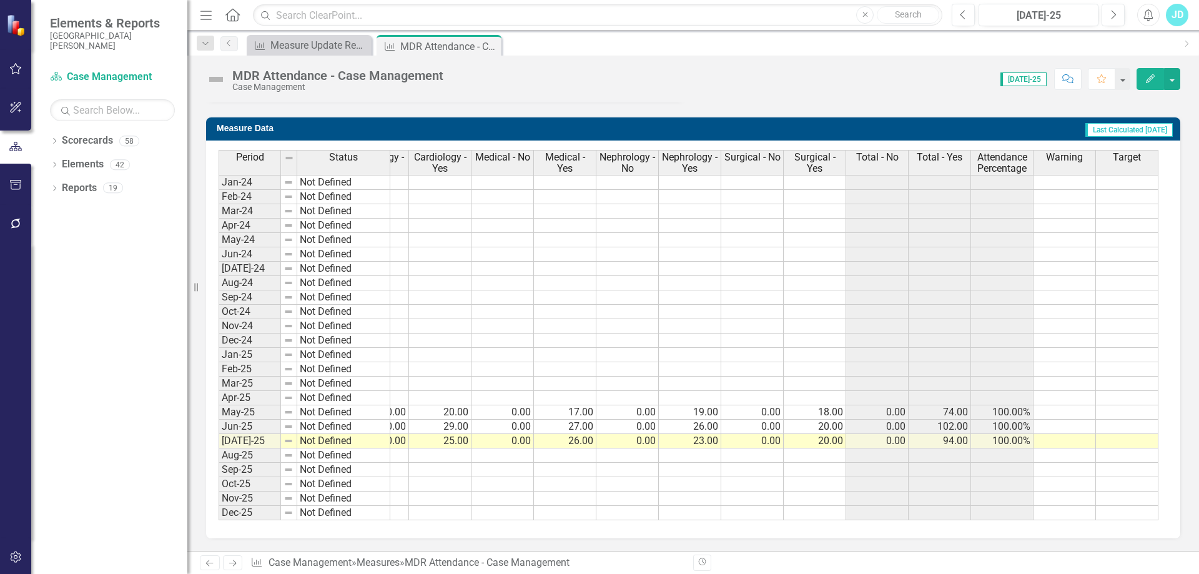
click at [1074, 405] on td at bounding box center [1065, 412] width 62 height 14
type textarea "90"
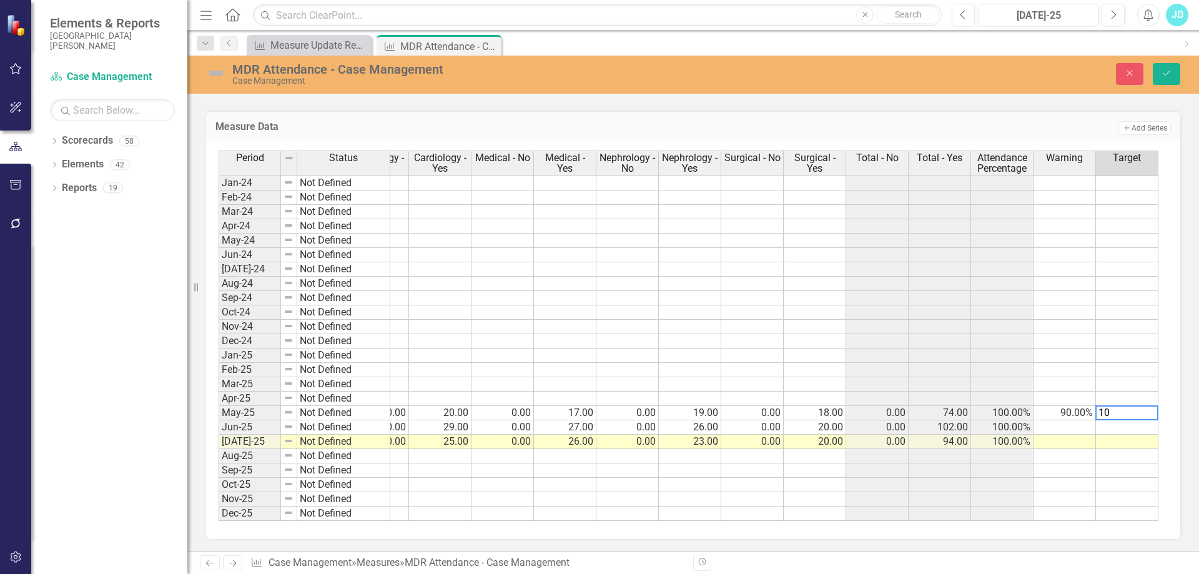
type textarea "100"
drag, startPoint x: 1068, startPoint y: 412, endPoint x: 1141, endPoint y: 413, distance: 72.5
click at [1141, 413] on tr "May-25 Not Defined 0.00 20.00 0.00 17.00 0.00 19.00 0.00 18.00 0.00 74.00 100.0…" at bounding box center [667, 413] width 984 height 14
drag, startPoint x: 1156, startPoint y: 417, endPoint x: 1158, endPoint y: 497, distance: 79.3
click at [175, 521] on div at bounding box center [175, 521] width 0 height 0
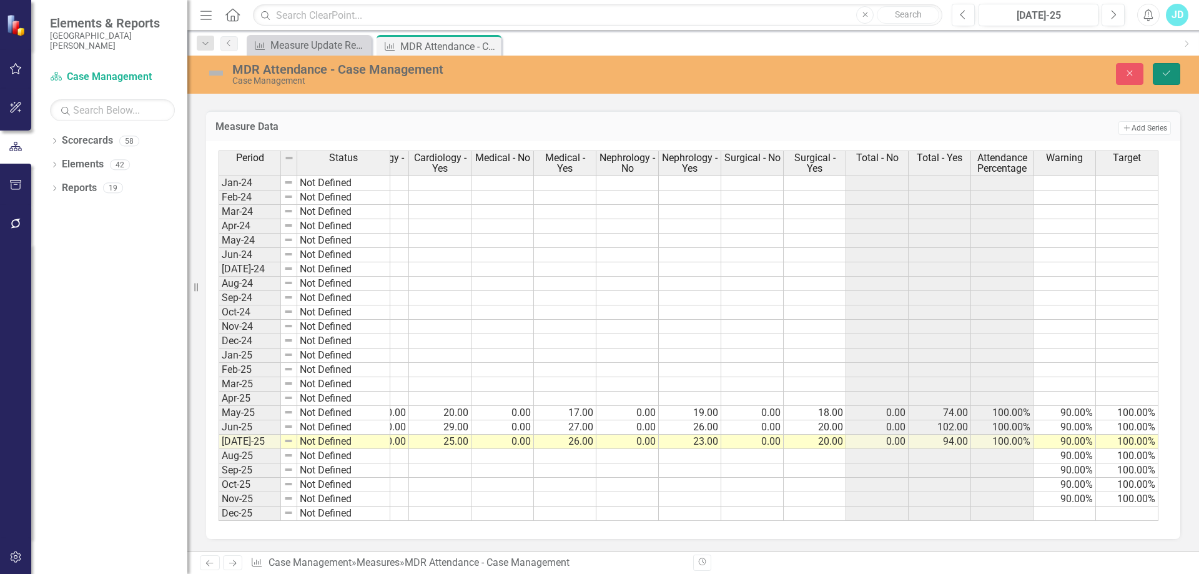
click at [1161, 79] on button "Save" at bounding box center [1166, 74] width 27 height 22
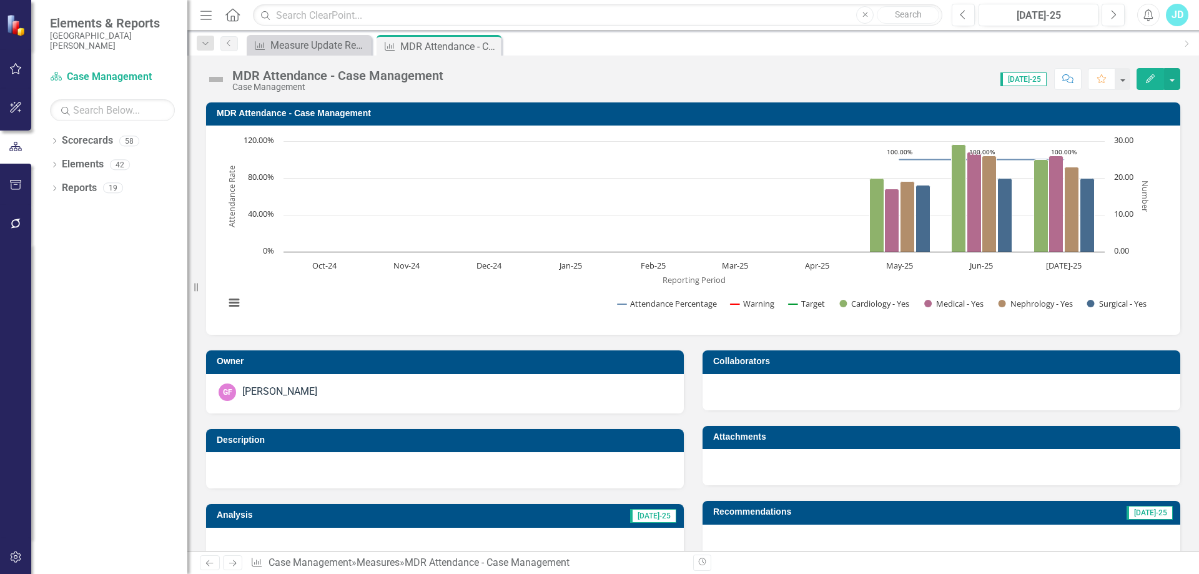
scroll to position [472, 0]
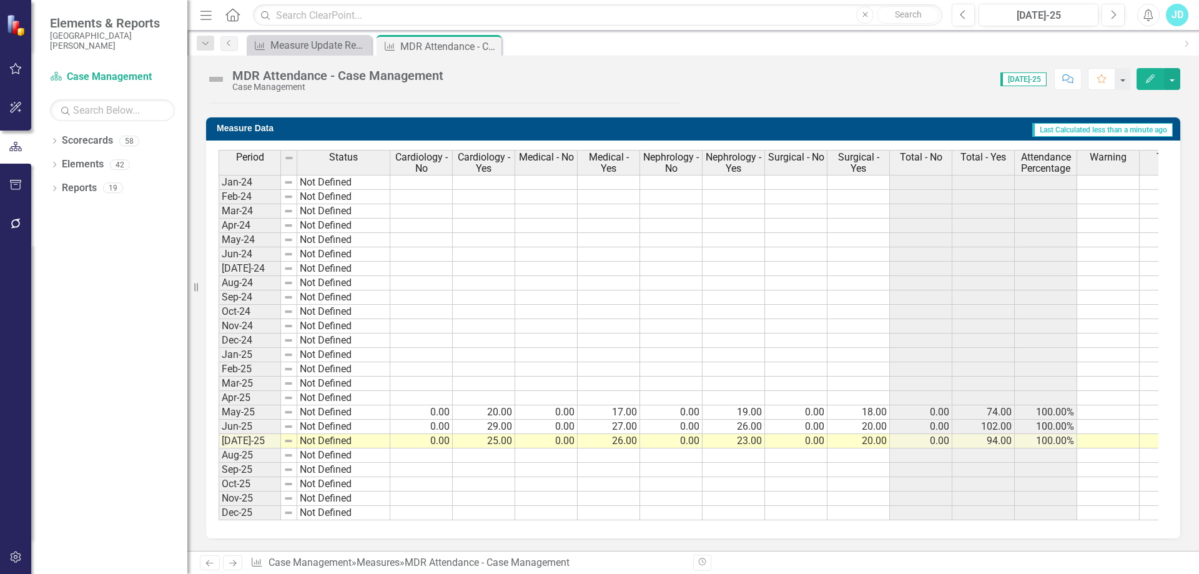
click at [1057, 152] on span "Attendance Percentage" at bounding box center [1045, 163] width 57 height 22
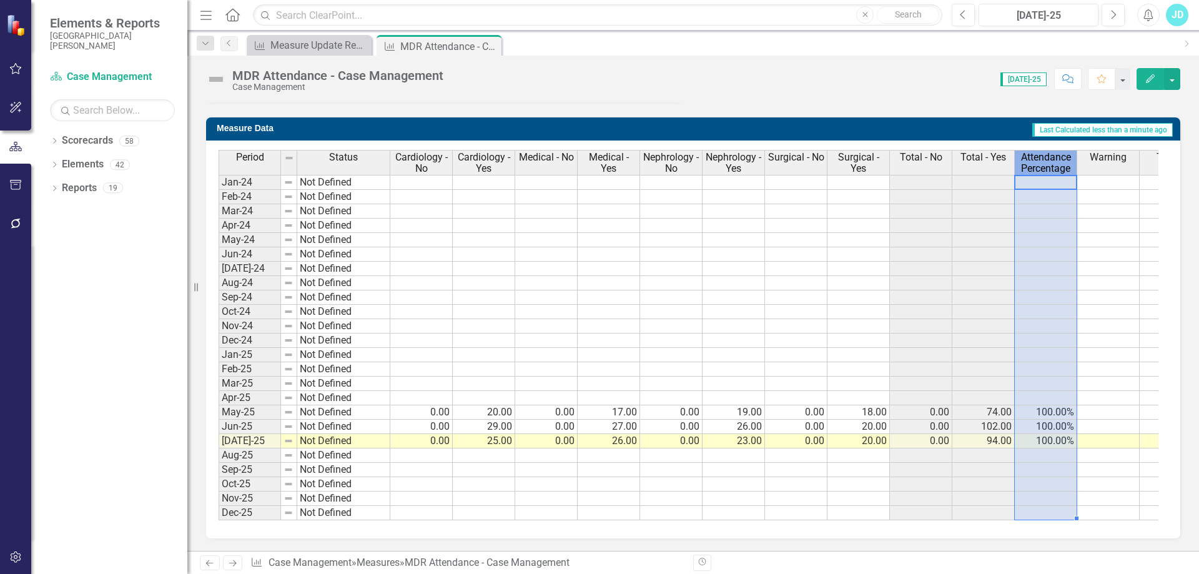
click at [1057, 152] on span "Attendance Percentage" at bounding box center [1045, 163] width 57 height 22
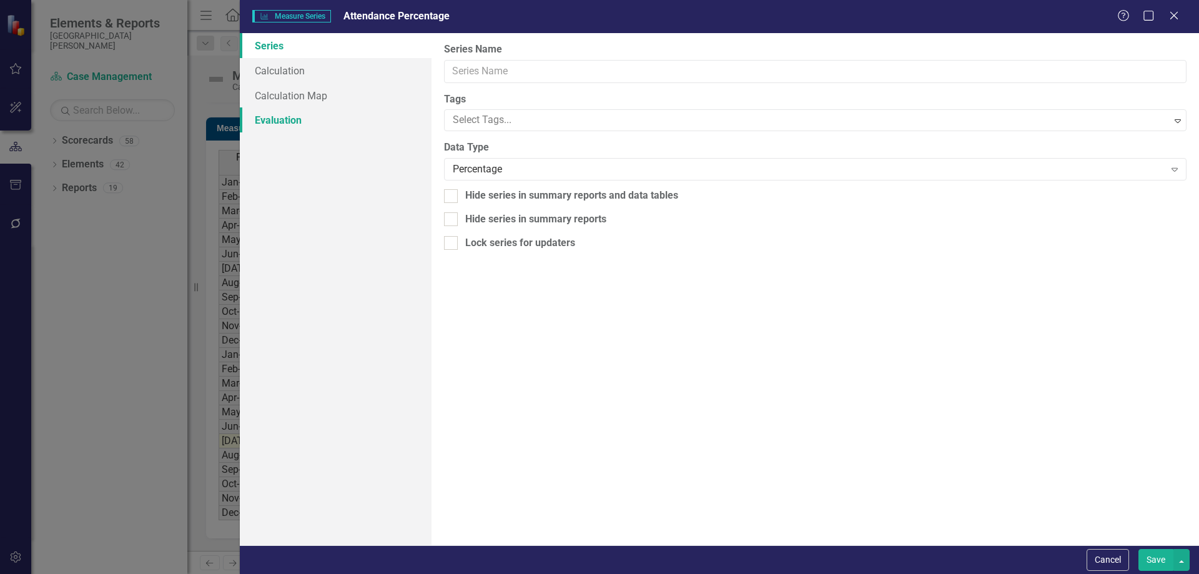
type input "Attendance Percentage"
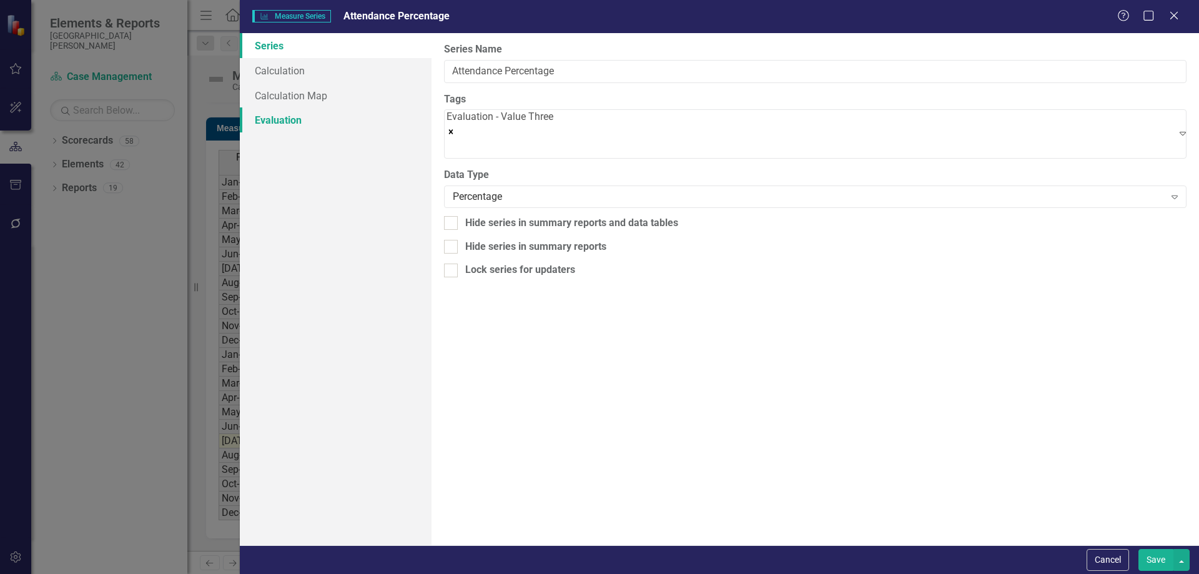
click at [309, 118] on link "Evaluation" at bounding box center [336, 119] width 192 height 25
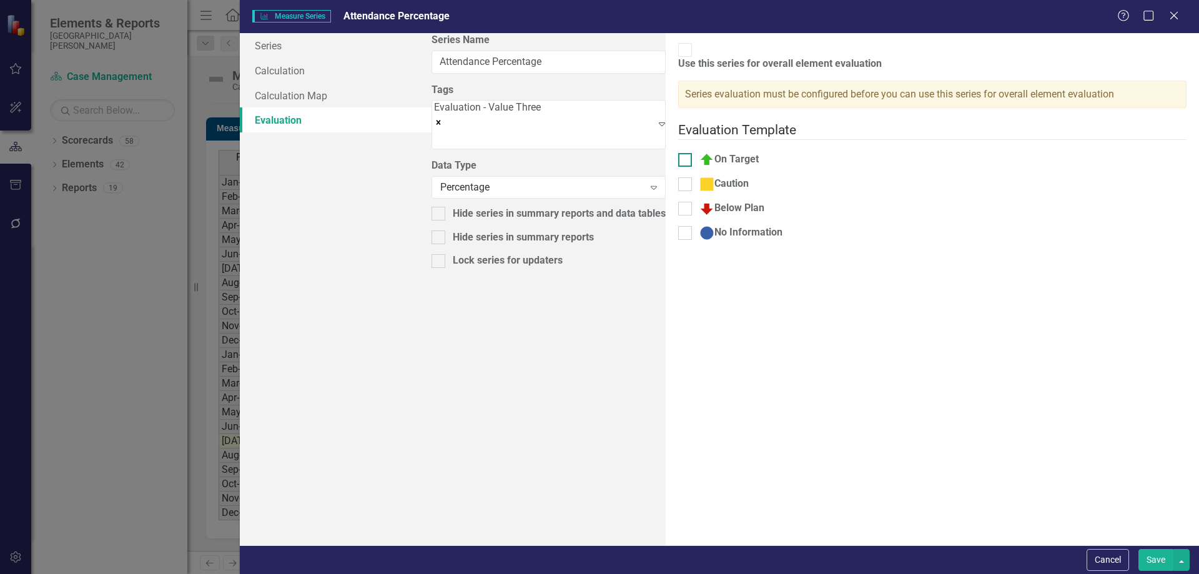
click at [678, 153] on div at bounding box center [685, 160] width 14 height 14
click at [678, 153] on input "On Target" at bounding box center [682, 157] width 8 height 8
checkbox input "true"
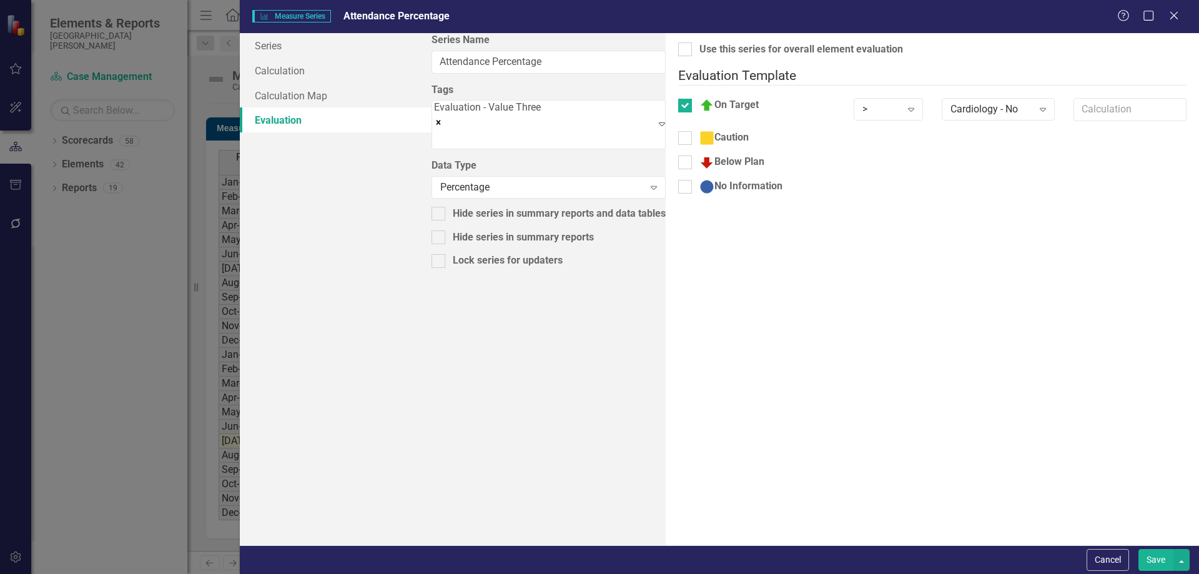
click at [678, 133] on div at bounding box center [685, 138] width 14 height 14
click at [678, 133] on input "Caution" at bounding box center [682, 135] width 8 height 8
checkbox input "true"
drag, startPoint x: 457, startPoint y: 163, endPoint x: 457, endPoint y: 187, distance: 24.4
click at [678, 164] on div at bounding box center [685, 170] width 14 height 14
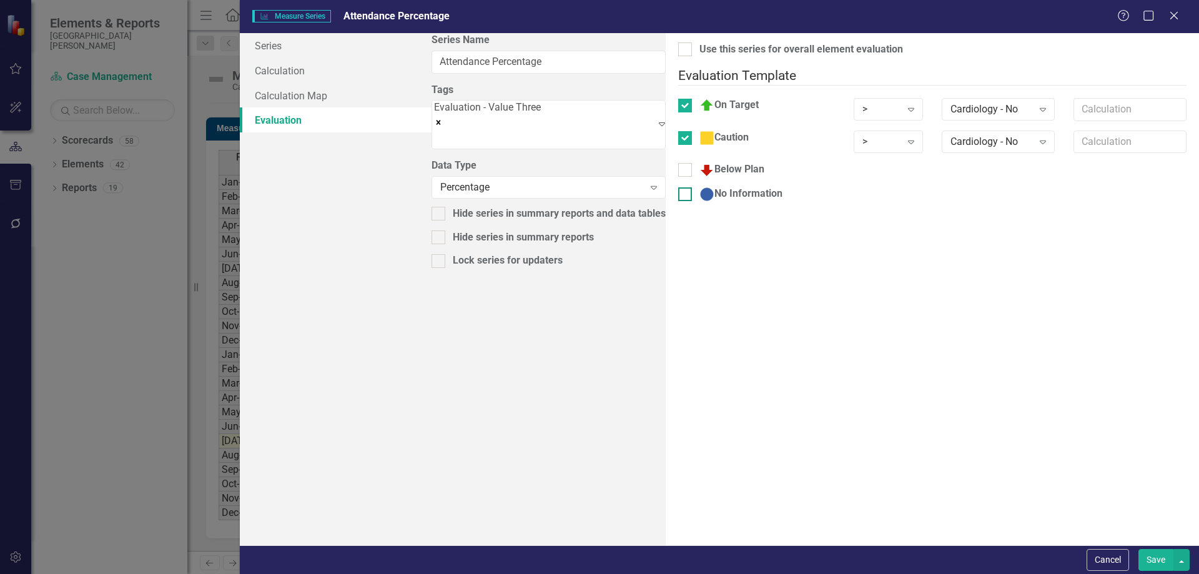
click at [678, 164] on input "Below Plan" at bounding box center [682, 167] width 8 height 8
checkbox input "true"
click at [678, 197] on div at bounding box center [685, 203] width 14 height 14
click at [678, 197] on input "No Information" at bounding box center [682, 200] width 8 height 8
checkbox input "true"
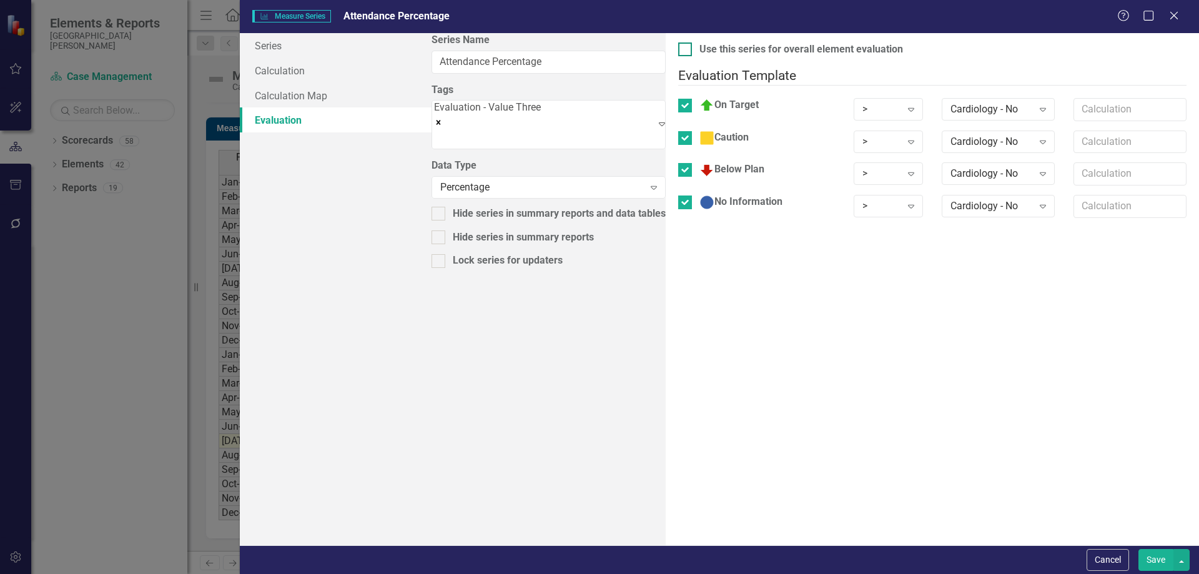
click at [678, 48] on div at bounding box center [685, 49] width 14 height 14
click at [678, 48] on input "Use this series for overall element evaluation" at bounding box center [682, 46] width 8 height 8
checkbox input "true"
click at [863, 106] on div ">" at bounding box center [882, 109] width 38 height 14
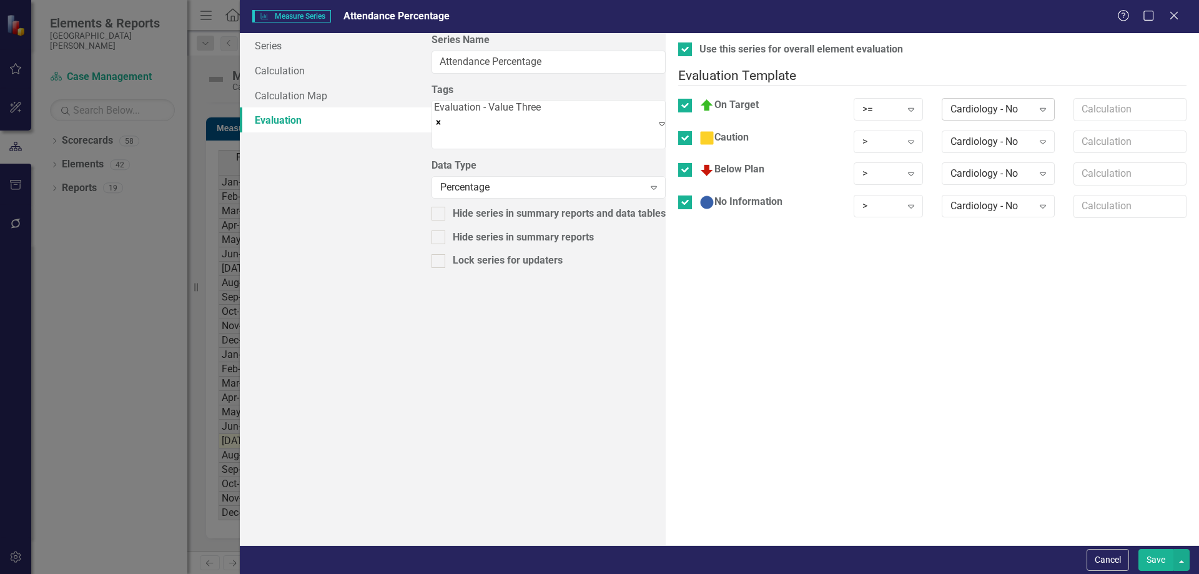
click at [951, 102] on div "Cardiology - No" at bounding box center [992, 109] width 82 height 14
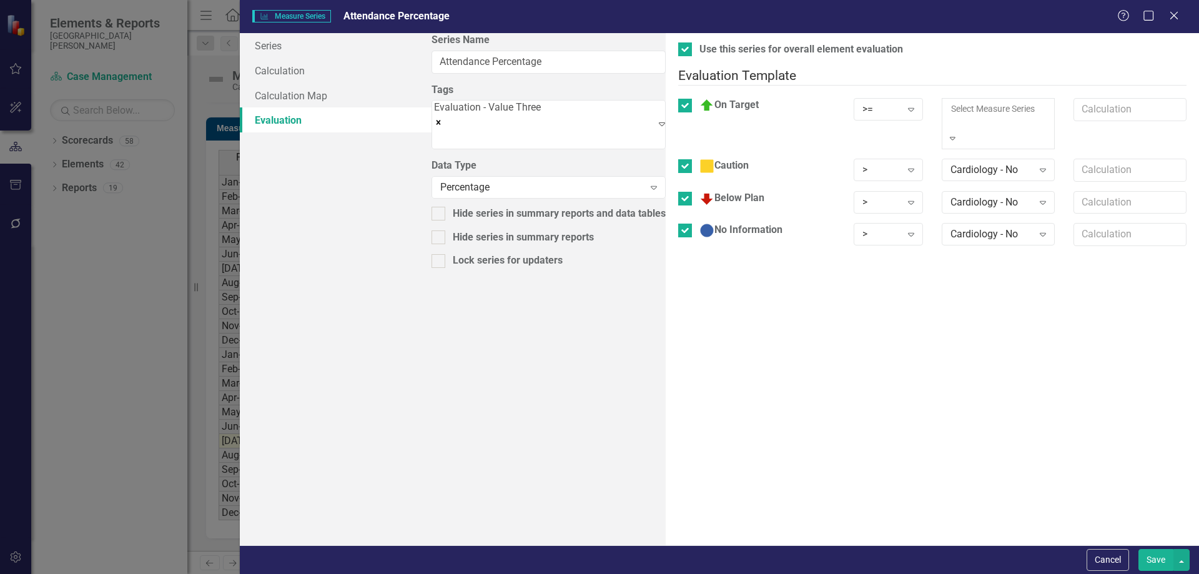
scroll to position [79, 0]
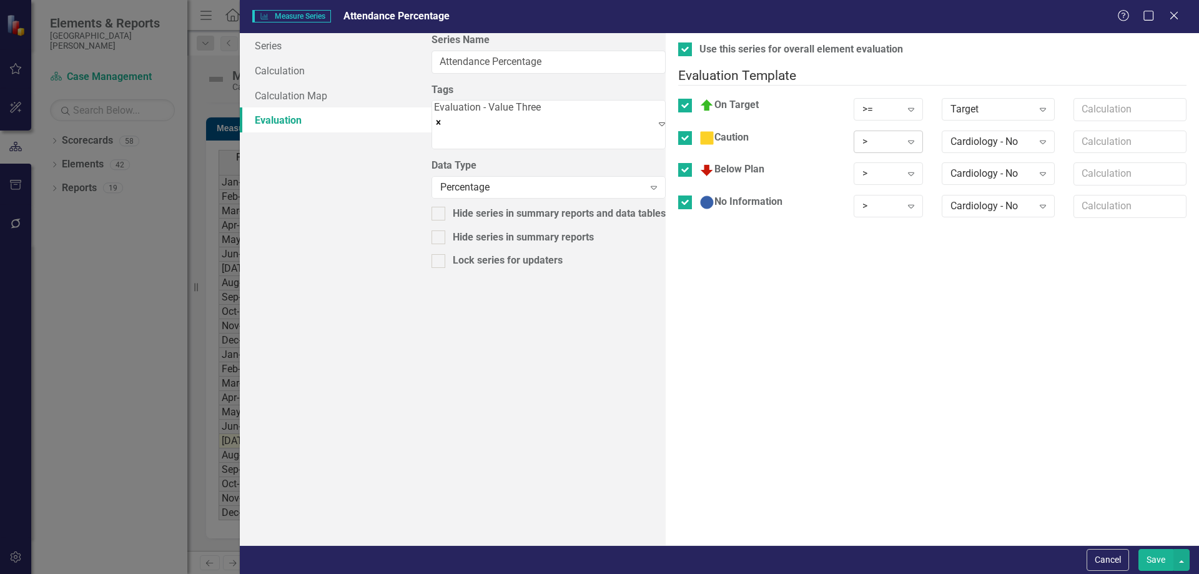
click at [863, 134] on div ">" at bounding box center [882, 141] width 38 height 14
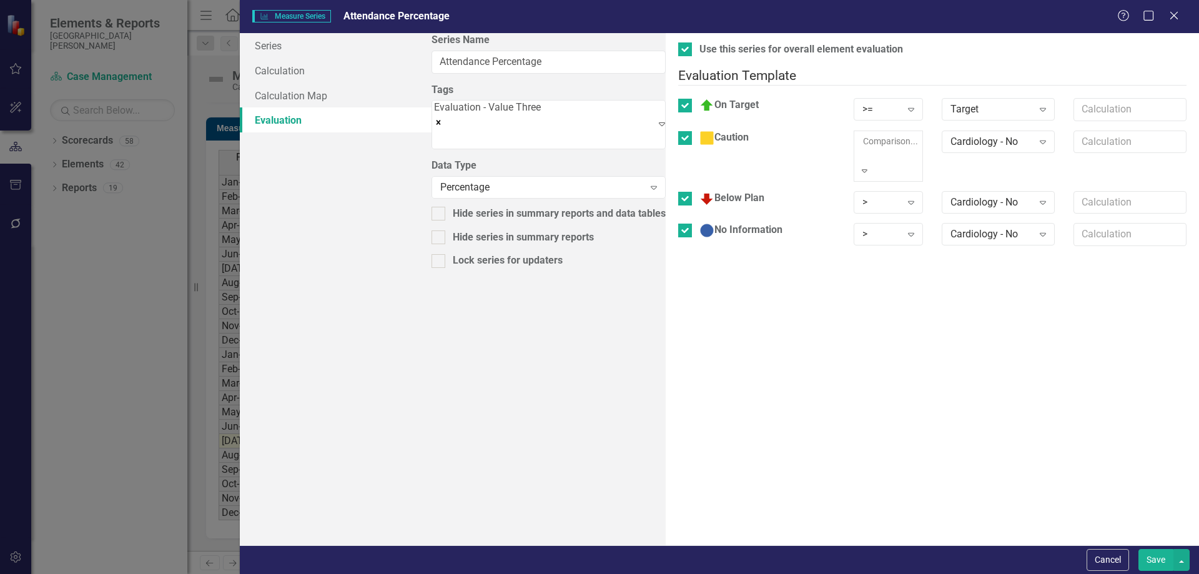
drag, startPoint x: 727, startPoint y: 193, endPoint x: 808, endPoint y: 152, distance: 91.1
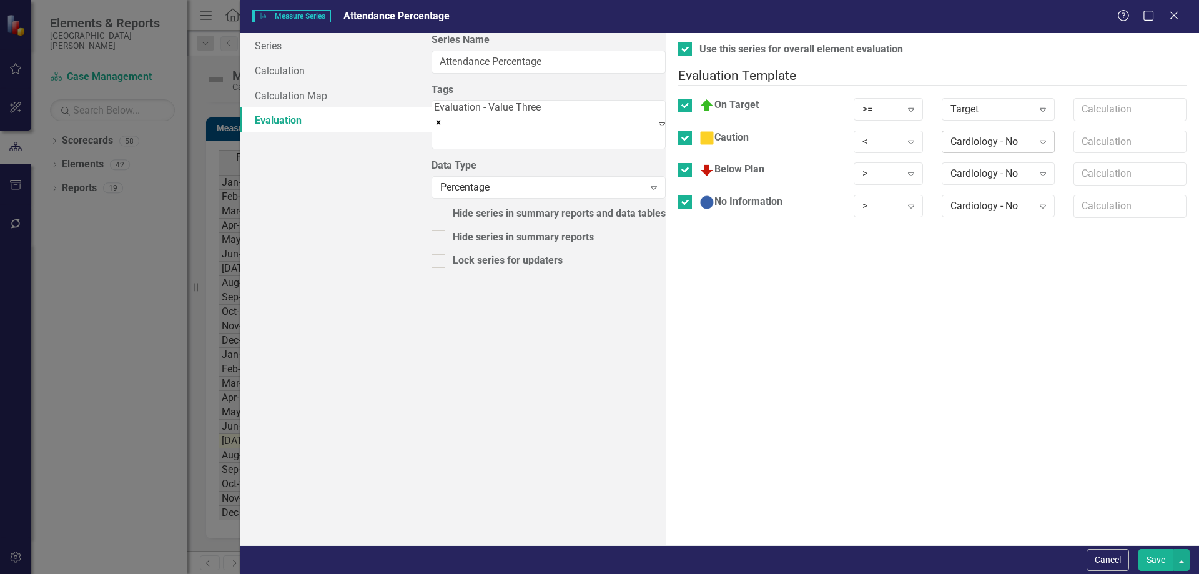
click at [951, 136] on div "Cardiology - No" at bounding box center [992, 141] width 82 height 14
click at [863, 139] on div "<" at bounding box center [882, 141] width 38 height 14
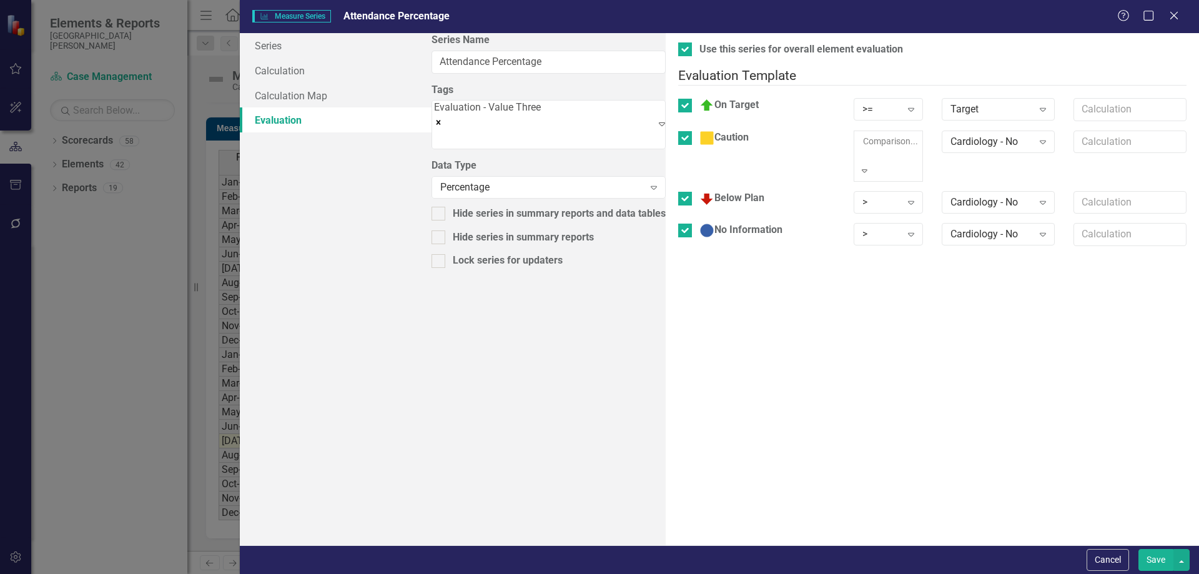
click at [738, 573] on div ">" at bounding box center [599, 581] width 1199 height 14
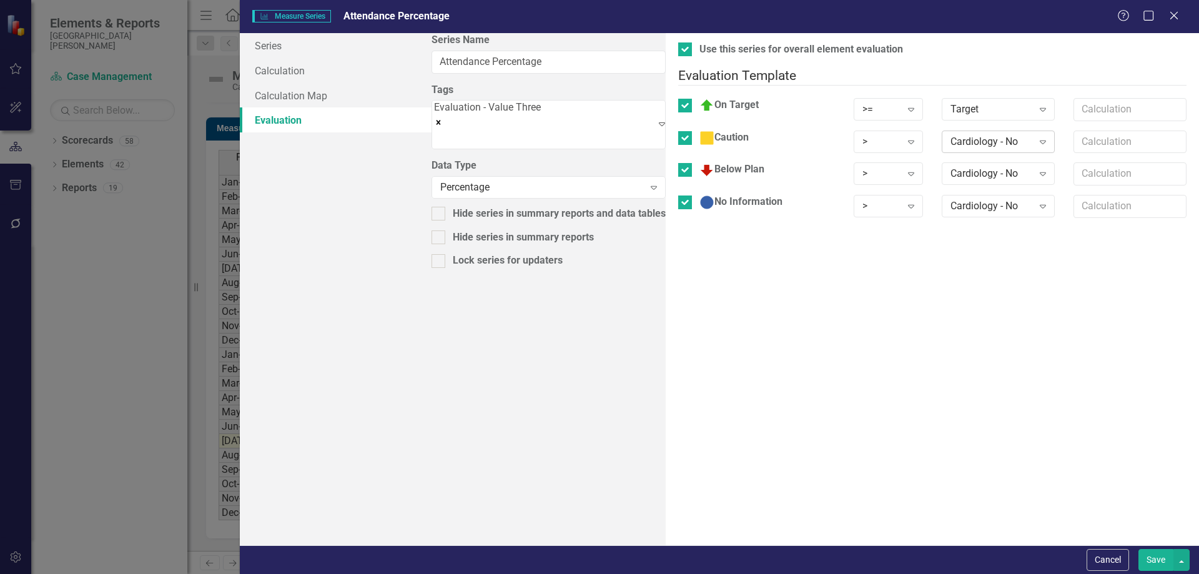
click at [951, 134] on div "Cardiology - No" at bounding box center [992, 141] width 82 height 14
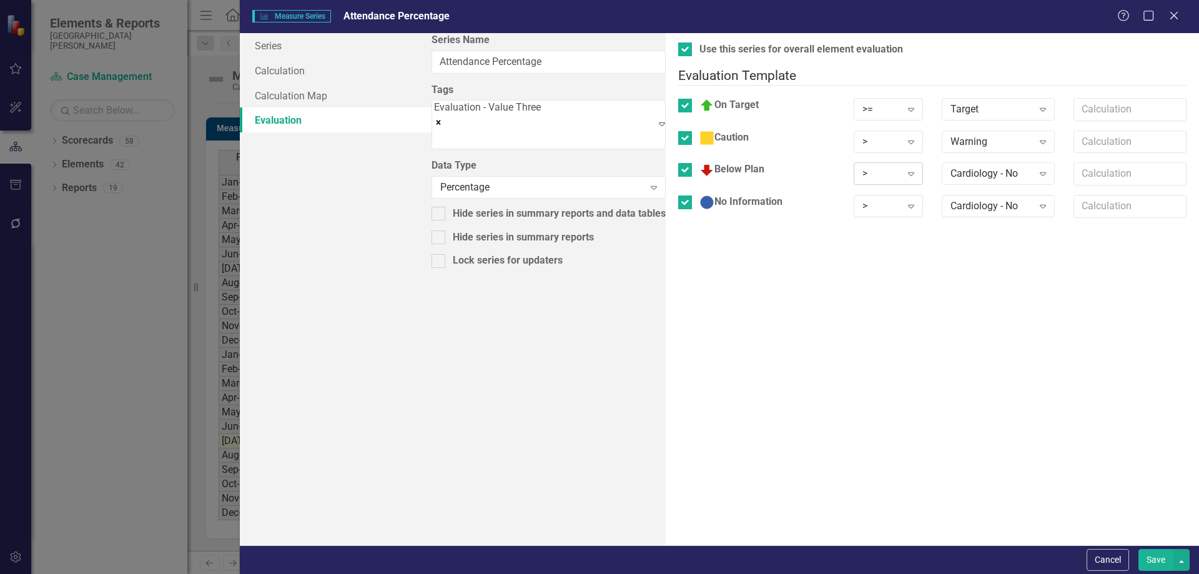
click at [863, 167] on div ">" at bounding box center [882, 174] width 38 height 14
click at [951, 167] on div "Cardiology - No" at bounding box center [992, 174] width 82 height 14
click at [863, 202] on div ">" at bounding box center [882, 206] width 38 height 14
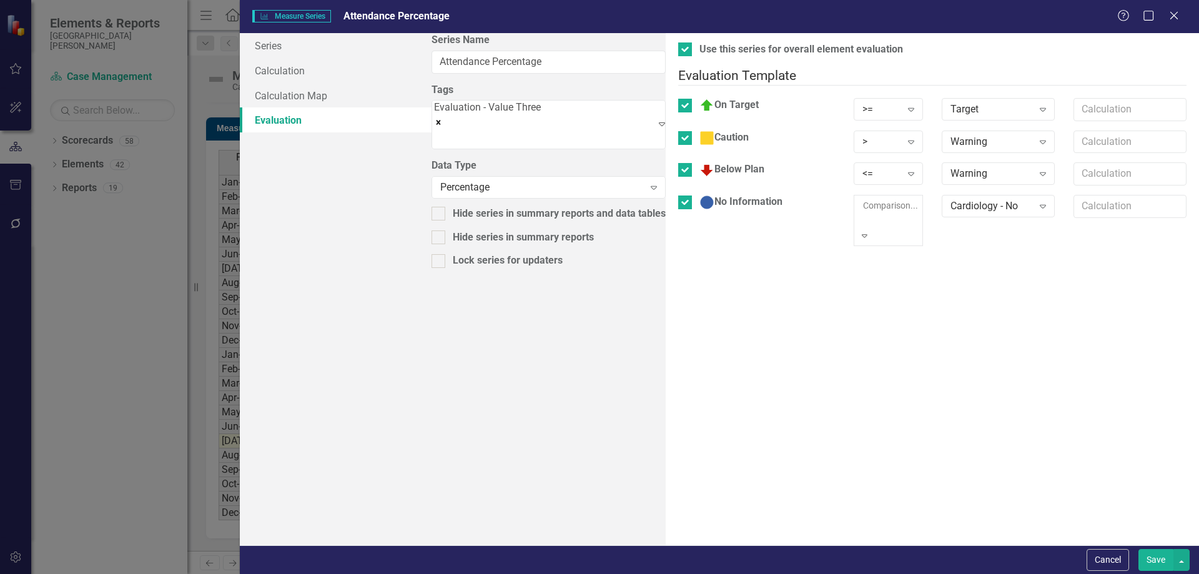
click at [1159, 555] on button "Save" at bounding box center [1156, 560] width 35 height 22
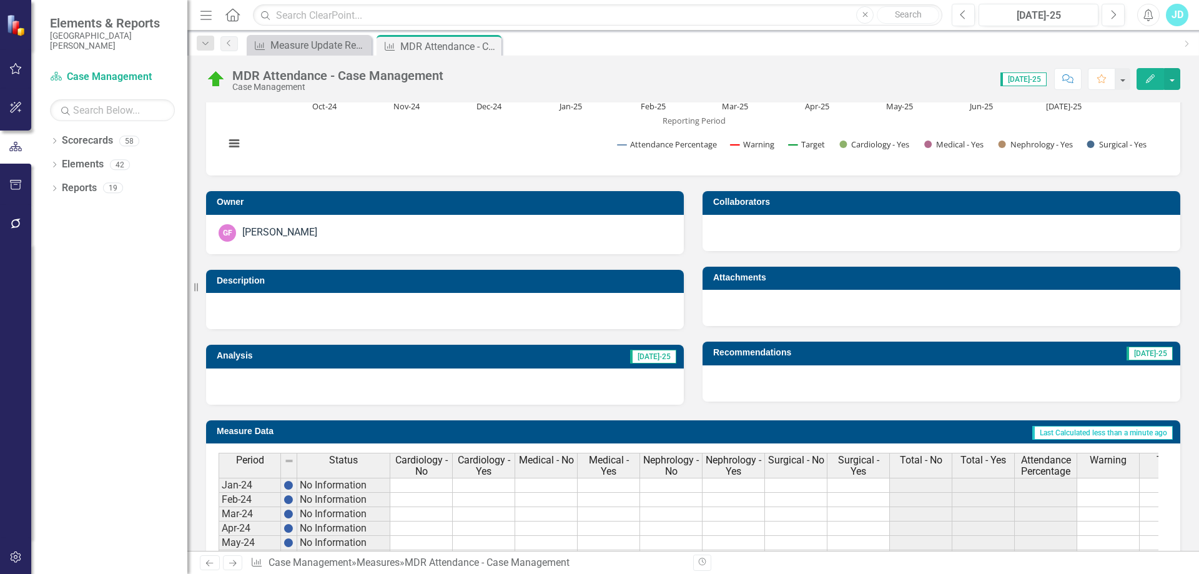
scroll to position [0, 0]
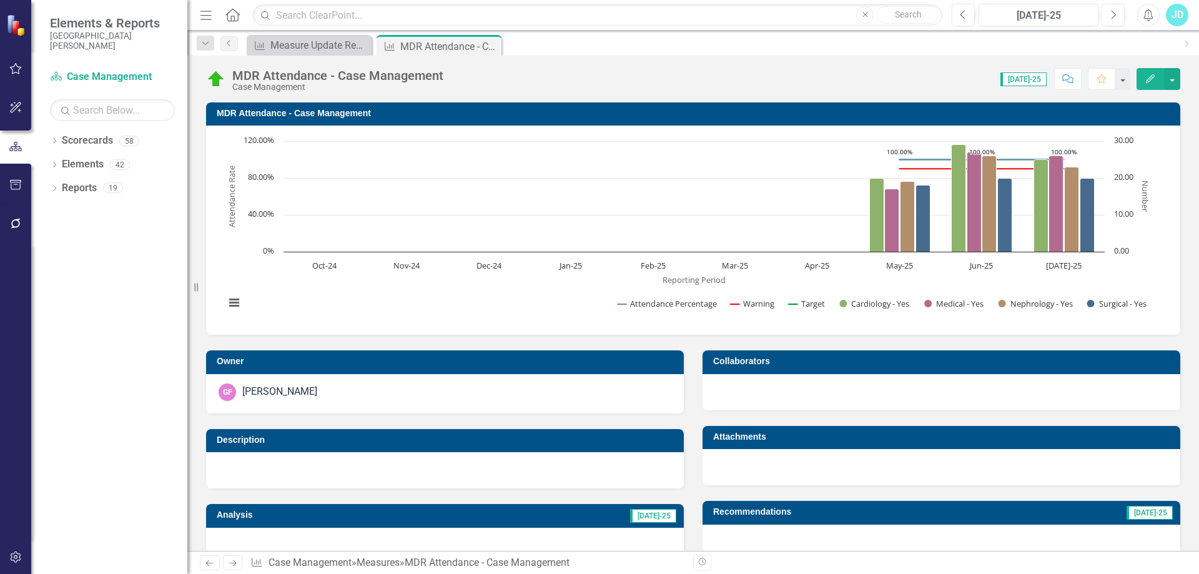
click at [0, 0] on icon "Close" at bounding box center [0, 0] width 0 height 0
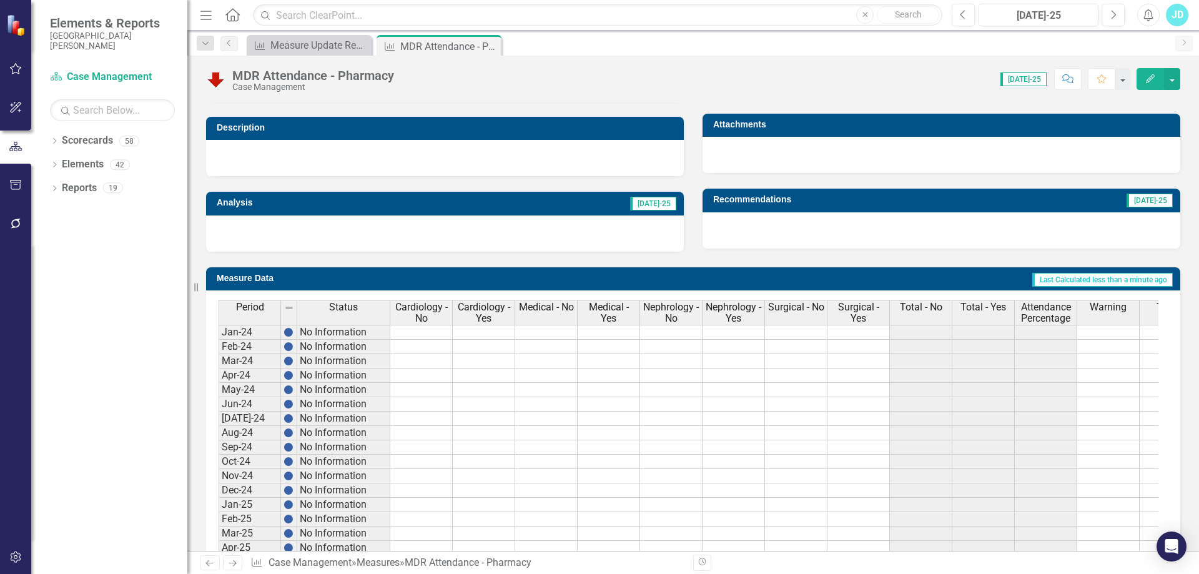
scroll to position [472, 0]
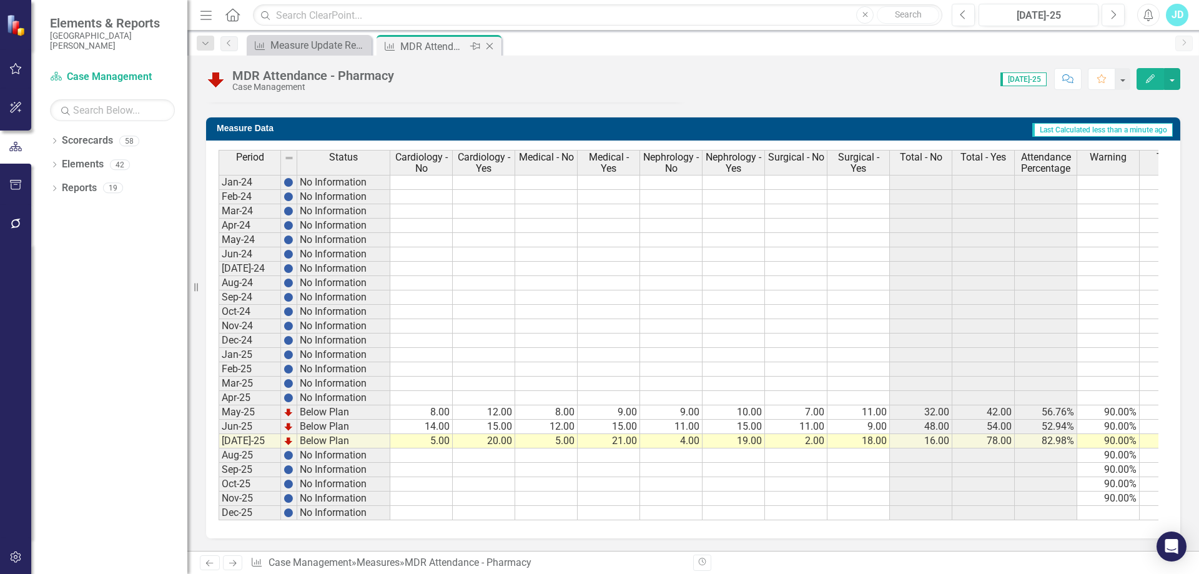
click at [488, 46] on icon "Close" at bounding box center [489, 46] width 12 height 10
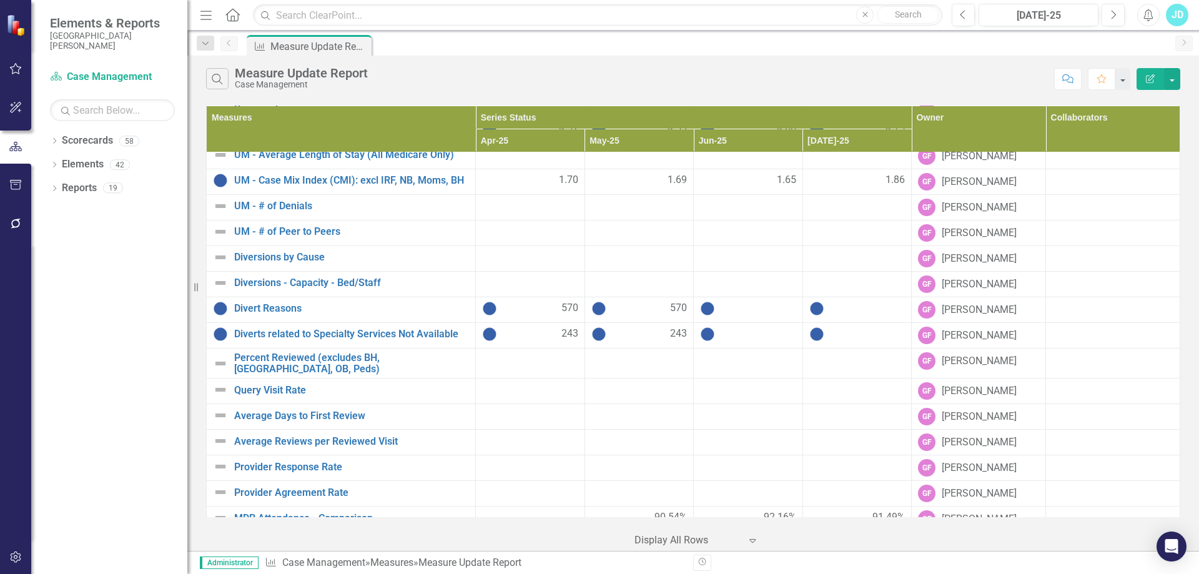
scroll to position [760, 0]
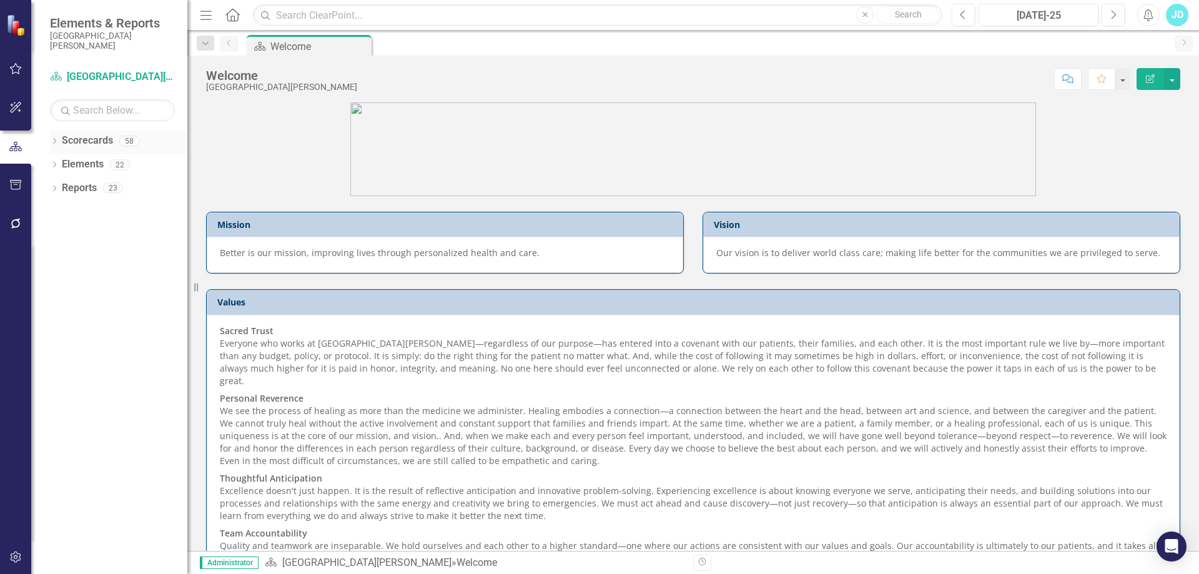
click at [54, 138] on div "Dropdown" at bounding box center [54, 142] width 9 height 11
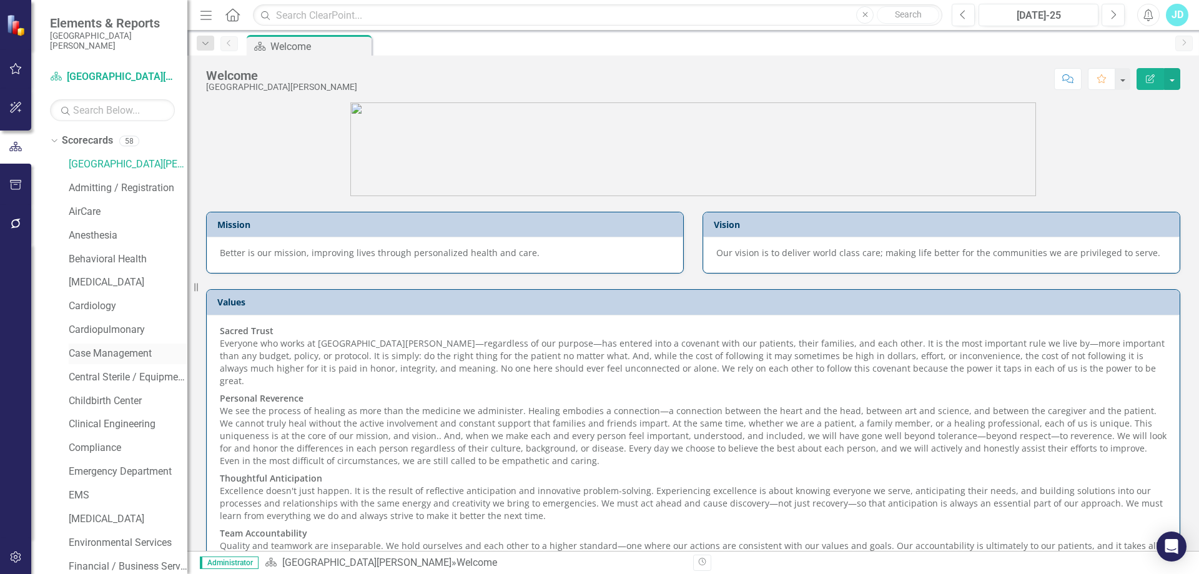
click at [112, 349] on link "Case Management" at bounding box center [128, 354] width 119 height 14
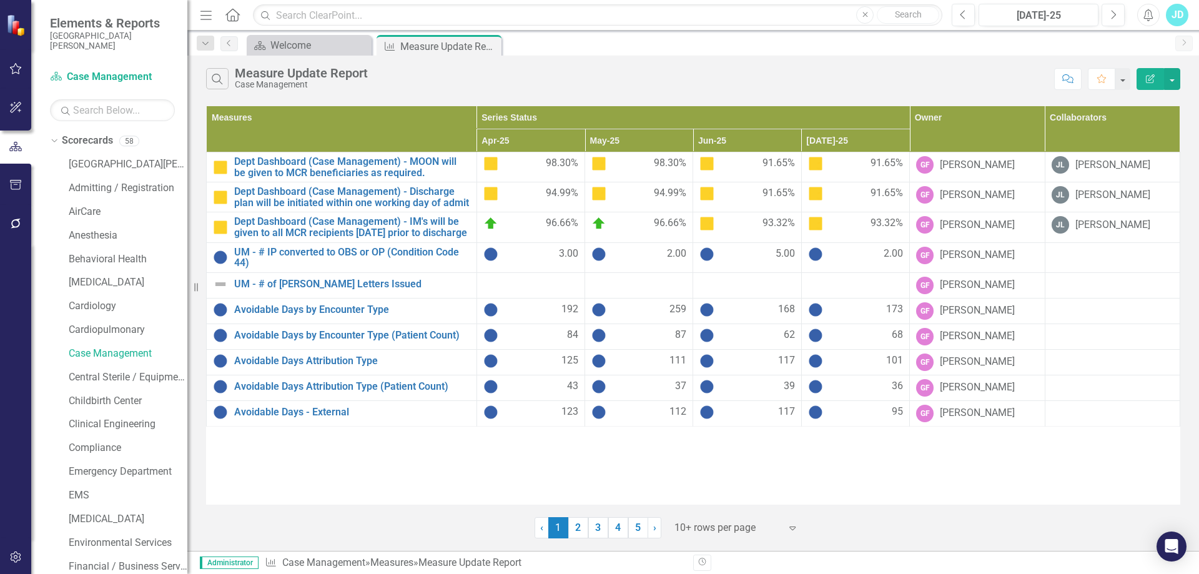
click at [710, 526] on div at bounding box center [728, 528] width 106 height 17
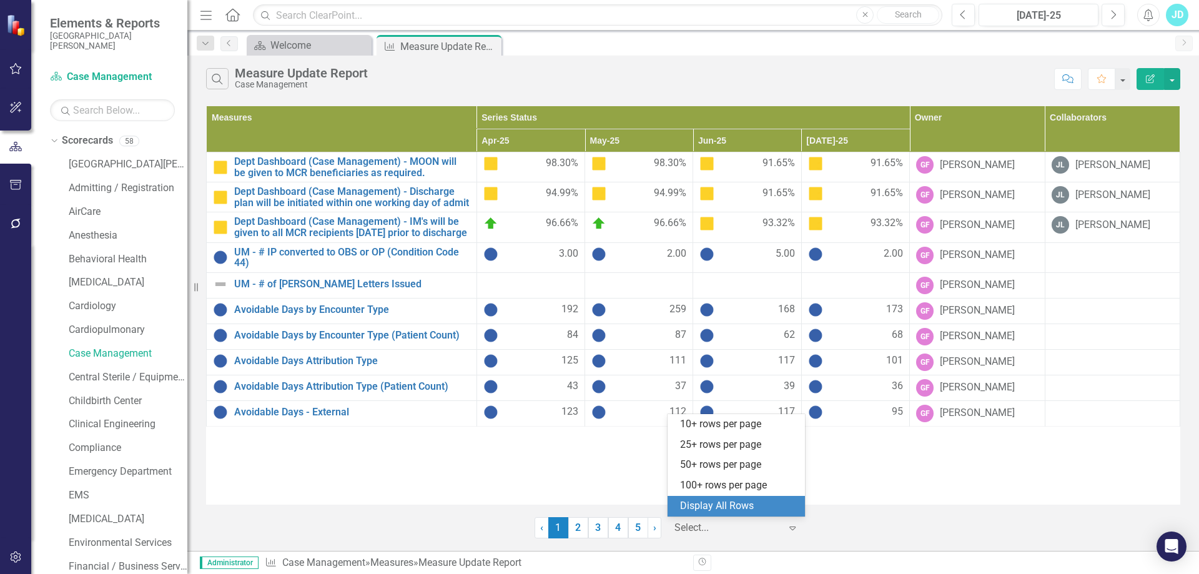
click at [710, 505] on div "Display All Rows" at bounding box center [738, 506] width 117 height 14
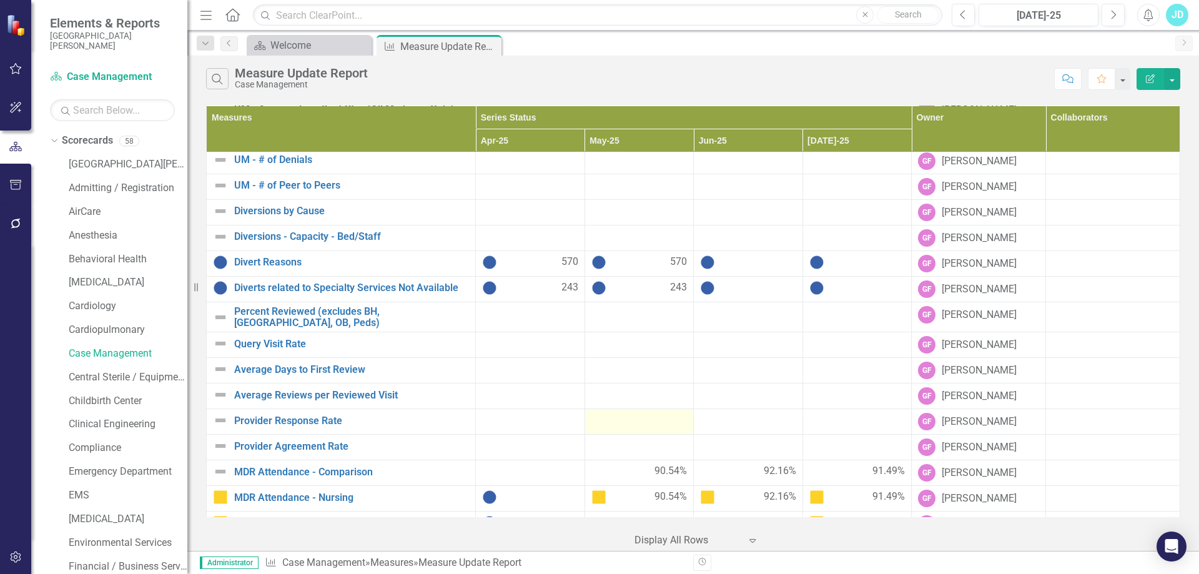
scroll to position [760, 0]
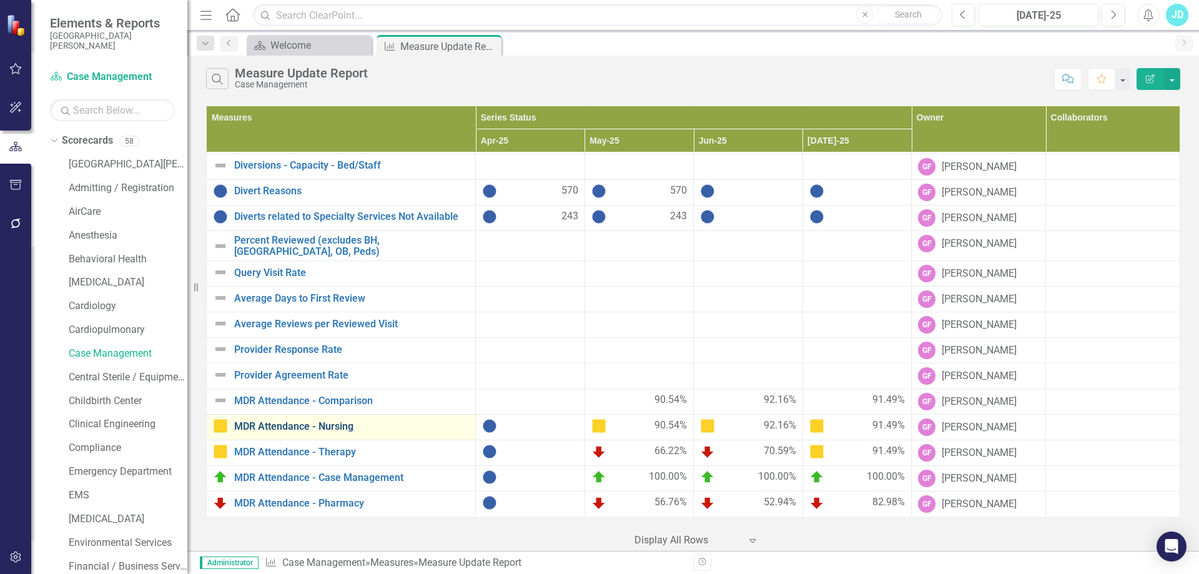
click at [321, 427] on link "MDR Attendance - Nursing" at bounding box center [351, 426] width 235 height 11
